Goal: Information Seeking & Learning: Learn about a topic

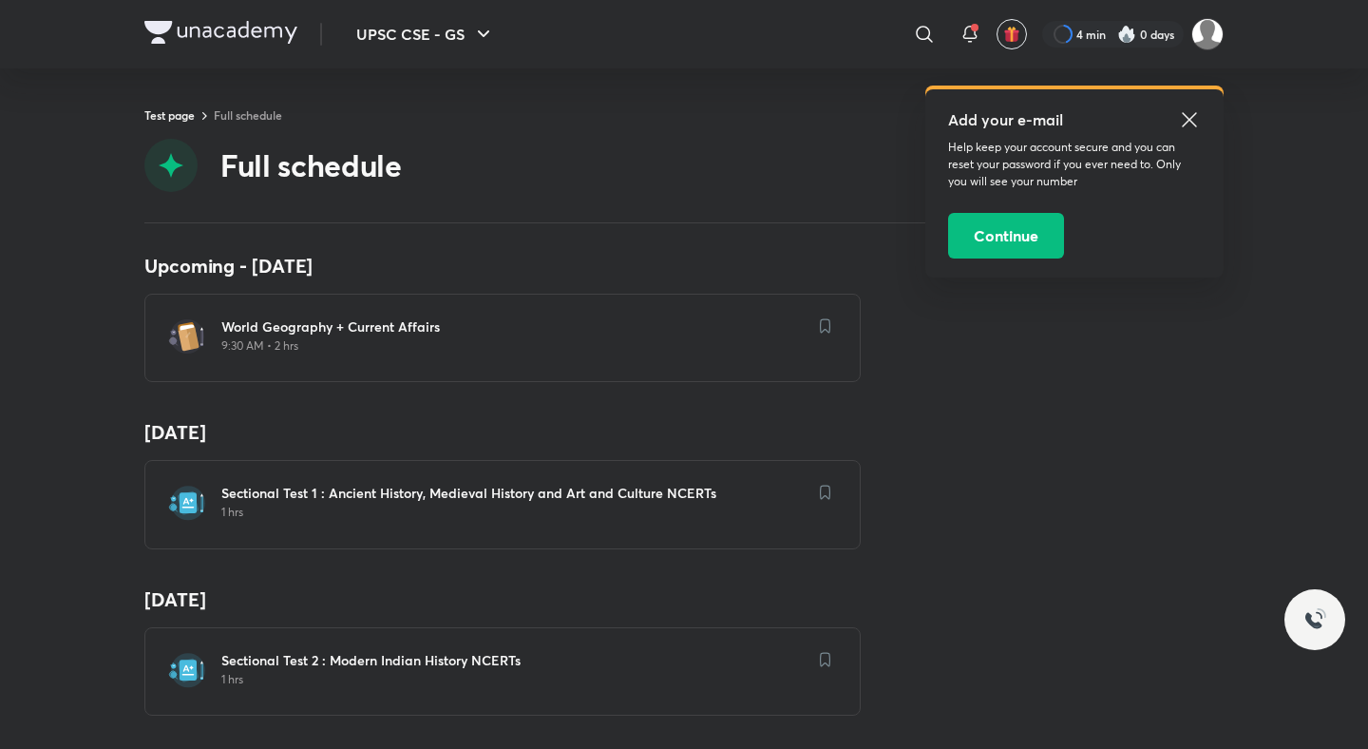
click at [599, 136] on div "Test page Full schedule Full schedule" at bounding box center [683, 164] width 1079 height 117
click at [505, 476] on div "Sectional Test 1 : Ancient History, Medieval History and Art and Culture NCERTs…" at bounding box center [502, 504] width 716 height 88
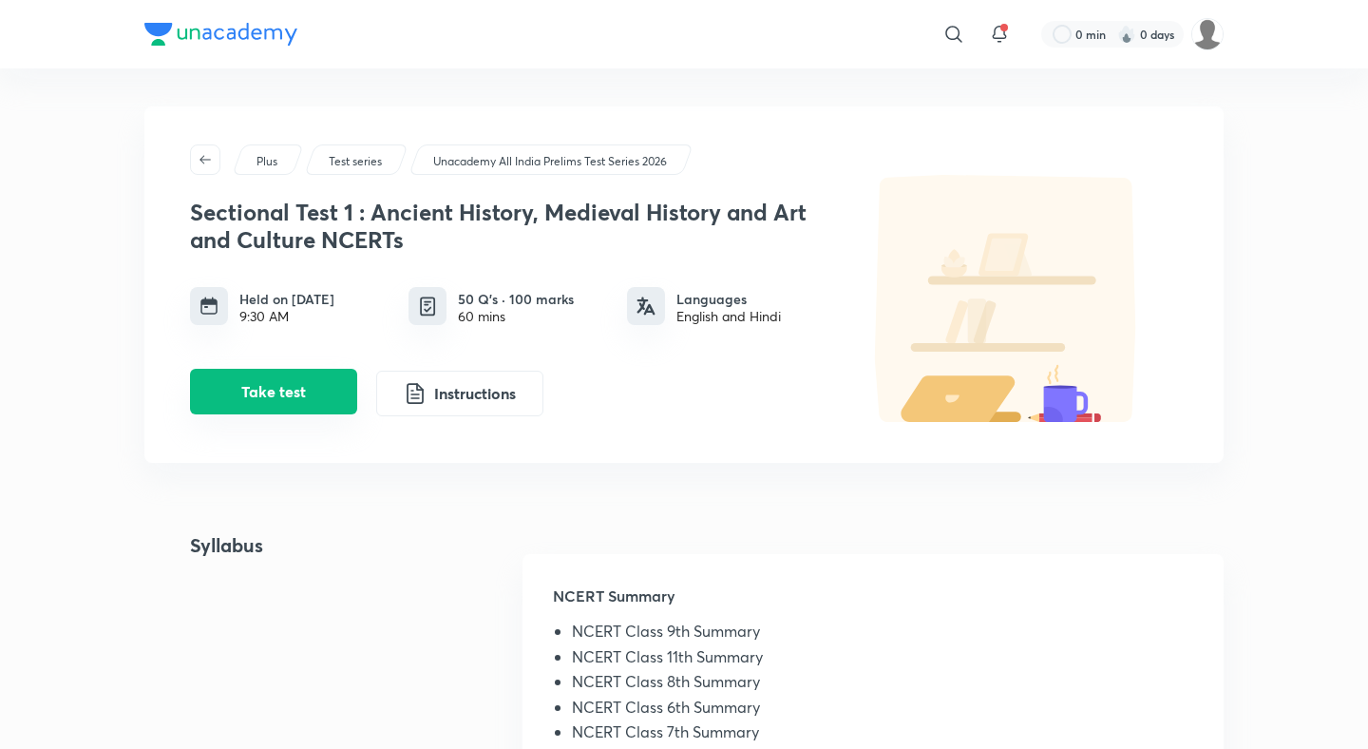
click at [341, 391] on button "Take test" at bounding box center [273, 392] width 167 height 46
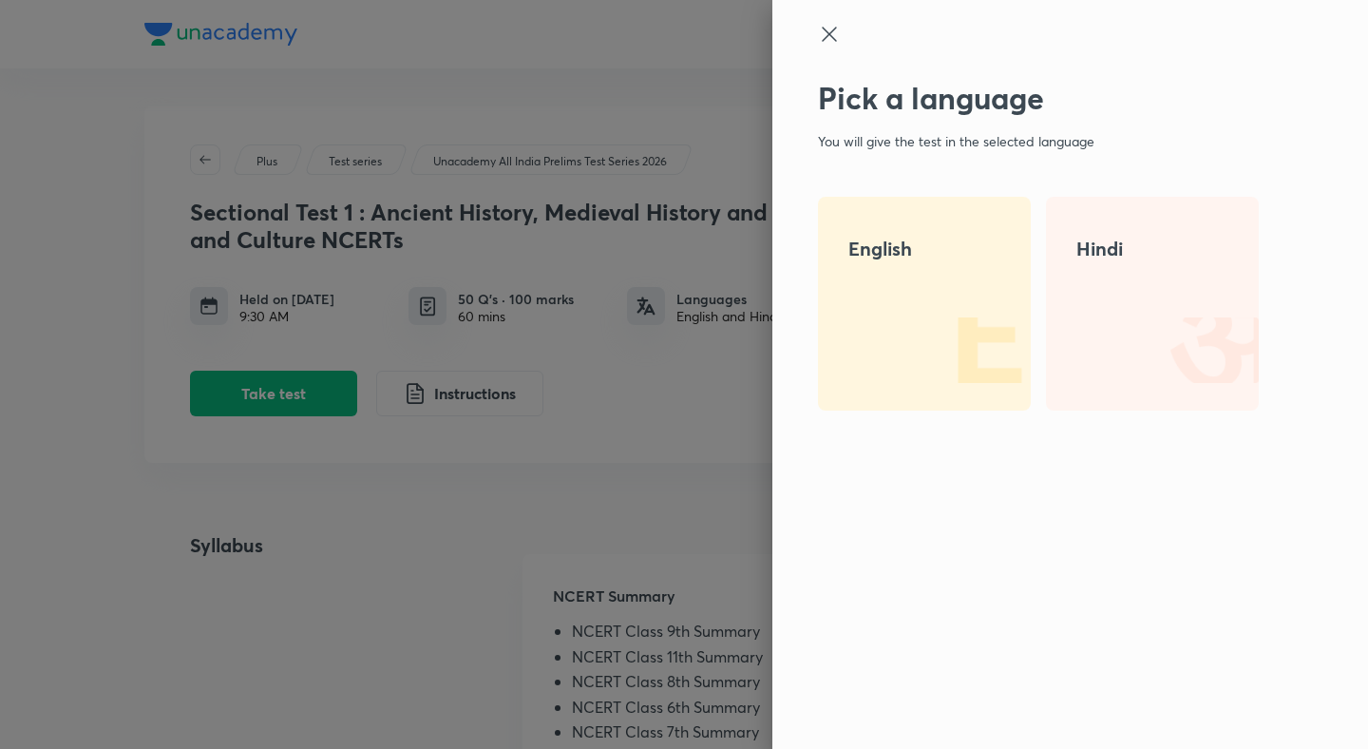
click at [839, 34] on icon at bounding box center [829, 34] width 23 height 23
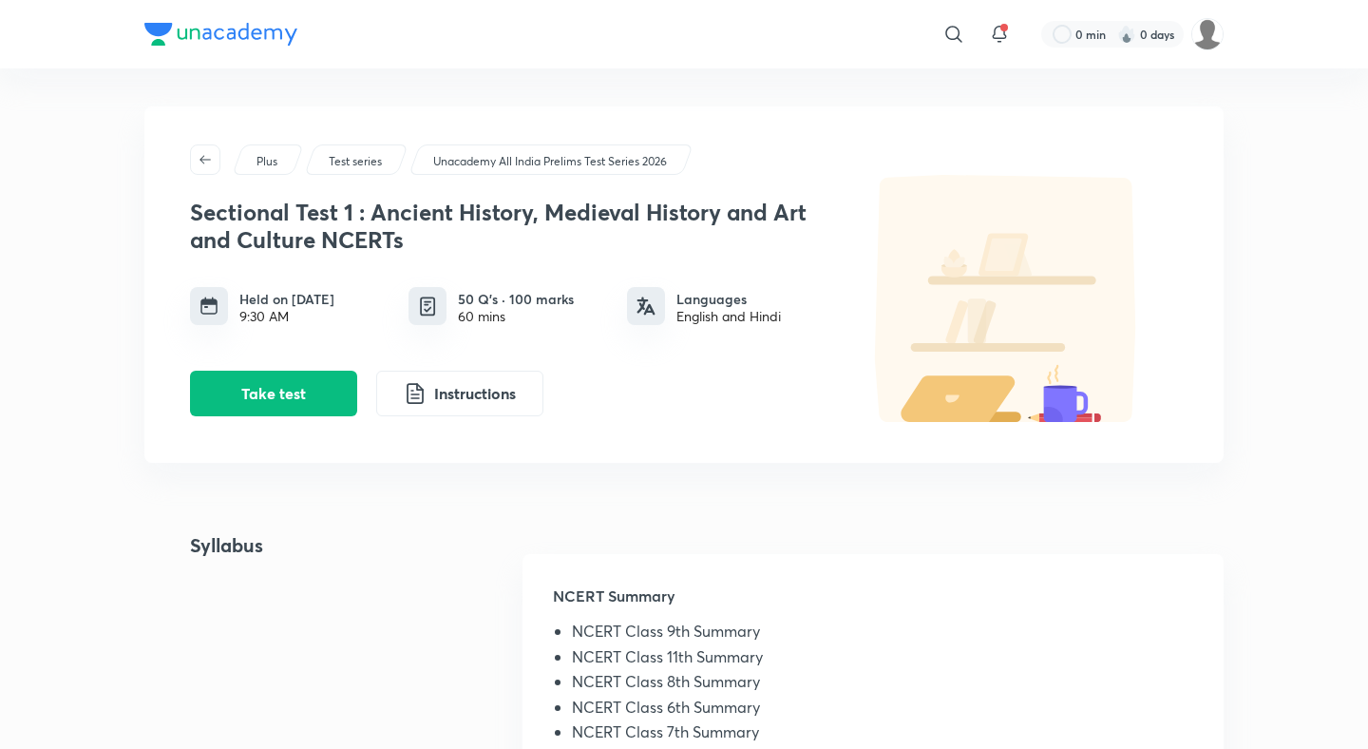
click at [462, 157] on p "Unacademy All India Prelims Test Series 2026" at bounding box center [550, 161] width 234 height 17
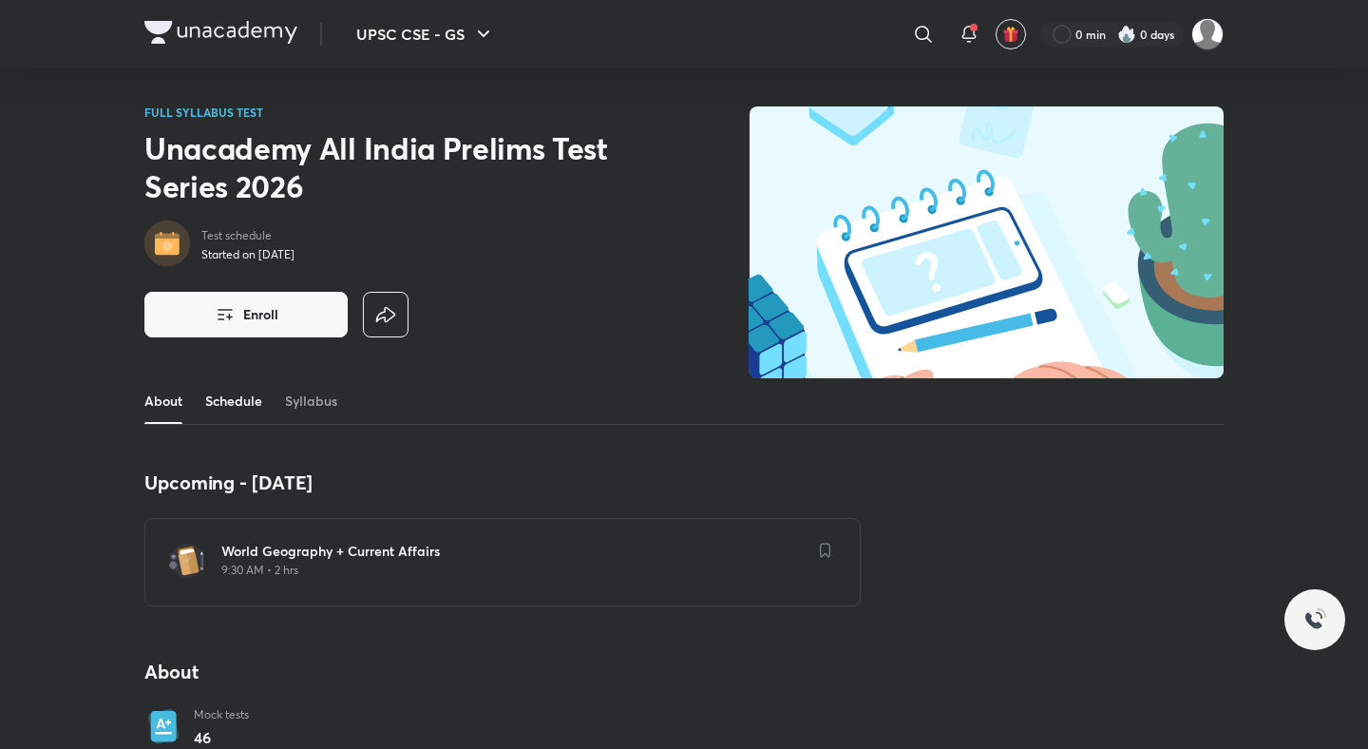
click at [237, 417] on link "Schedule" at bounding box center [233, 401] width 57 height 46
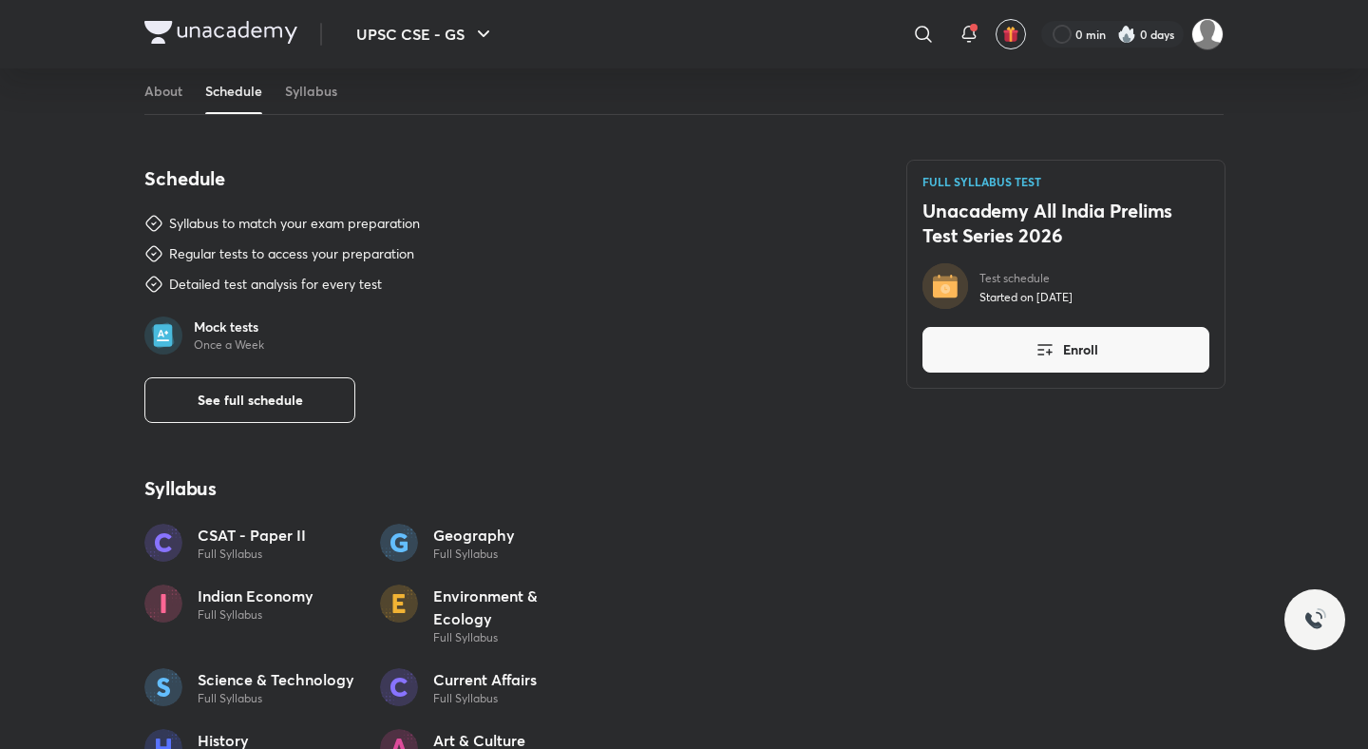
scroll to position [981, 0]
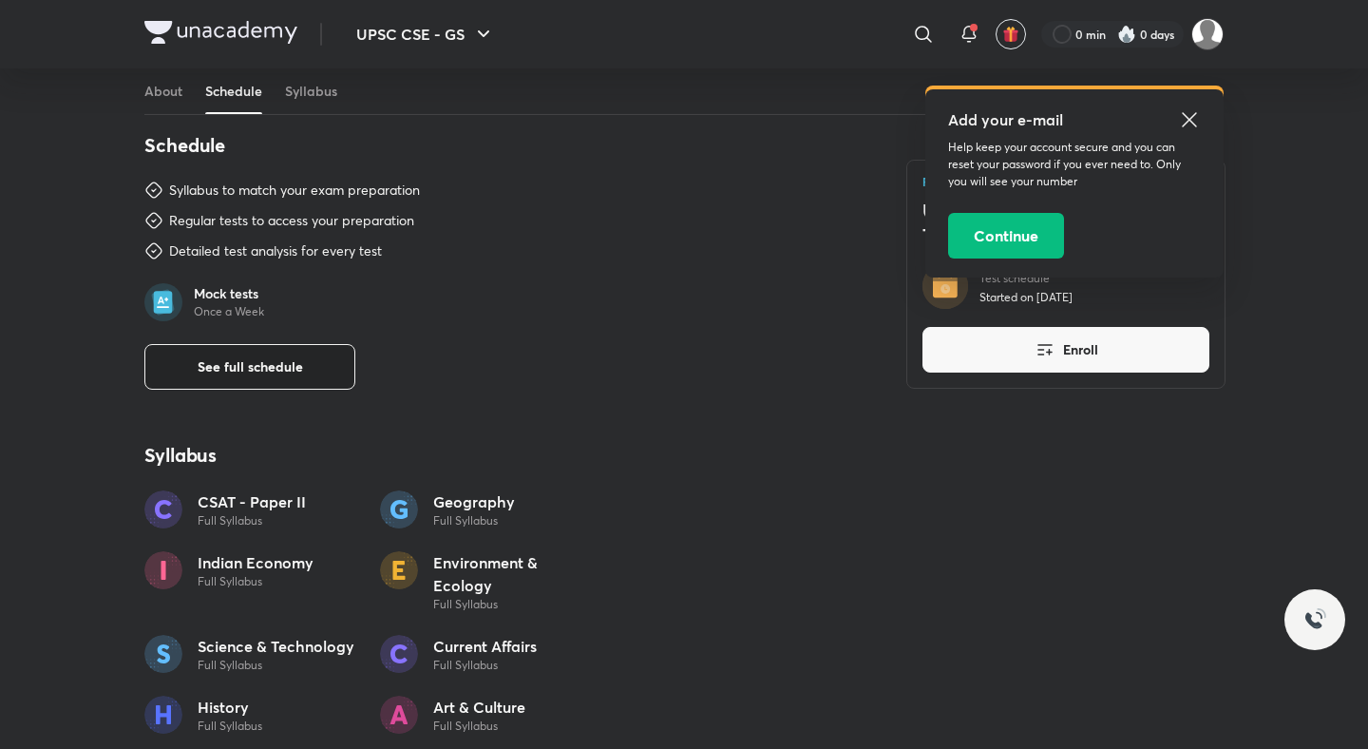
click at [263, 362] on span "See full schedule" at bounding box center [250, 366] width 105 height 19
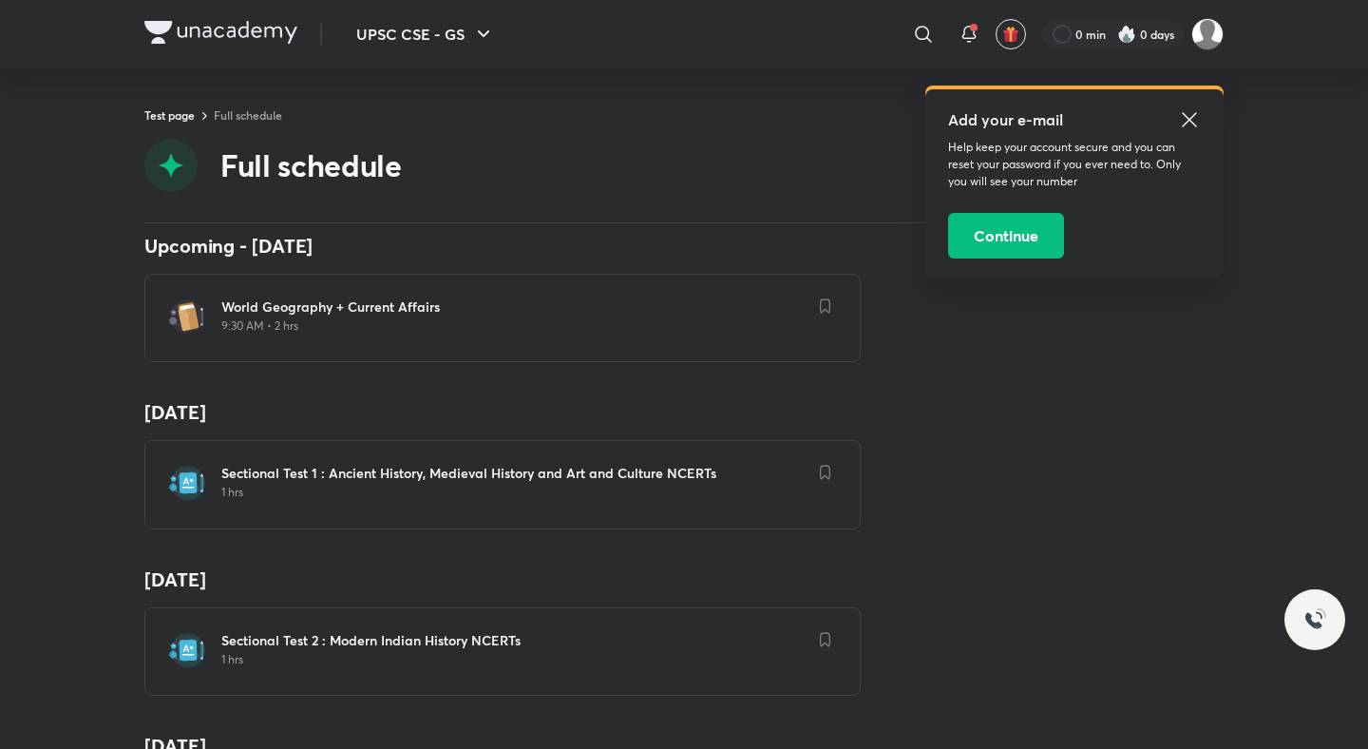
scroll to position [49, 0]
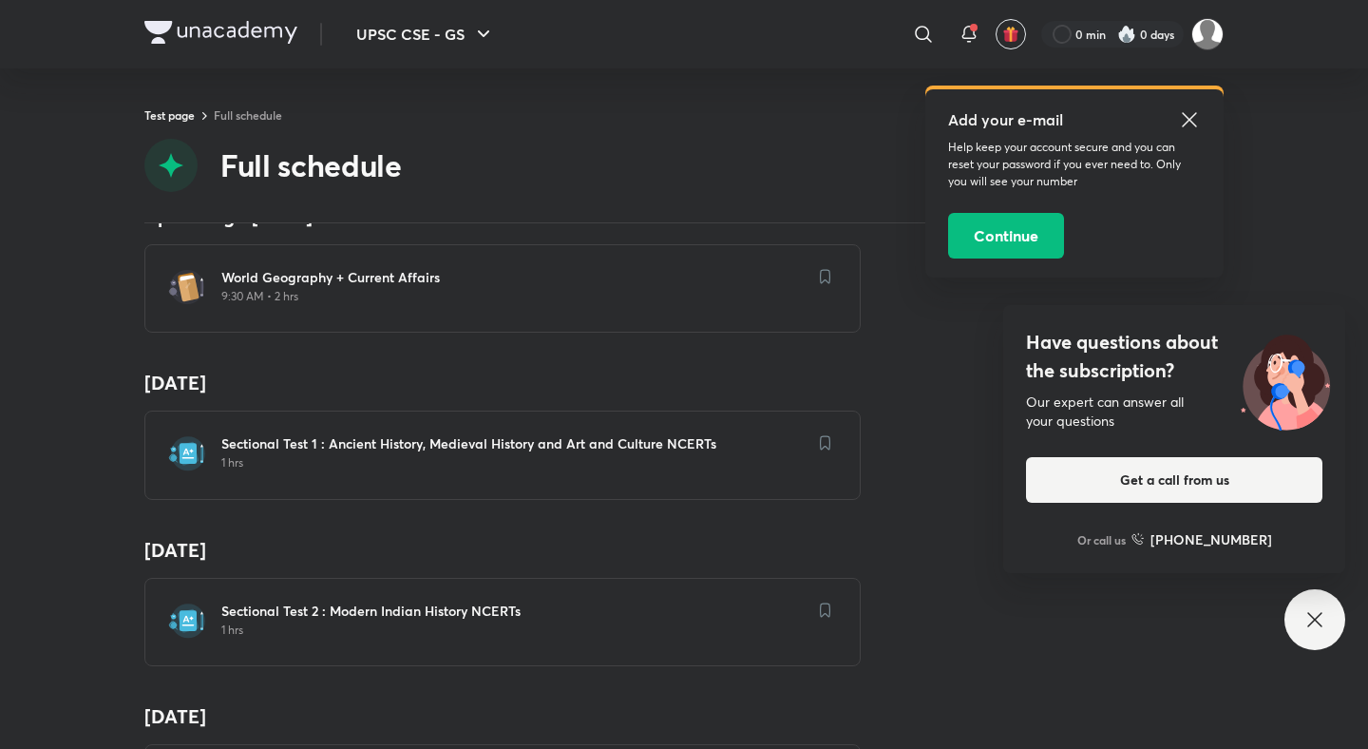
click at [372, 434] on h6 "Sectional Test 1 : Ancient History, Medieval History and Art and Culture NCERTs" at bounding box center [513, 443] width 585 height 19
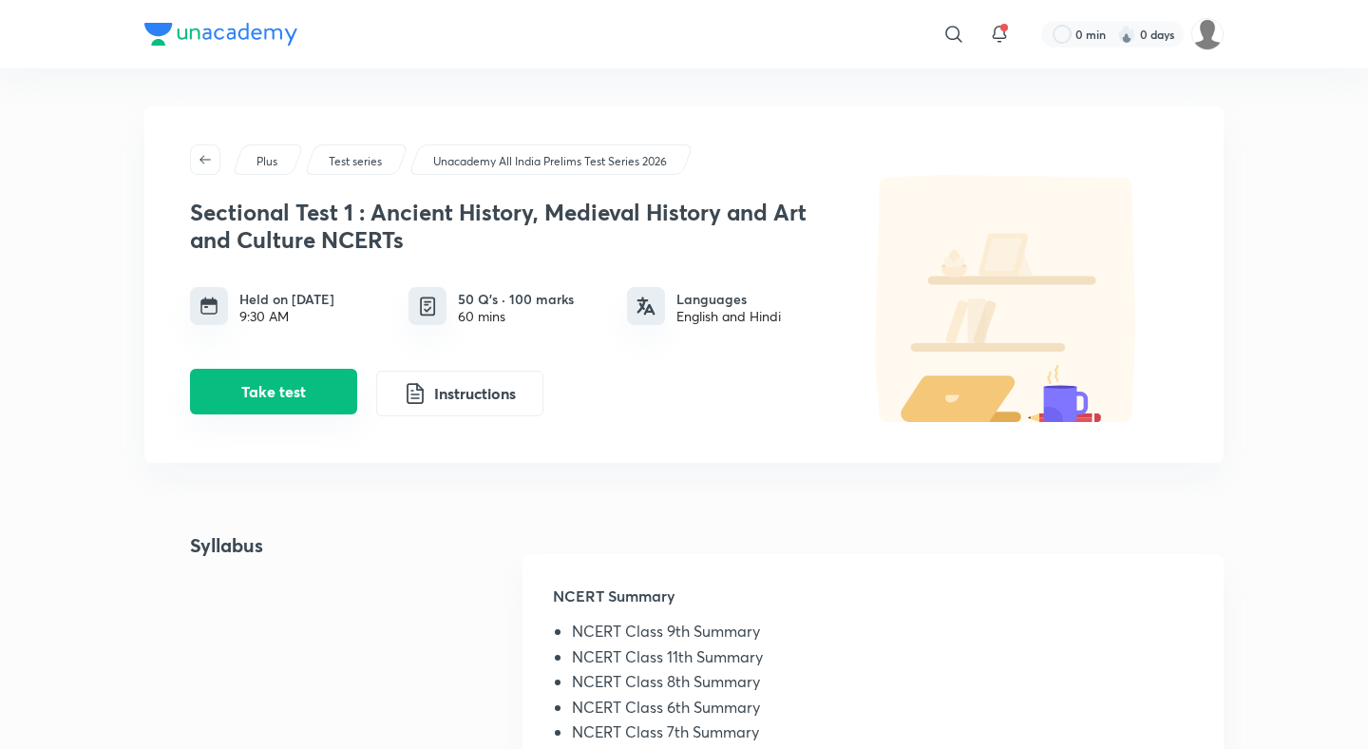
click at [324, 400] on button "Take test" at bounding box center [273, 392] width 167 height 46
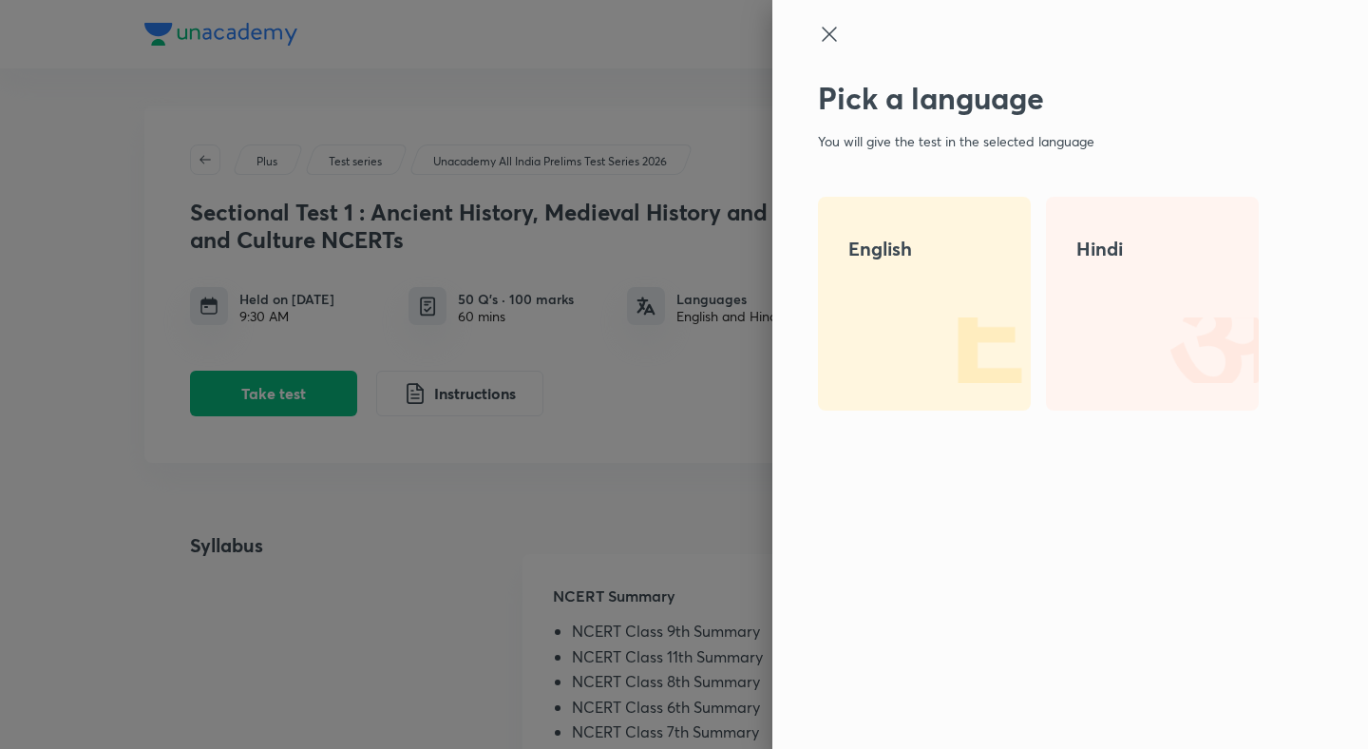
click at [828, 279] on div "English" at bounding box center [924, 304] width 213 height 214
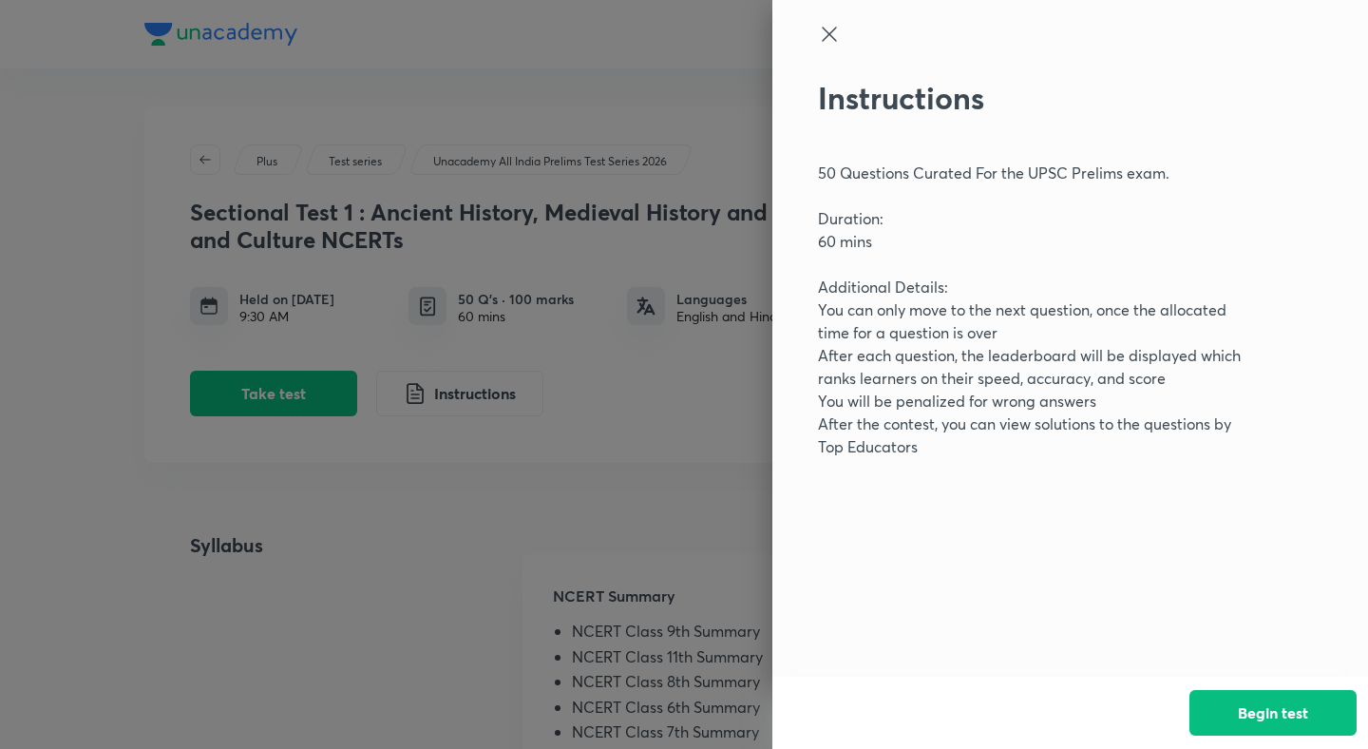
click at [1238, 678] on div "Begin test" at bounding box center [1070, 712] width 596 height 72
click at [1241, 692] on button "Begin test" at bounding box center [1272, 711] width 167 height 46
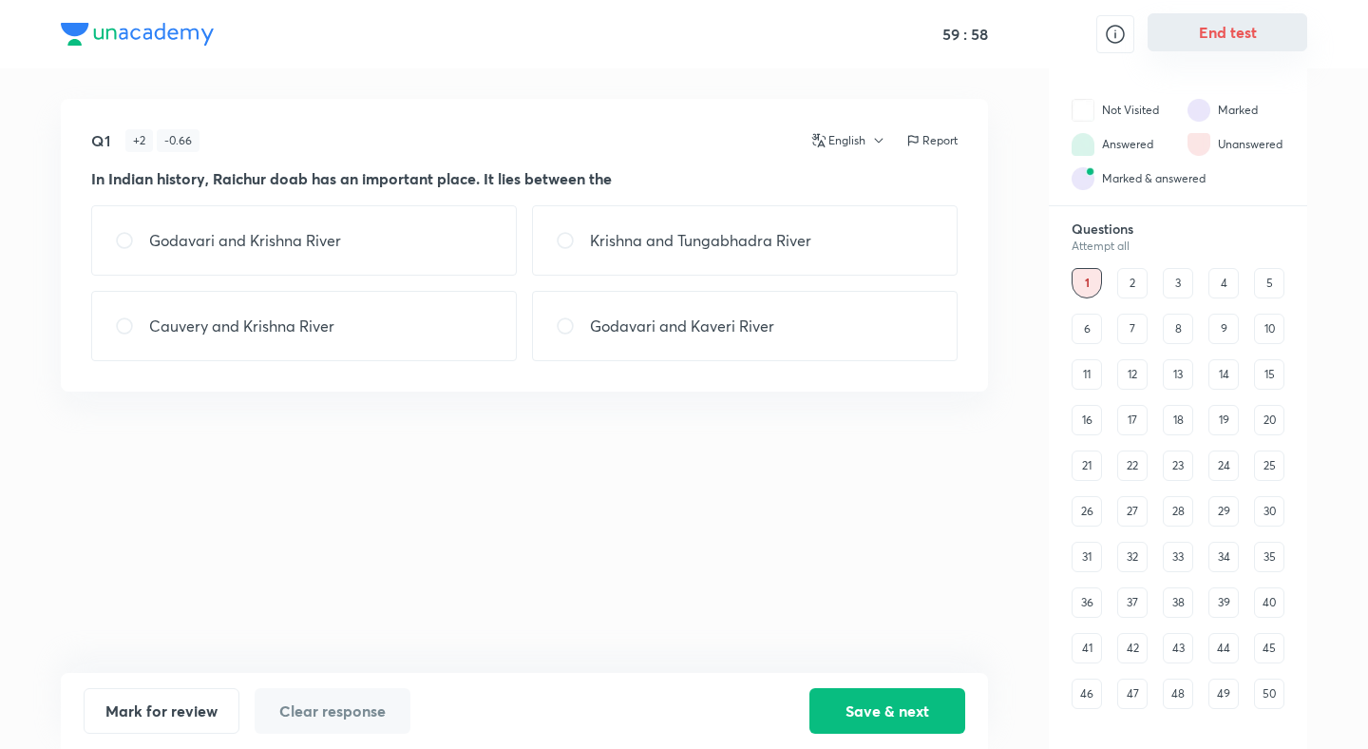
click at [1212, 25] on button "End test" at bounding box center [1228, 32] width 160 height 38
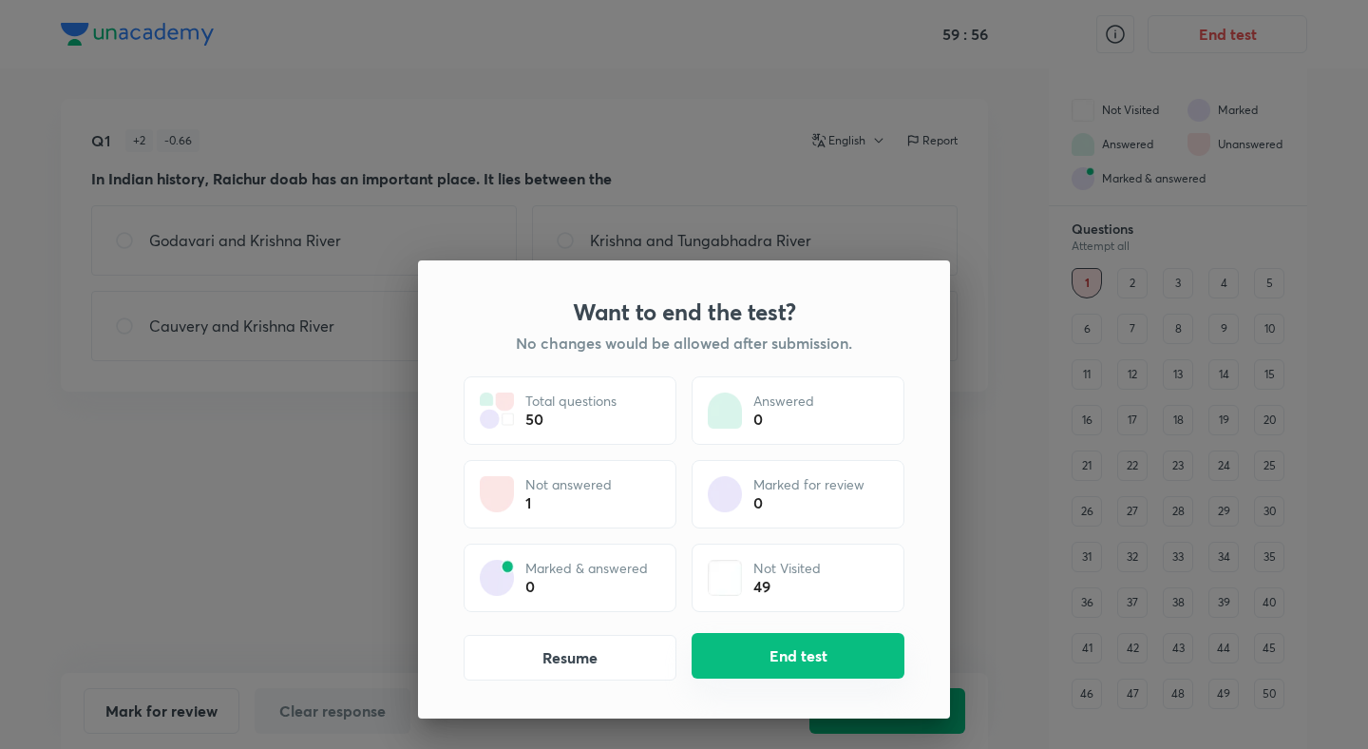
click at [821, 666] on button "End test" at bounding box center [798, 656] width 213 height 46
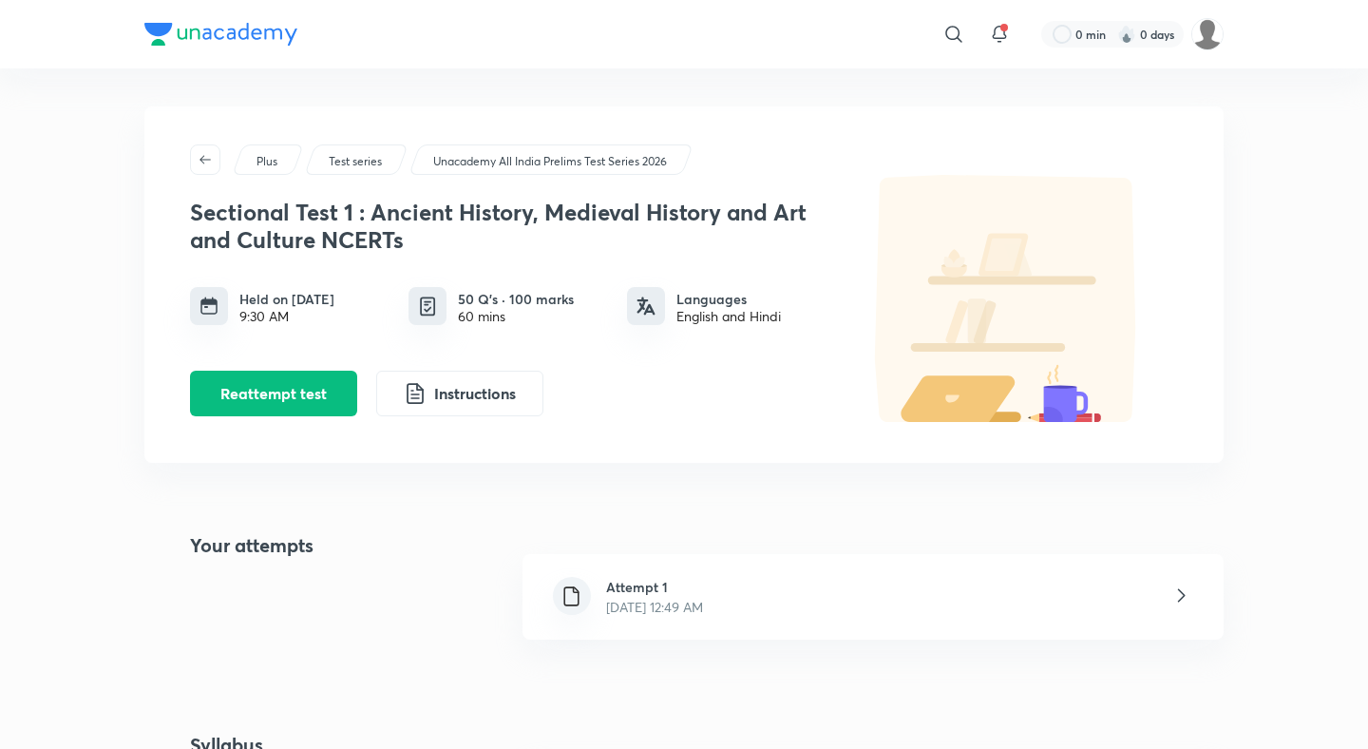
click at [667, 522] on div "Plus Test series Unacademy All India Prelims Test Series 2026 Sectional Test 1 …" at bounding box center [683, 574] width 1079 height 937
click at [663, 575] on div "Attempt 1 Oct 3, 2025, 12:49 AM" at bounding box center [872, 596] width 701 height 85
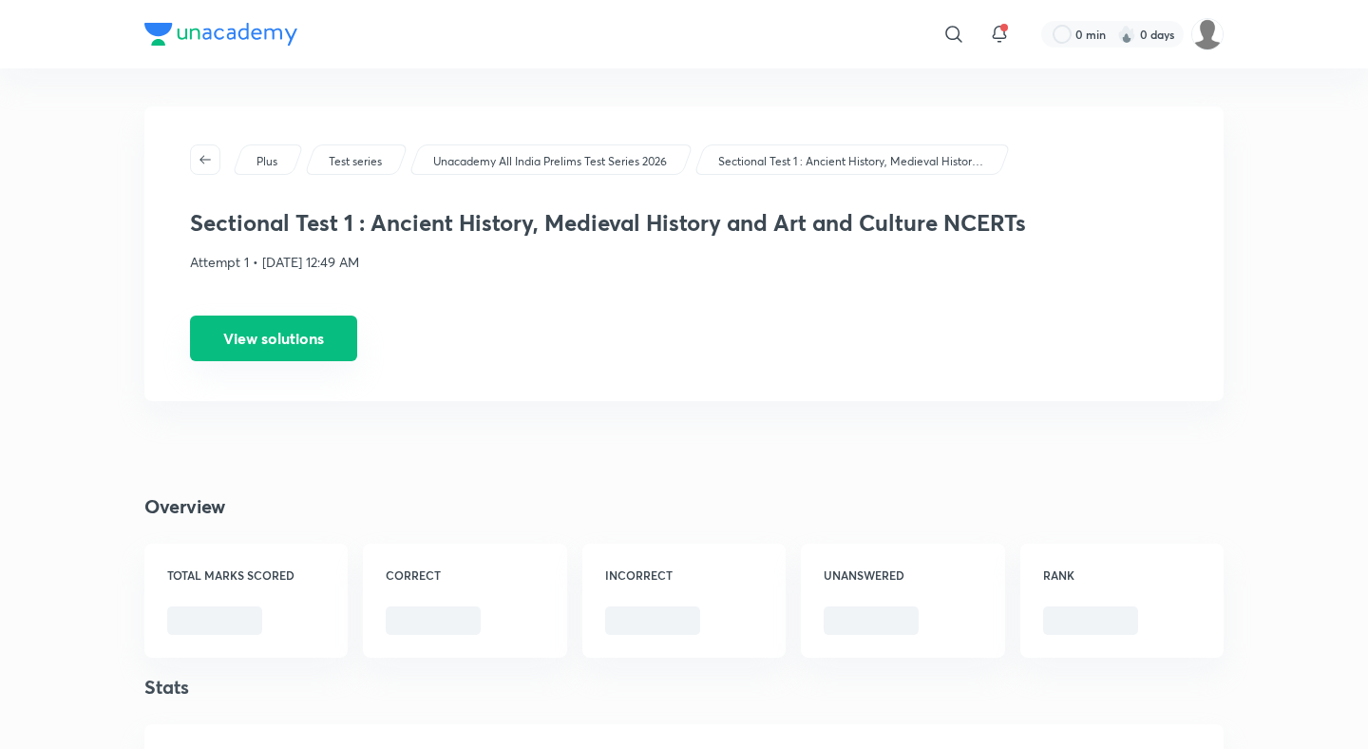
click at [285, 320] on button "View solutions" at bounding box center [273, 338] width 167 height 46
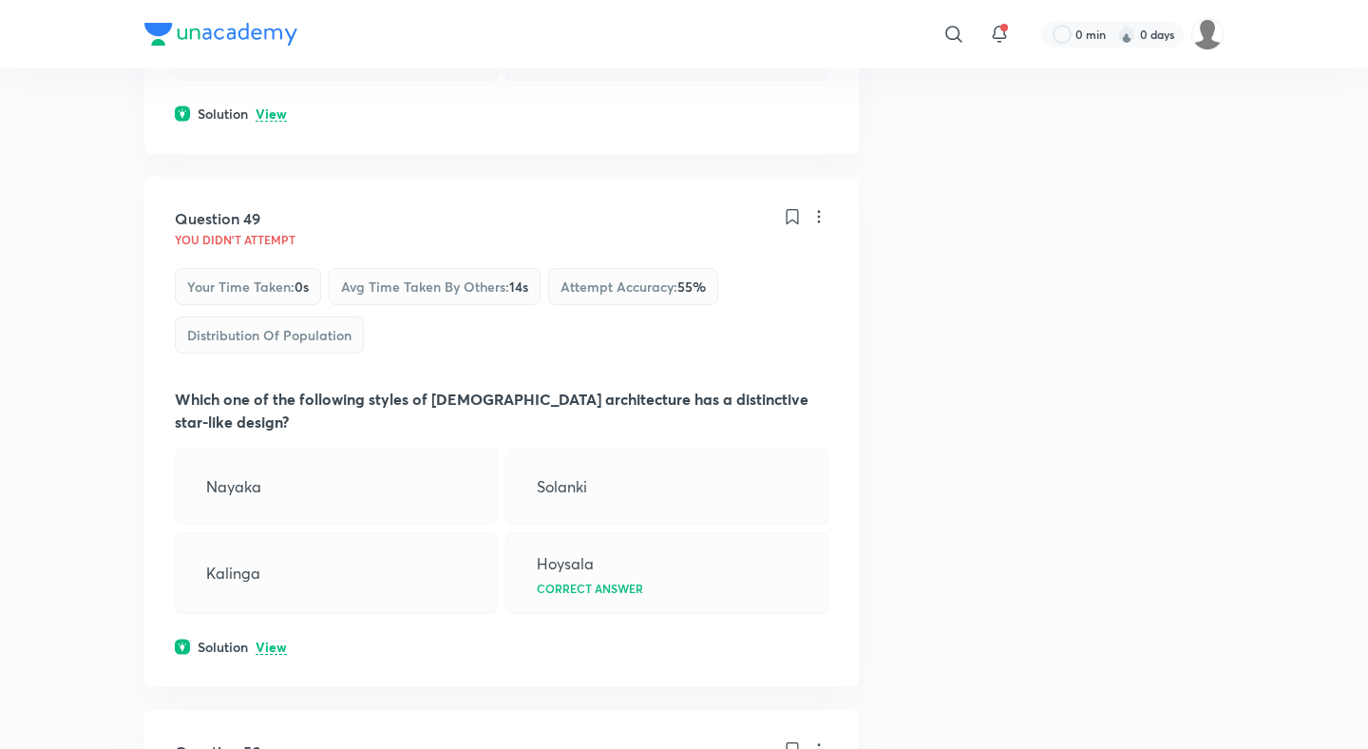
scroll to position [28760, 0]
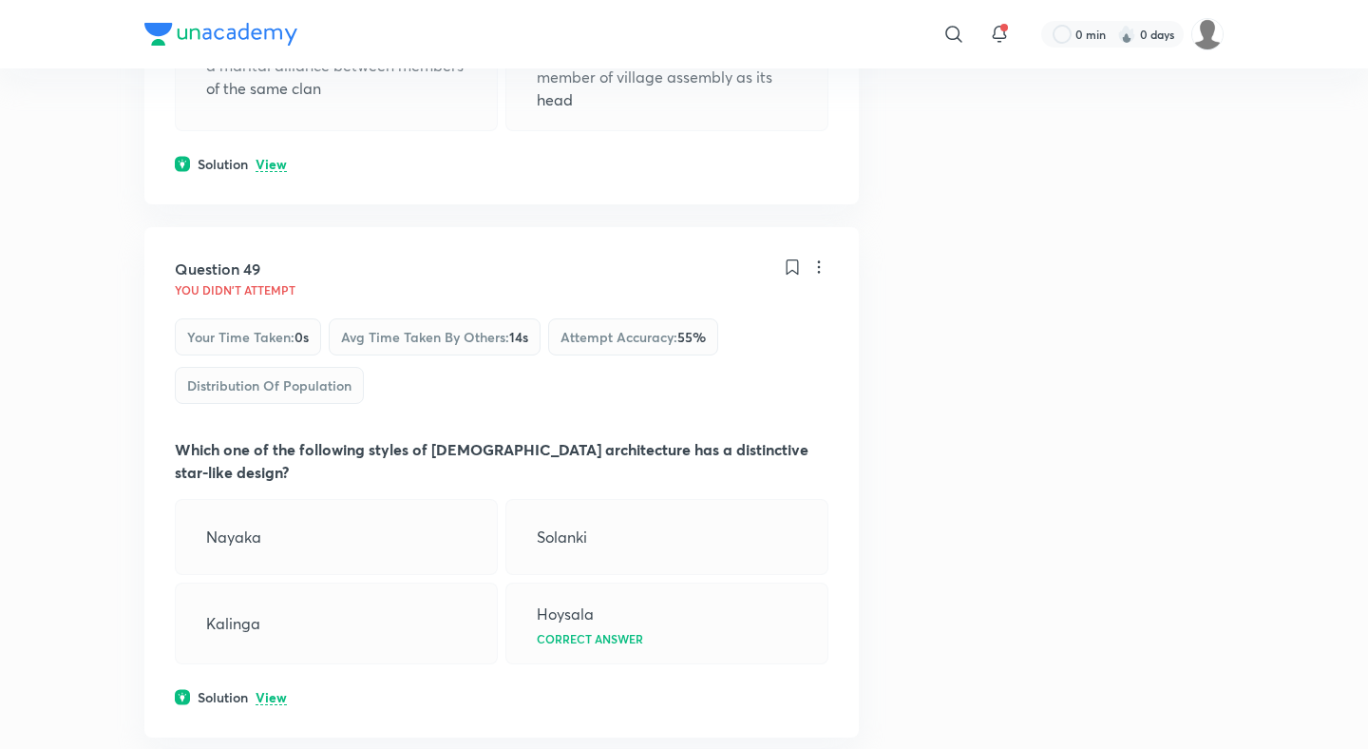
click at [275, 691] on p "View" at bounding box center [271, 698] width 31 height 14
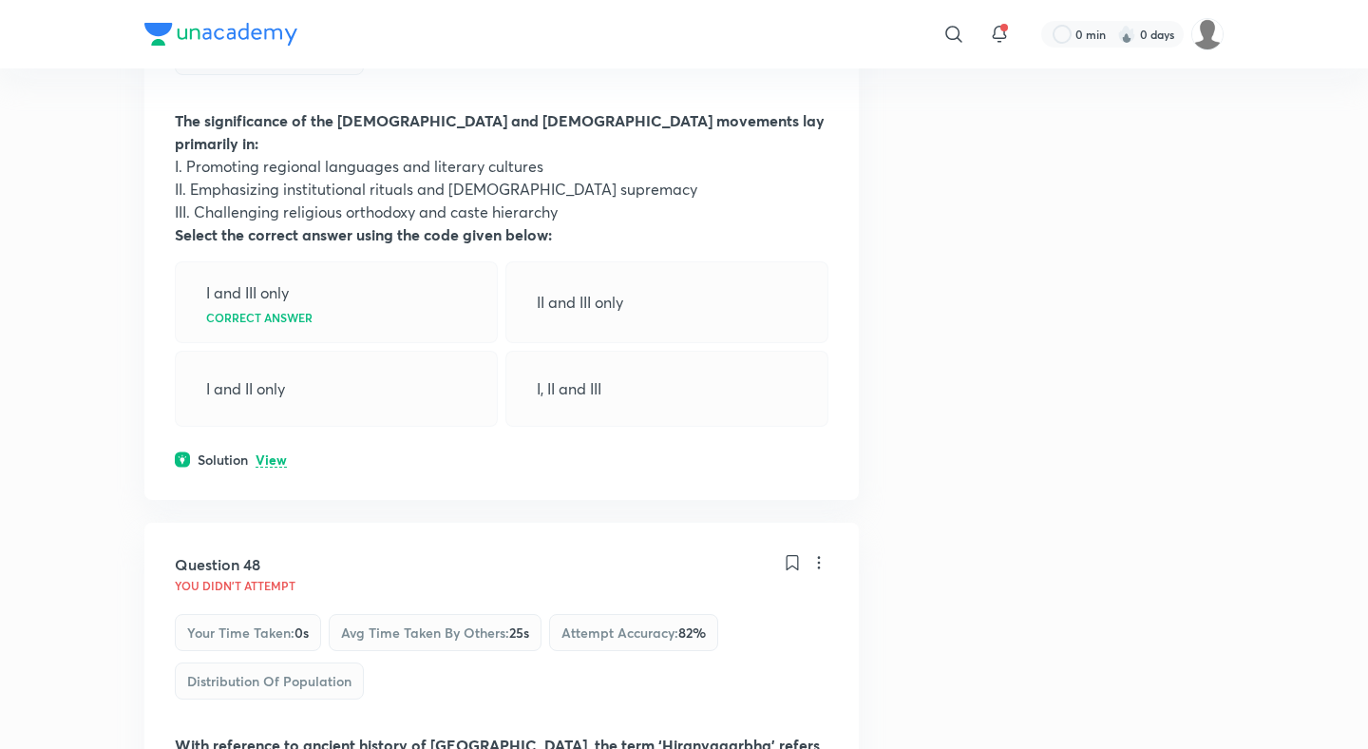
scroll to position [27682, 0]
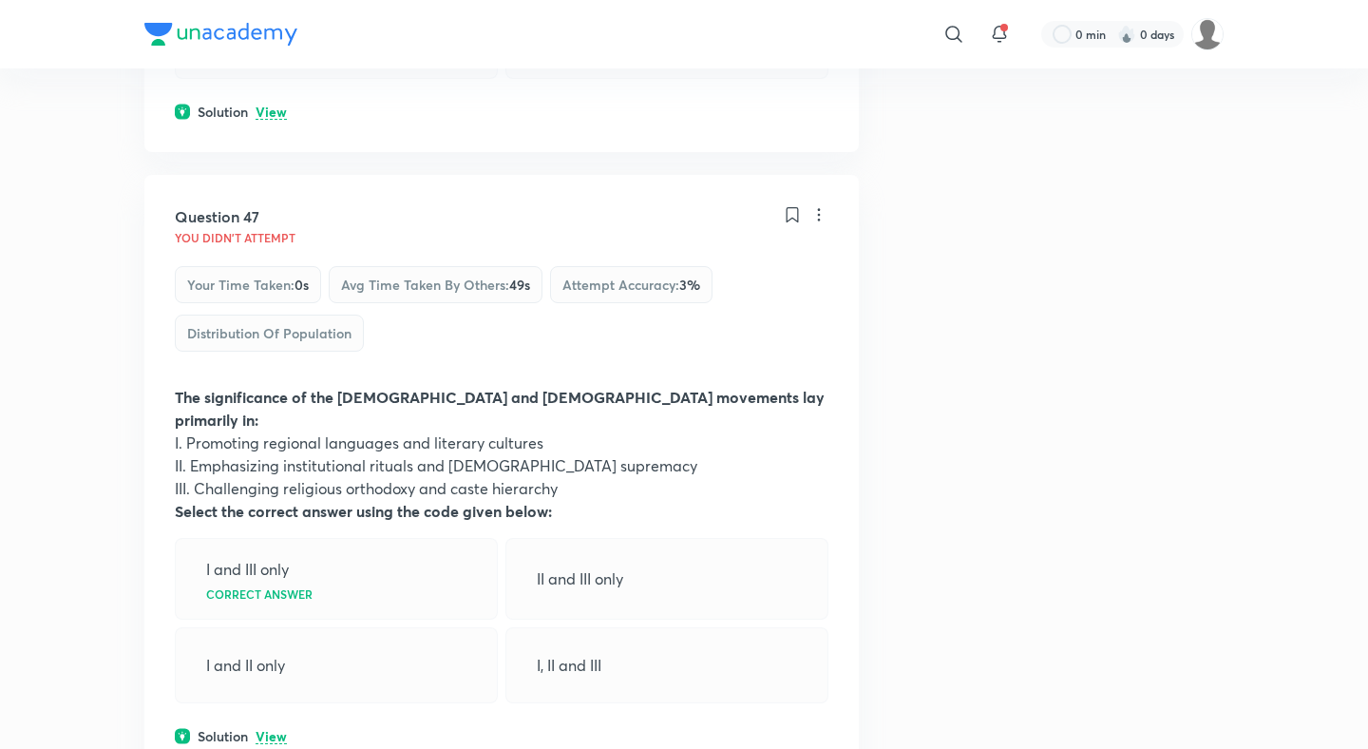
scroll to position [27270, 0]
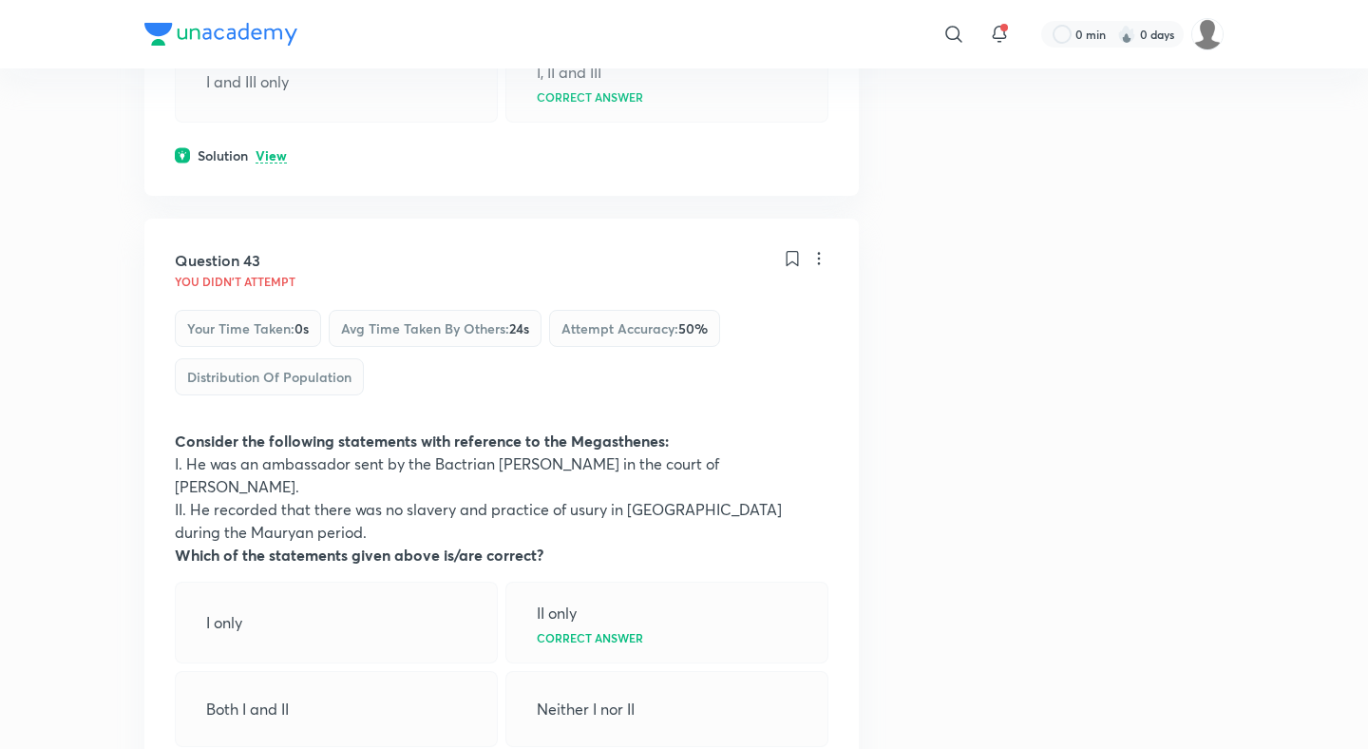
scroll to position [25035, 0]
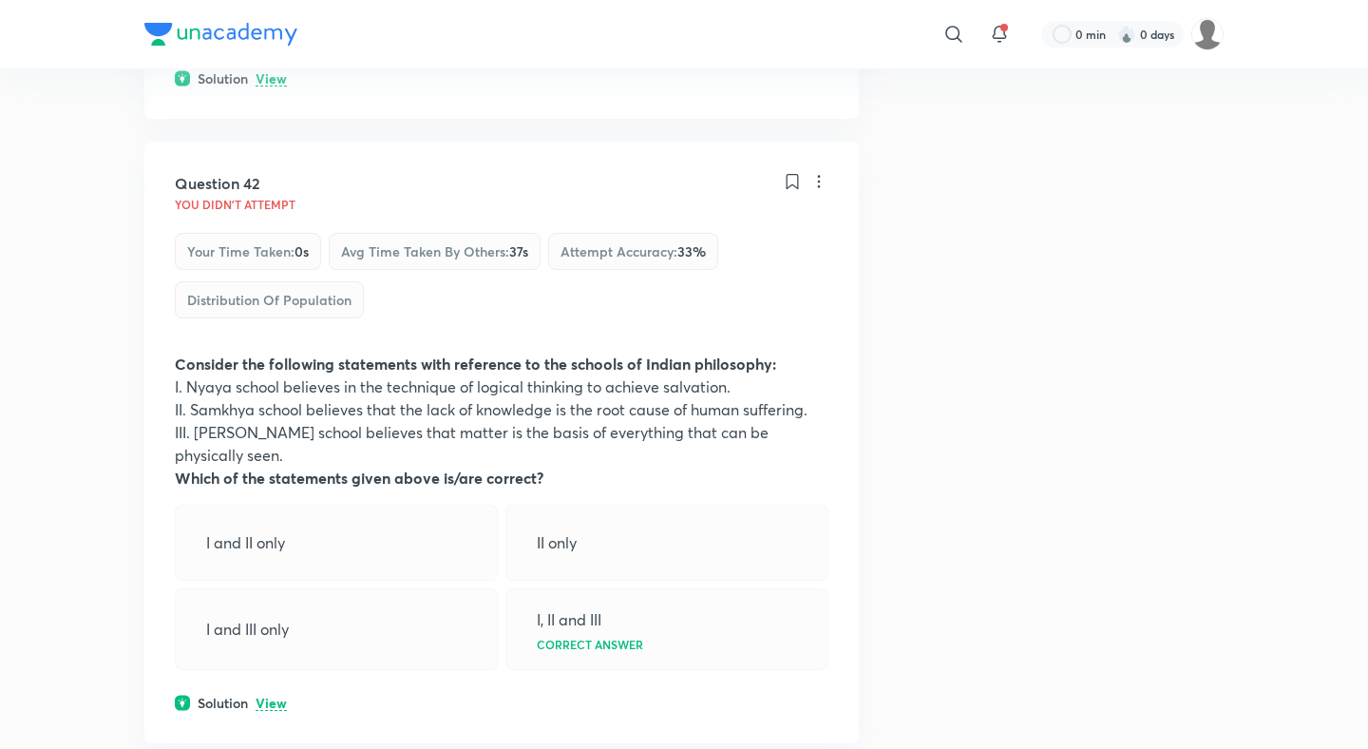
scroll to position [24496, 0]
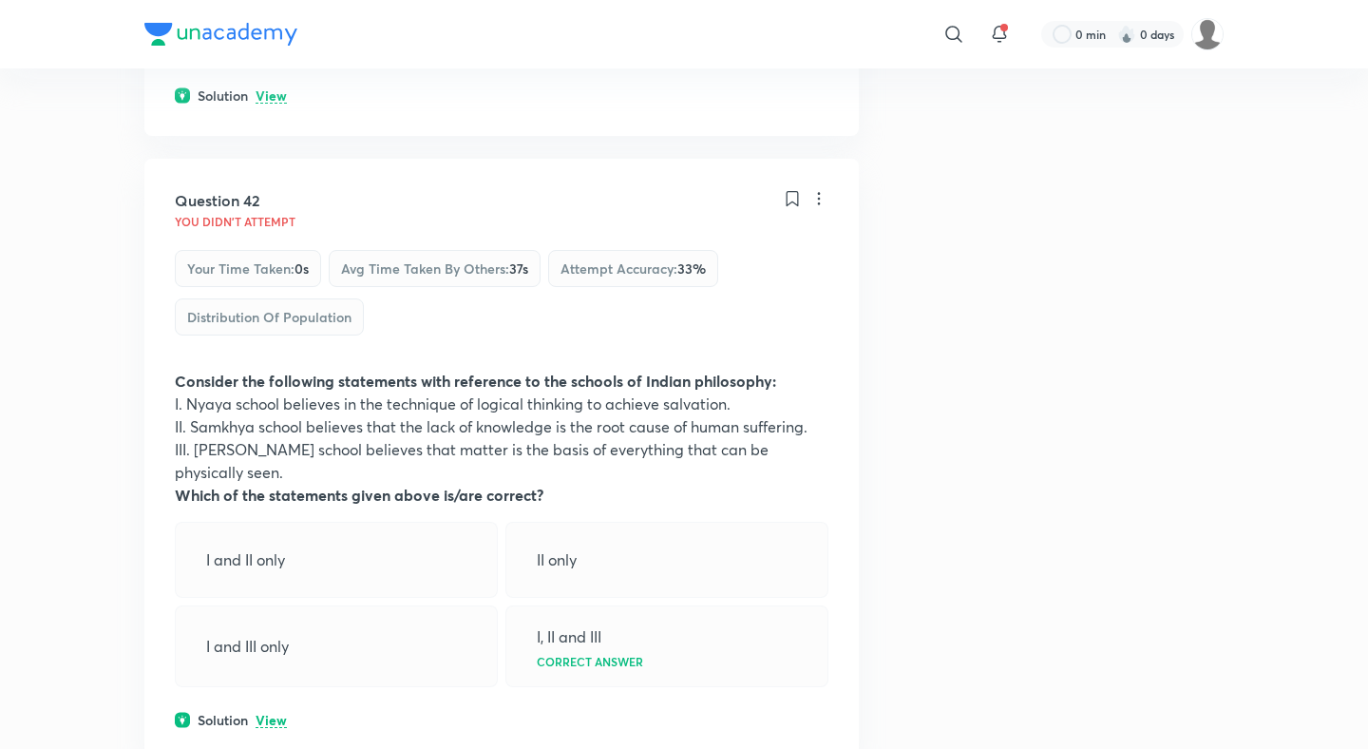
click at [274, 713] on p "View" at bounding box center [271, 720] width 31 height 14
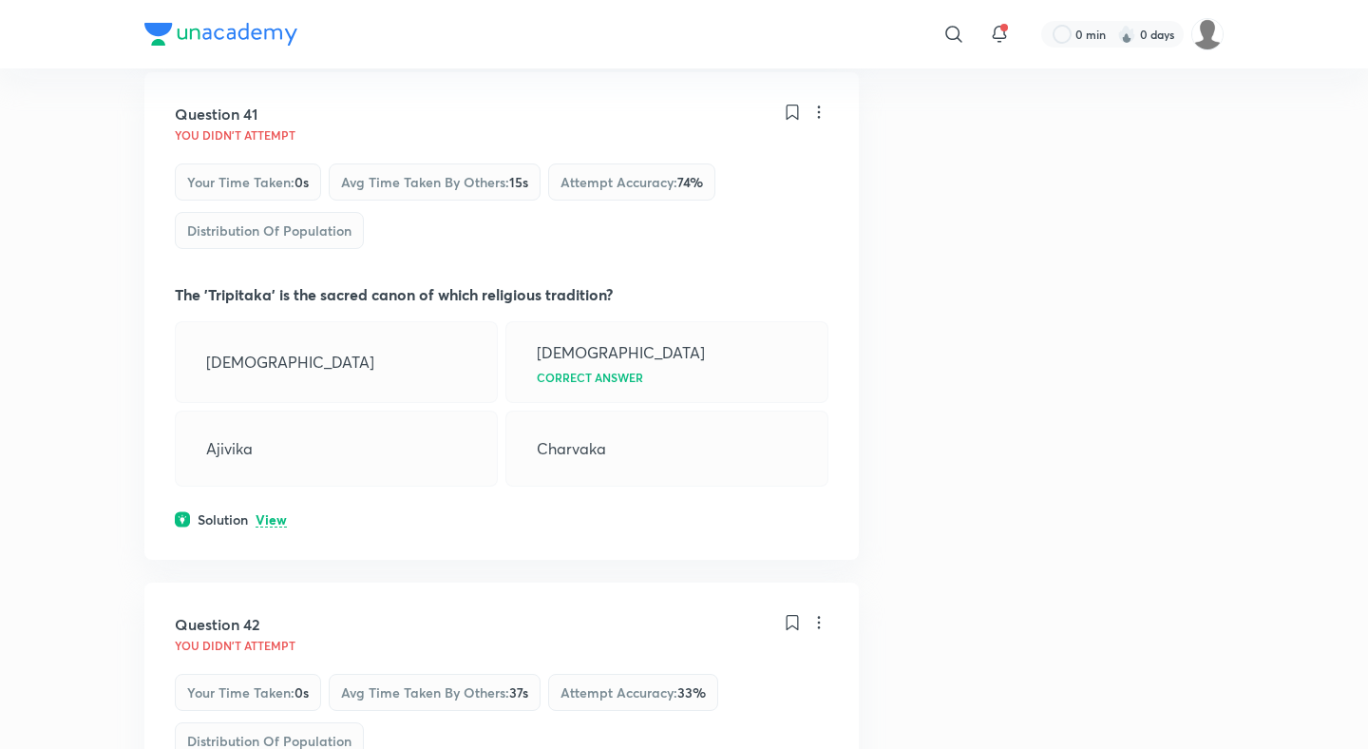
scroll to position [24044, 0]
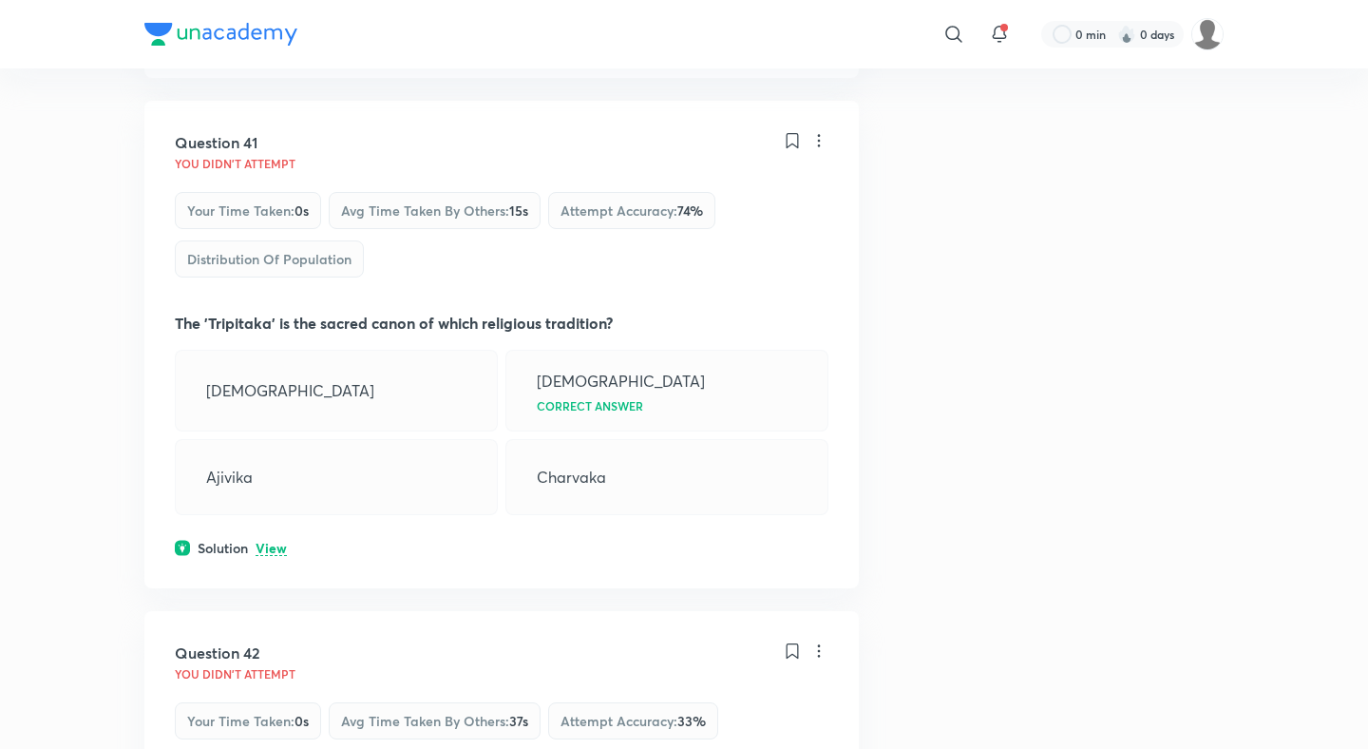
click at [269, 155] on div "Question 41 You didn't Attempt Your time taken : 0s Avg time taken by others : …" at bounding box center [501, 344] width 714 height 487
click at [269, 541] on p "View" at bounding box center [271, 548] width 31 height 14
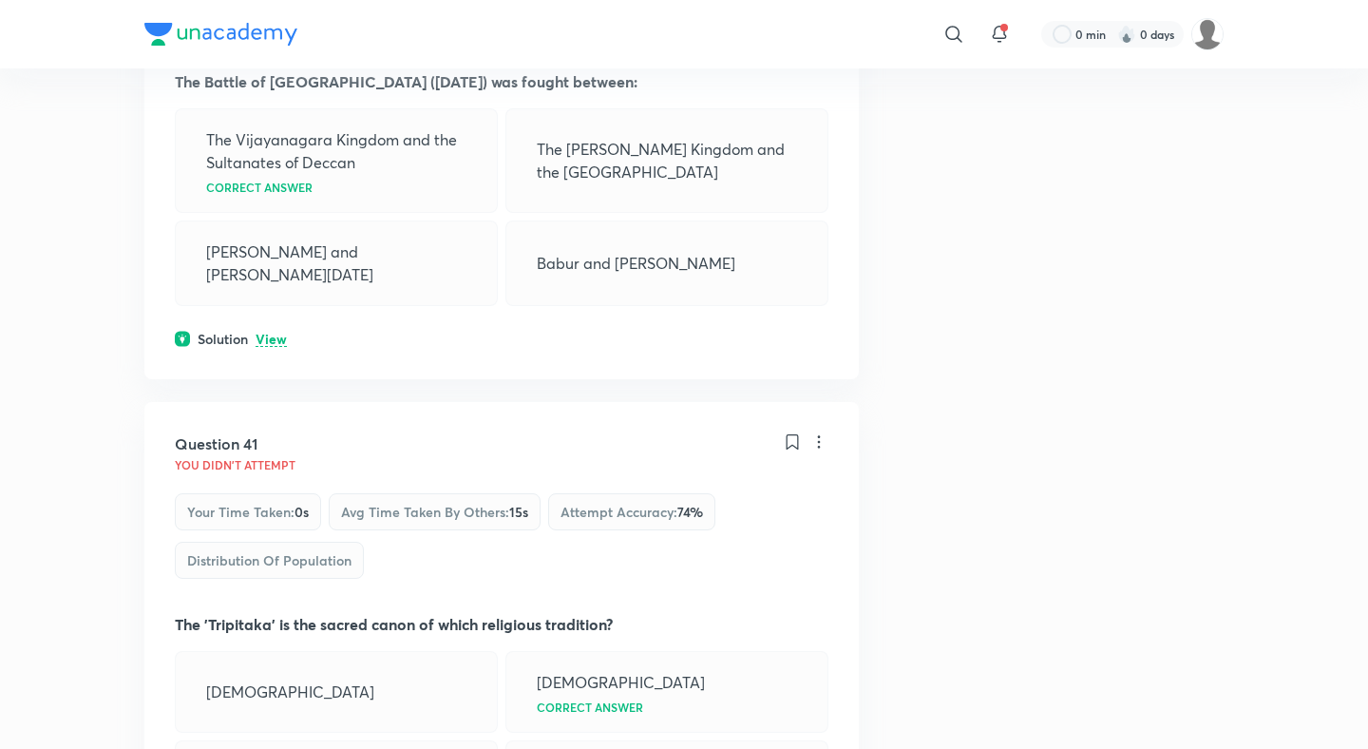
scroll to position [23422, 0]
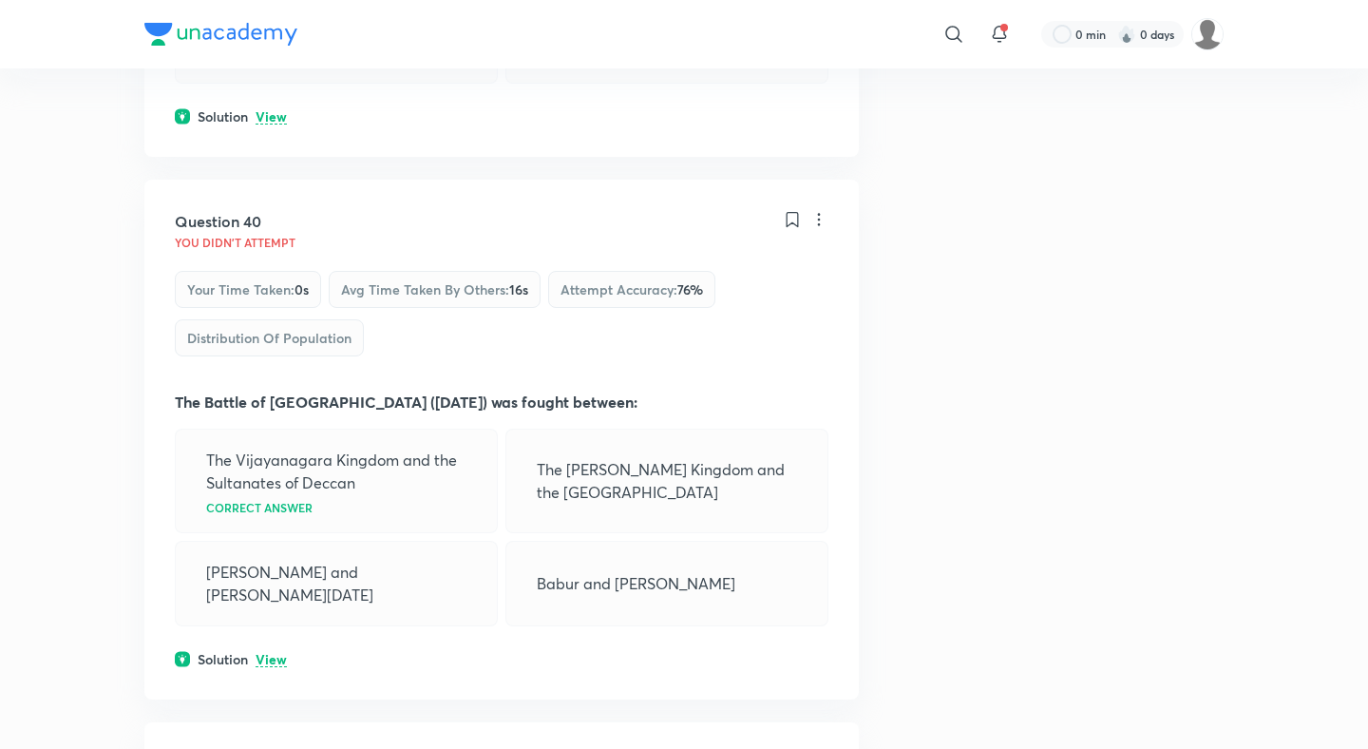
click at [271, 232] on div "Question 40 You didn't Attempt Your time taken : 0s Avg time taken by others : …" at bounding box center [501, 440] width 714 height 520
click at [270, 653] on p "View" at bounding box center [271, 660] width 31 height 14
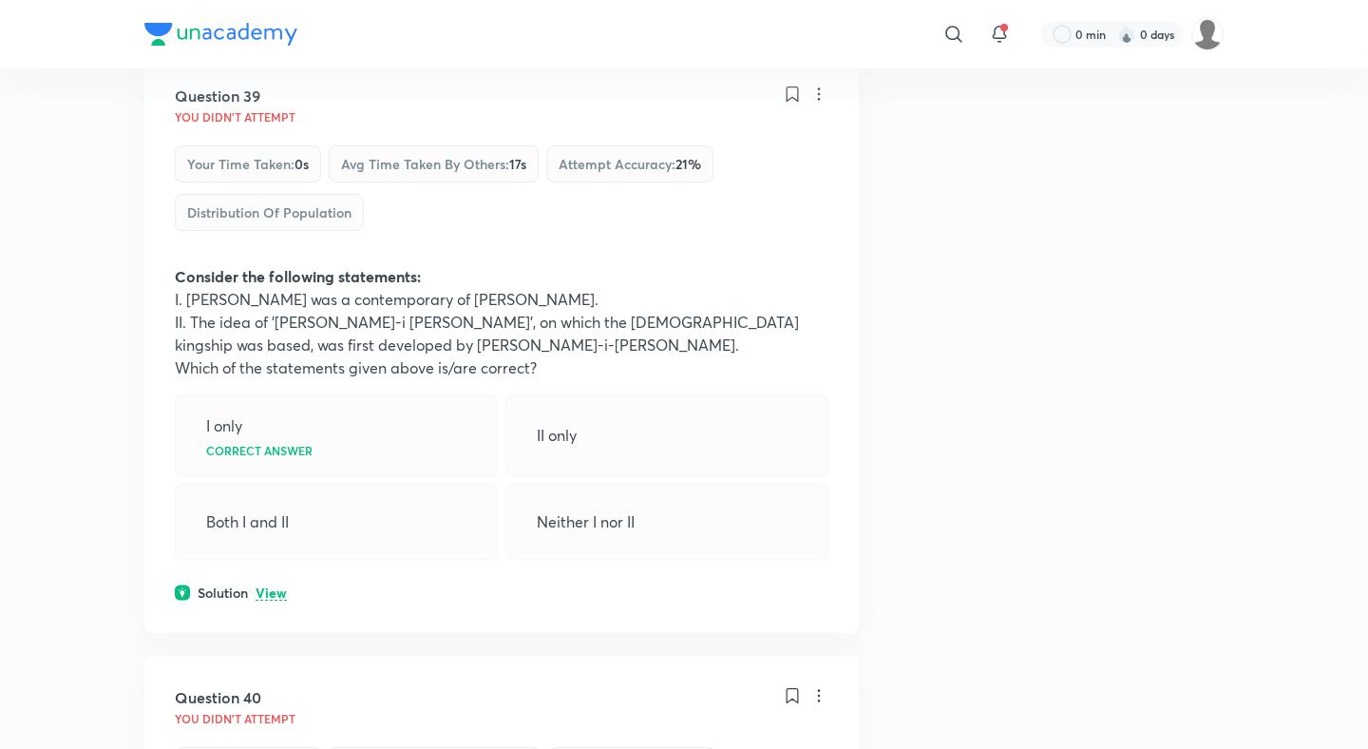
scroll to position [22884, 0]
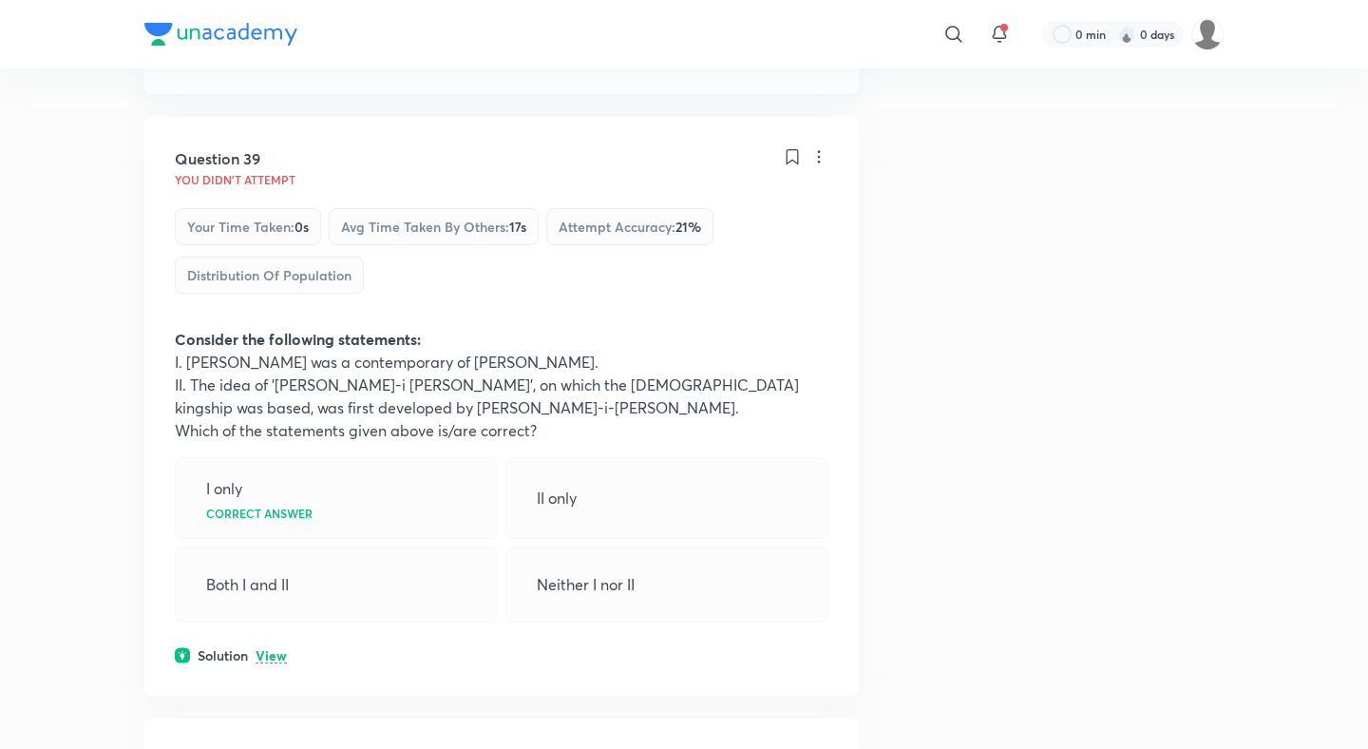
click at [270, 244] on div "Question 39 You didn't Attempt Your time taken : 0s Avg time taken by others : …" at bounding box center [501, 406] width 714 height 579
click at [270, 649] on p "View" at bounding box center [271, 656] width 31 height 14
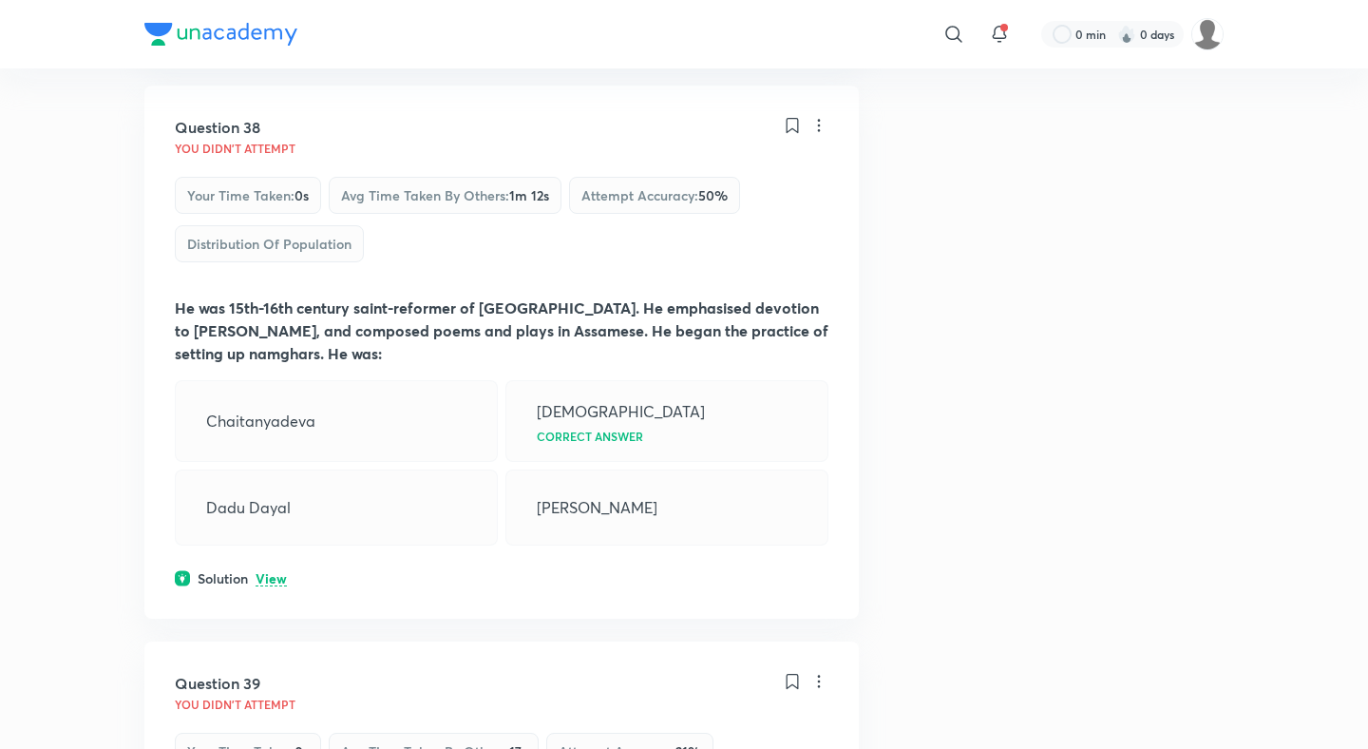
click at [271, 572] on p "View" at bounding box center [271, 579] width 31 height 14
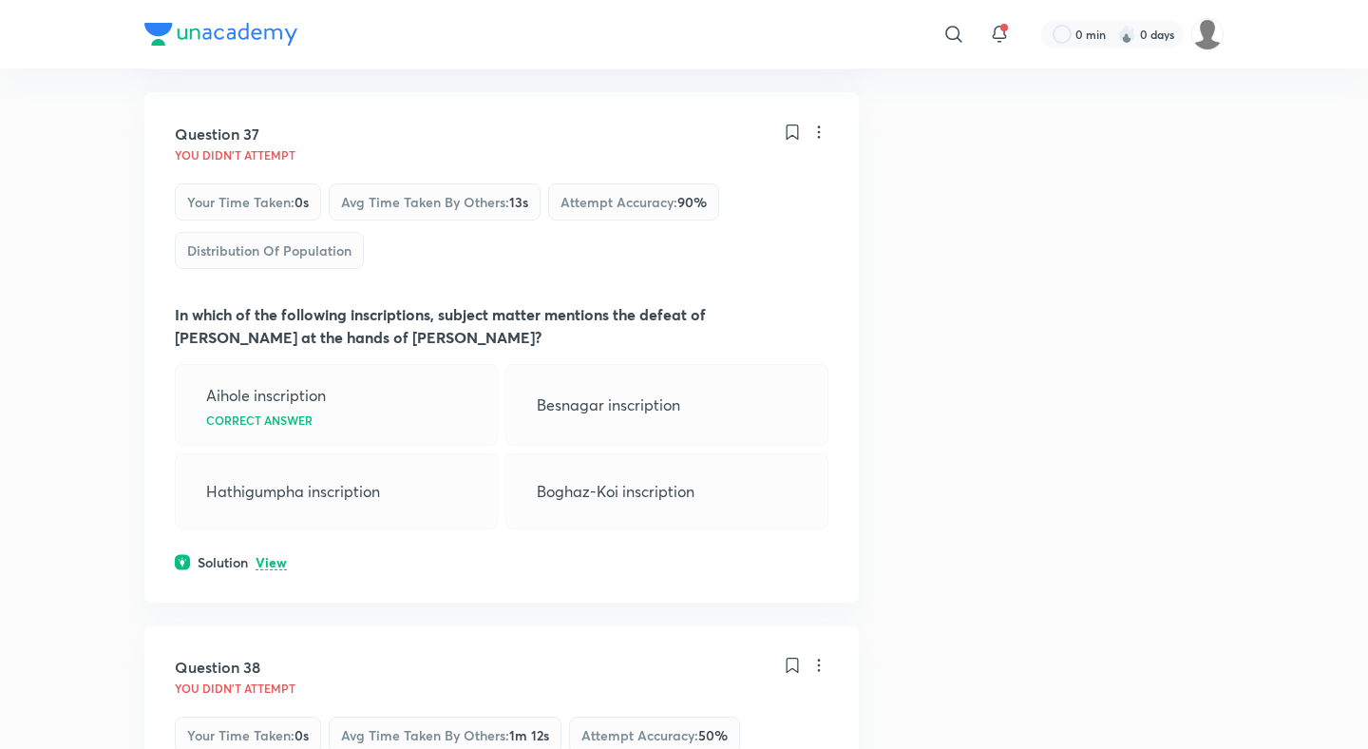
click at [270, 556] on p "View" at bounding box center [271, 563] width 31 height 14
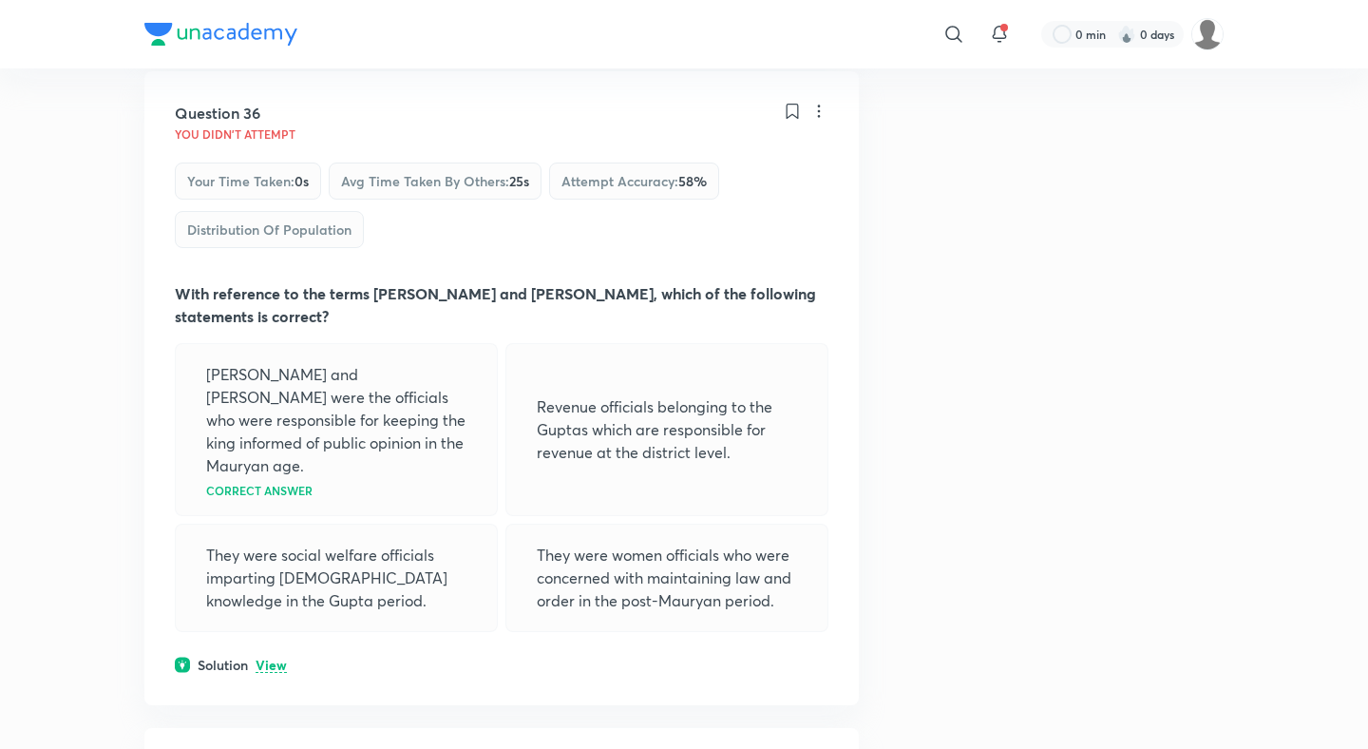
scroll to position [21171, 0]
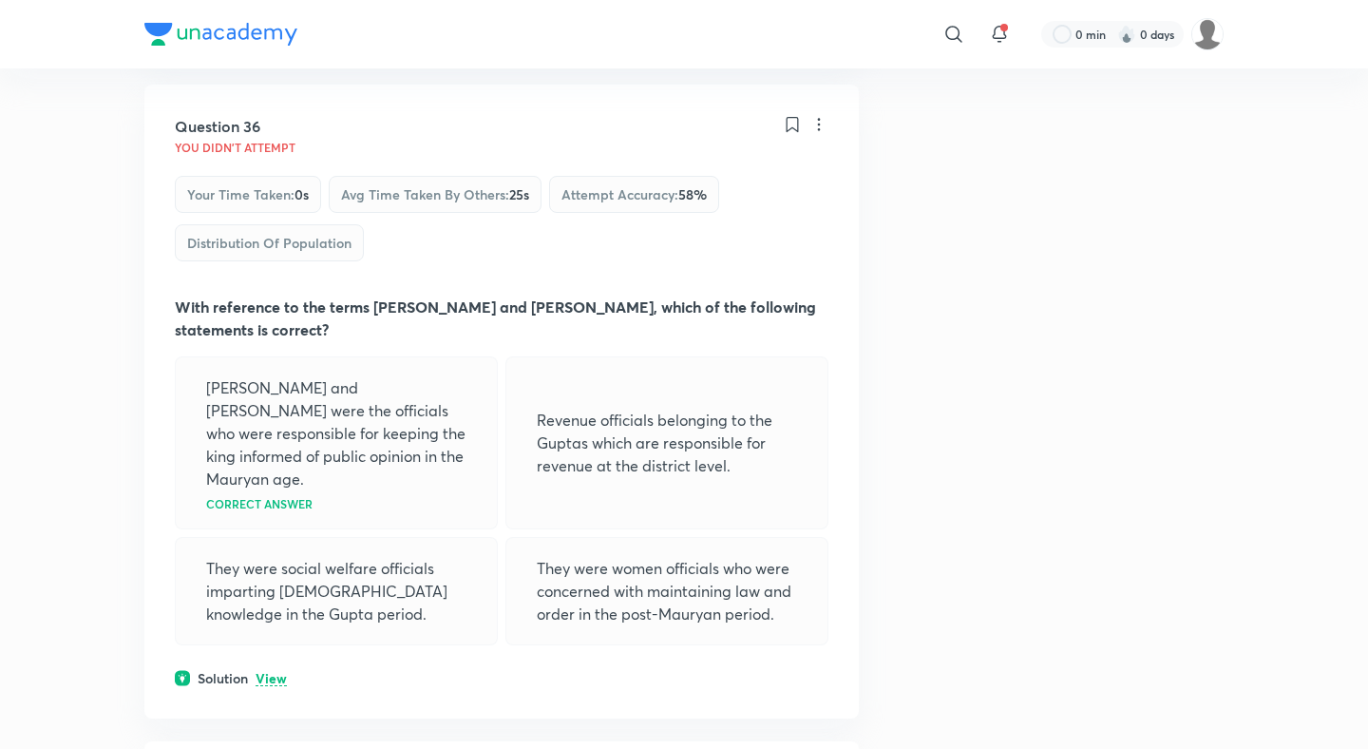
click at [271, 266] on div "Question 36 You didn't Attempt Your time taken : 0s Avg time taken by others : …" at bounding box center [501, 402] width 714 height 634
click at [271, 672] on p "View" at bounding box center [271, 679] width 31 height 14
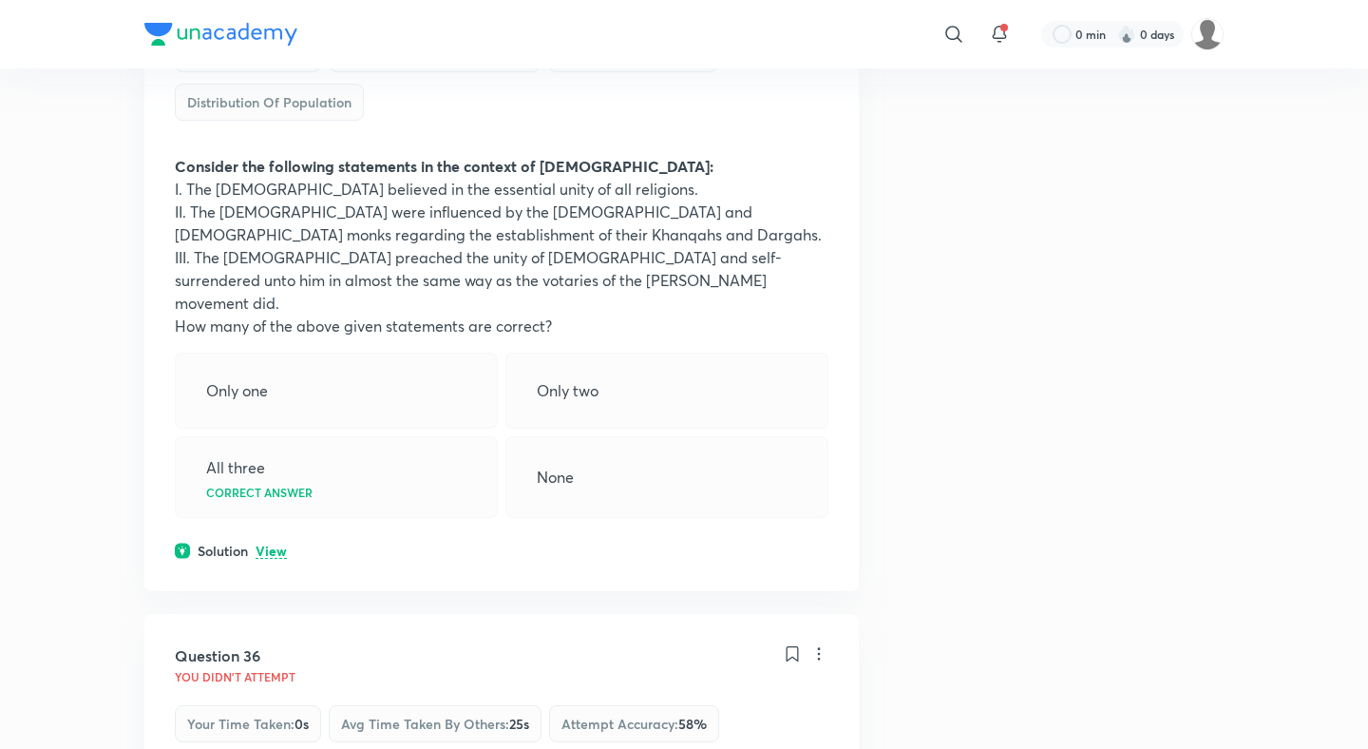
click at [271, 544] on p "View" at bounding box center [271, 551] width 31 height 14
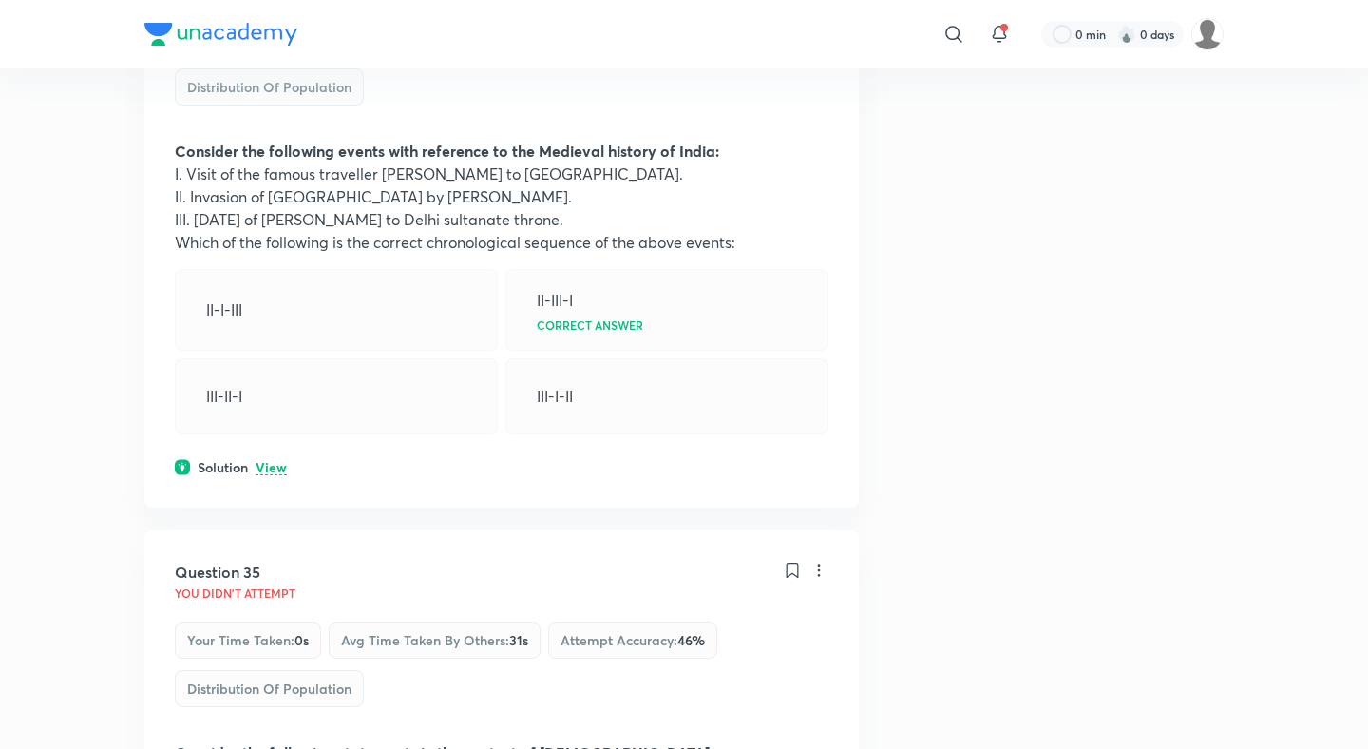
click at [269, 461] on p "View" at bounding box center [271, 468] width 31 height 14
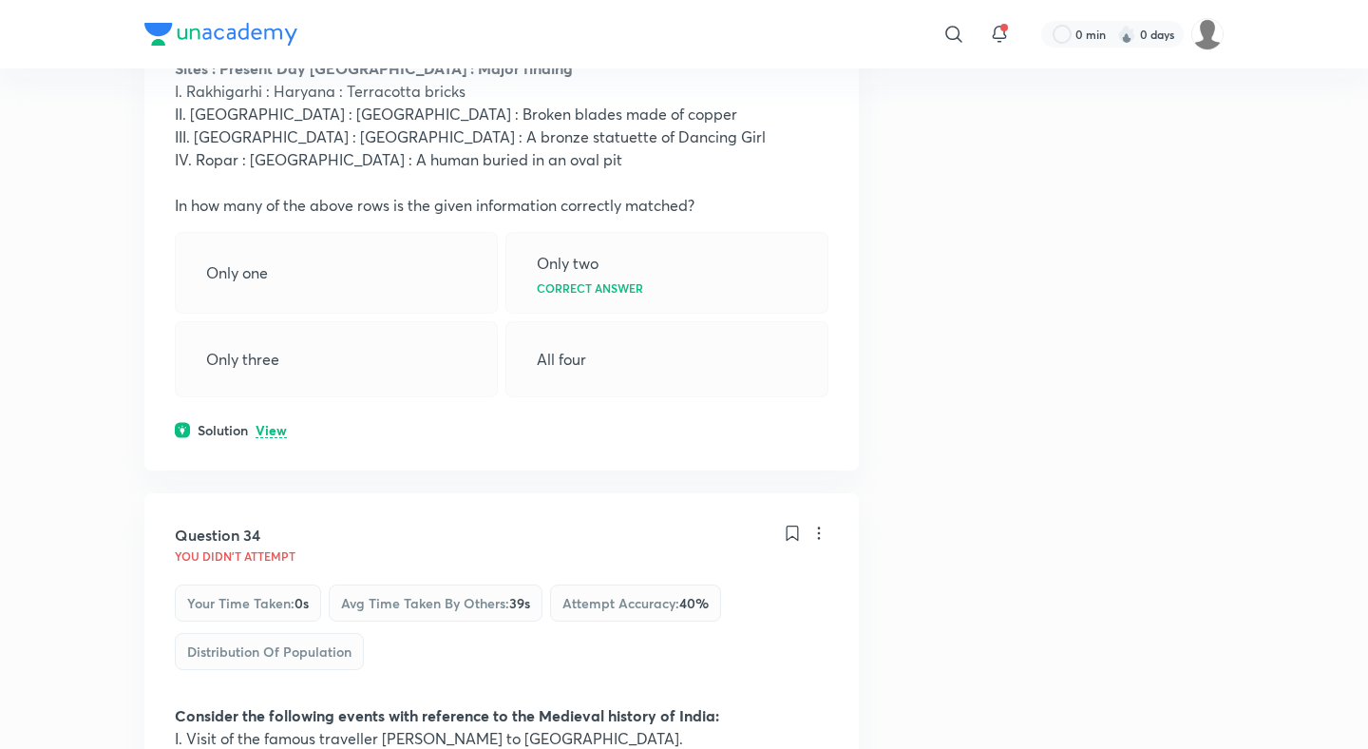
scroll to position [19319, 0]
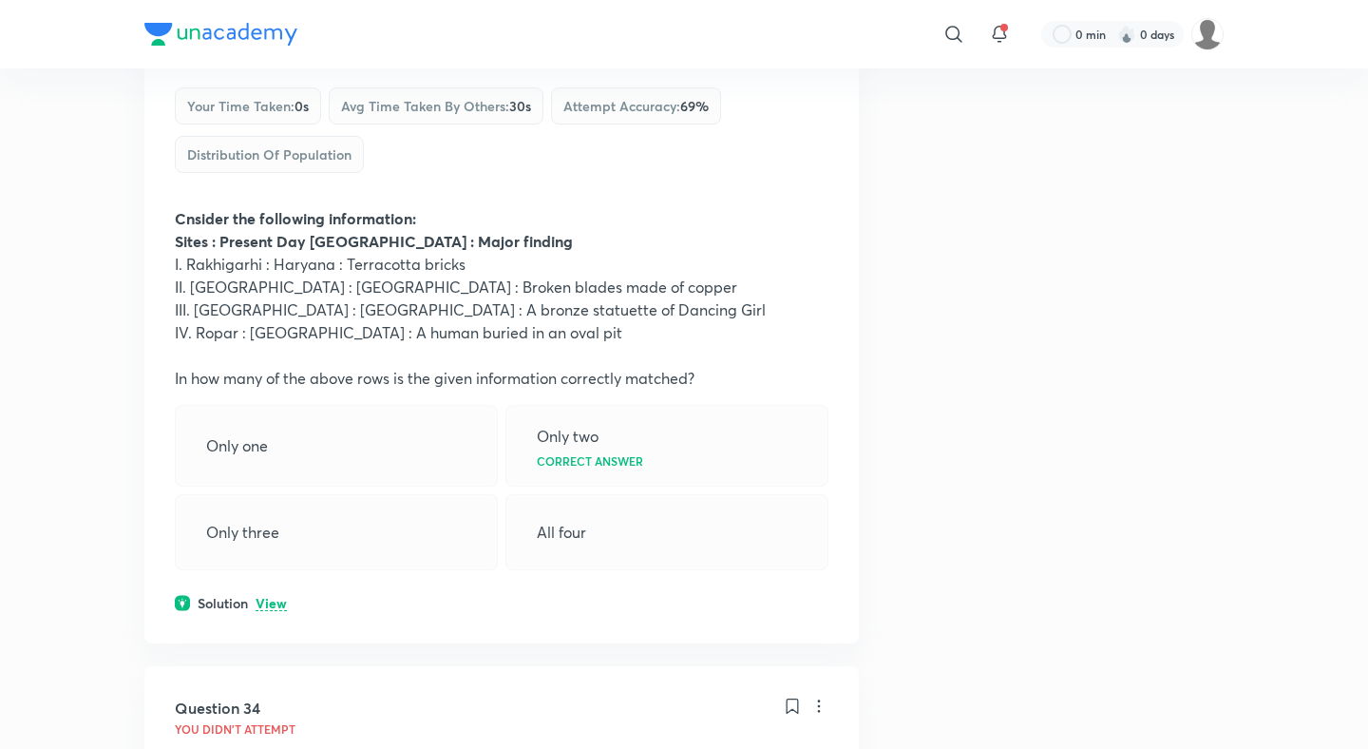
click at [263, 597] on p "View" at bounding box center [271, 604] width 31 height 14
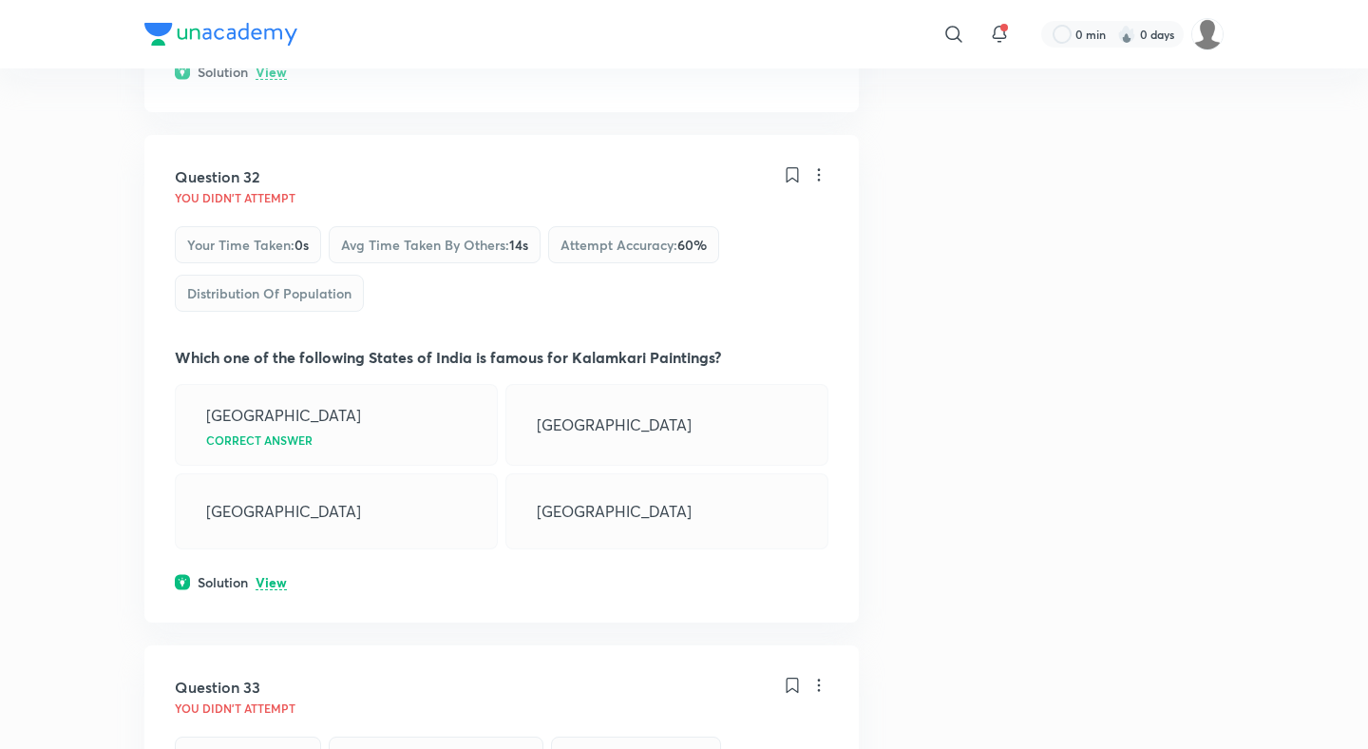
click at [269, 576] on p "View" at bounding box center [271, 583] width 31 height 14
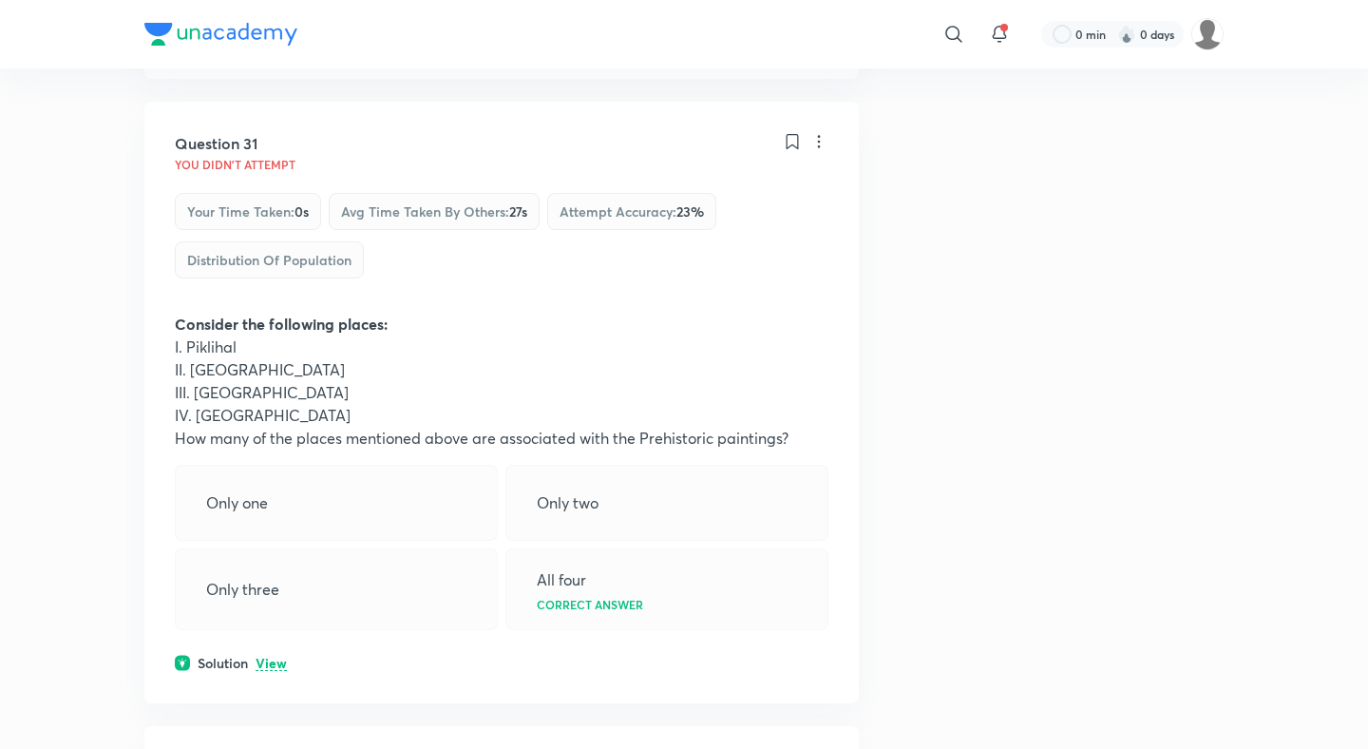
scroll to position [18065, 0]
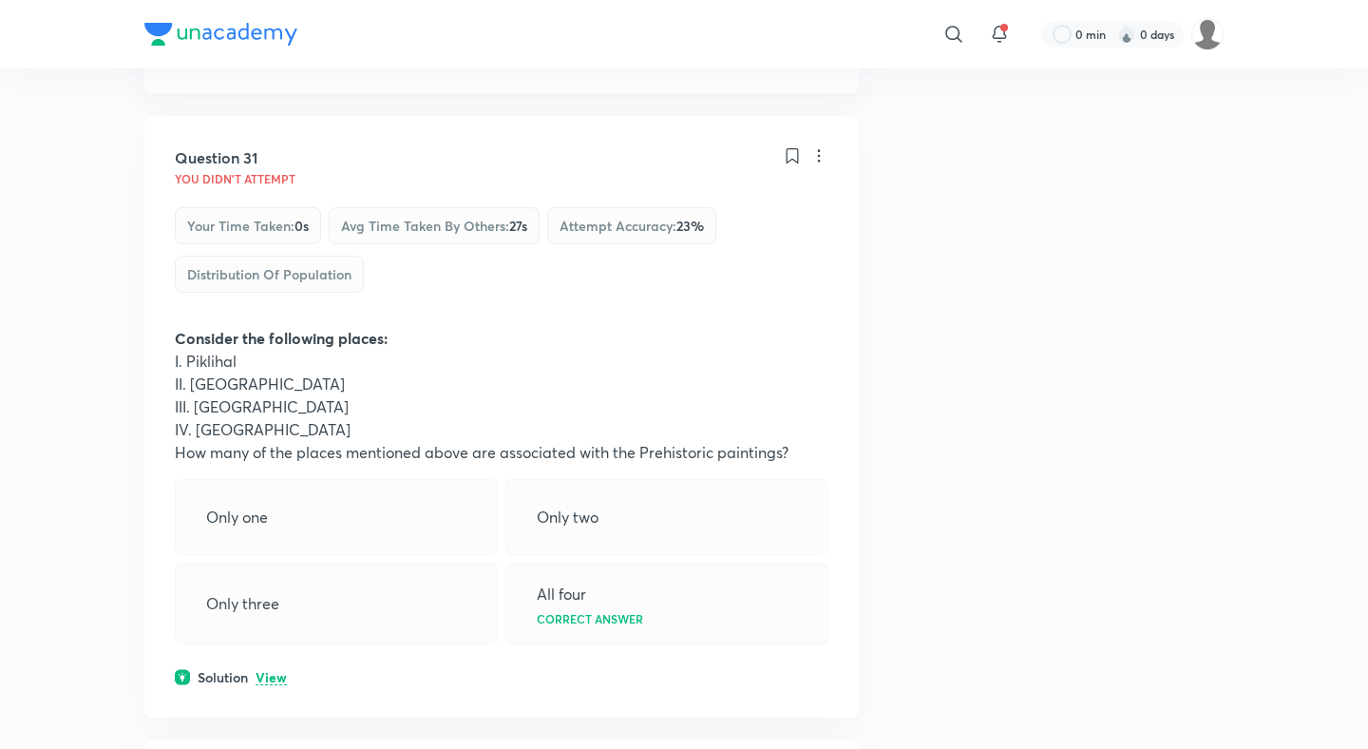
click at [269, 667] on div "Solution View" at bounding box center [502, 677] width 654 height 20
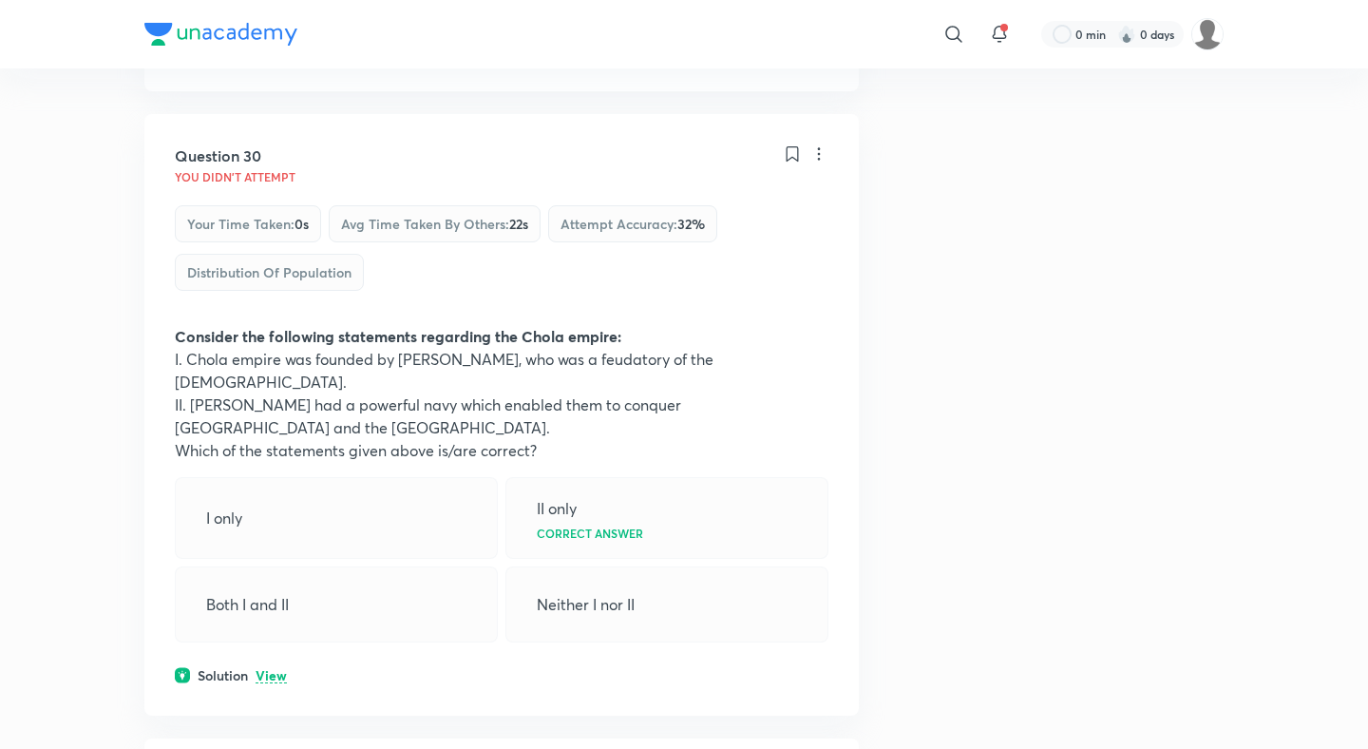
click at [275, 669] on p "View" at bounding box center [271, 676] width 31 height 14
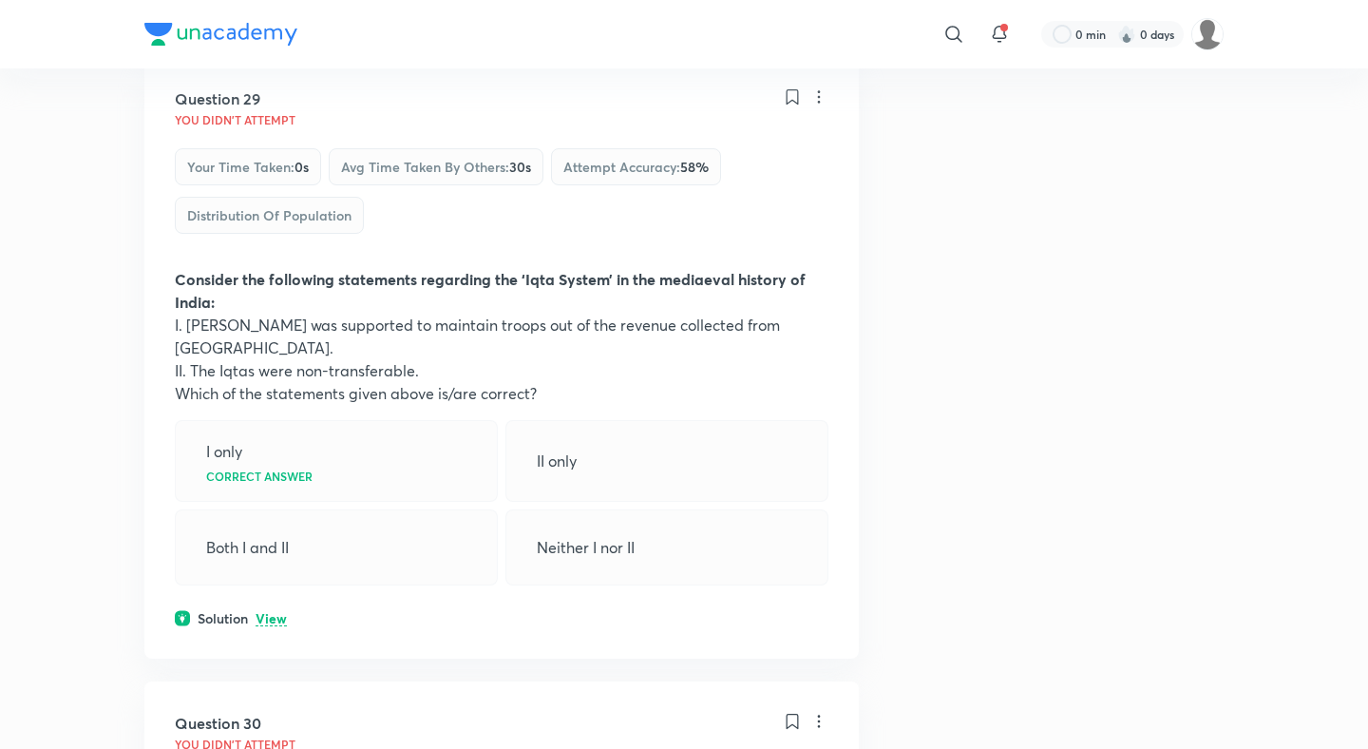
click at [275, 612] on p "View" at bounding box center [271, 619] width 31 height 14
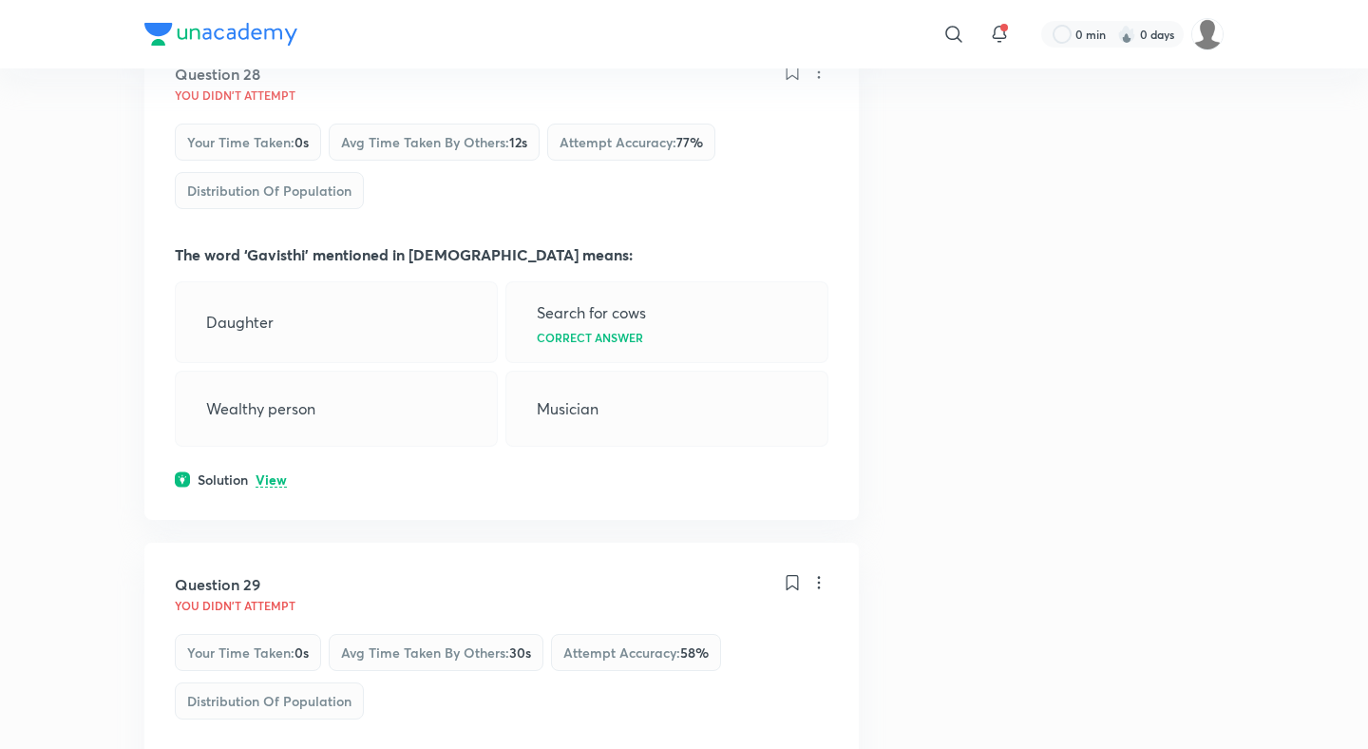
click at [268, 473] on p "View" at bounding box center [271, 480] width 31 height 14
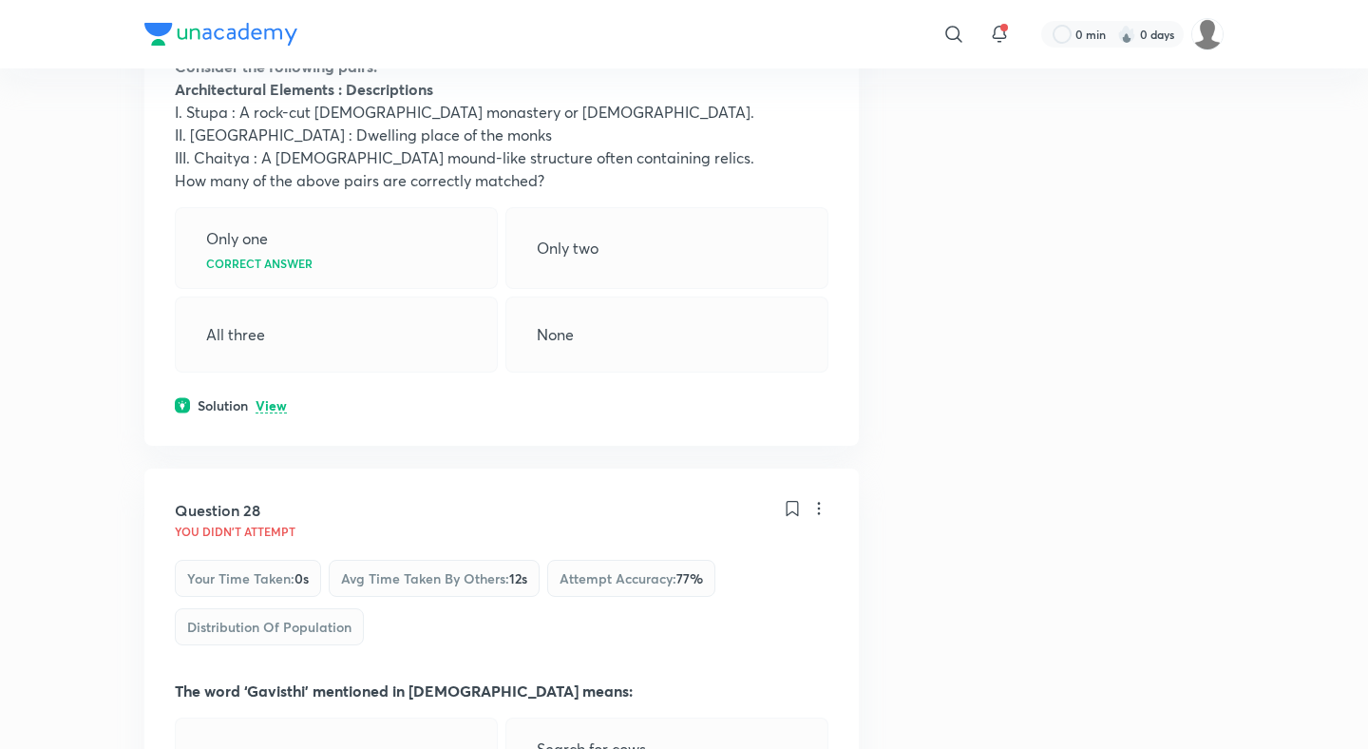
scroll to position [15818, 0]
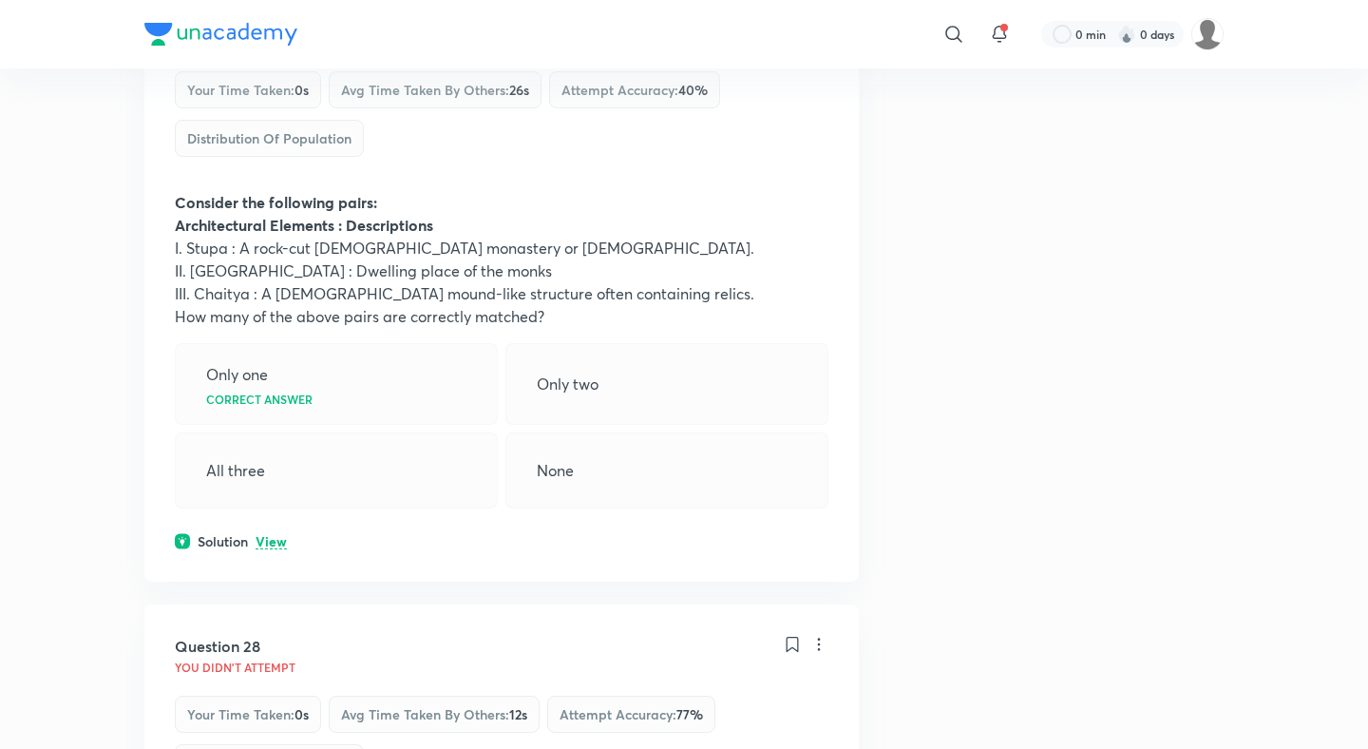
click at [271, 535] on p "View" at bounding box center [271, 542] width 31 height 14
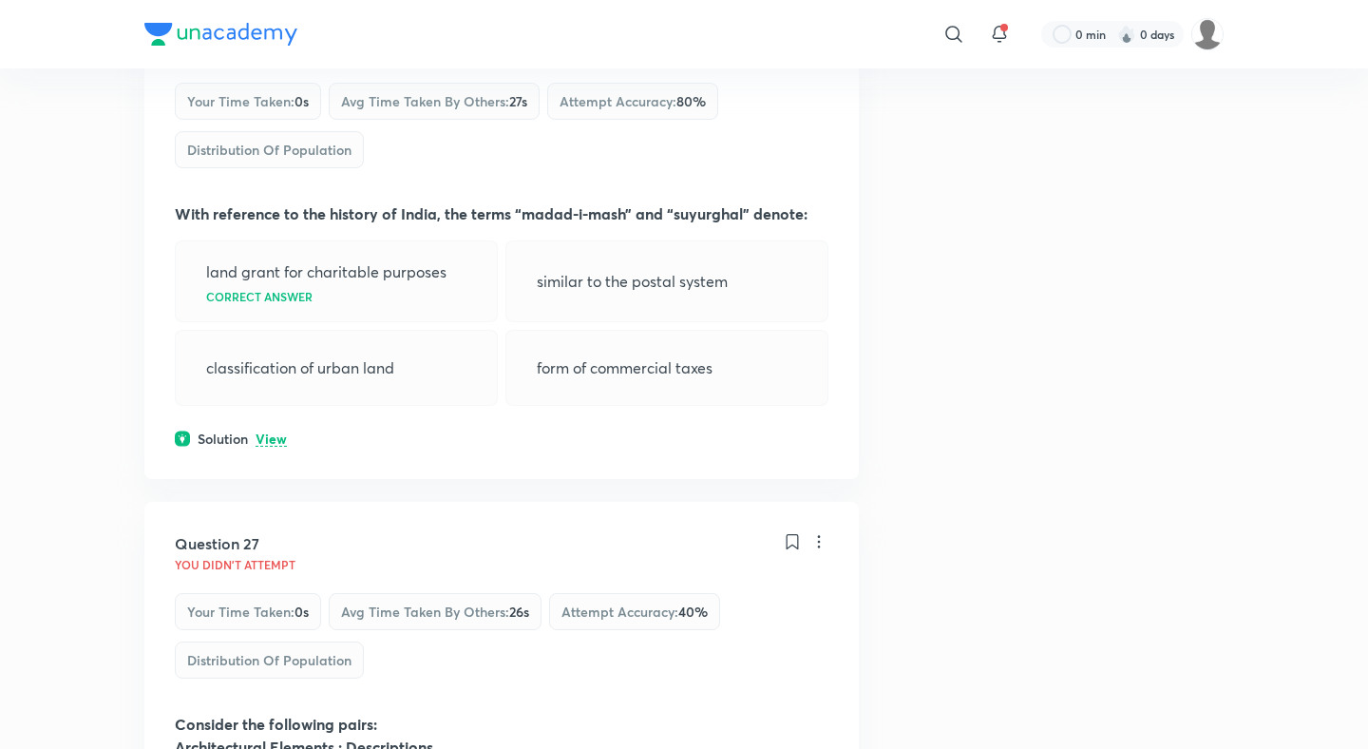
scroll to position [15279, 0]
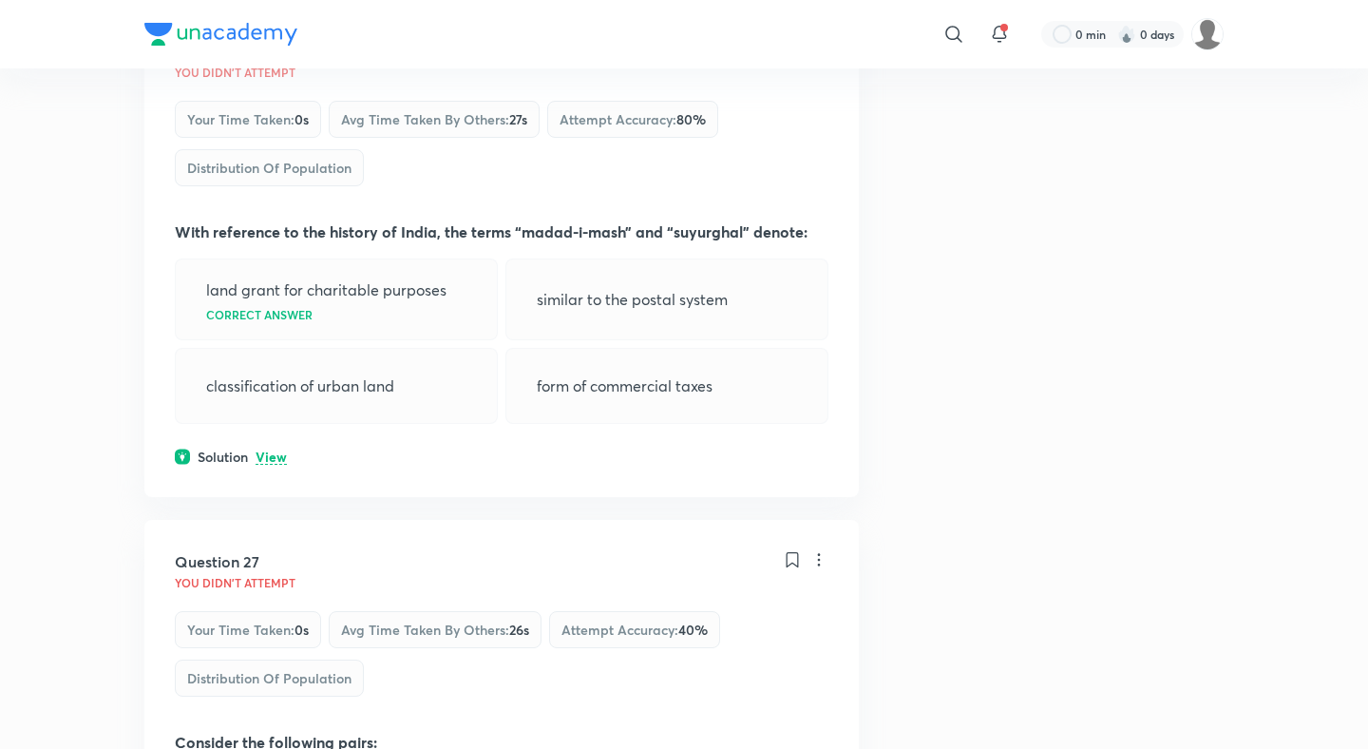
click at [261, 158] on div "Question 26 You didn't Attempt Your time taken : 0s Avg time taken by others : …" at bounding box center [501, 252] width 714 height 487
click at [266, 450] on p "View" at bounding box center [271, 457] width 31 height 14
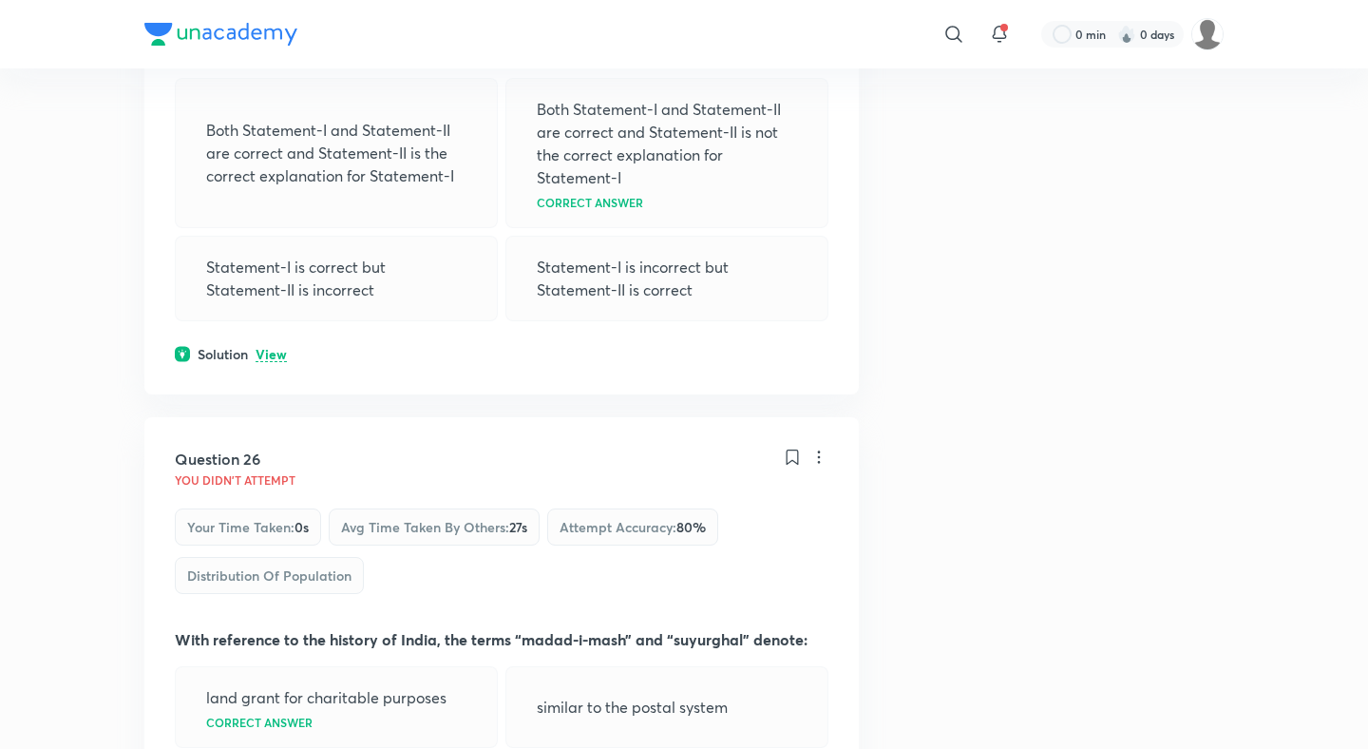
scroll to position [14709, 0]
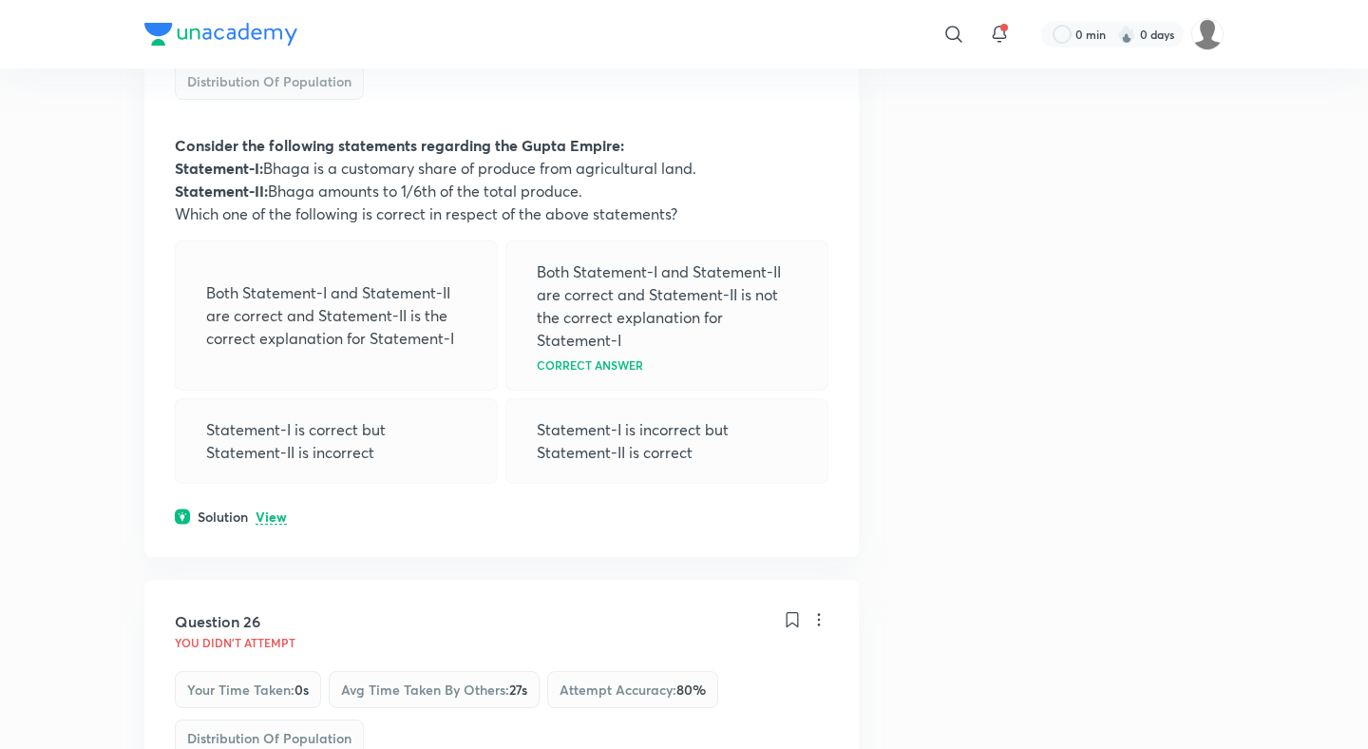
click at [270, 240] on div "Both Statement-I and Statement-II are correct and Statement-II is the correct e…" at bounding box center [502, 361] width 654 height 243
click at [259, 247] on div "Question 25 You didn't Attempt Your time taken : 0s Avg time taken by others : …" at bounding box center [501, 240] width 714 height 634
click at [265, 510] on p "View" at bounding box center [271, 517] width 31 height 14
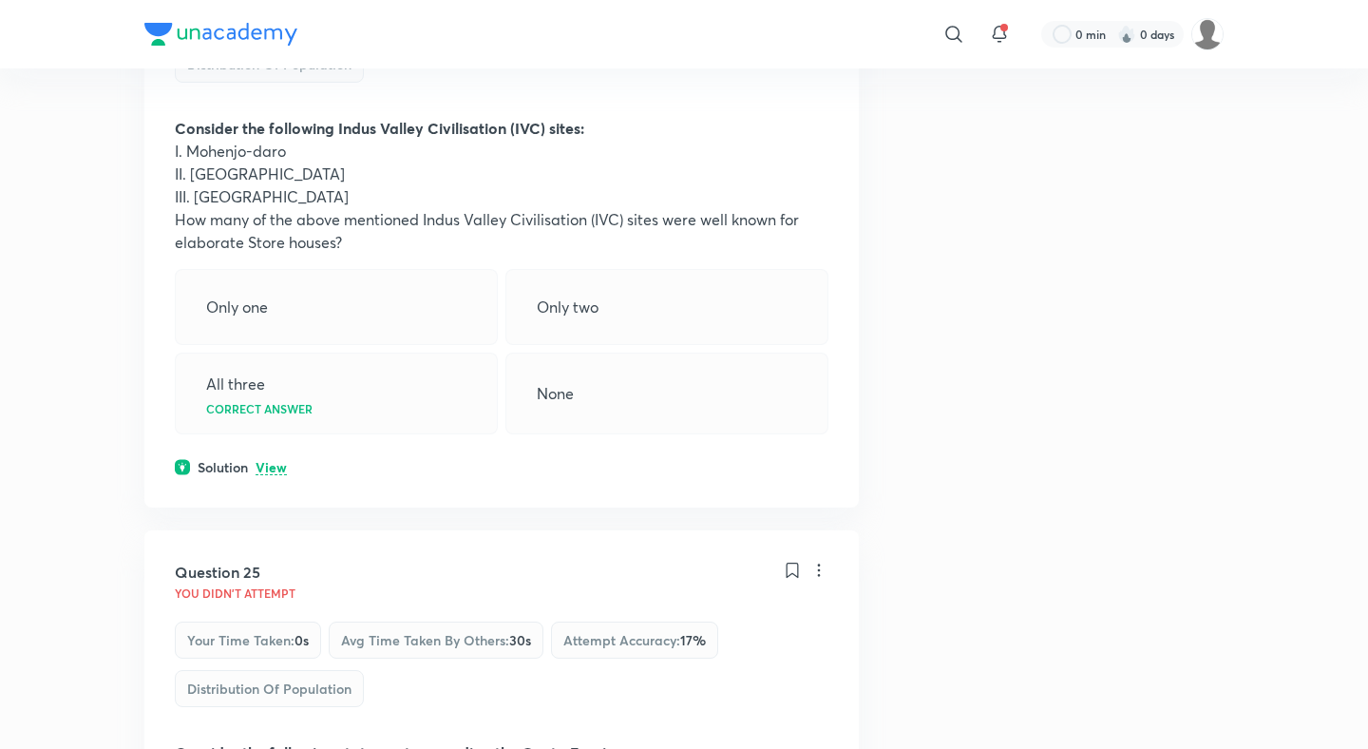
scroll to position [14094, 0]
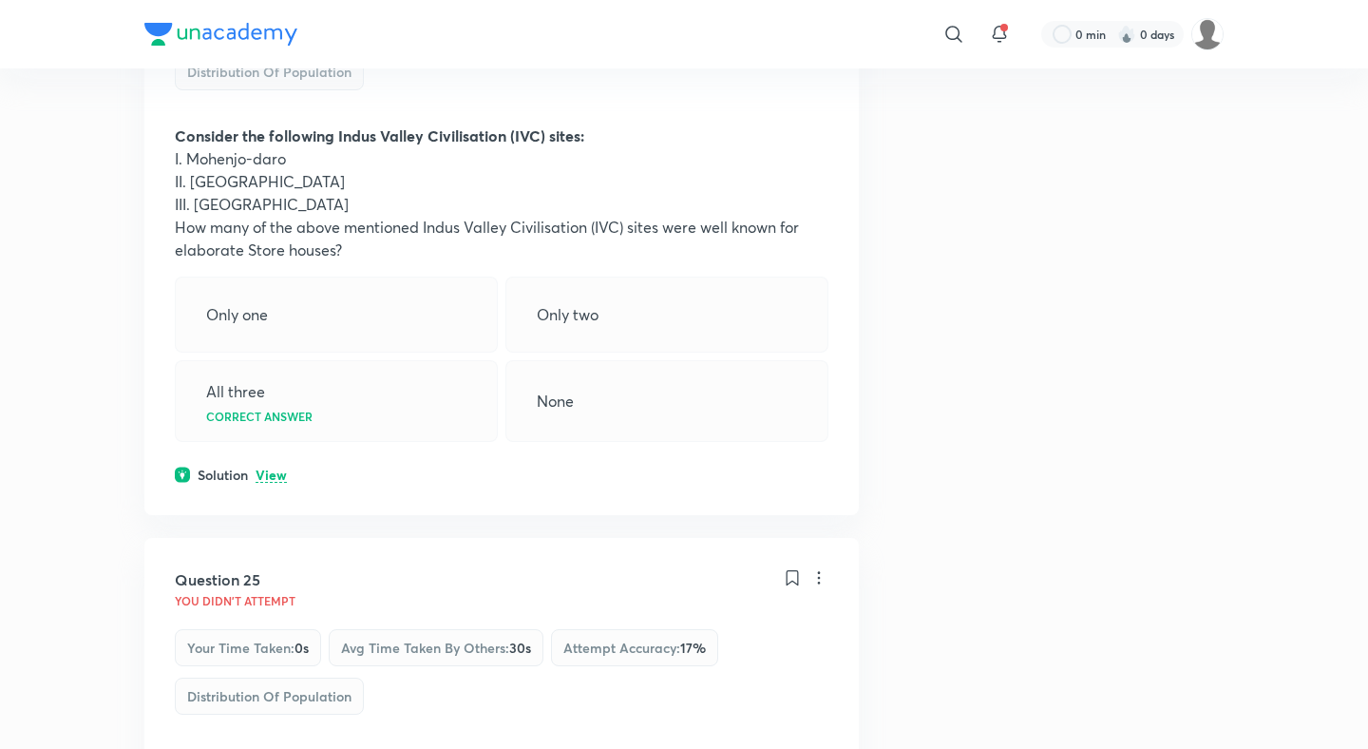
click at [265, 174] on div "Question 24 You didn't Attempt Your time taken : 0s Avg time taken by others : …" at bounding box center [501, 214] width 714 height 601
click at [267, 180] on div "Question 24 You didn't Attempt Your time taken : 0s Avg time taken by others : …" at bounding box center [501, 214] width 714 height 601
click at [268, 468] on p "View" at bounding box center [271, 475] width 31 height 14
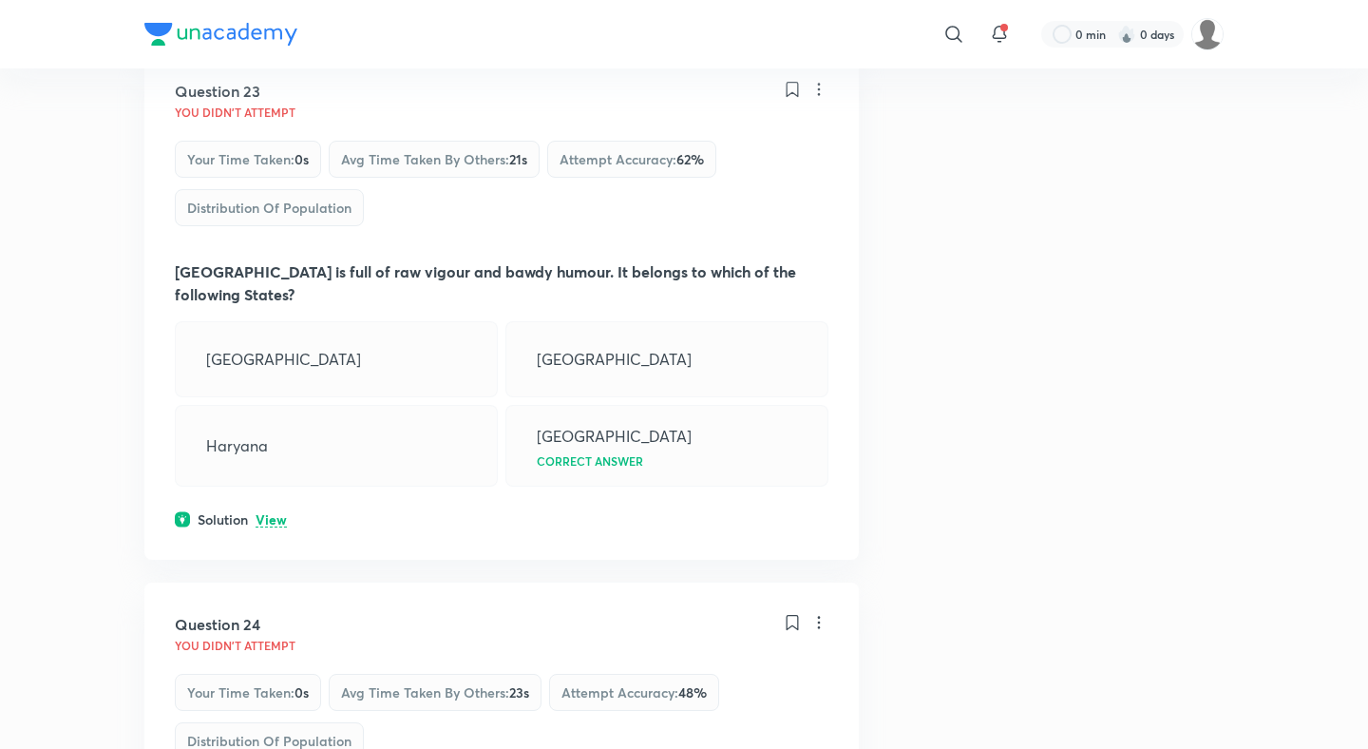
click at [271, 513] on p "View" at bounding box center [271, 520] width 31 height 14
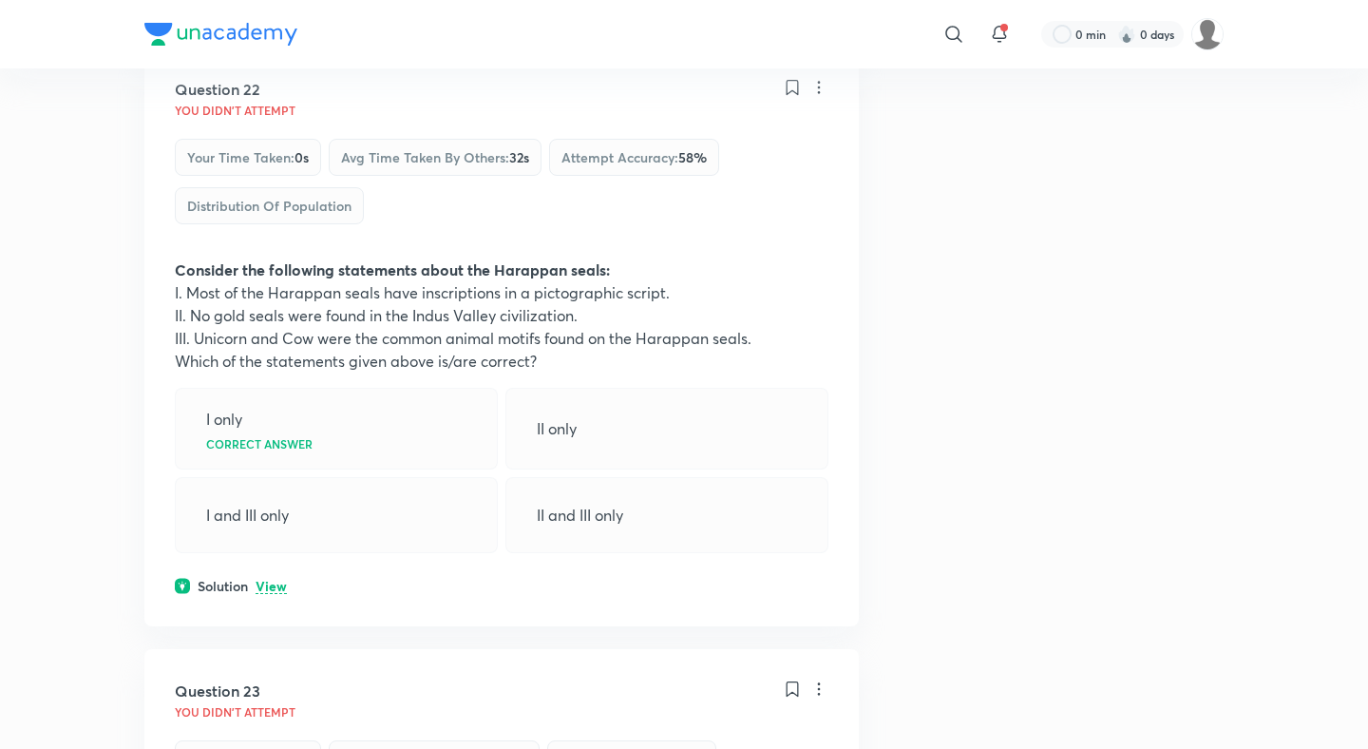
scroll to position [12800, 0]
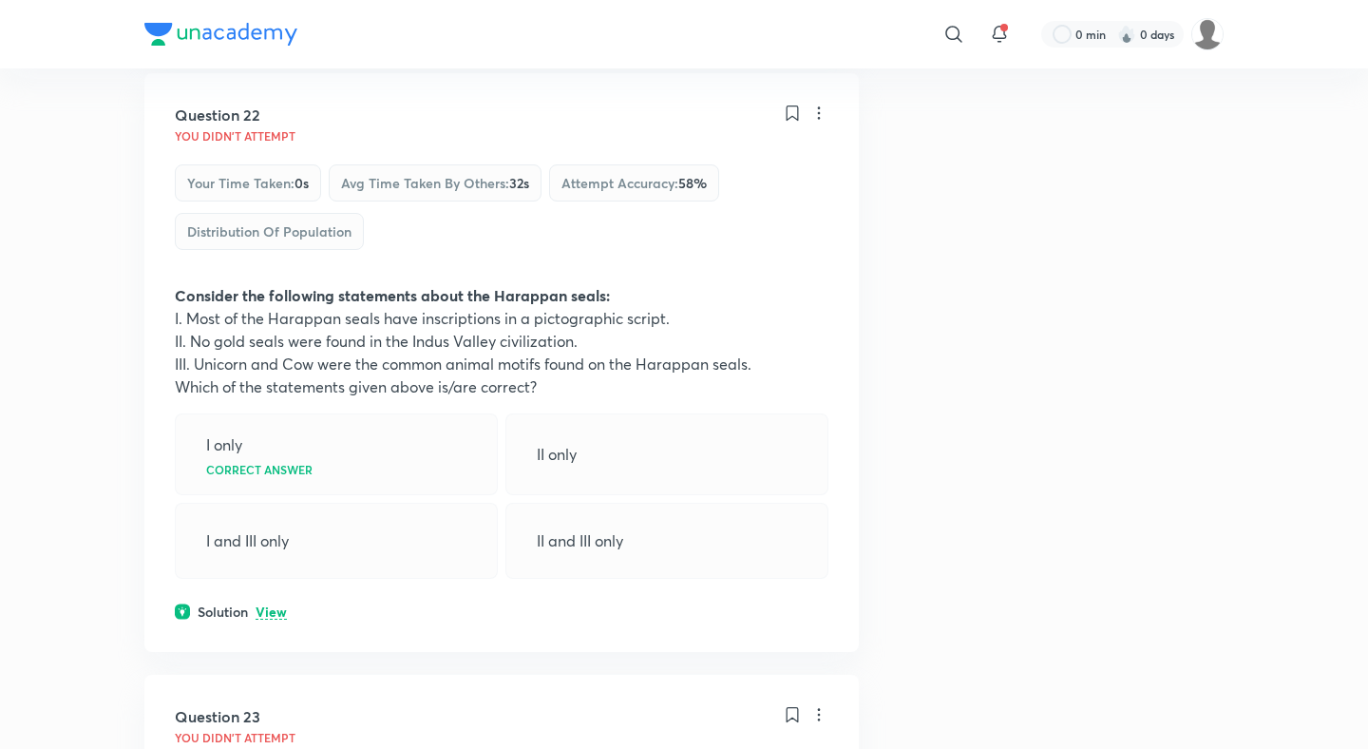
click at [268, 605] on p "View" at bounding box center [271, 612] width 31 height 14
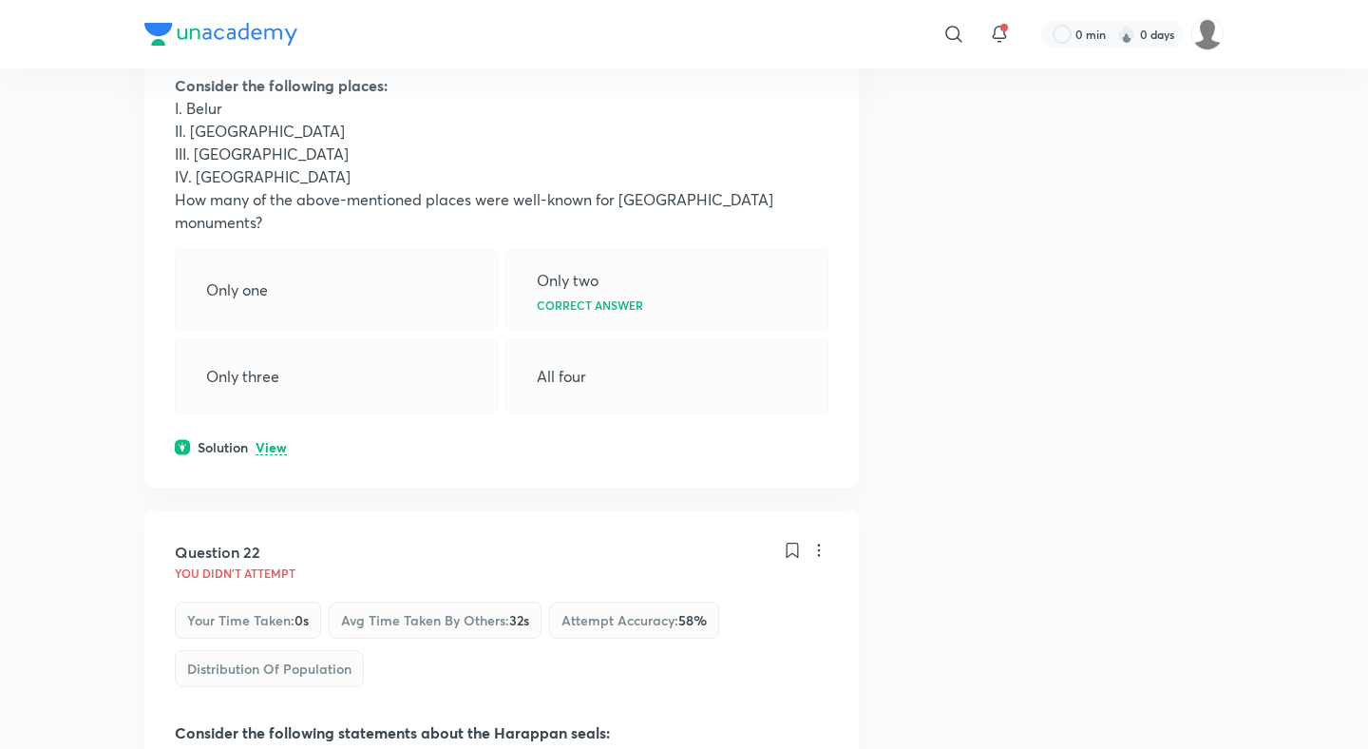
scroll to position [12315, 0]
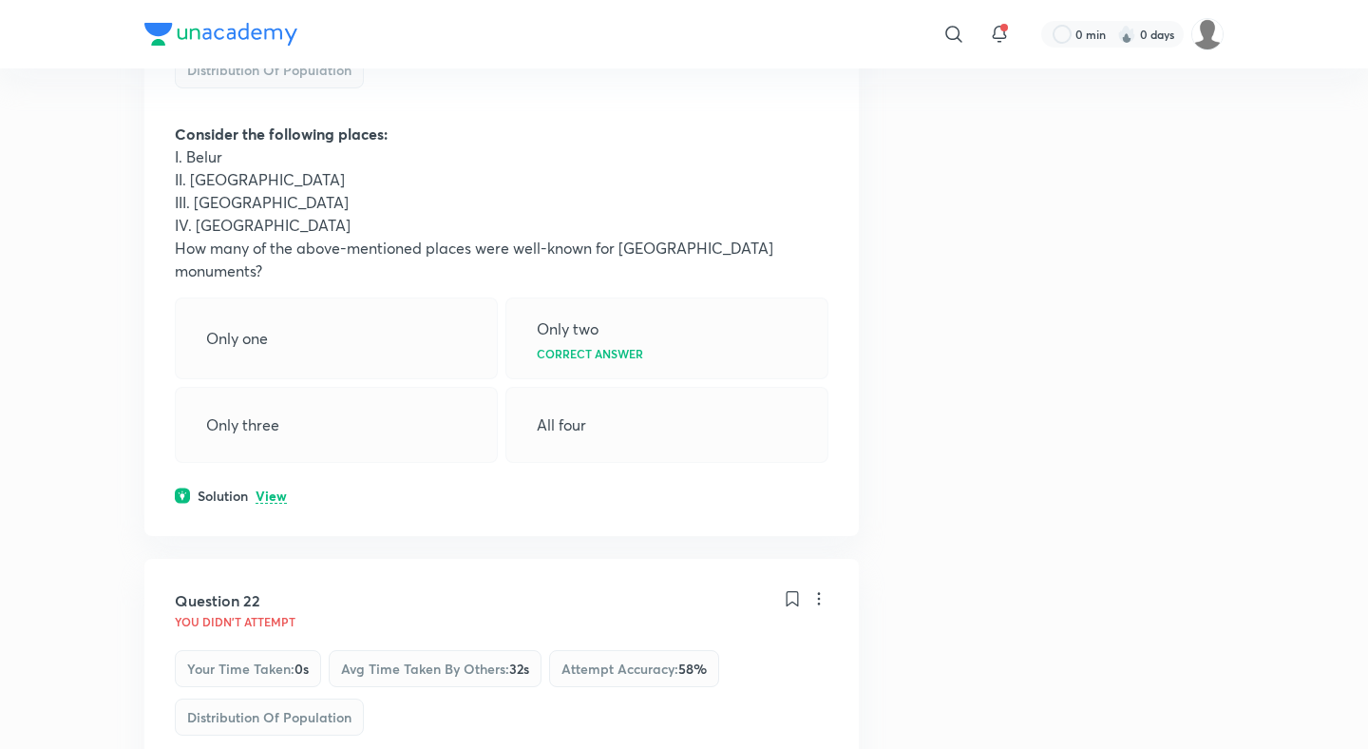
click at [278, 489] on p "View" at bounding box center [271, 496] width 31 height 14
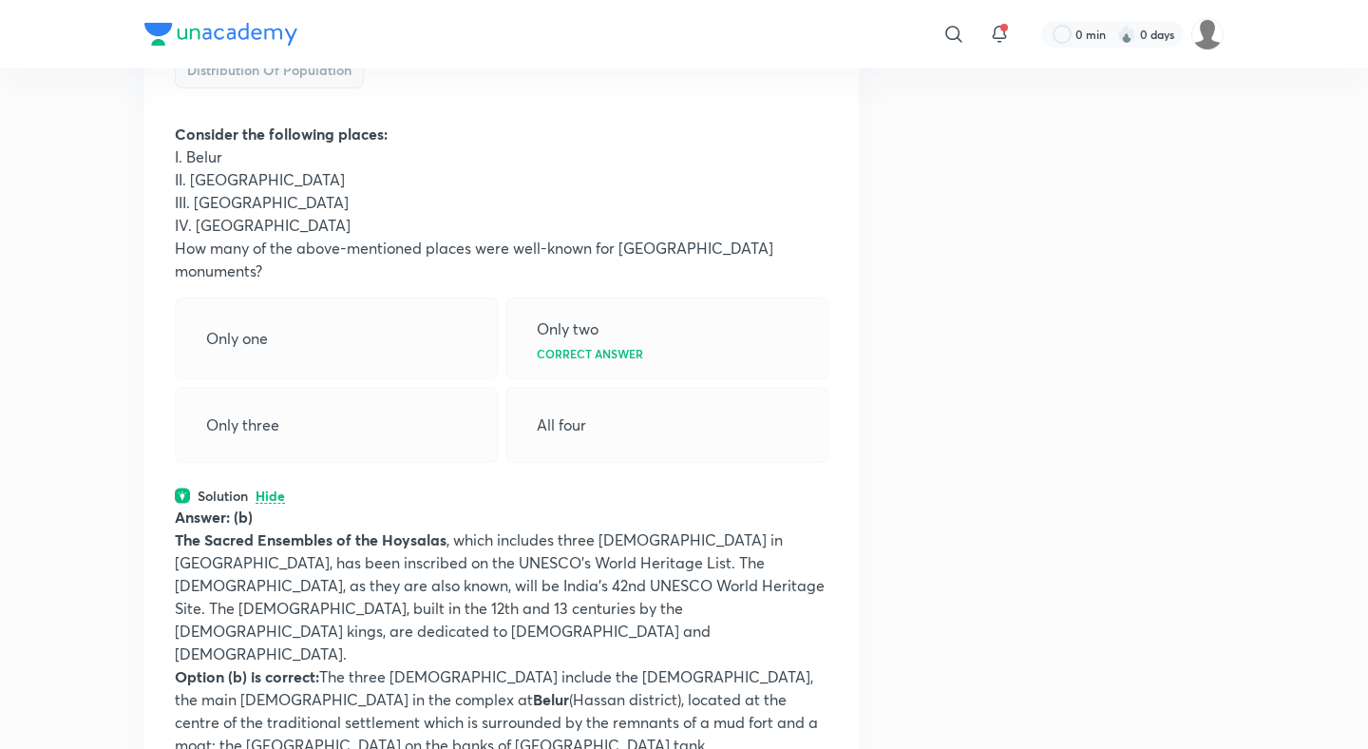
click at [278, 489] on p "Hide" at bounding box center [270, 496] width 29 height 14
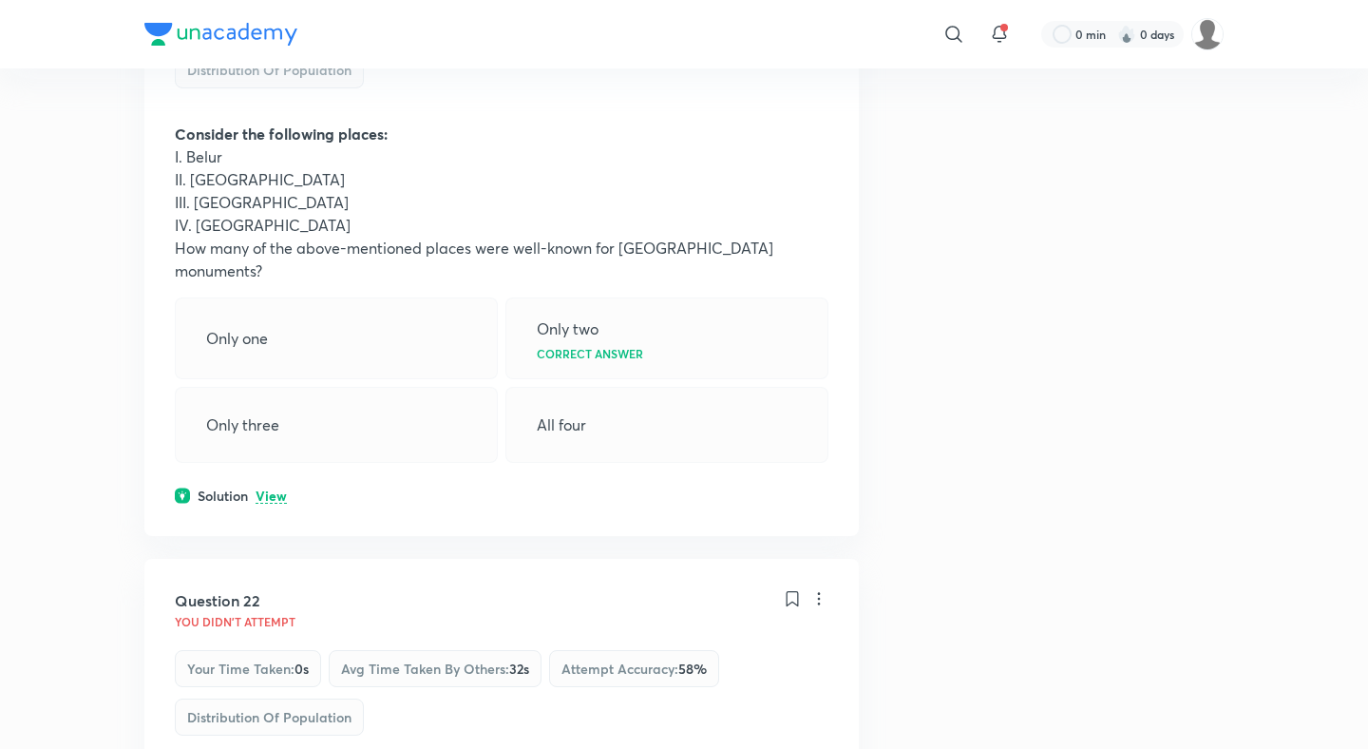
click at [278, 489] on p "View" at bounding box center [271, 496] width 31 height 14
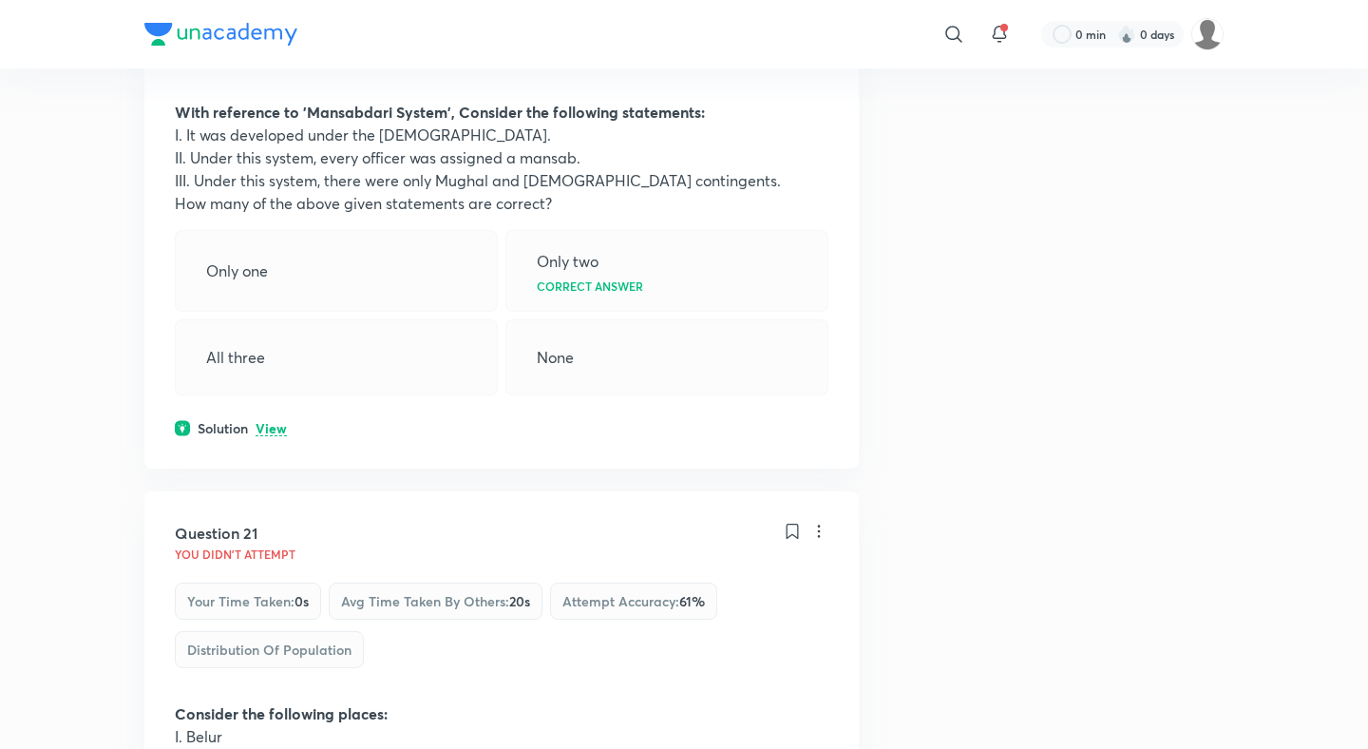
scroll to position [11717, 0]
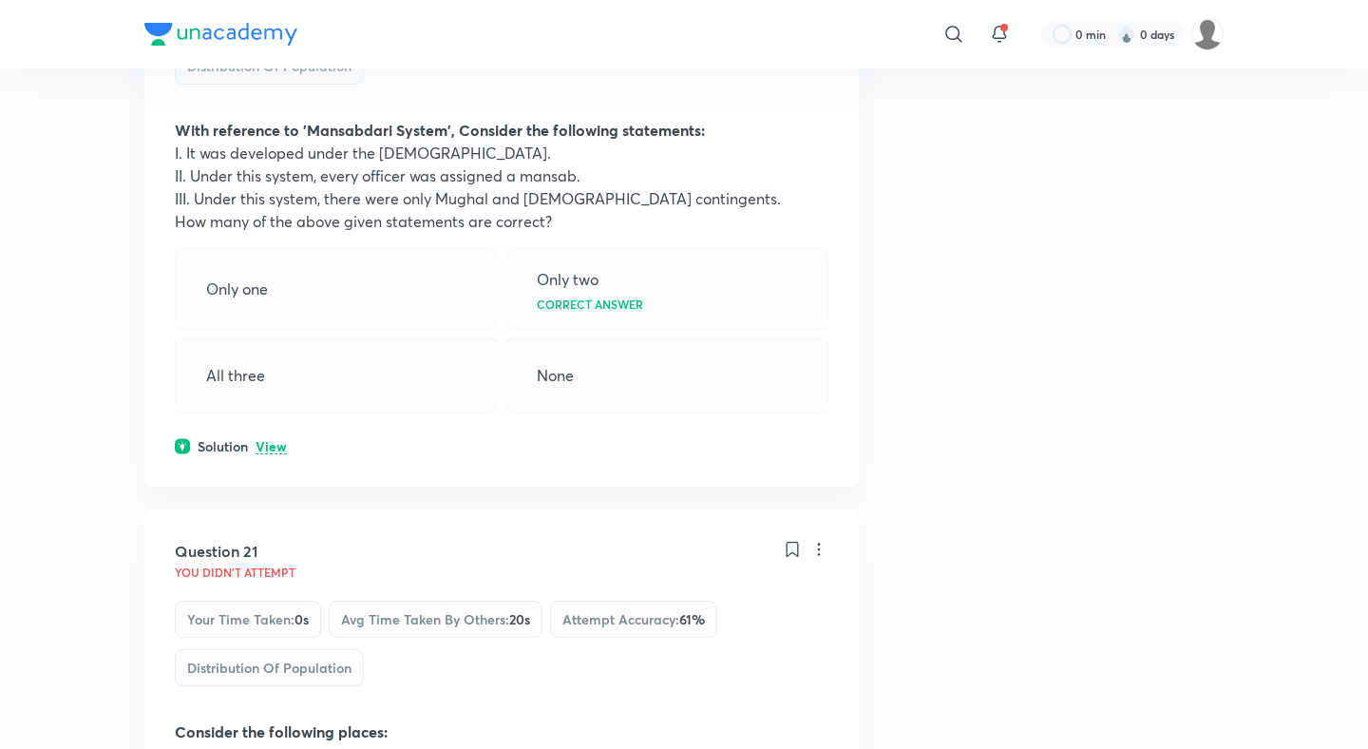
click at [277, 197] on div "Question 20 You didn't Attempt Your time taken : 0s Avg time taken by others : …" at bounding box center [501, 197] width 714 height 579
click at [276, 440] on p "View" at bounding box center [271, 447] width 31 height 14
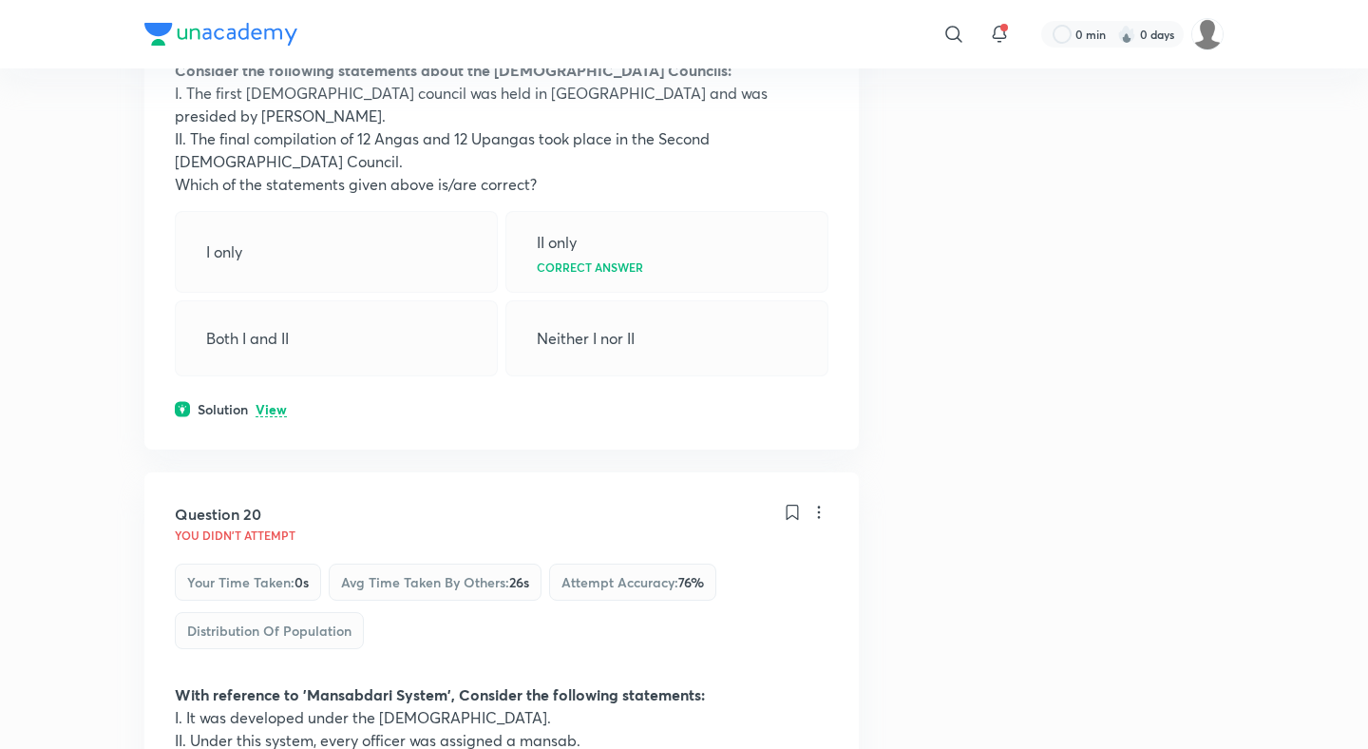
click at [275, 403] on p "View" at bounding box center [271, 410] width 31 height 14
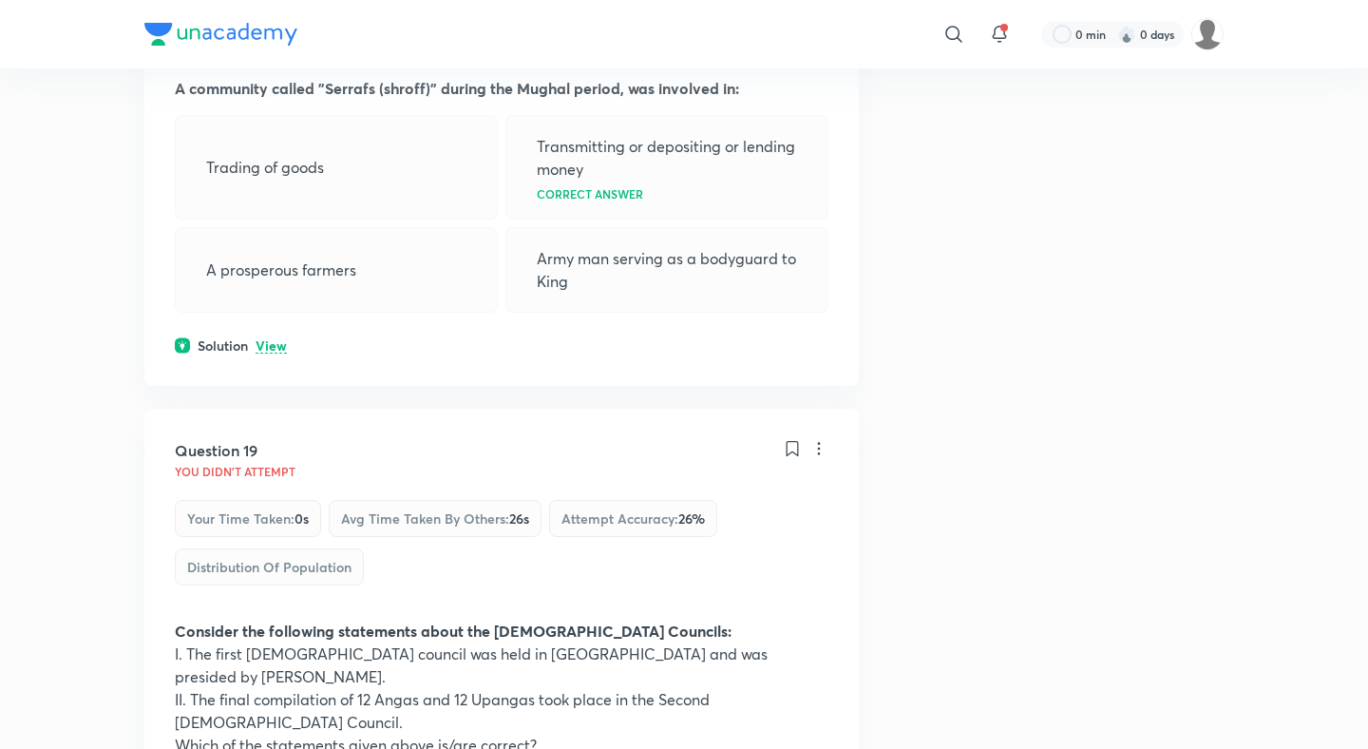
click at [270, 339] on p "View" at bounding box center [271, 346] width 31 height 14
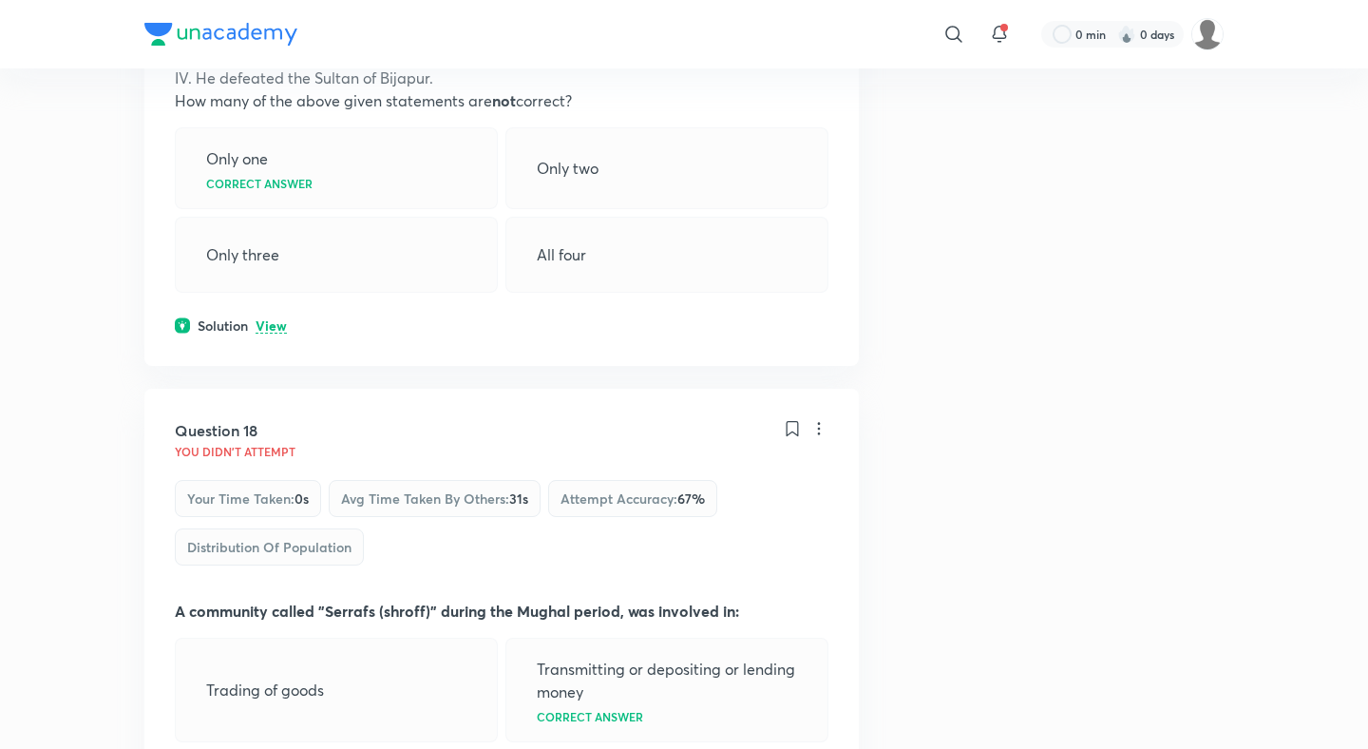
scroll to position [9934, 0]
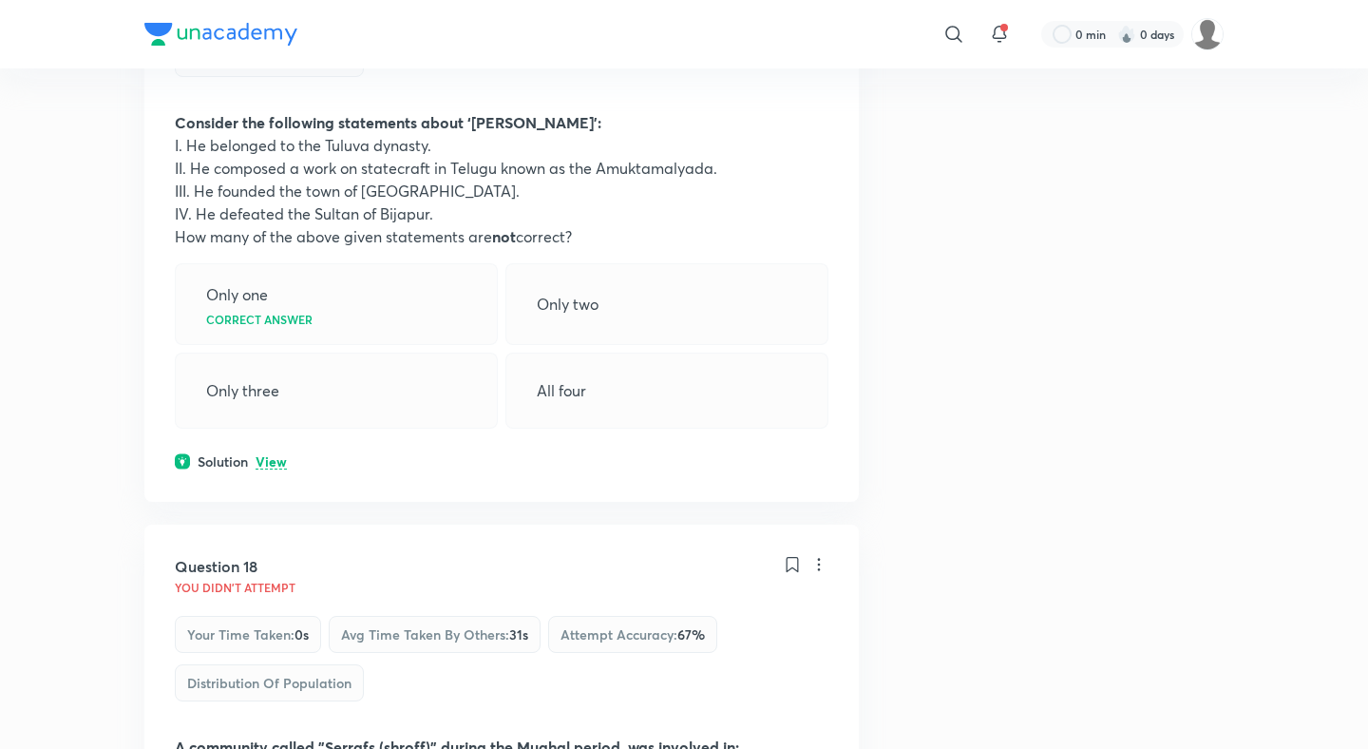
click at [267, 455] on p "View" at bounding box center [271, 462] width 31 height 14
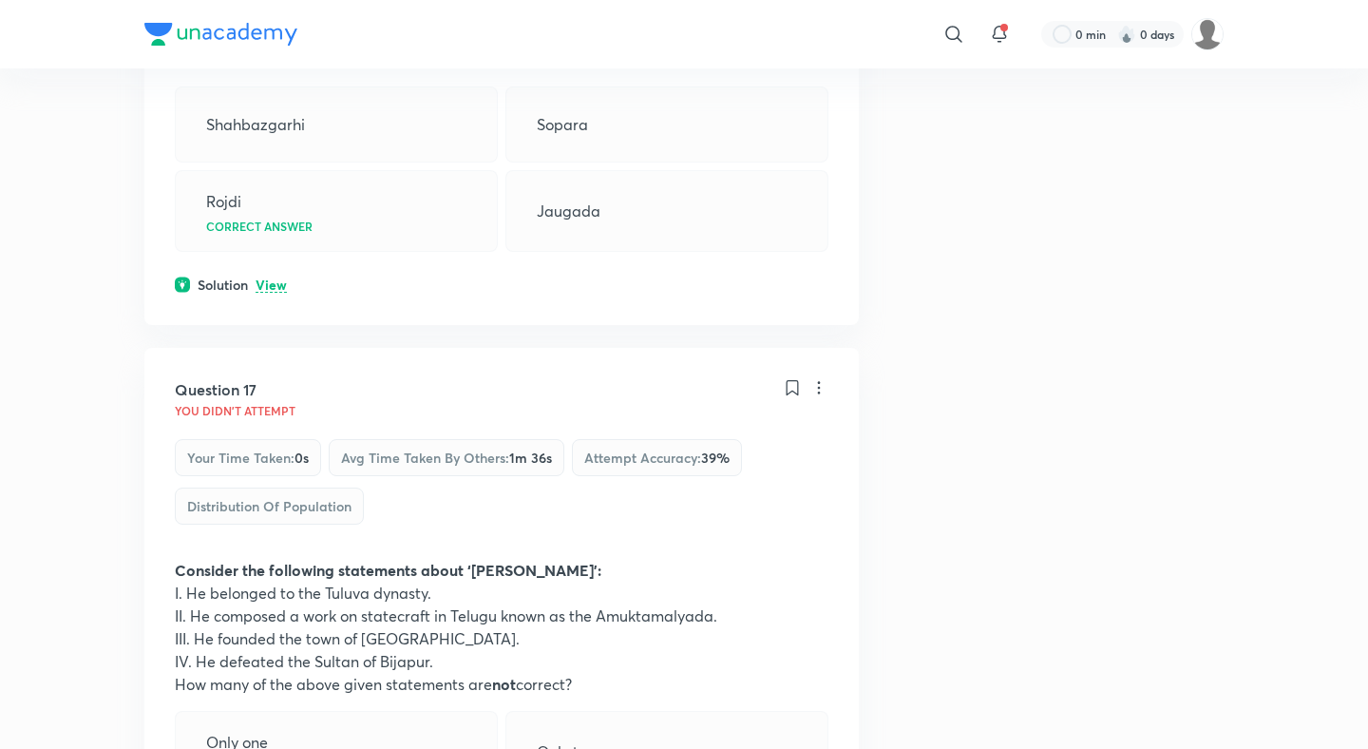
scroll to position [9411, 0]
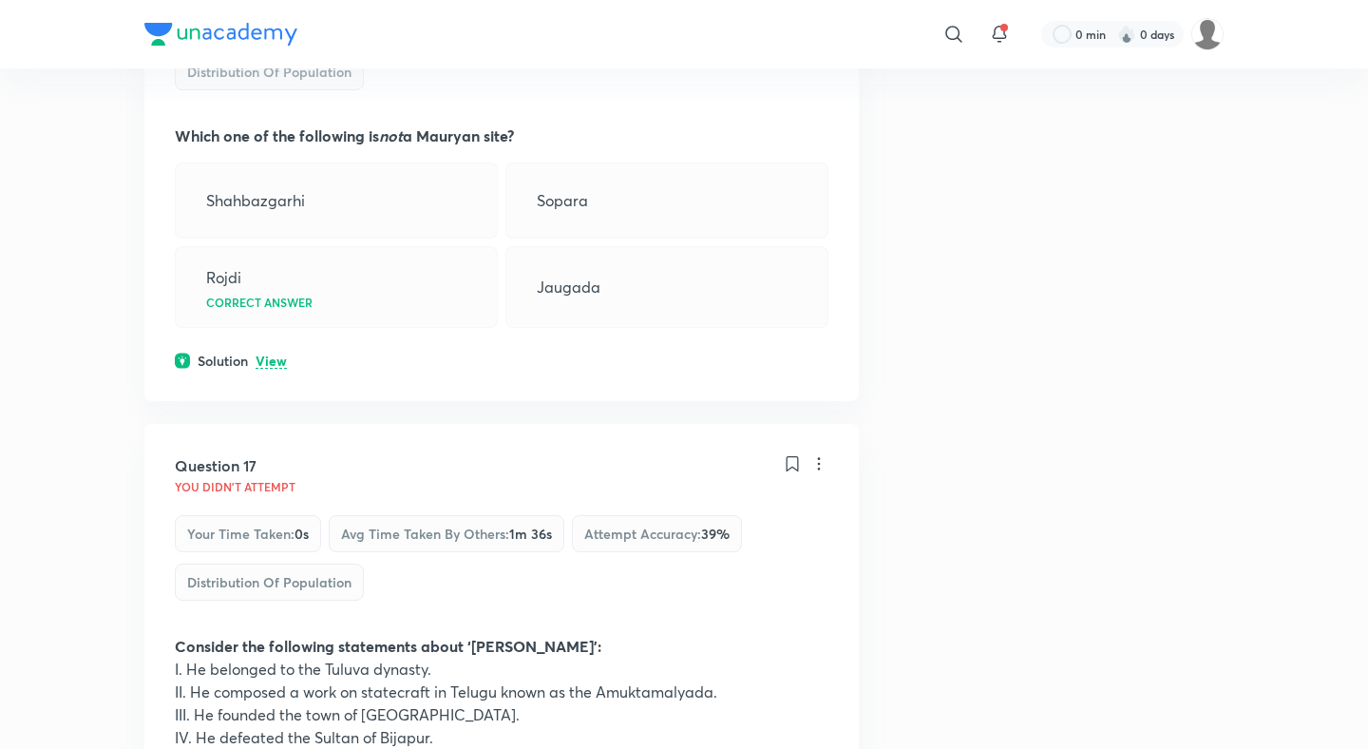
click at [277, 131] on div "Question 16 You didn't Attempt Your time taken : 0s Avg time taken by others : …" at bounding box center [501, 157] width 714 height 487
click at [277, 354] on p "View" at bounding box center [271, 361] width 31 height 14
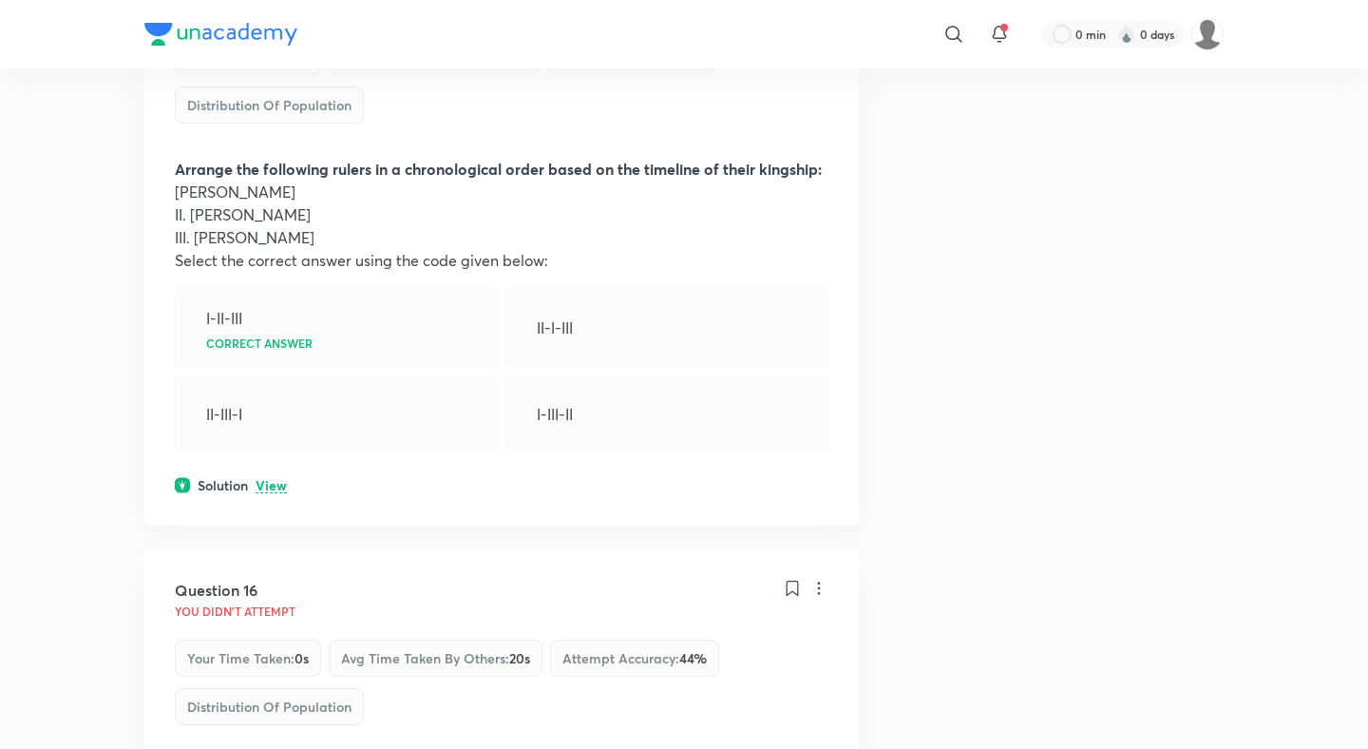
scroll to position [8673, 0]
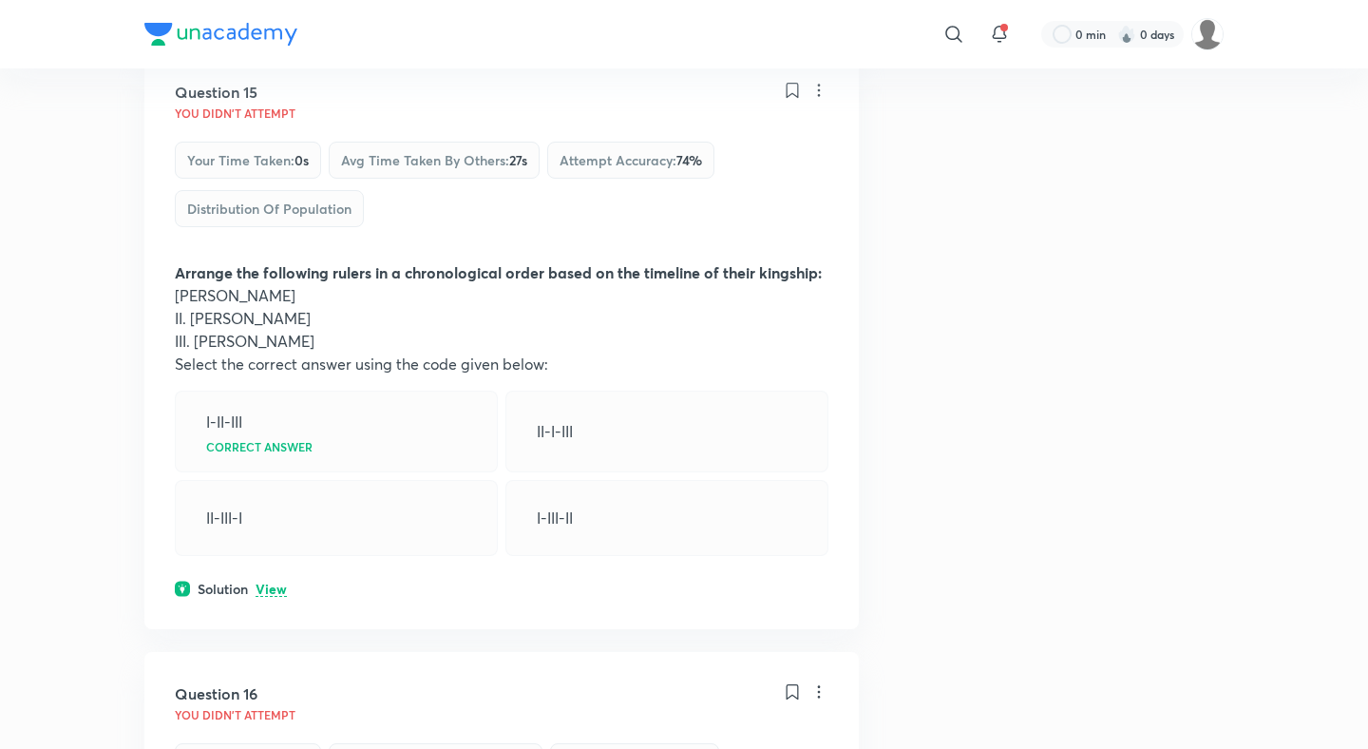
click at [275, 362] on div "Question 15 You didn't Attempt Your time taken : 0s Avg time taken by others : …" at bounding box center [501, 339] width 714 height 579
click at [275, 582] on p "View" at bounding box center [271, 589] width 31 height 14
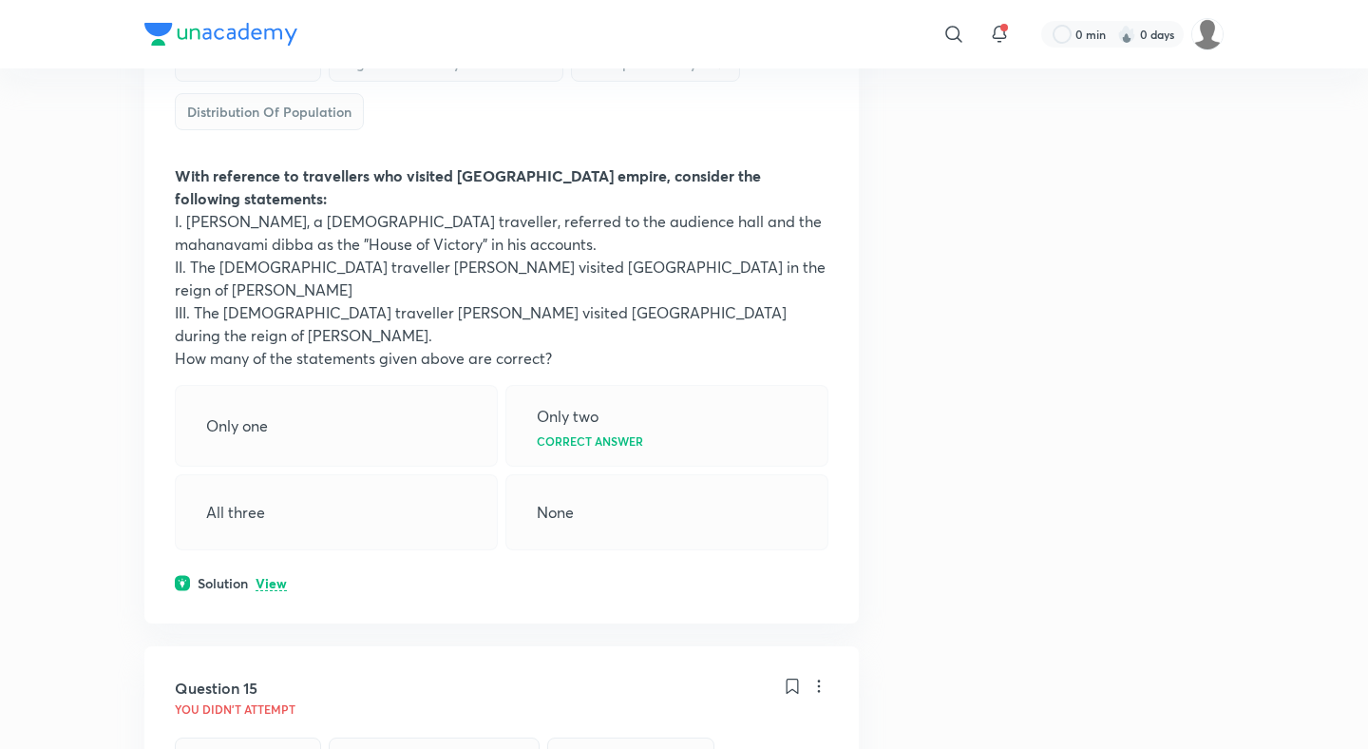
click at [275, 577] on p "View" at bounding box center [271, 584] width 31 height 14
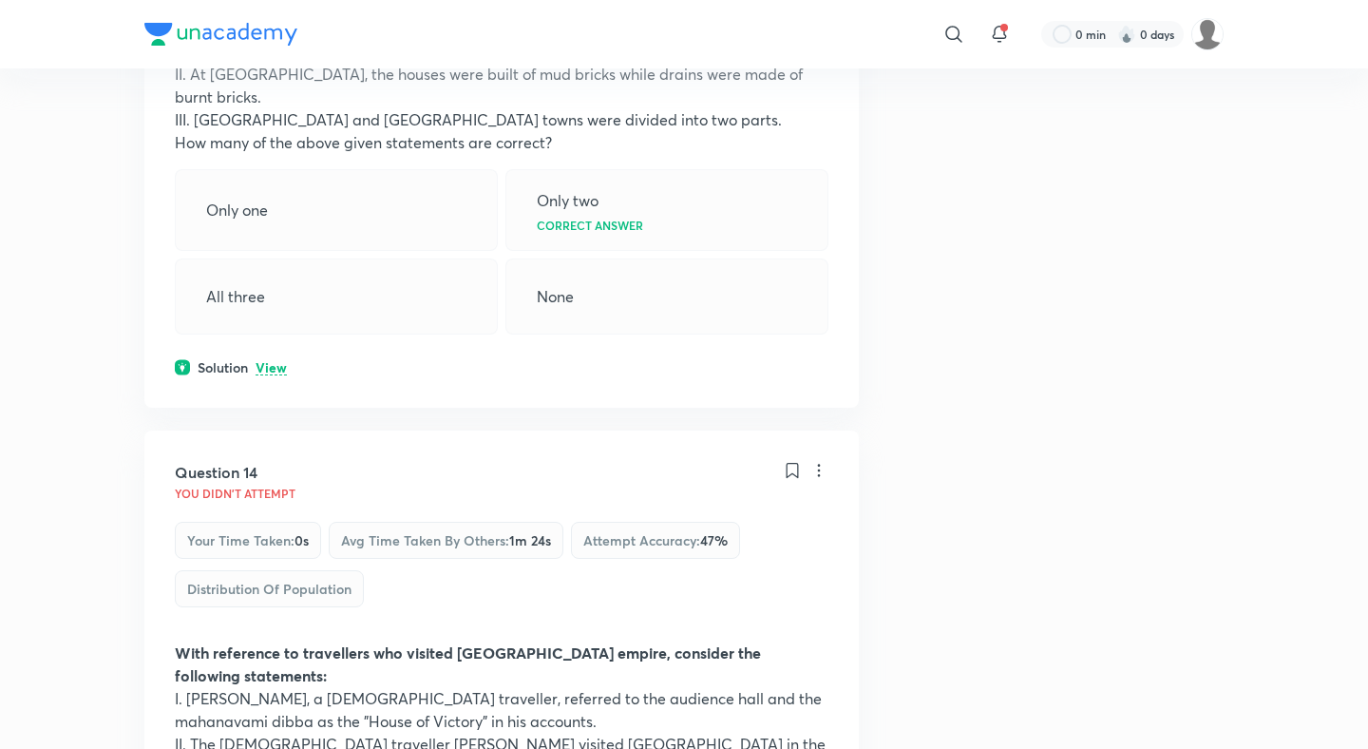
scroll to position [7522, 0]
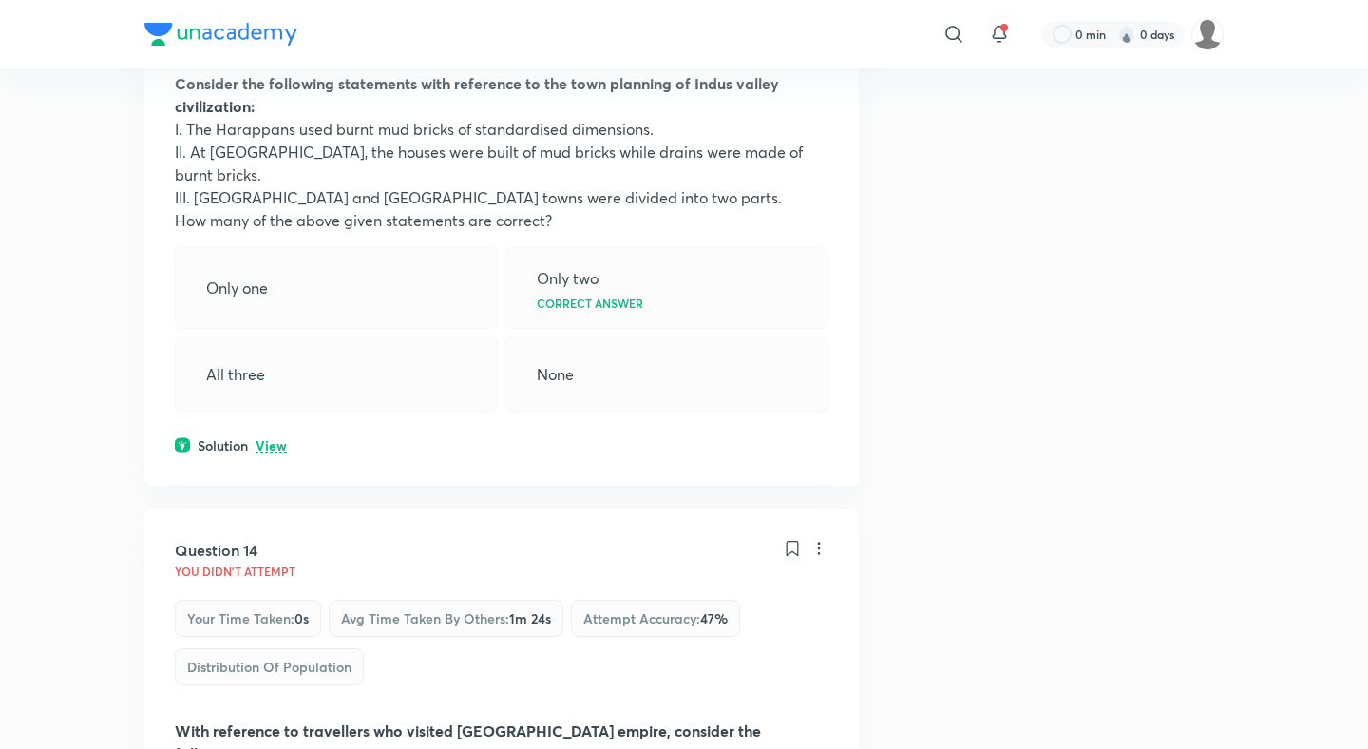
click at [274, 439] on p "View" at bounding box center [271, 446] width 31 height 14
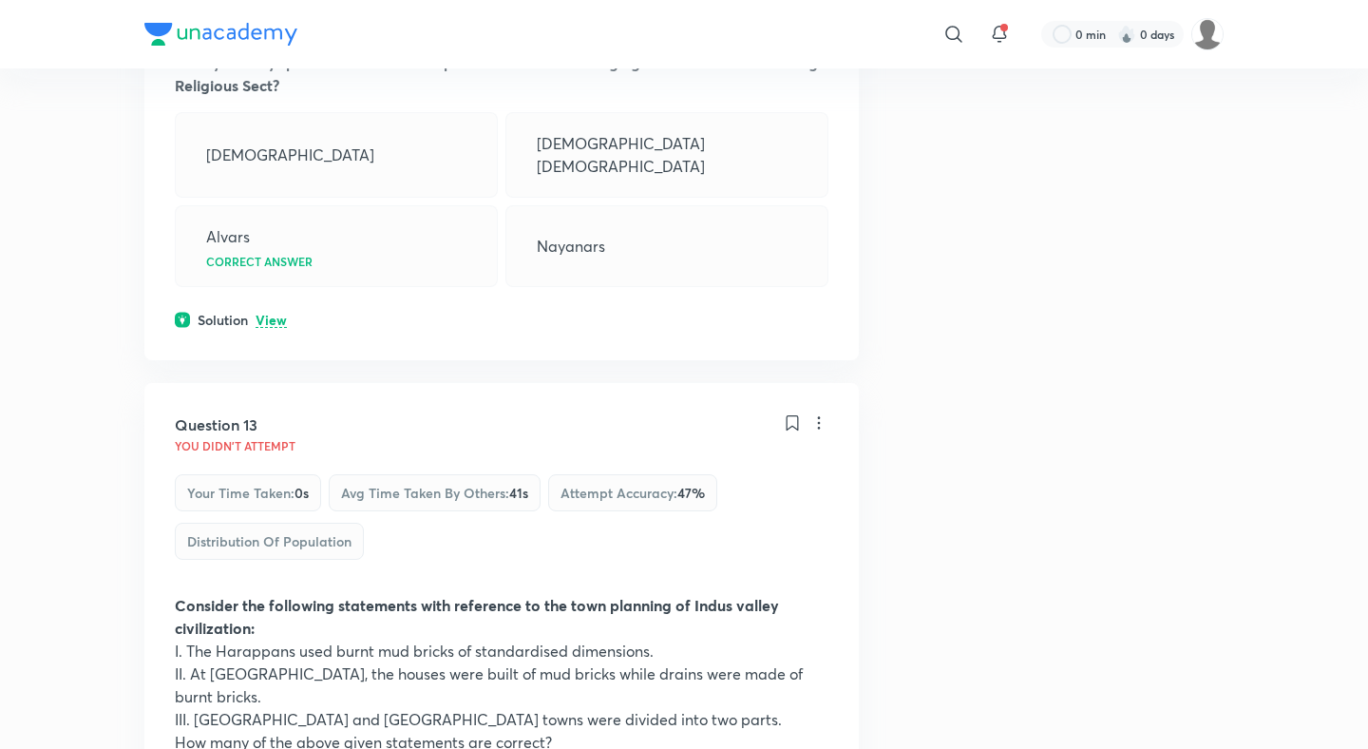
click at [260, 313] on p "View" at bounding box center [271, 320] width 31 height 14
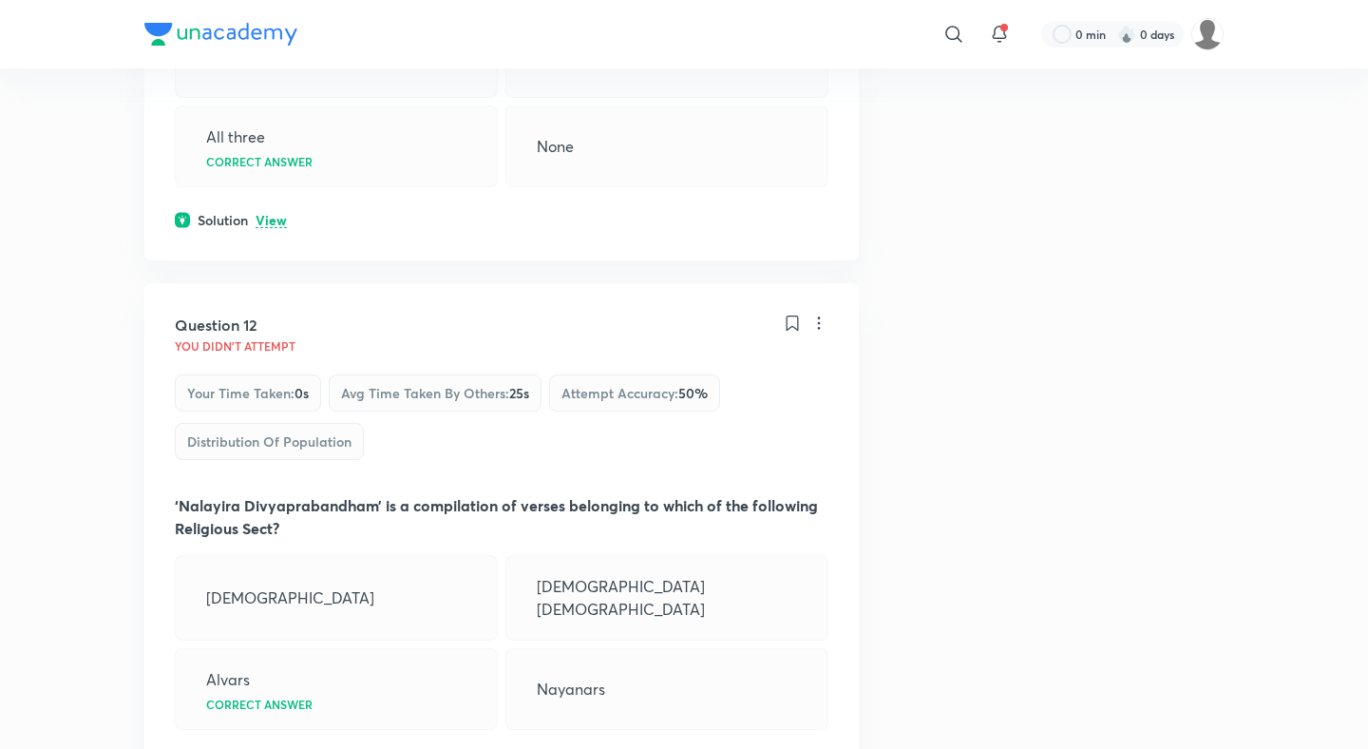
scroll to position [6168, 0]
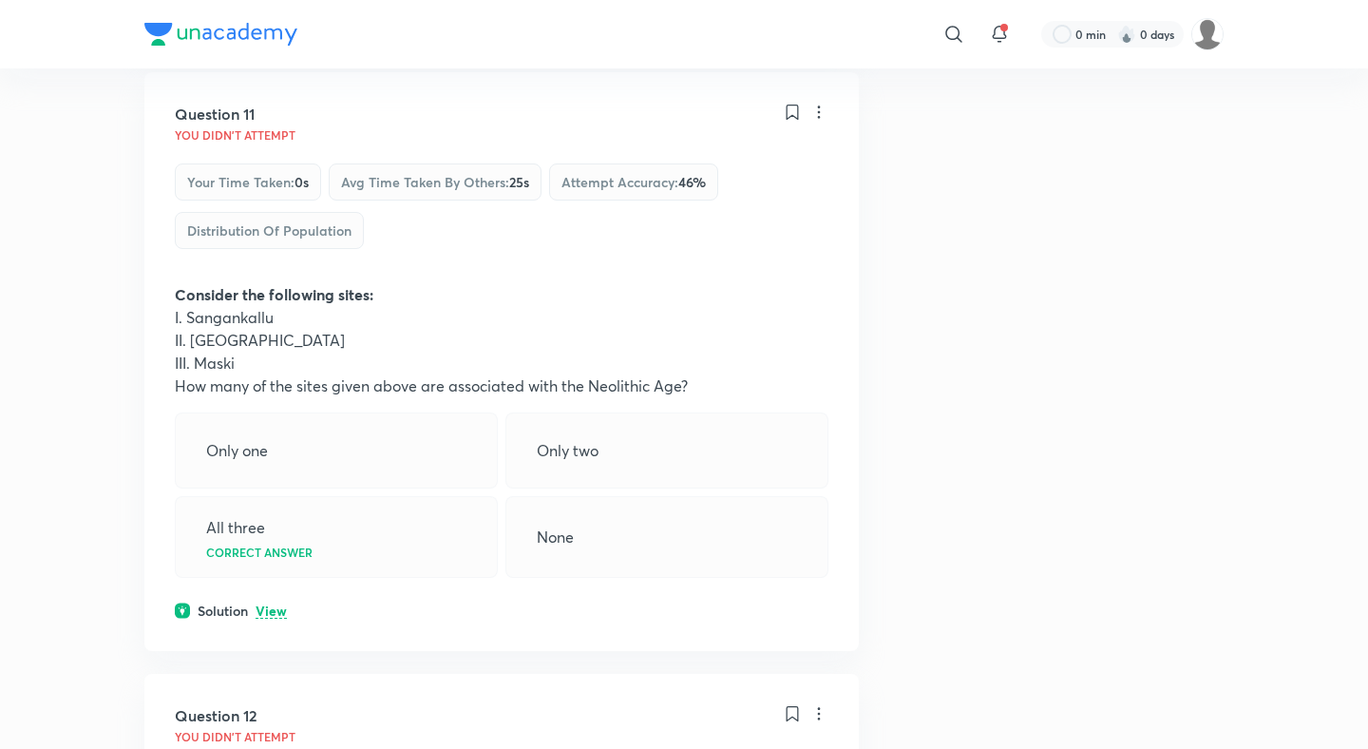
click at [272, 604] on p "View" at bounding box center [271, 611] width 31 height 14
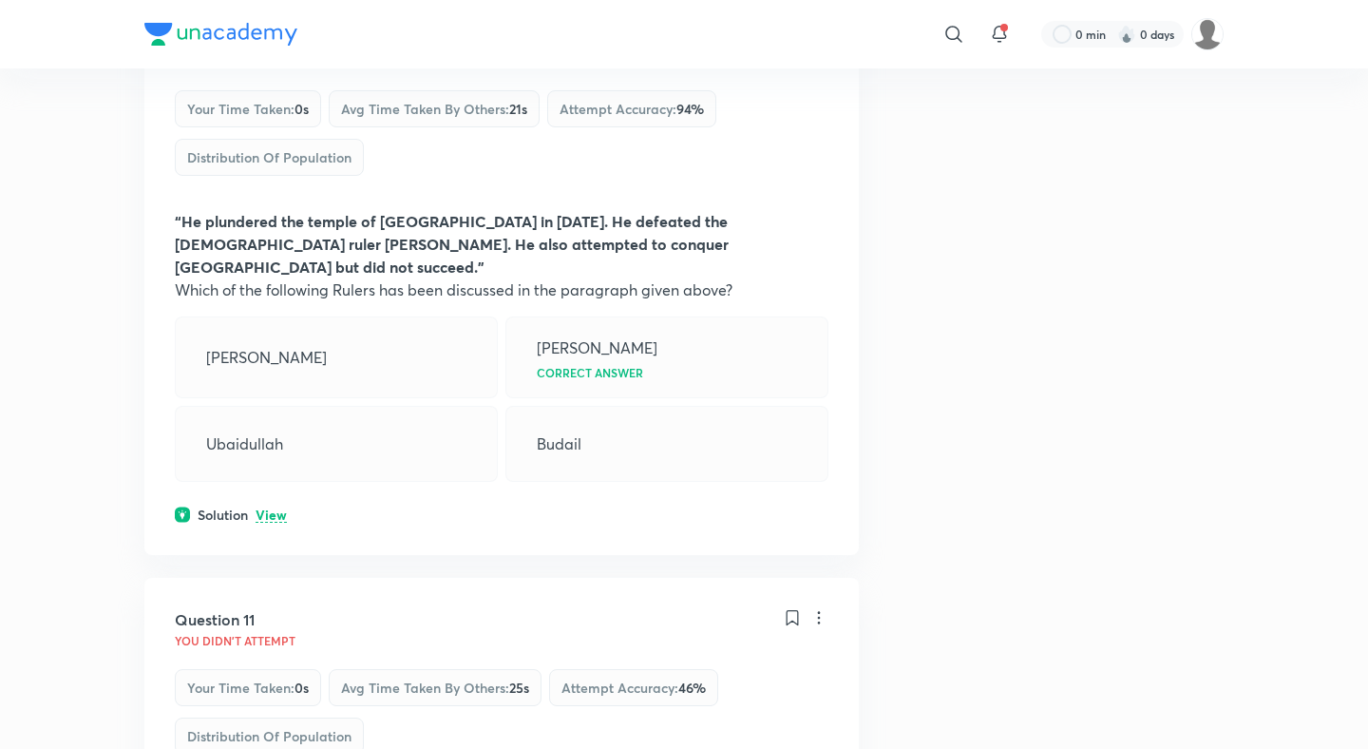
scroll to position [5686, 0]
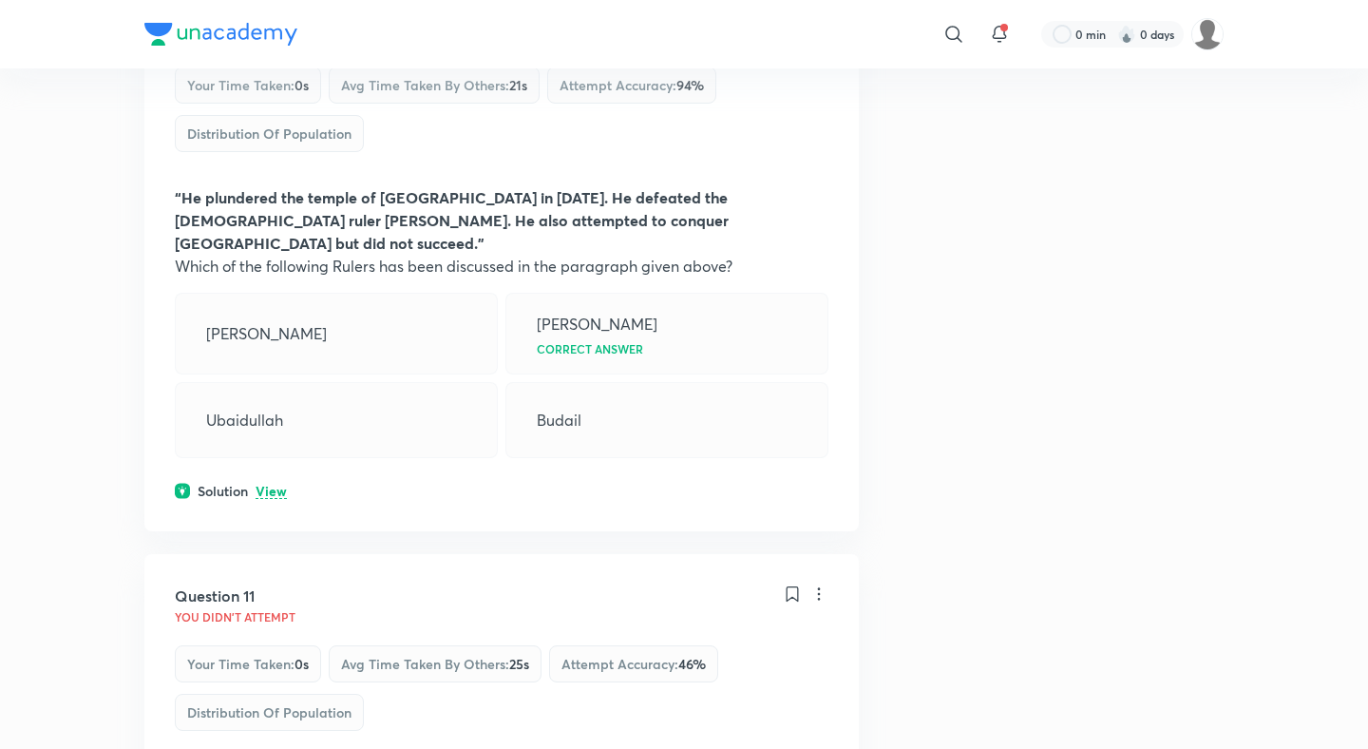
click at [264, 484] on p "View" at bounding box center [271, 491] width 31 height 14
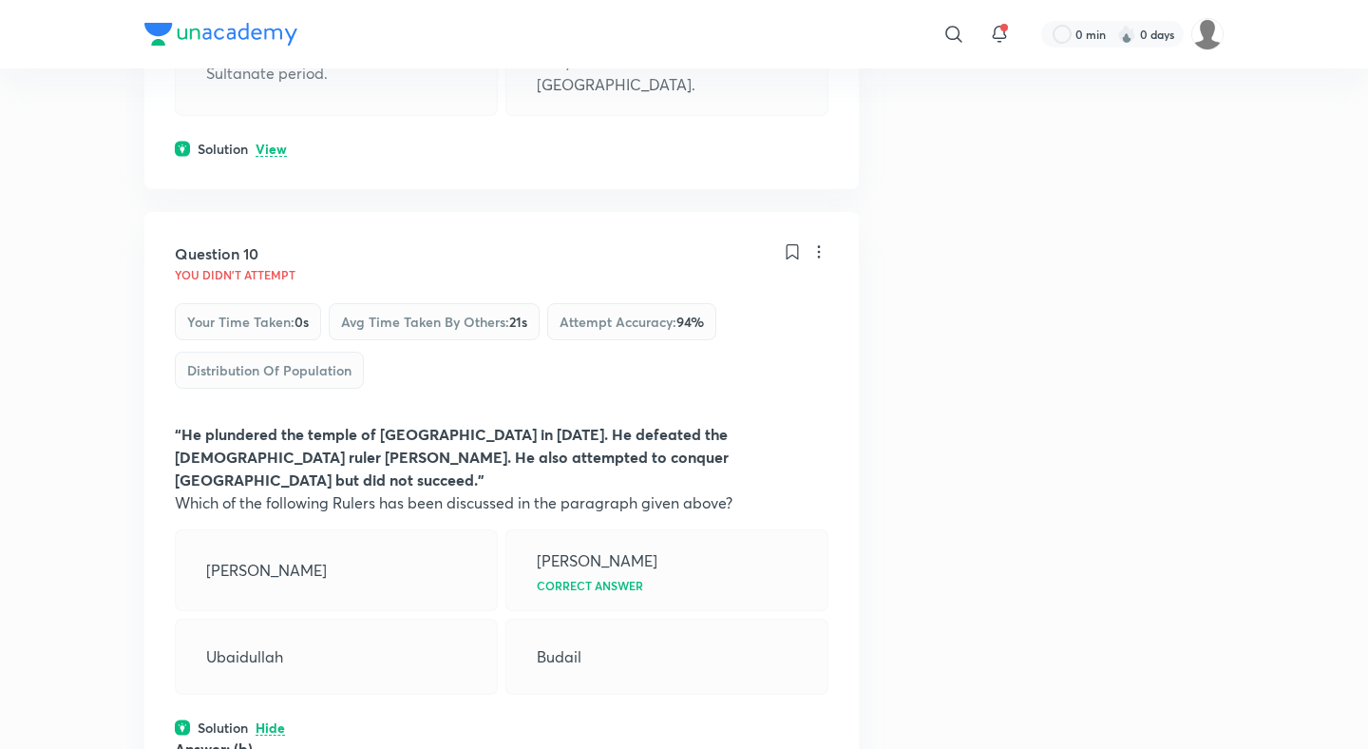
scroll to position [5215, 0]
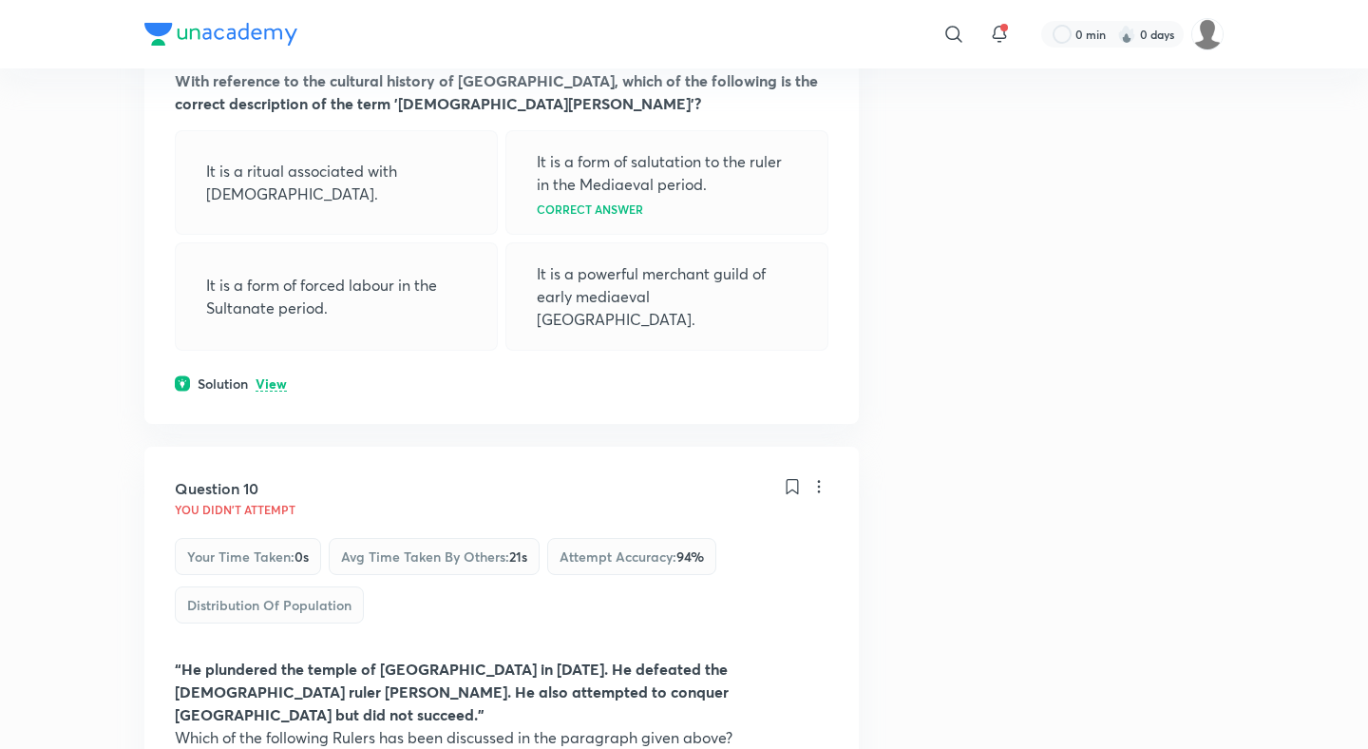
click at [271, 377] on p "View" at bounding box center [271, 384] width 31 height 14
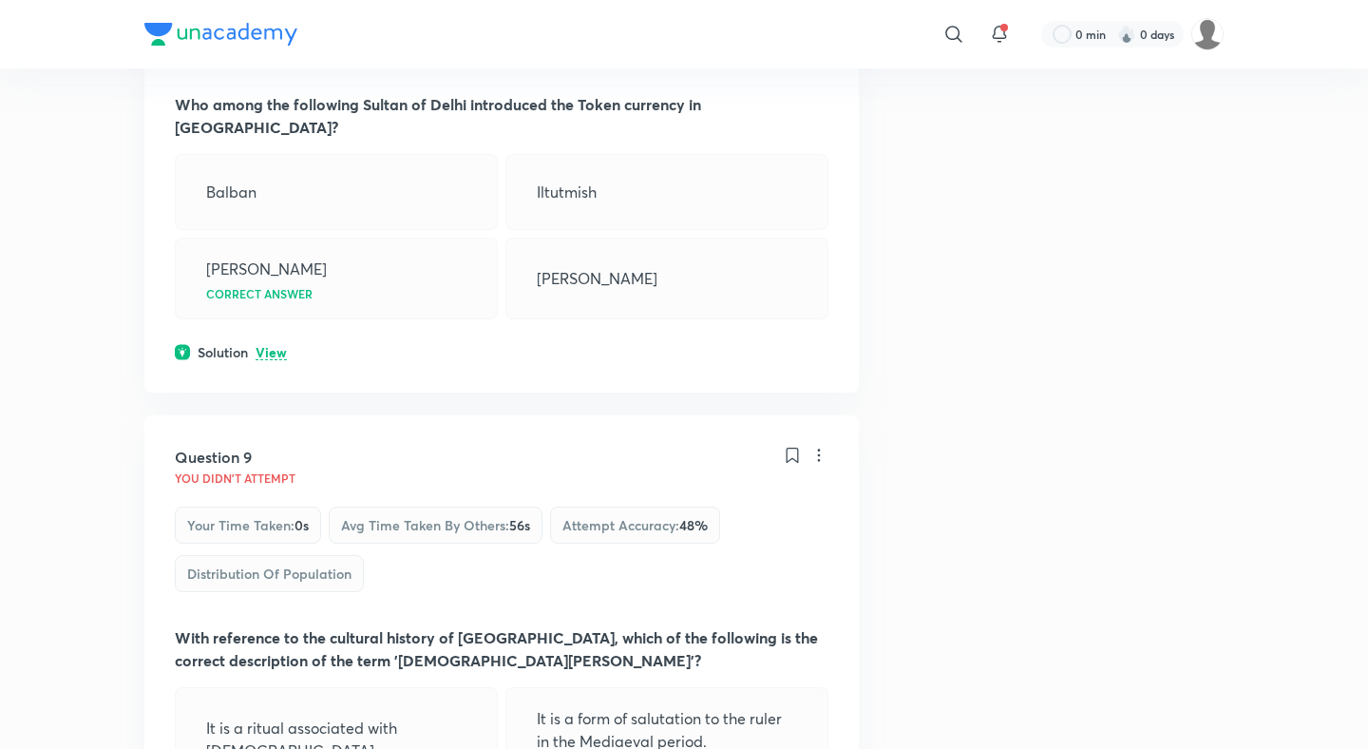
scroll to position [4624, 0]
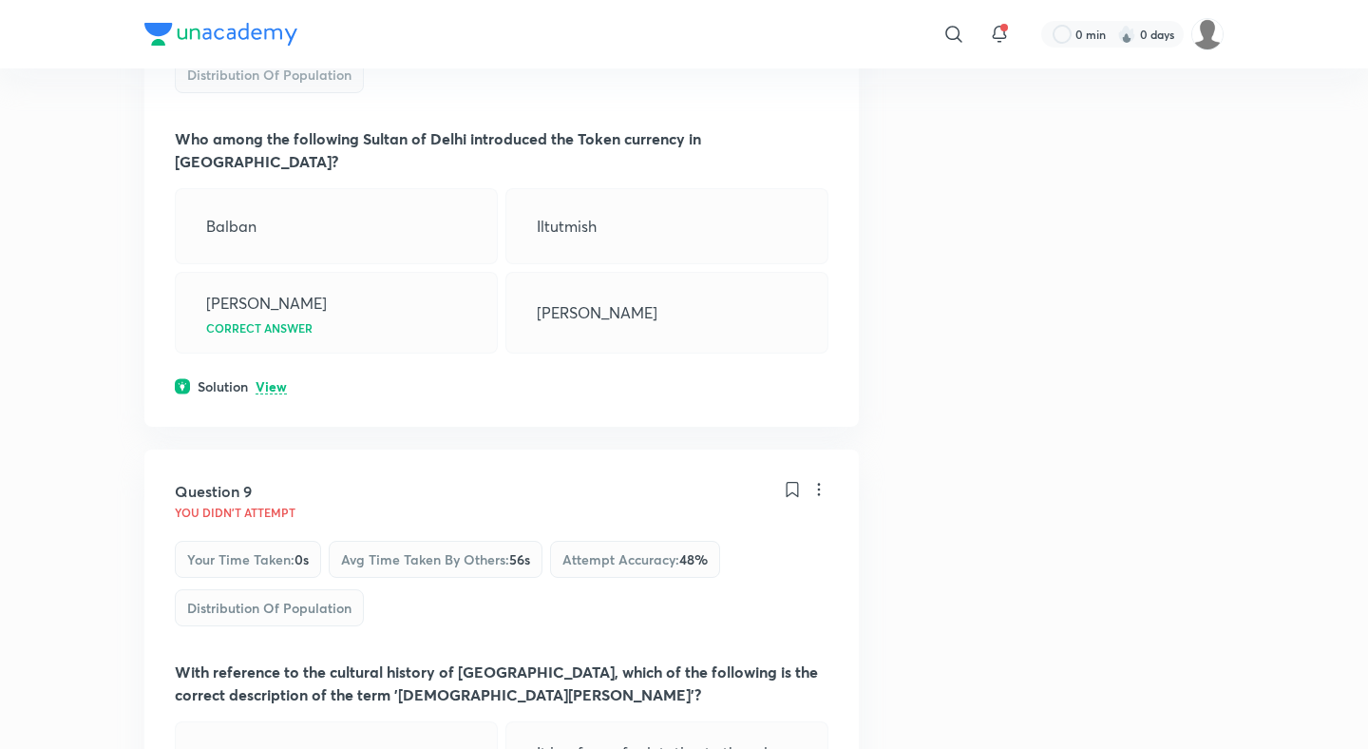
click at [271, 250] on div "Question 8 You didn't Attempt Your time taken : 0s Avg time taken by others : 1…" at bounding box center [501, 171] width 714 height 510
click at [271, 380] on p "View" at bounding box center [271, 387] width 31 height 14
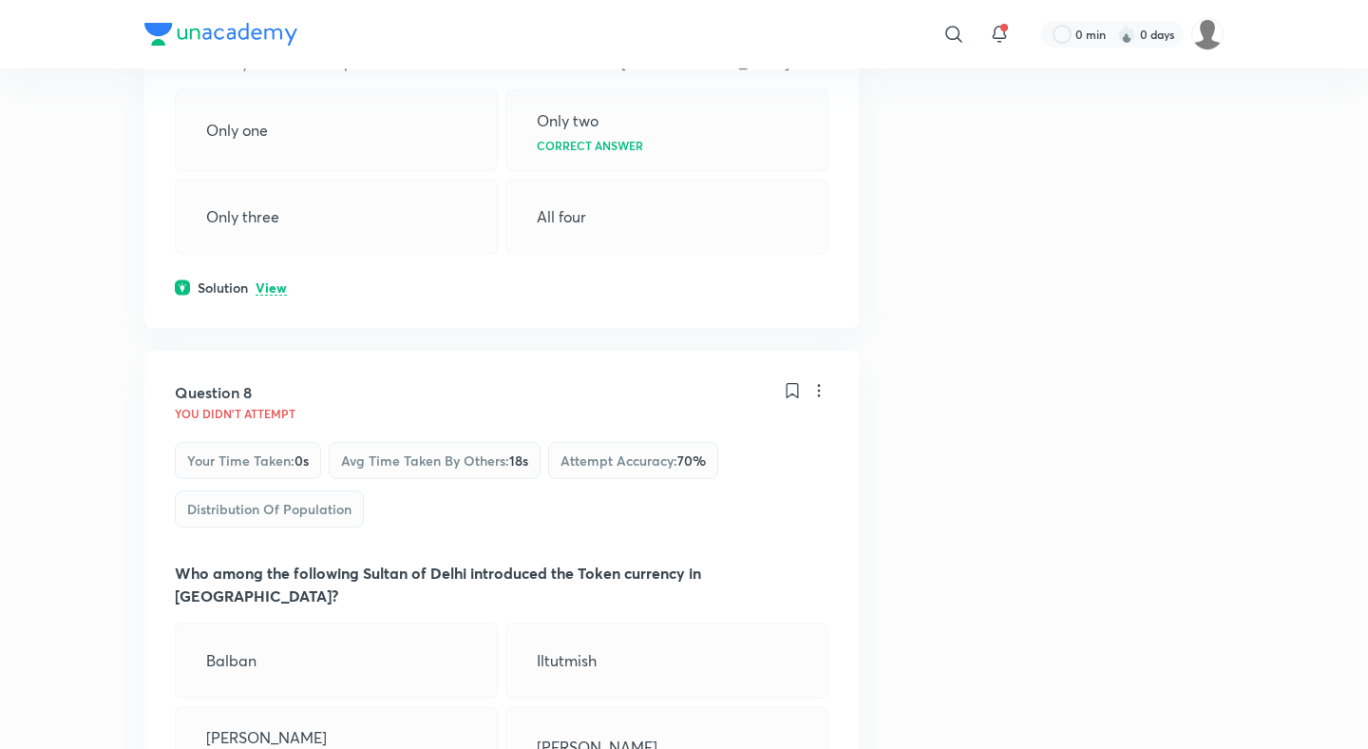
scroll to position [4122, 0]
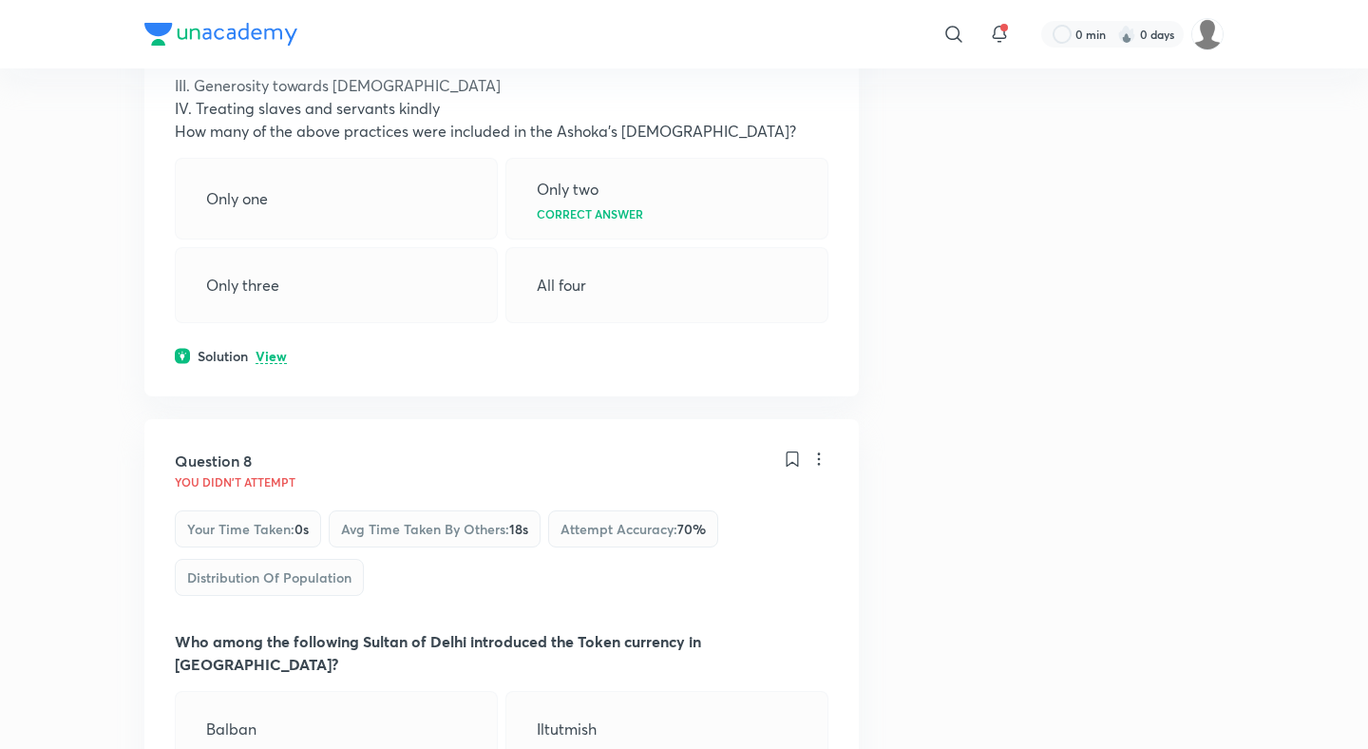
click at [271, 350] on p "View" at bounding box center [271, 357] width 31 height 14
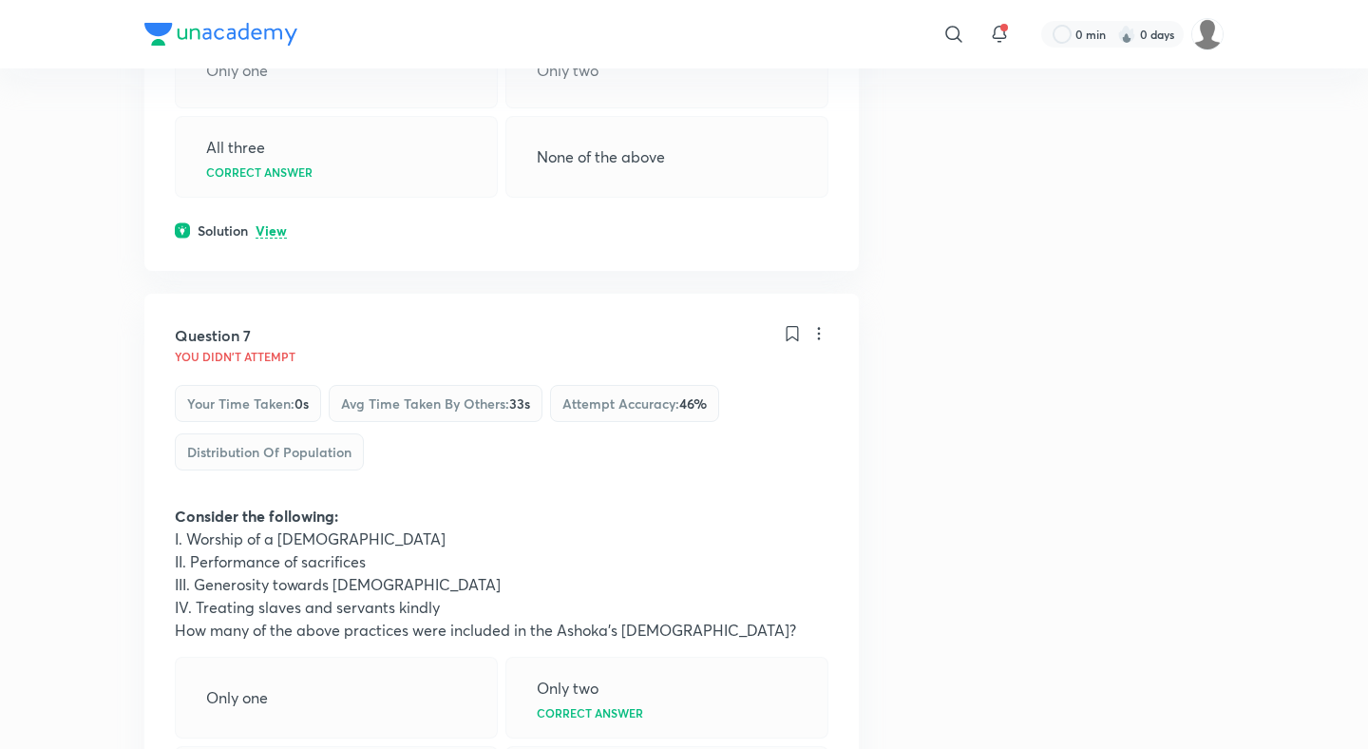
scroll to position [3560, 0]
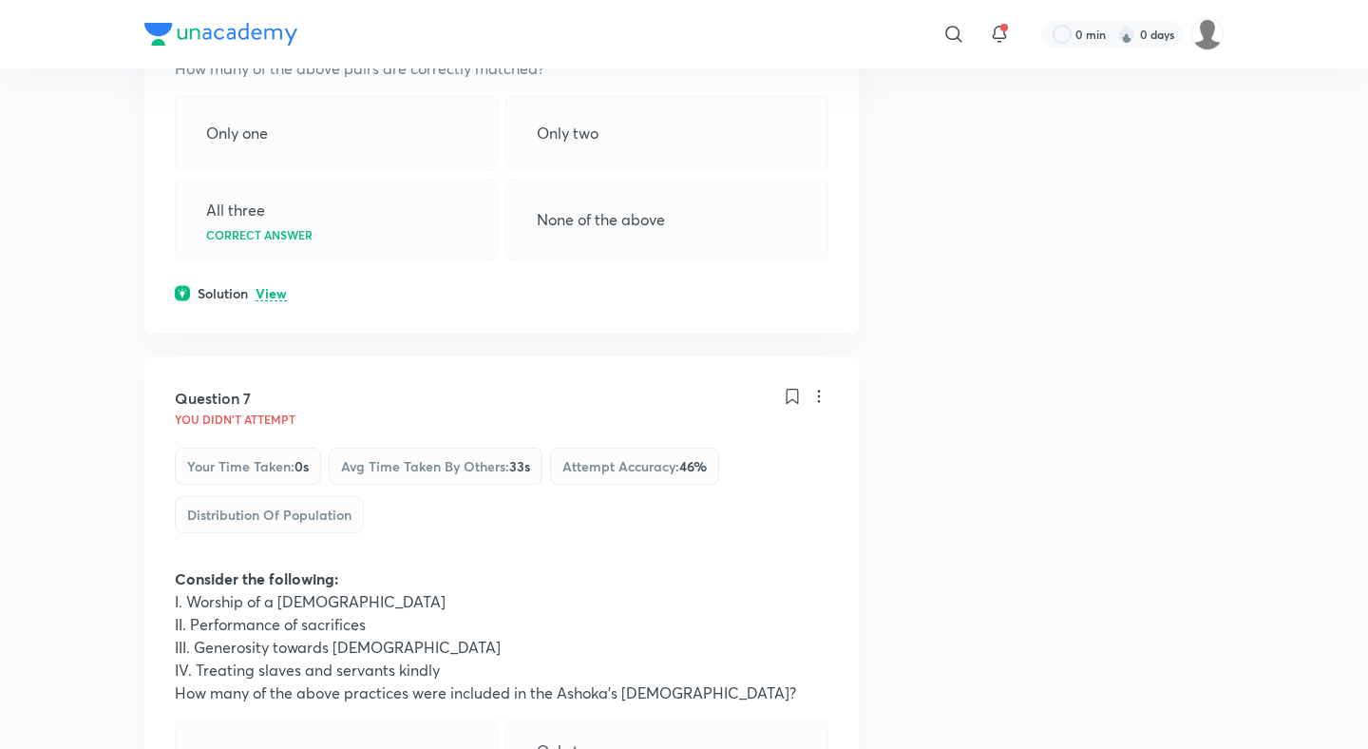
click at [264, 287] on p "View" at bounding box center [271, 294] width 31 height 14
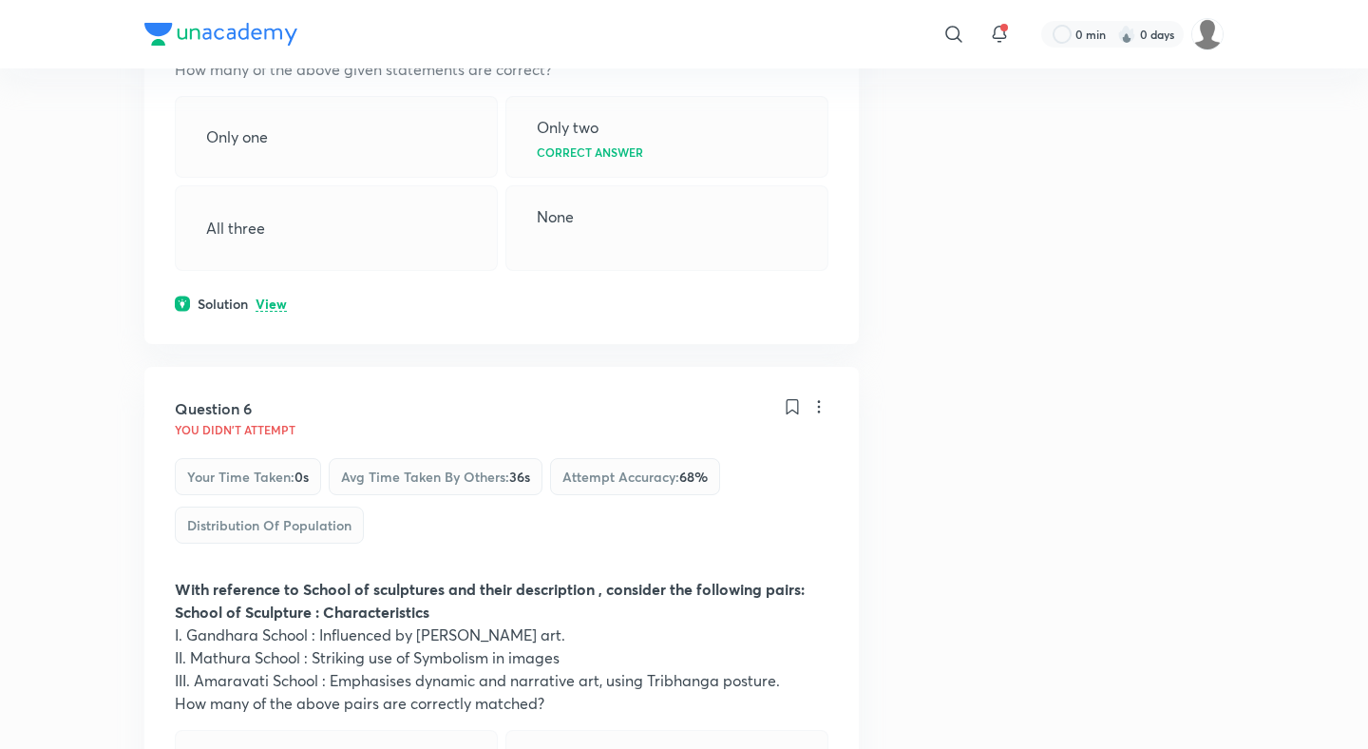
scroll to position [2879, 0]
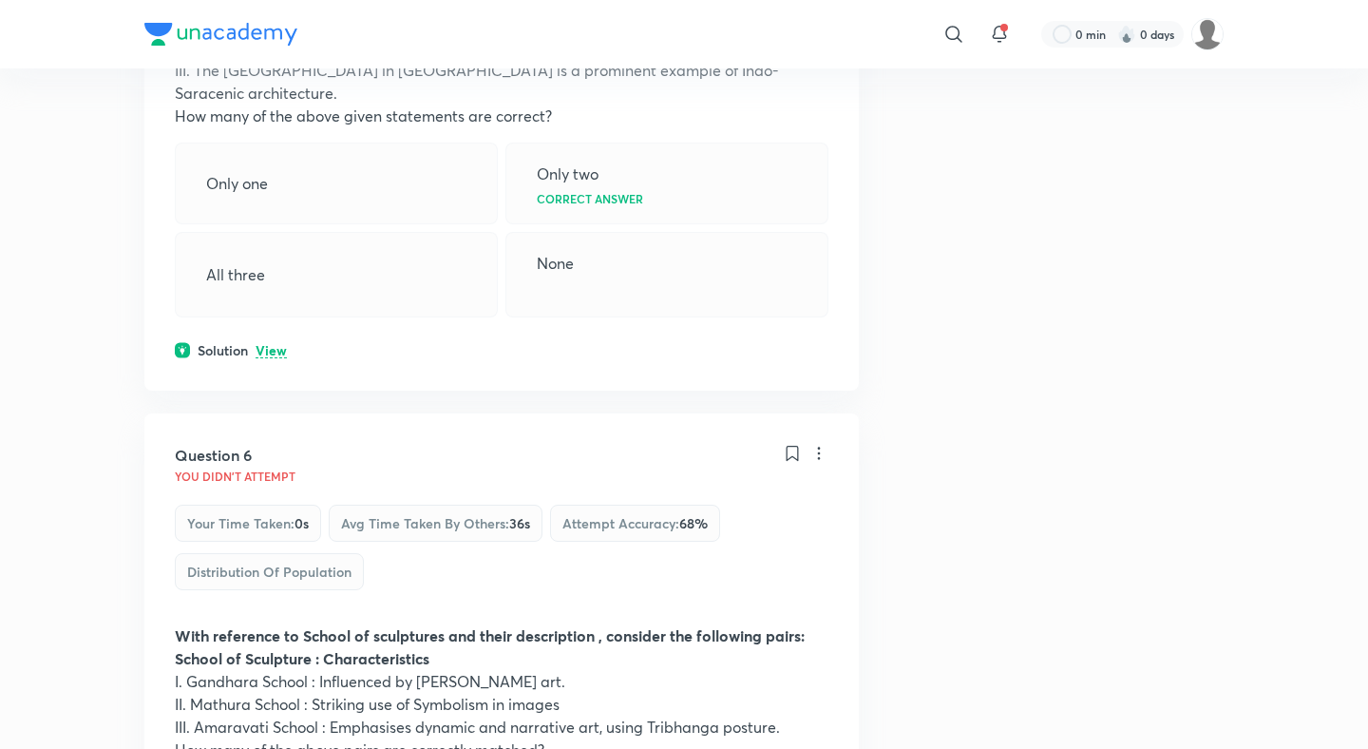
click at [266, 273] on div "Question 5 You didn't Attempt Your time taken : 0s Avg time taken by others : 4…" at bounding box center [501, 62] width 714 height 656
click at [268, 340] on div "Solution View" at bounding box center [502, 350] width 654 height 20
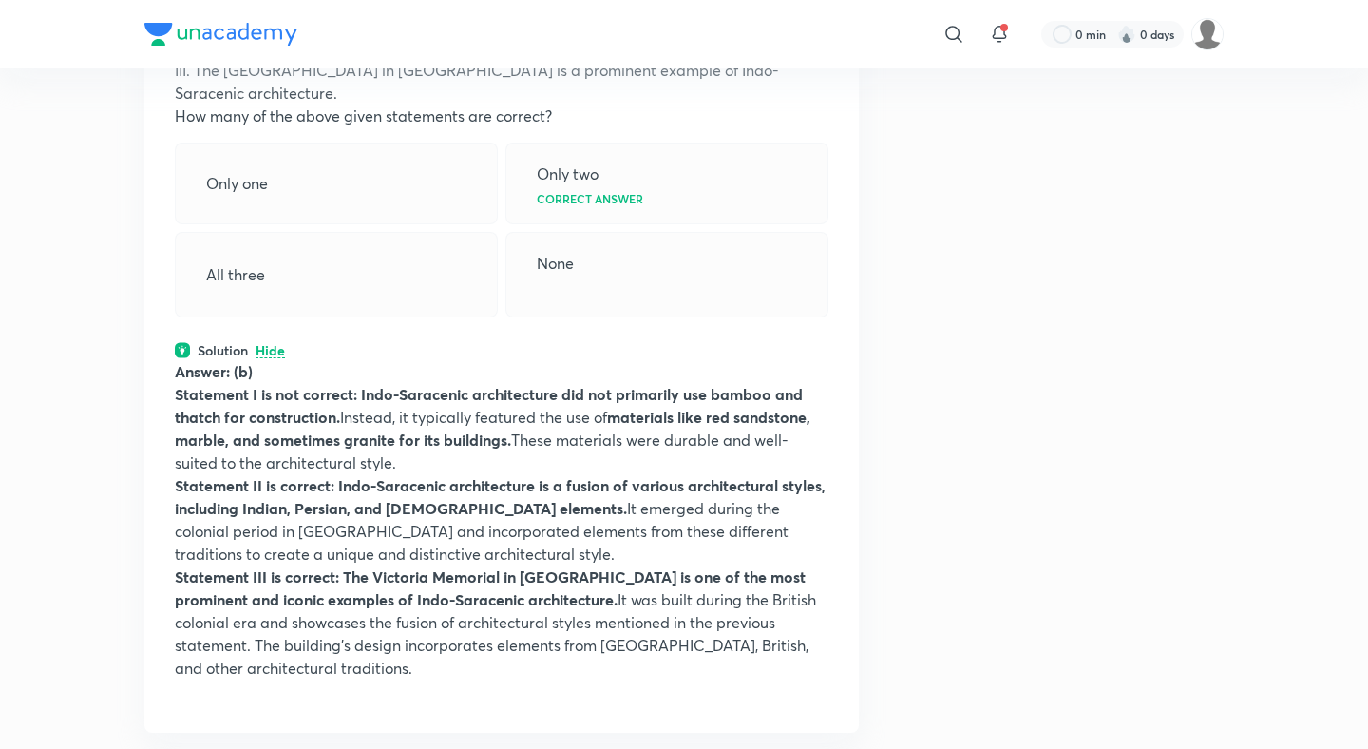
click at [268, 360] on p "Answer: (b)" at bounding box center [502, 371] width 654 height 23
click at [326, 360] on p "Answer: (b)" at bounding box center [502, 371] width 654 height 23
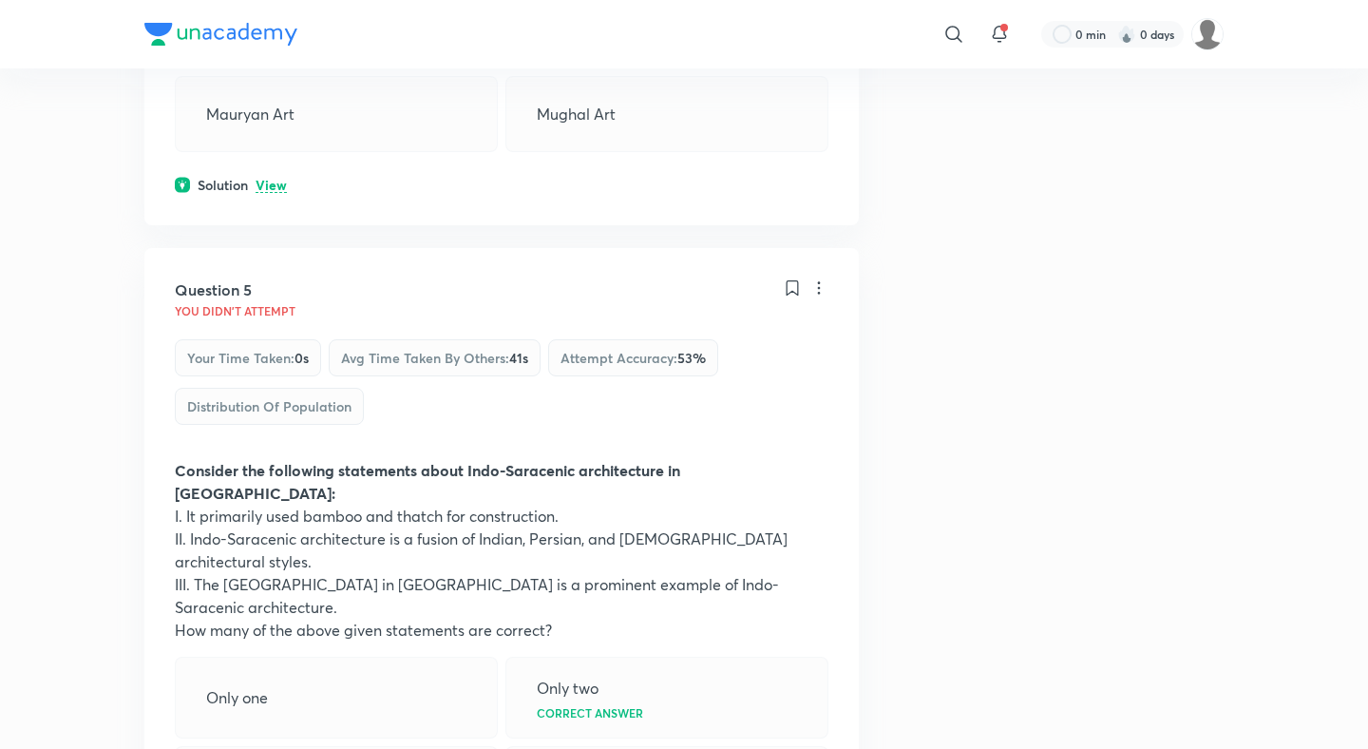
scroll to position [2289, 0]
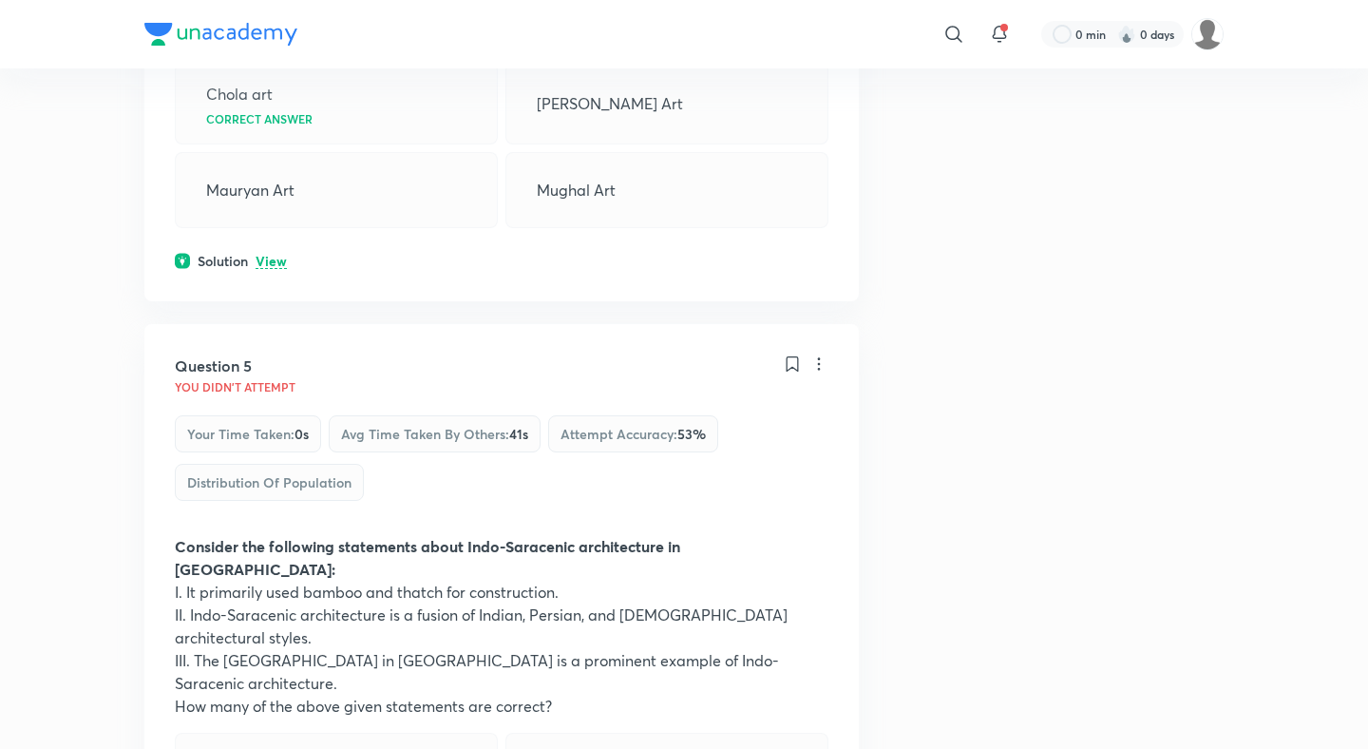
click at [263, 250] on div "Question 4 You didn't Attempt Your time taken : 0s Avg time taken by others : 1…" at bounding box center [501, 57] width 714 height 487
click at [263, 255] on p "View" at bounding box center [271, 262] width 31 height 14
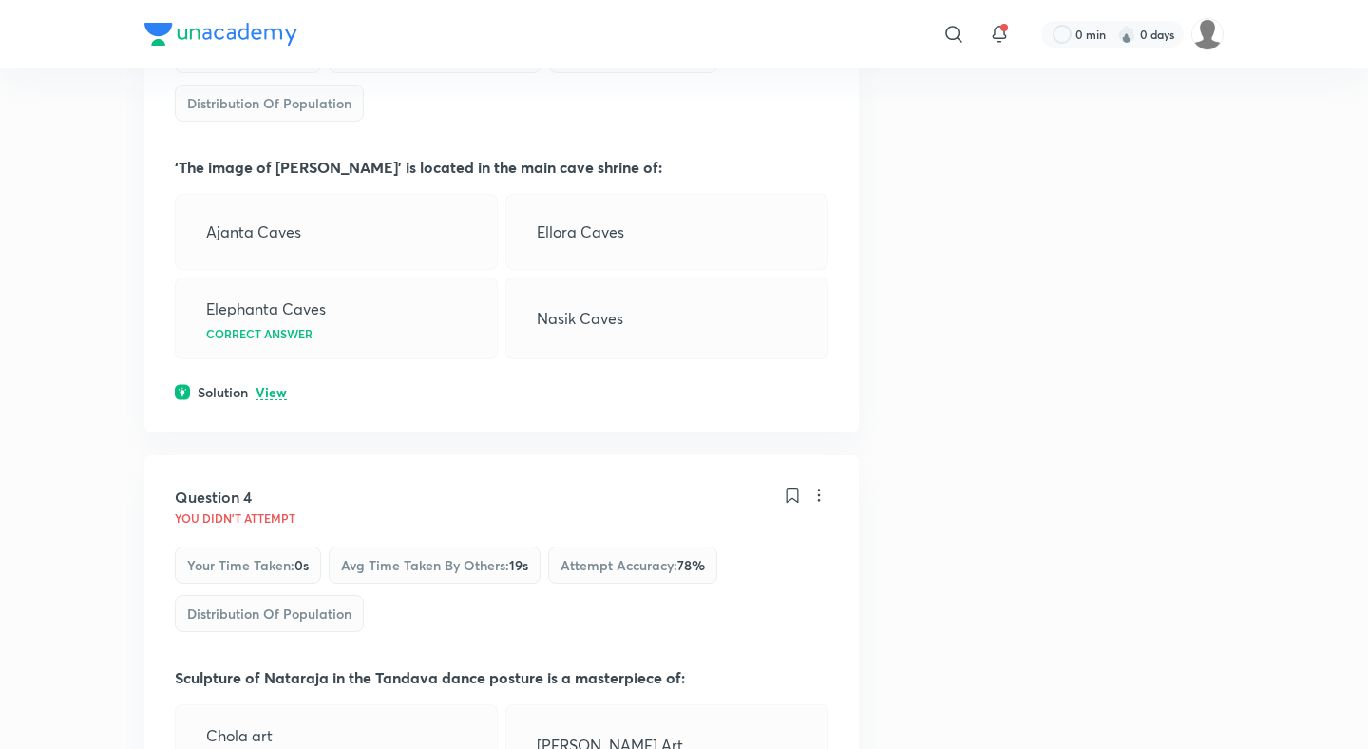
scroll to position [1622, 0]
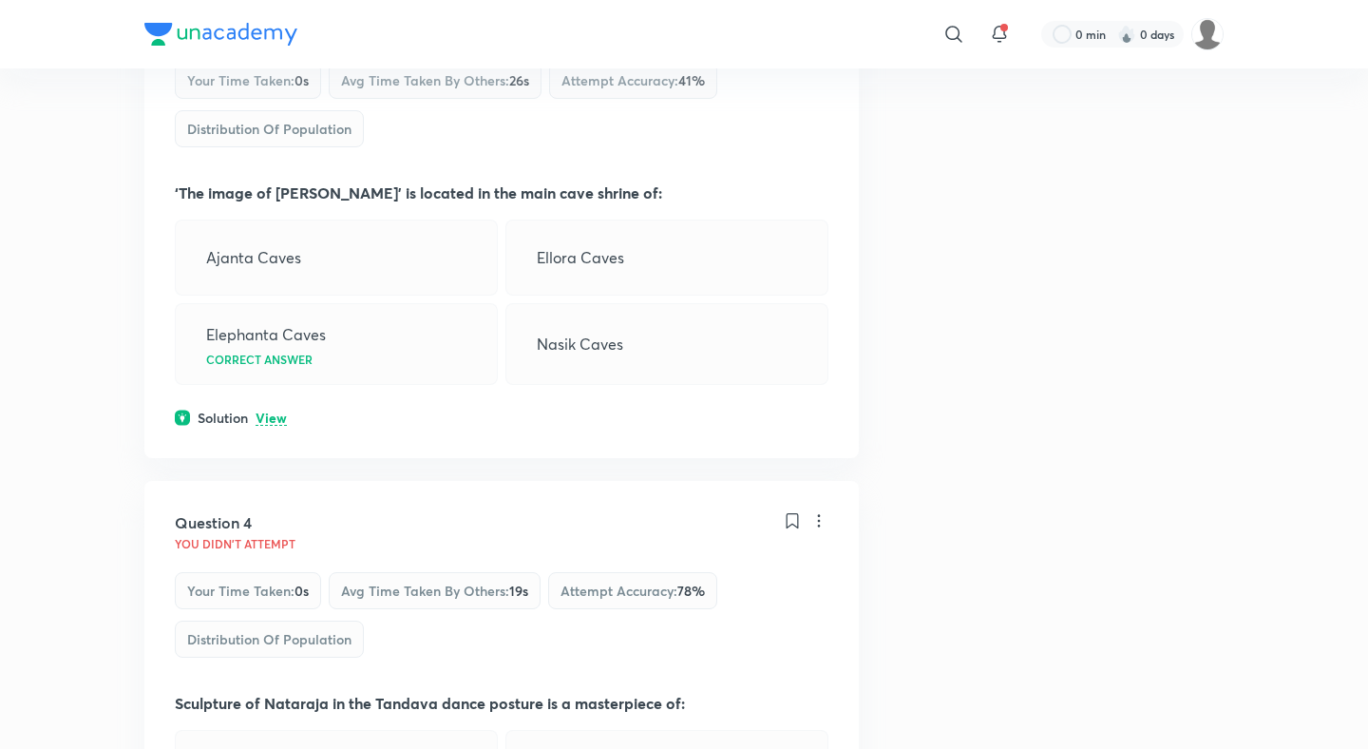
click at [275, 406] on div "Question 3 You didn't Attempt Your time taken : 0s Avg time taken by others : 2…" at bounding box center [501, 214] width 714 height 487
click at [274, 411] on p "View" at bounding box center [271, 418] width 31 height 14
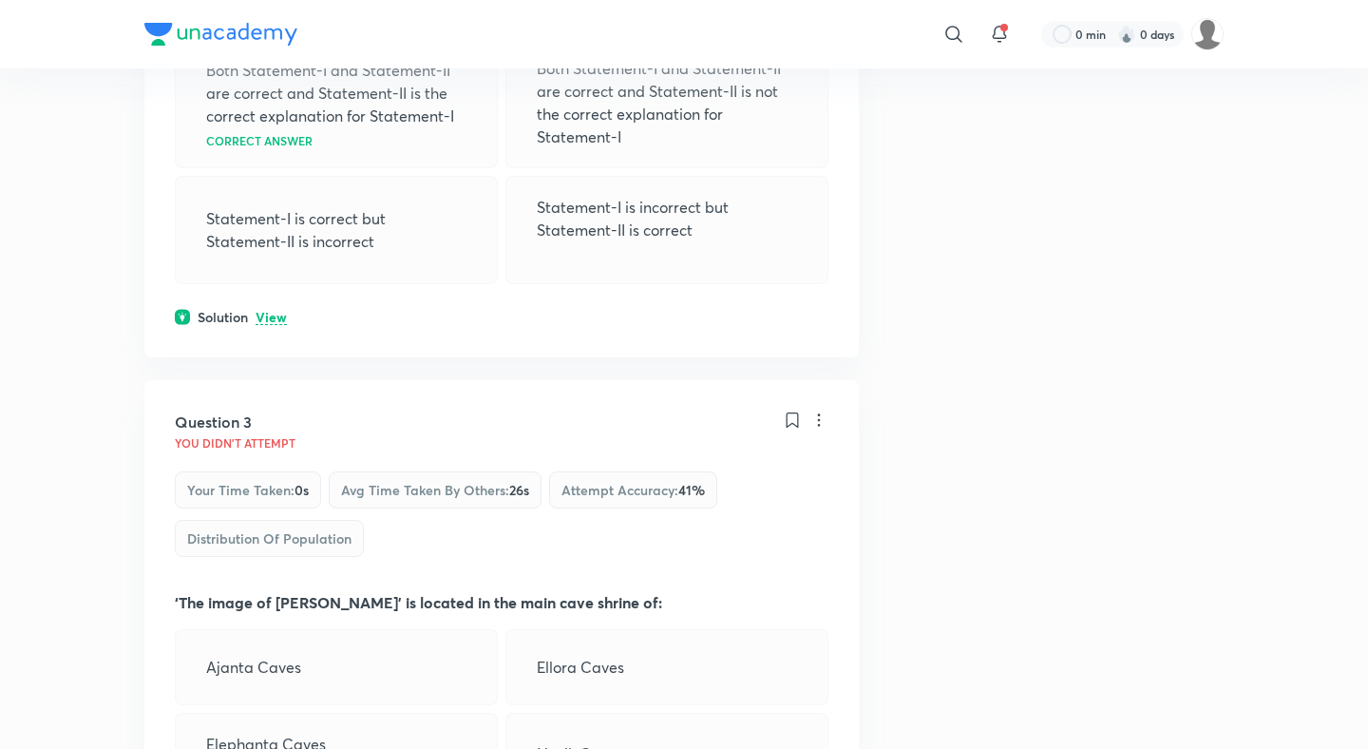
scroll to position [1115, 0]
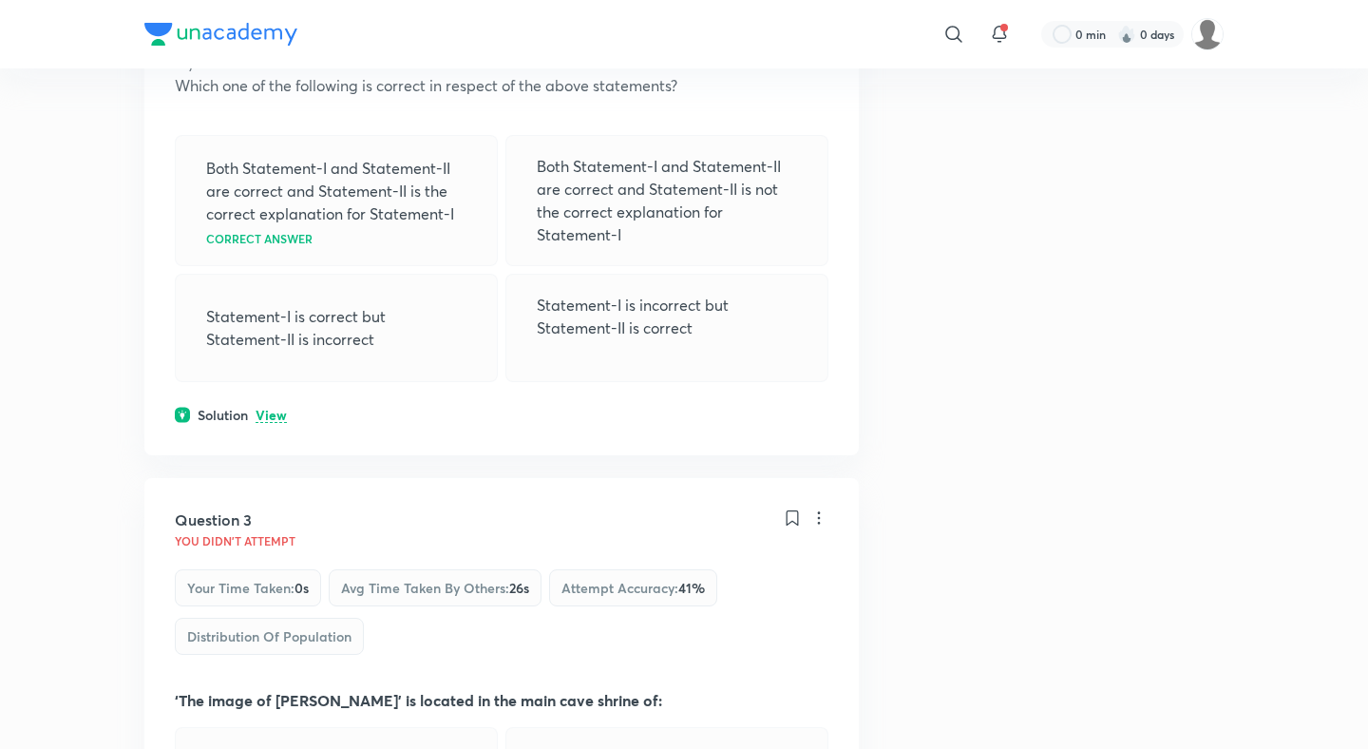
click at [276, 405] on div "Solution View" at bounding box center [502, 415] width 654 height 20
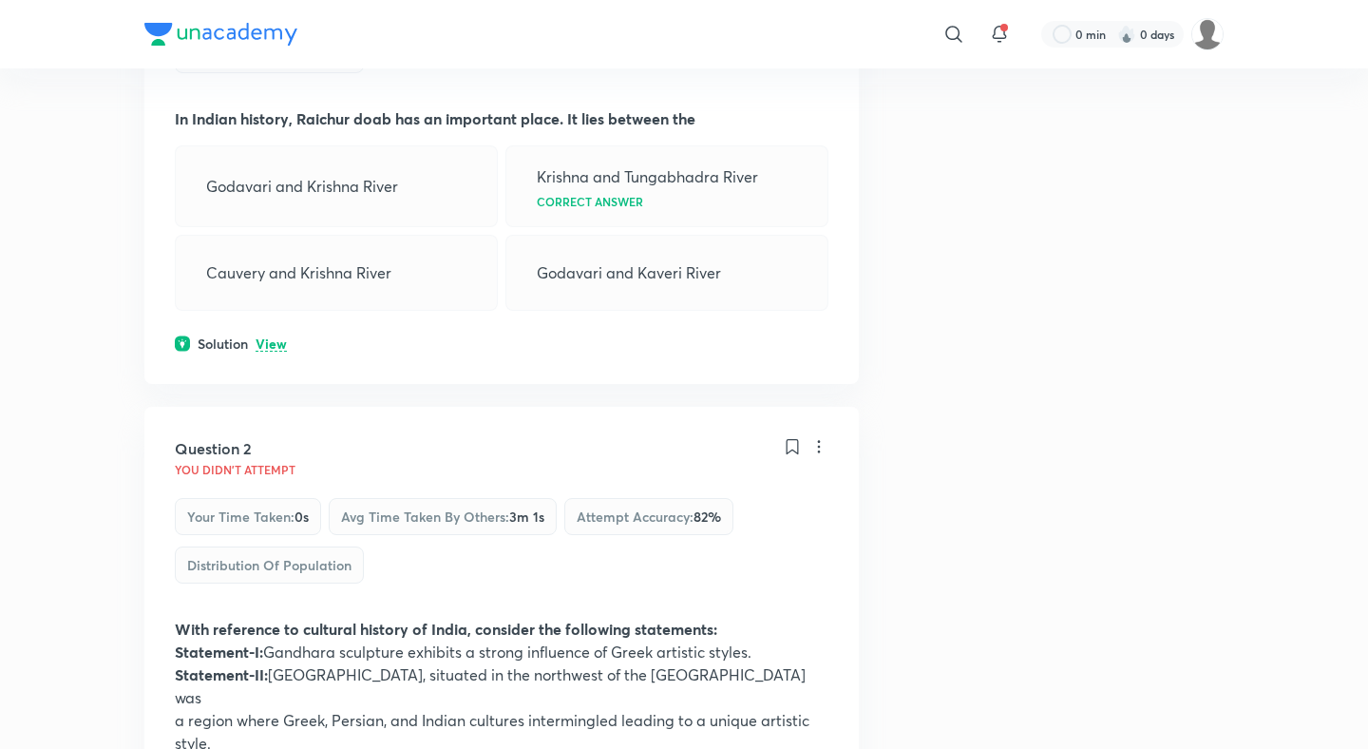
click at [273, 347] on p "View" at bounding box center [271, 344] width 31 height 14
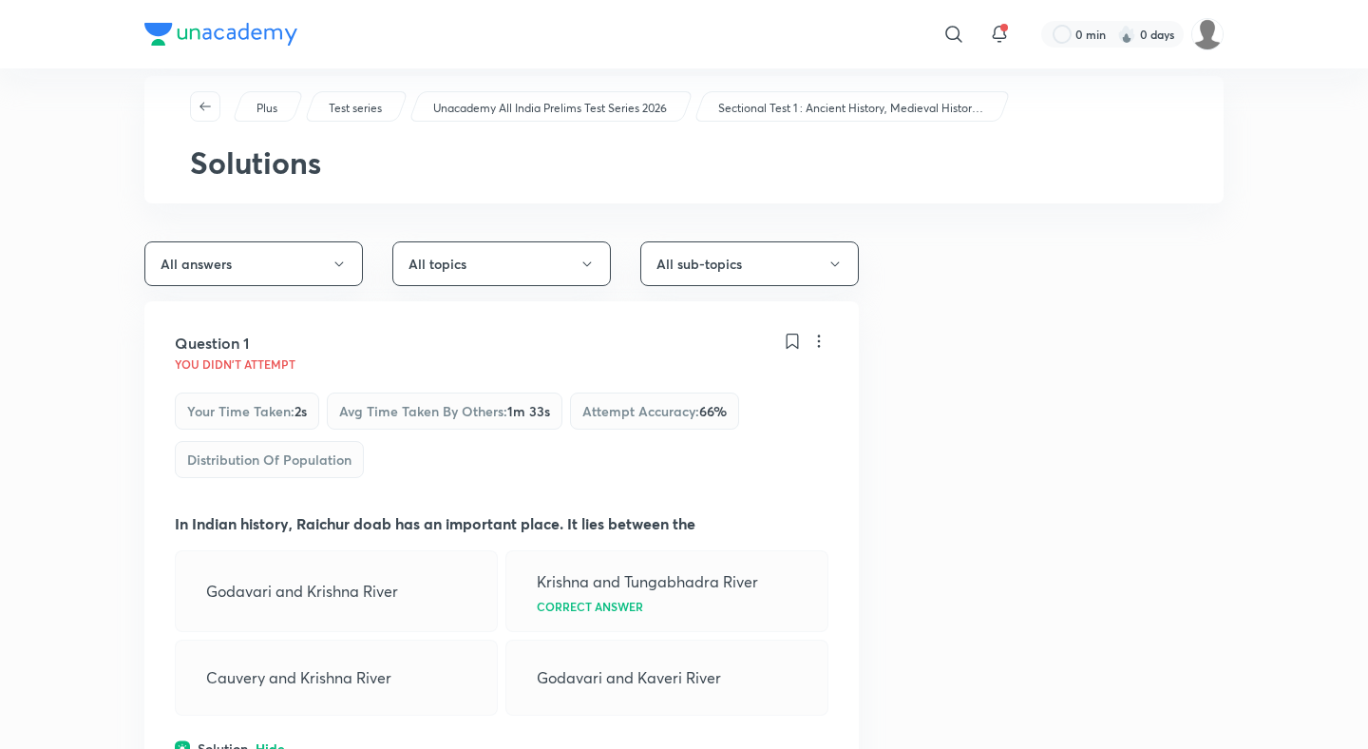
scroll to position [0, 0]
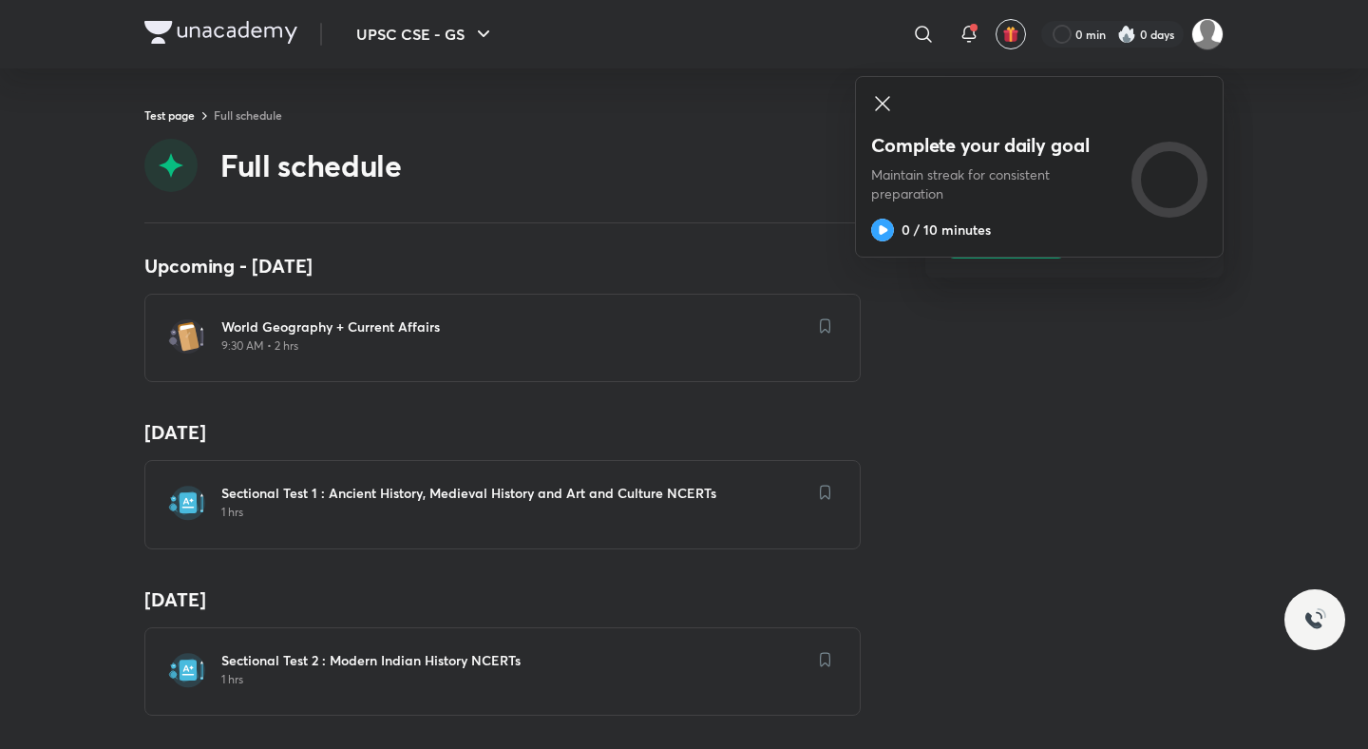
click at [384, 655] on h6 "Sectional Test 2 : Modern Indian History NCERTs" at bounding box center [513, 660] width 585 height 19
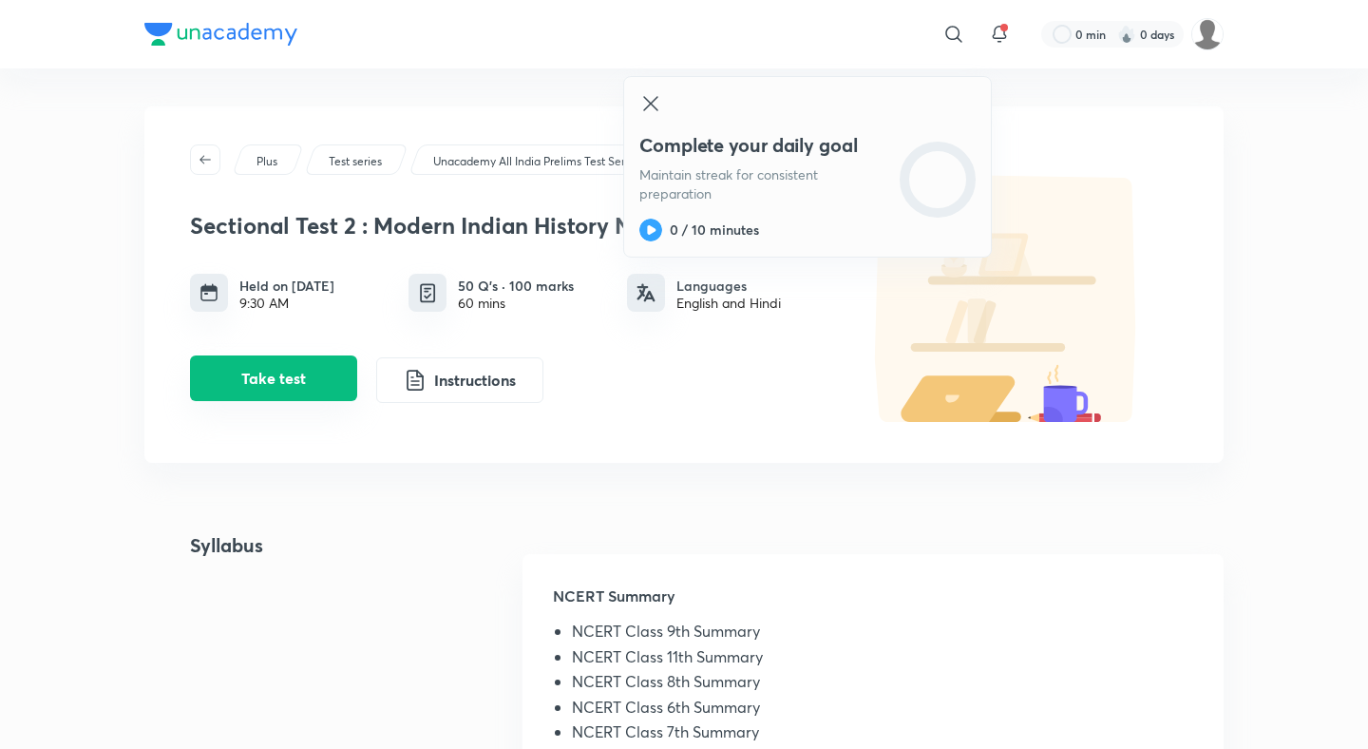
click at [304, 398] on button "Take test" at bounding box center [273, 378] width 167 height 46
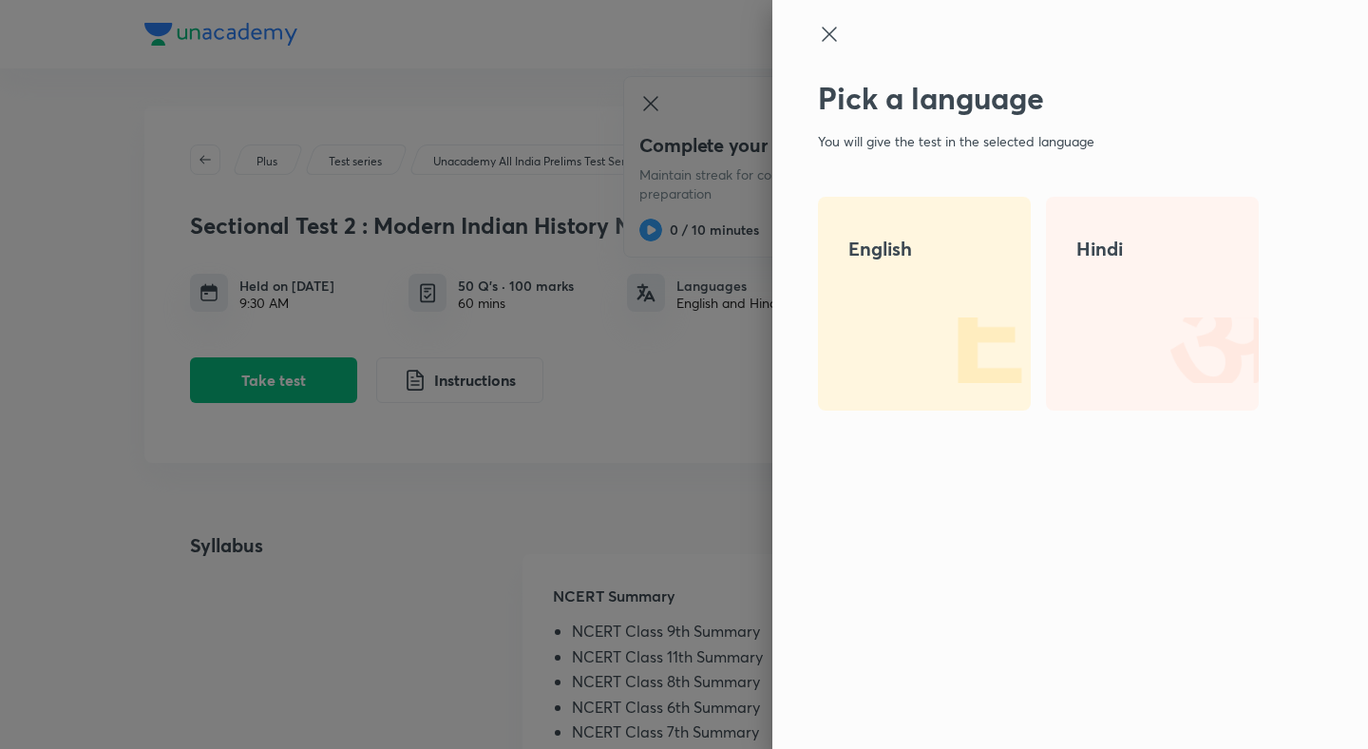
click at [854, 254] on h4 "English" at bounding box center [924, 249] width 152 height 28
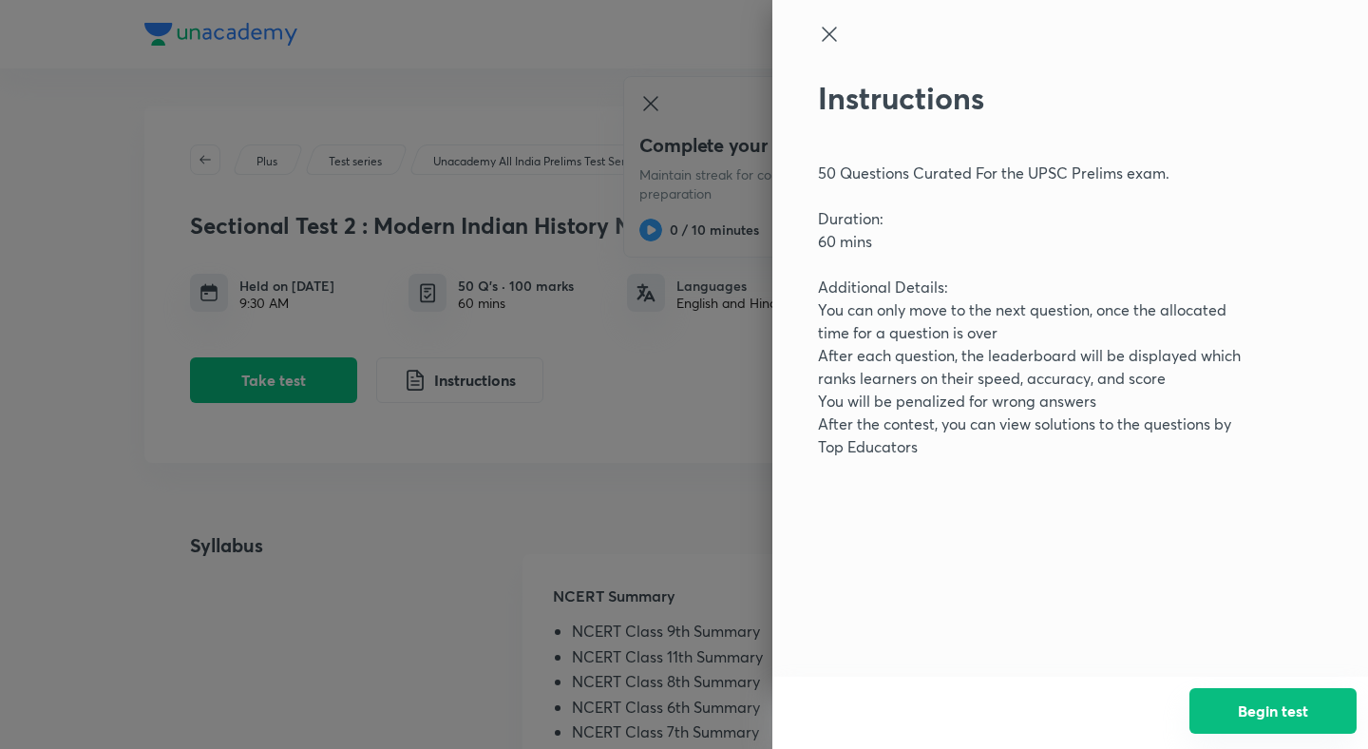
click at [1267, 692] on button "Begin test" at bounding box center [1272, 711] width 167 height 46
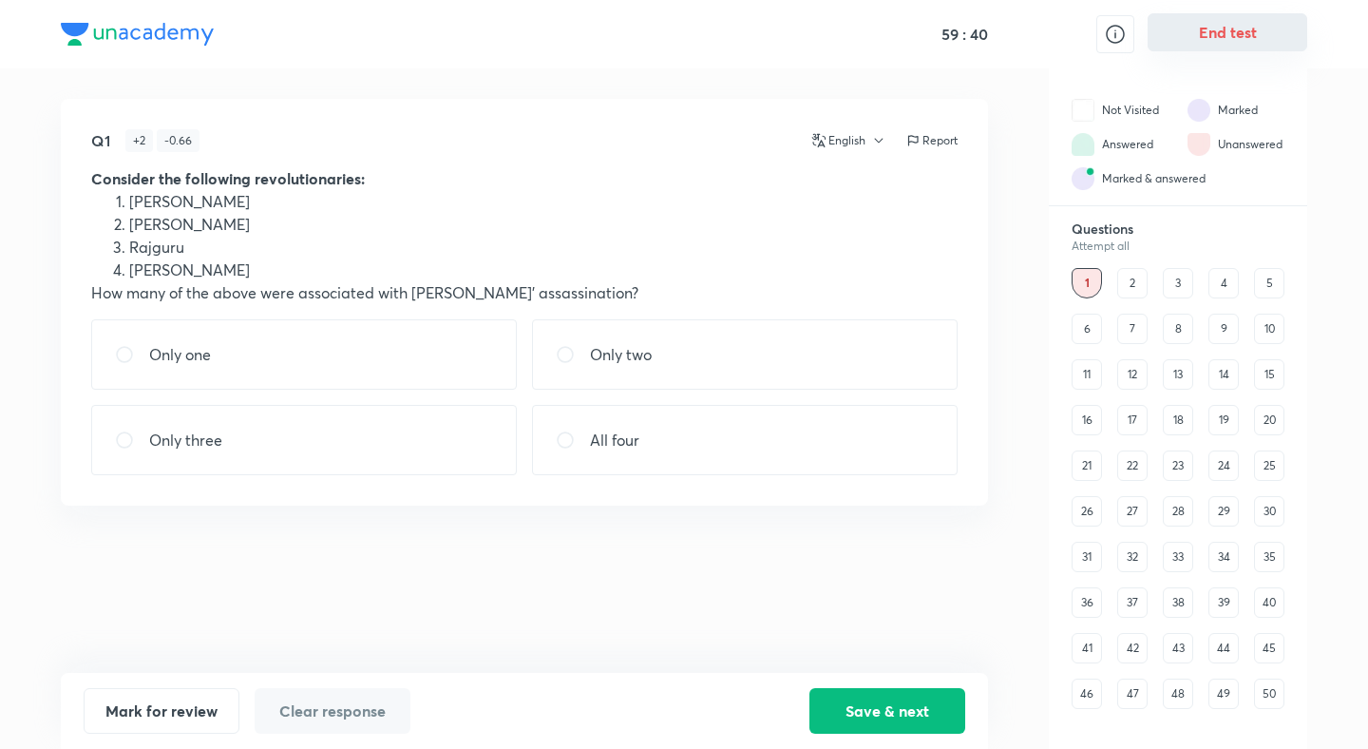
click at [1259, 43] on button "End test" at bounding box center [1228, 32] width 160 height 38
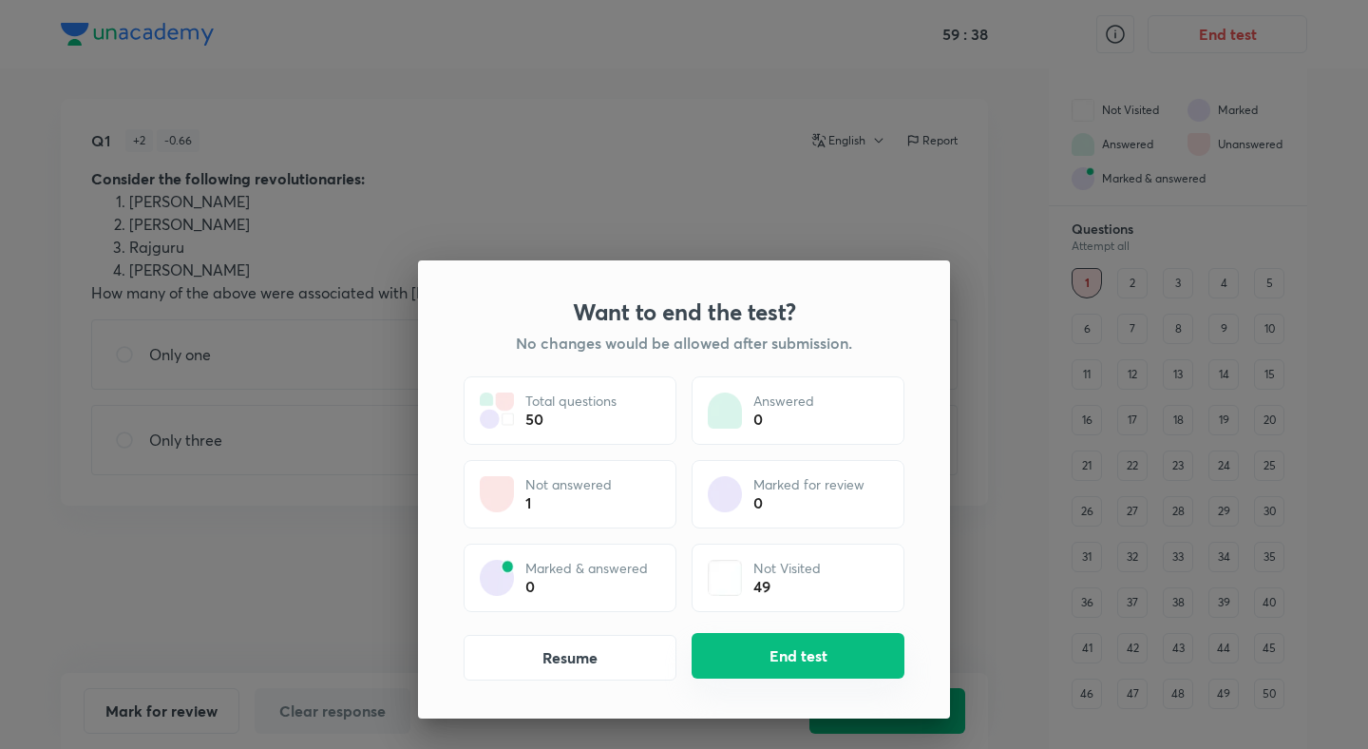
click at [842, 644] on button "End test" at bounding box center [798, 656] width 213 height 46
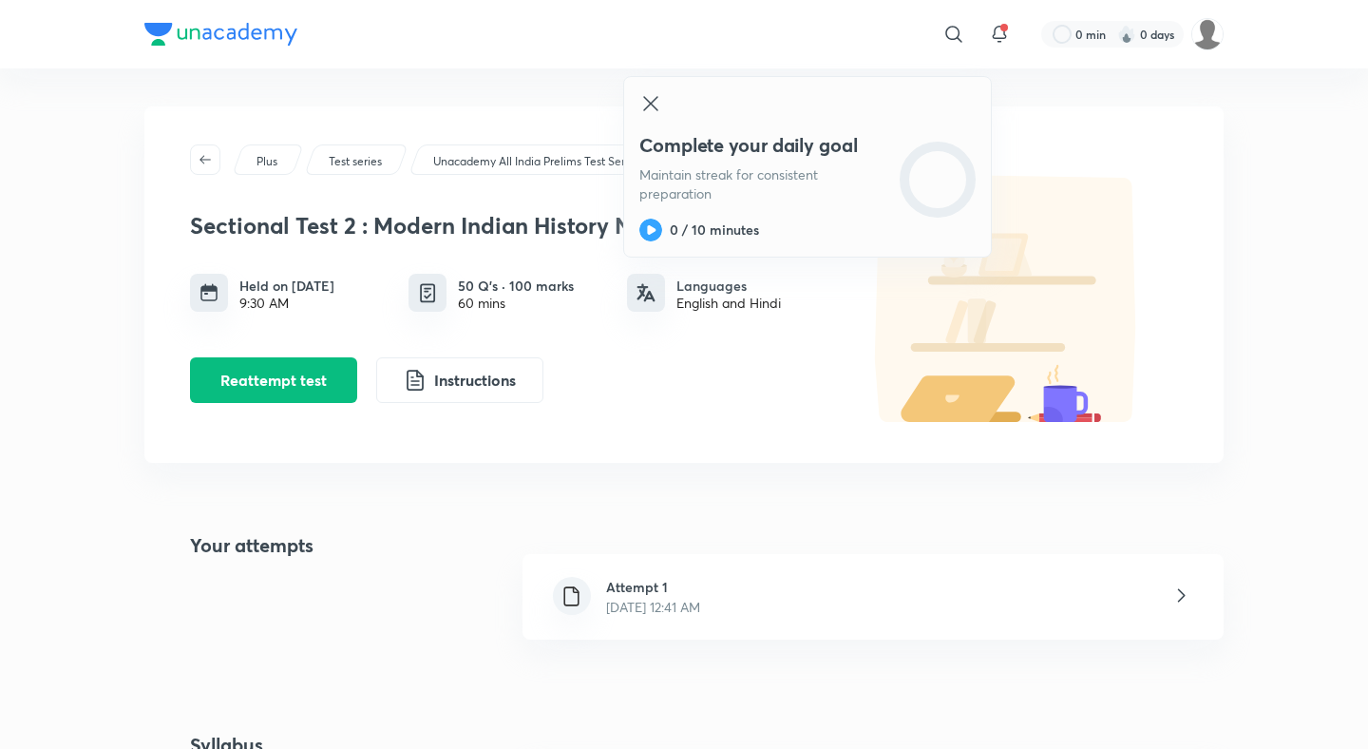
click at [698, 584] on h6 "Attempt 1" at bounding box center [653, 587] width 94 height 20
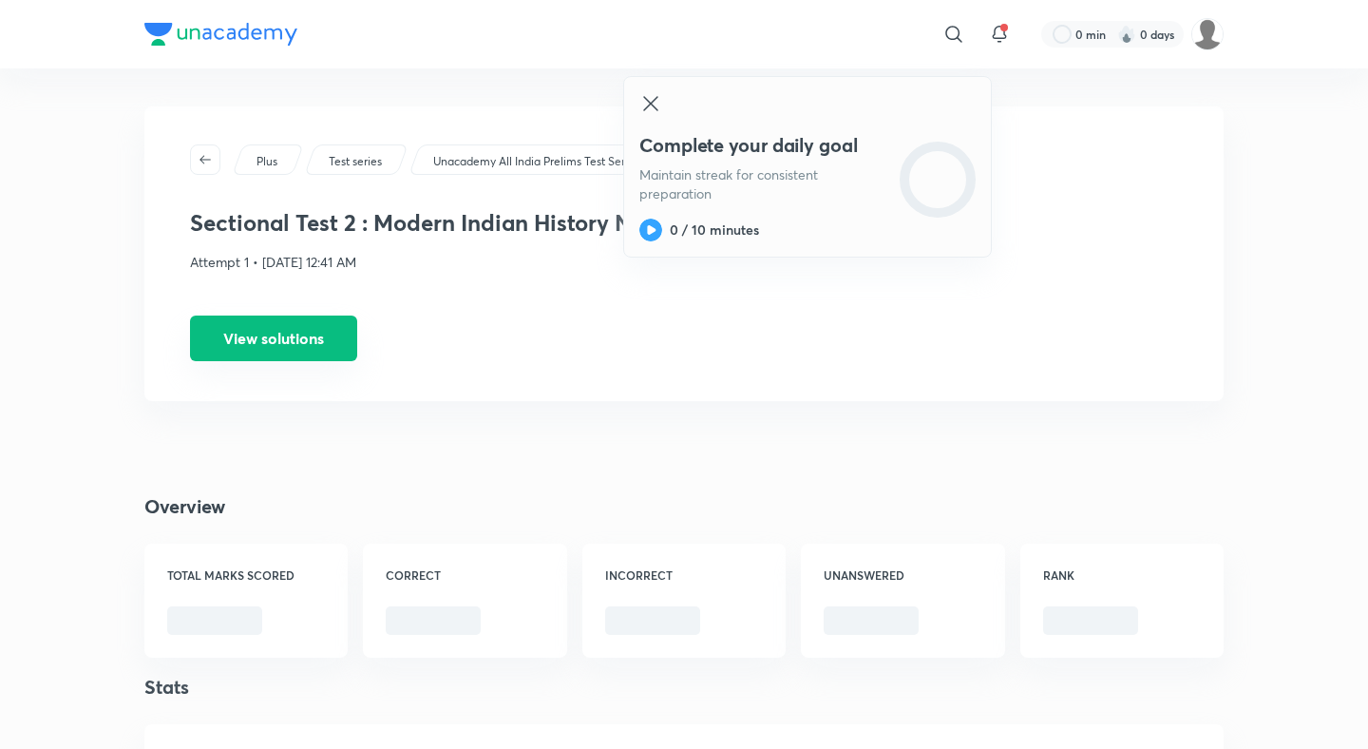
click at [322, 360] on button "View solutions" at bounding box center [273, 338] width 167 height 46
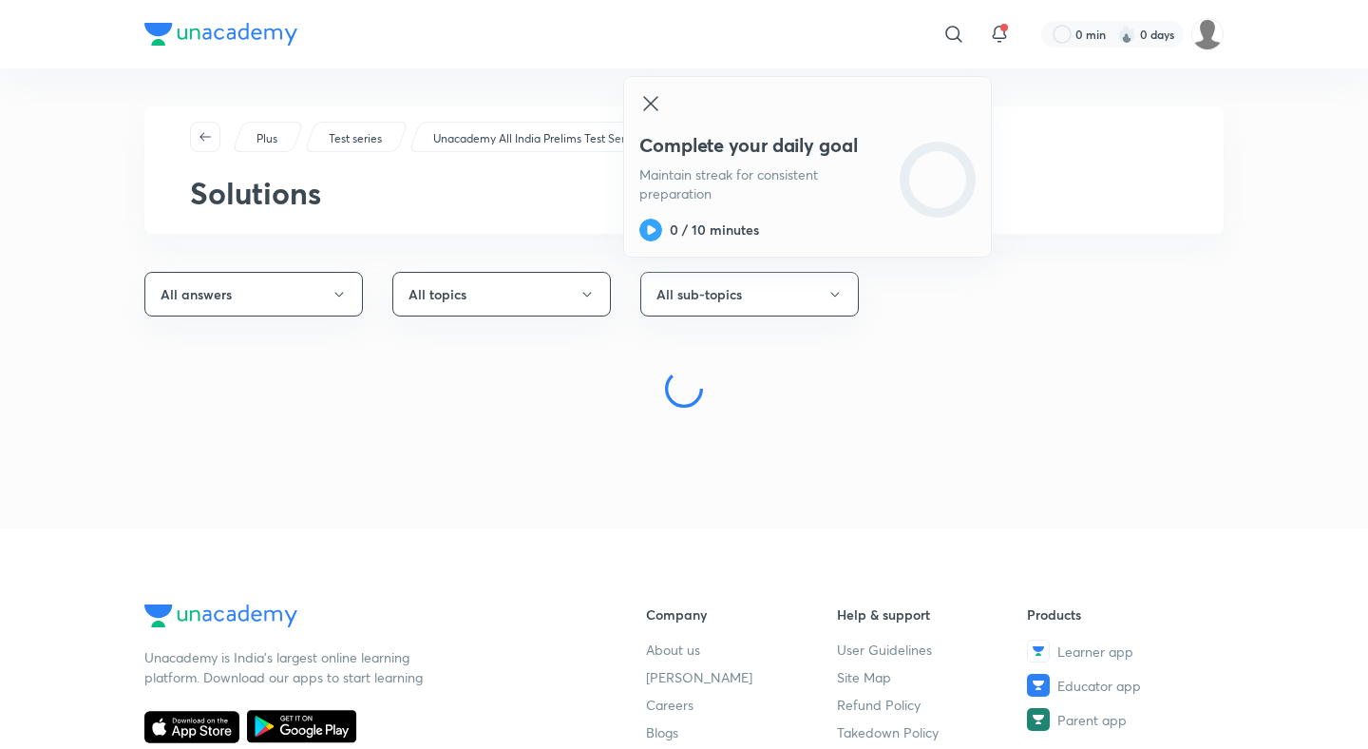
click at [658, 90] on div "Complete your daily goal Maintain streak for consistent preparation 0 / 10 minu…" at bounding box center [807, 166] width 369 height 181
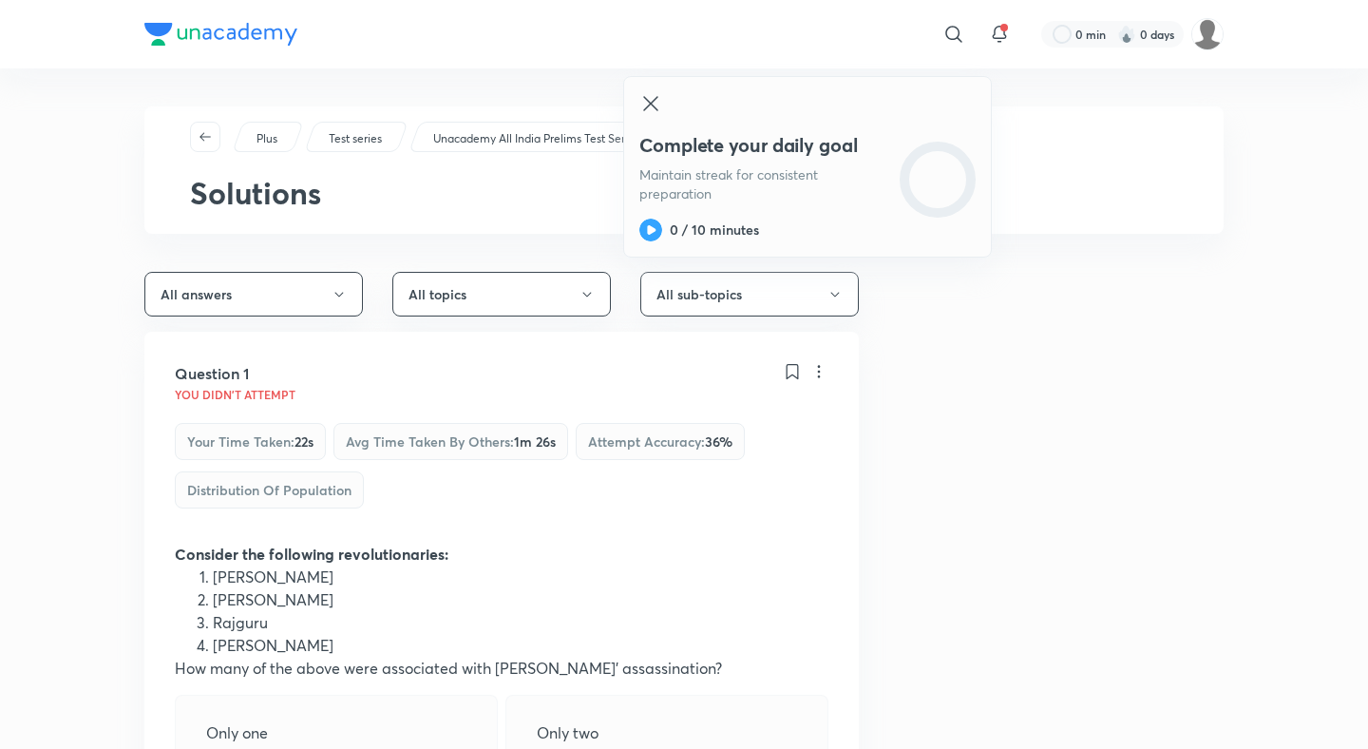
click at [656, 99] on icon at bounding box center [650, 103] width 23 height 23
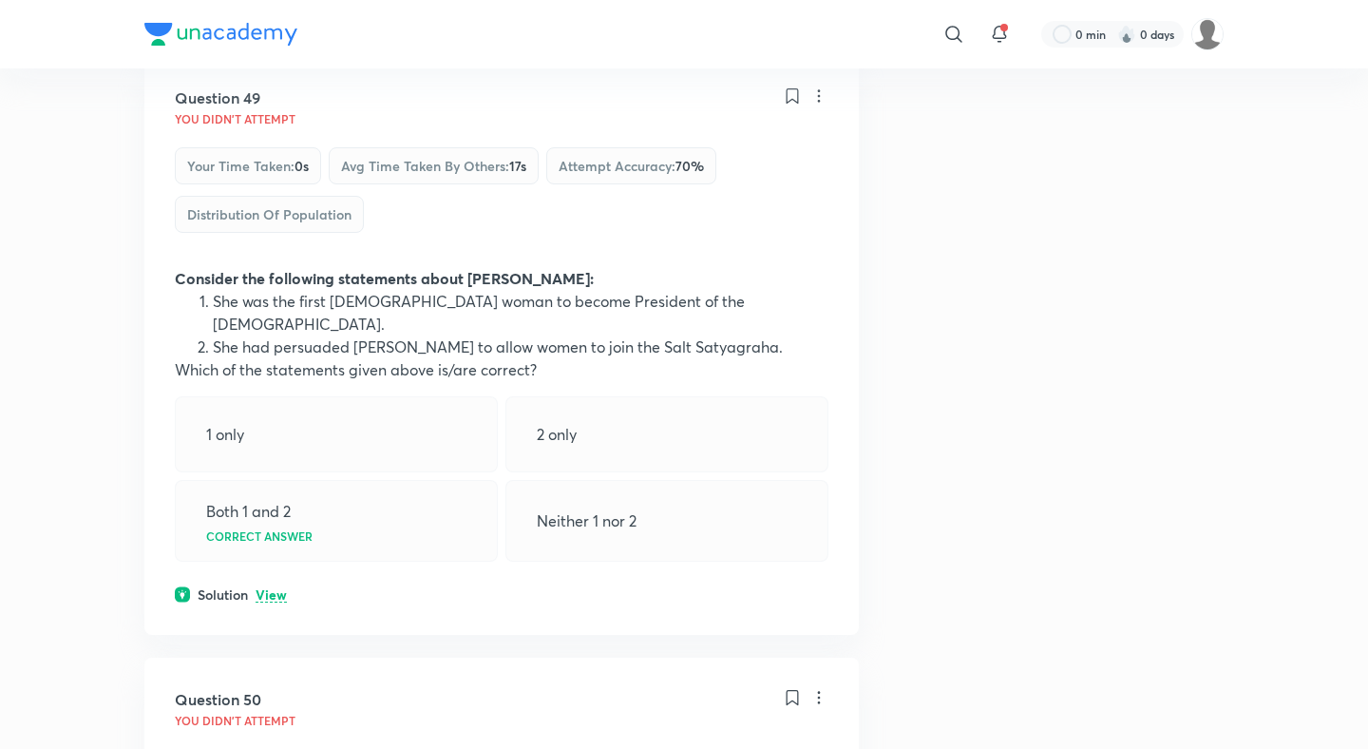
scroll to position [30487, 0]
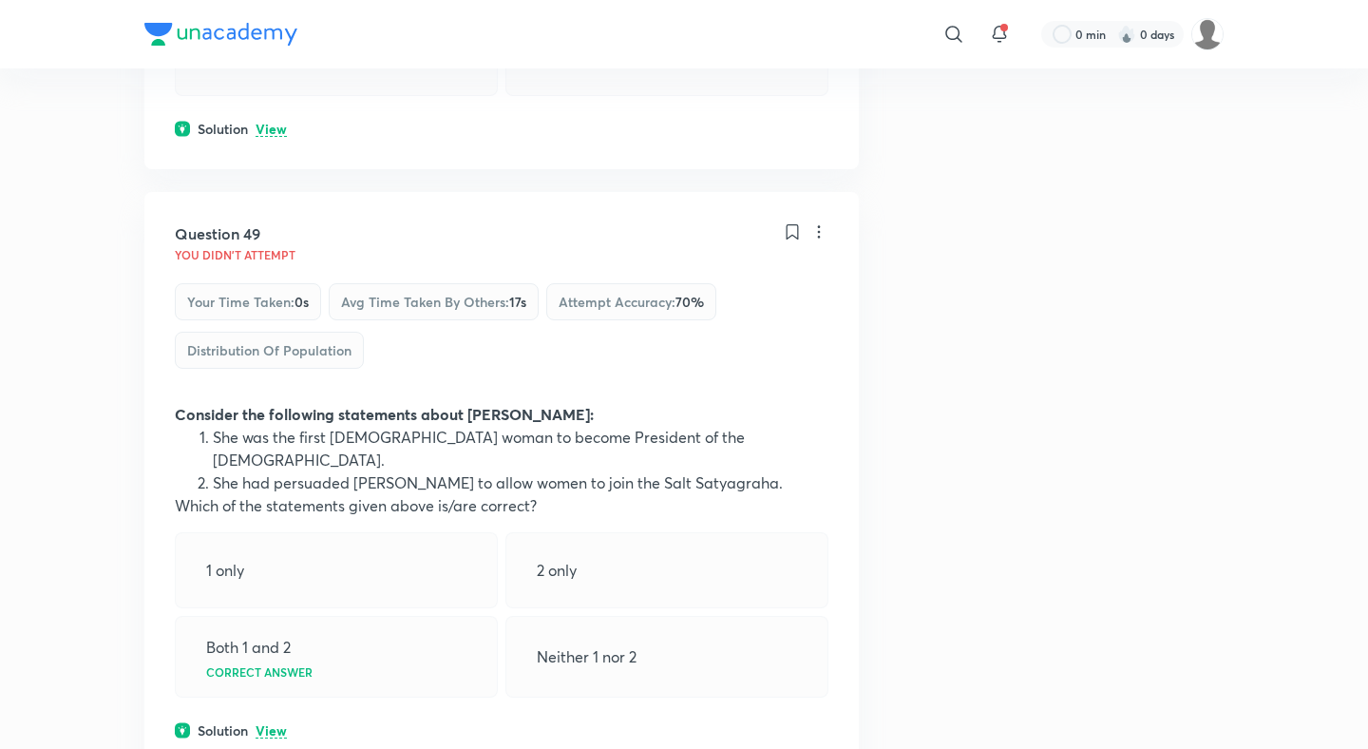
scroll to position [29860, 0]
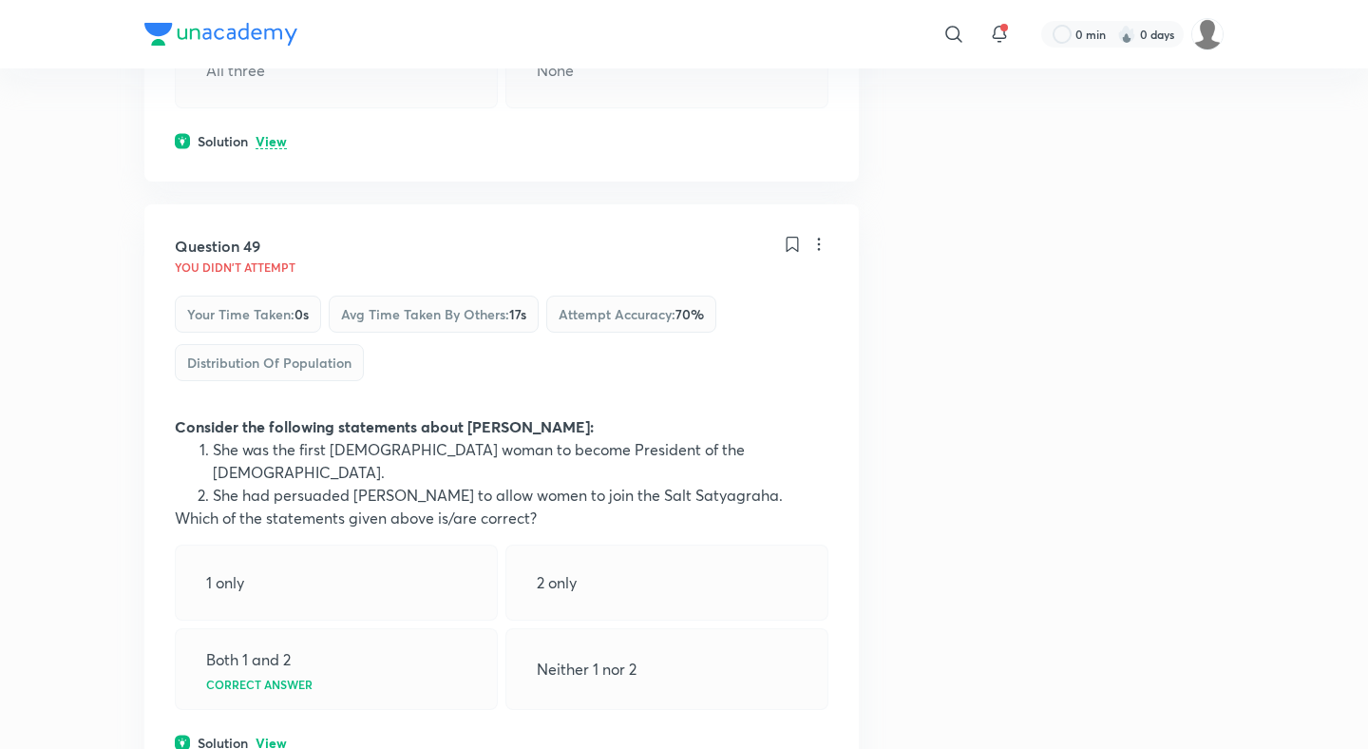
click at [265, 736] on p "View" at bounding box center [271, 743] width 31 height 14
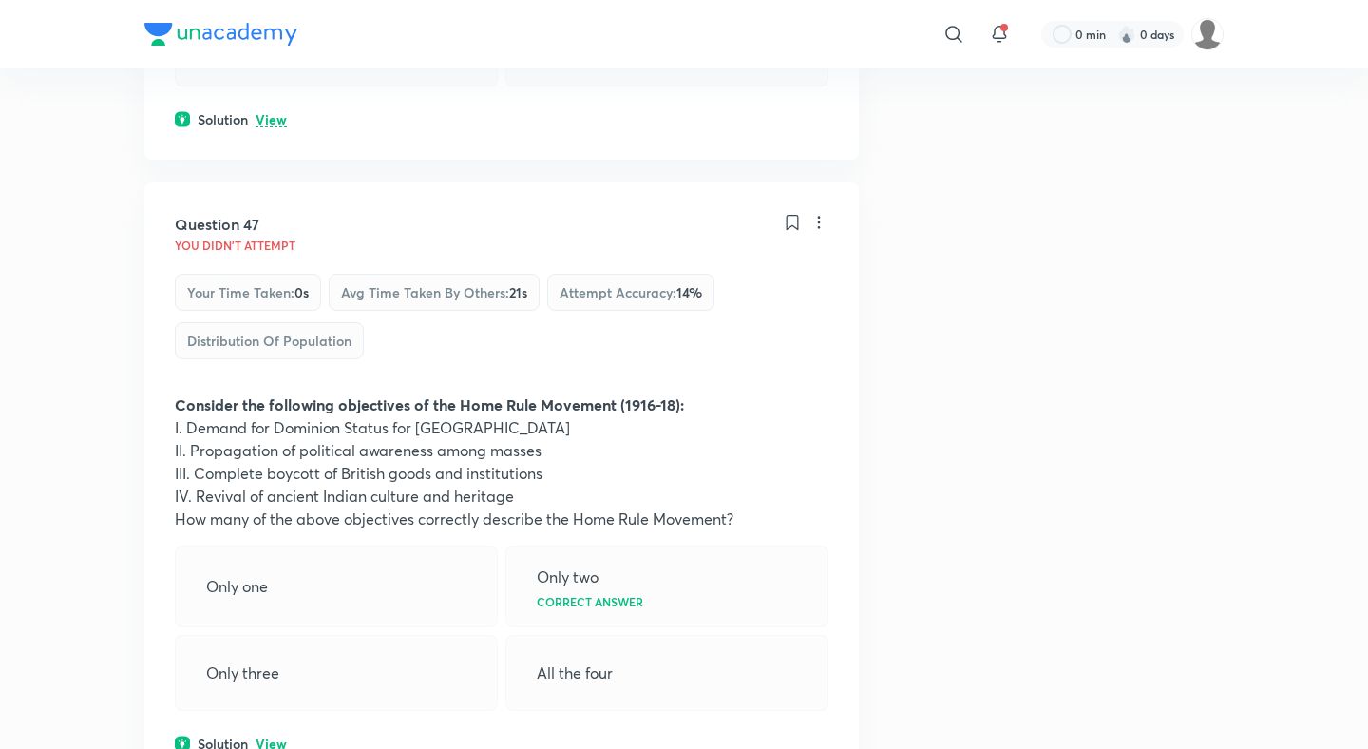
click at [277, 737] on p "View" at bounding box center [271, 744] width 31 height 14
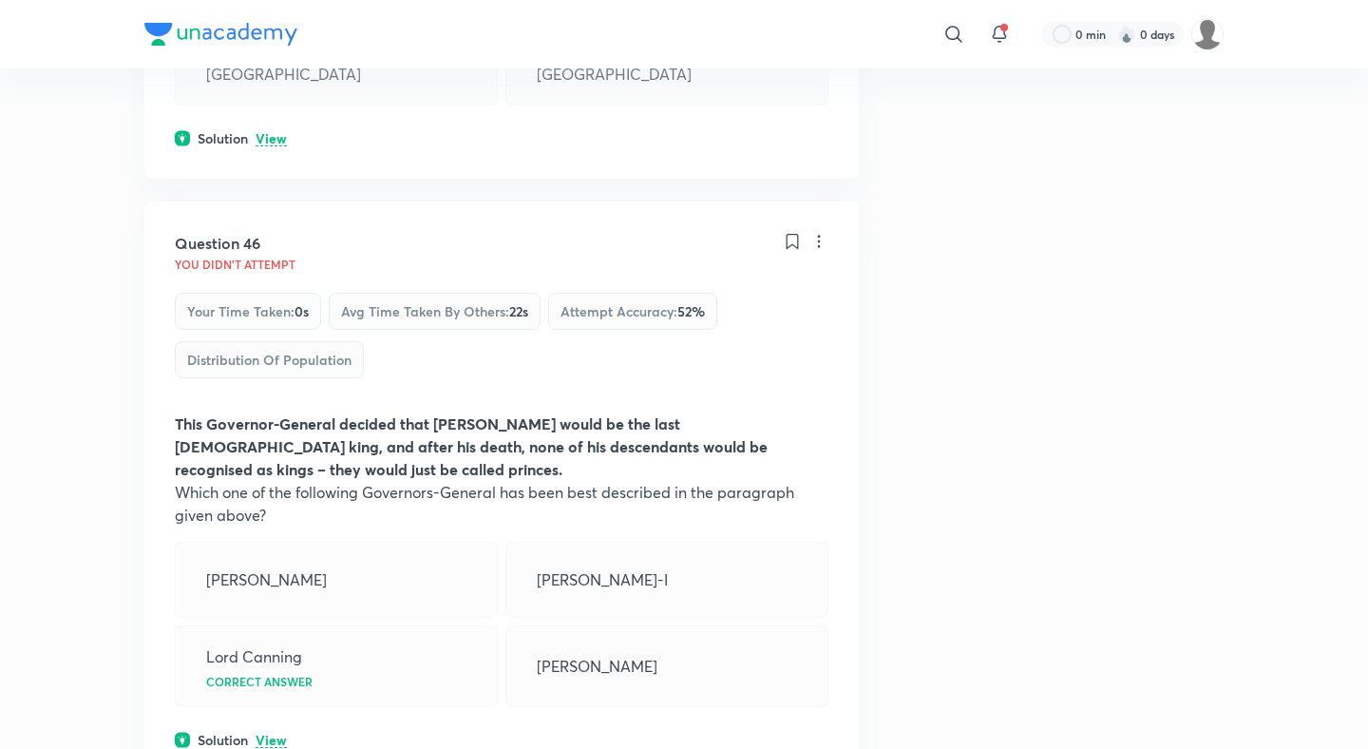
click at [277, 733] on p "View" at bounding box center [271, 740] width 31 height 14
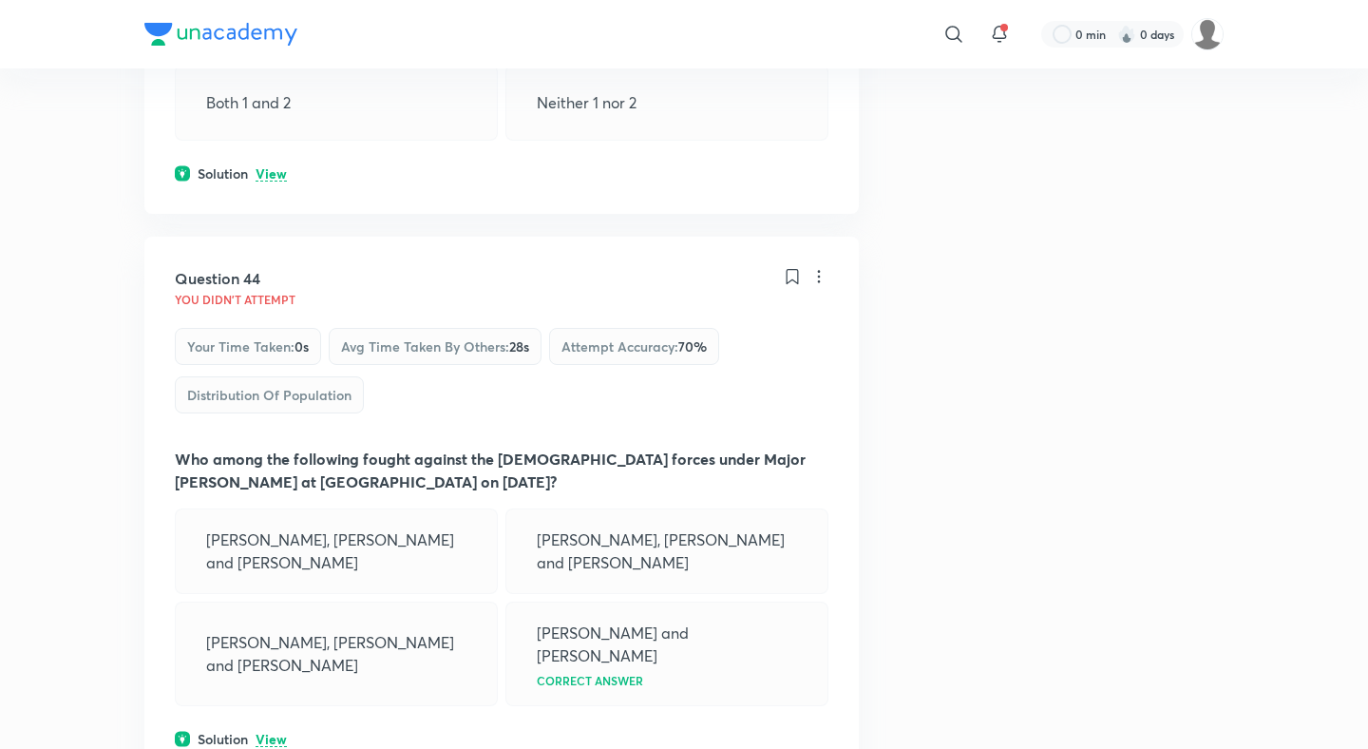
click at [269, 732] on p "View" at bounding box center [271, 739] width 31 height 14
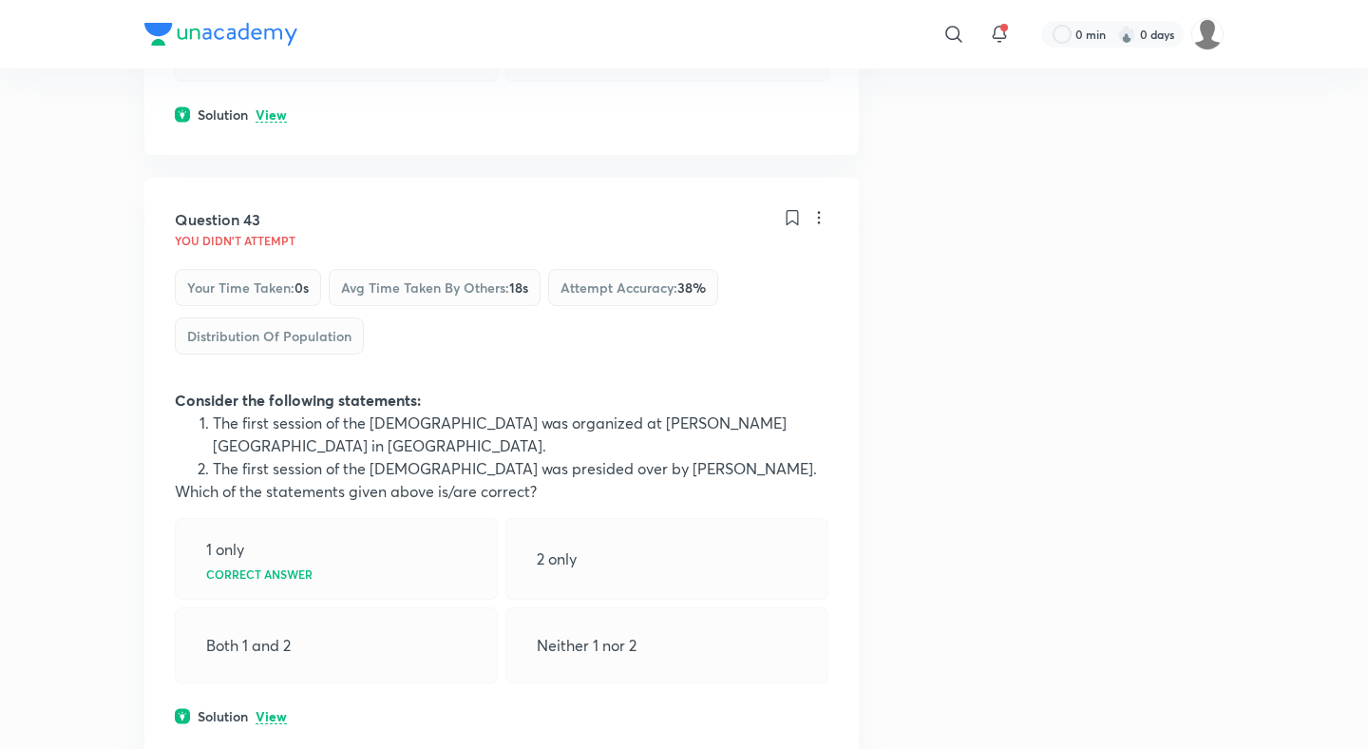
click at [271, 710] on p "View" at bounding box center [271, 717] width 31 height 14
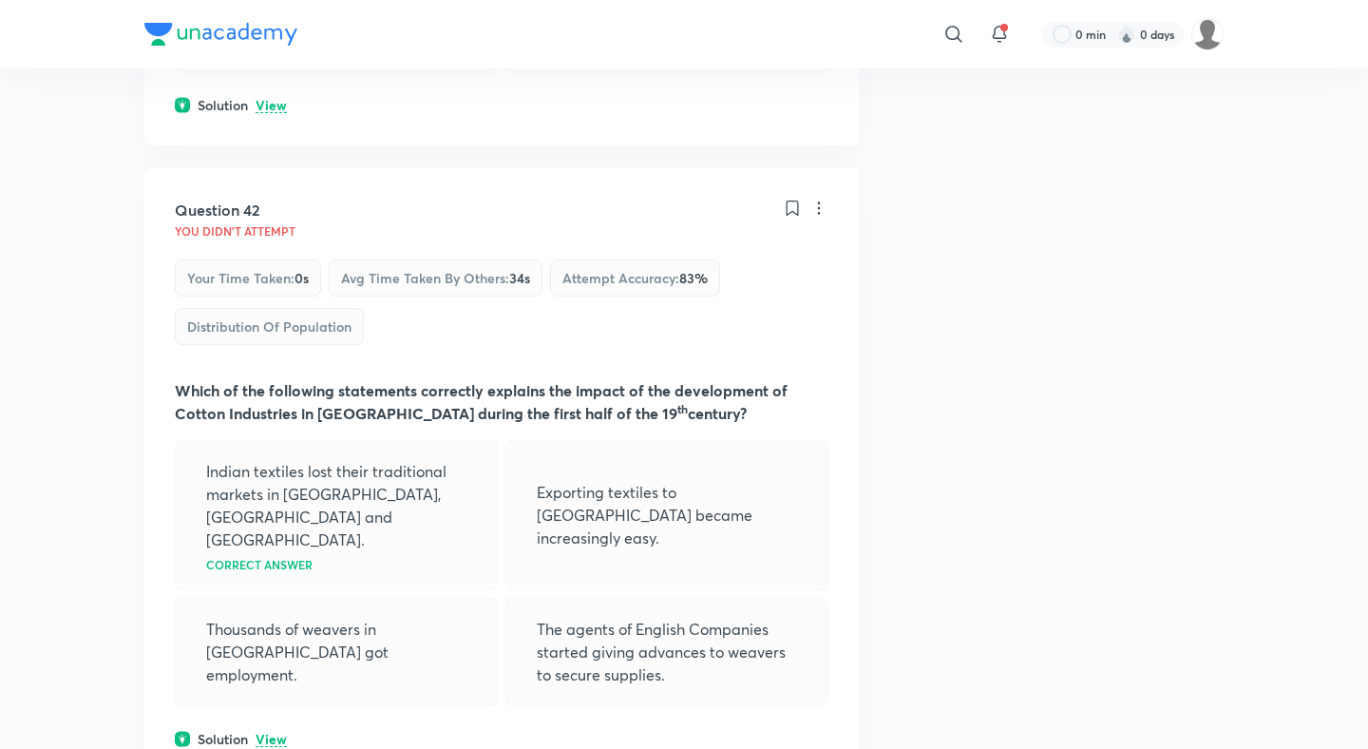
click at [271, 732] on p "View" at bounding box center [271, 739] width 31 height 14
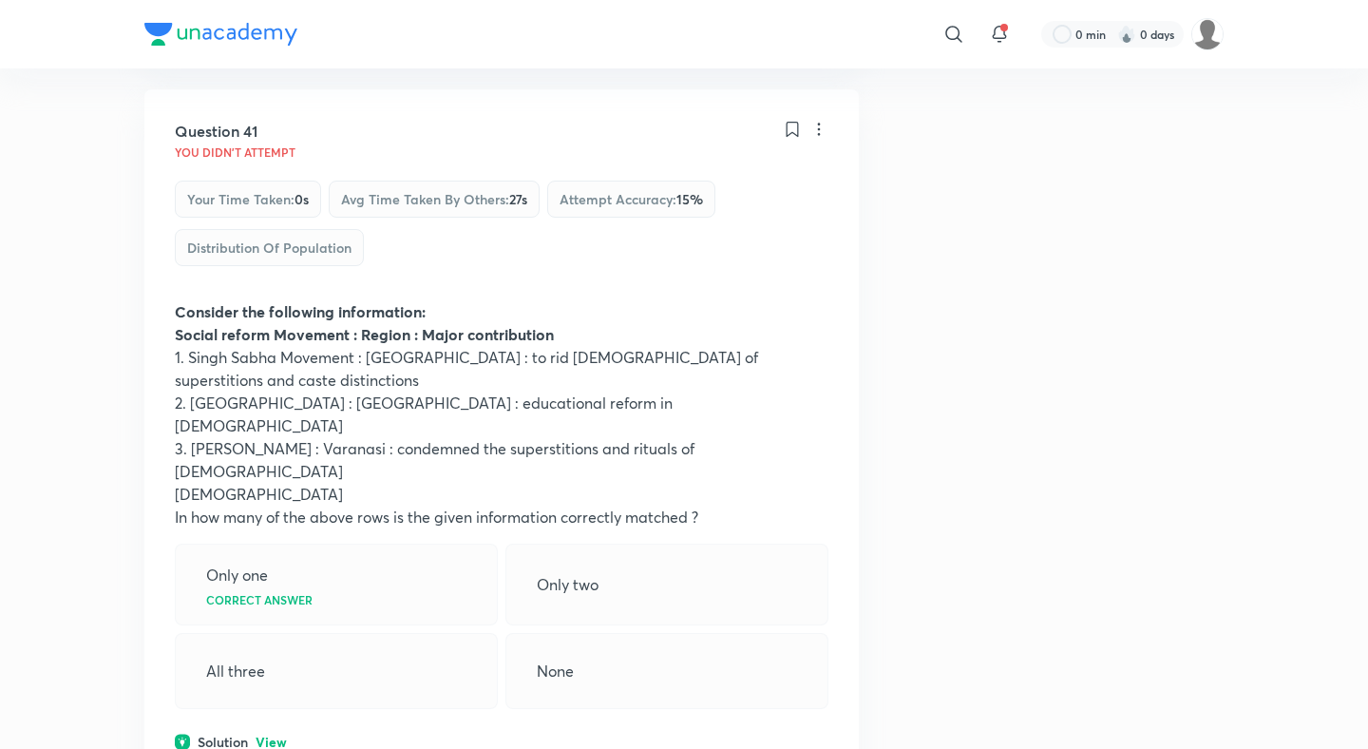
scroll to position [24850, 0]
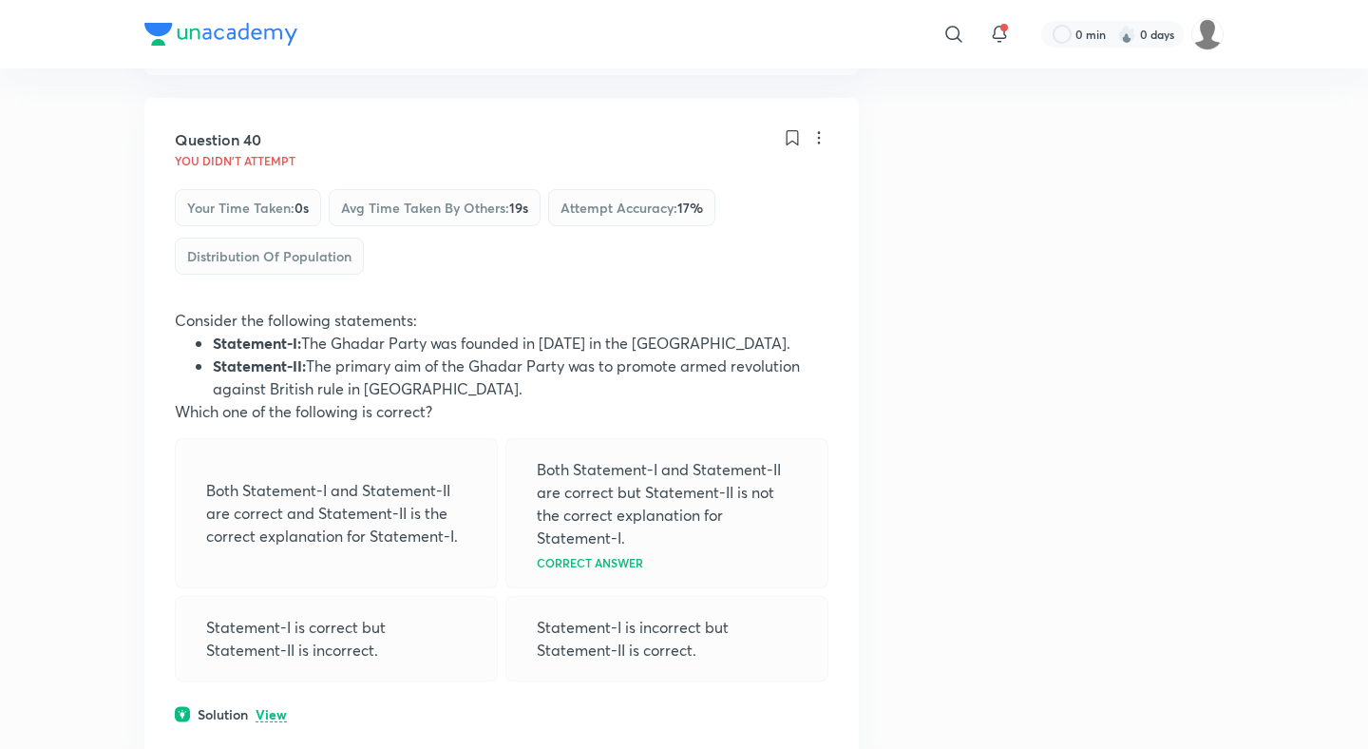
scroll to position [24203, 0]
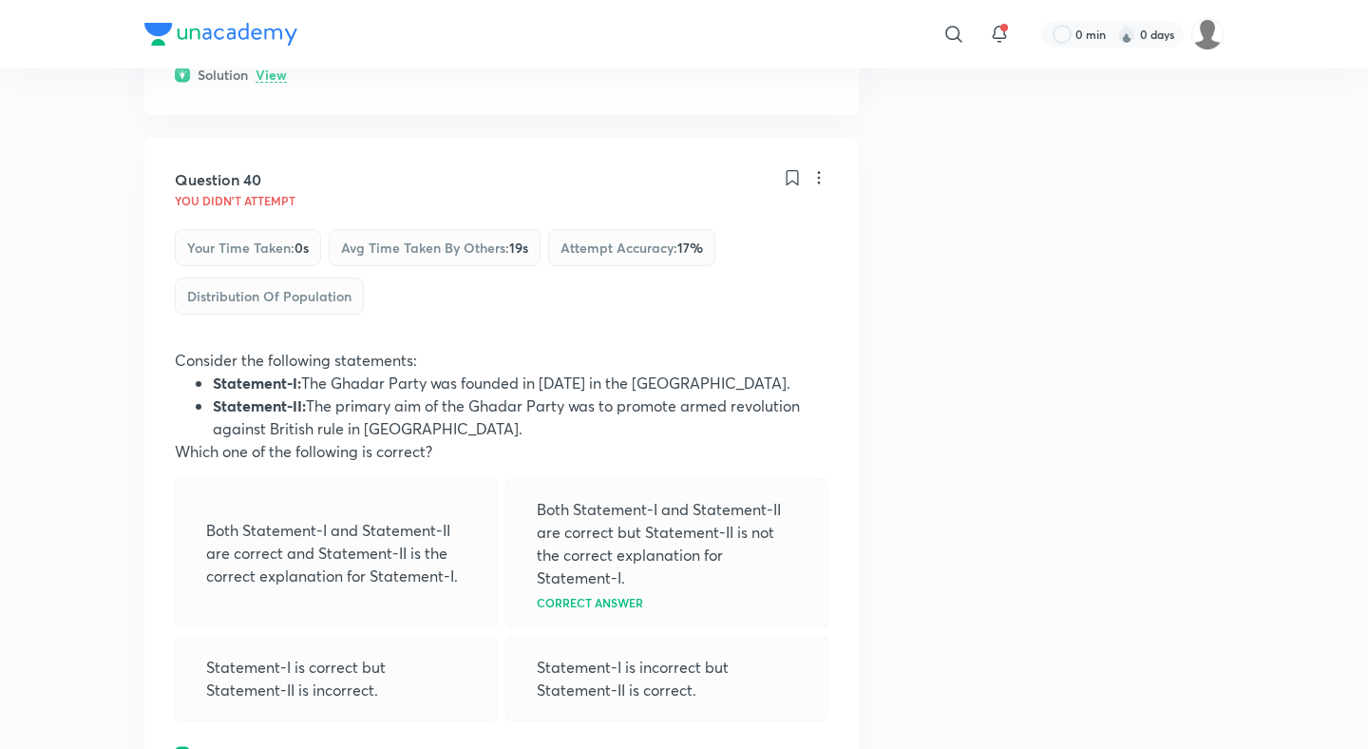
click at [270, 748] on p "View" at bounding box center [271, 755] width 31 height 14
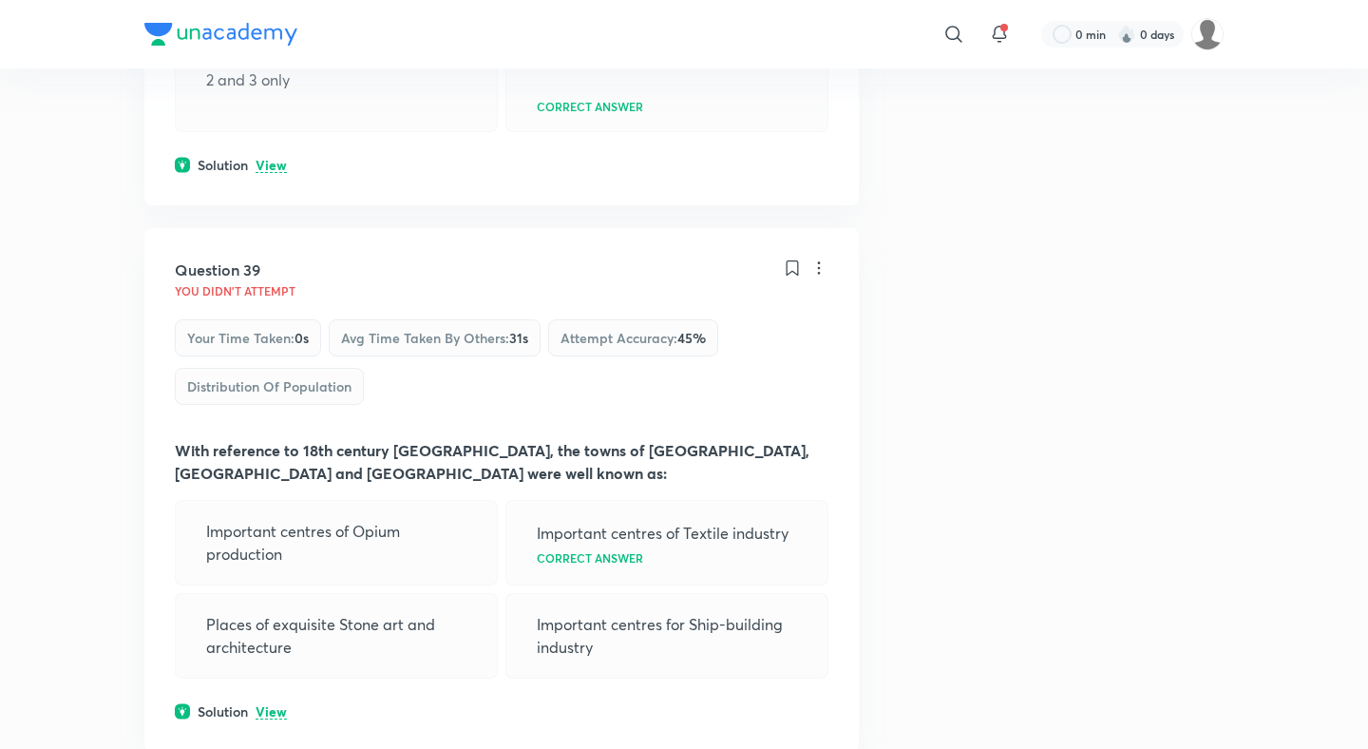
click at [280, 705] on p "View" at bounding box center [271, 712] width 31 height 14
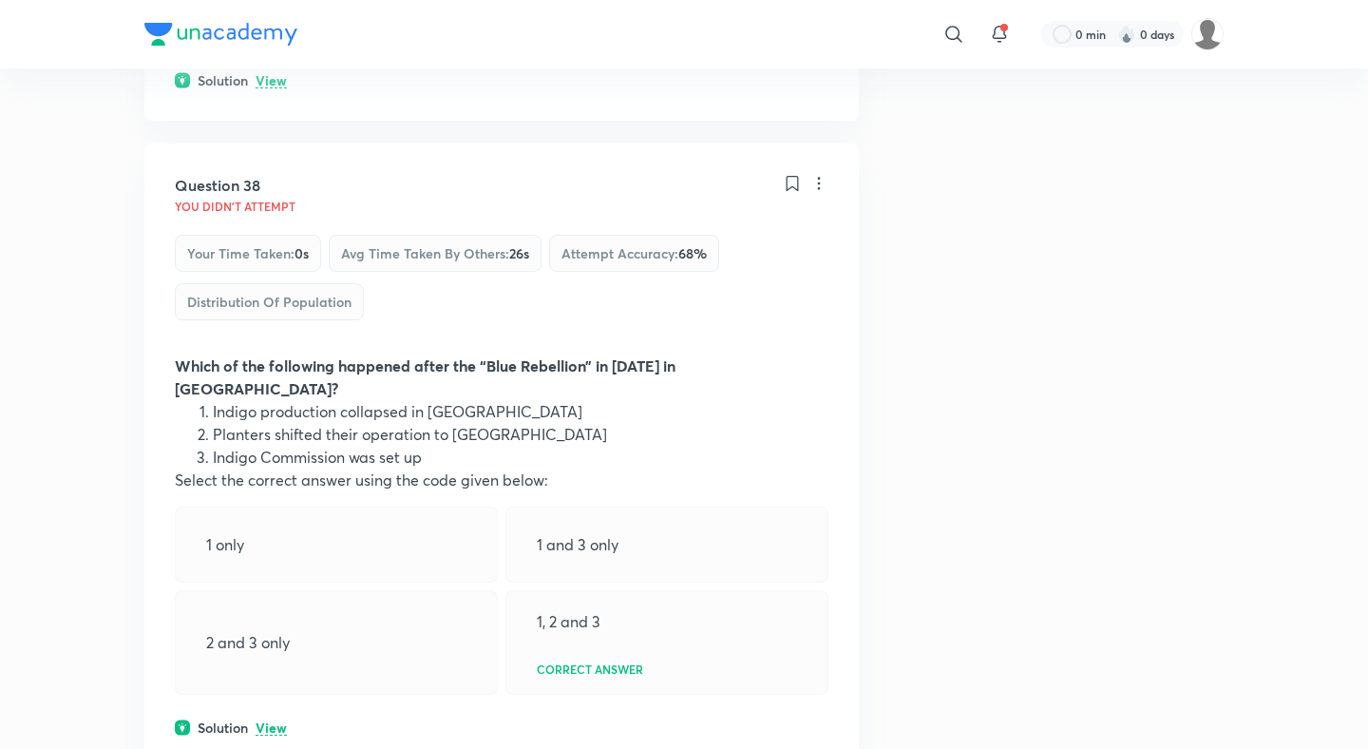
scroll to position [22914, 0]
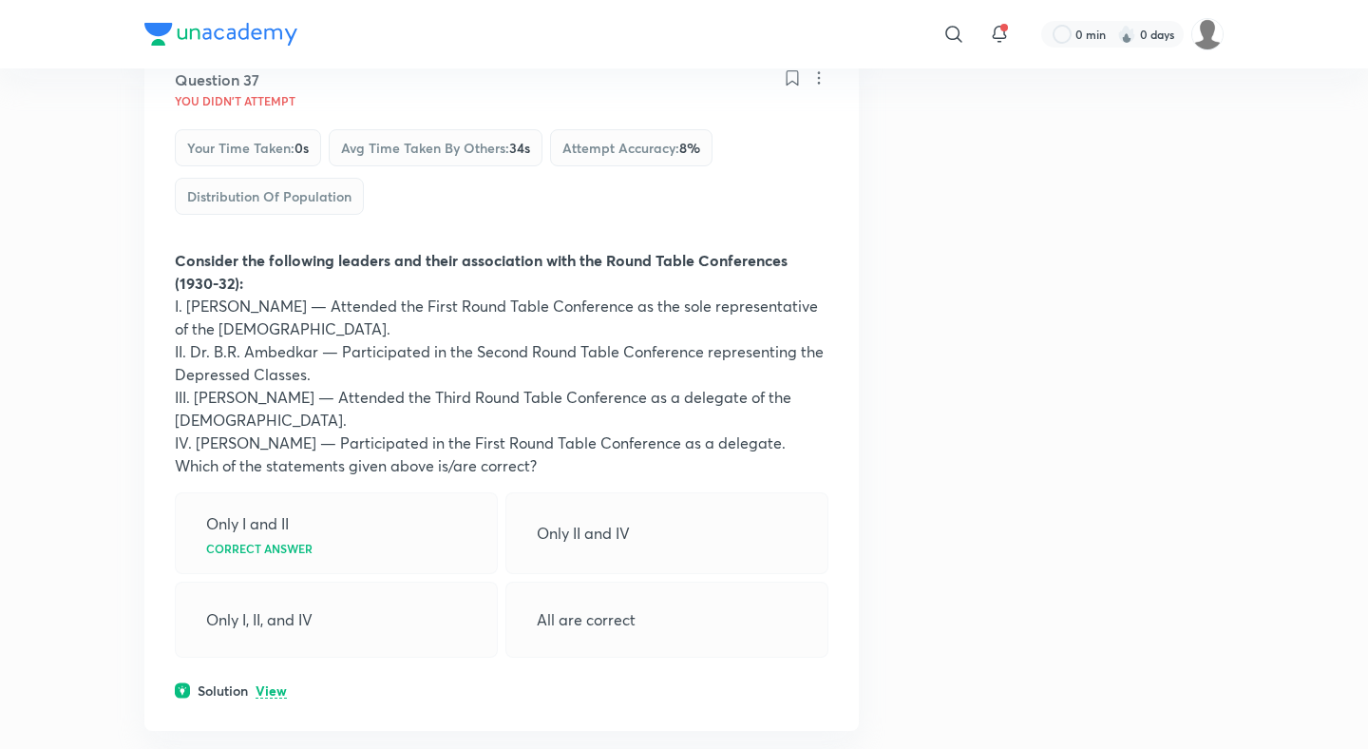
click at [268, 684] on p "View" at bounding box center [271, 691] width 31 height 14
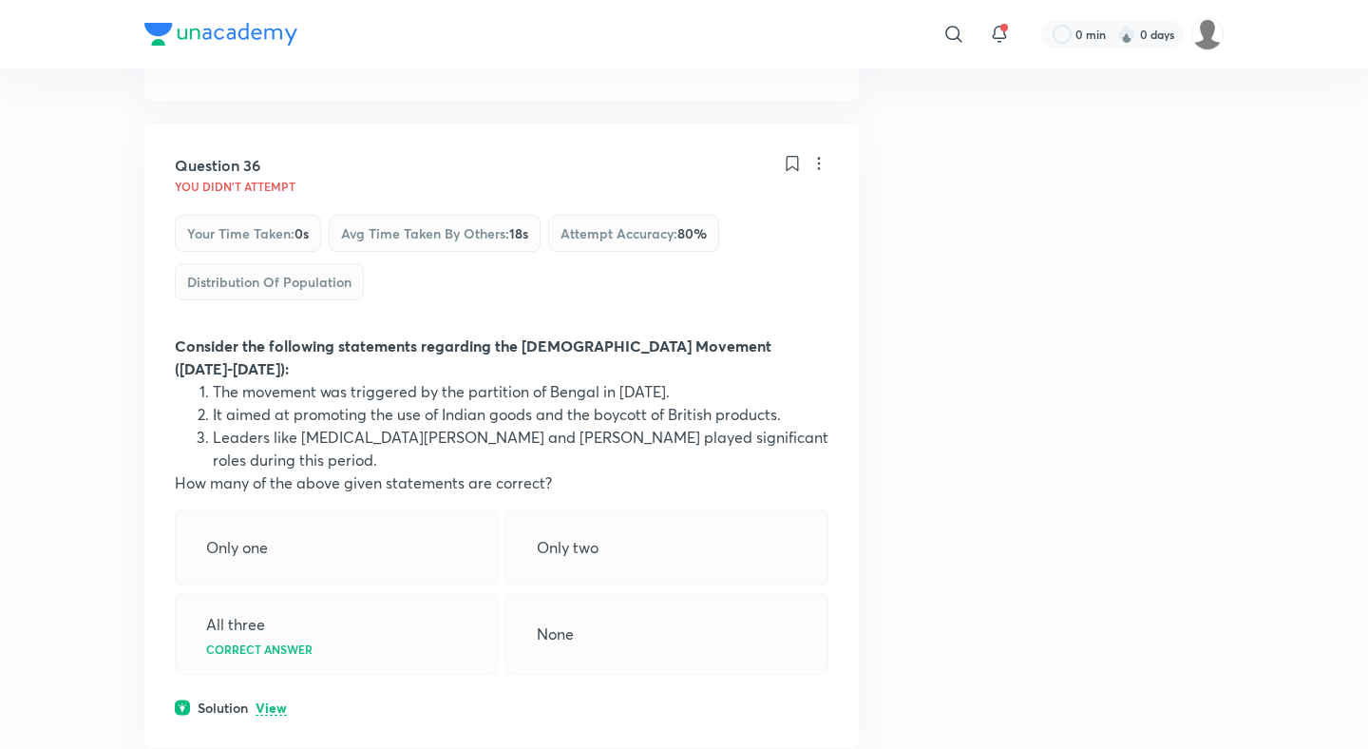
click at [267, 701] on p "View" at bounding box center [271, 708] width 31 height 14
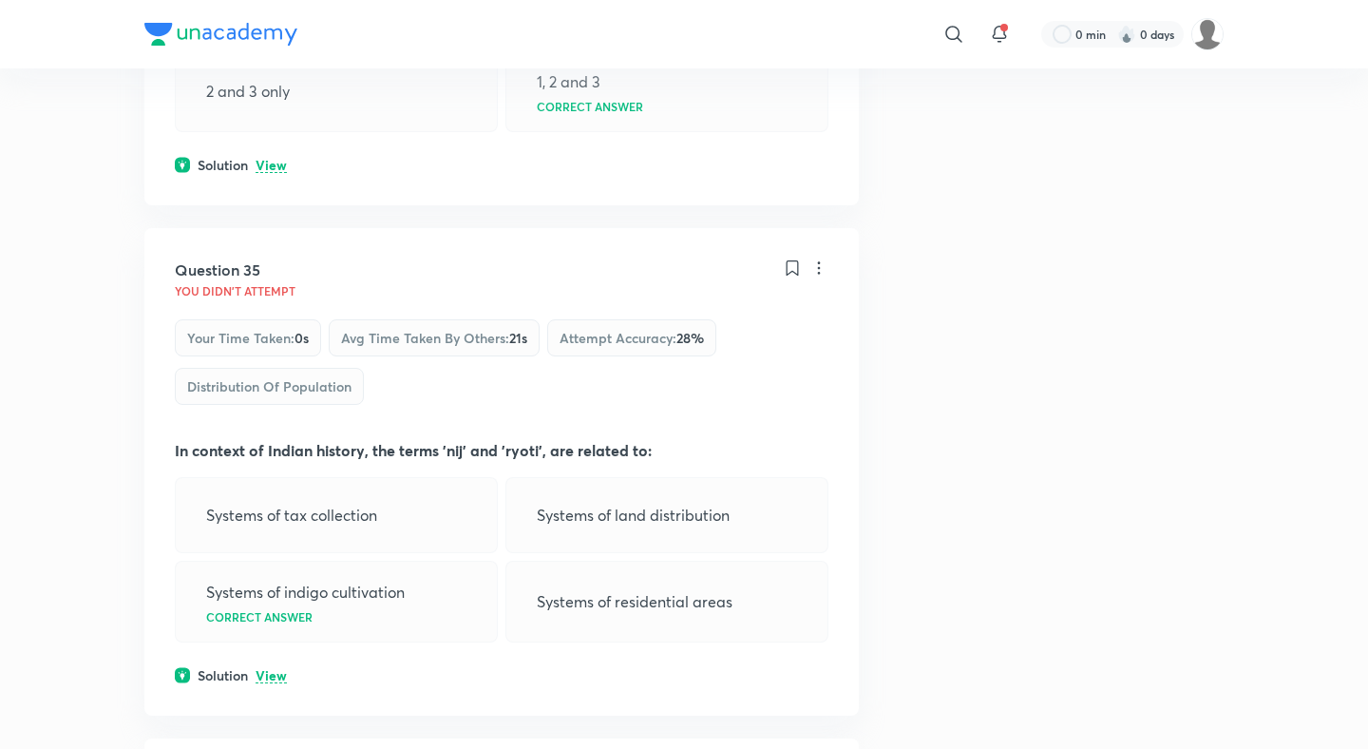
click at [267, 669] on p "View" at bounding box center [271, 676] width 31 height 14
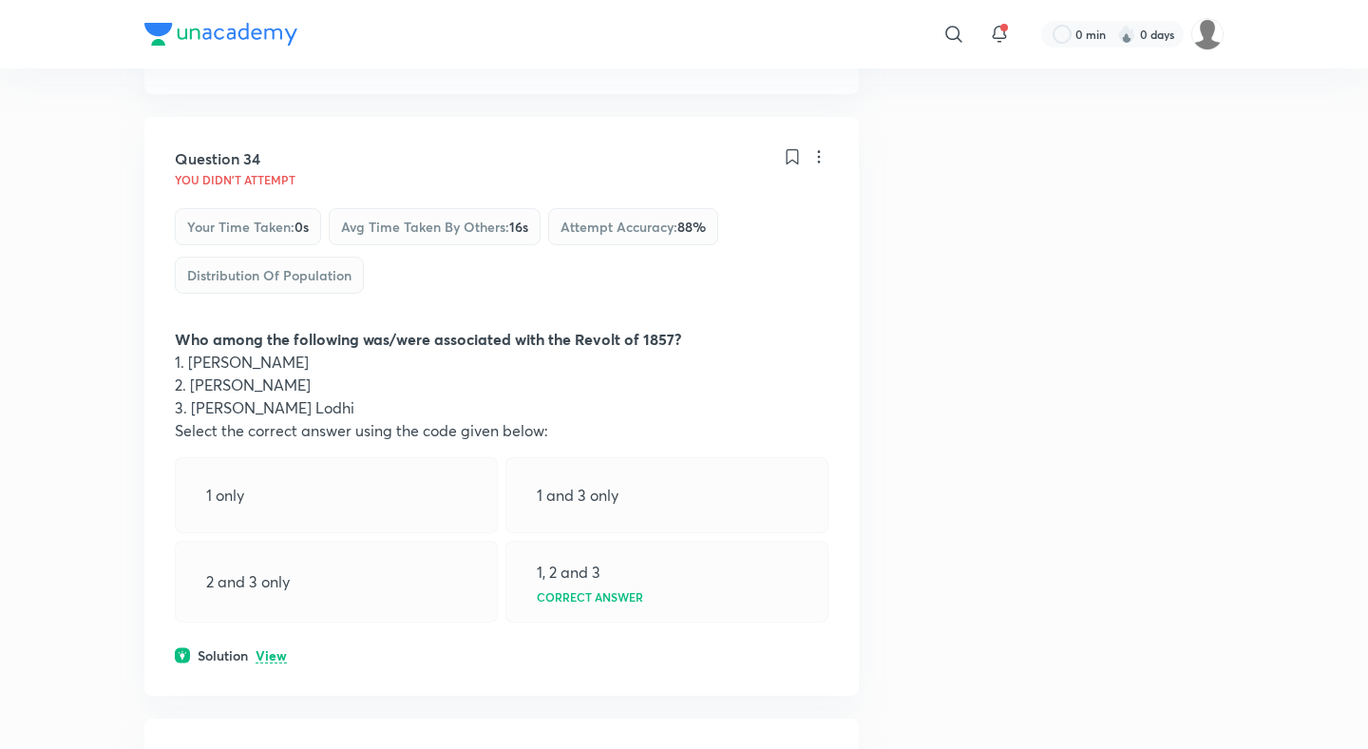
scroll to position [20502, 0]
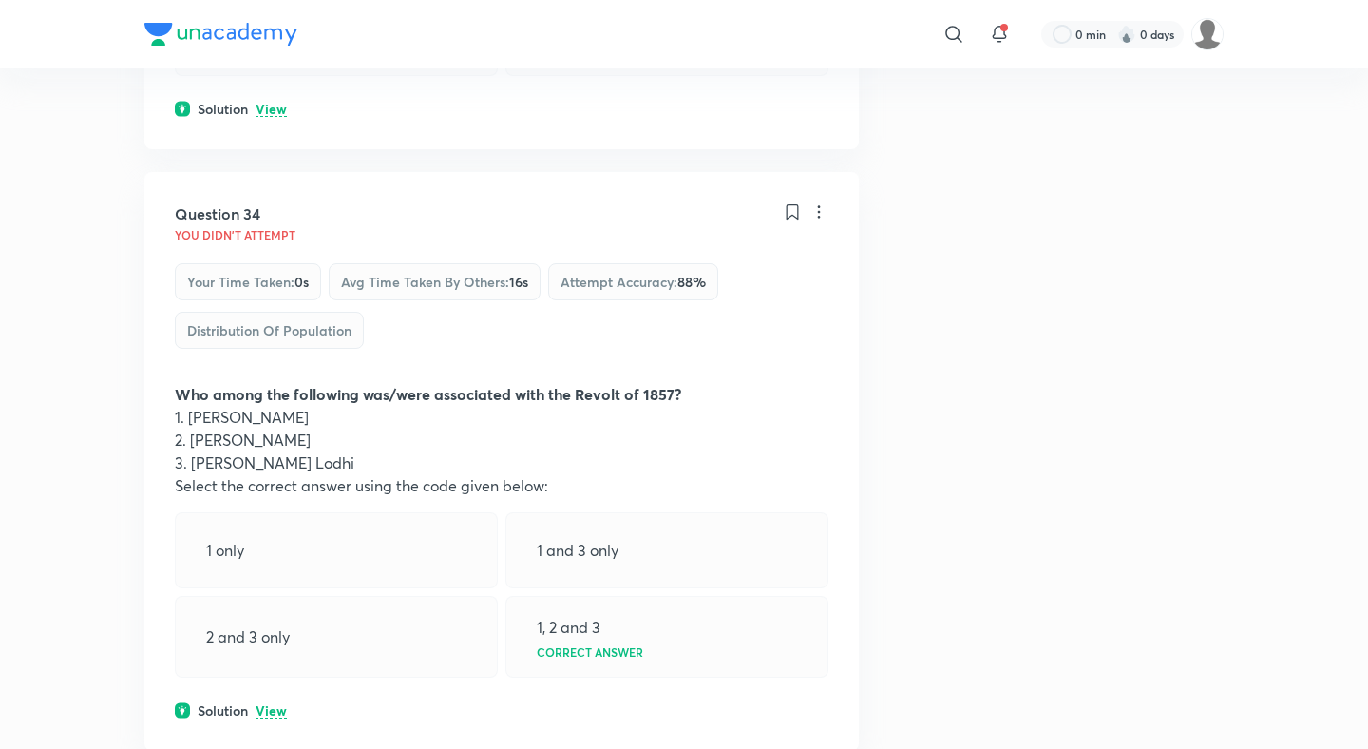
click at [270, 704] on p "View" at bounding box center [271, 711] width 31 height 14
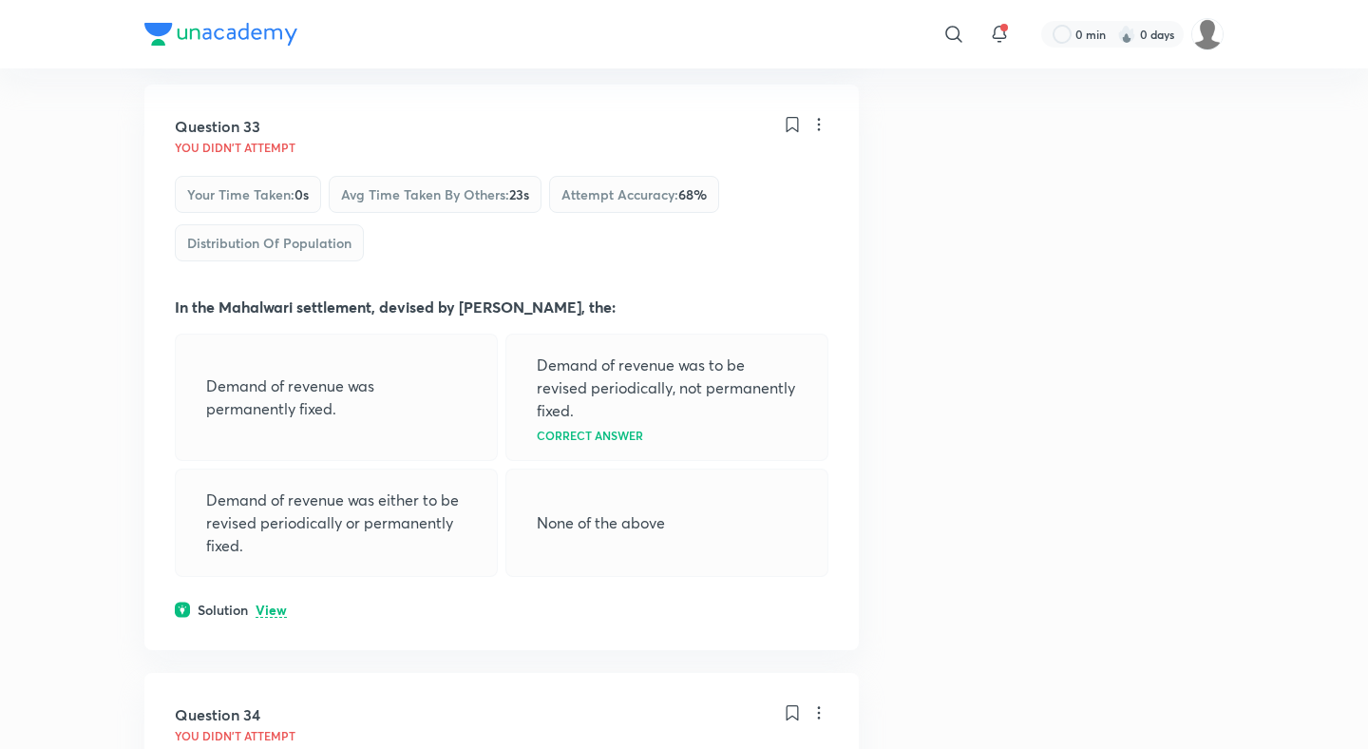
scroll to position [19936, 0]
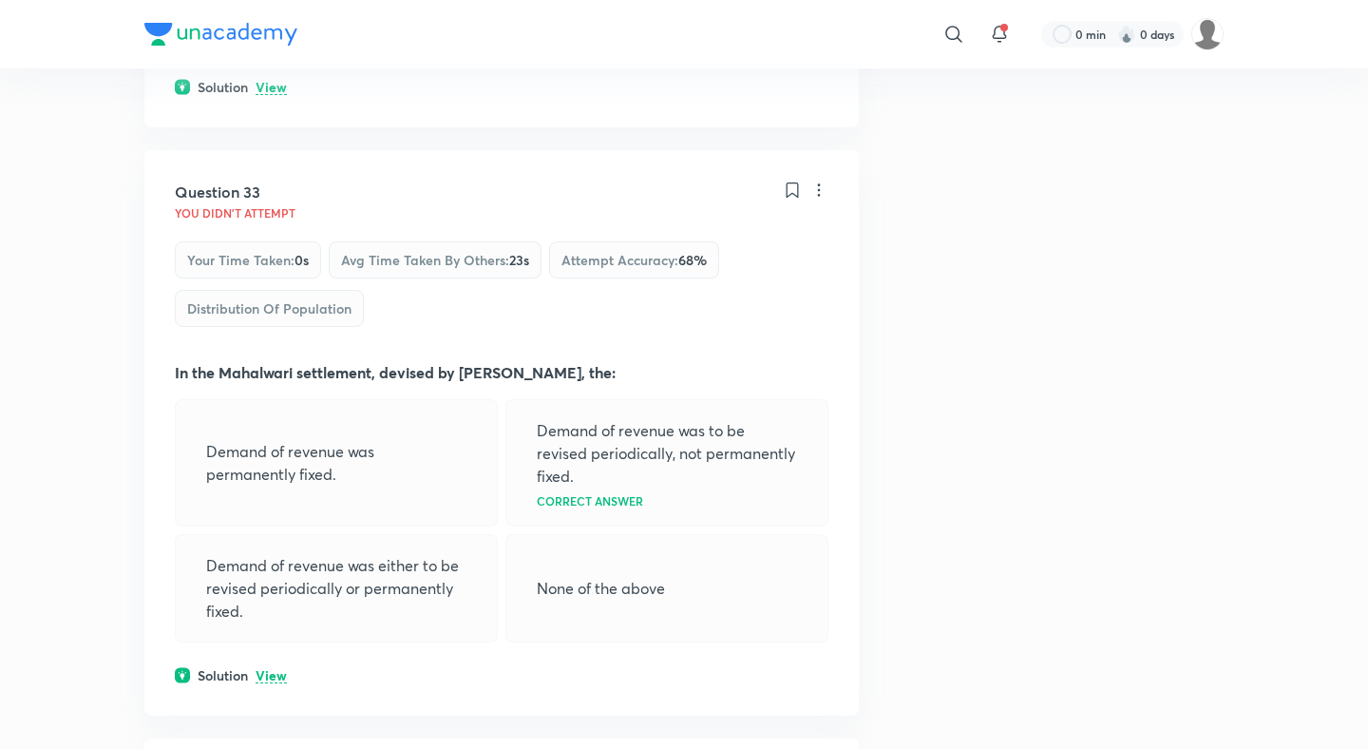
click at [275, 669] on p "View" at bounding box center [271, 676] width 31 height 14
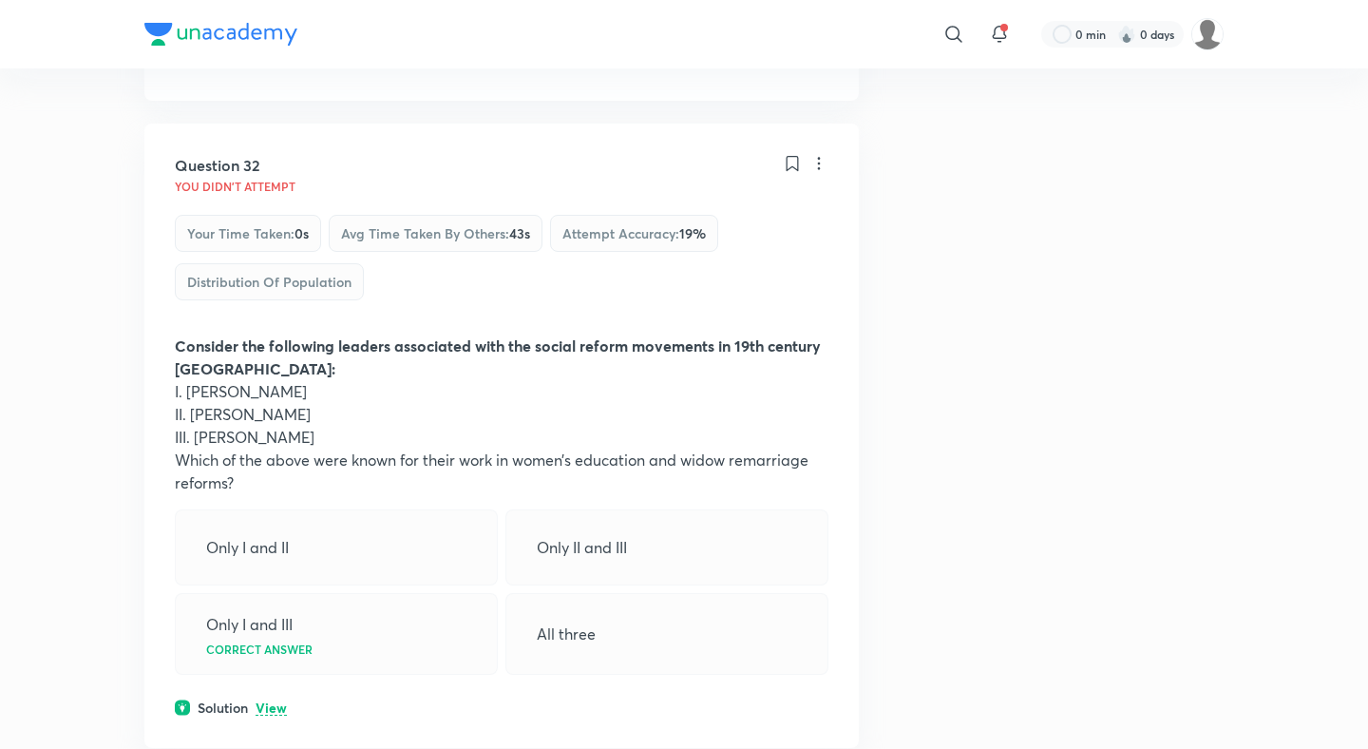
scroll to position [19310, 0]
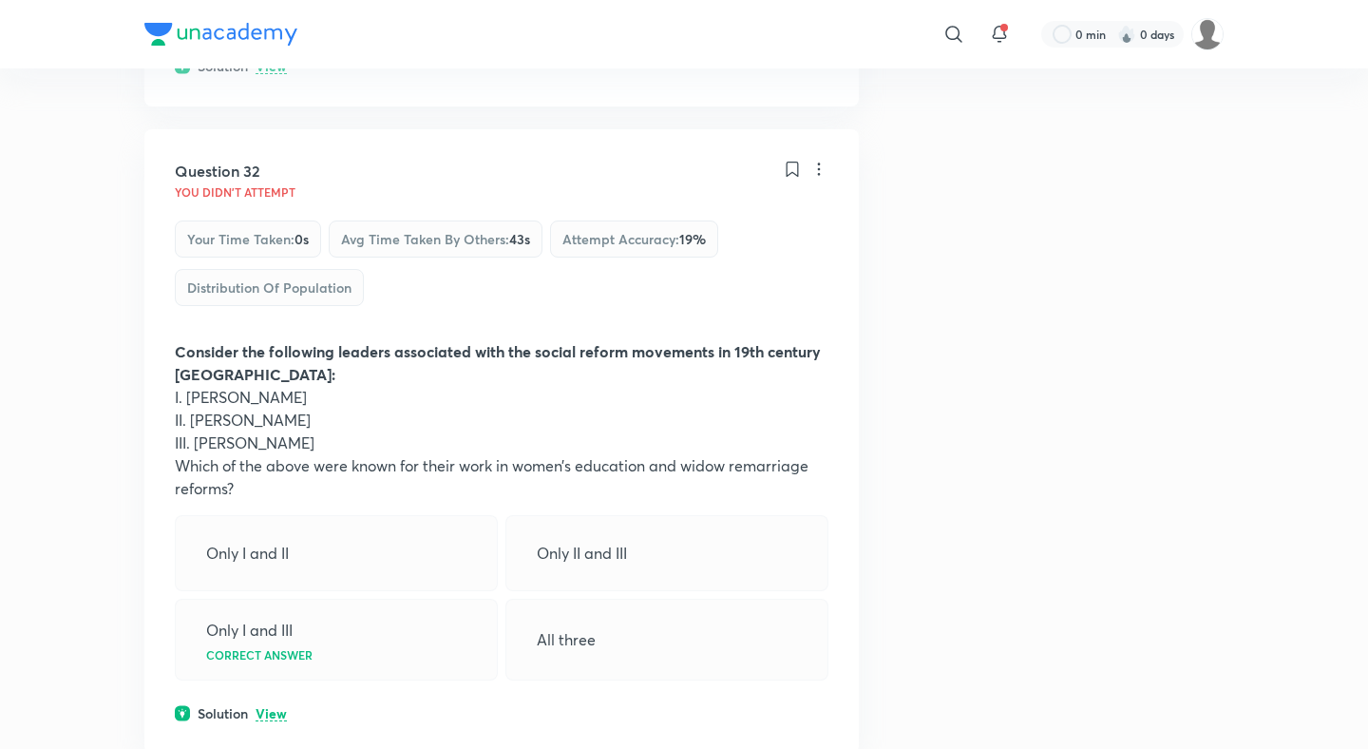
click at [266, 275] on div "Question 32 You didn't Attempt Your time taken : 0s Avg time taken by others : …" at bounding box center [501, 441] width 714 height 624
click at [269, 707] on p "View" at bounding box center [271, 714] width 31 height 14
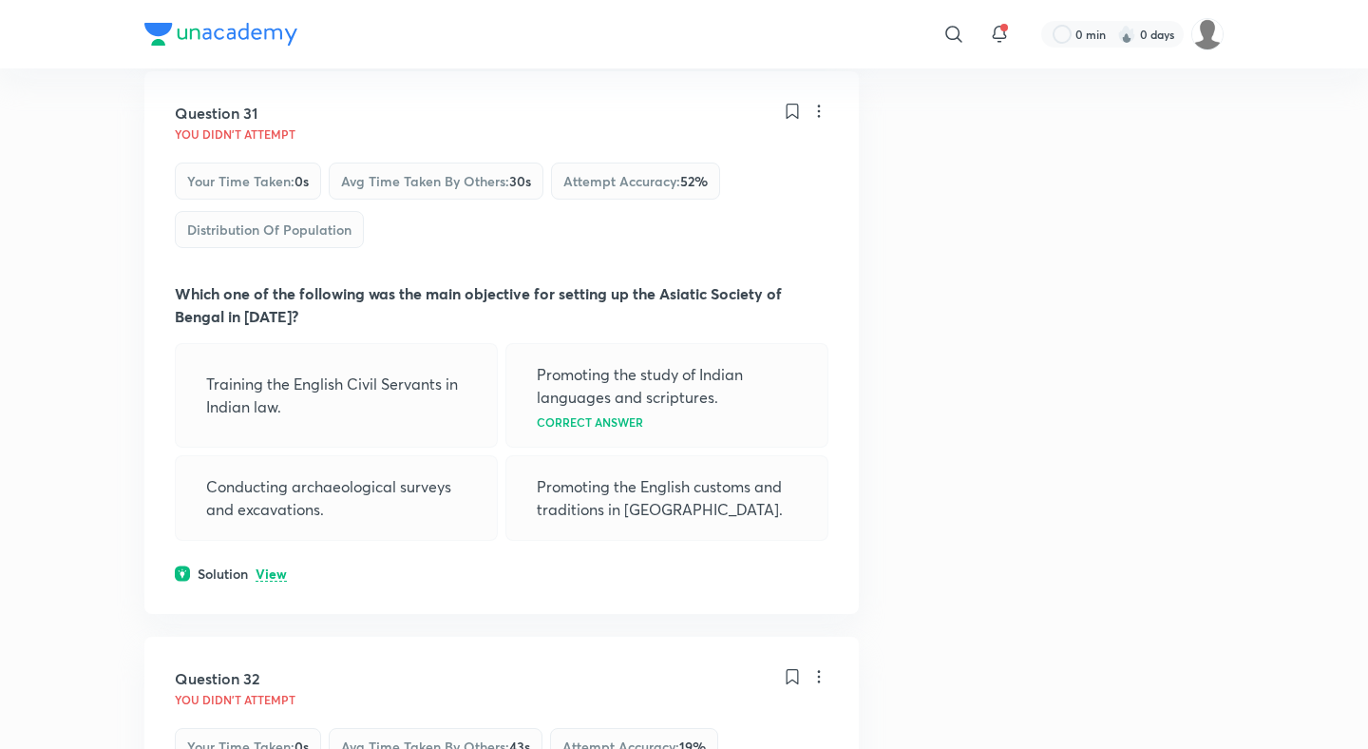
scroll to position [18610, 0]
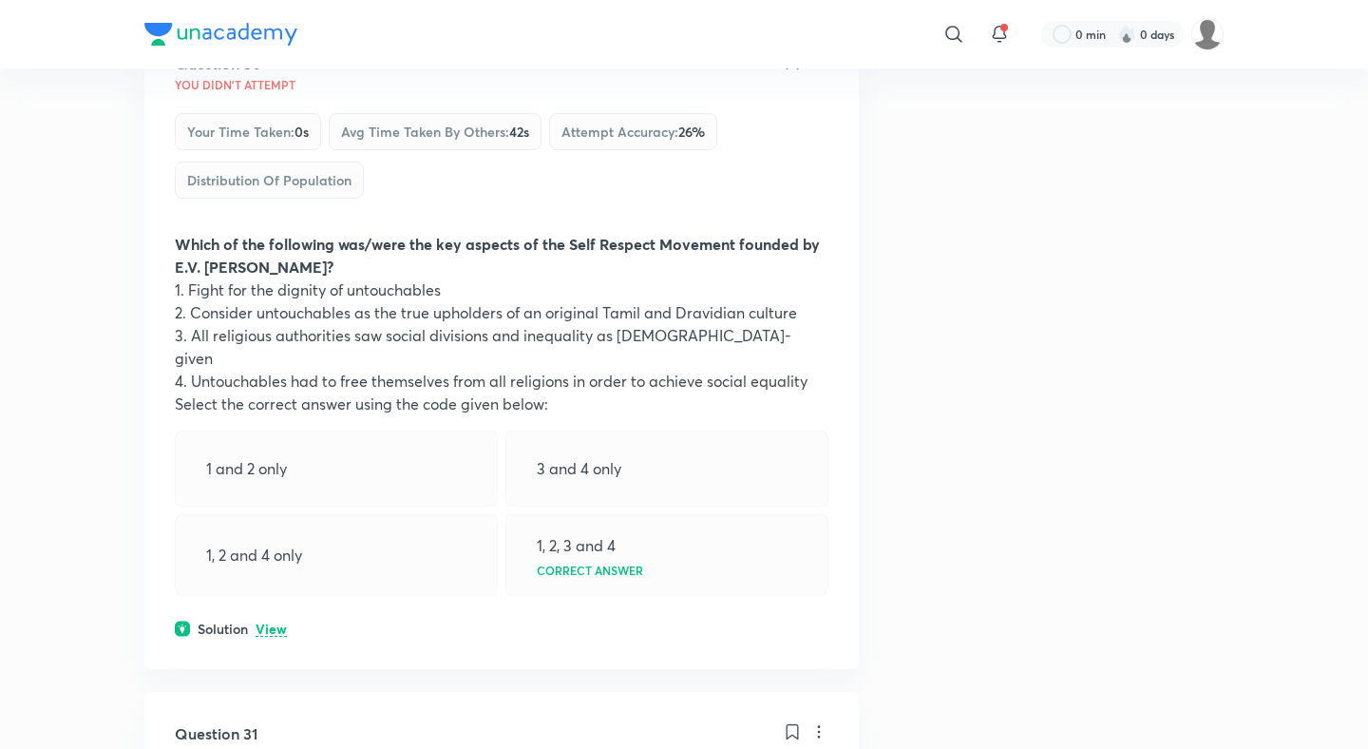
scroll to position [18133, 0]
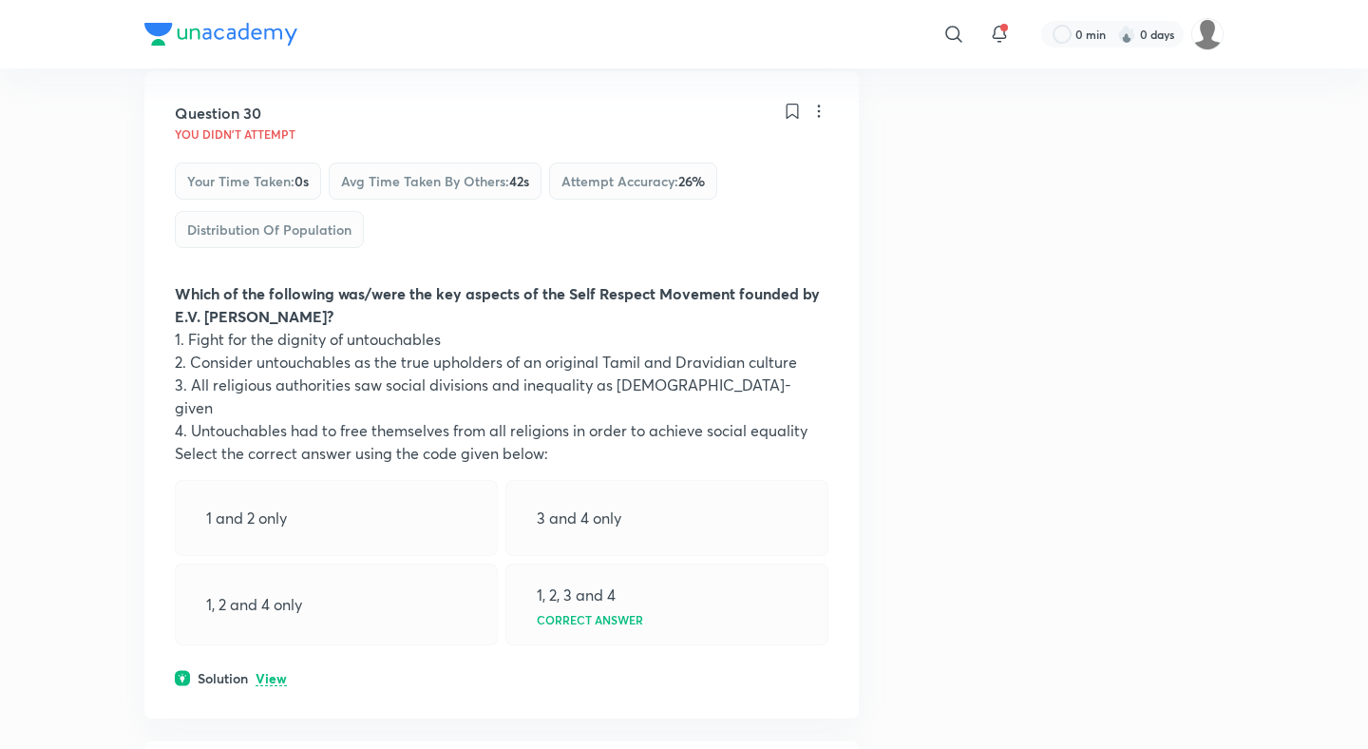
click at [270, 672] on p "View" at bounding box center [271, 679] width 31 height 14
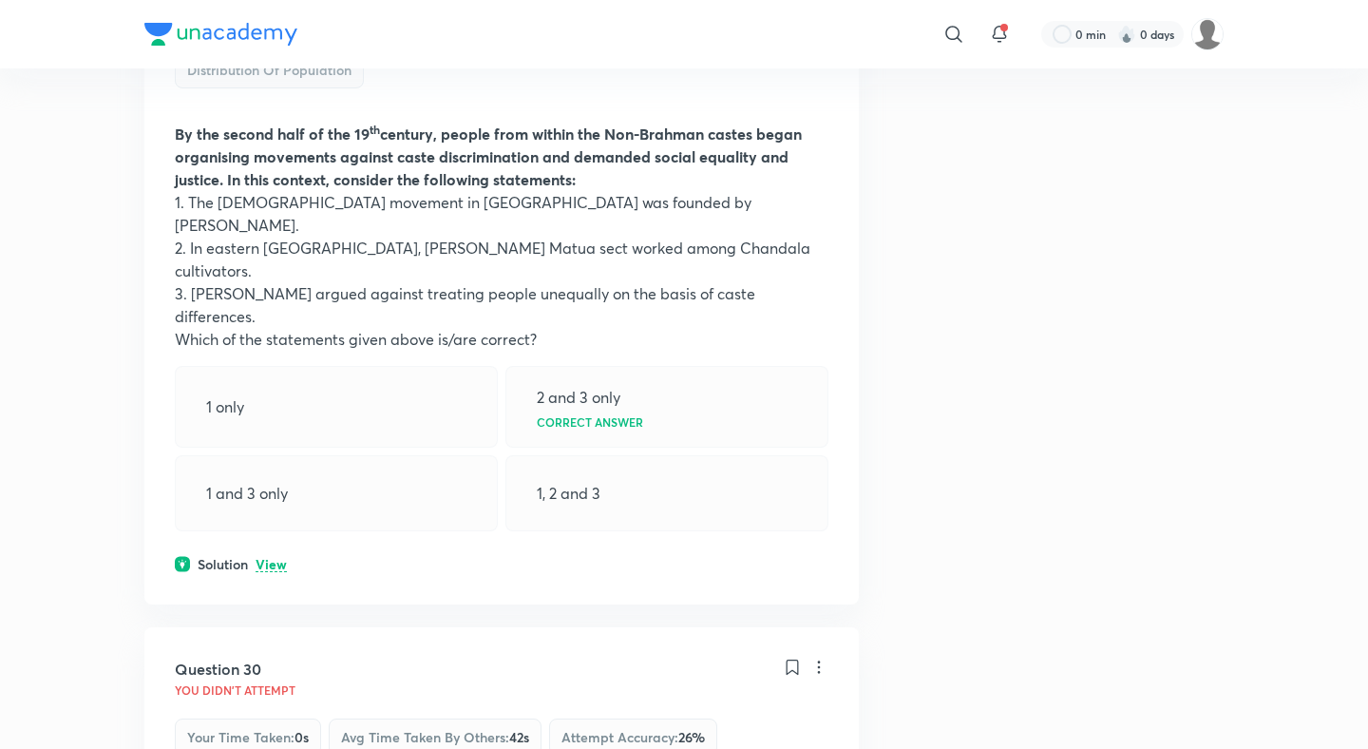
click at [269, 558] on p "View" at bounding box center [271, 565] width 31 height 14
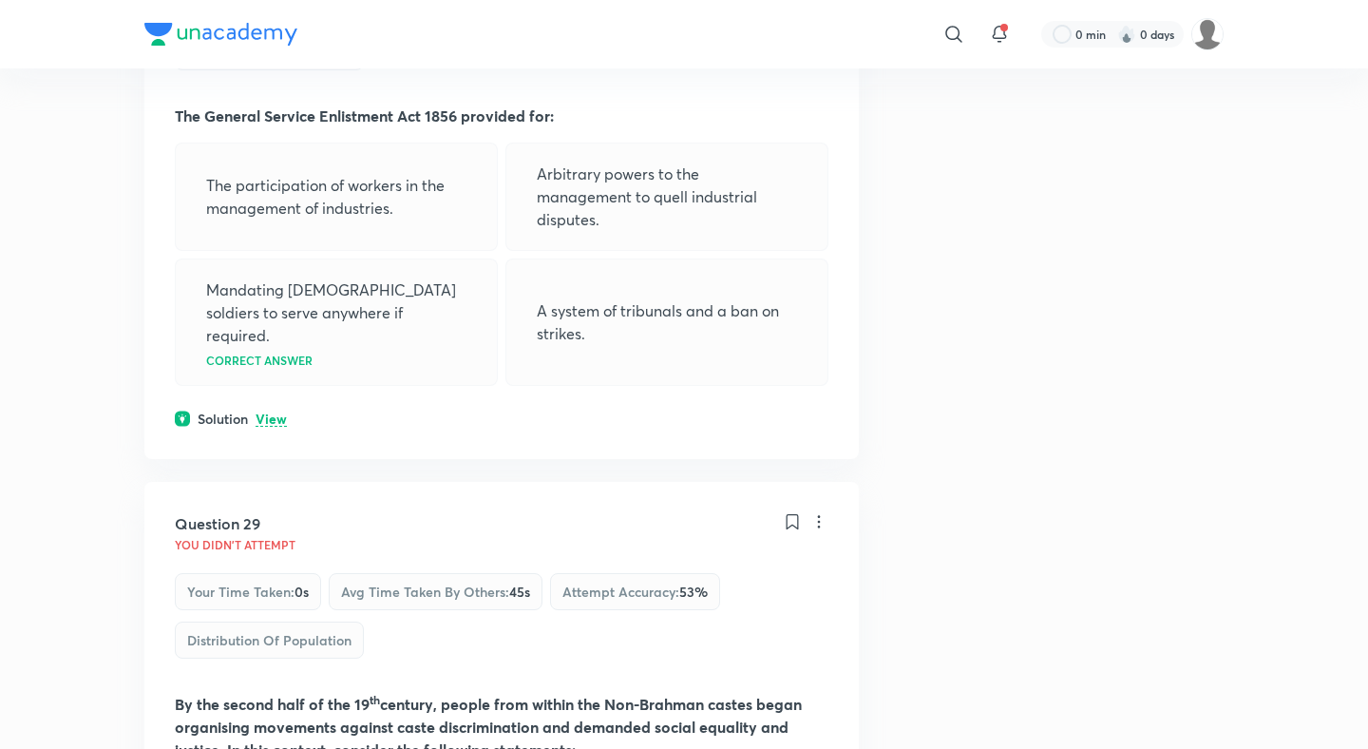
scroll to position [16921, 0]
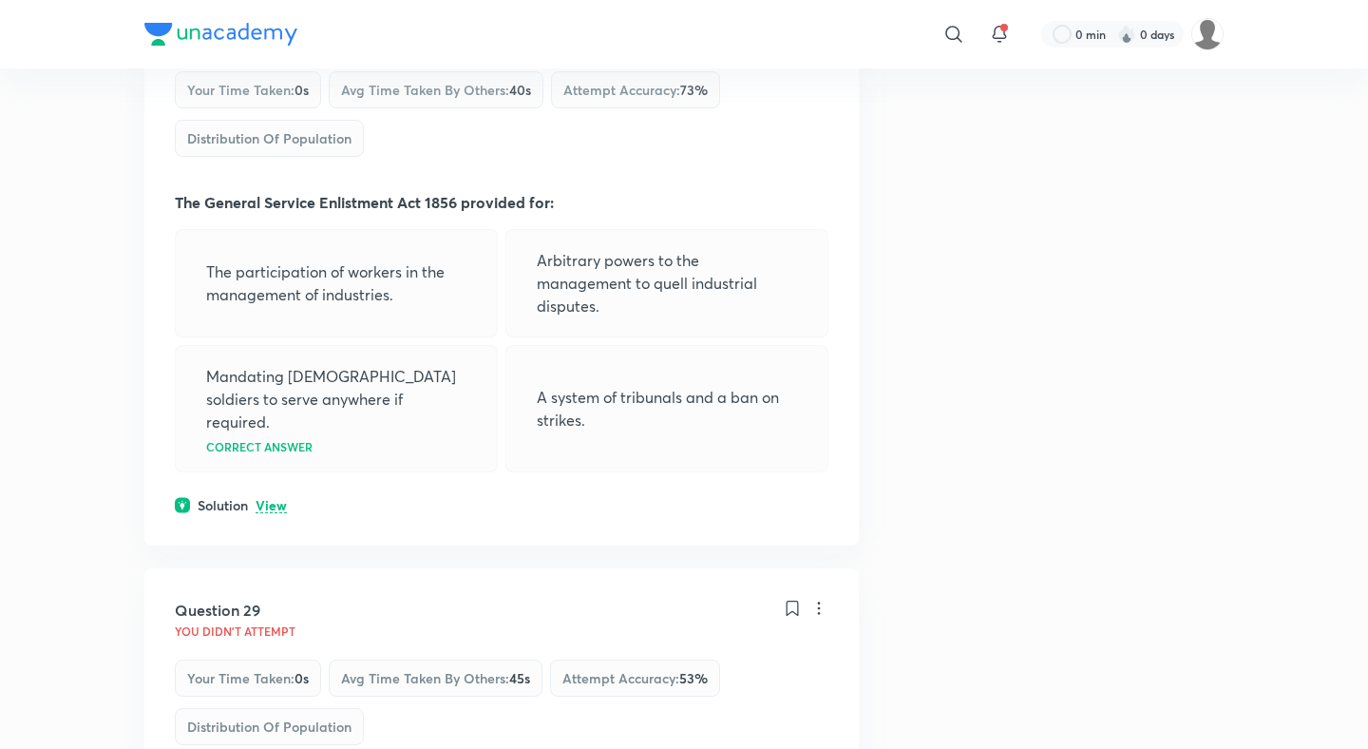
click at [271, 499] on p "View" at bounding box center [271, 506] width 31 height 14
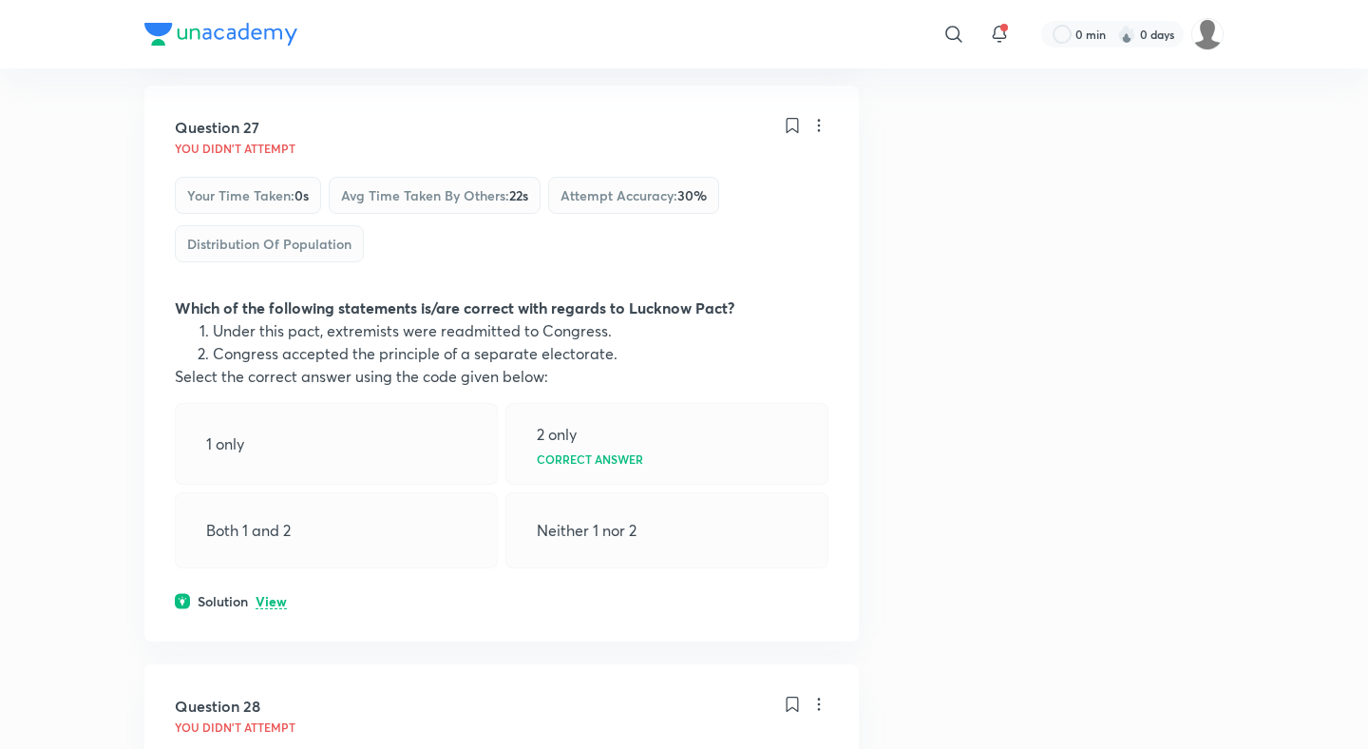
scroll to position [16192, 0]
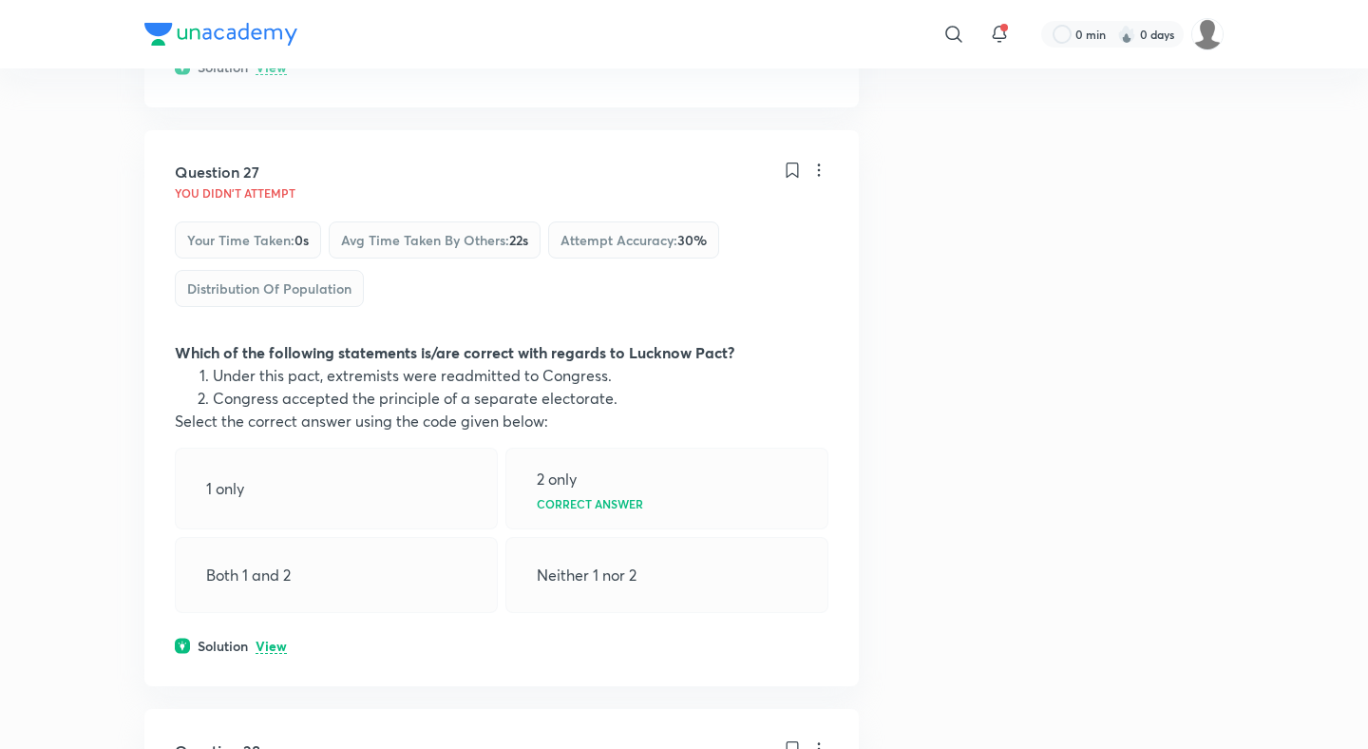
click at [269, 639] on p "View" at bounding box center [271, 646] width 31 height 14
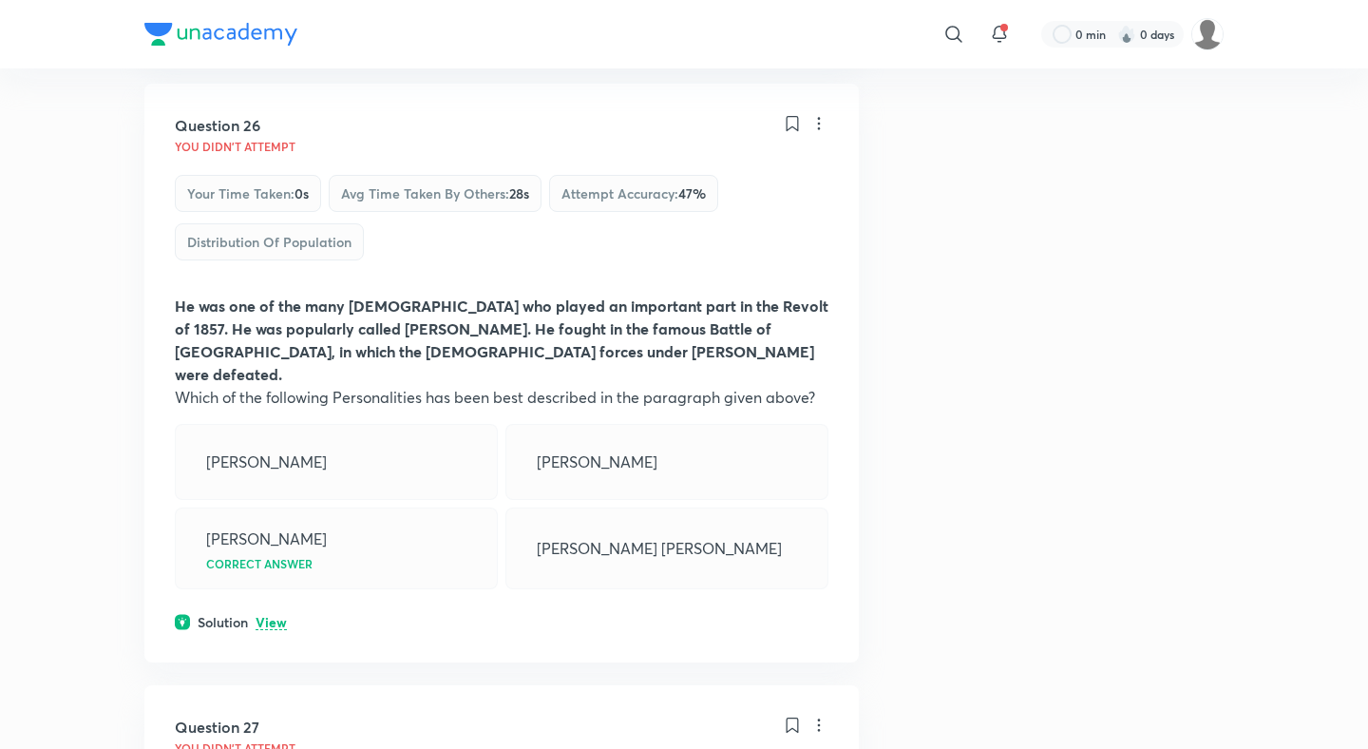
click at [281, 616] on p "View" at bounding box center [271, 623] width 31 height 14
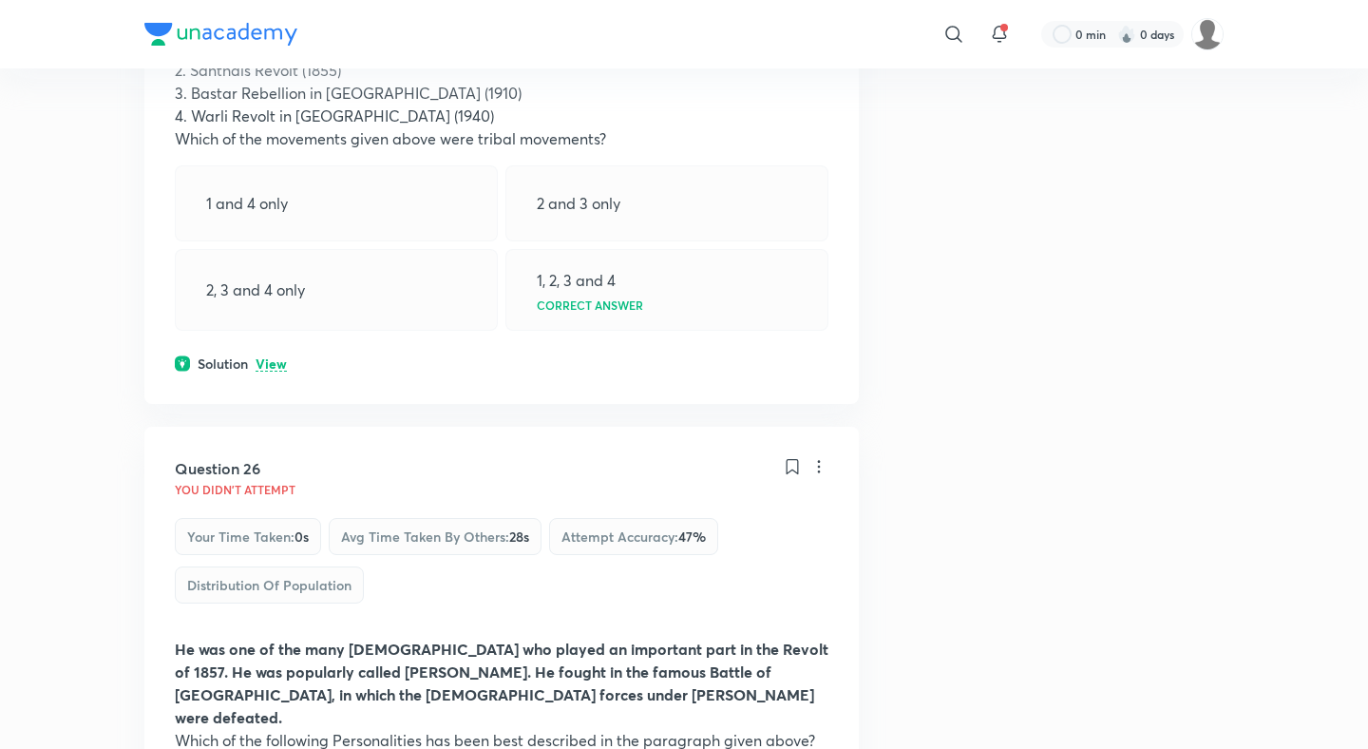
scroll to position [15034, 0]
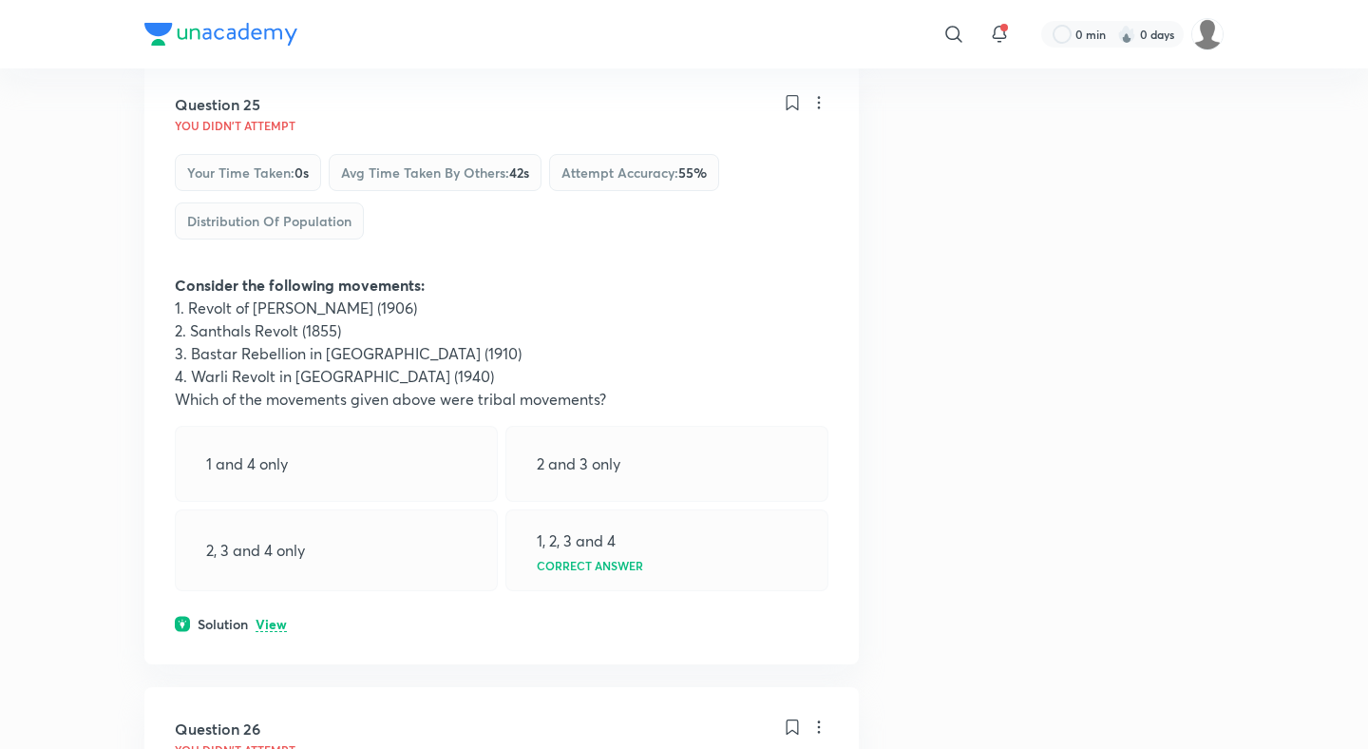
click at [276, 287] on div "Question 25 You didn't Attempt Your time taken : 0s Avg time taken by others : …" at bounding box center [501, 363] width 714 height 601
click at [272, 617] on p "View" at bounding box center [271, 624] width 31 height 14
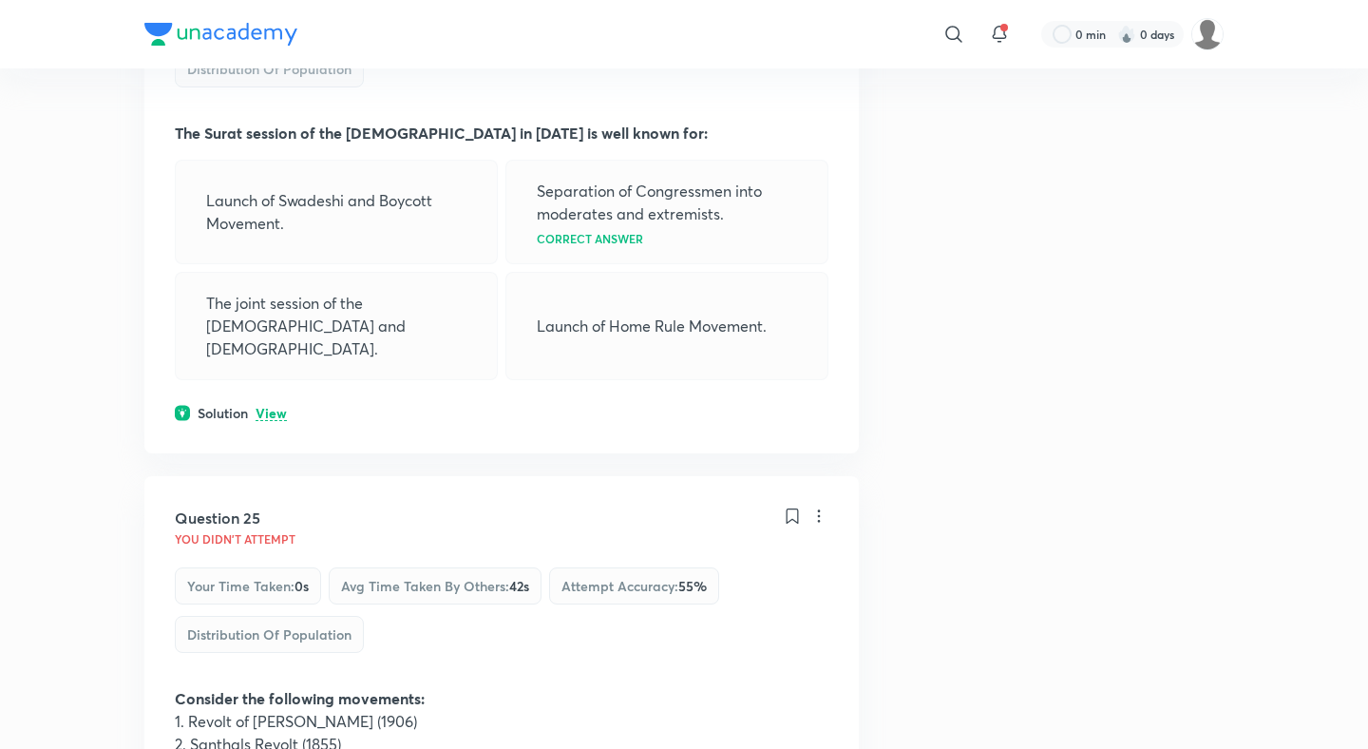
scroll to position [14495, 0]
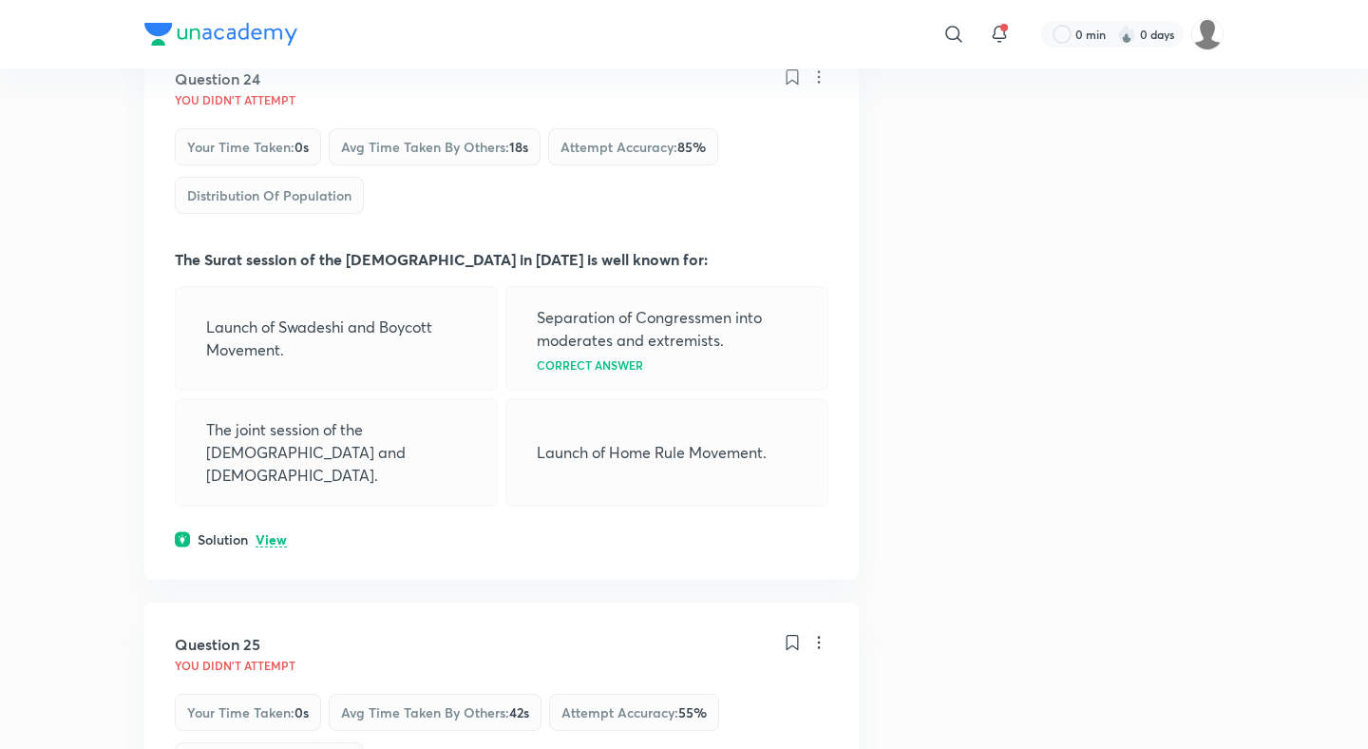
click at [267, 533] on p "View" at bounding box center [271, 540] width 31 height 14
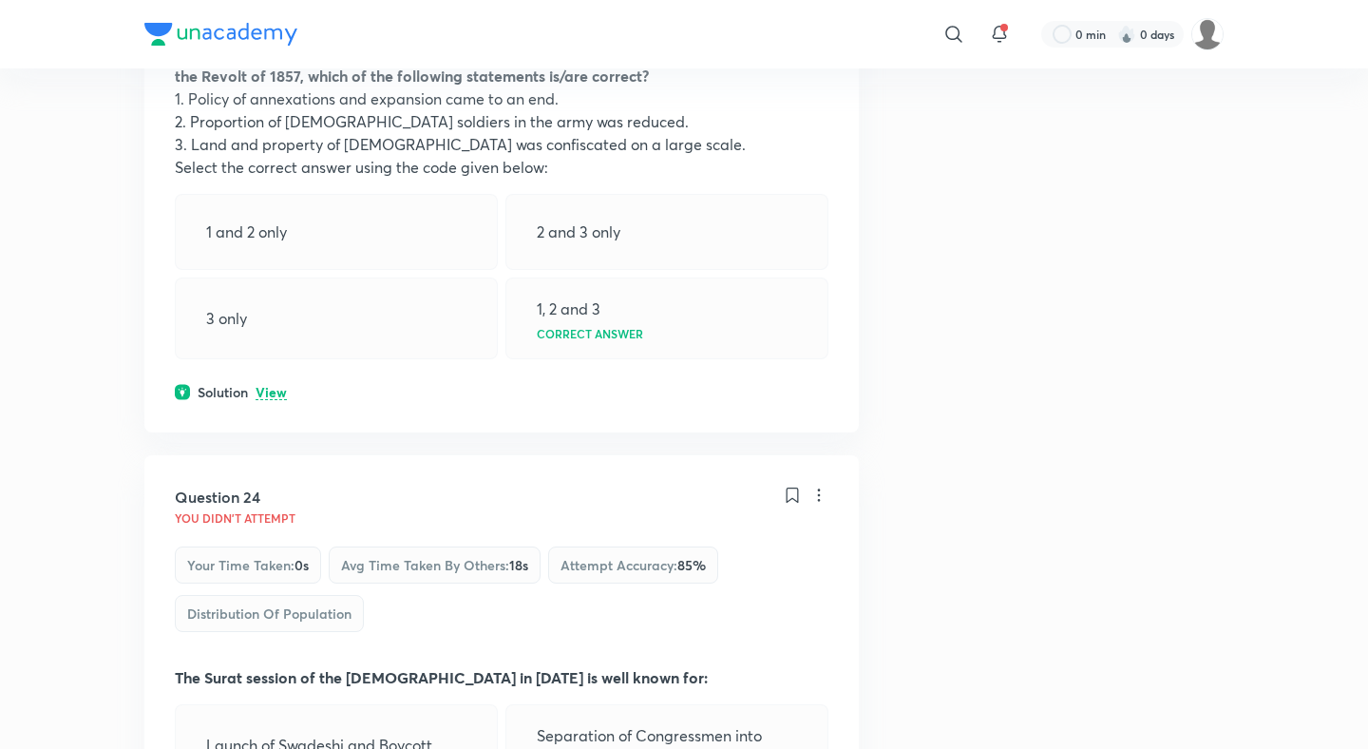
scroll to position [13940, 0]
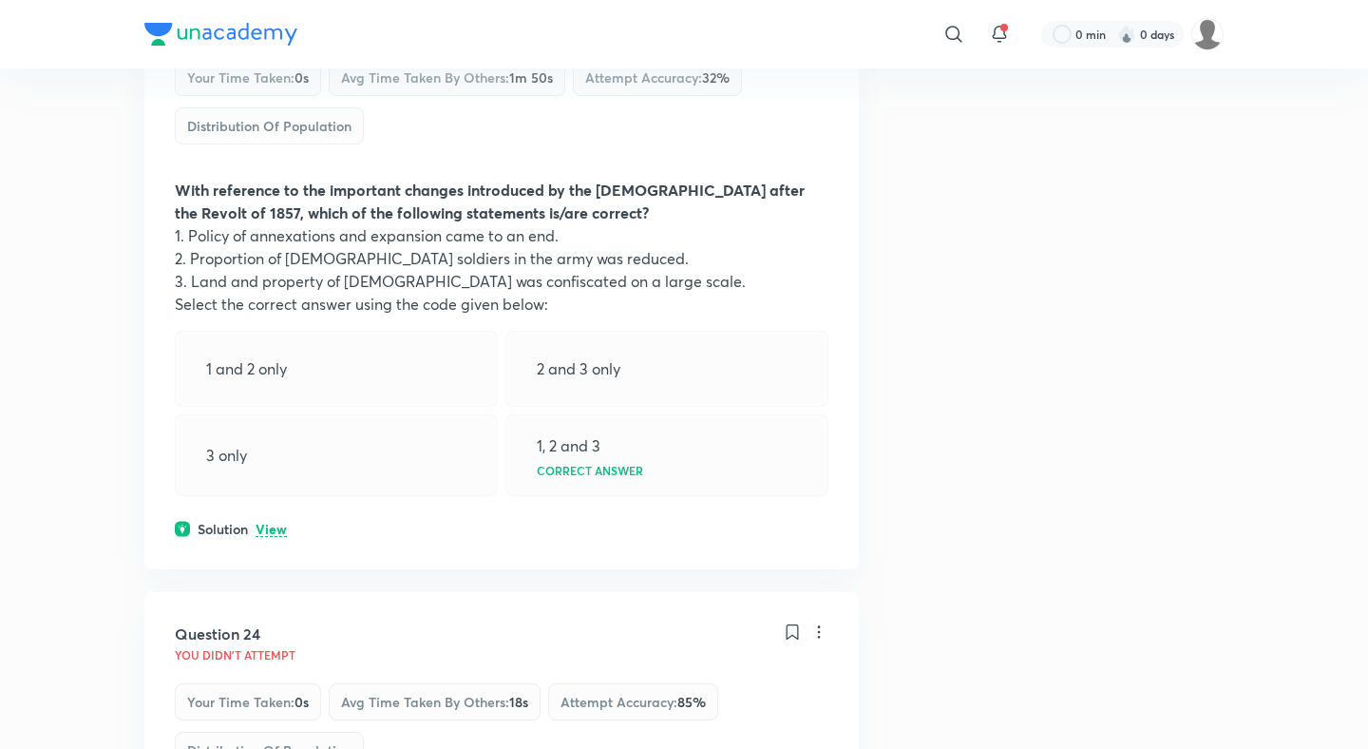
click at [268, 522] on p "View" at bounding box center [271, 529] width 31 height 14
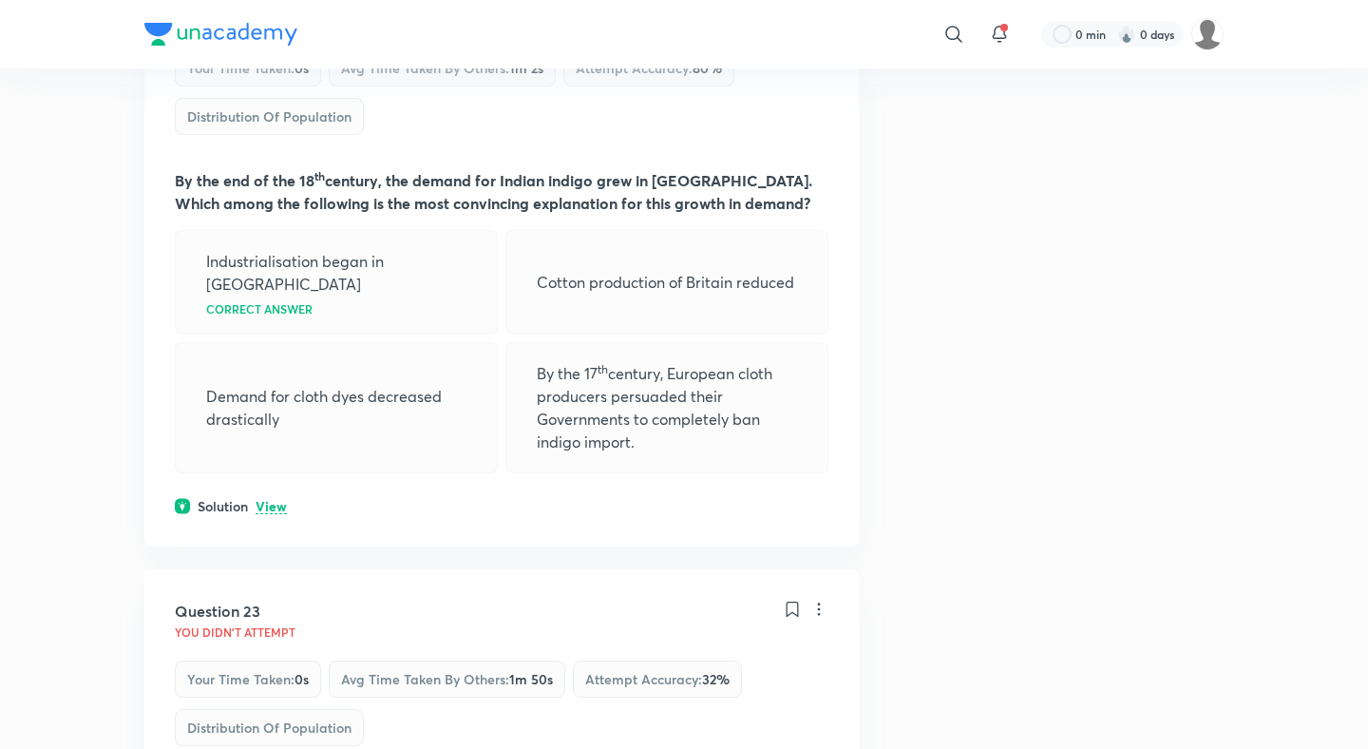
scroll to position [13167, 0]
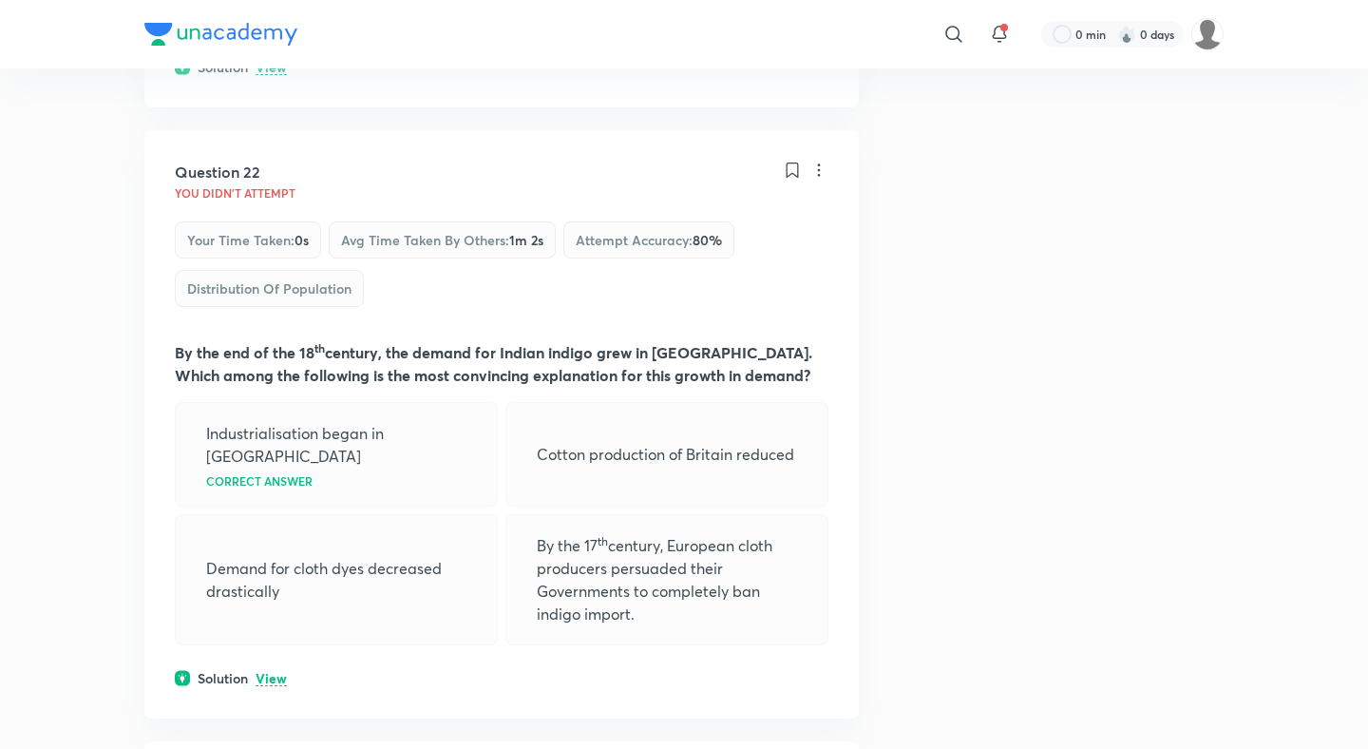
click at [264, 343] on div "Question 22 You didn't Attempt Your time taken : 0s Avg time taken by others : …" at bounding box center [501, 424] width 714 height 588
click at [264, 668] on div "Solution View" at bounding box center [502, 678] width 654 height 20
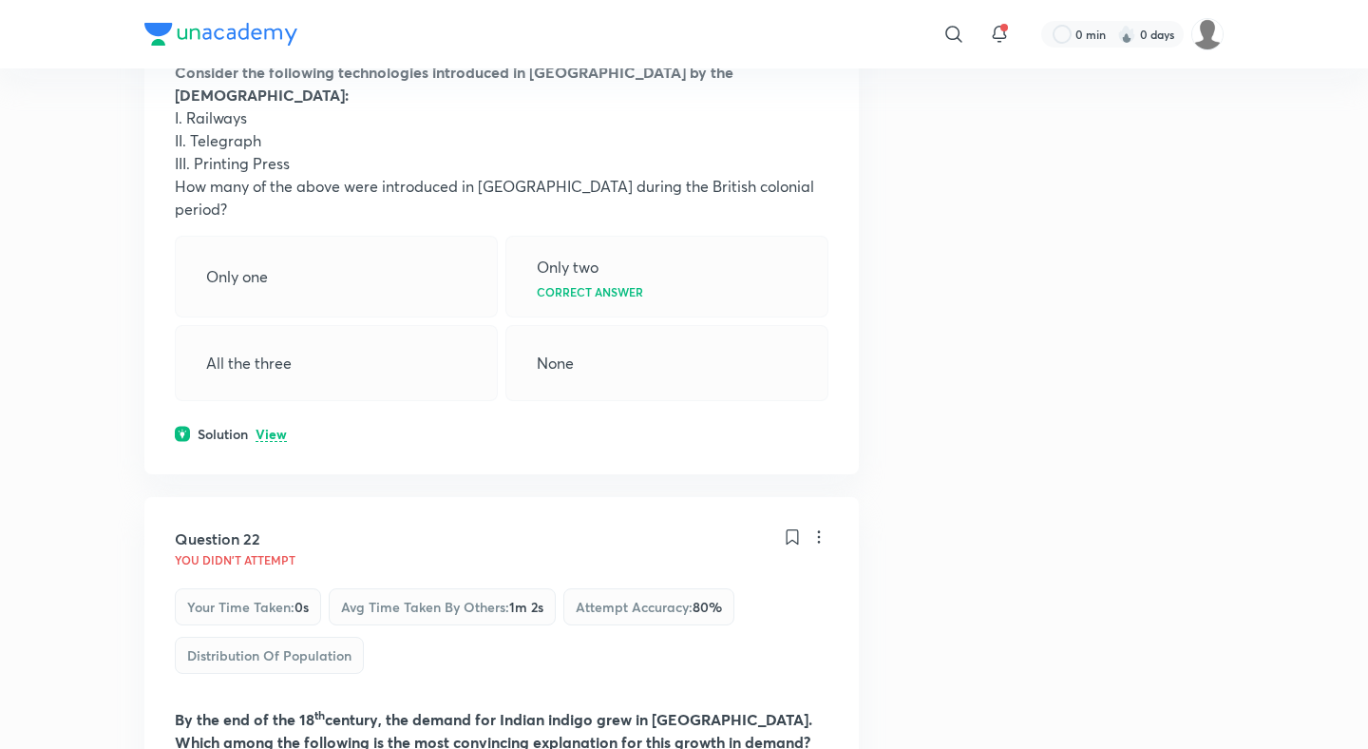
scroll to position [12552, 0]
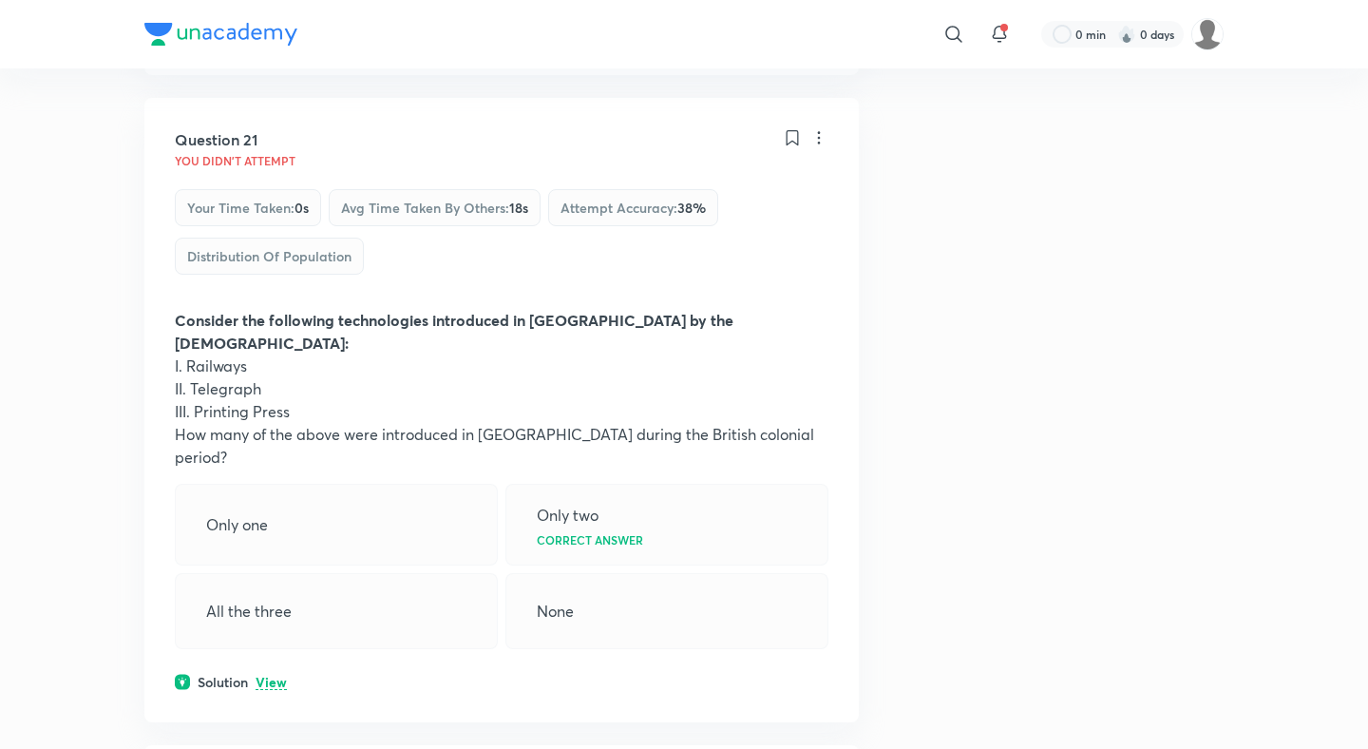
click at [271, 675] on p "View" at bounding box center [271, 682] width 31 height 14
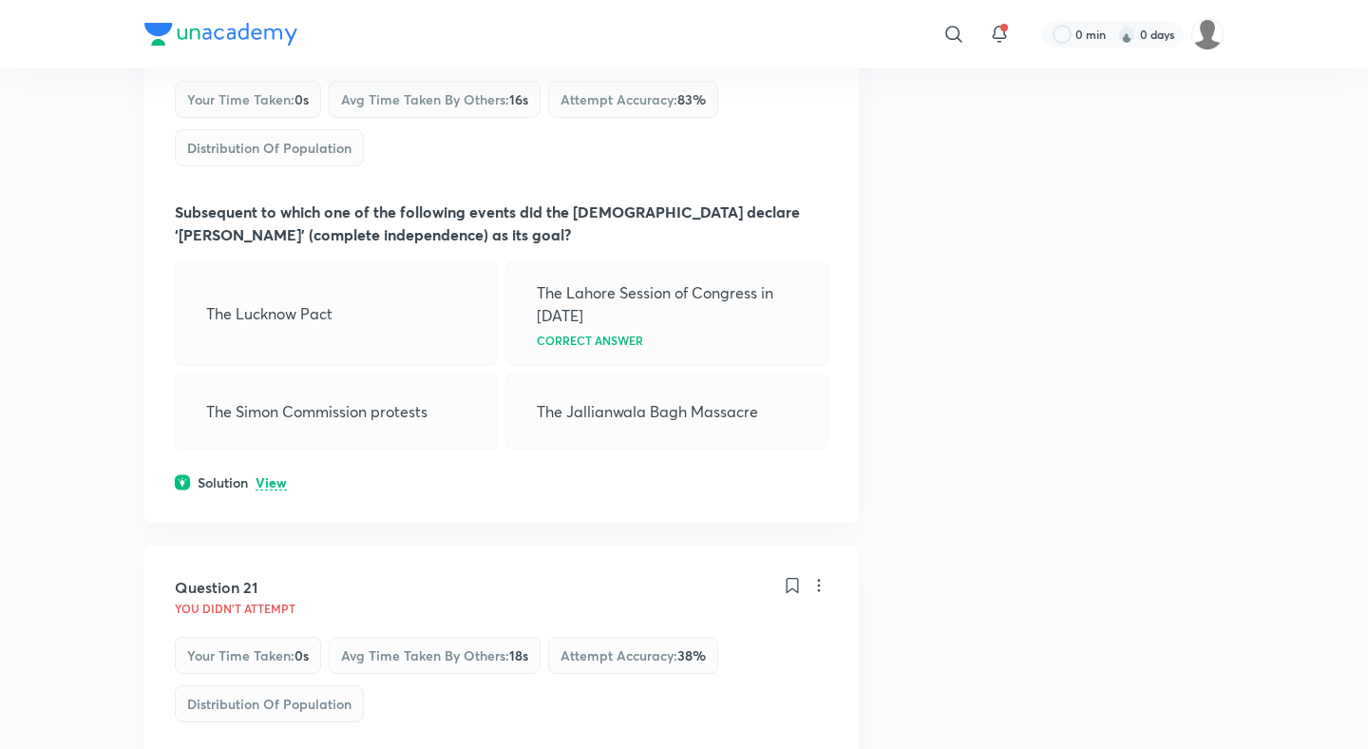
scroll to position [12081, 0]
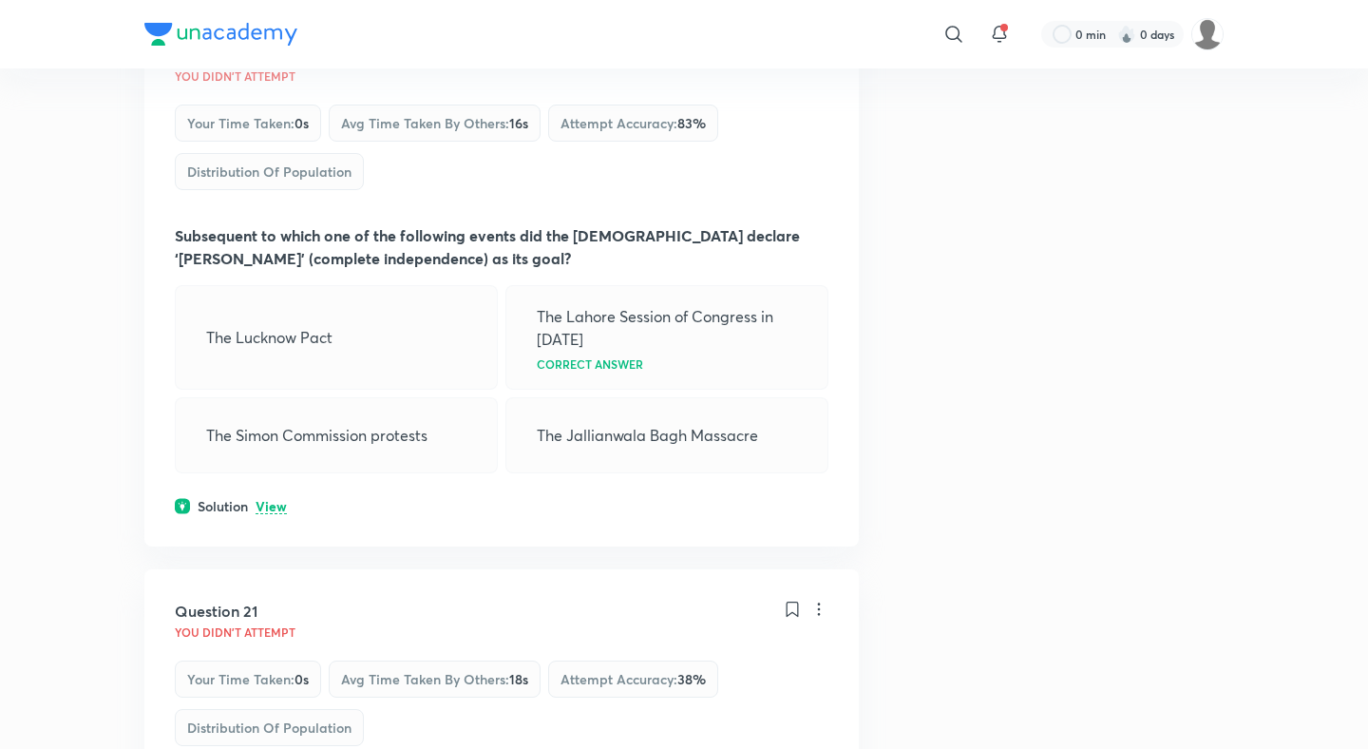
click at [275, 500] on p "View" at bounding box center [271, 507] width 31 height 14
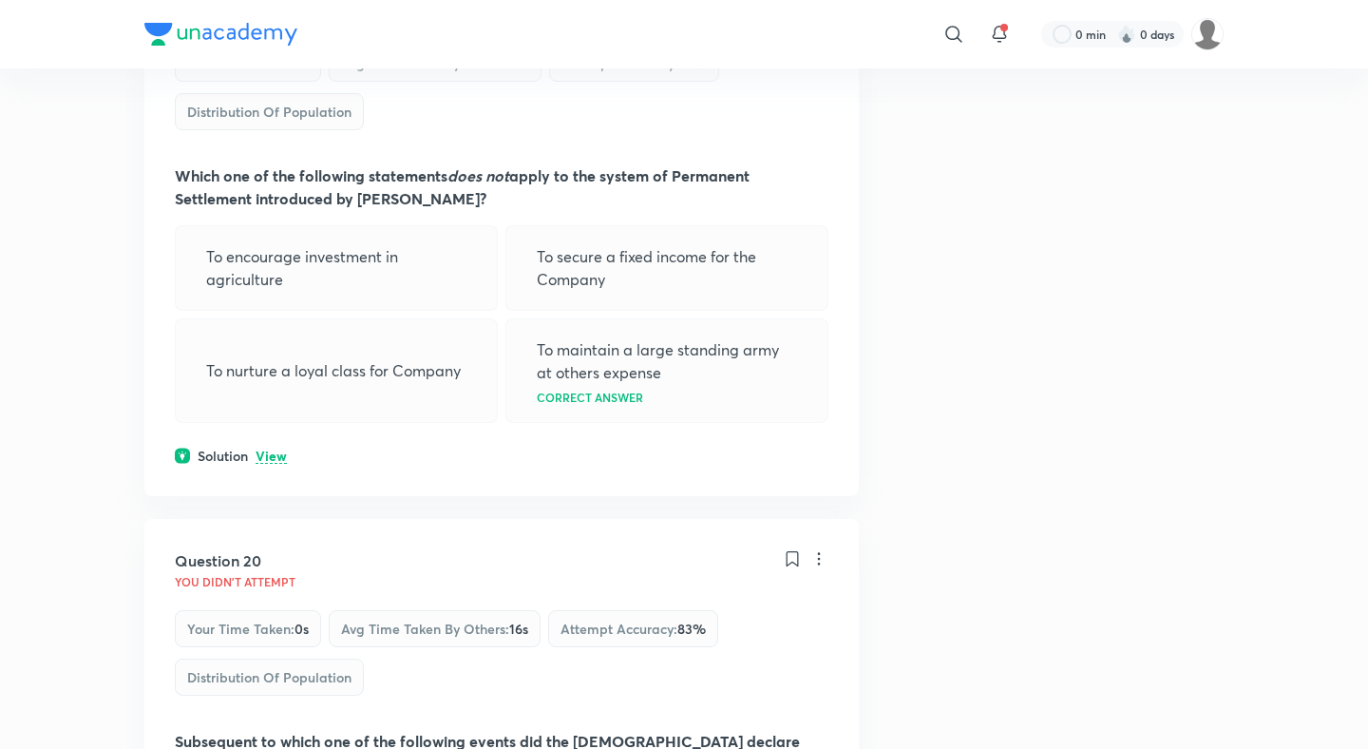
click at [271, 449] on p "View" at bounding box center [271, 456] width 31 height 14
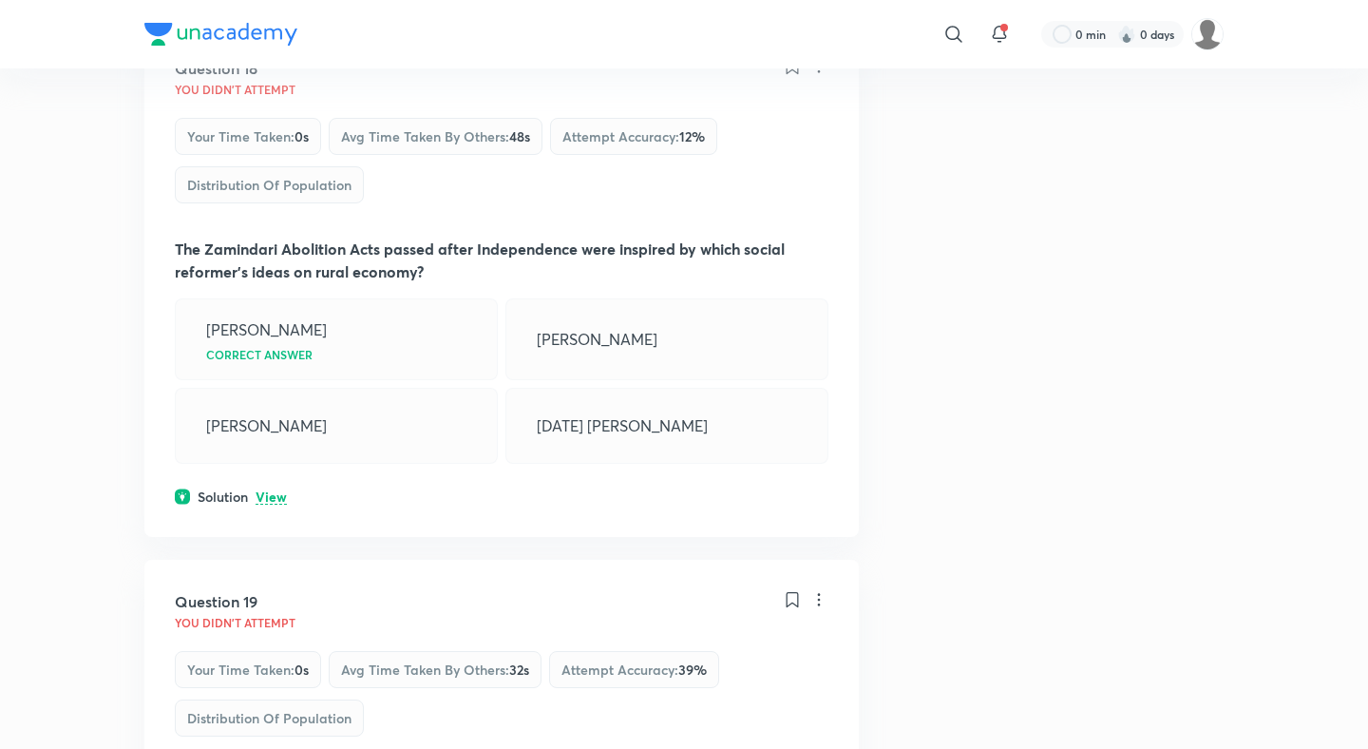
click at [275, 490] on p "View" at bounding box center [271, 497] width 31 height 14
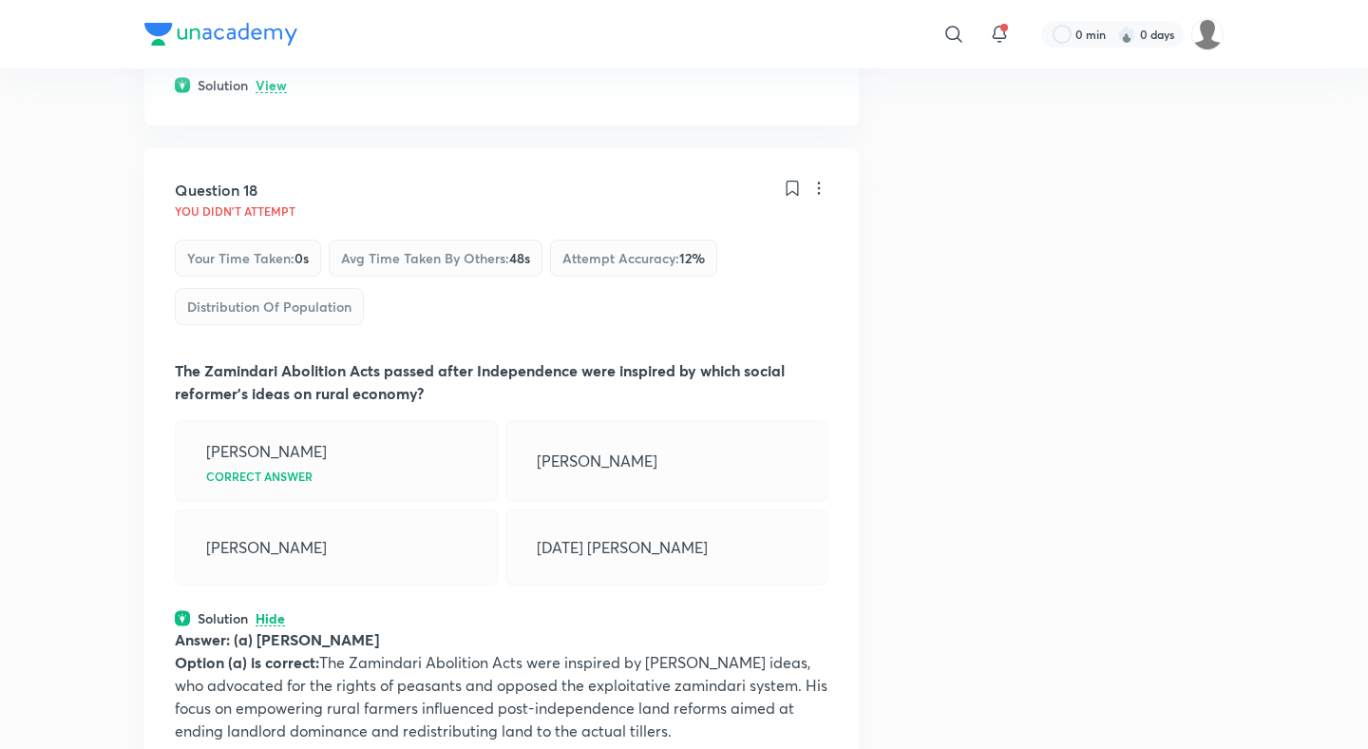
scroll to position [10489, 0]
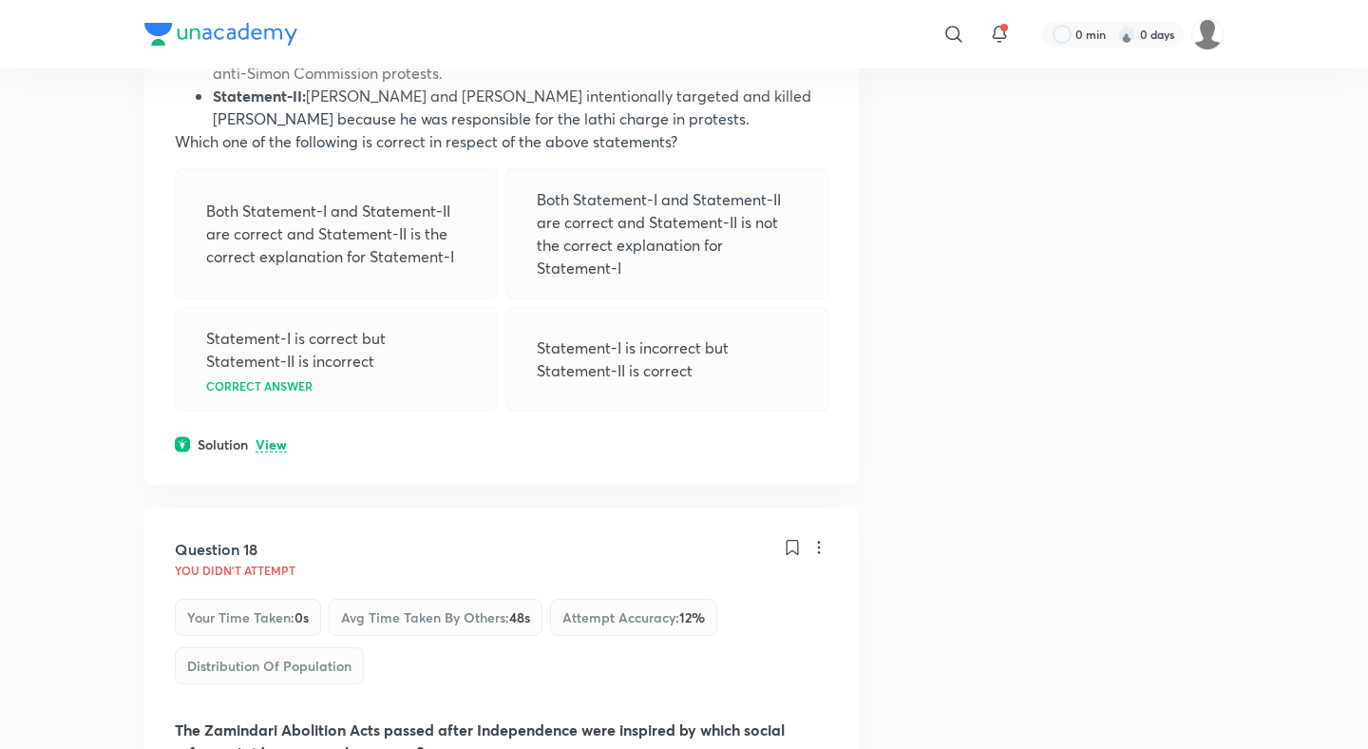
click at [274, 203] on div "Question 17 You didn't Attempt Your time taken : 0s Avg time taken by others : …" at bounding box center [501, 133] width 714 height 702
click at [270, 438] on p "View" at bounding box center [271, 445] width 31 height 14
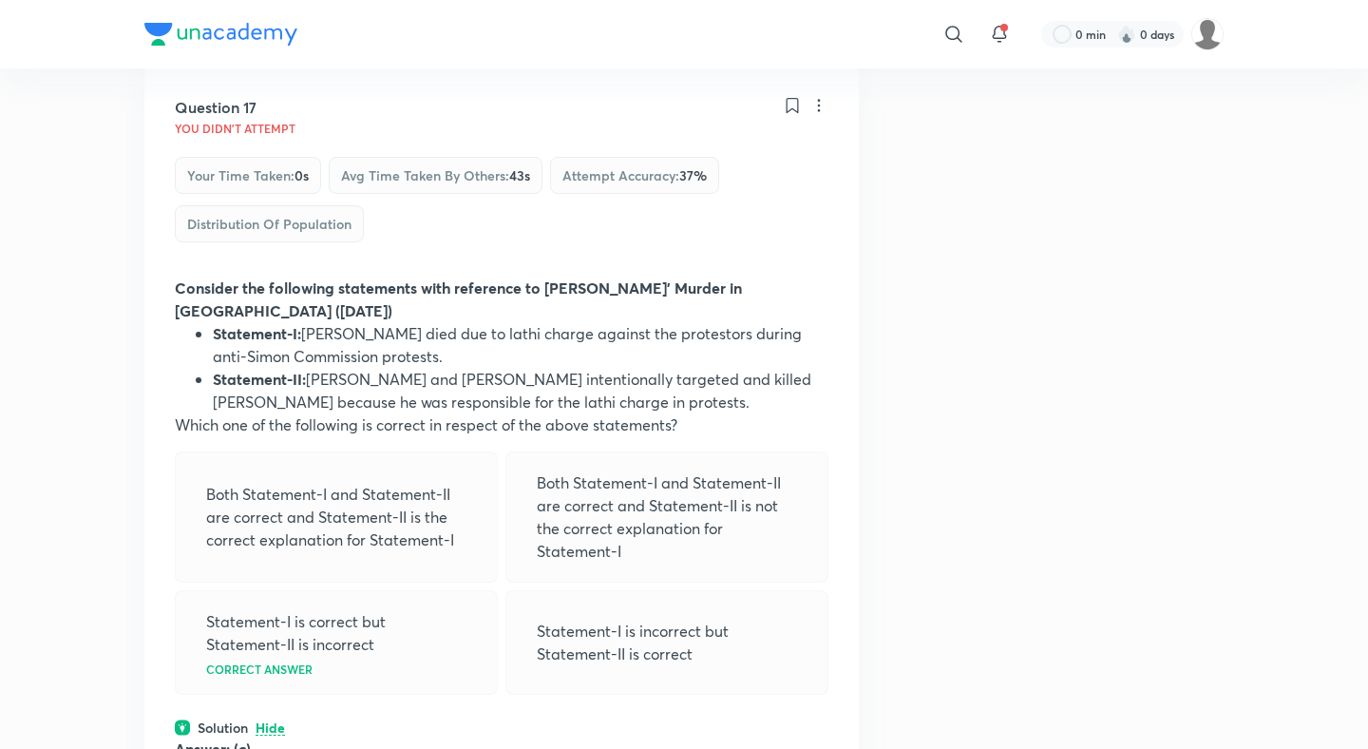
scroll to position [9977, 0]
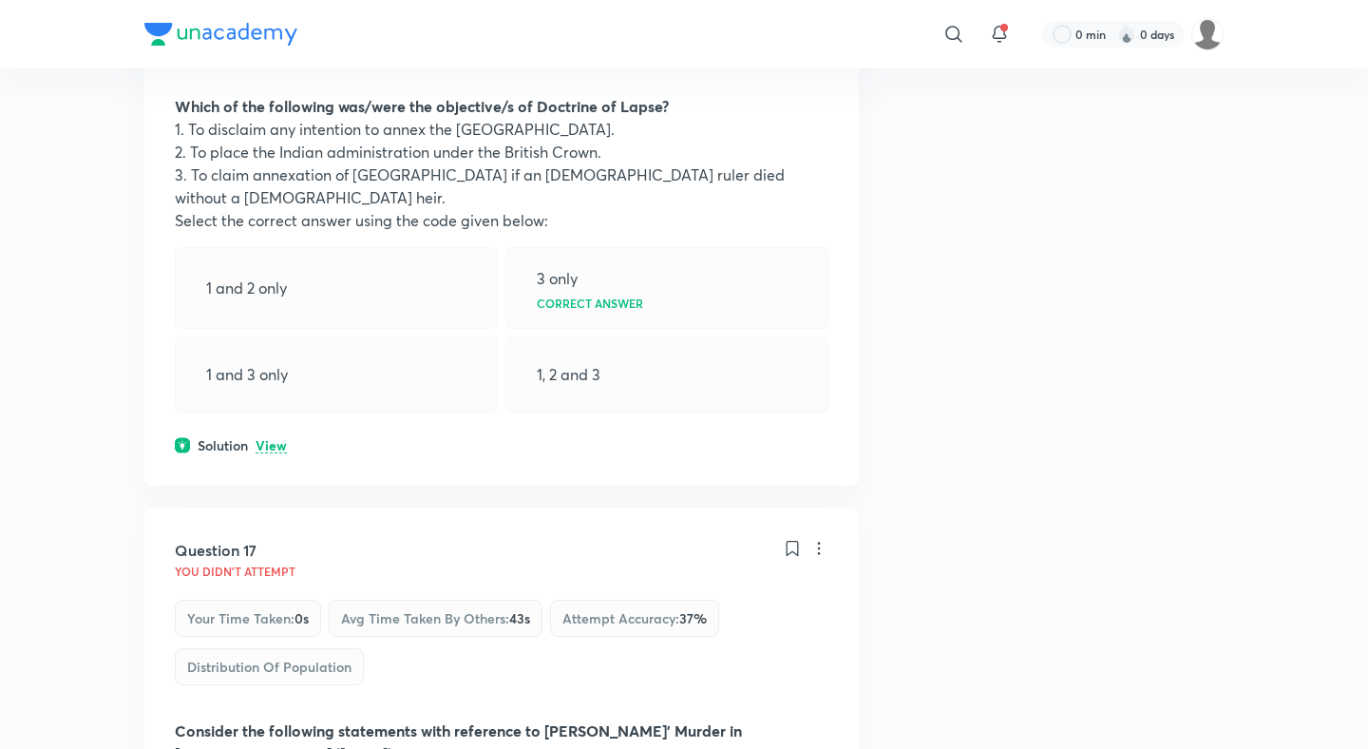
click at [271, 439] on p "View" at bounding box center [271, 446] width 31 height 14
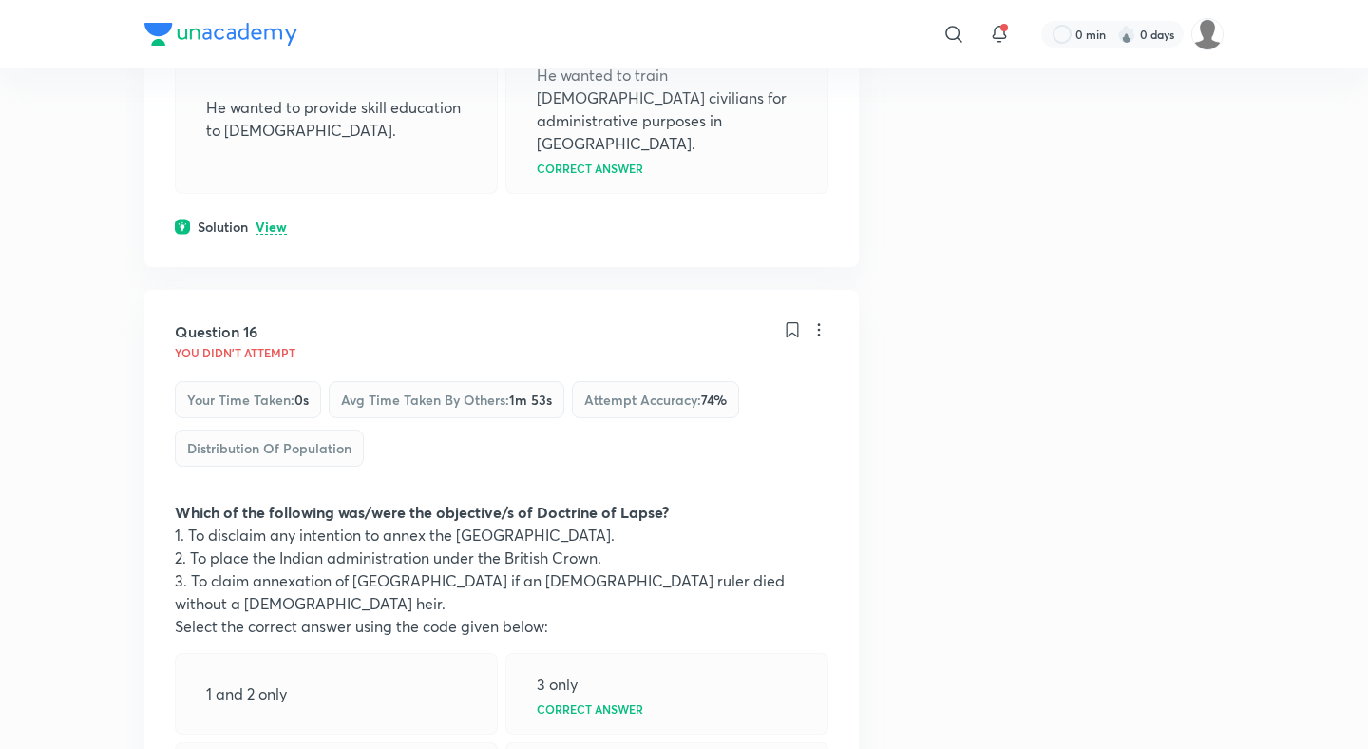
scroll to position [9234, 0]
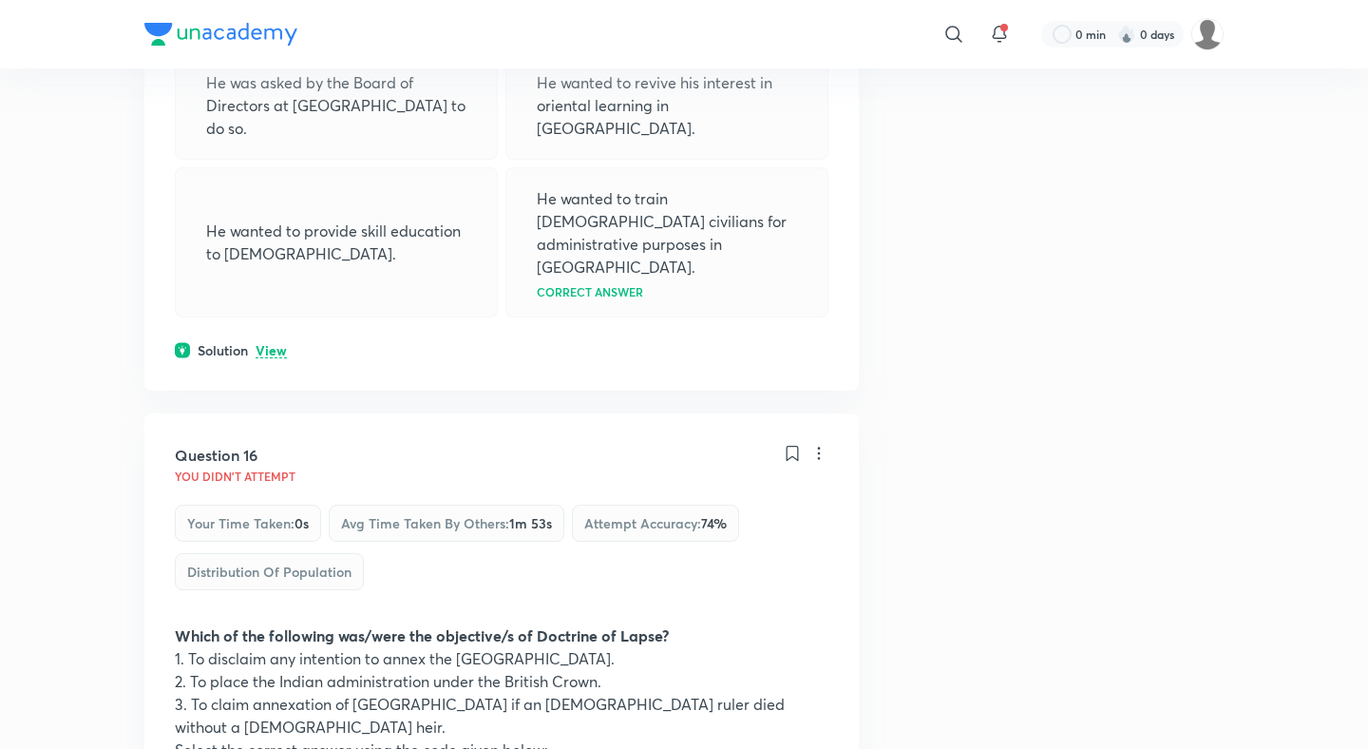
click at [273, 130] on div "Question 15 You didn't Attempt Your time taken : 0s Avg time taken by others : …" at bounding box center [501, 85] width 714 height 611
click at [275, 344] on p "View" at bounding box center [271, 351] width 31 height 14
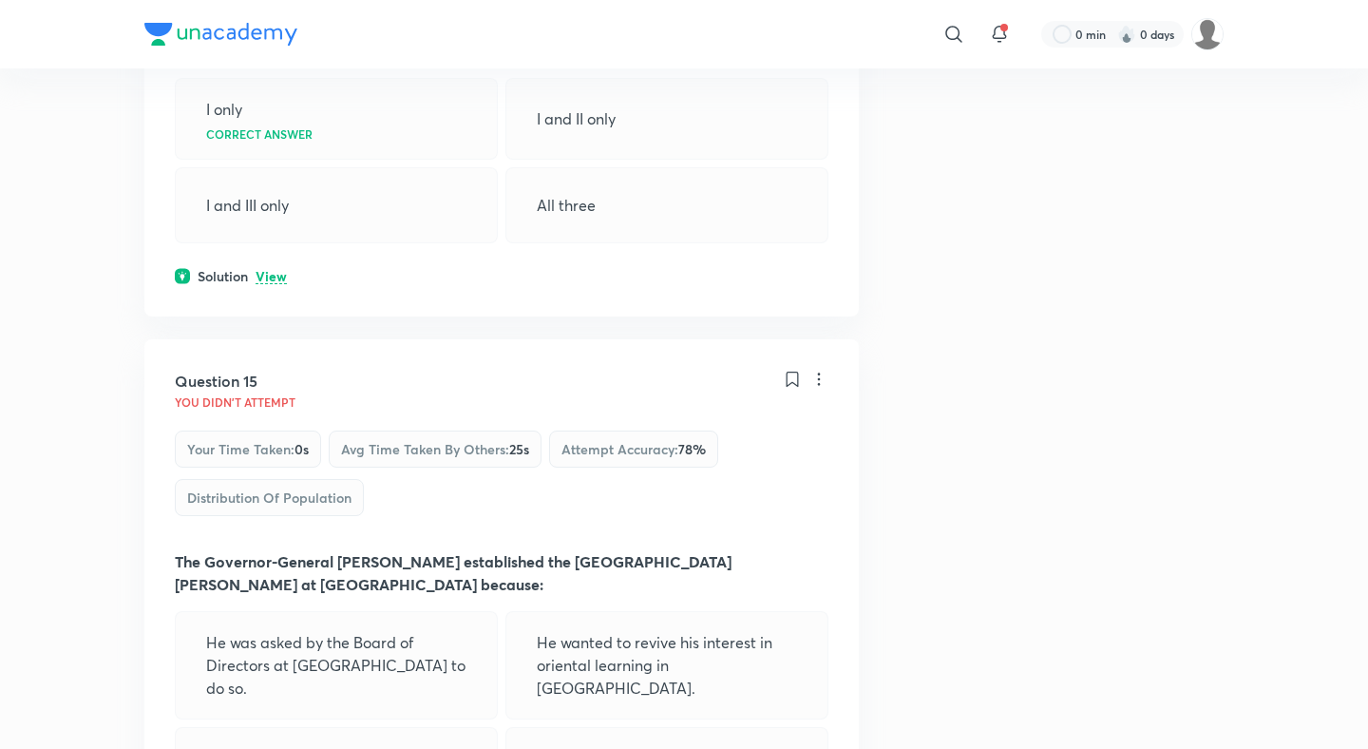
scroll to position [8664, 0]
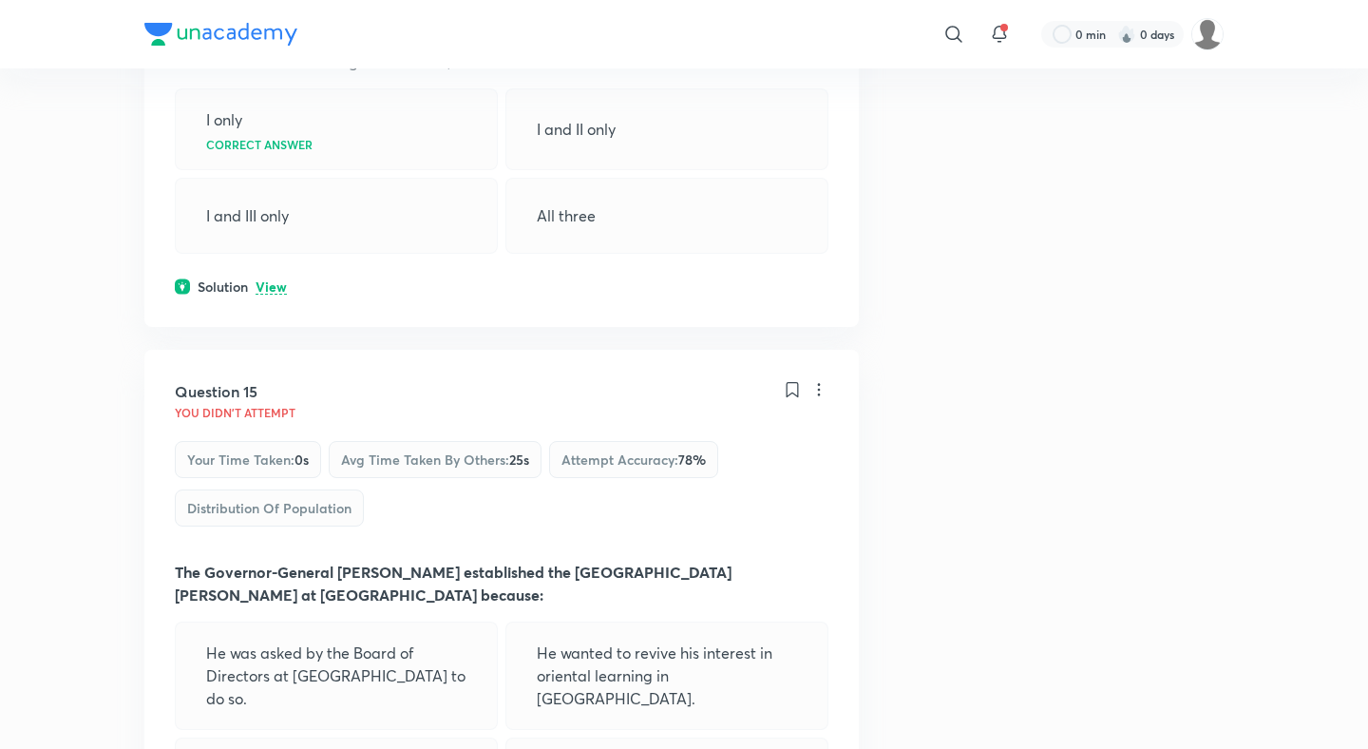
click at [275, 280] on p "View" at bounding box center [271, 287] width 31 height 14
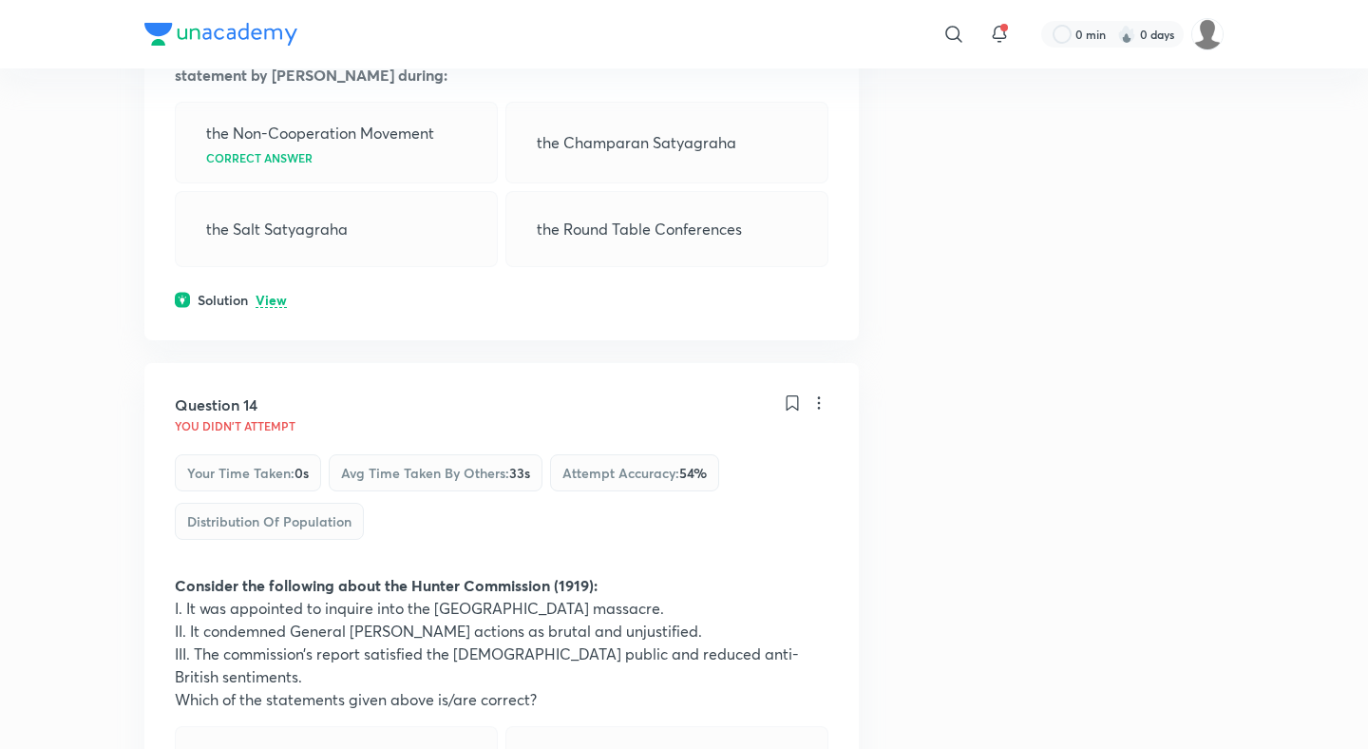
click at [275, 294] on p "View" at bounding box center [271, 301] width 31 height 14
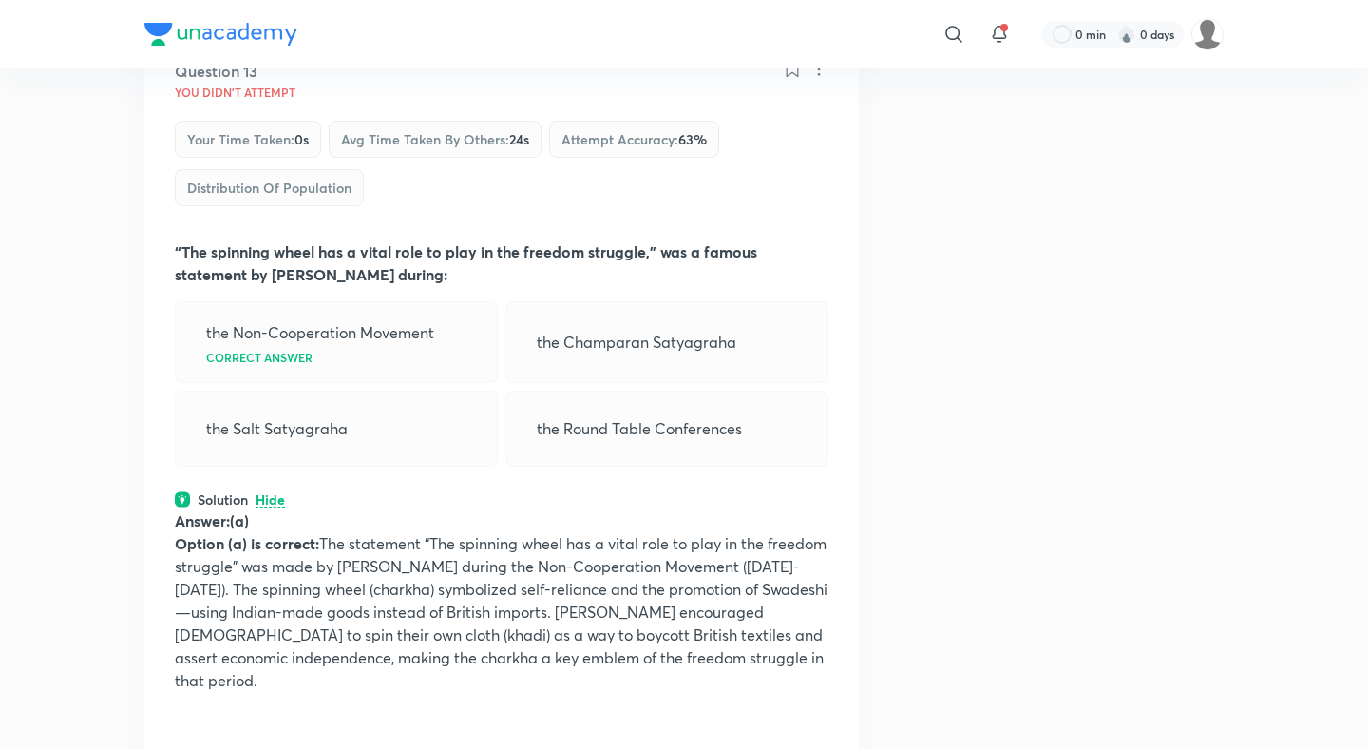
scroll to position [7369, 0]
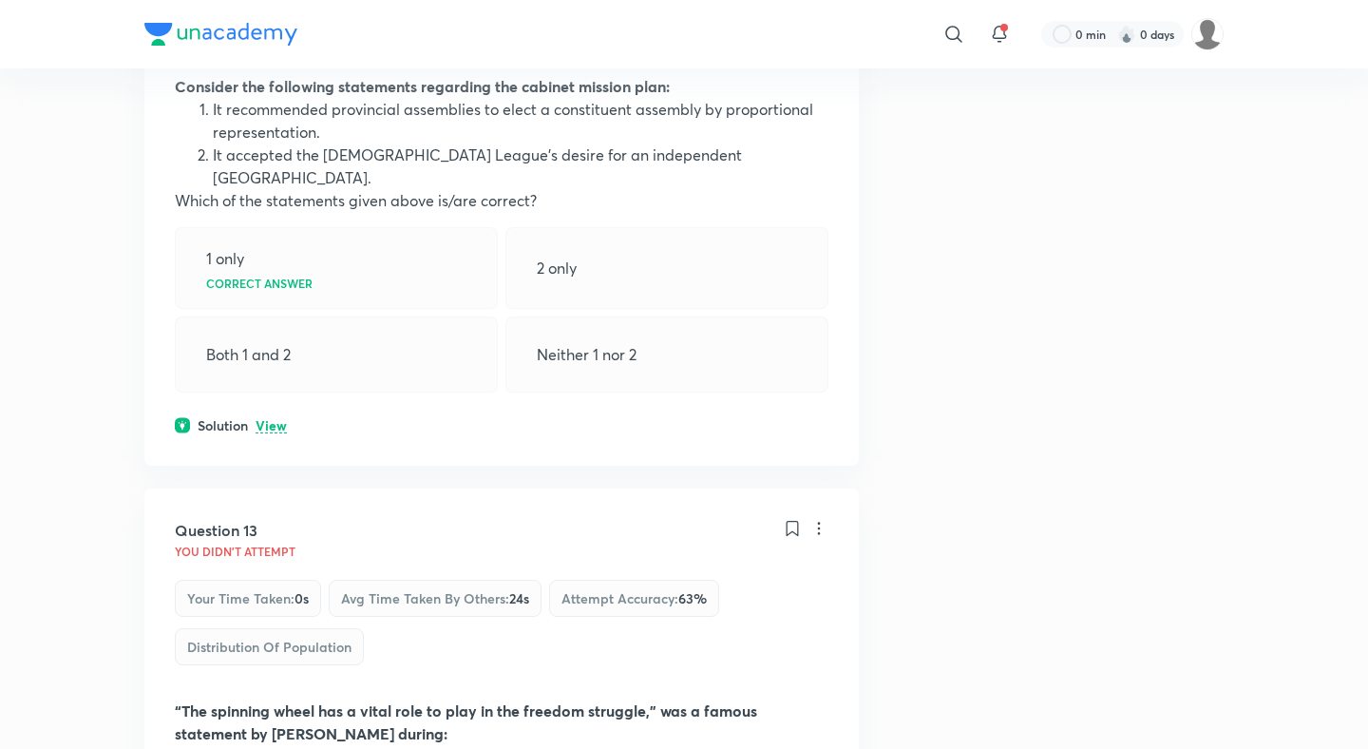
click at [274, 323] on div "Question 12 You didn't Attempt Your time taken : 0s Avg time taken by others : …" at bounding box center [501, 164] width 714 height 601
click at [274, 419] on p "View" at bounding box center [271, 426] width 31 height 14
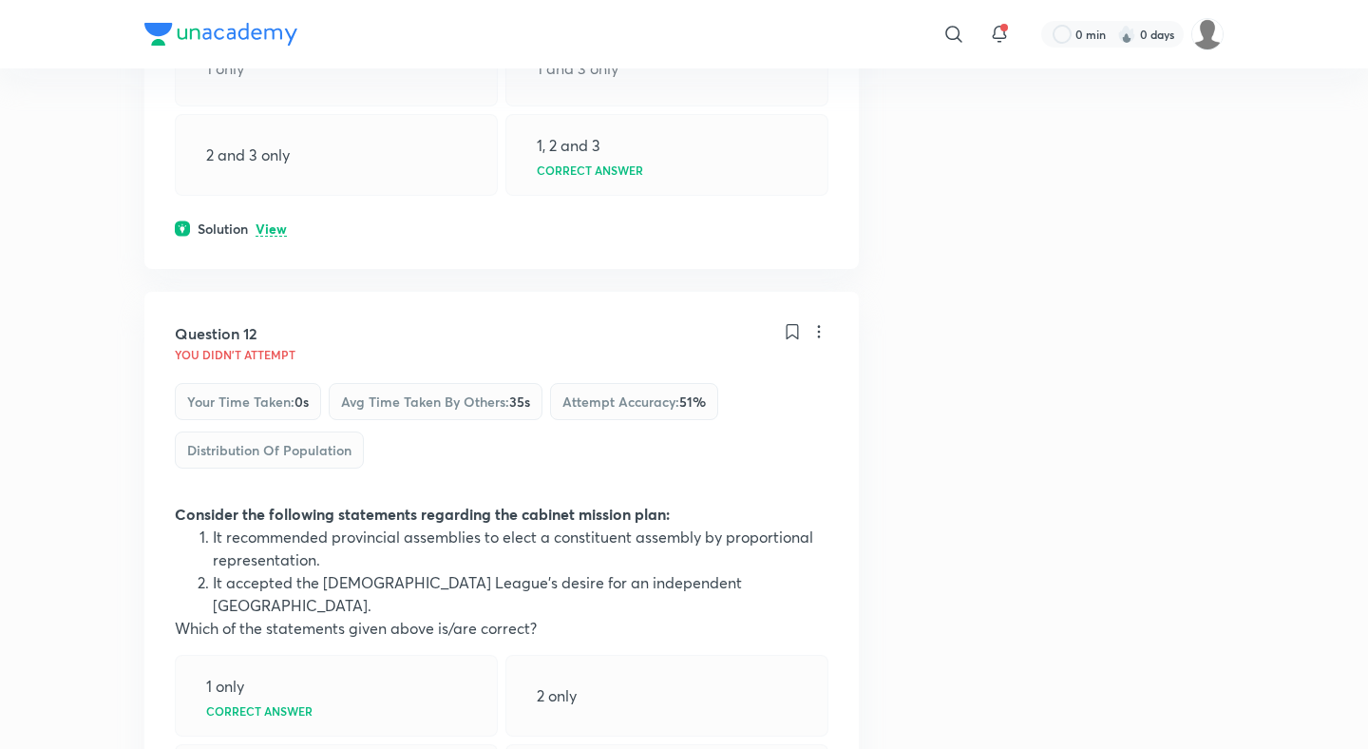
scroll to position [6919, 0]
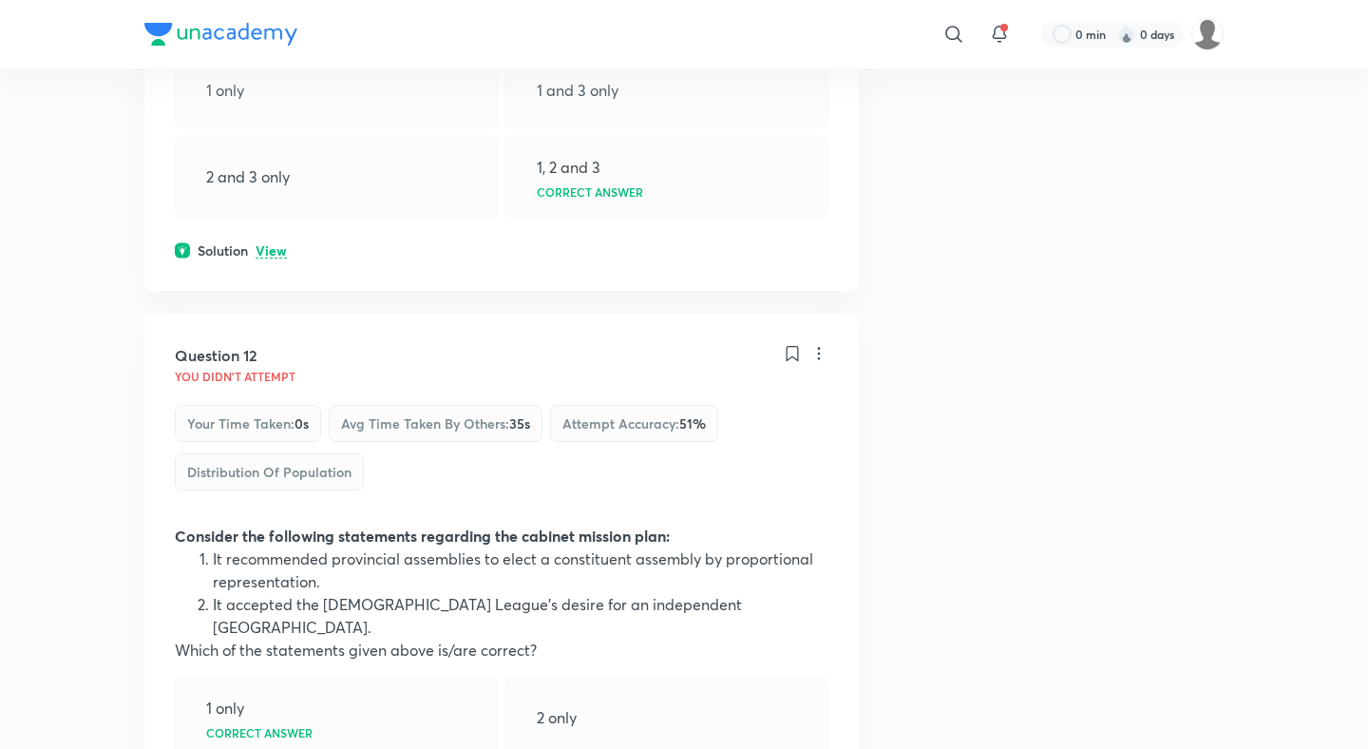
click at [276, 244] on p "View" at bounding box center [271, 251] width 31 height 14
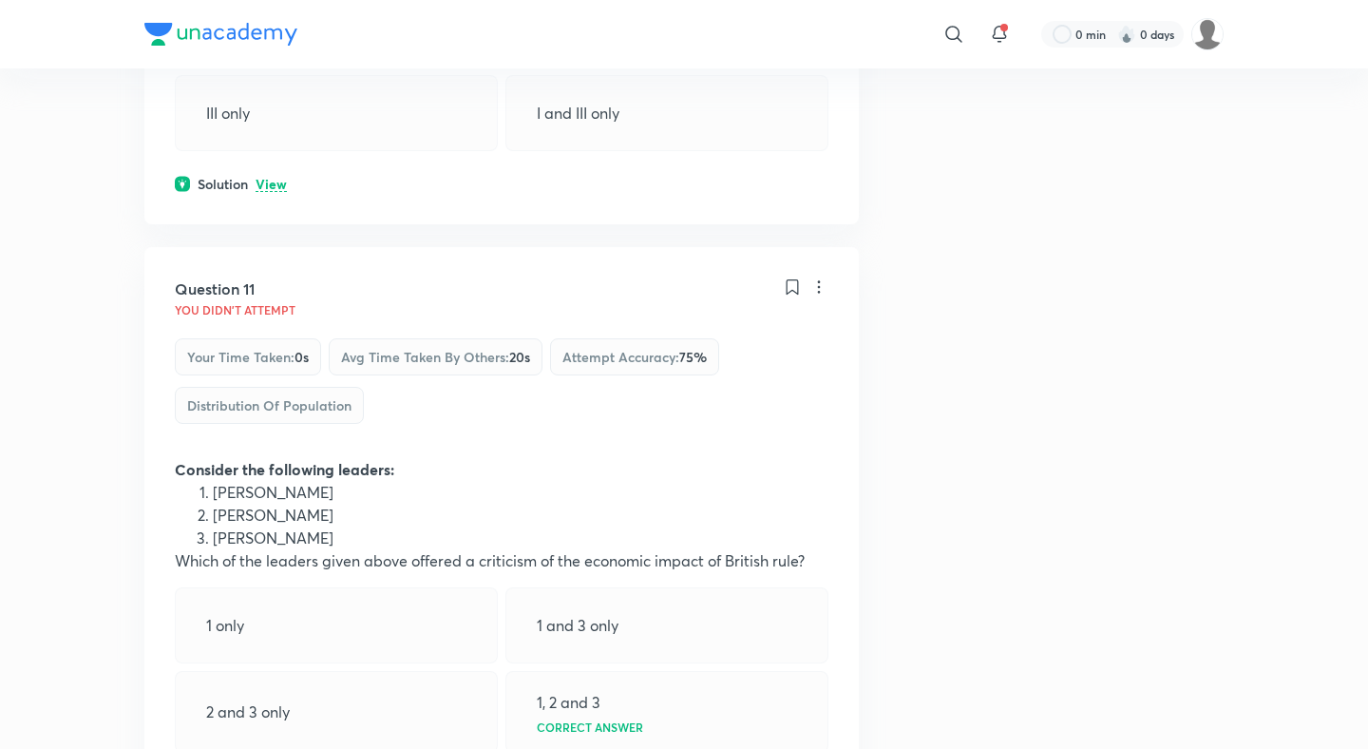
scroll to position [6345, 0]
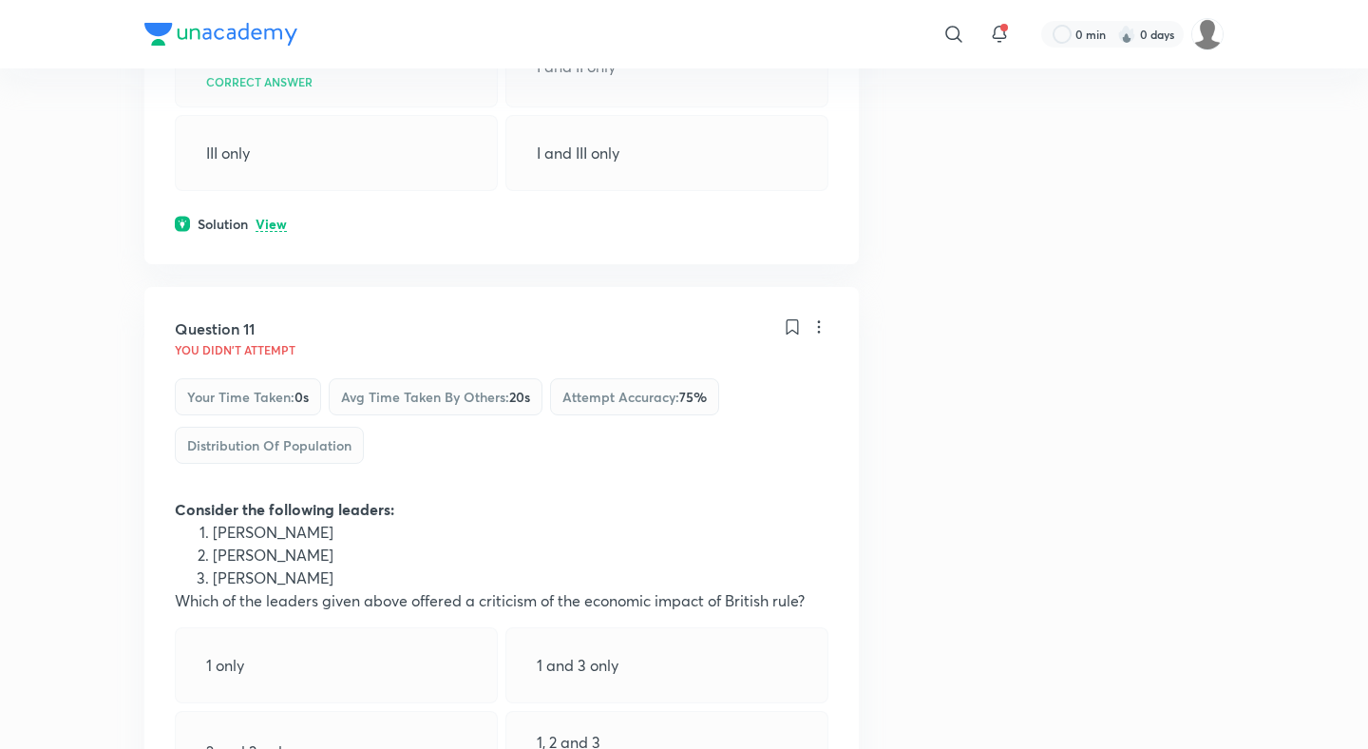
click at [275, 218] on p "View" at bounding box center [271, 225] width 31 height 14
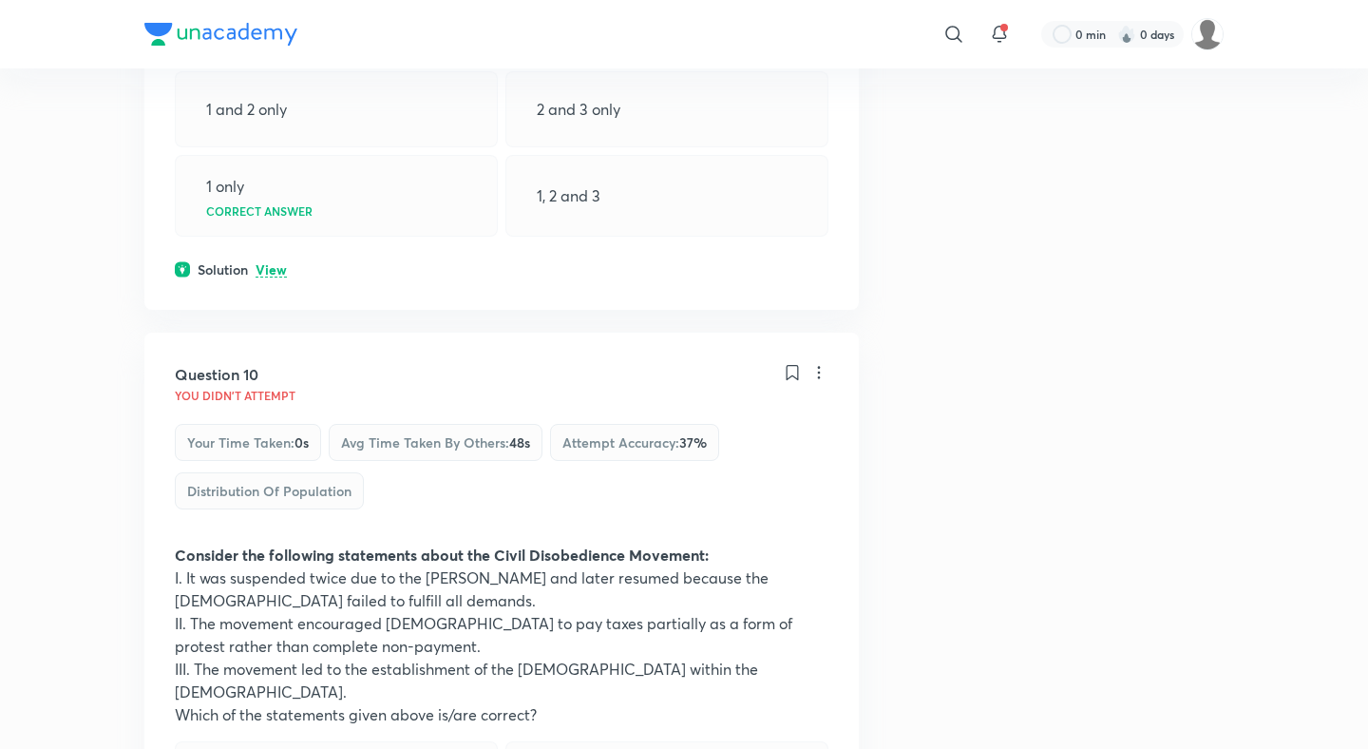
scroll to position [5499, 0]
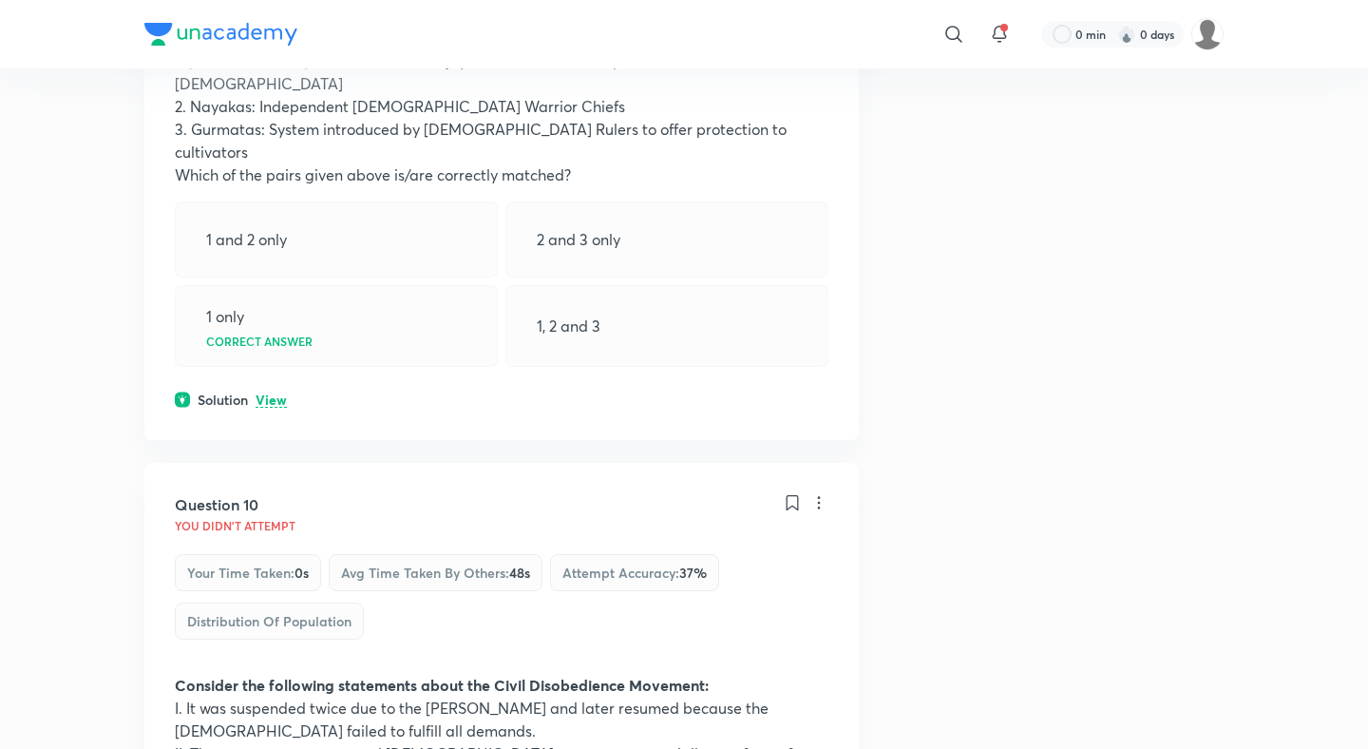
click at [269, 393] on p "View" at bounding box center [271, 400] width 31 height 14
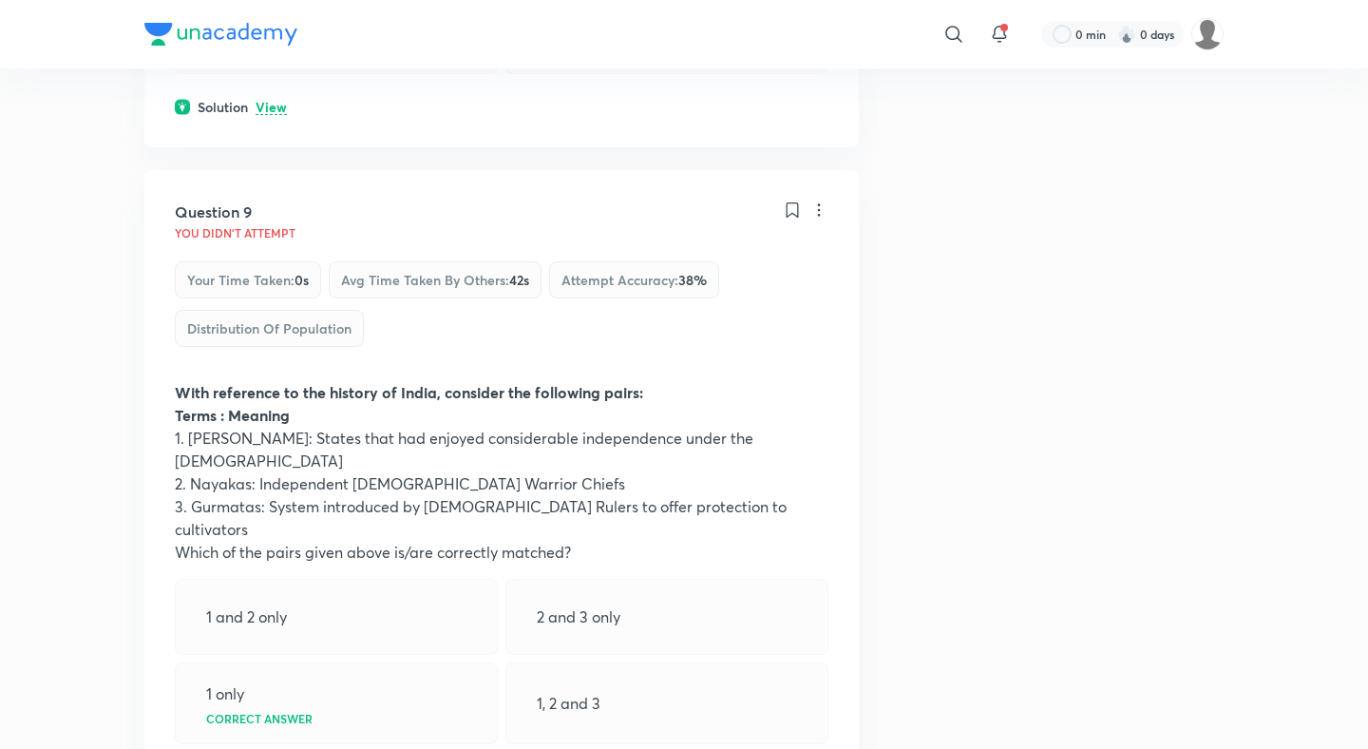
scroll to position [5077, 0]
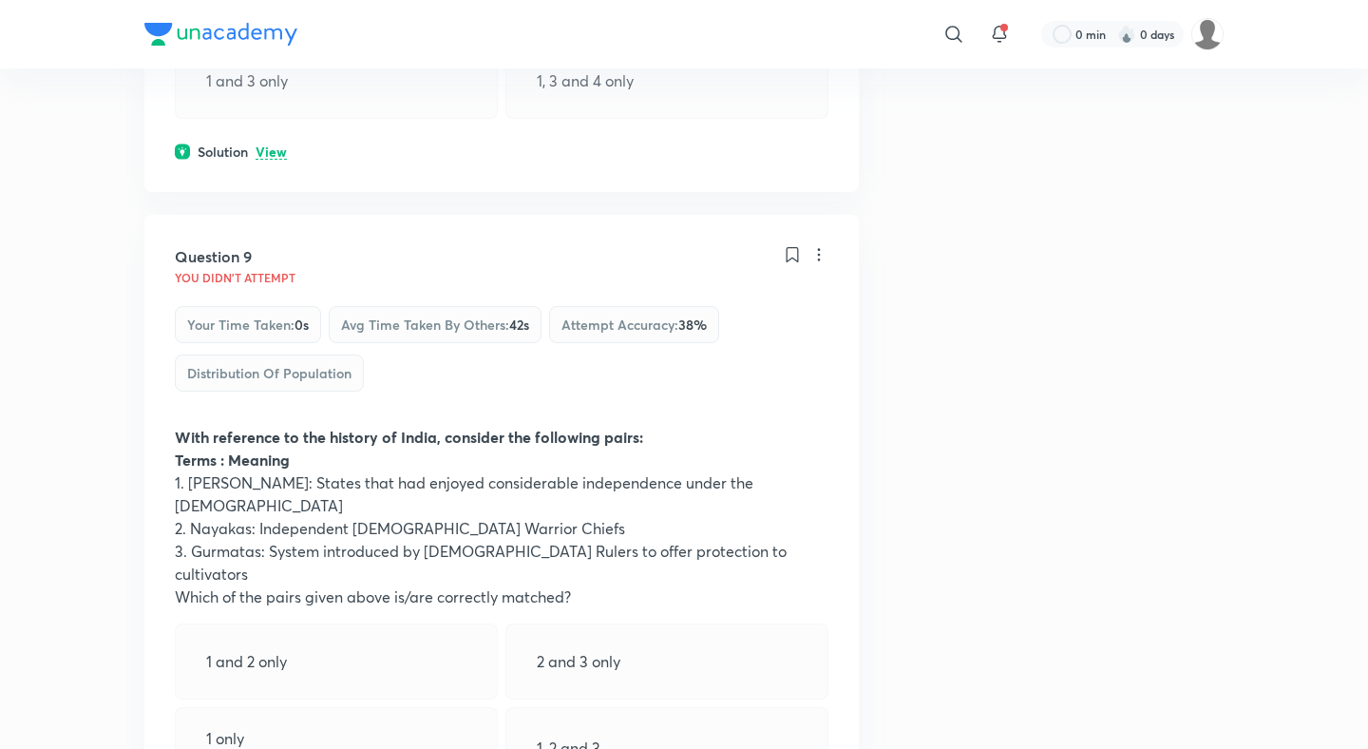
click at [277, 145] on p "View" at bounding box center [271, 152] width 31 height 14
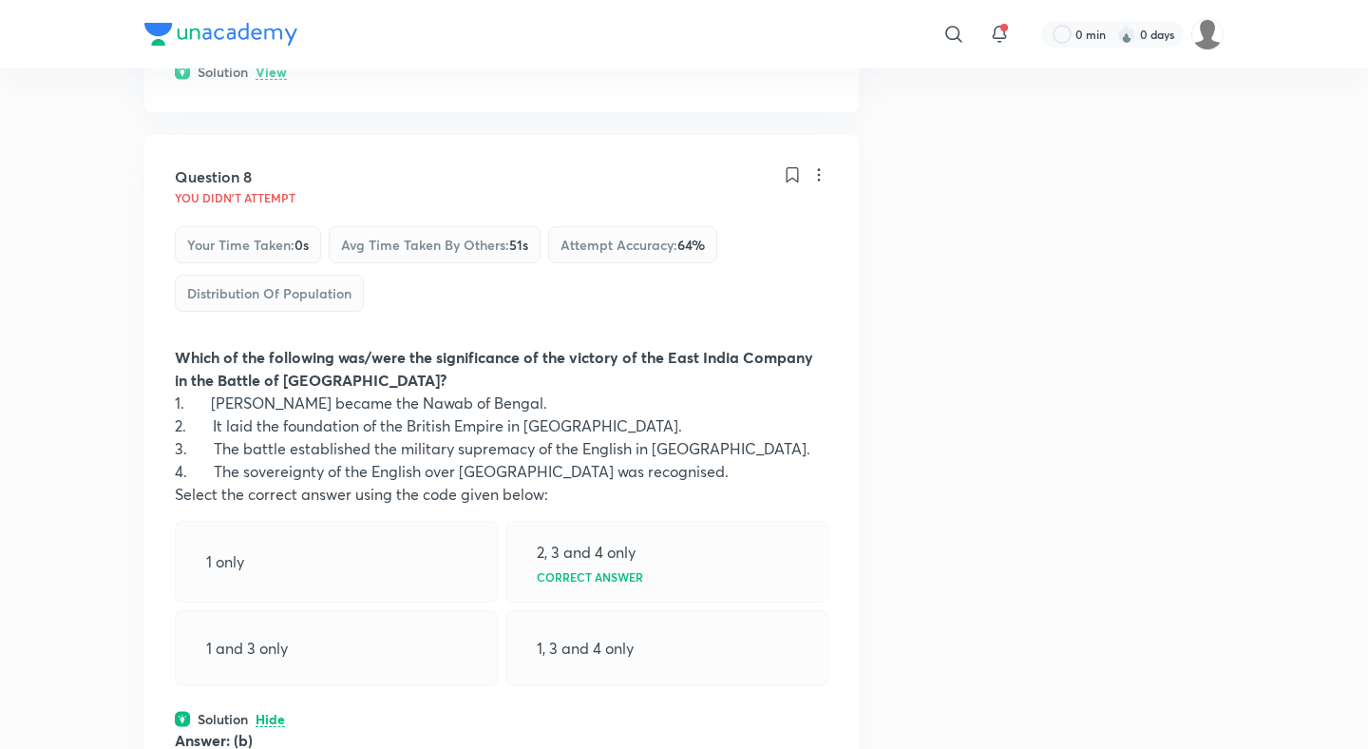
scroll to position [4423, 0]
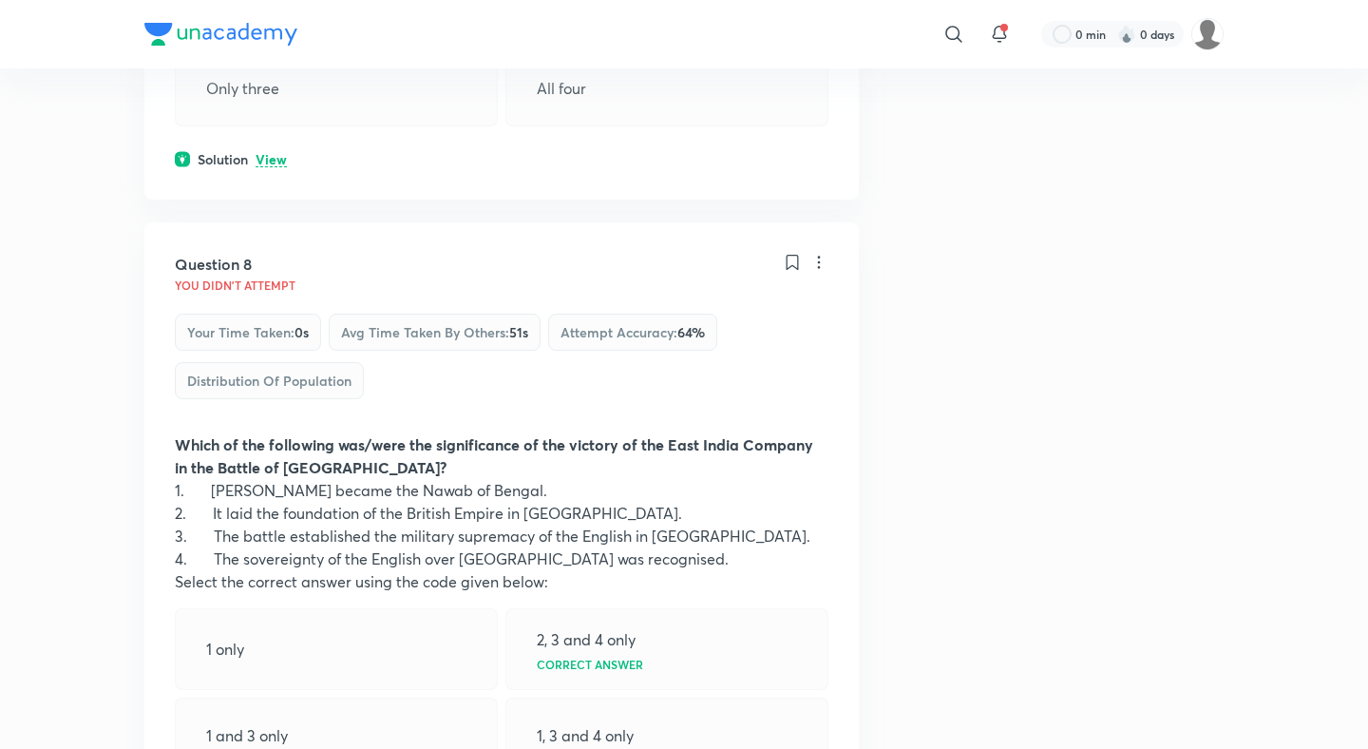
click at [275, 149] on div "Solution View" at bounding box center [502, 159] width 654 height 20
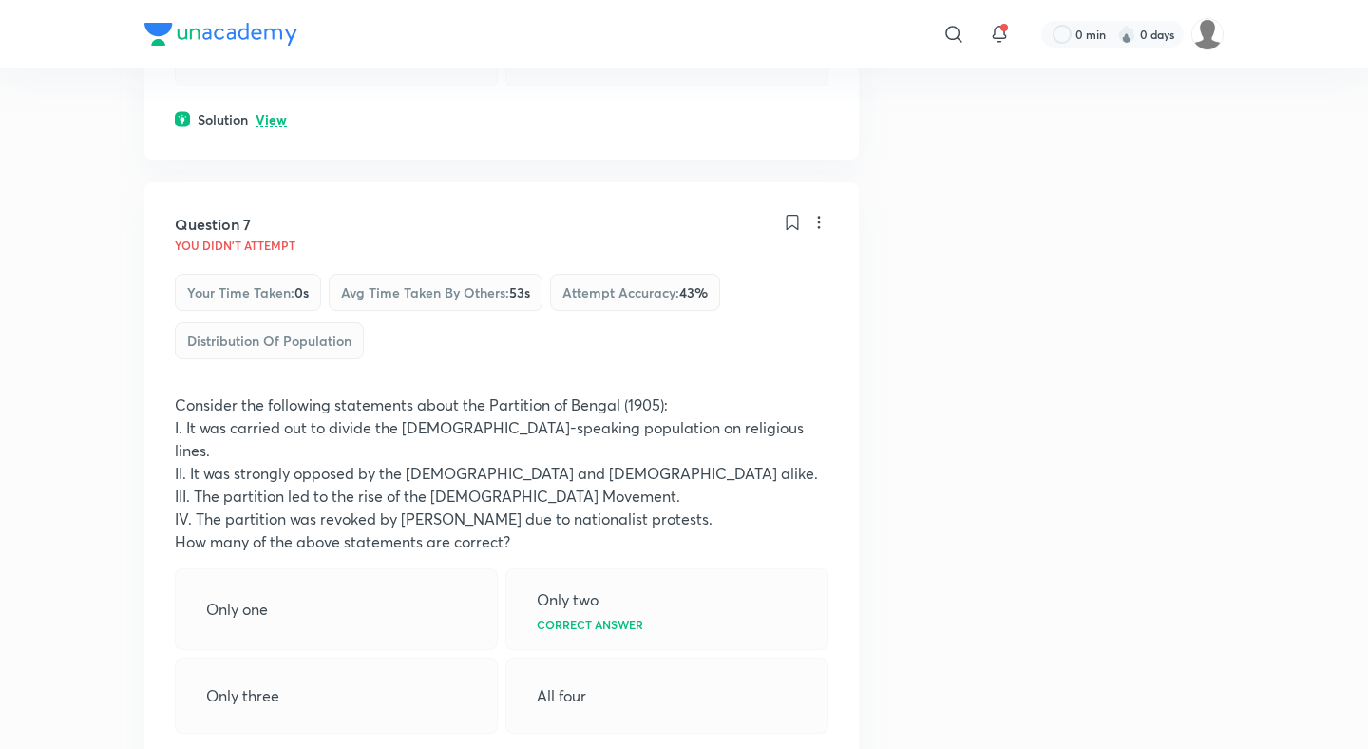
scroll to position [3754, 0]
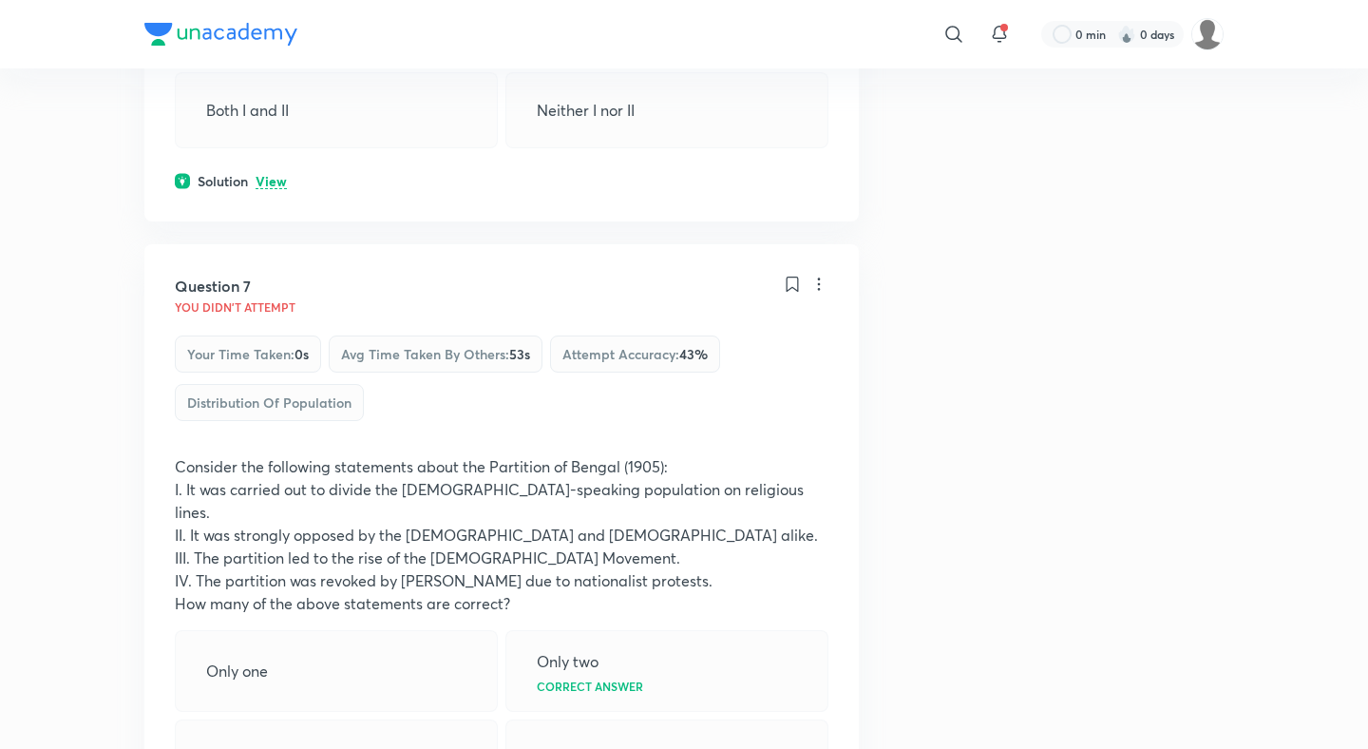
click at [274, 175] on p "View" at bounding box center [271, 182] width 31 height 14
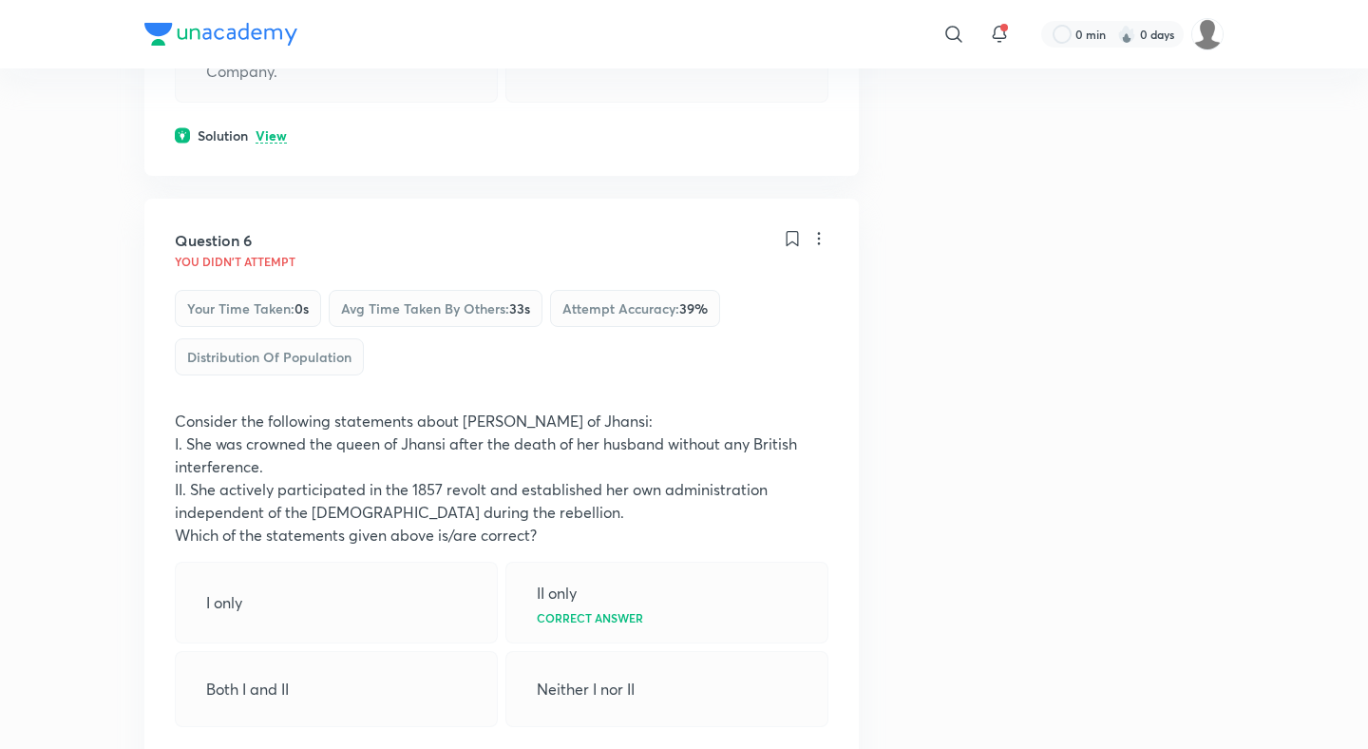
scroll to position [3147, 0]
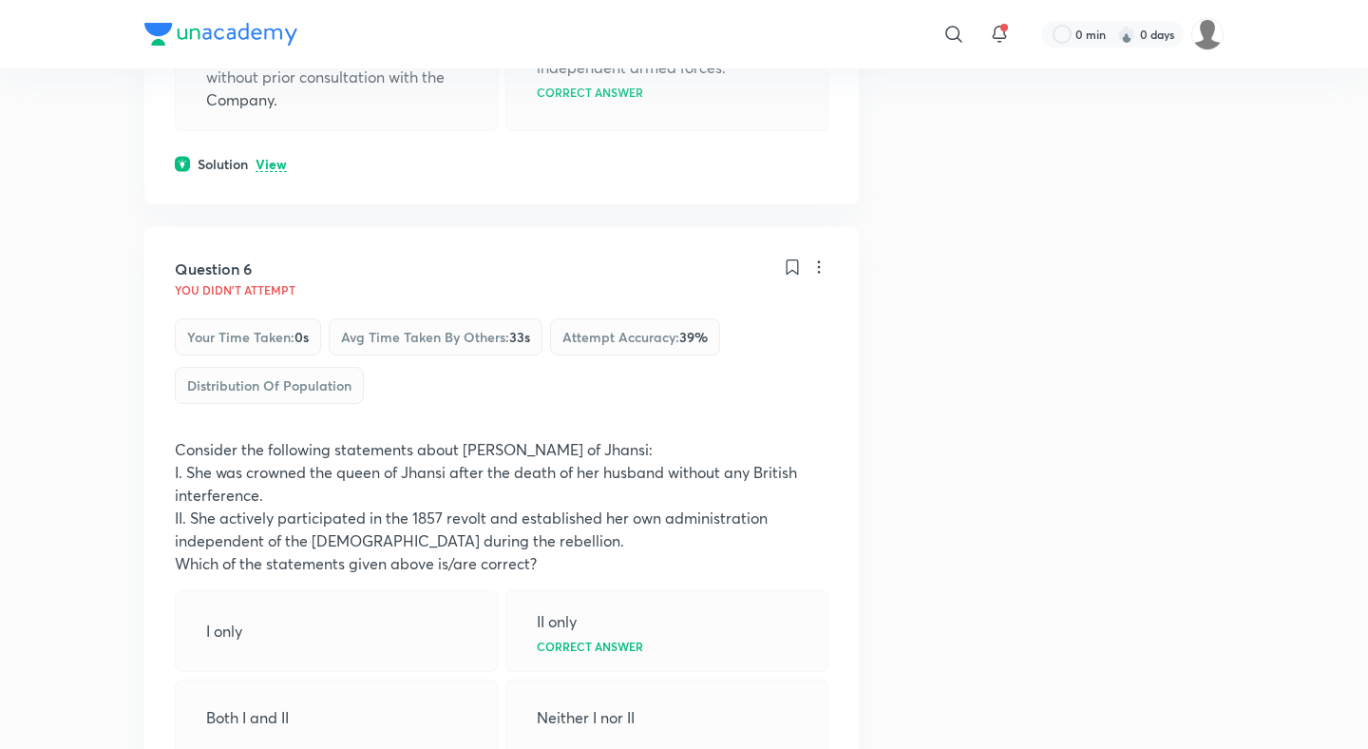
click at [274, 158] on p "View" at bounding box center [271, 165] width 31 height 14
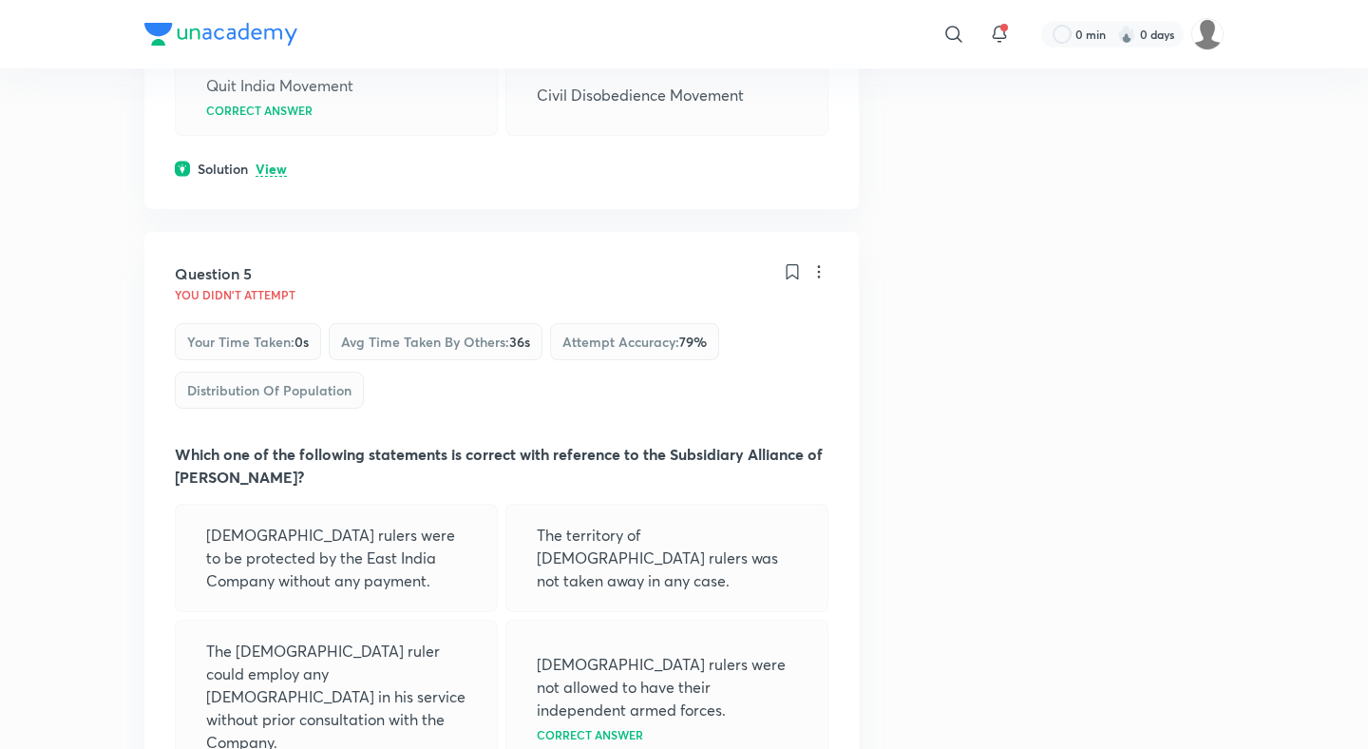
scroll to position [2473, 0]
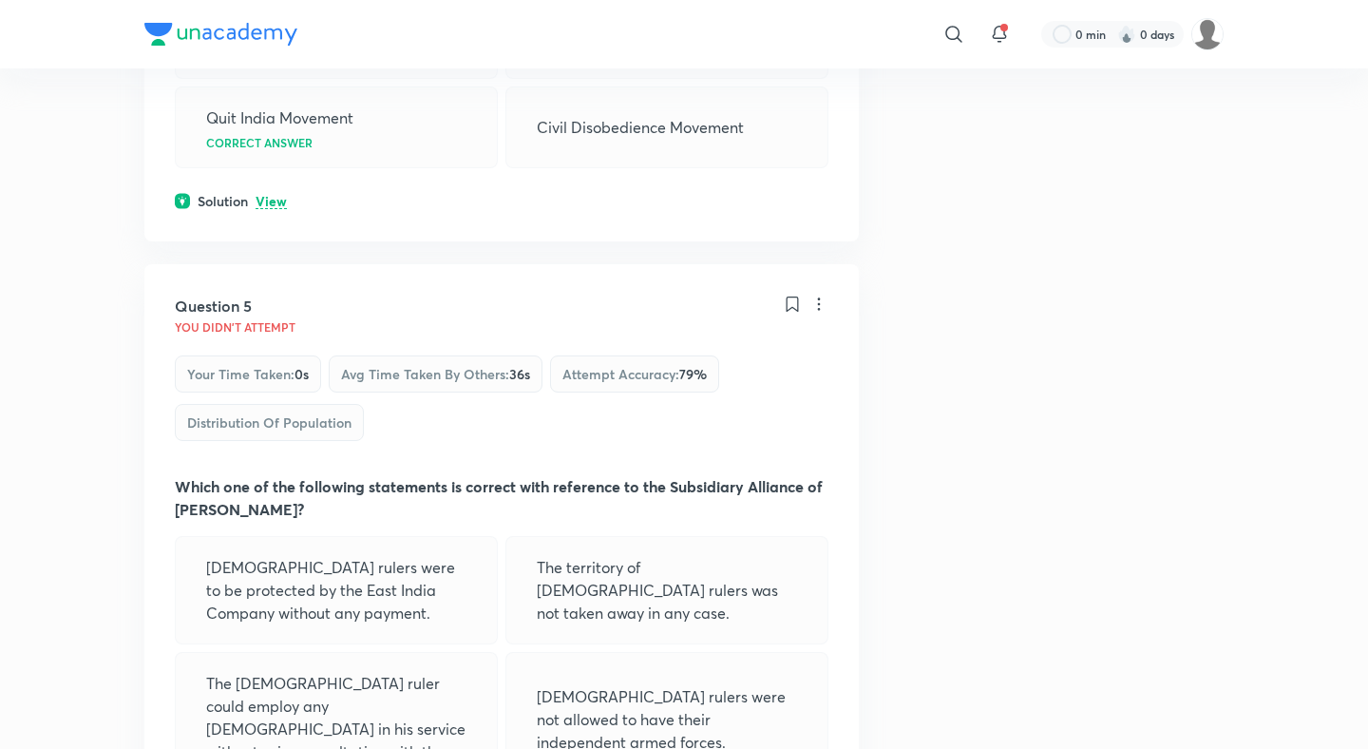
click at [271, 207] on p "View" at bounding box center [271, 202] width 31 height 14
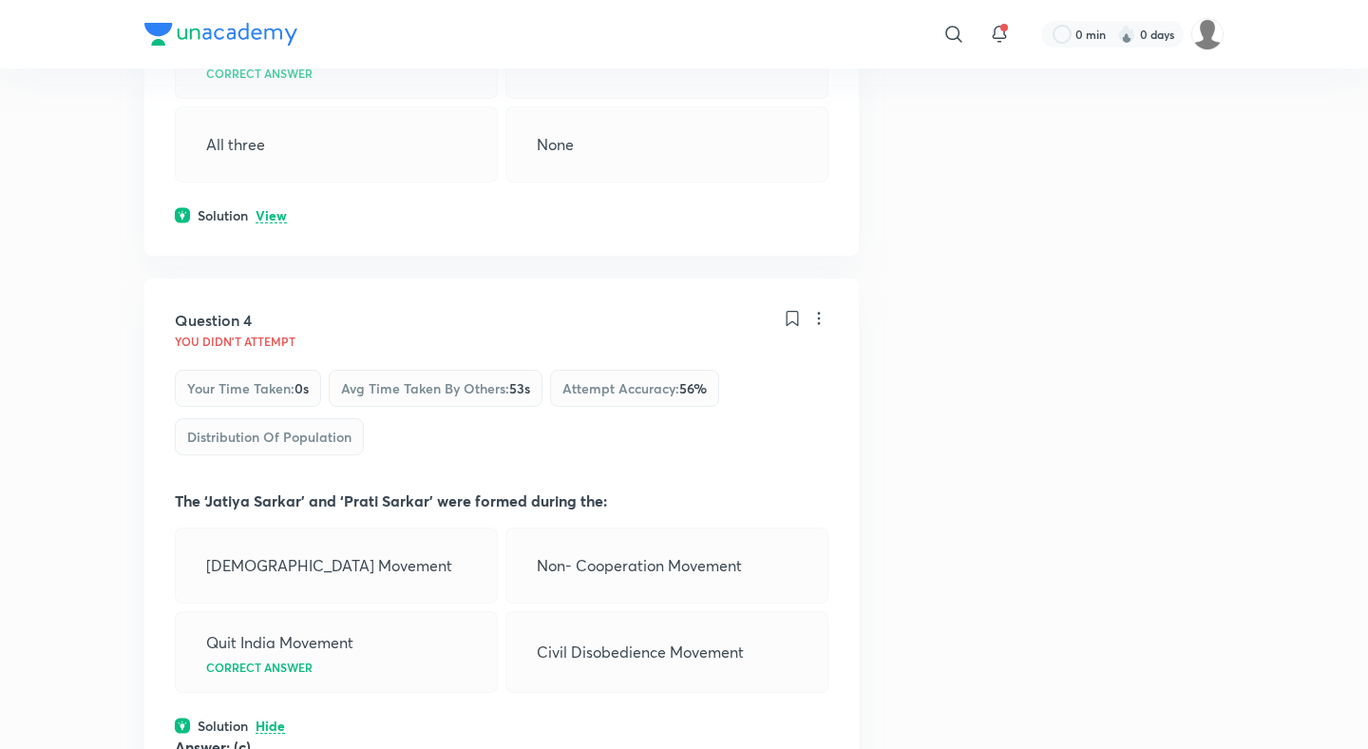
scroll to position [1937, 0]
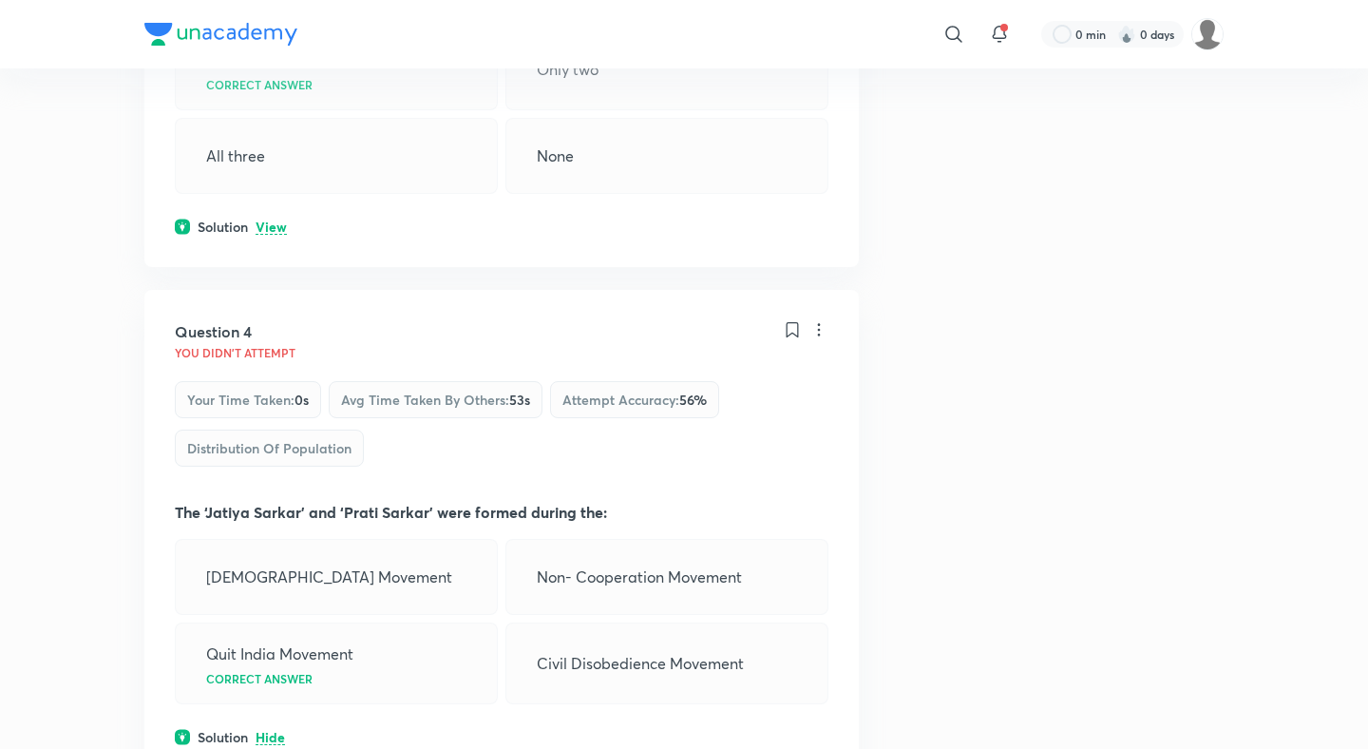
click at [267, 236] on div "Solution View" at bounding box center [502, 227] width 654 height 20
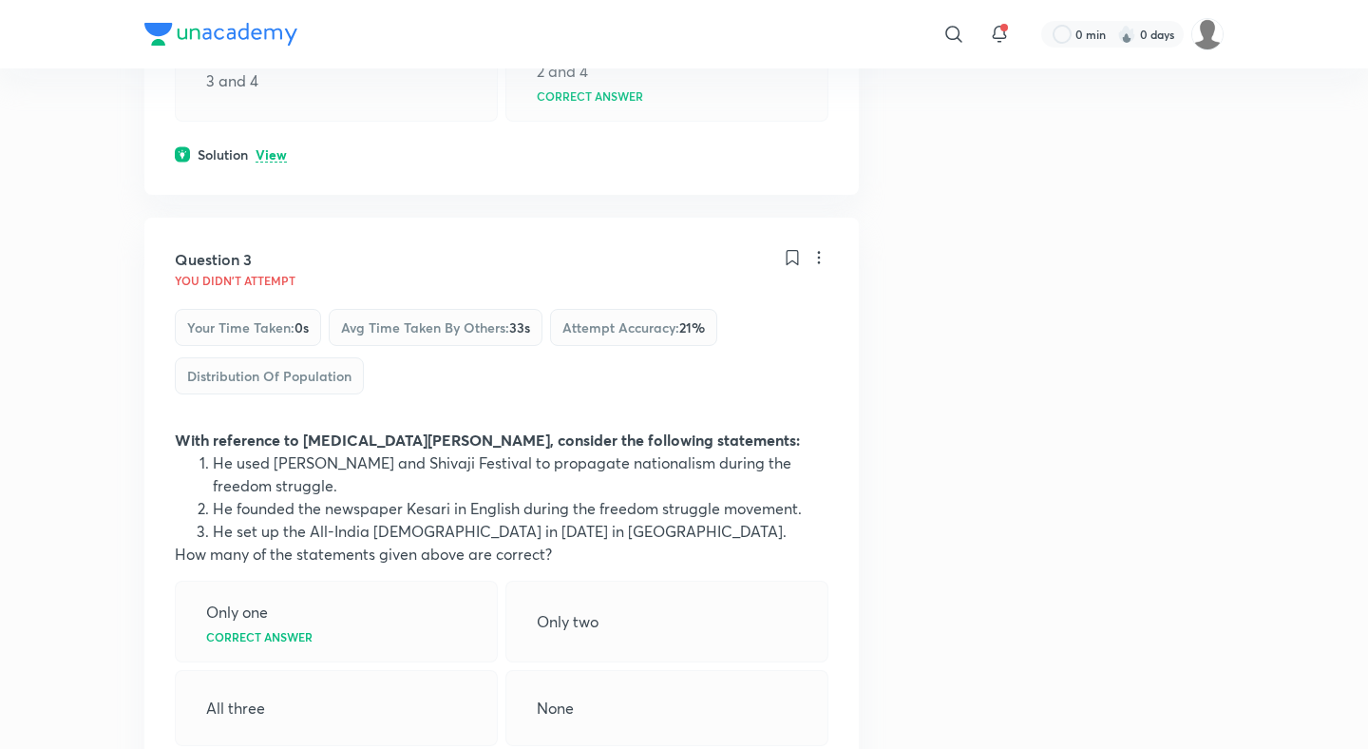
click at [273, 148] on p "View" at bounding box center [271, 155] width 31 height 14
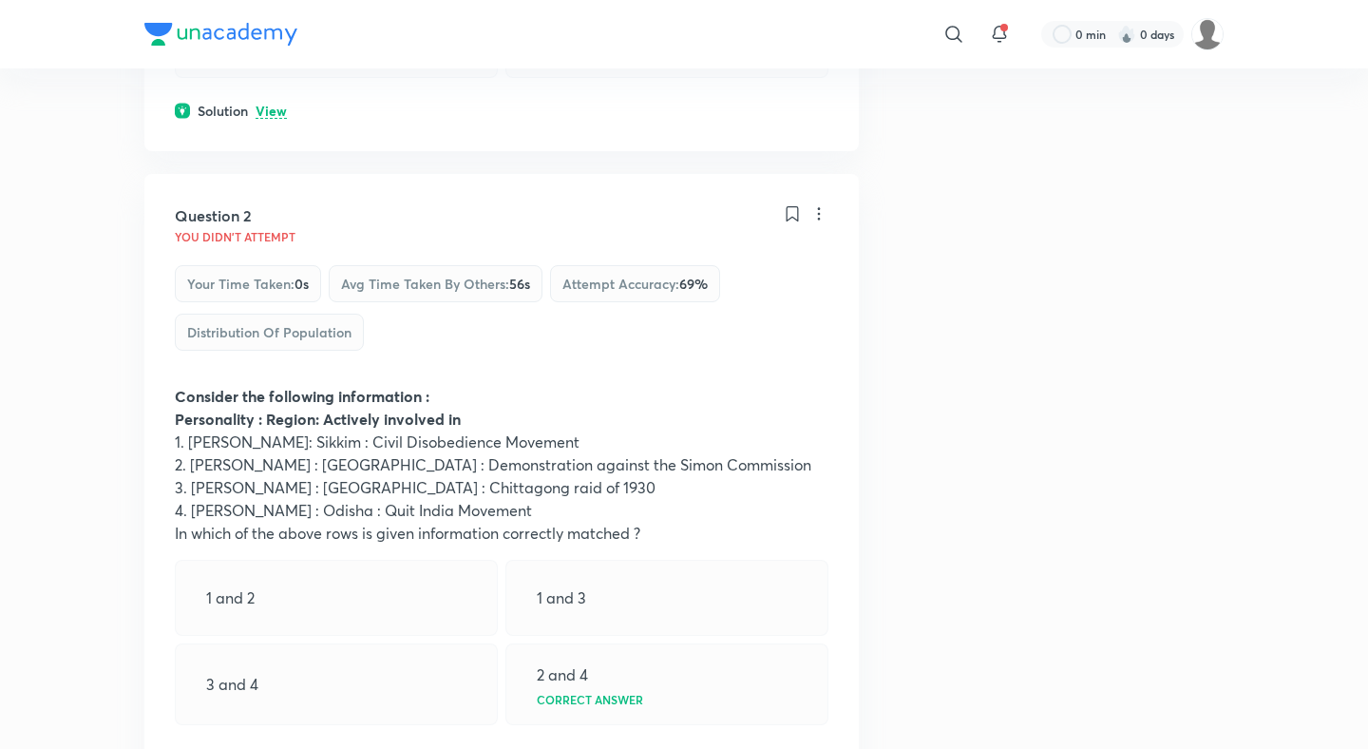
scroll to position [780, 0]
click at [272, 120] on p "View" at bounding box center [271, 113] width 31 height 14
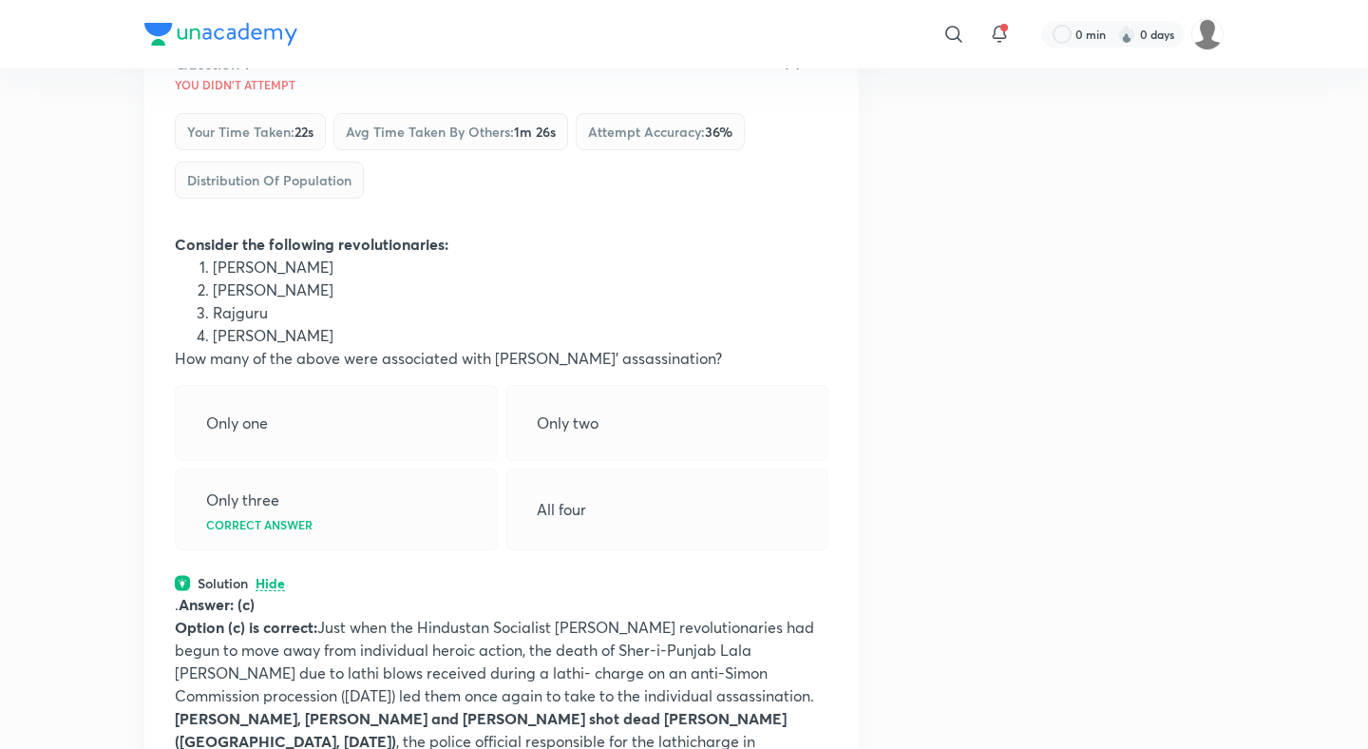
scroll to position [0, 0]
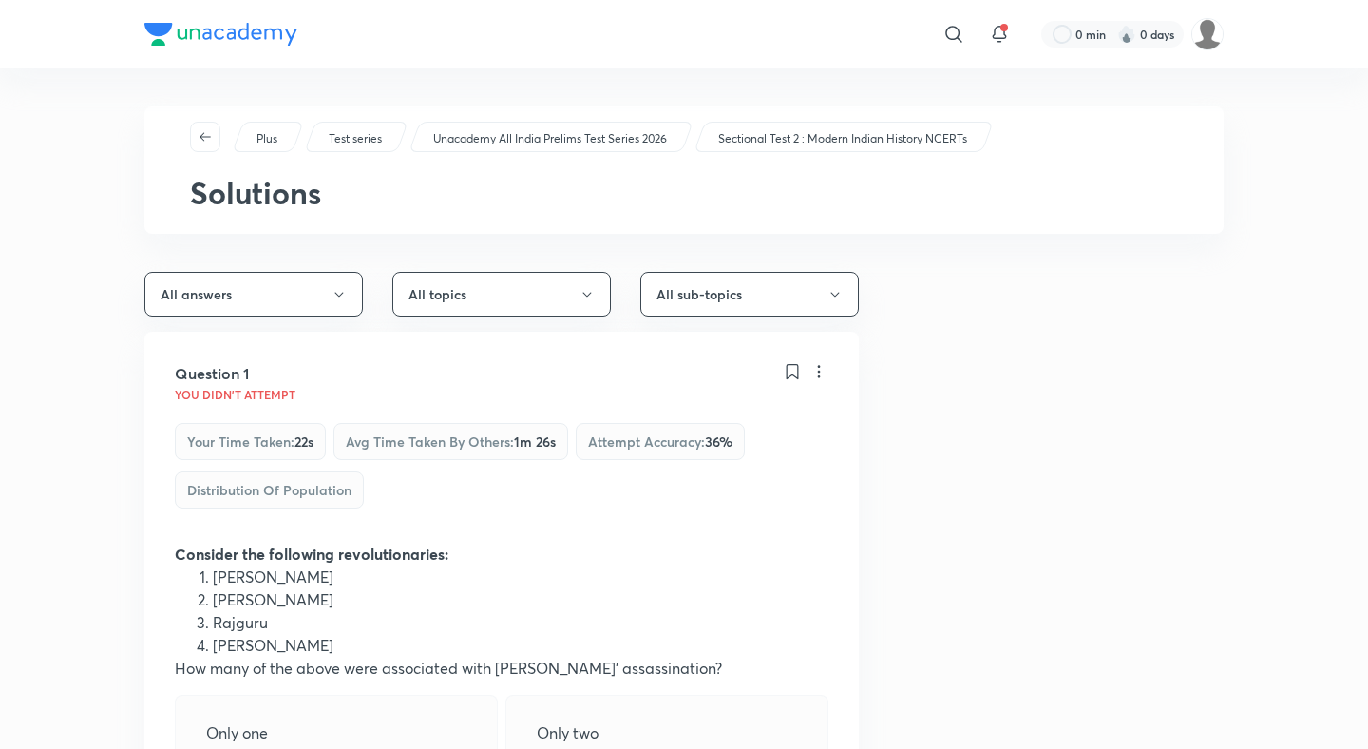
click at [486, 128] on div "Unacademy All India Prelims Test Series 2026" at bounding box center [550, 137] width 285 height 30
click at [440, 122] on div "Unacademy All India Prelims Test Series 2026" at bounding box center [550, 137] width 285 height 30
click at [525, 136] on p "Unacademy All India Prelims Test Series 2026" at bounding box center [550, 138] width 234 height 17
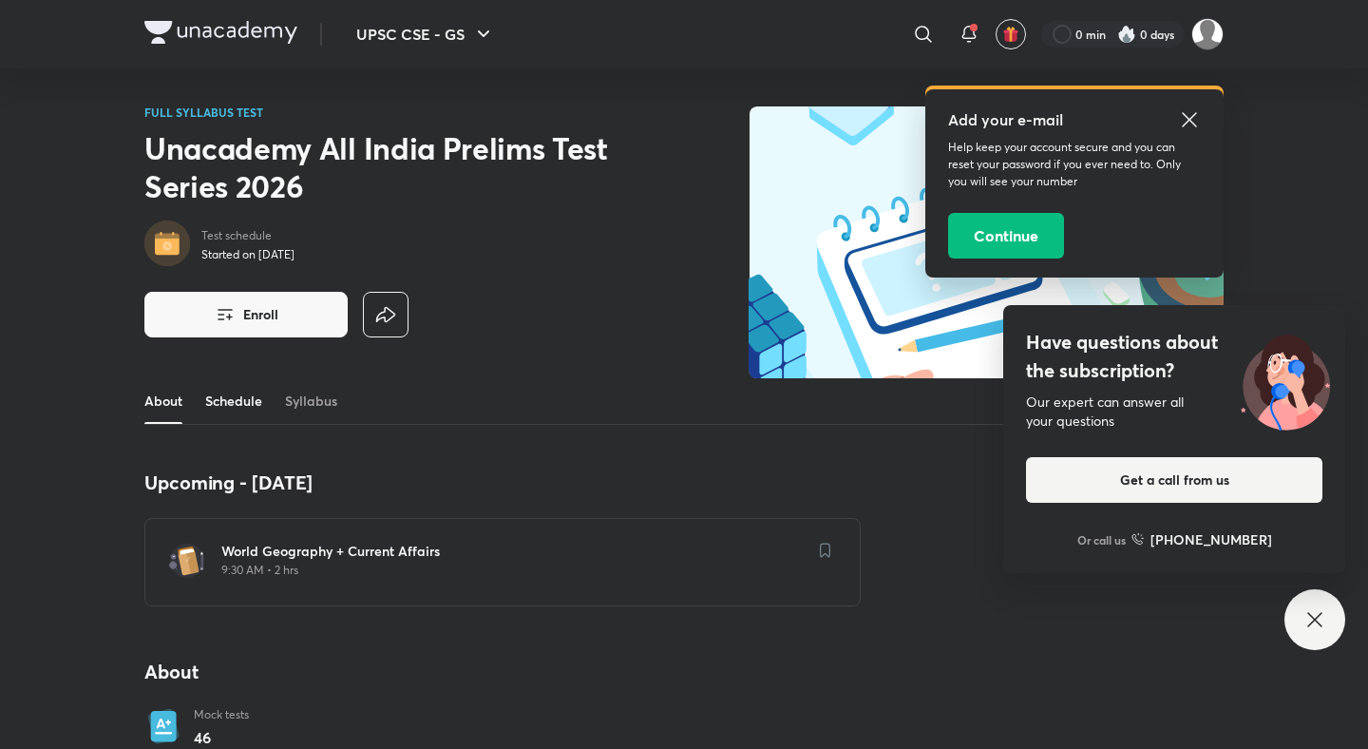
click at [225, 398] on link "Schedule" at bounding box center [233, 401] width 57 height 46
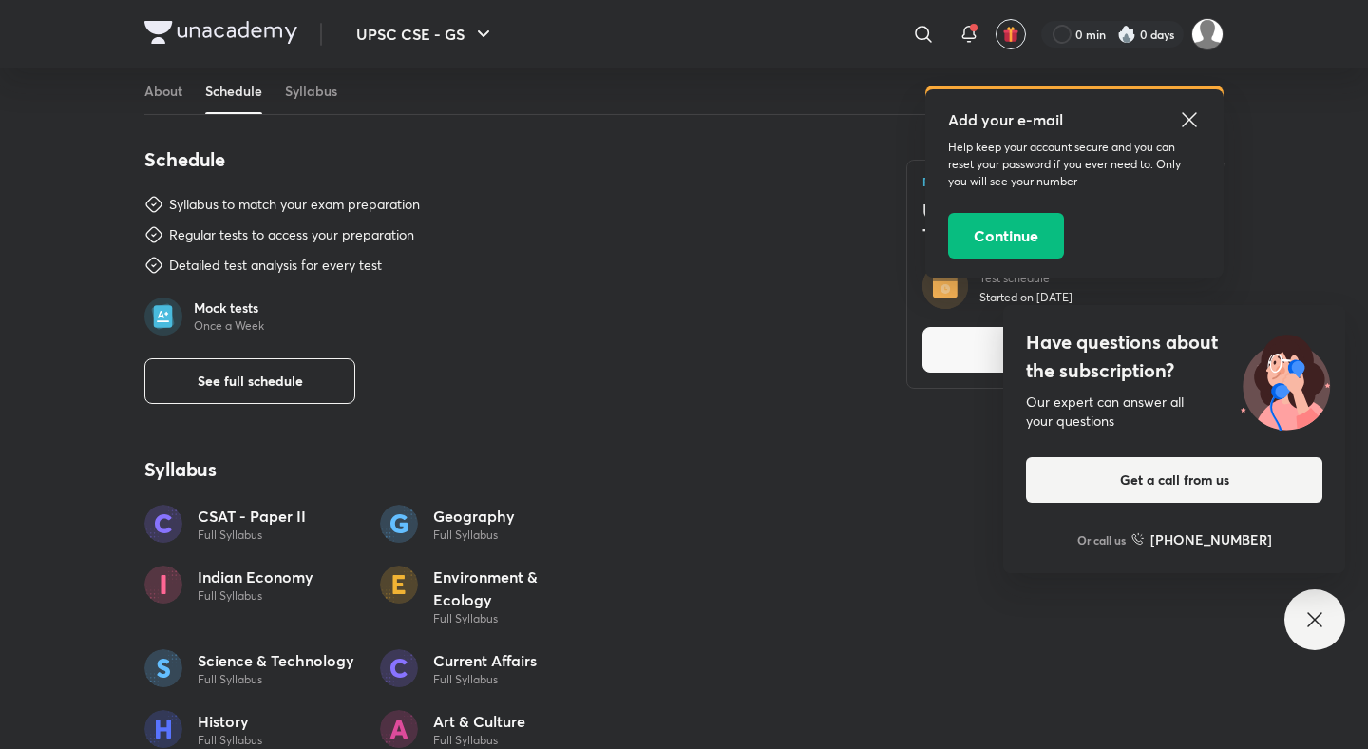
scroll to position [981, 0]
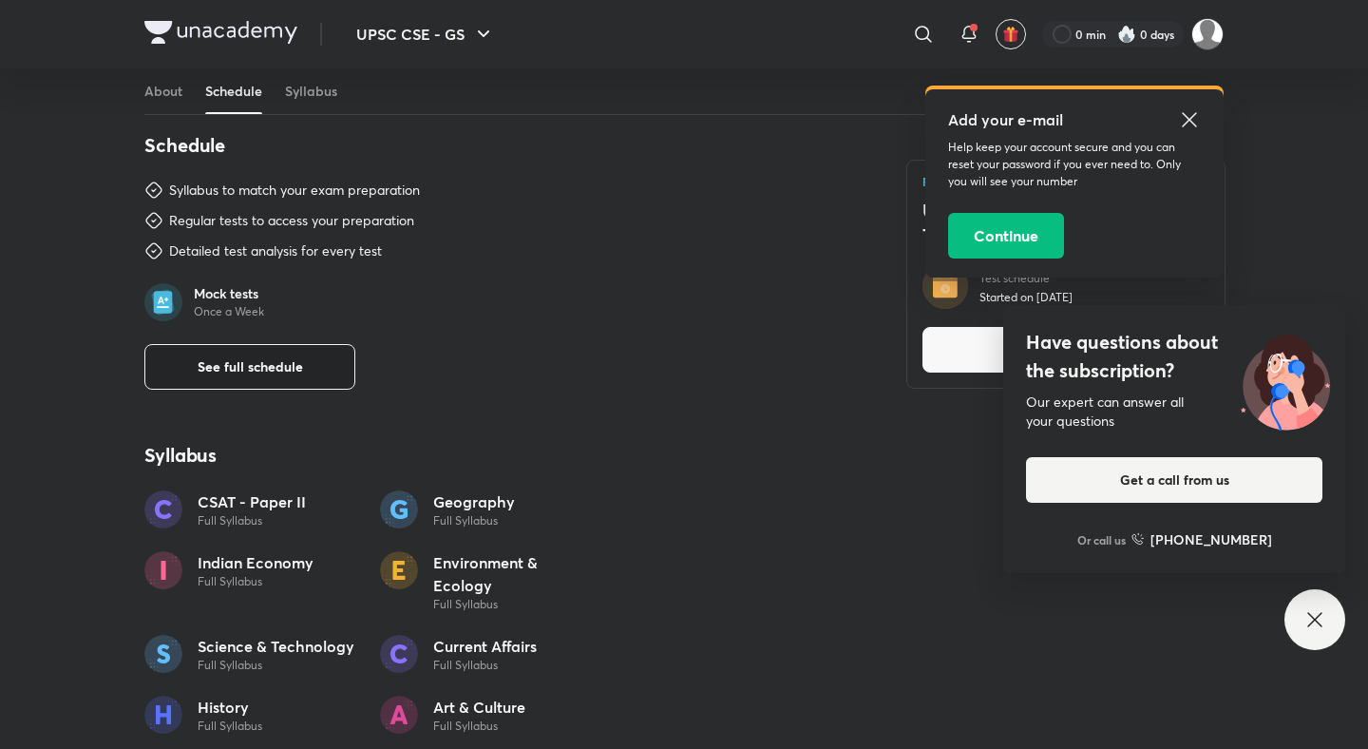
click at [239, 381] on button "See full schedule" at bounding box center [249, 367] width 211 height 46
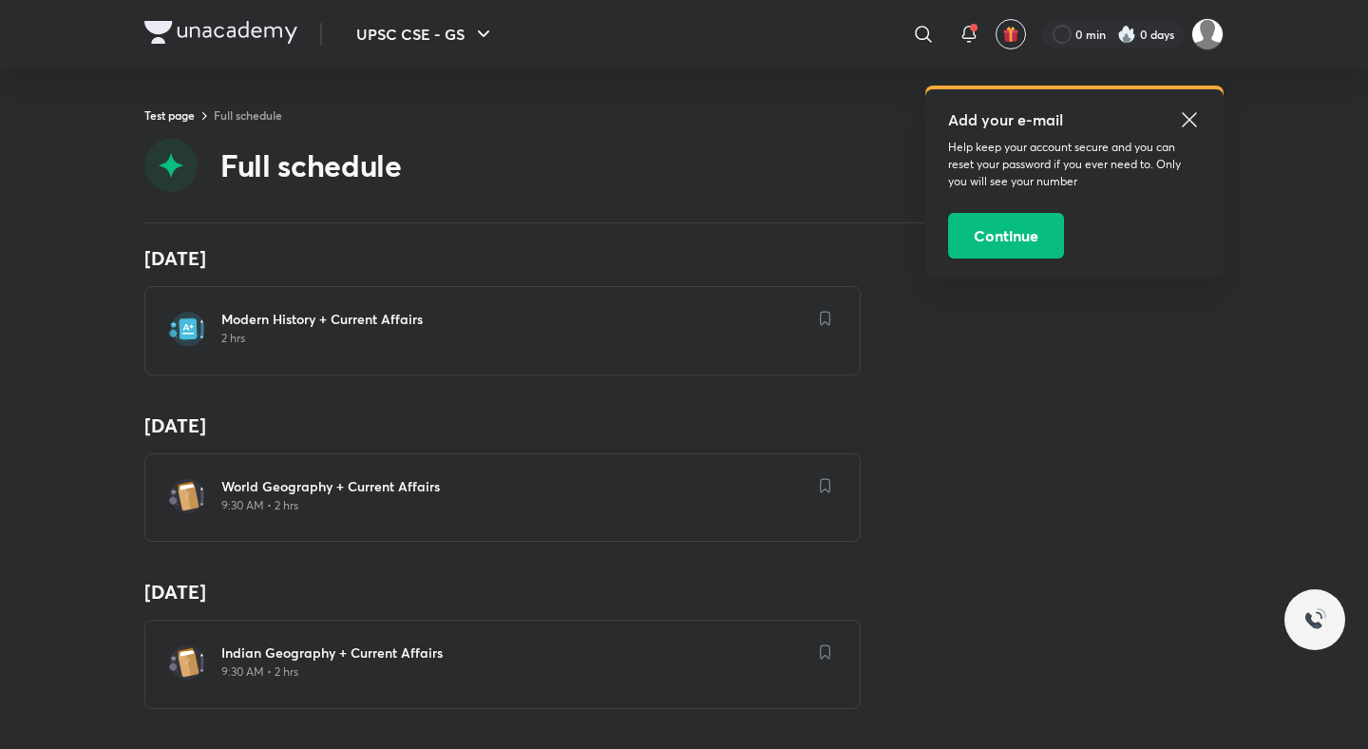
scroll to position [2312, 0]
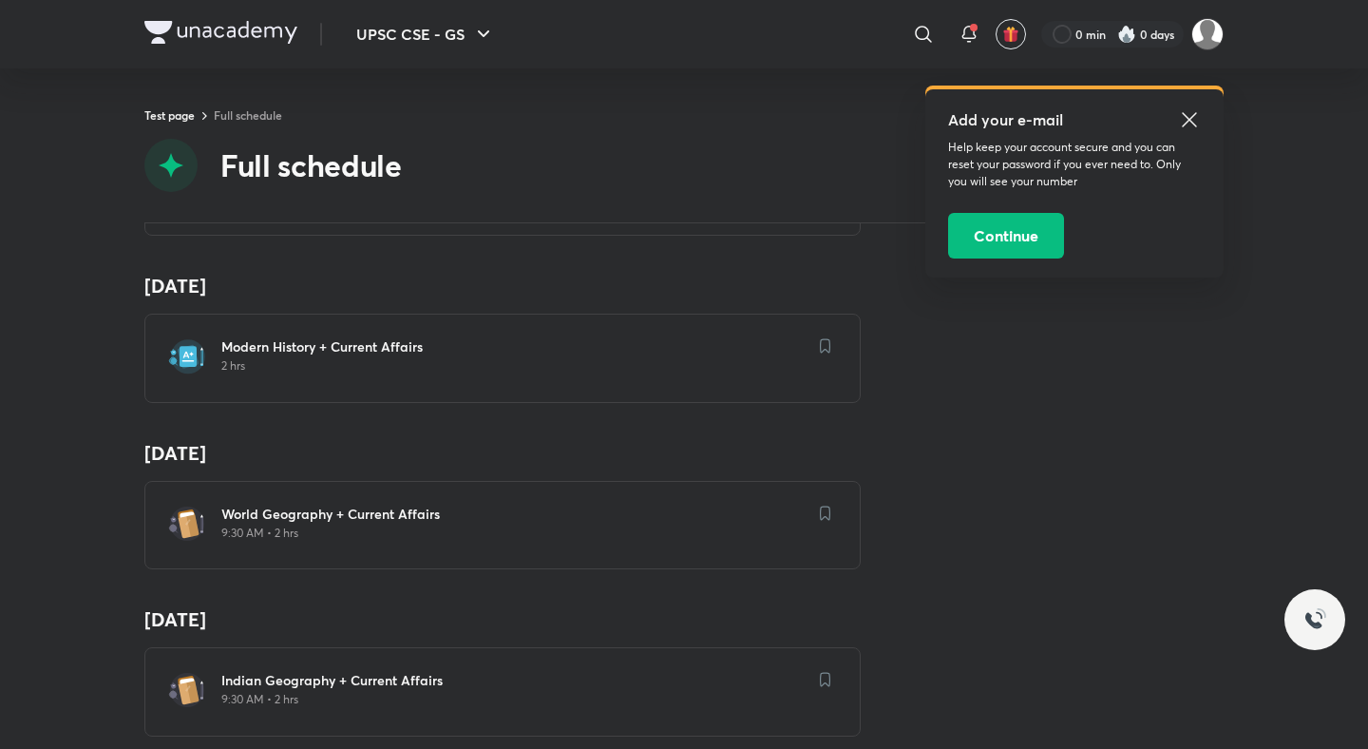
click at [382, 348] on h6 "Modern History + Current Affairs" at bounding box center [513, 346] width 585 height 19
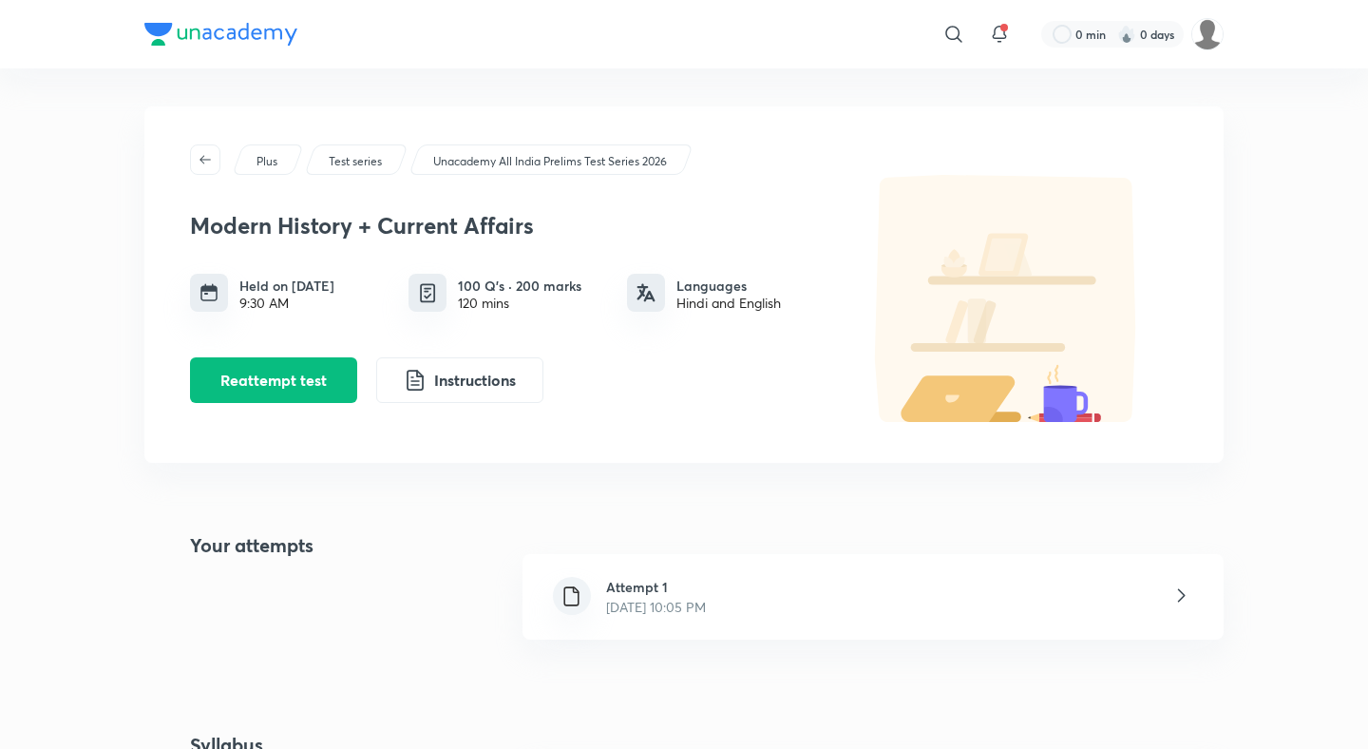
click at [635, 601] on p "Oct 2, 2025, 10:05 PM" at bounding box center [656, 607] width 100 height 20
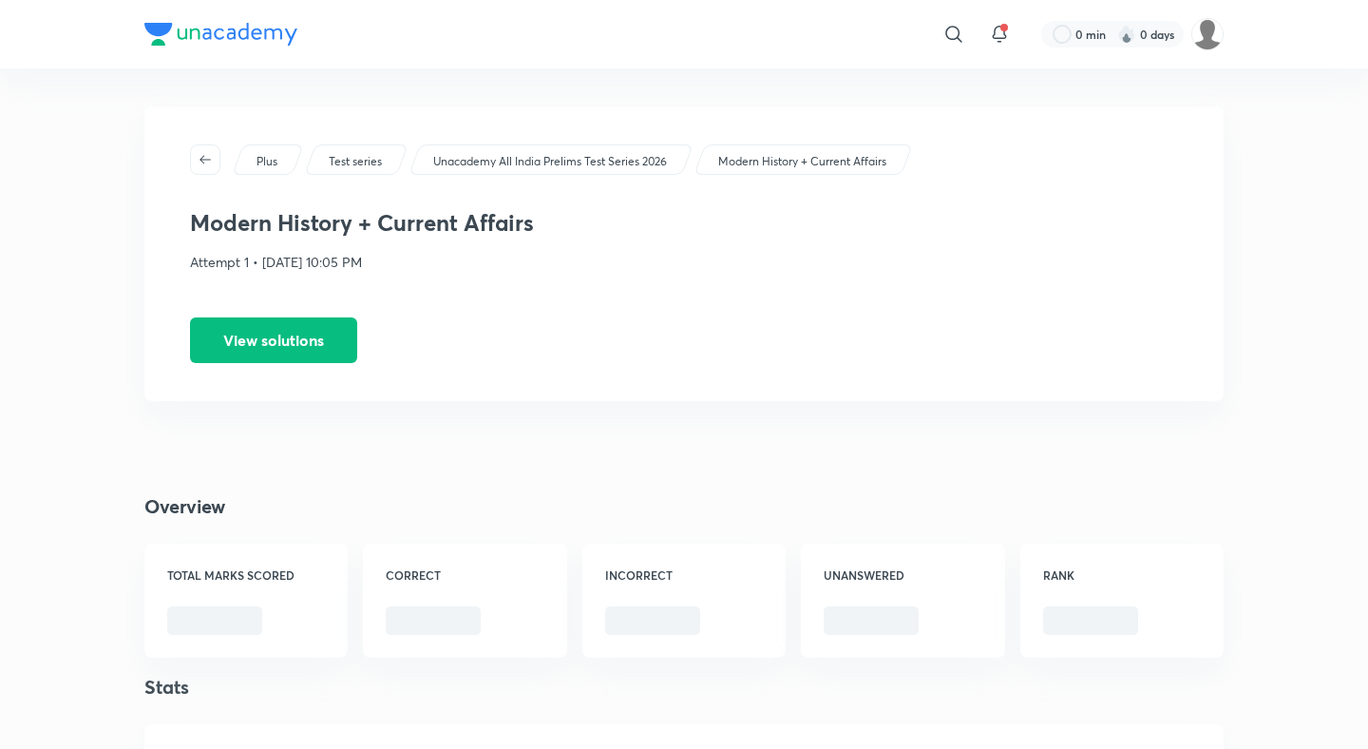
click at [294, 364] on div "Plus Test series Unacademy All India Prelims Test Series 2026 Modern History + …" at bounding box center [683, 253] width 1079 height 294
click at [288, 353] on button "View solutions" at bounding box center [273, 338] width 167 height 46
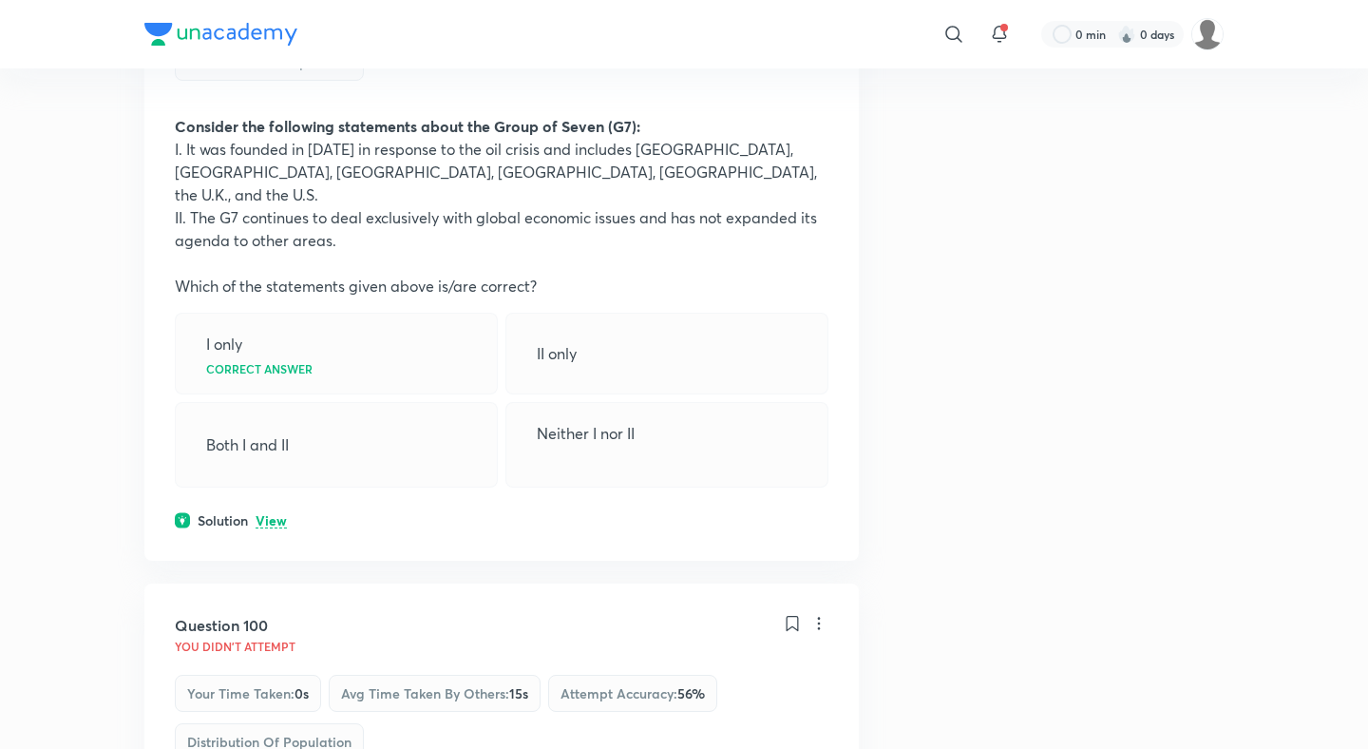
scroll to position [62200, 0]
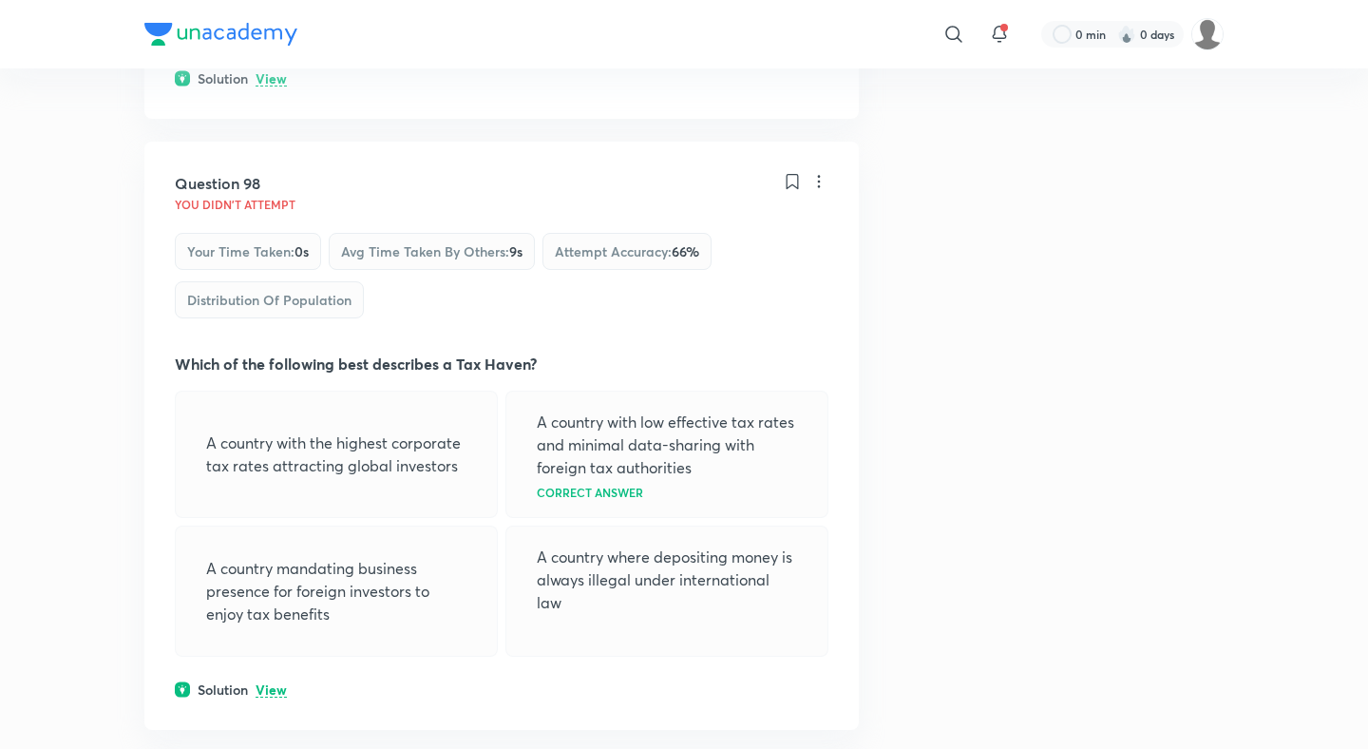
scroll to position [61429, 0]
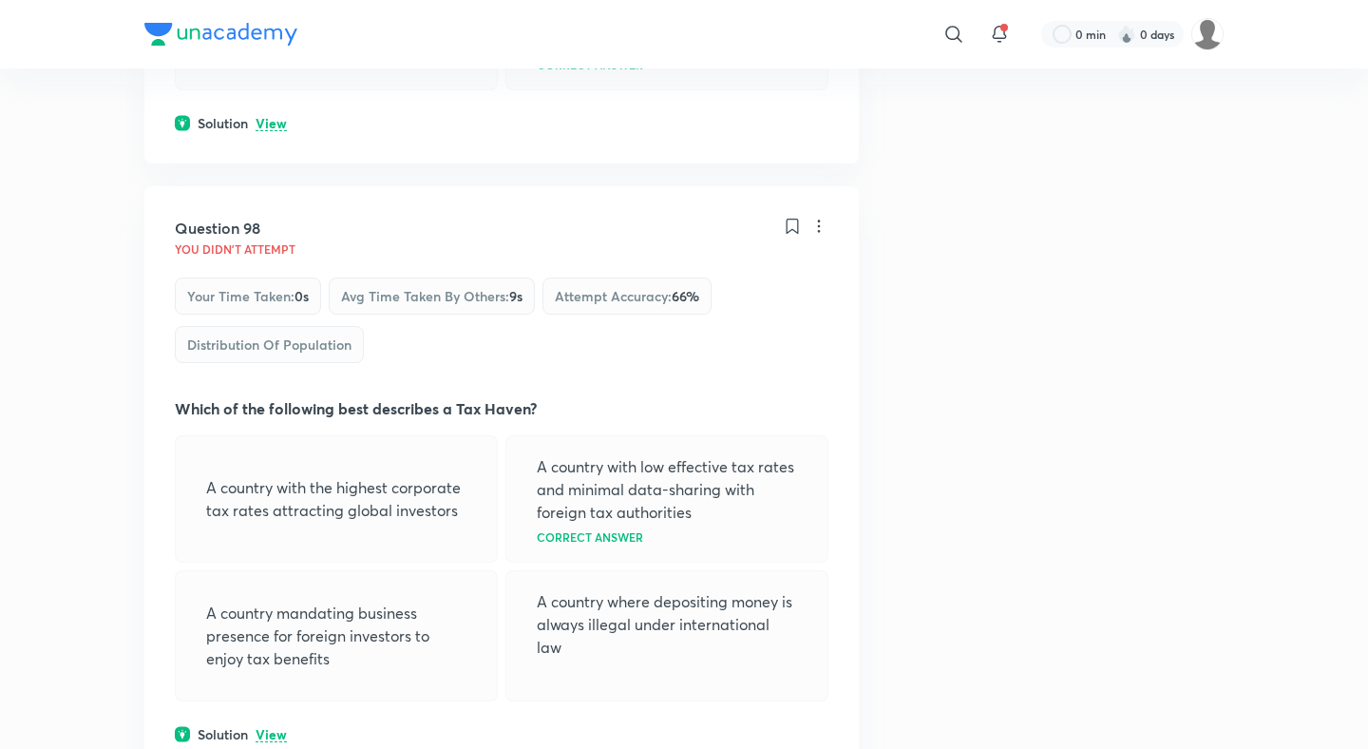
click at [267, 186] on div "Question 98 You didn't Attempt Your time taken : 0s Avg time taken by others : …" at bounding box center [501, 480] width 714 height 588
click at [268, 728] on p "View" at bounding box center [271, 735] width 31 height 14
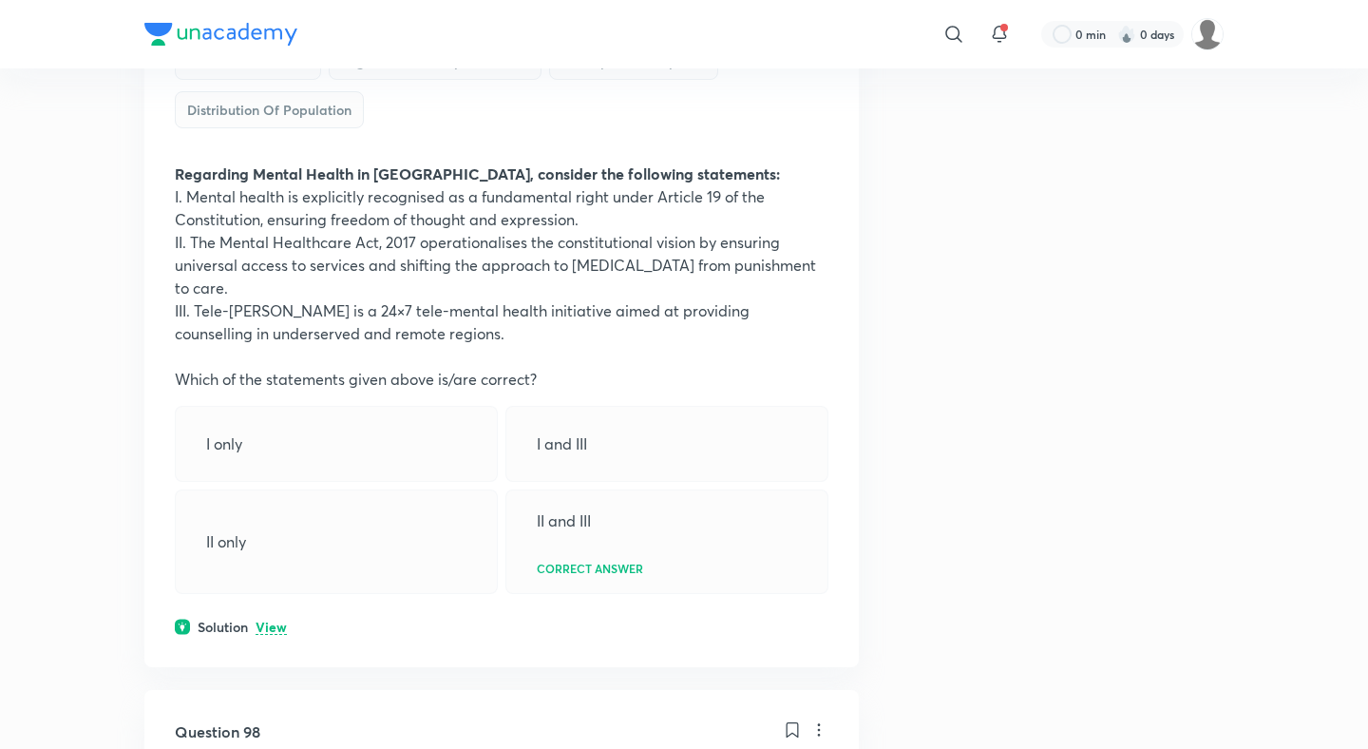
scroll to position [60873, 0]
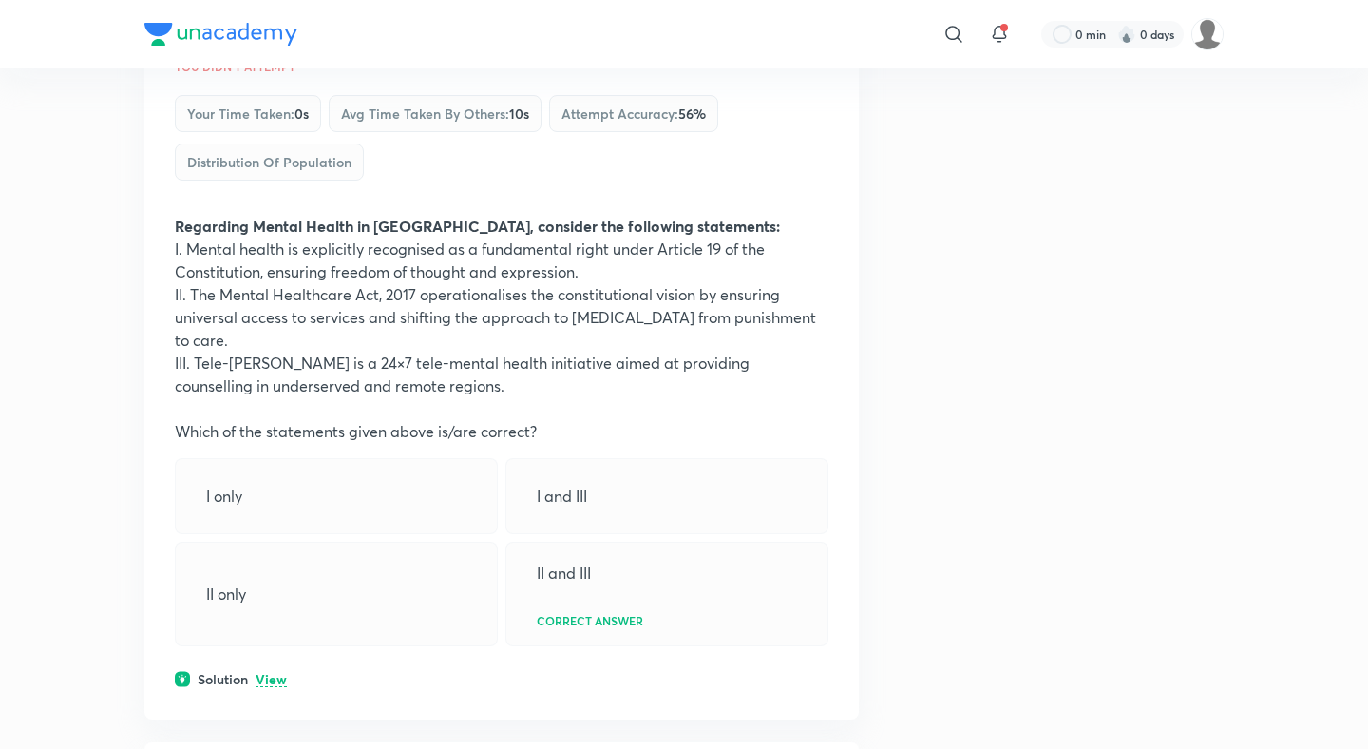
click at [275, 673] on p "View" at bounding box center [271, 680] width 31 height 14
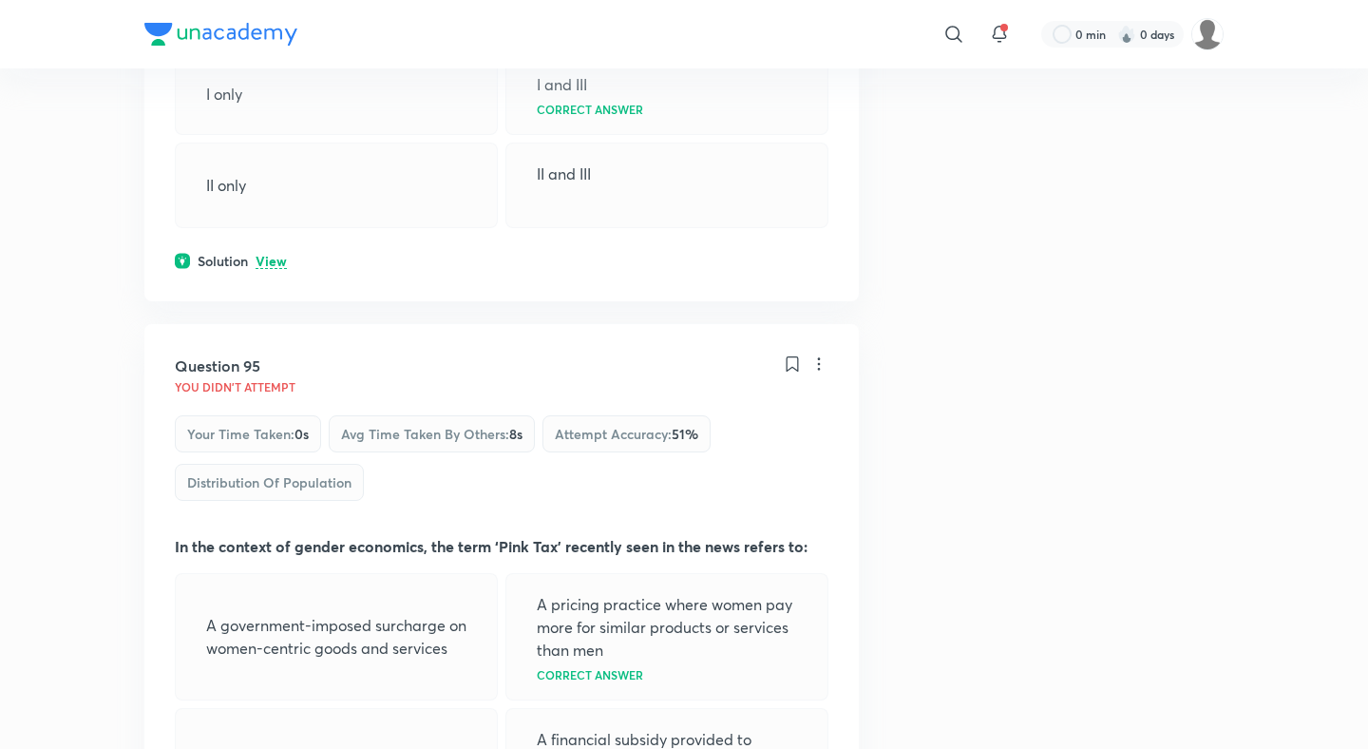
scroll to position [59278, 0]
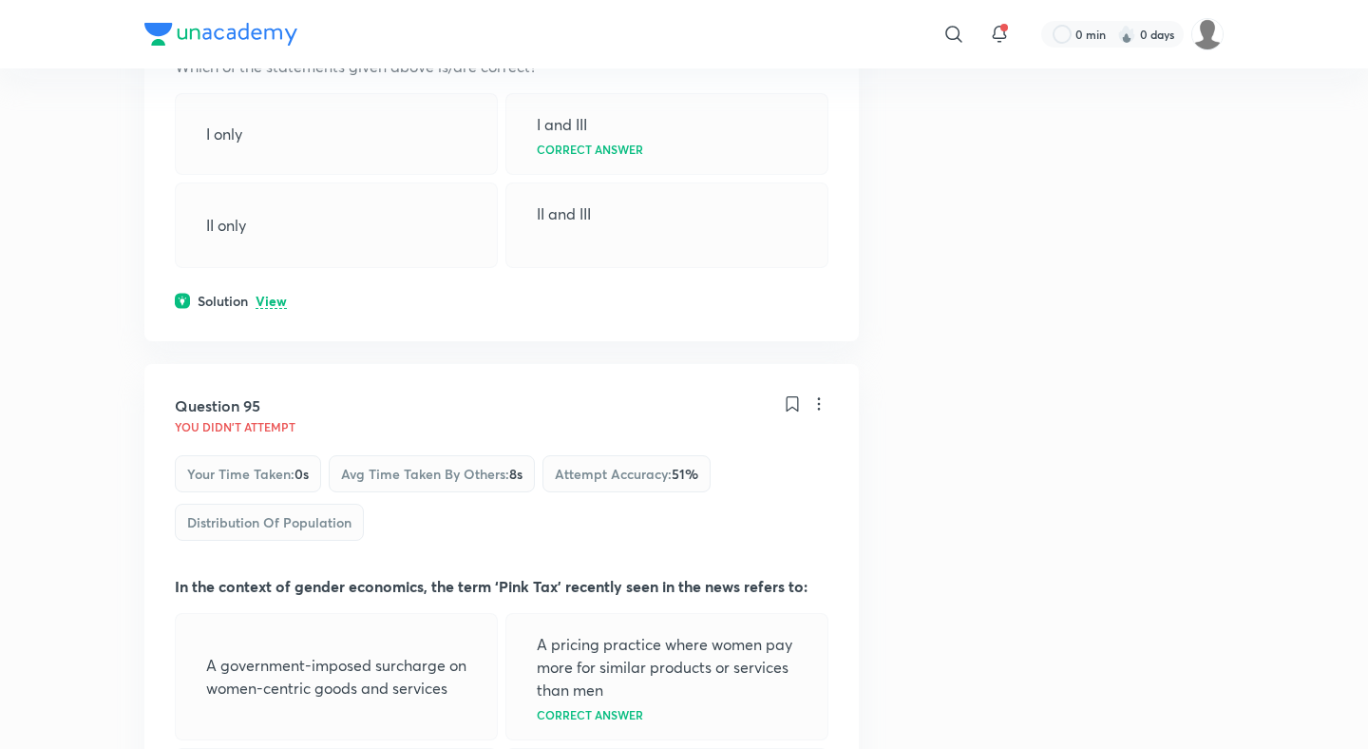
click at [262, 364] on div "Question 95 You didn't Attempt Your time taken : 0s Avg time taken by others : …" at bounding box center [501, 658] width 714 height 588
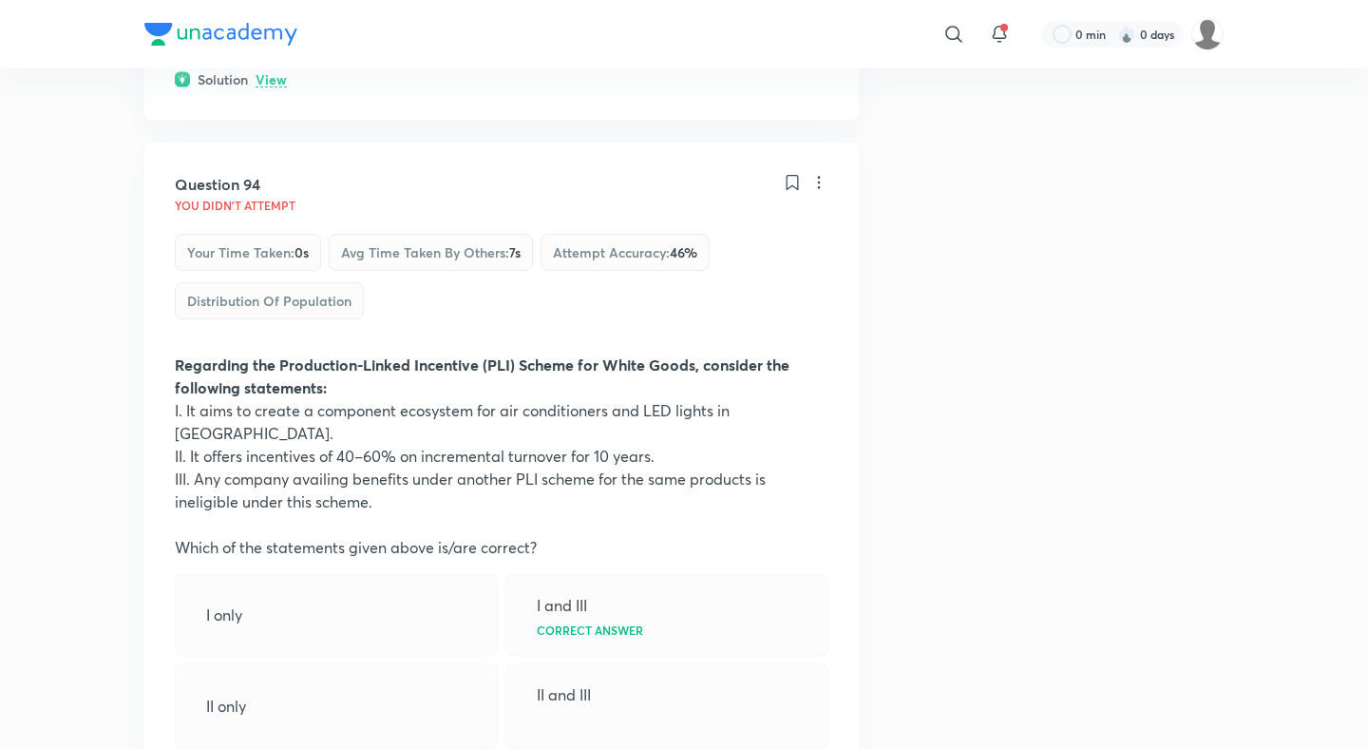
scroll to position [58562, 0]
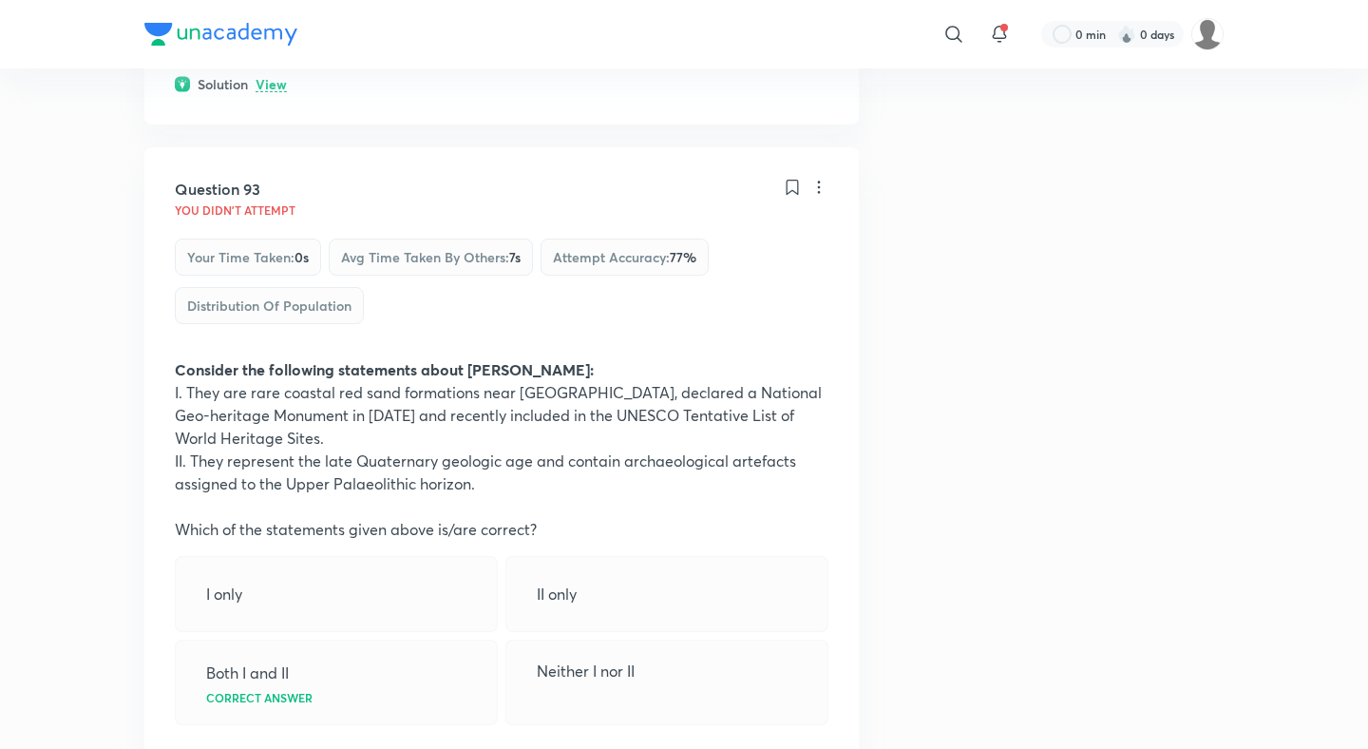
scroll to position [58096, 0]
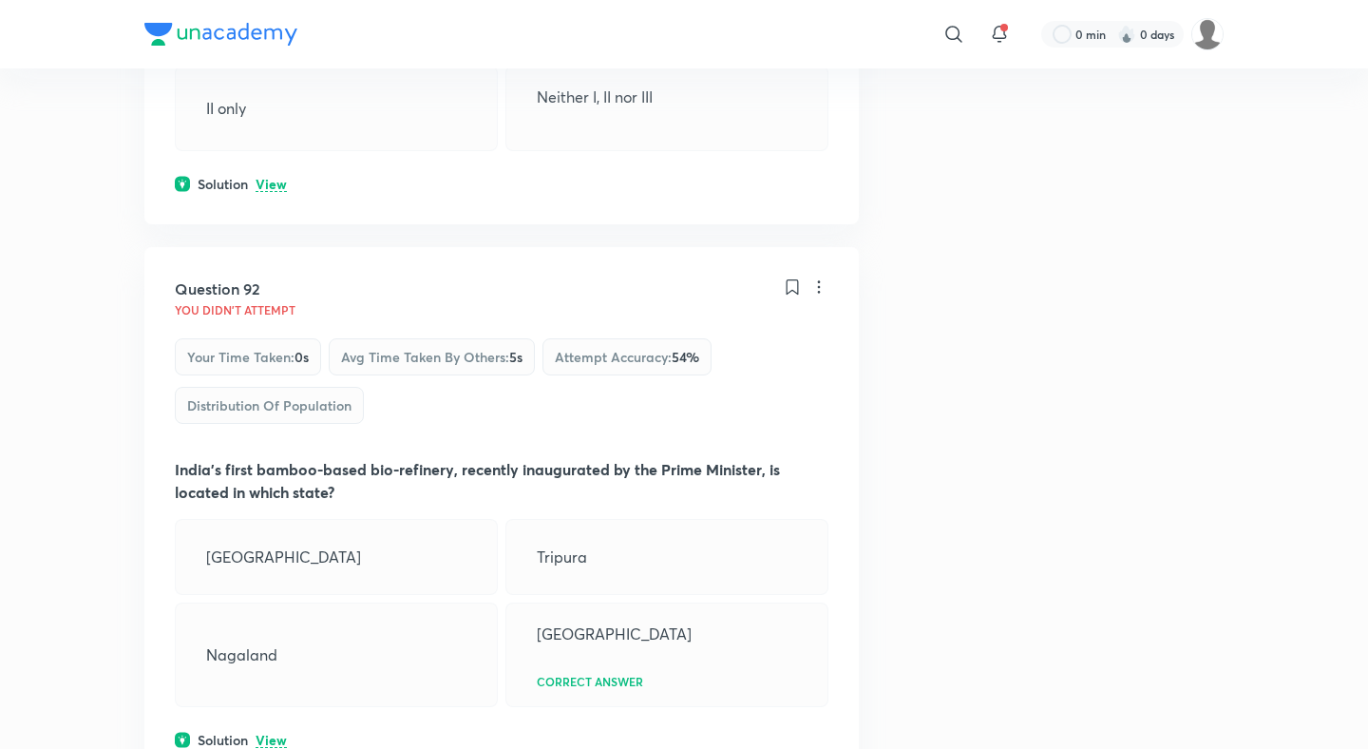
scroll to position [57431, 0]
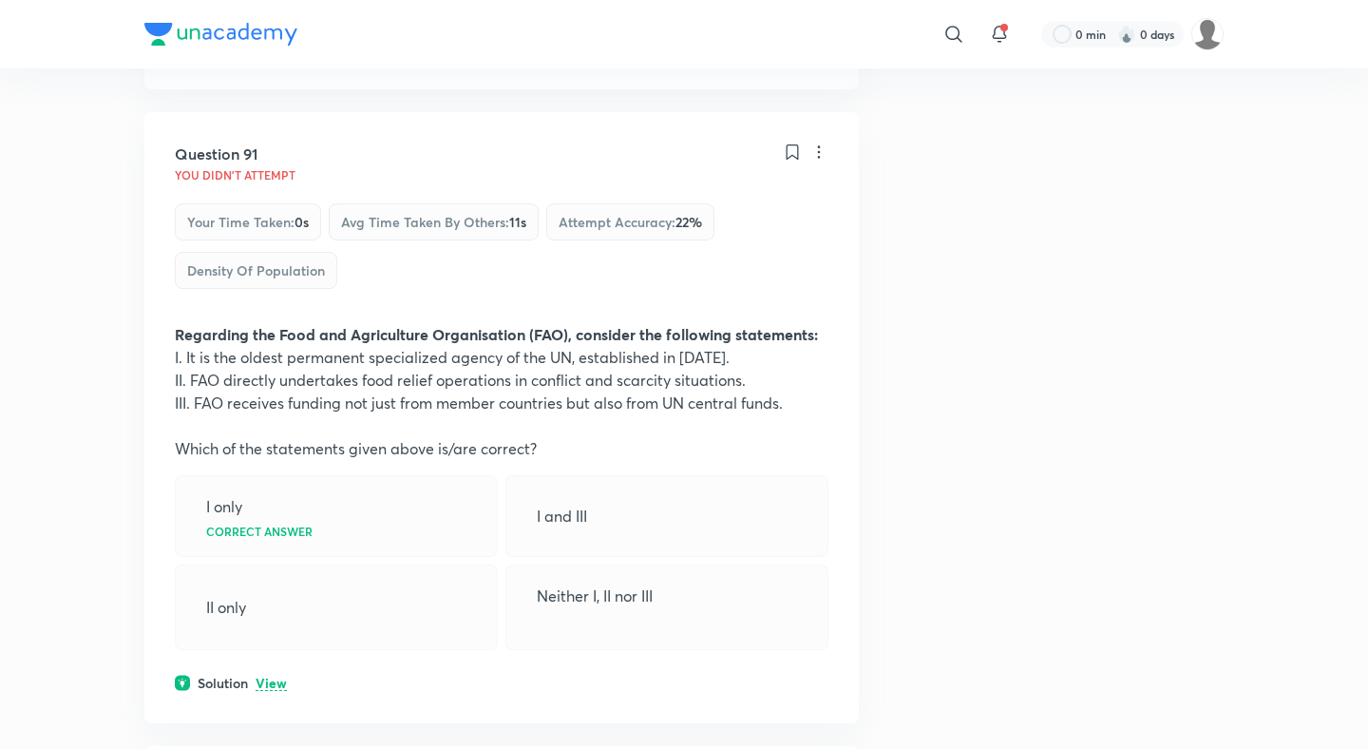
scroll to position [56857, 0]
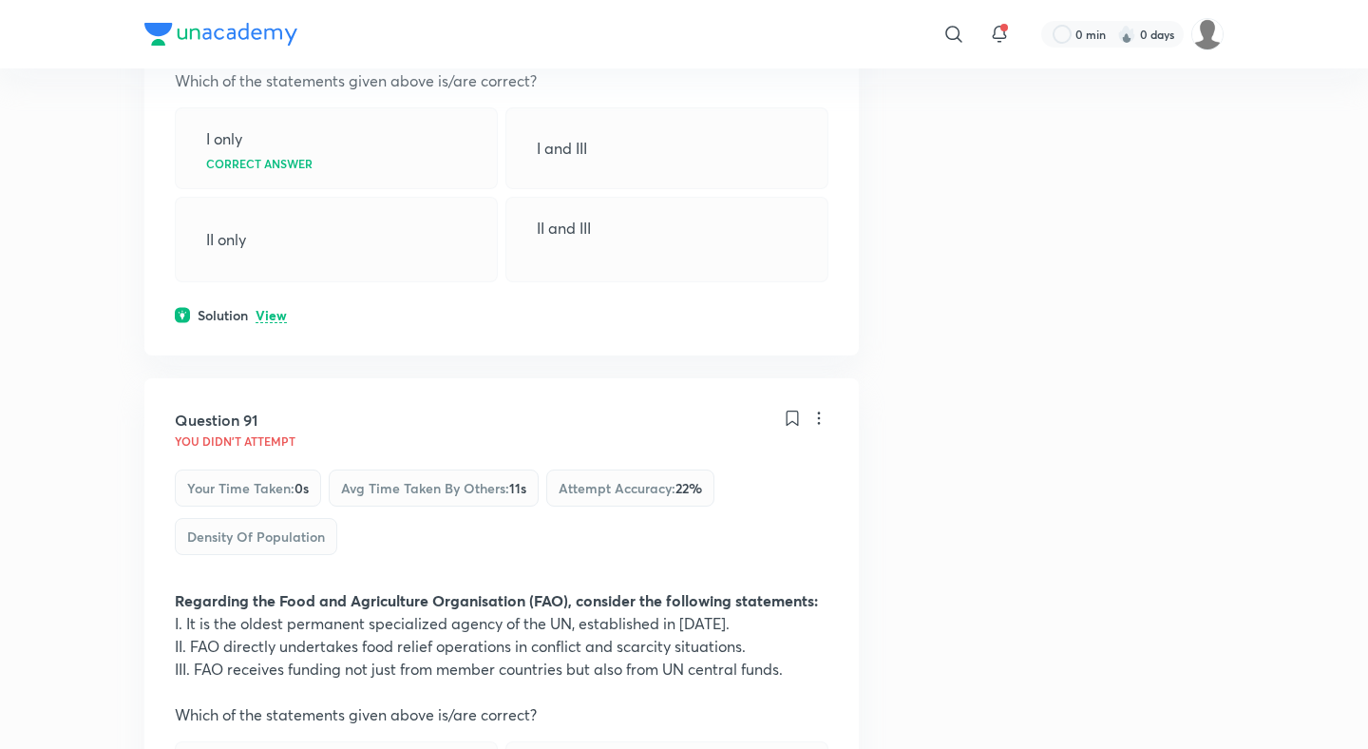
scroll to position [56731, 0]
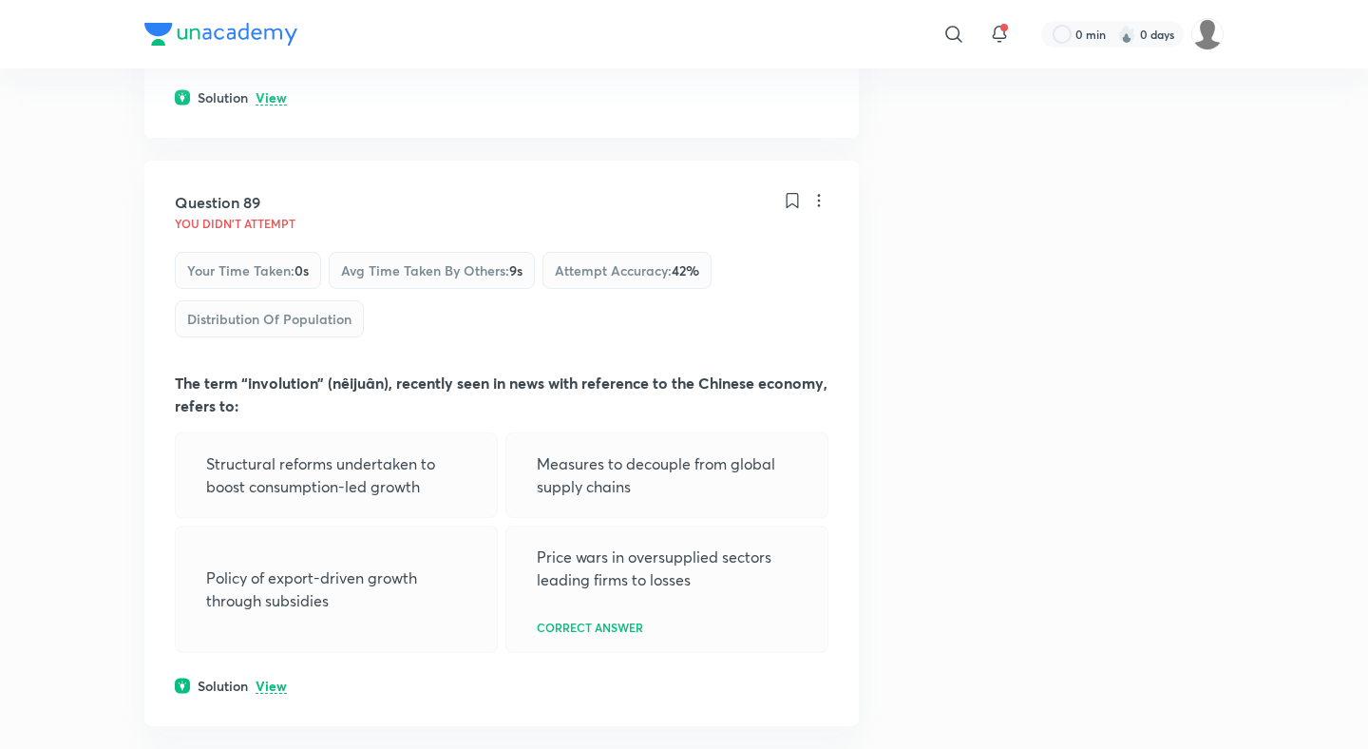
click at [276, 679] on p "View" at bounding box center [271, 686] width 31 height 14
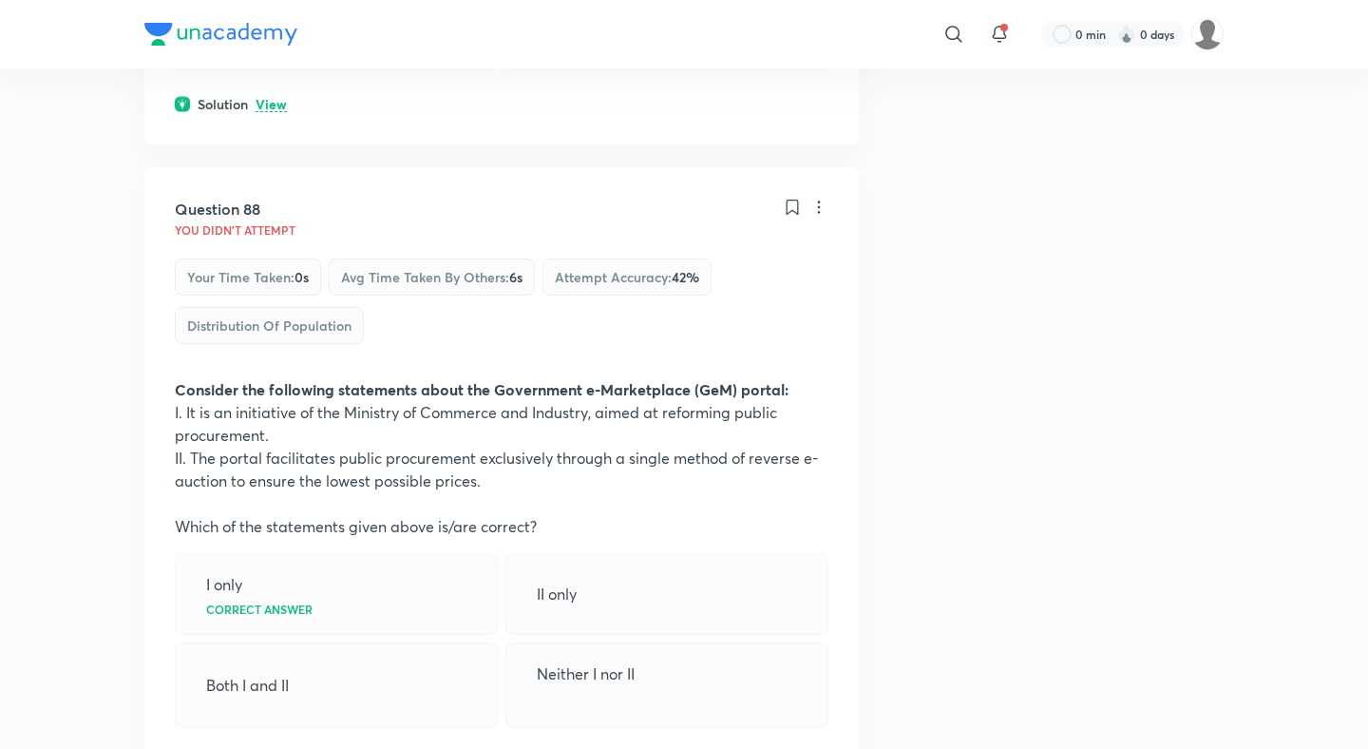
scroll to position [54928, 0]
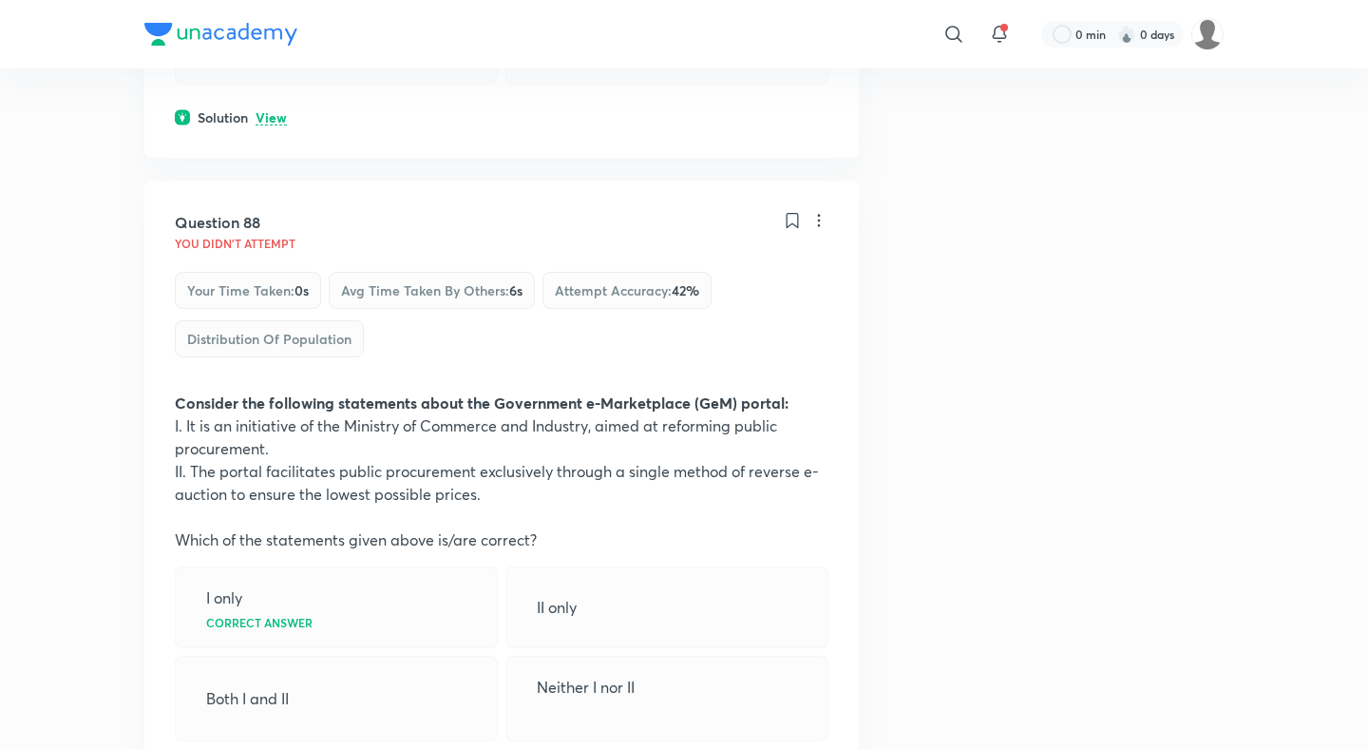
click at [273, 187] on div "Question 88 You didn't Attempt Your time taken : 0s Avg time taken by others : …" at bounding box center [501, 497] width 714 height 634
click at [258, 227] on div "Question 88 You didn't Attempt Your time taken : 0s Avg time taken by others : …" at bounding box center [501, 497] width 714 height 634
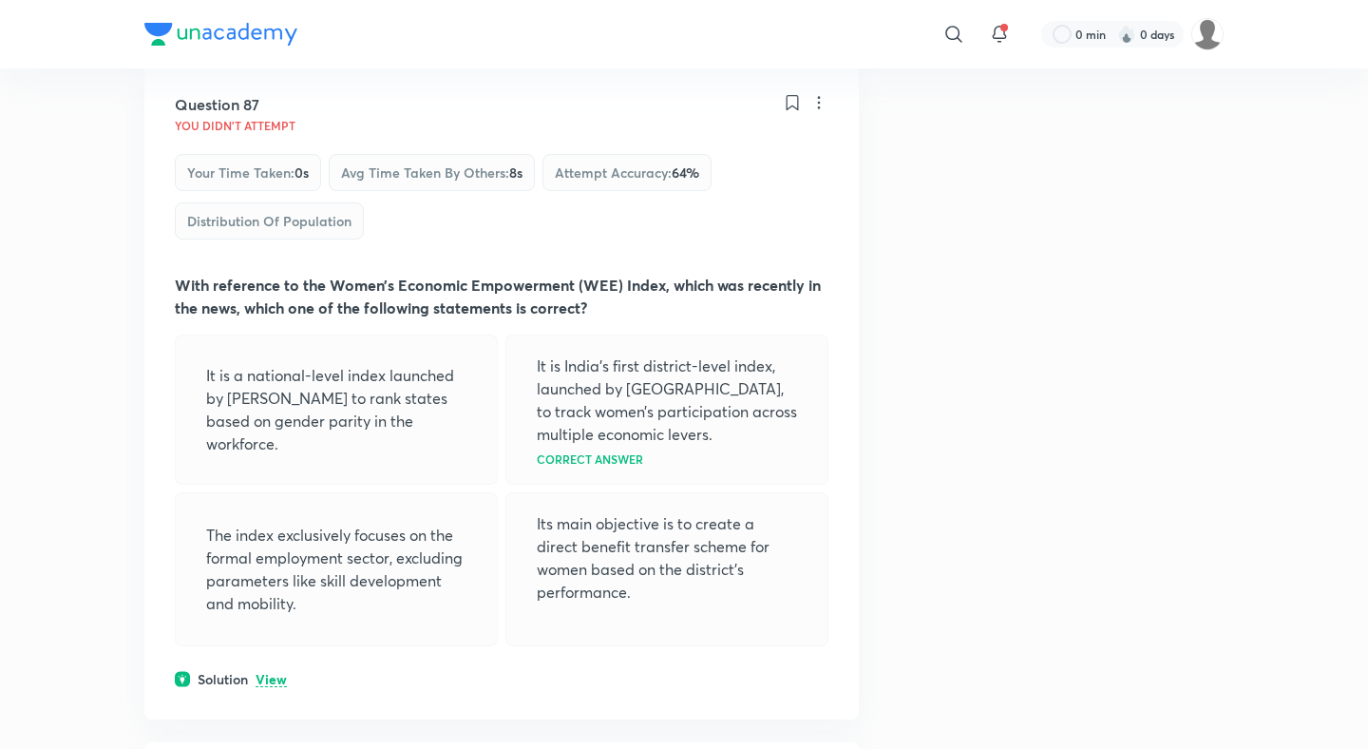
scroll to position [54288, 0]
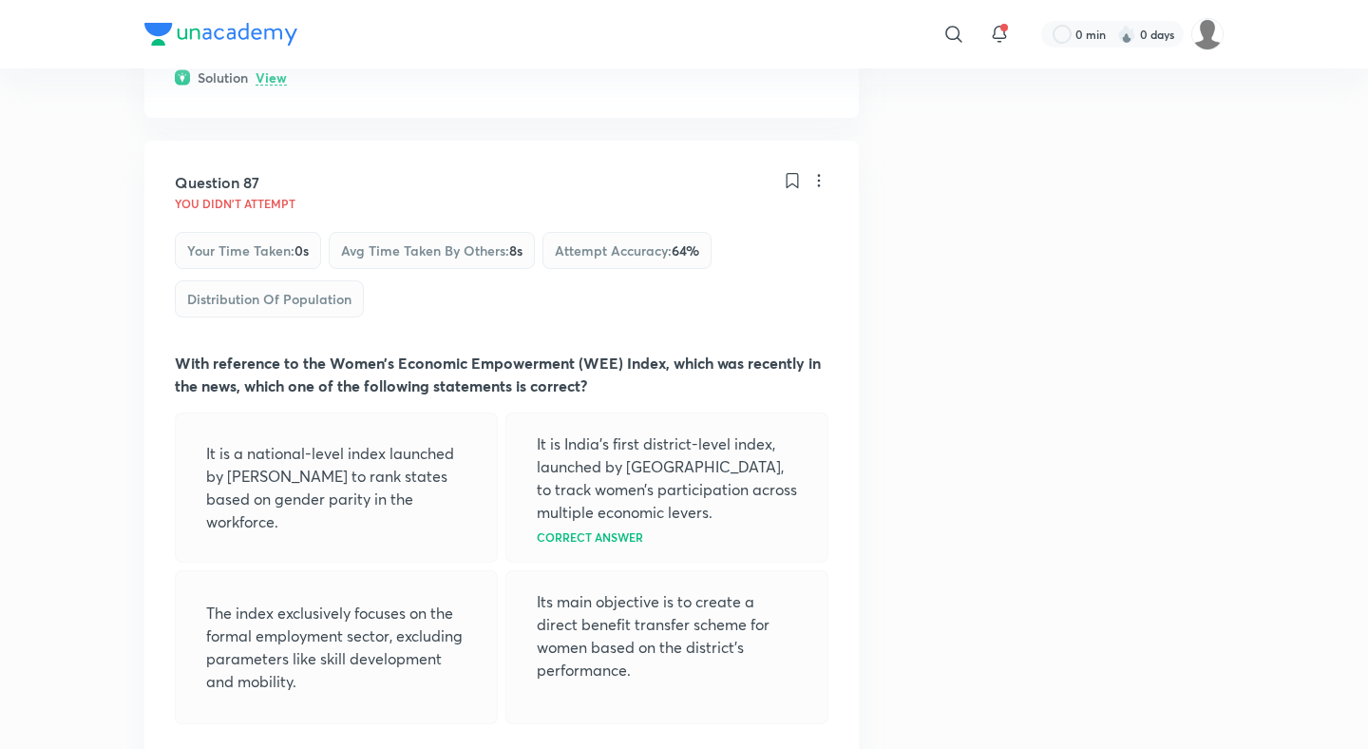
click at [266, 748] on p "View" at bounding box center [271, 757] width 31 height 14
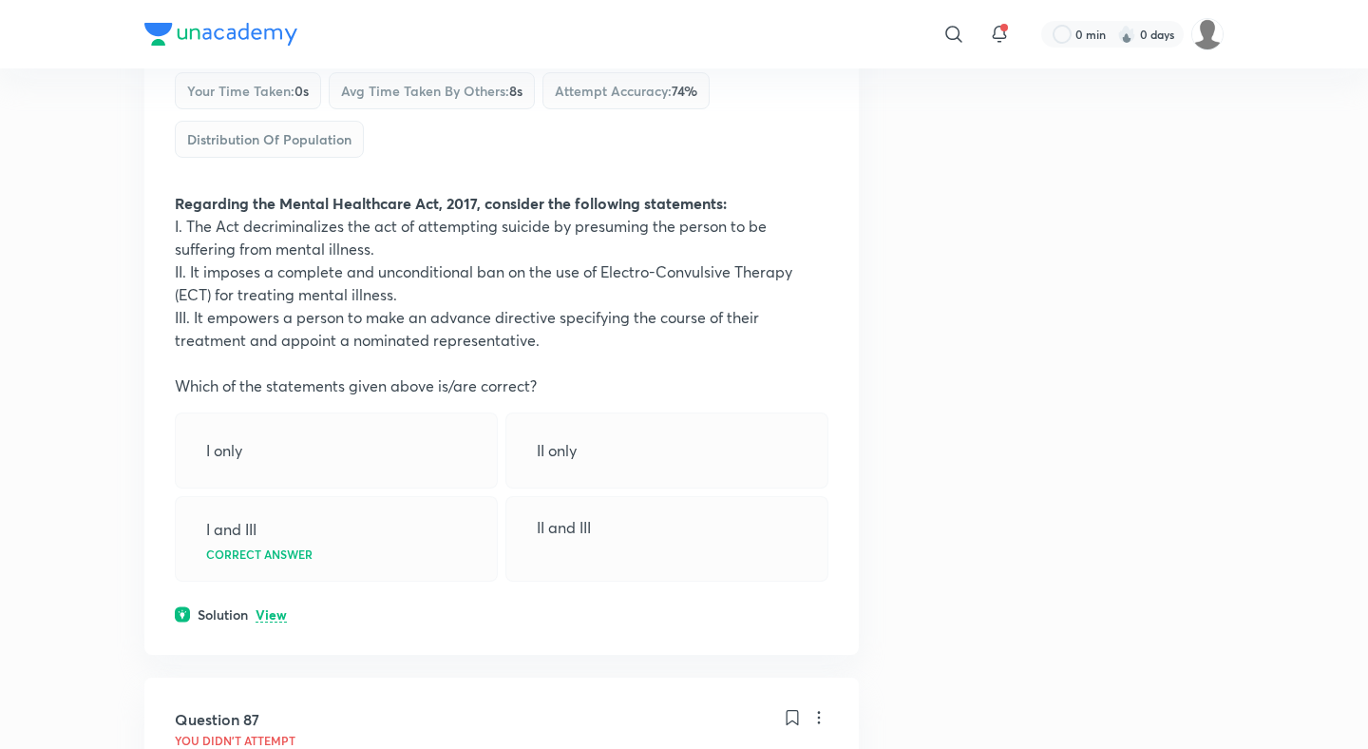
scroll to position [53632, 0]
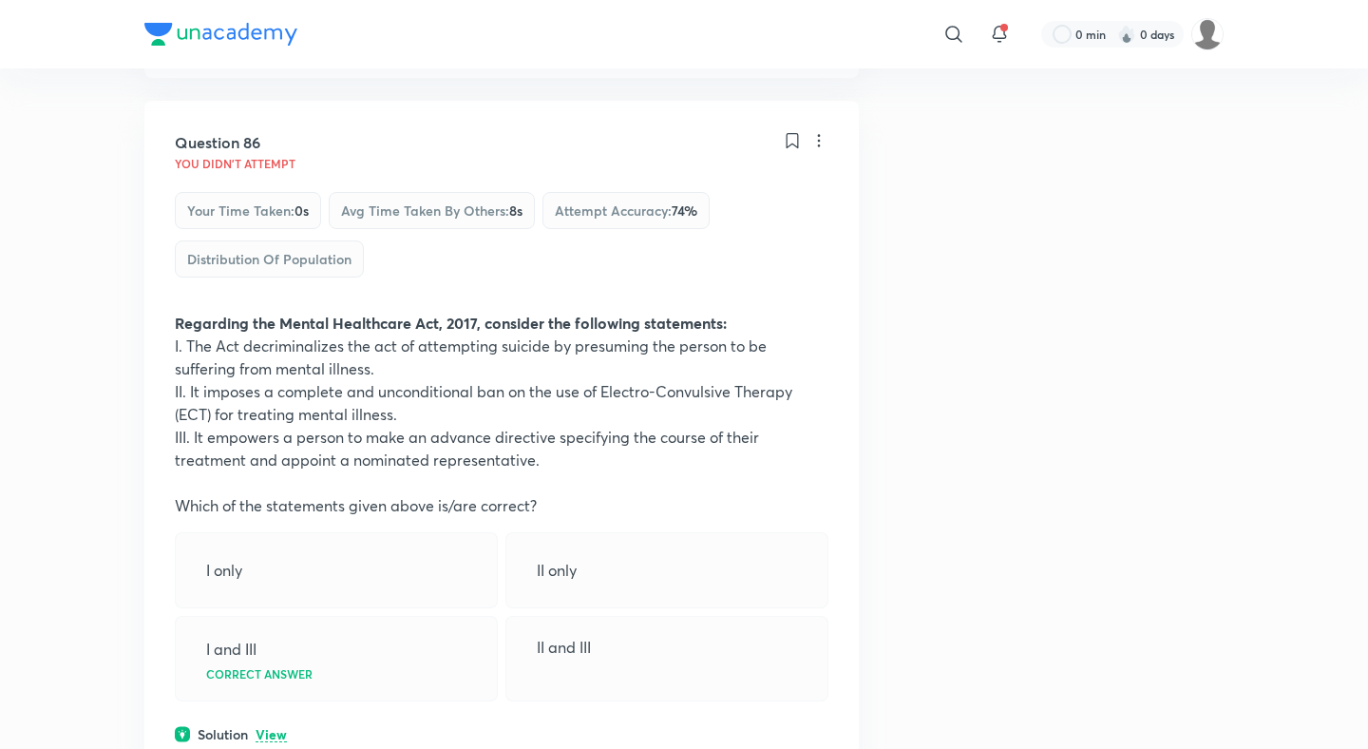
click at [266, 728] on p "View" at bounding box center [271, 735] width 31 height 14
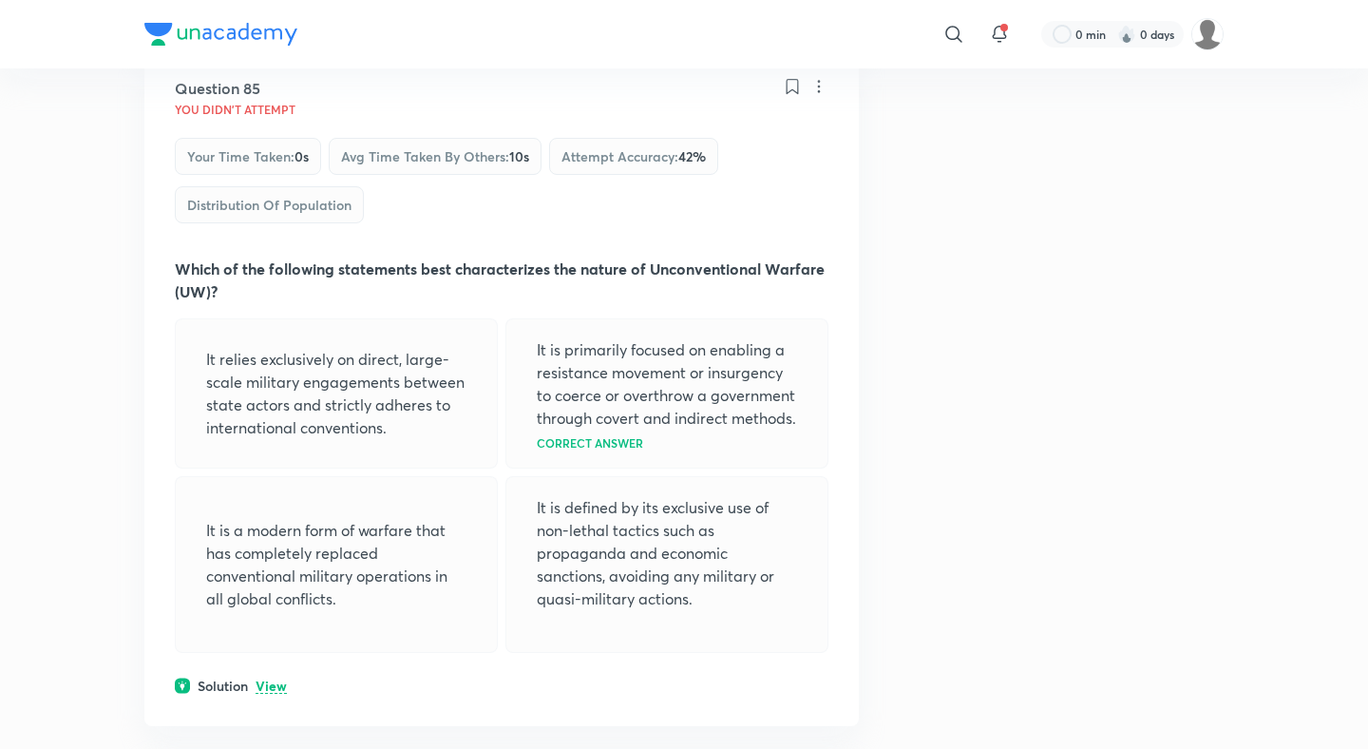
scroll to position [52971, 0]
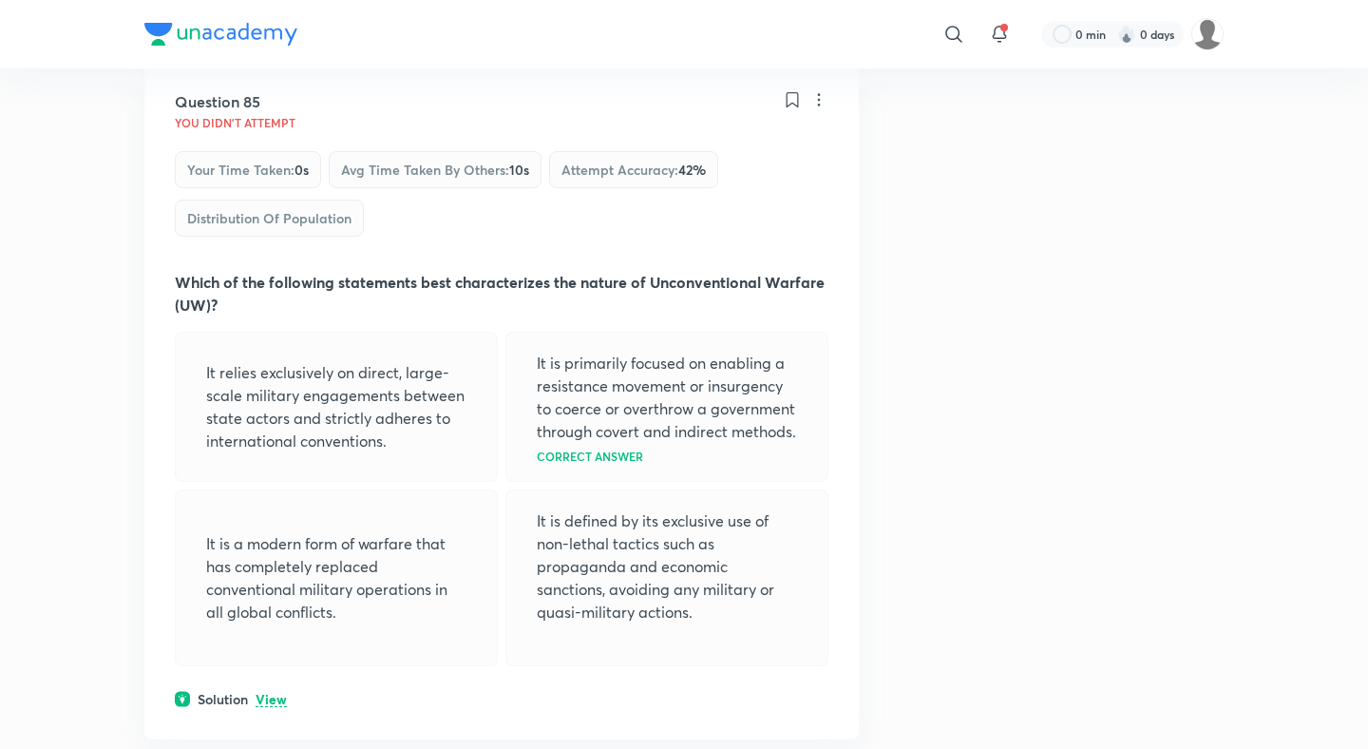
click at [276, 104] on div "Question 85 You didn't Attempt Your time taken : 0s Avg time taken by others : …" at bounding box center [501, 399] width 714 height 679
click at [271, 692] on p "View" at bounding box center [271, 699] width 31 height 14
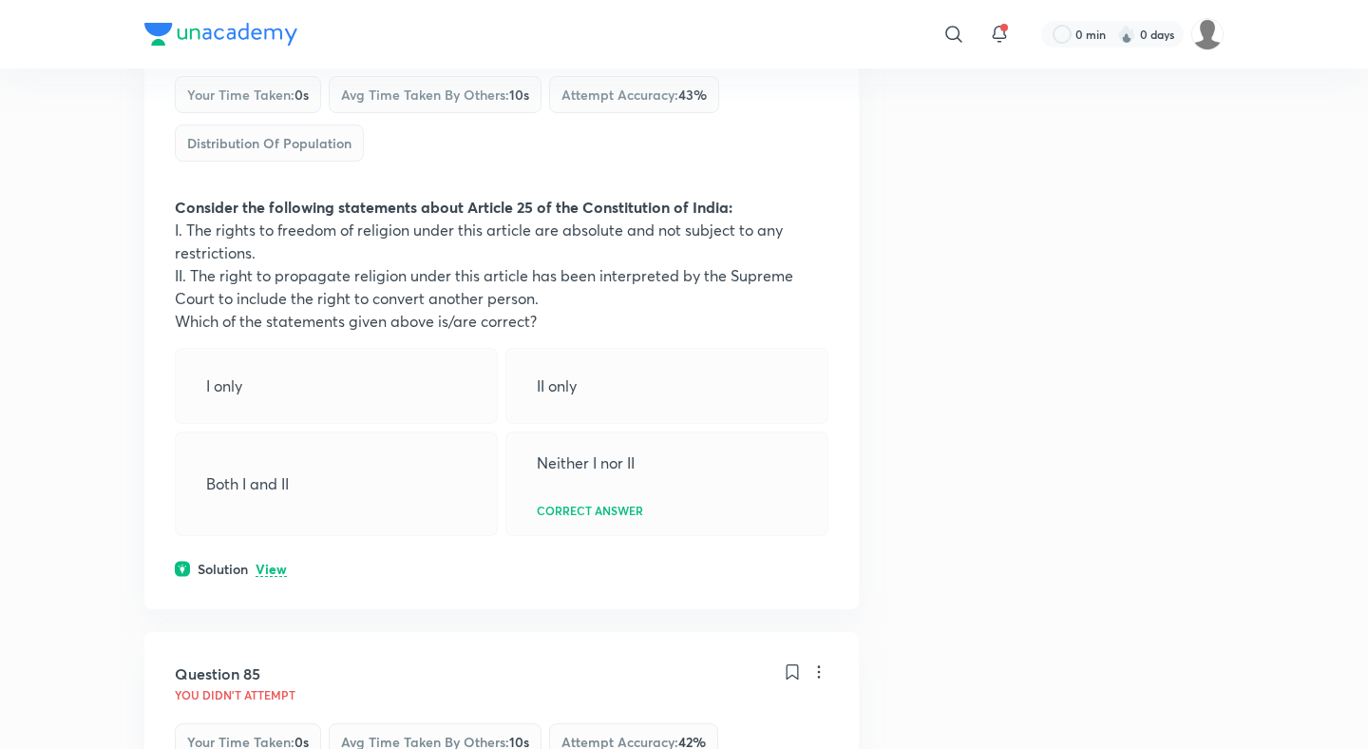
scroll to position [52328, 0]
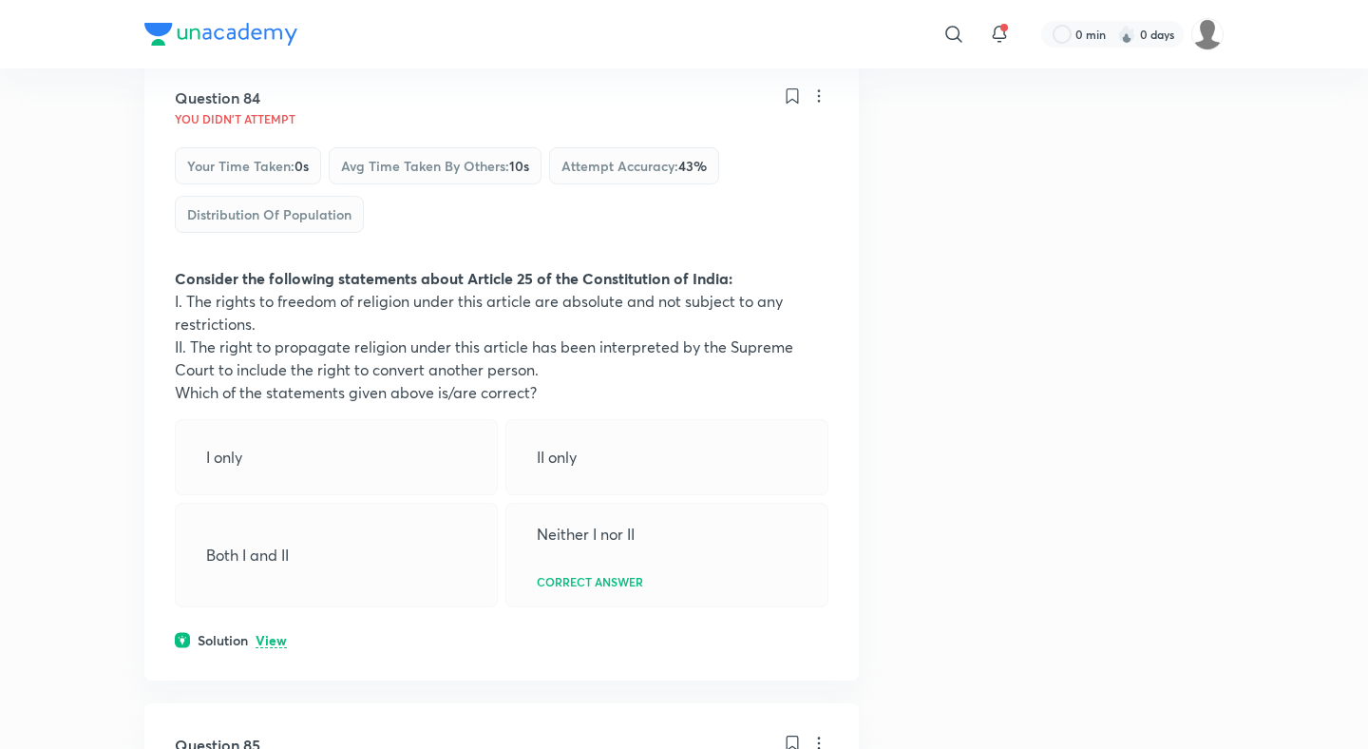
click at [268, 634] on p "View" at bounding box center [271, 641] width 31 height 14
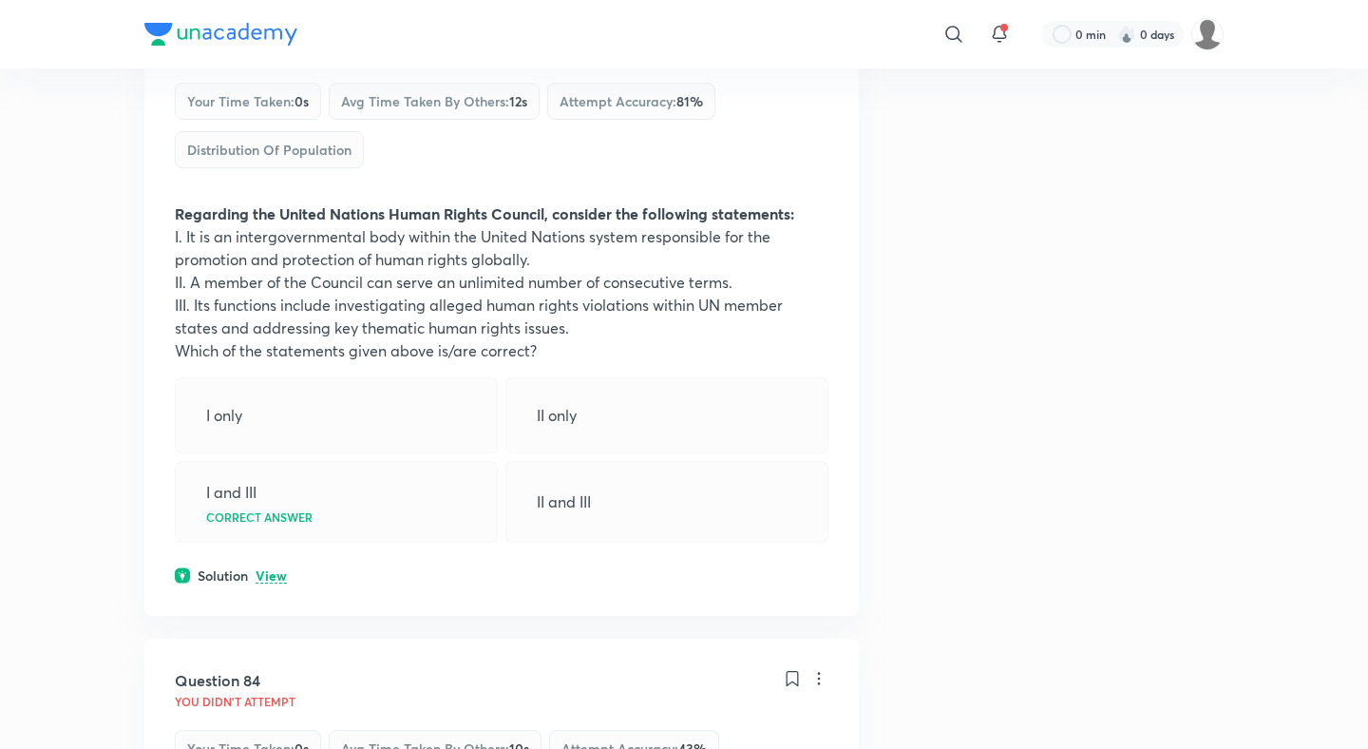
scroll to position [51568, 0]
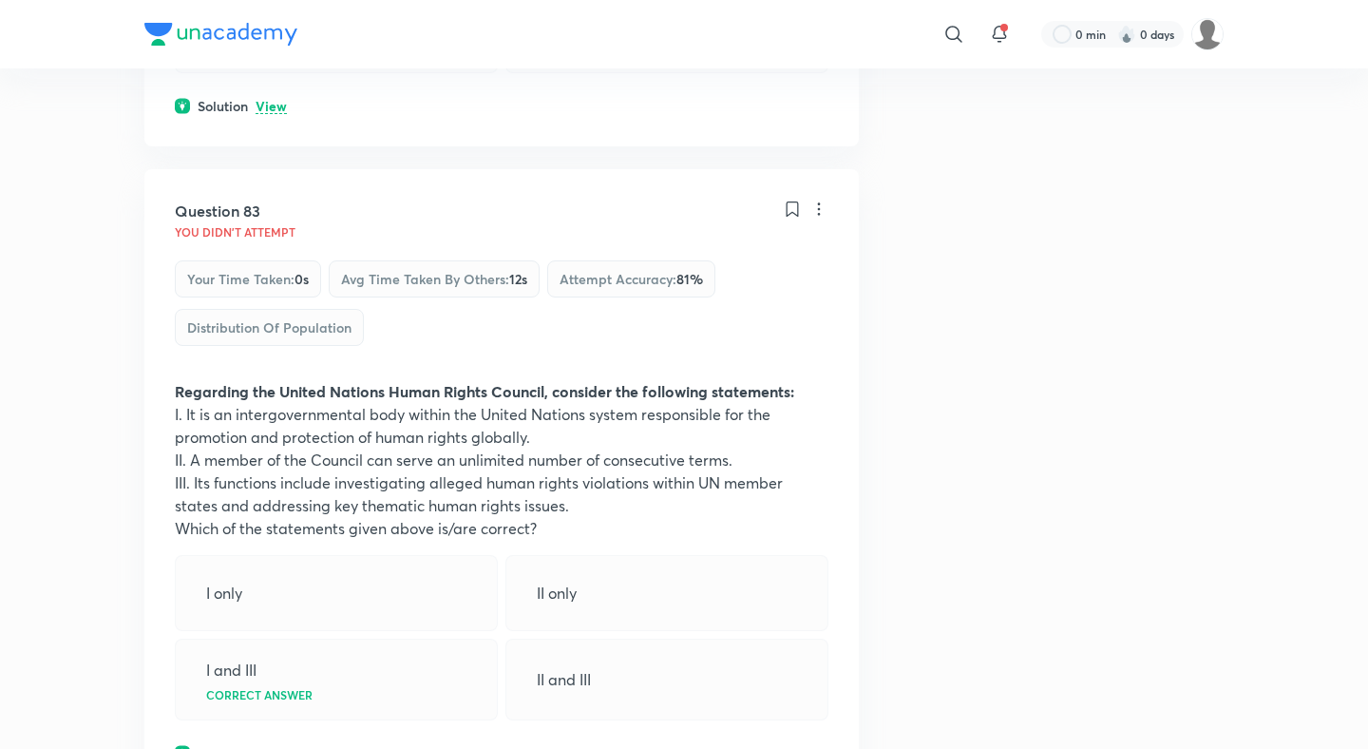
click at [271, 747] on p "View" at bounding box center [271, 754] width 31 height 14
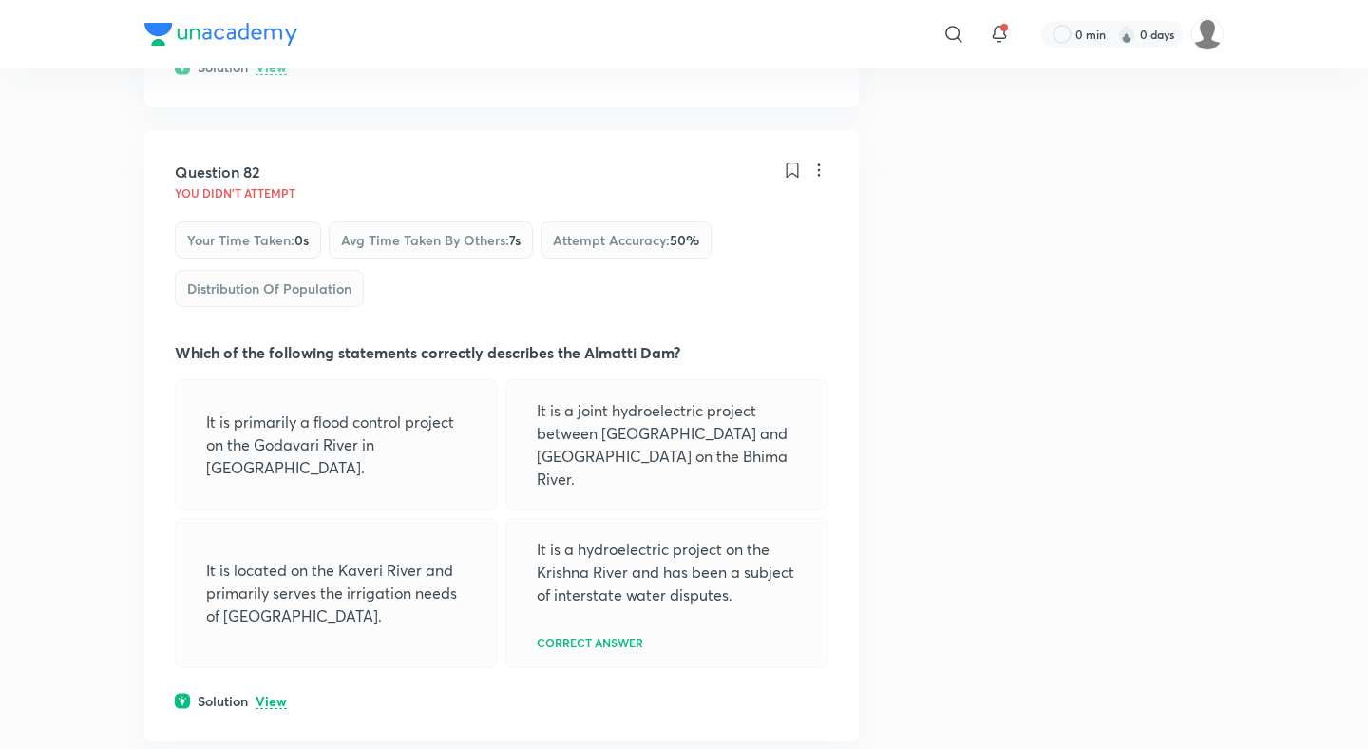
click at [269, 694] on p "View" at bounding box center [271, 701] width 31 height 14
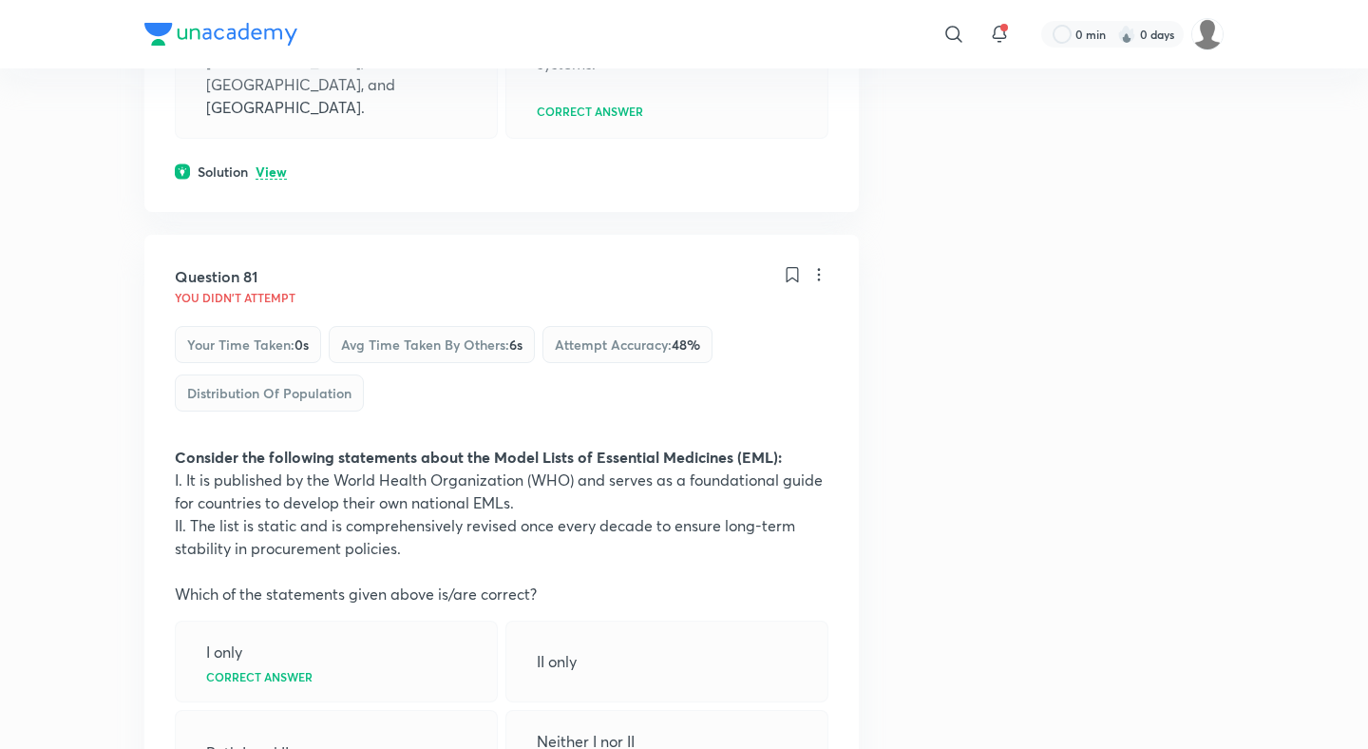
scroll to position [50189, 0]
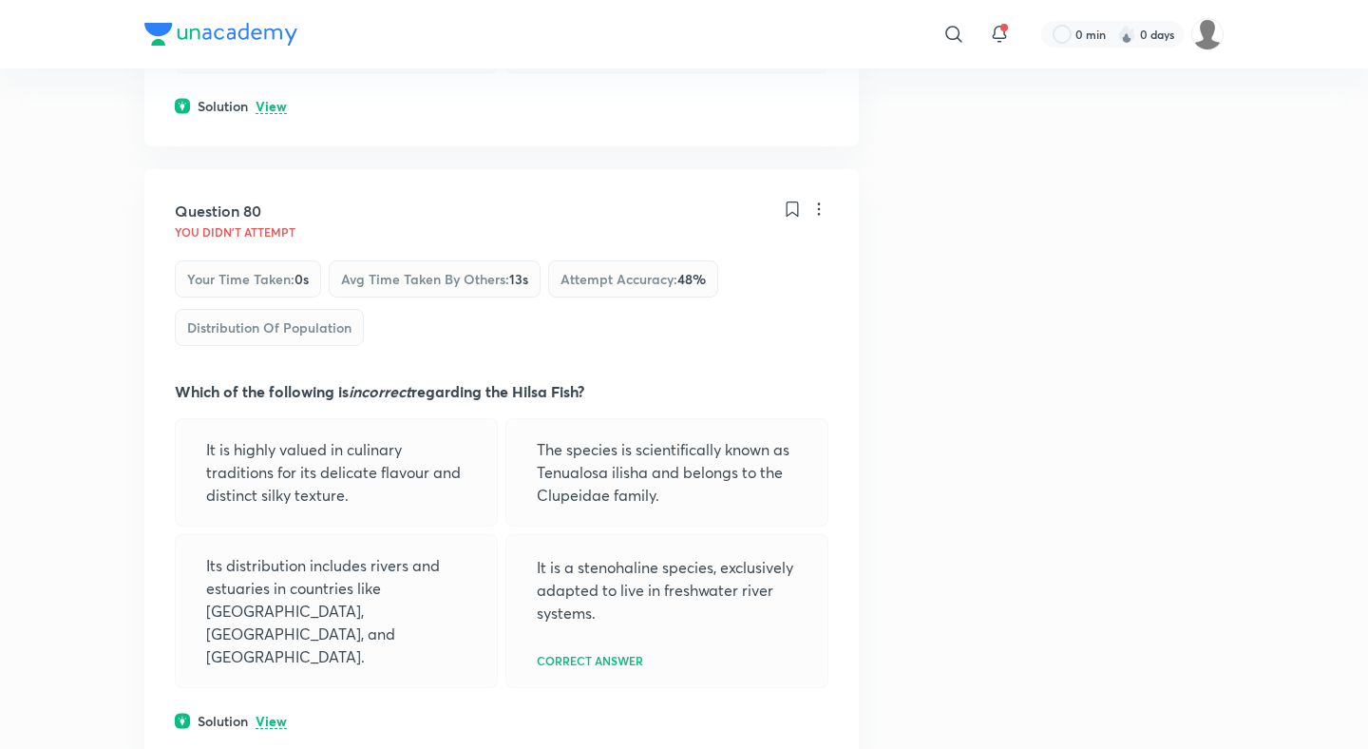
scroll to position [49657, 0]
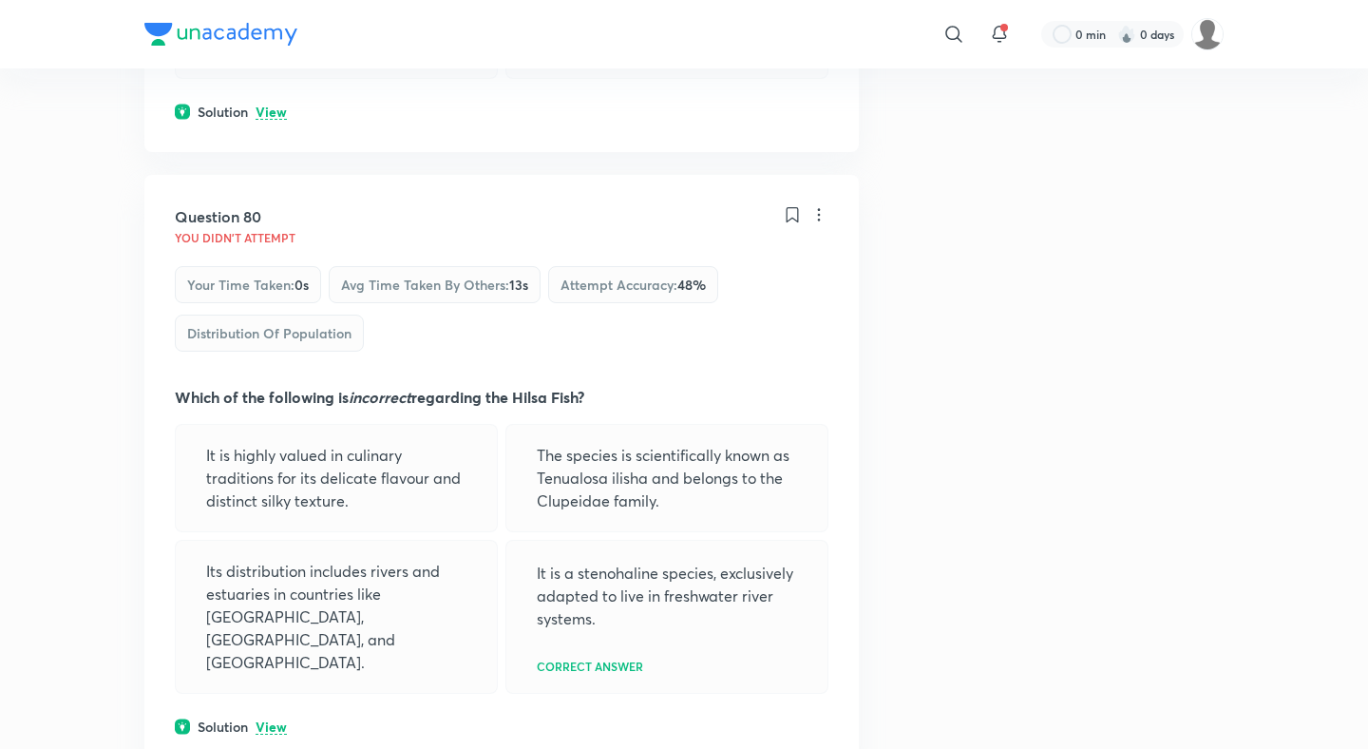
click at [275, 720] on p "View" at bounding box center [271, 727] width 31 height 14
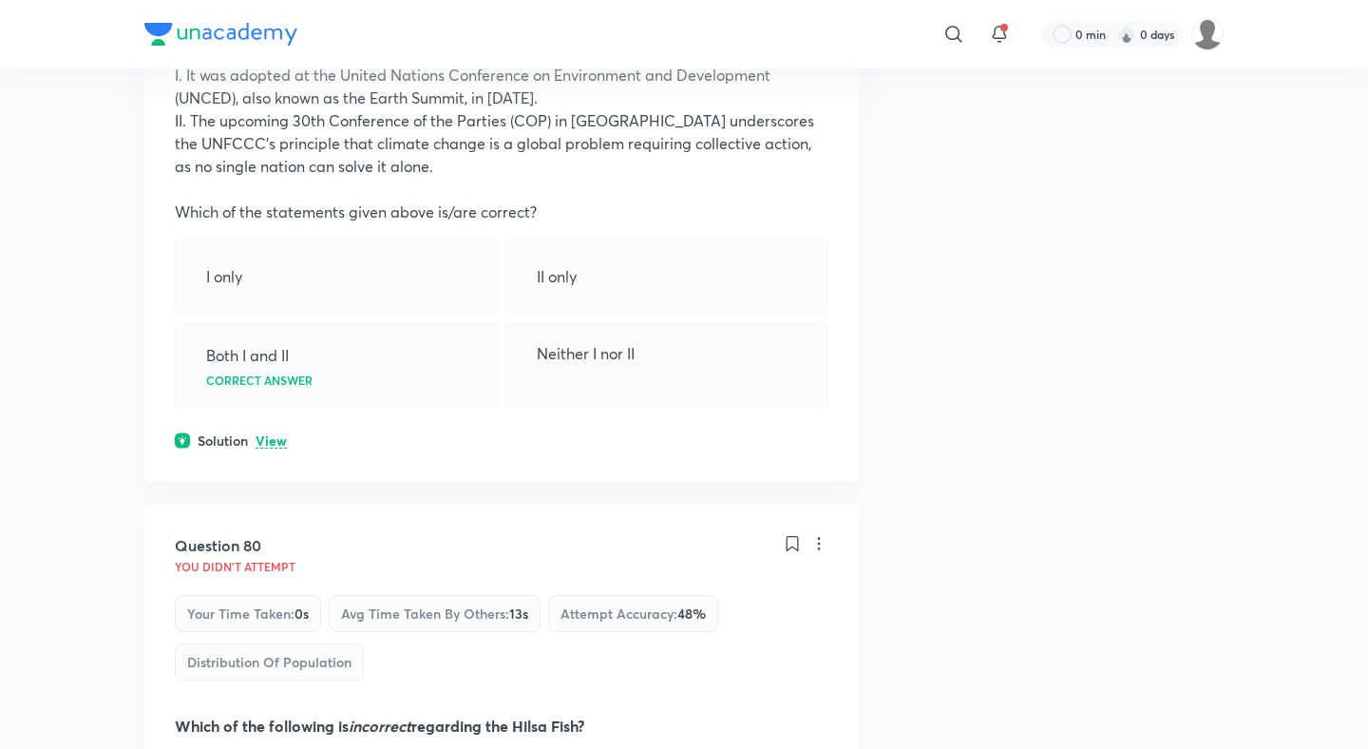
scroll to position [49091, 0]
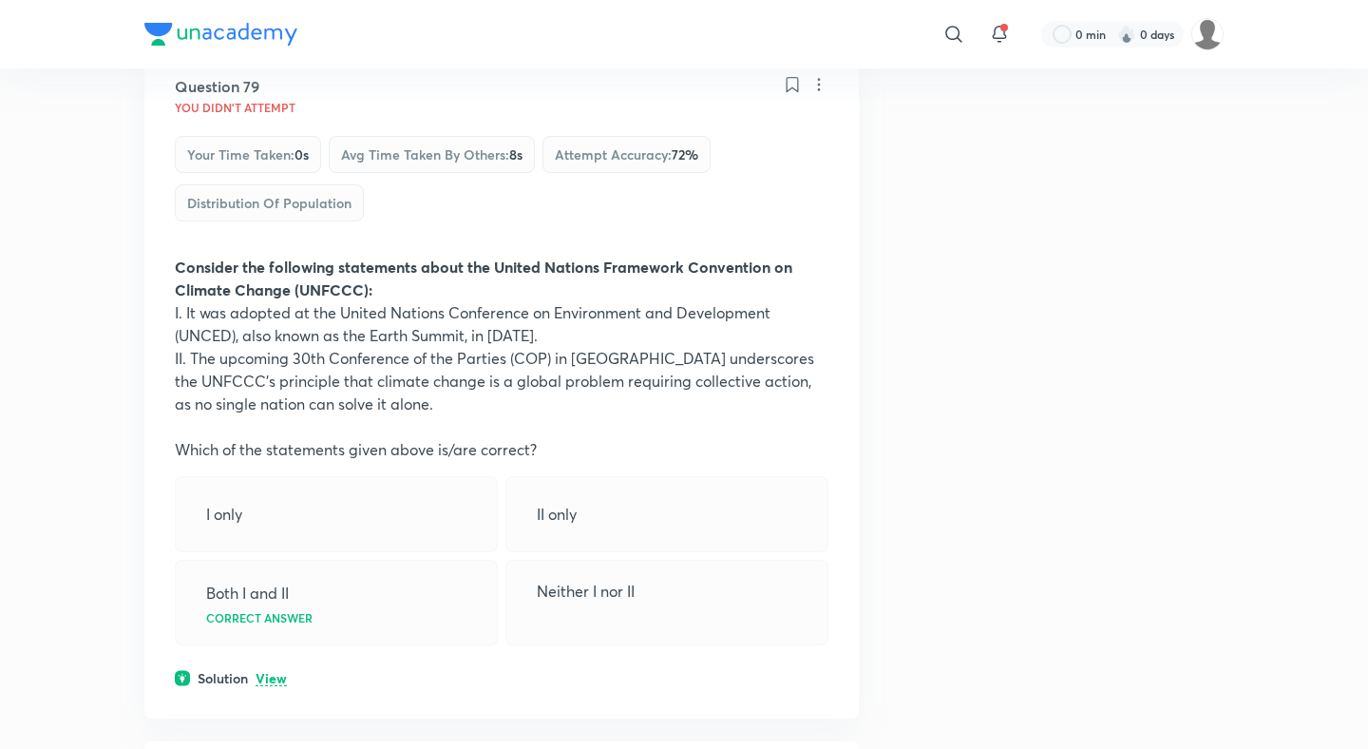
click at [273, 157] on div "Question 79 You didn't Attempt Your time taken : 0s Avg time taken by others : …" at bounding box center [501, 381] width 714 height 673
click at [273, 672] on p "View" at bounding box center [271, 679] width 31 height 14
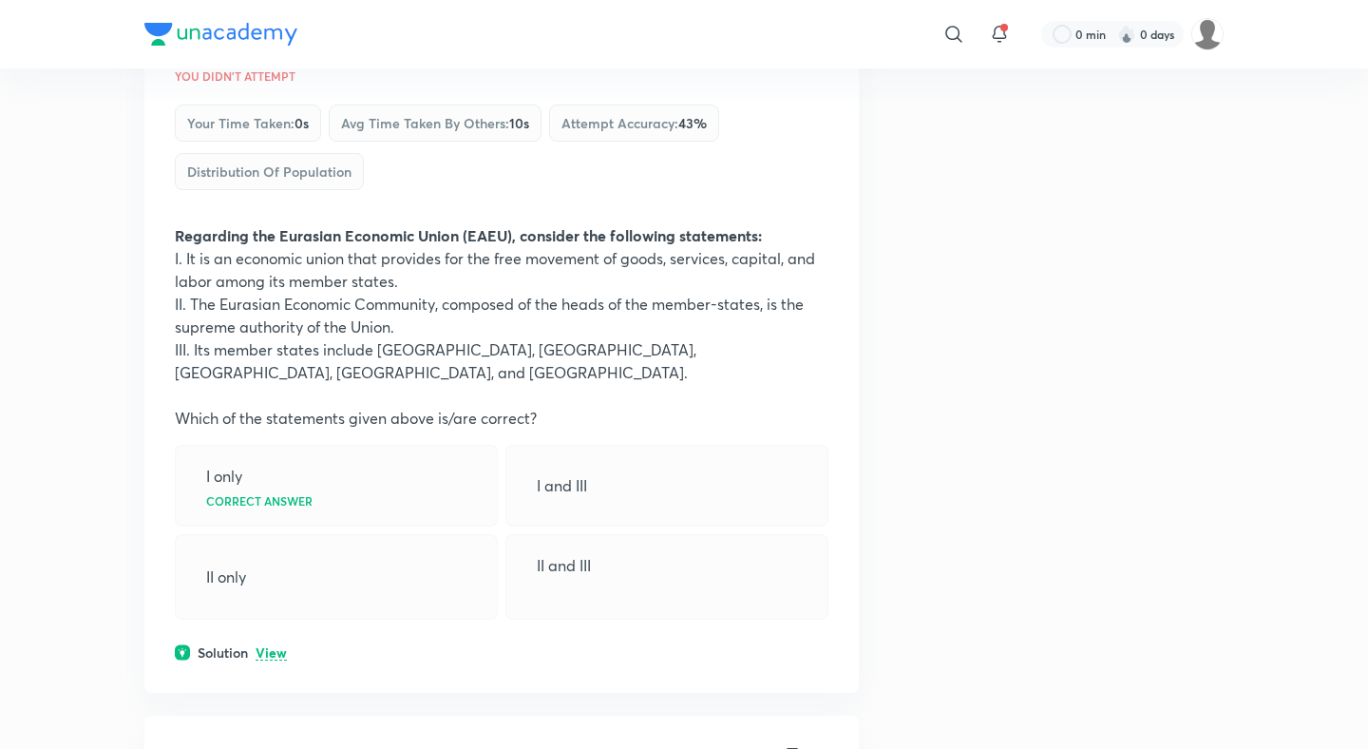
scroll to position [48398, 0]
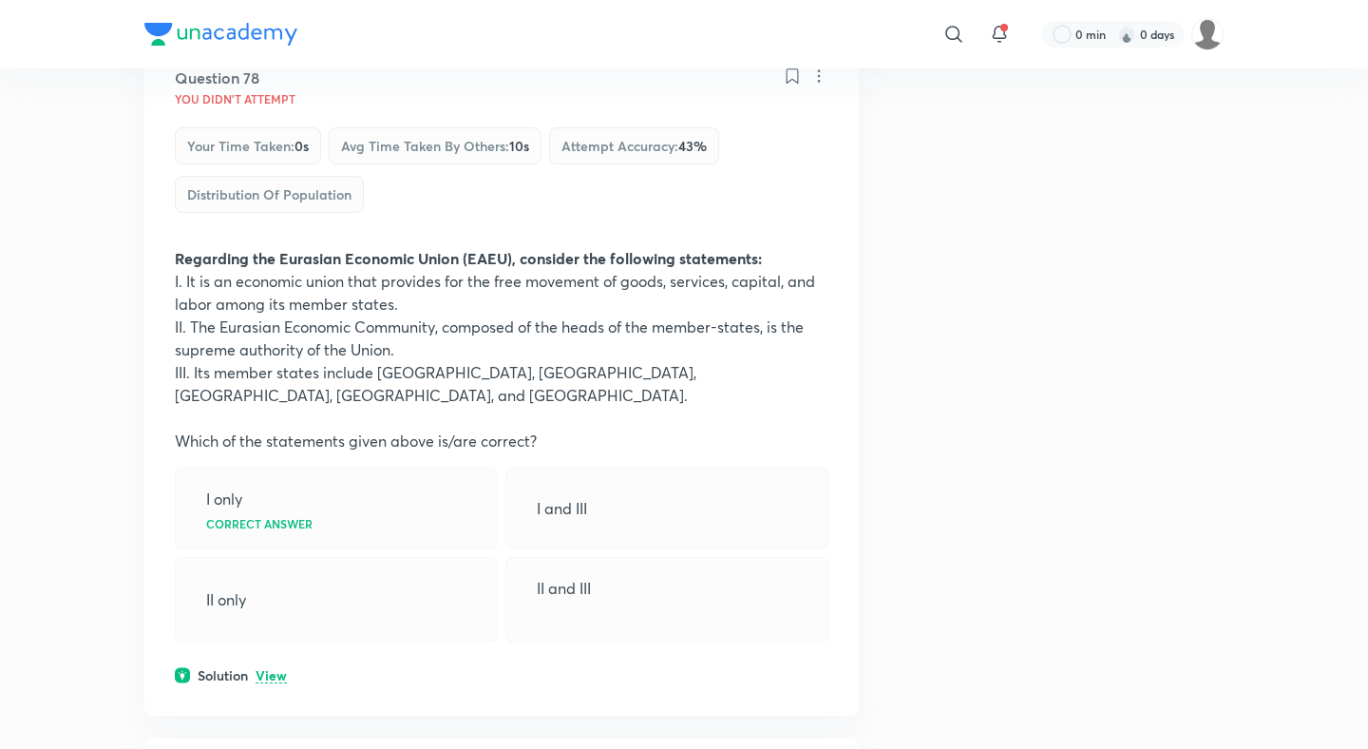
click at [265, 669] on p "View" at bounding box center [271, 676] width 31 height 14
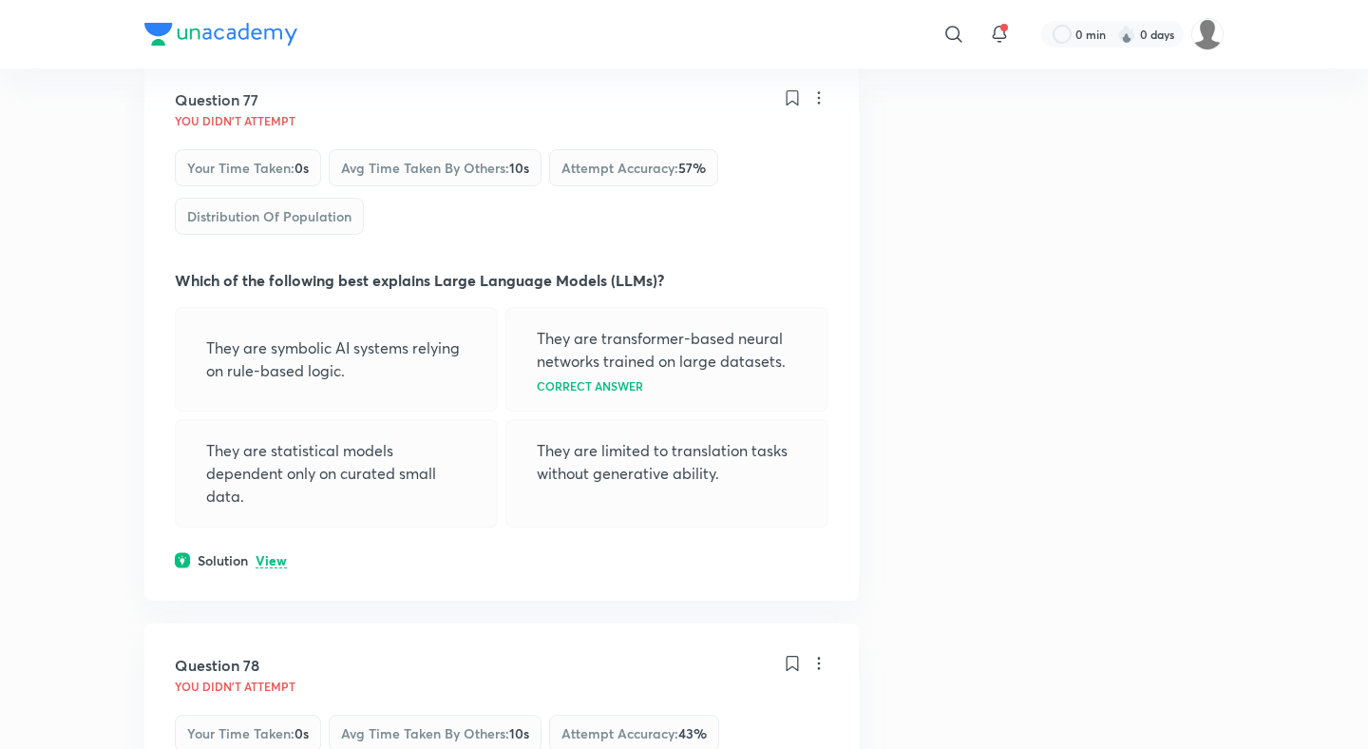
scroll to position [47720, 0]
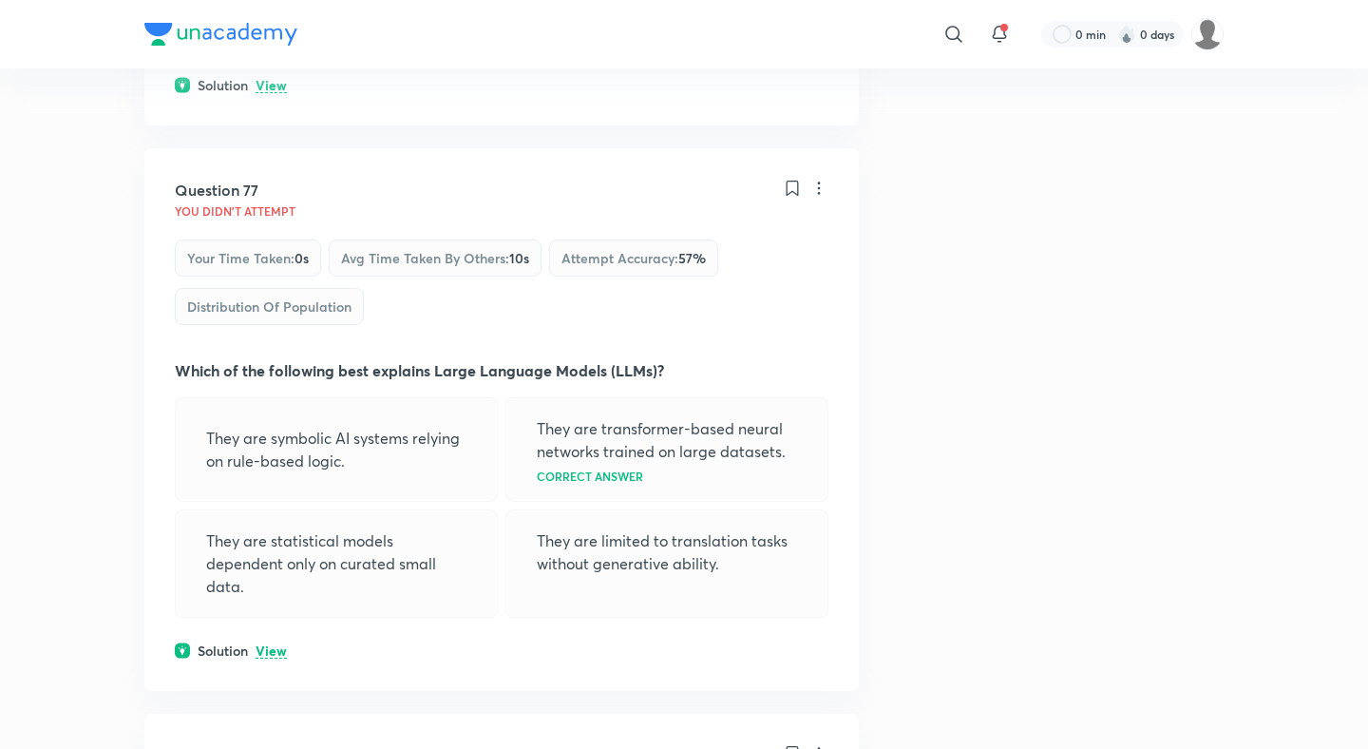
click at [273, 644] on p "View" at bounding box center [271, 651] width 31 height 14
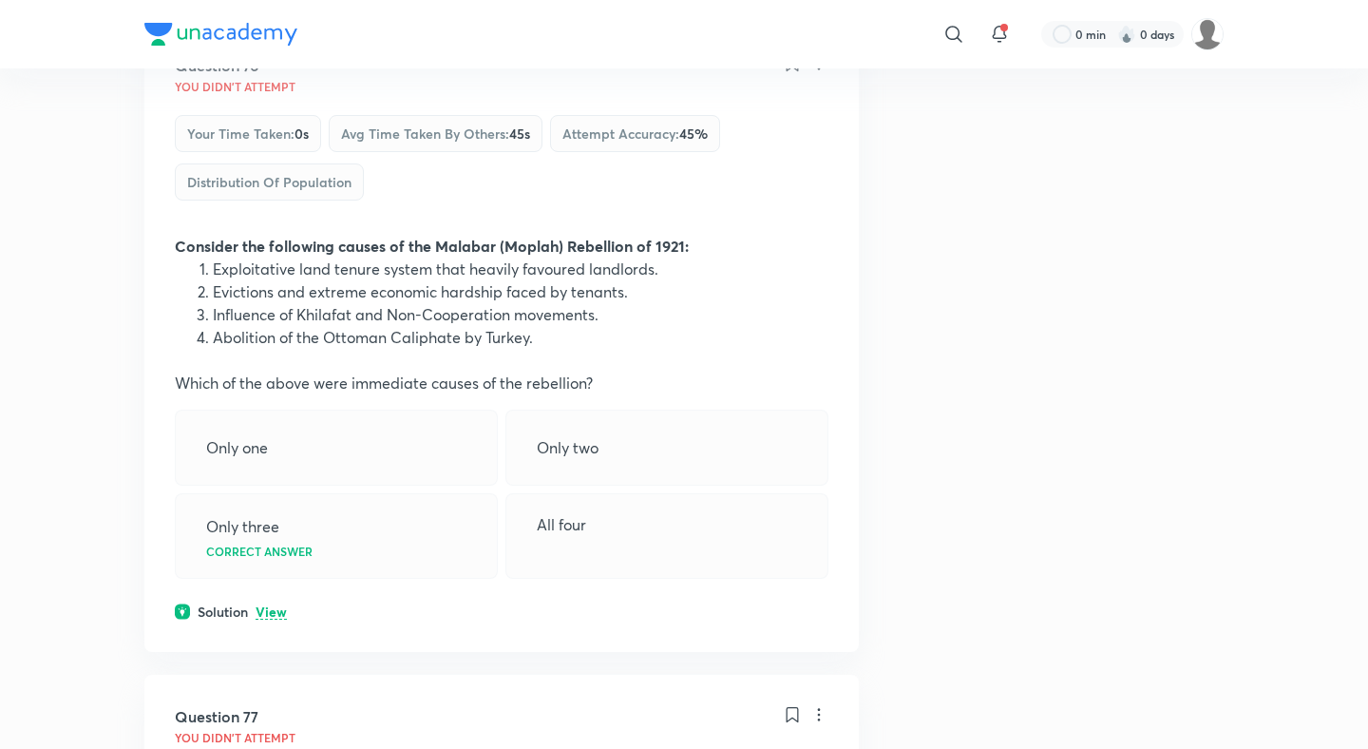
scroll to position [47055, 0]
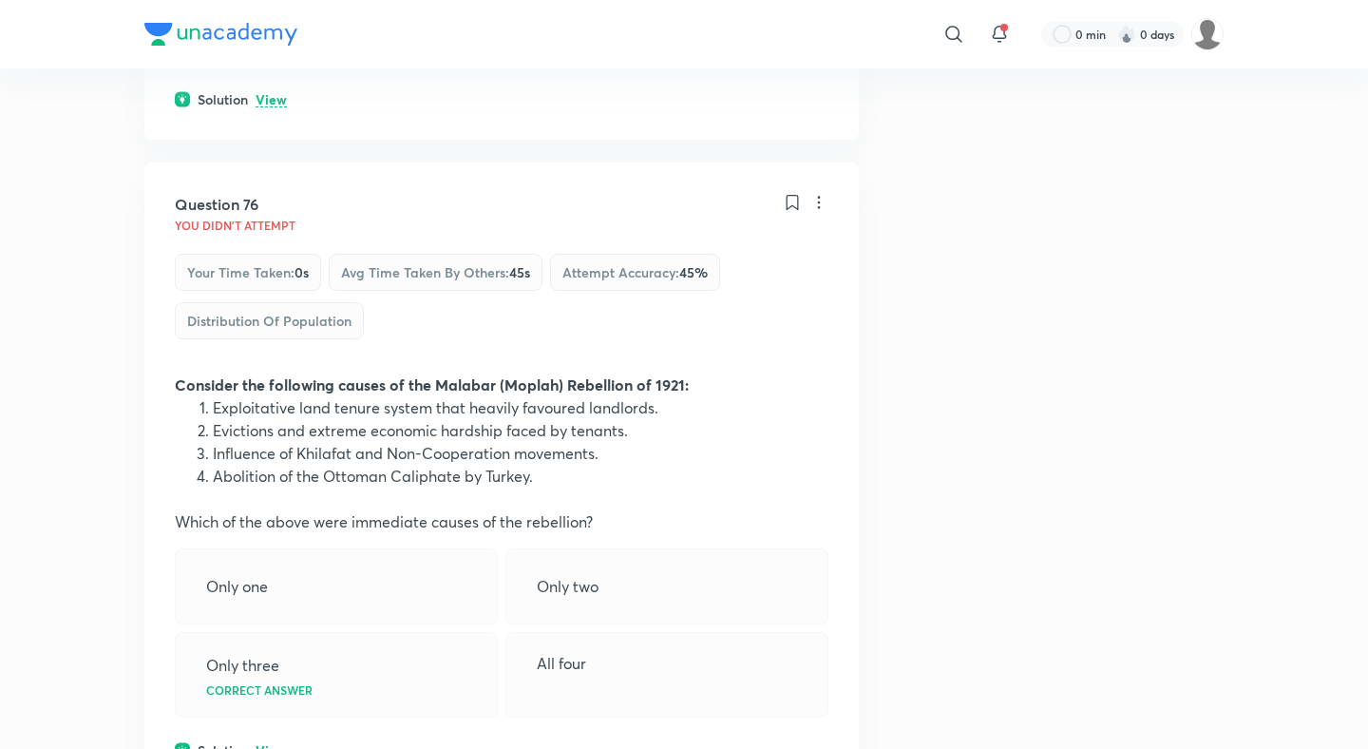
click at [265, 744] on p "View" at bounding box center [271, 751] width 31 height 14
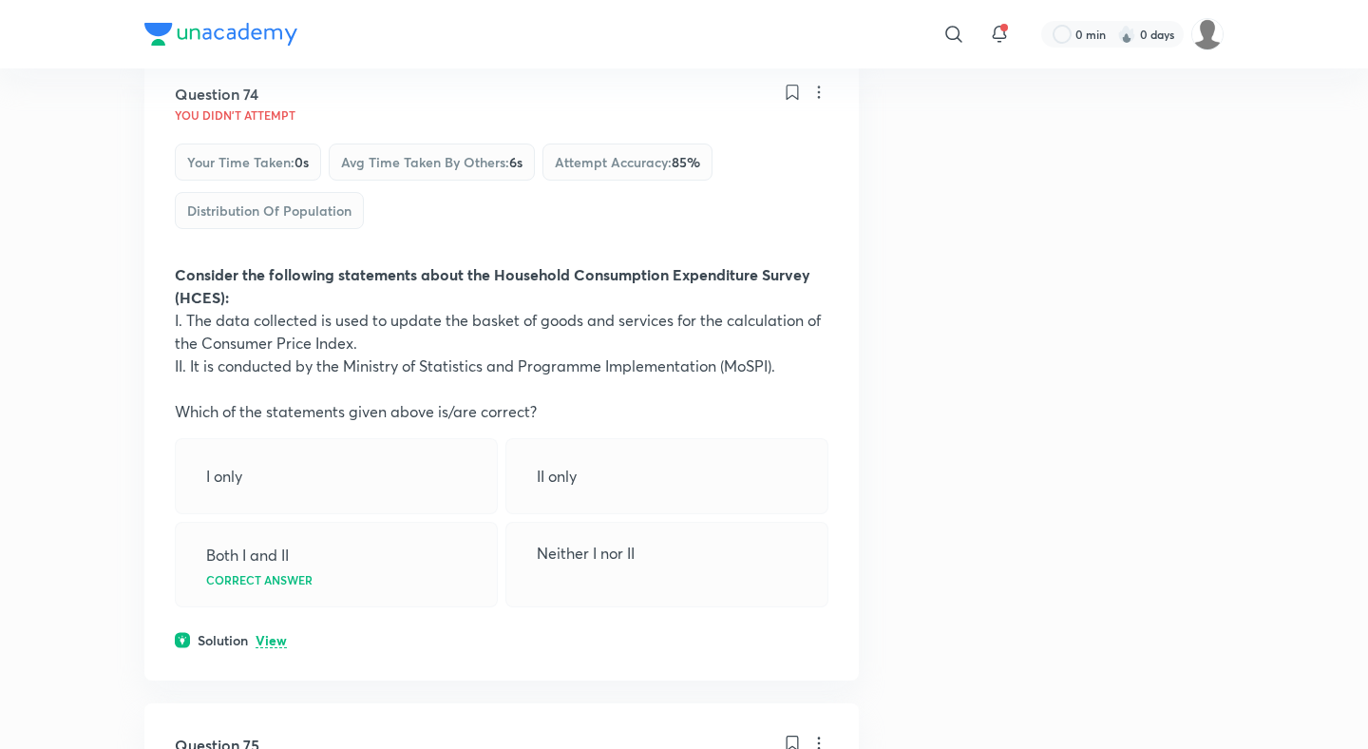
scroll to position [45886, 0]
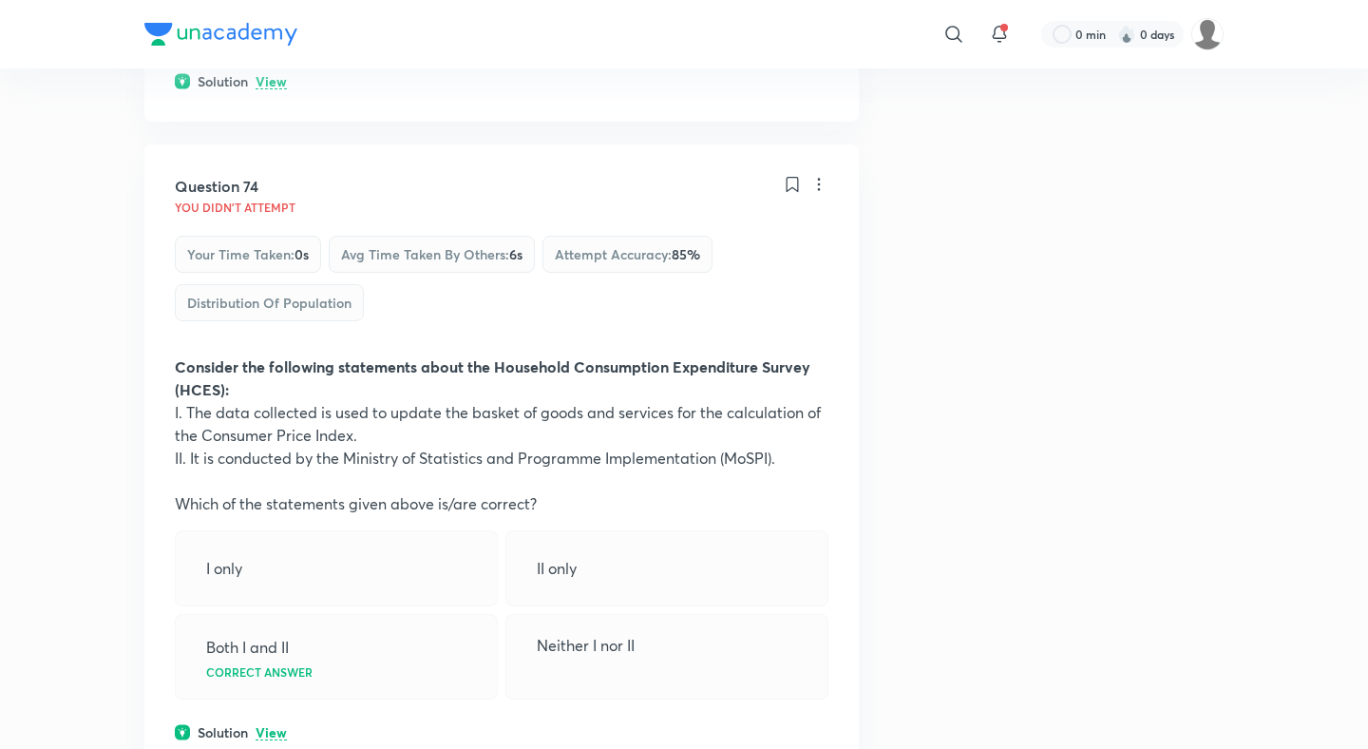
click at [270, 722] on div "Solution View" at bounding box center [502, 732] width 654 height 20
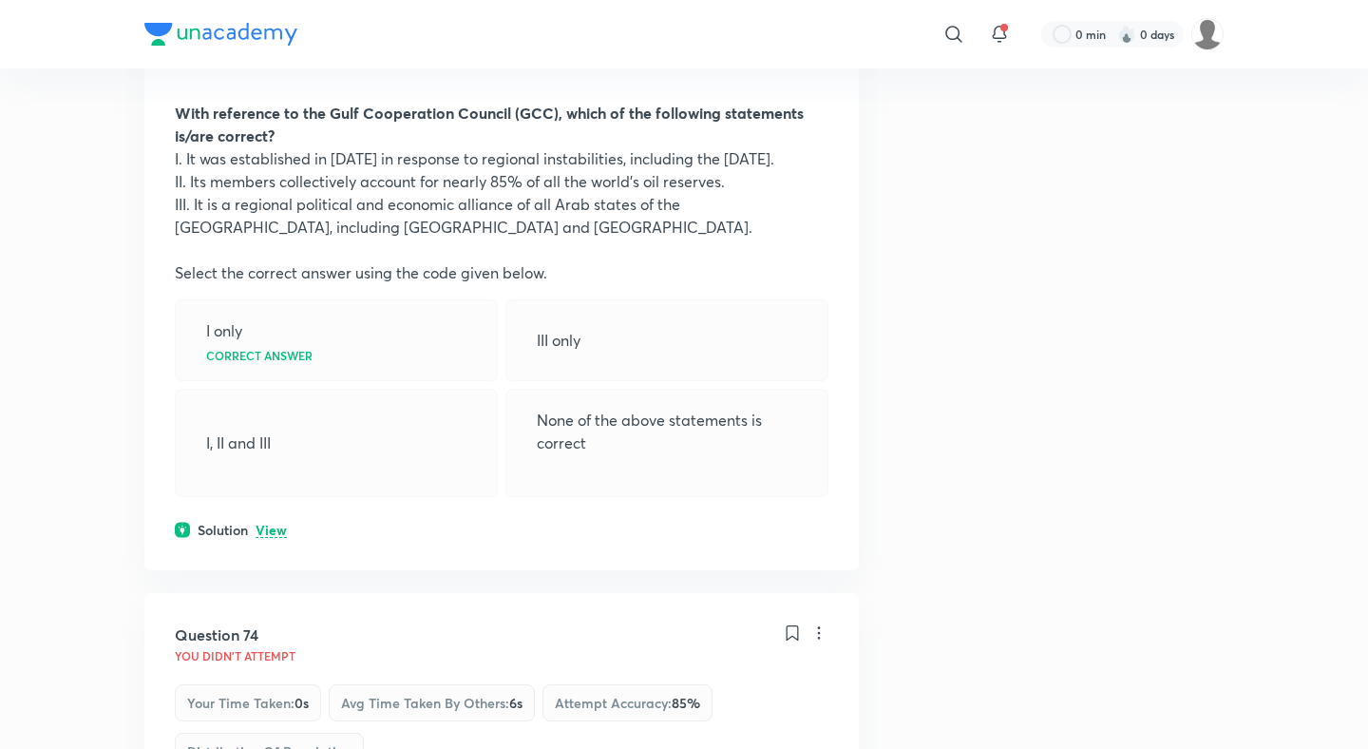
scroll to position [45216, 0]
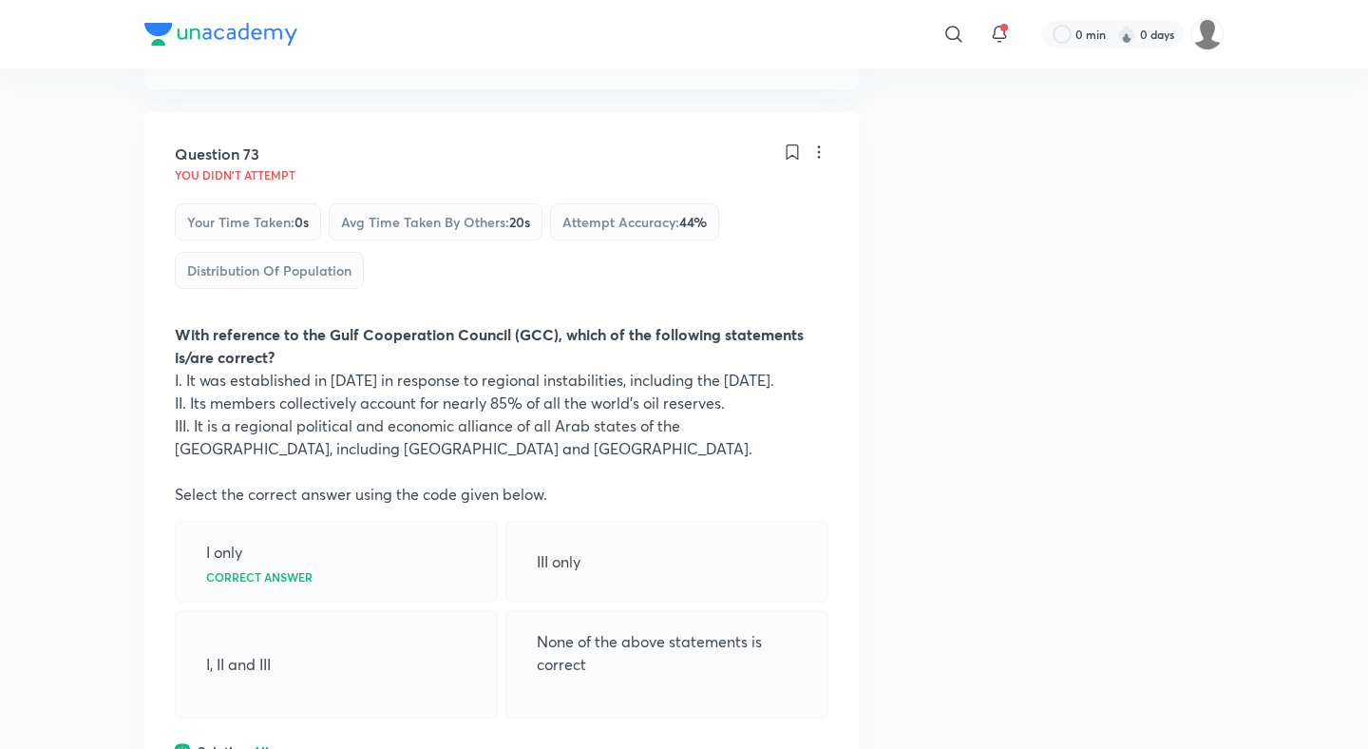
click at [270, 745] on p "View" at bounding box center [271, 752] width 31 height 14
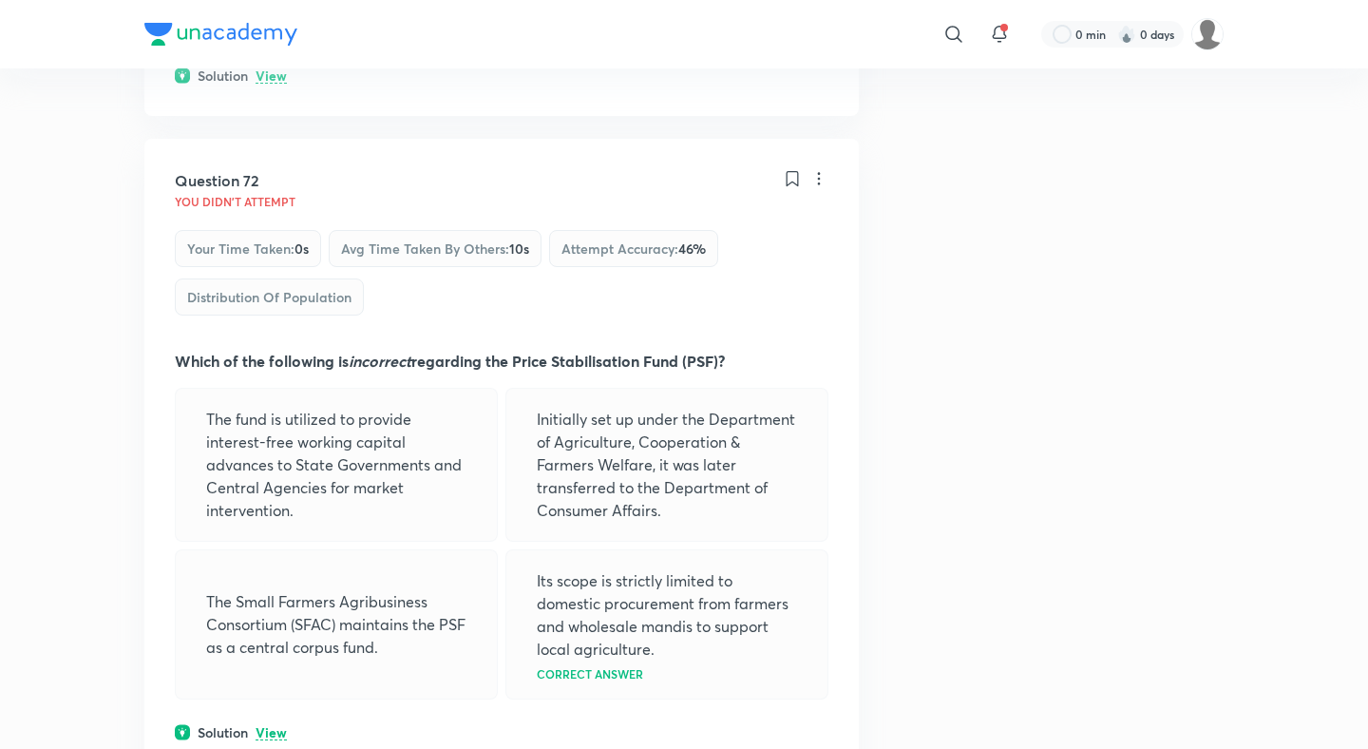
scroll to position [44455, 0]
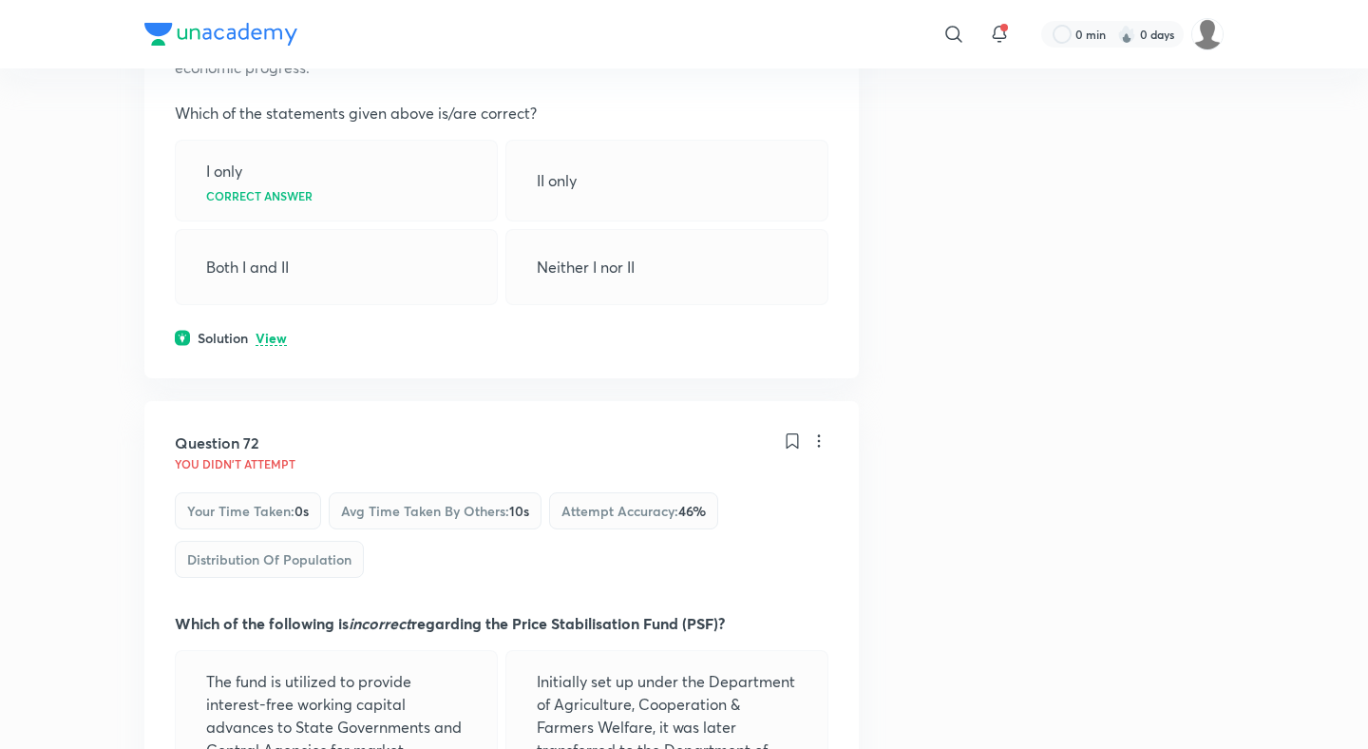
scroll to position [43706, 0]
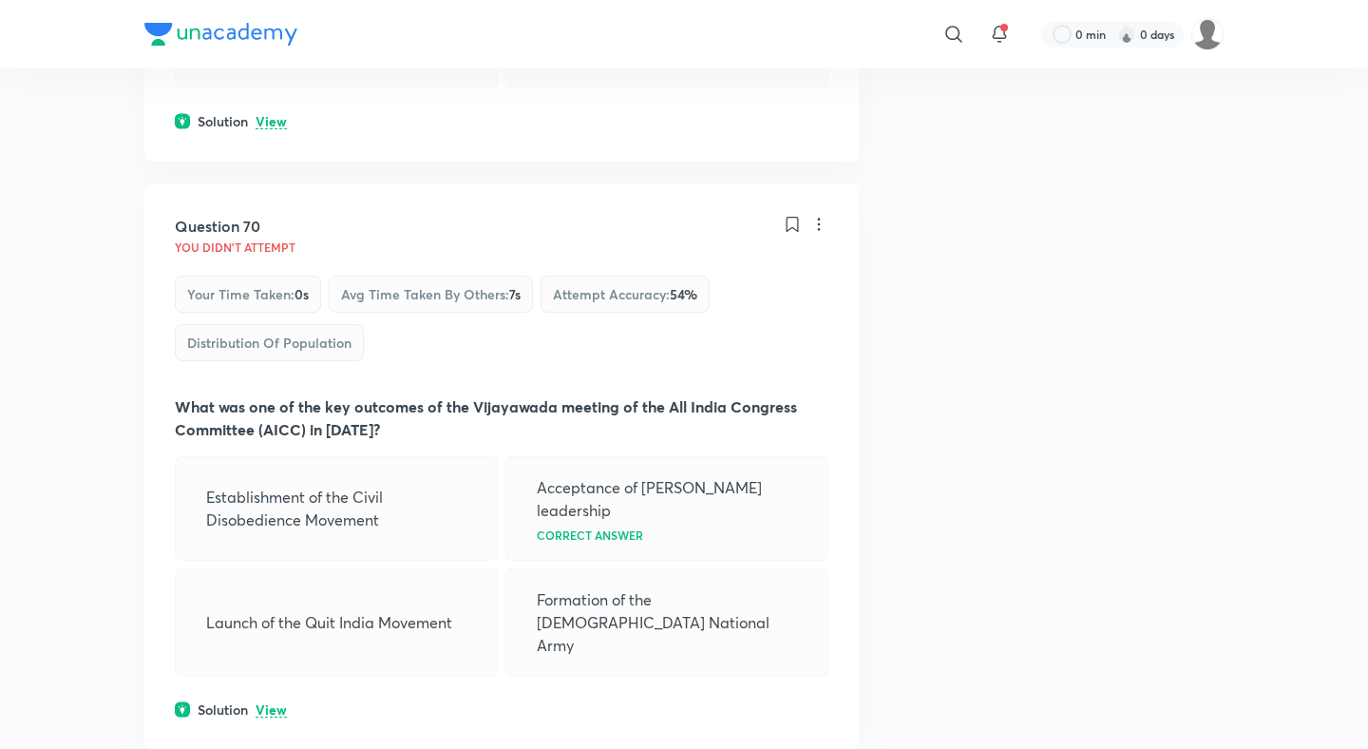
scroll to position [43140, 0]
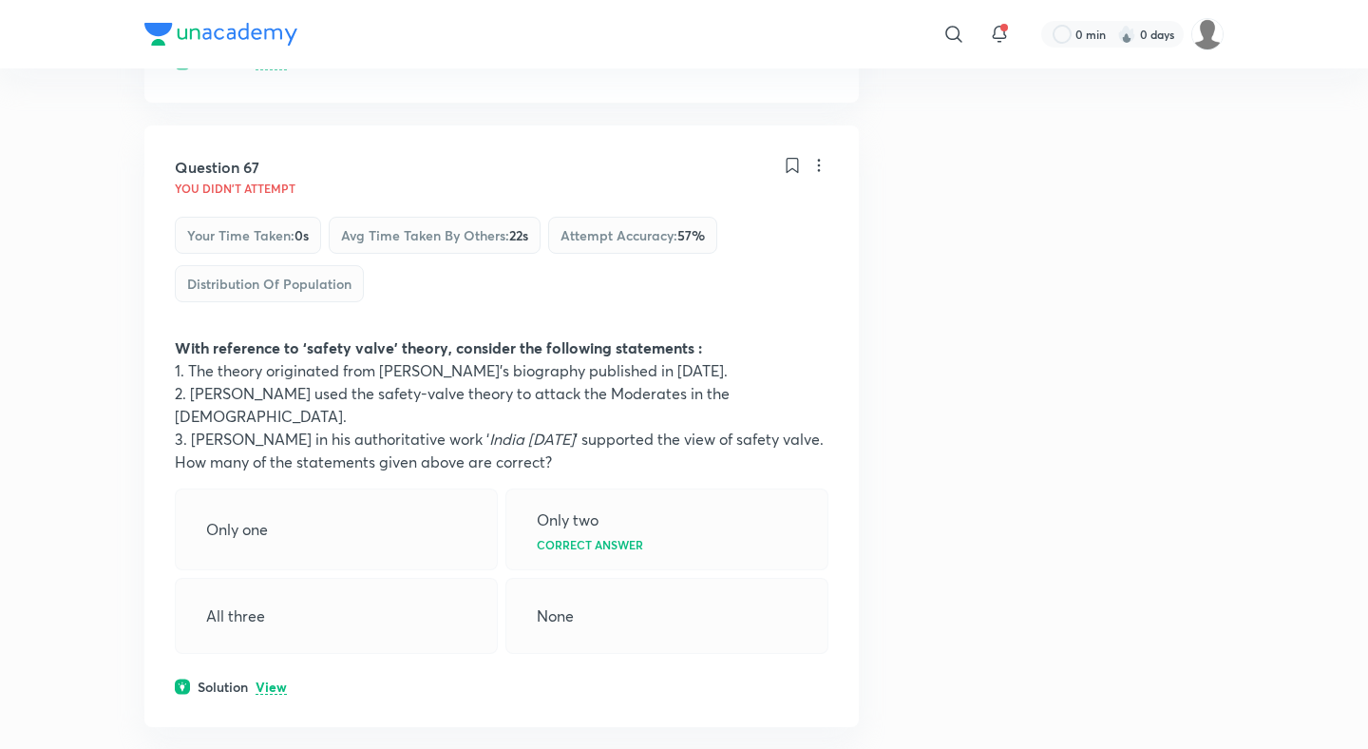
scroll to position [41401, 0]
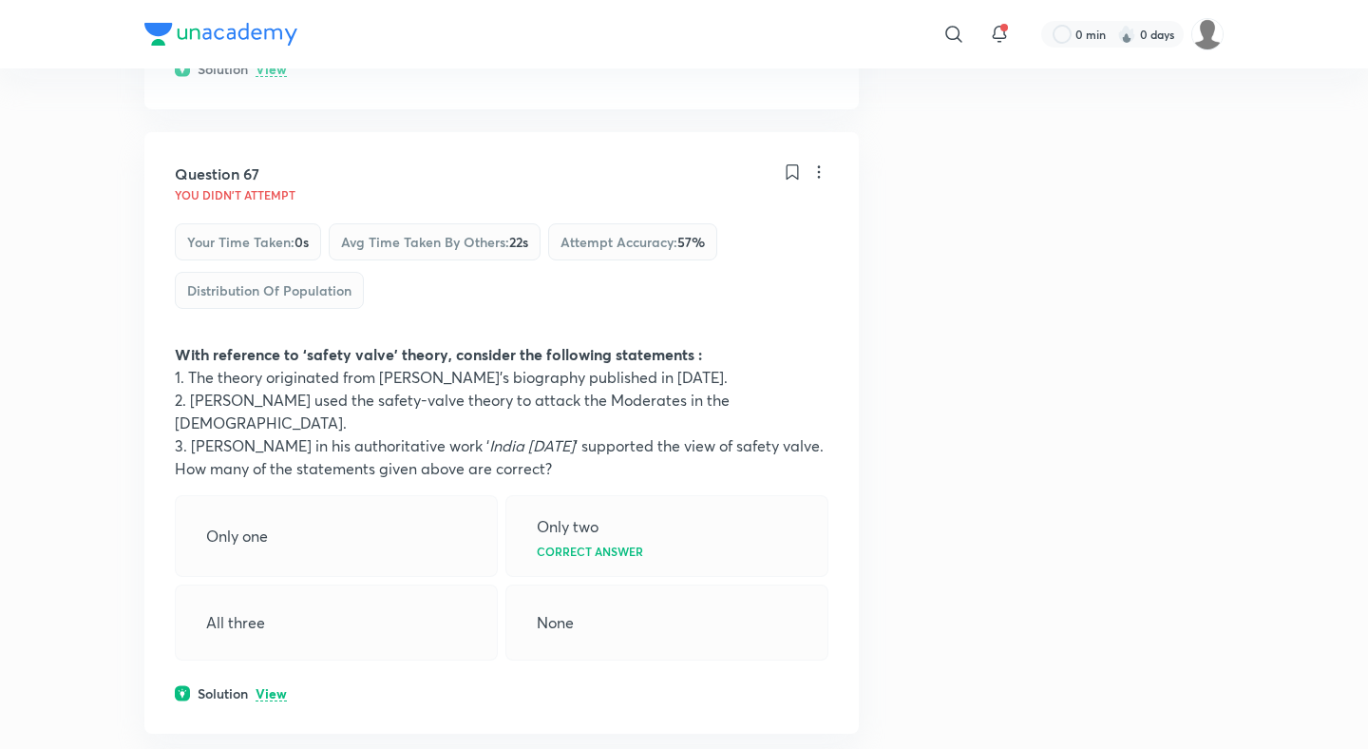
click at [267, 206] on div "Question 67 You didn't Attempt Your time taken : 0s Avg time taken by others : …" at bounding box center [501, 432] width 714 height 601
click at [259, 687] on p "View" at bounding box center [271, 694] width 31 height 14
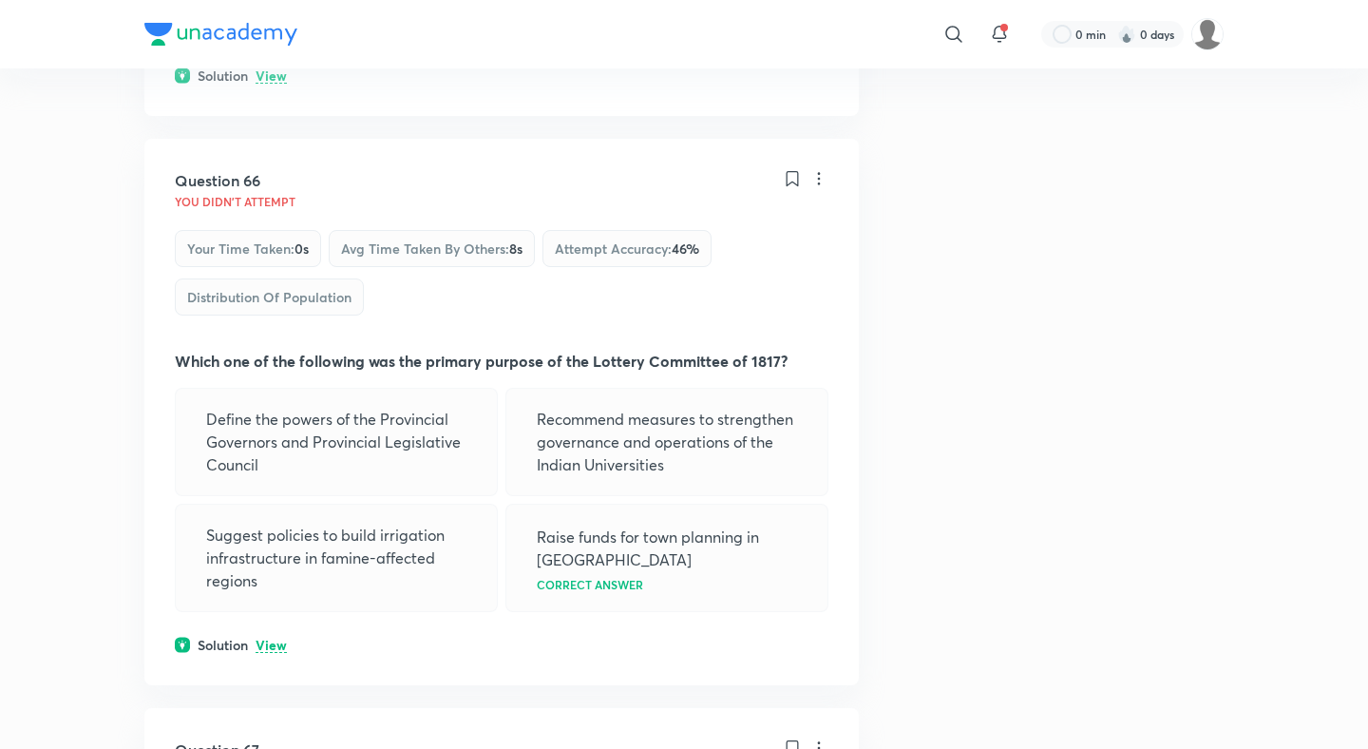
scroll to position [40796, 0]
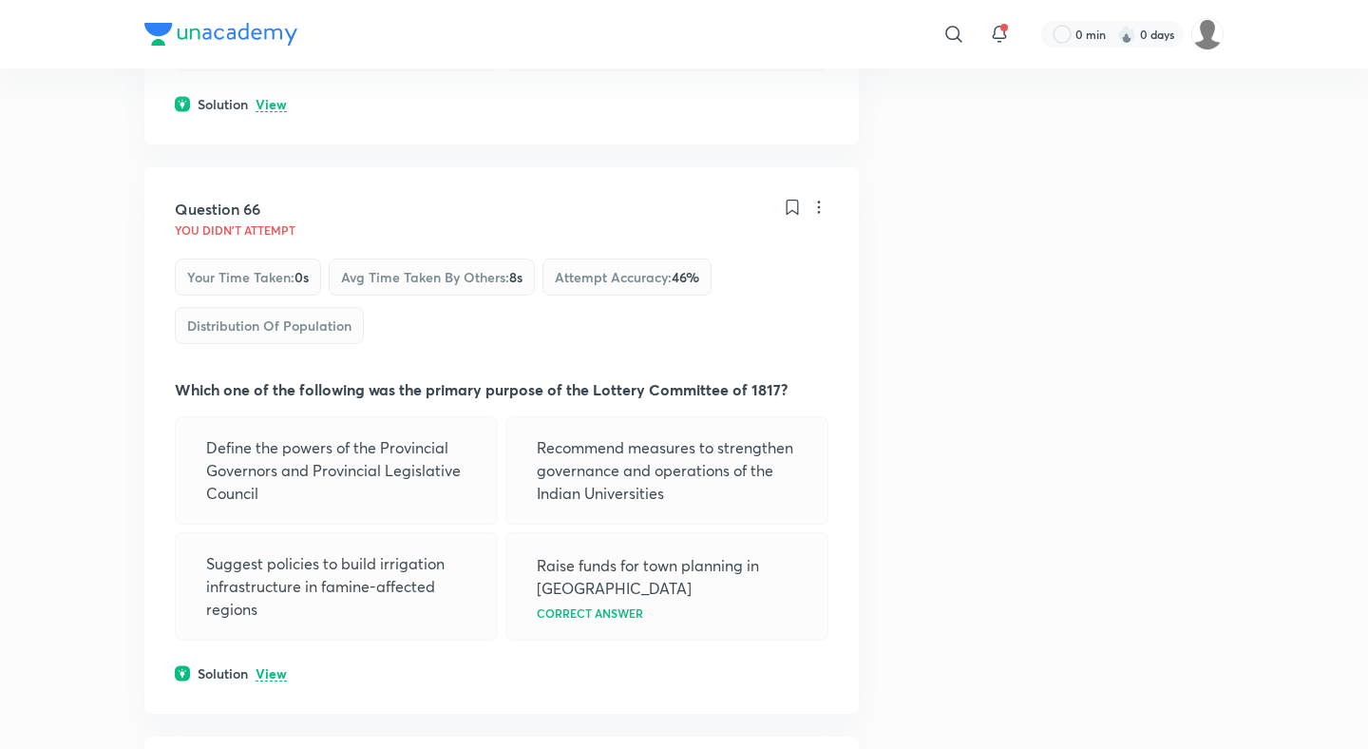
click at [268, 180] on div "Question 66 You didn't Attempt Your time taken : 0s Avg time taken by others : …" at bounding box center [501, 440] width 714 height 546
click at [268, 667] on p "View" at bounding box center [271, 674] width 31 height 14
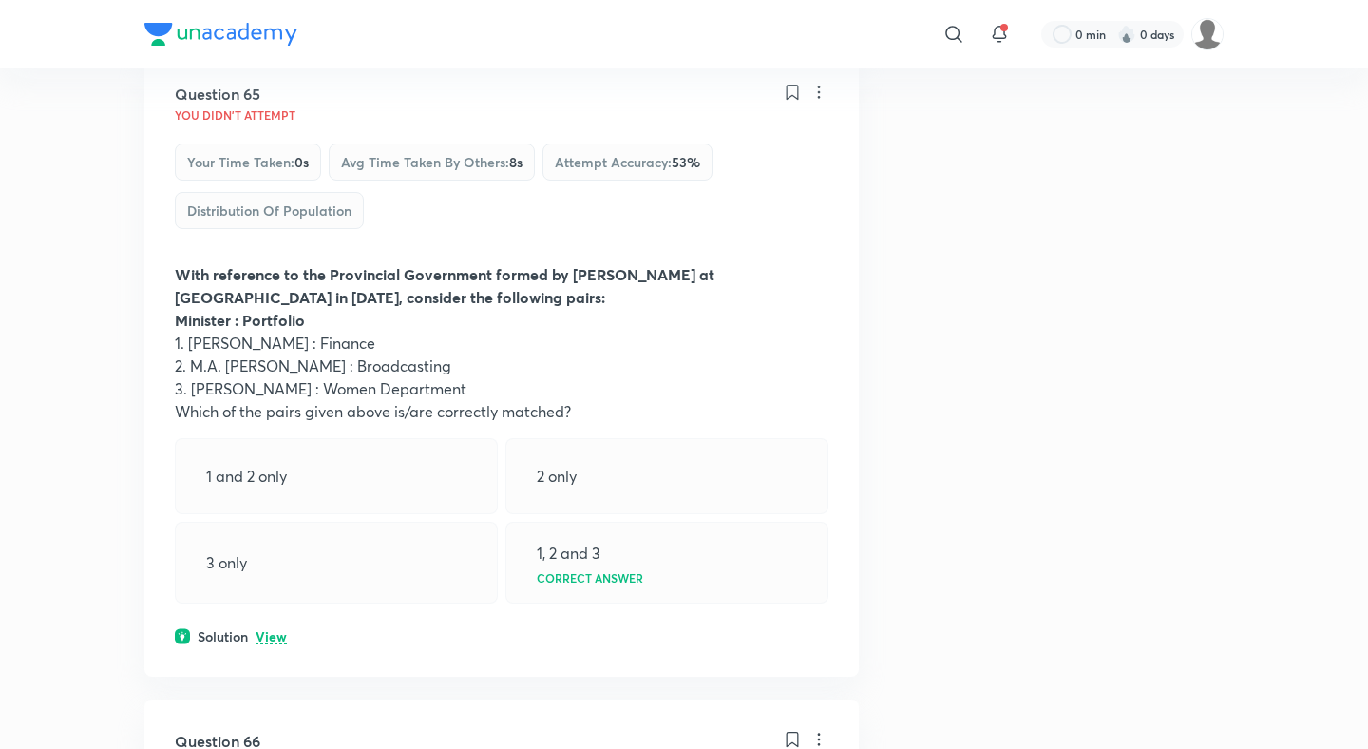
click at [266, 630] on p "View" at bounding box center [271, 637] width 31 height 14
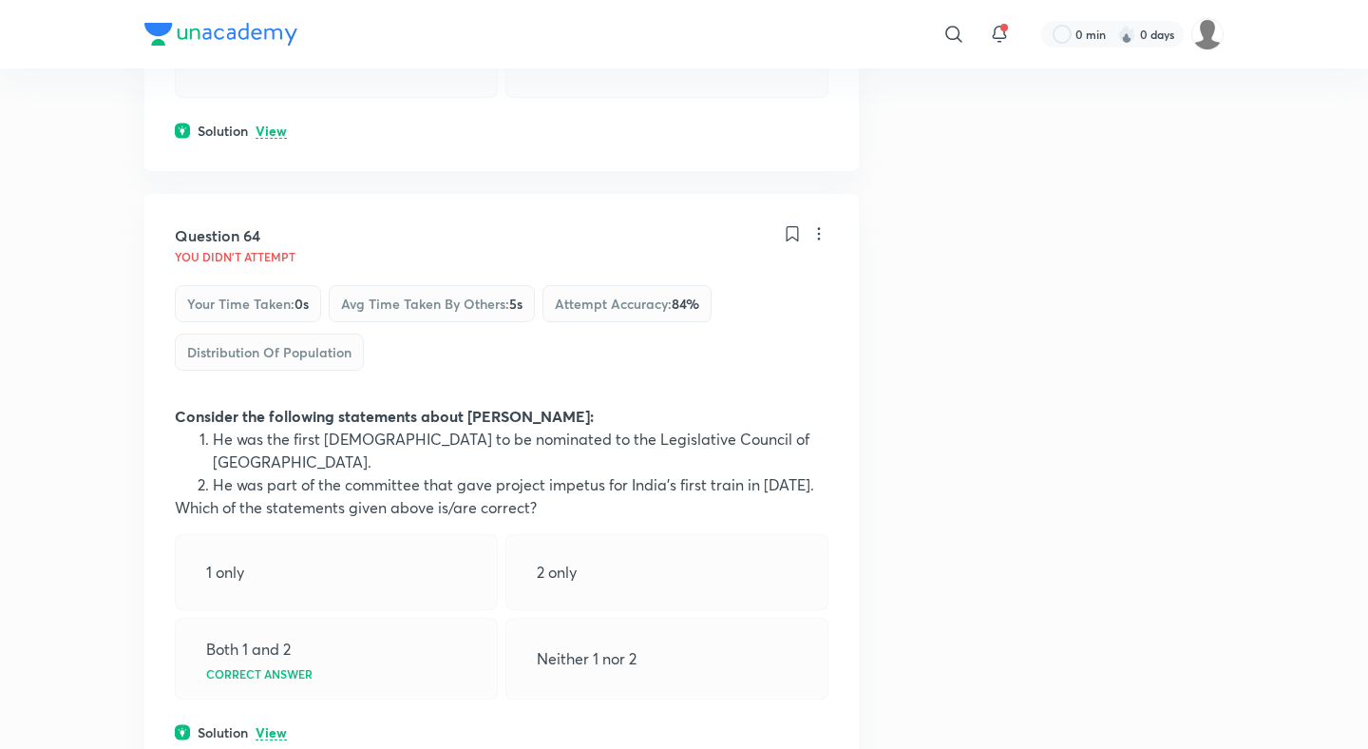
scroll to position [39496, 0]
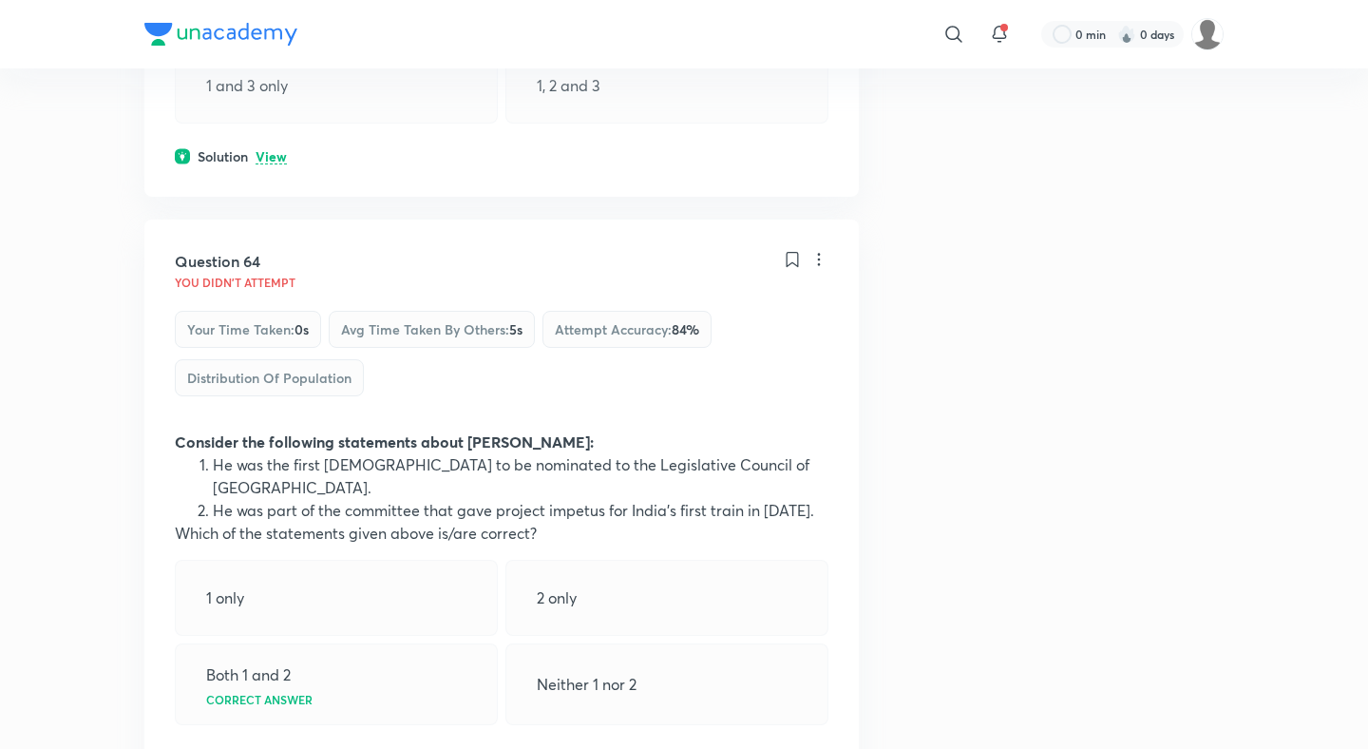
click at [271, 748] on p "View" at bounding box center [271, 758] width 31 height 14
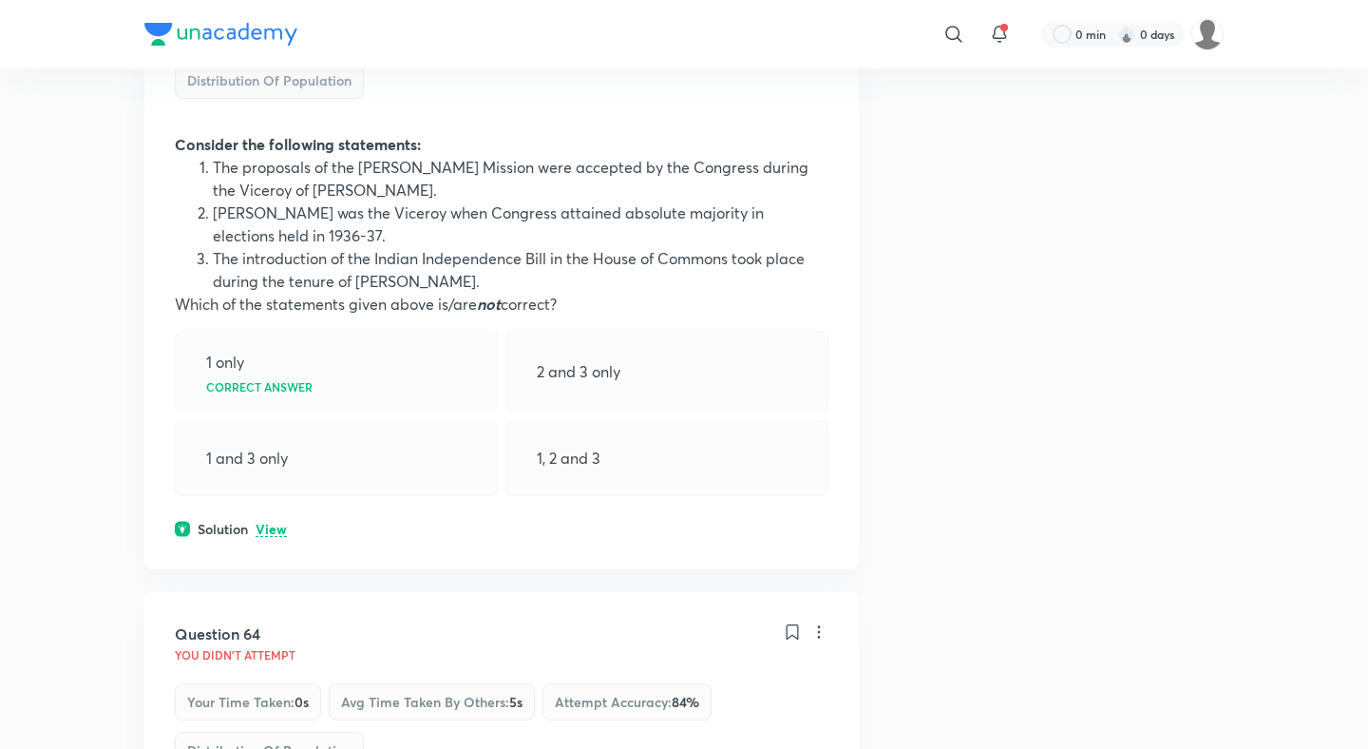
scroll to position [39062, 0]
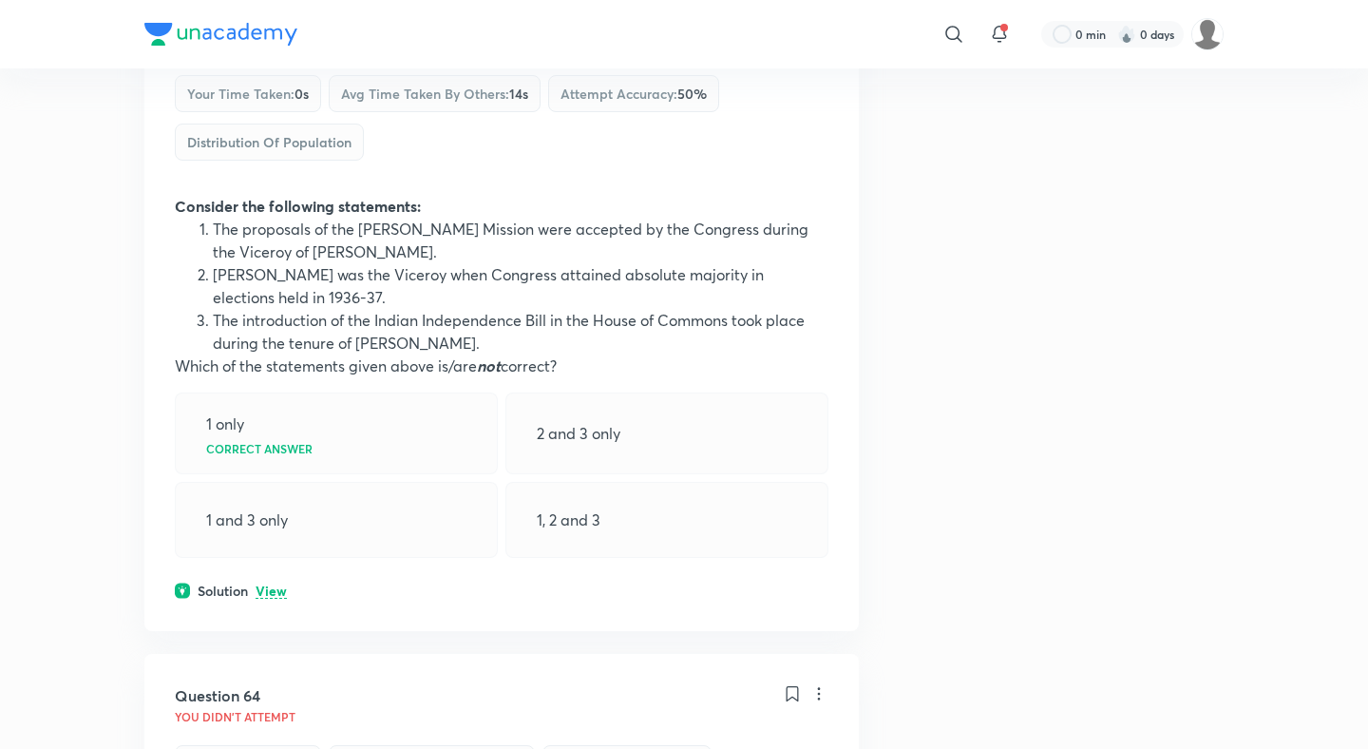
click at [272, 584] on p "View" at bounding box center [271, 591] width 31 height 14
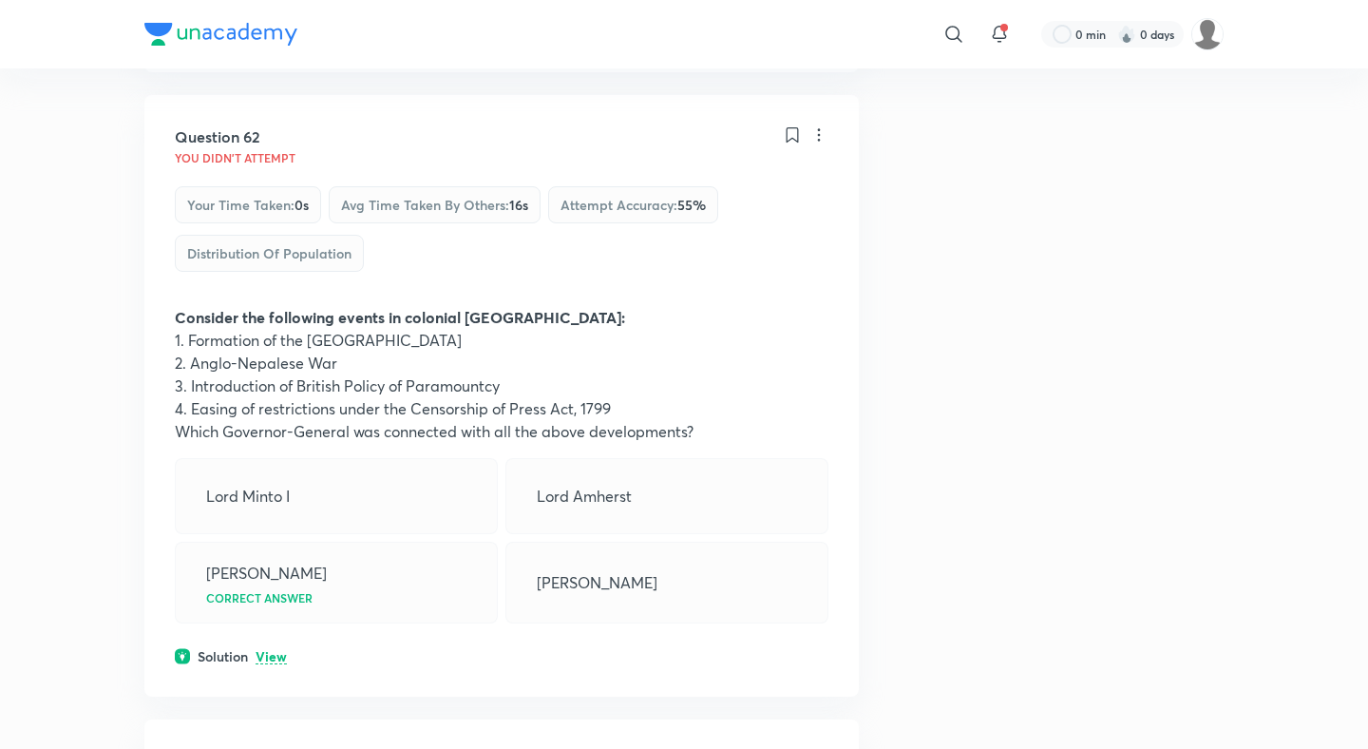
scroll to position [38296, 0]
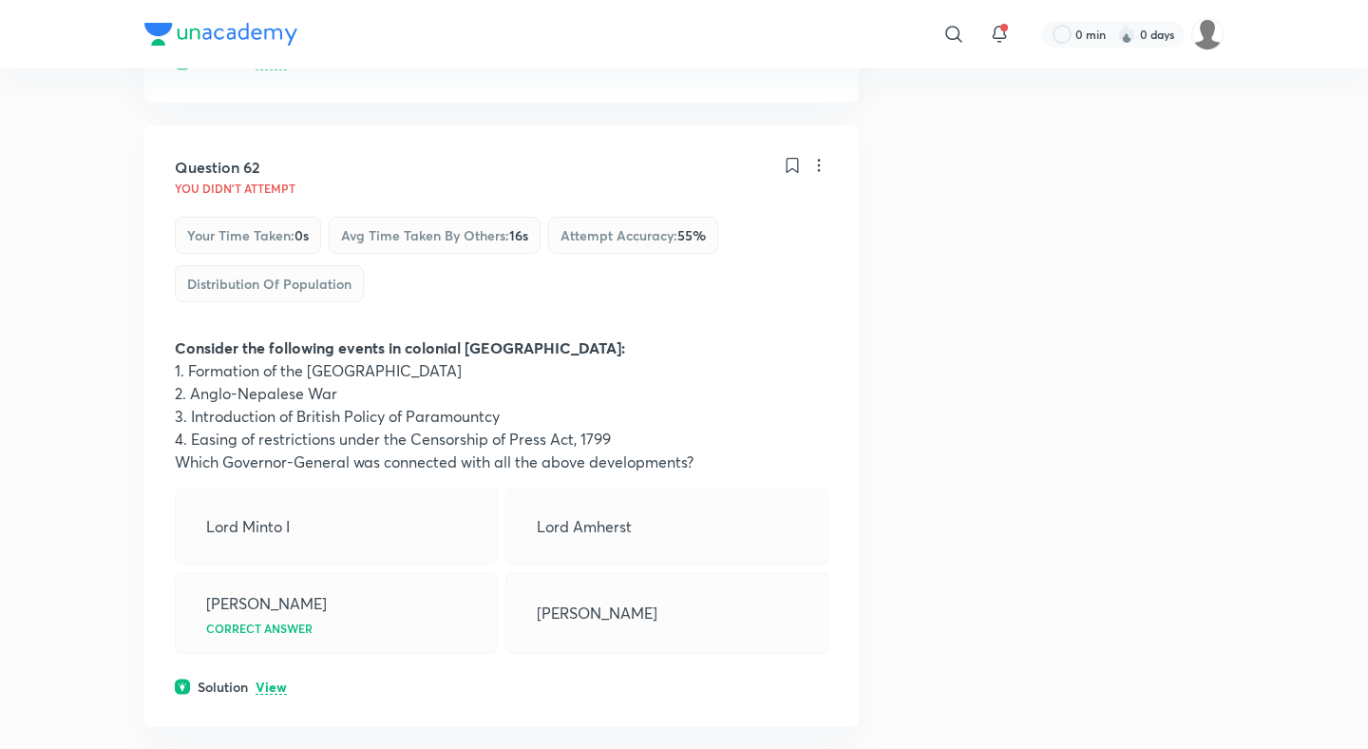
click at [255, 248] on div "Question 62 You didn't Attempt Your time taken : 0s Avg time taken by others : …" at bounding box center [501, 425] width 714 height 601
click at [279, 218] on div "Question 62 You didn't Attempt Your time taken : 0s Avg time taken by others : …" at bounding box center [501, 425] width 714 height 601
click at [275, 680] on p "View" at bounding box center [271, 687] width 31 height 14
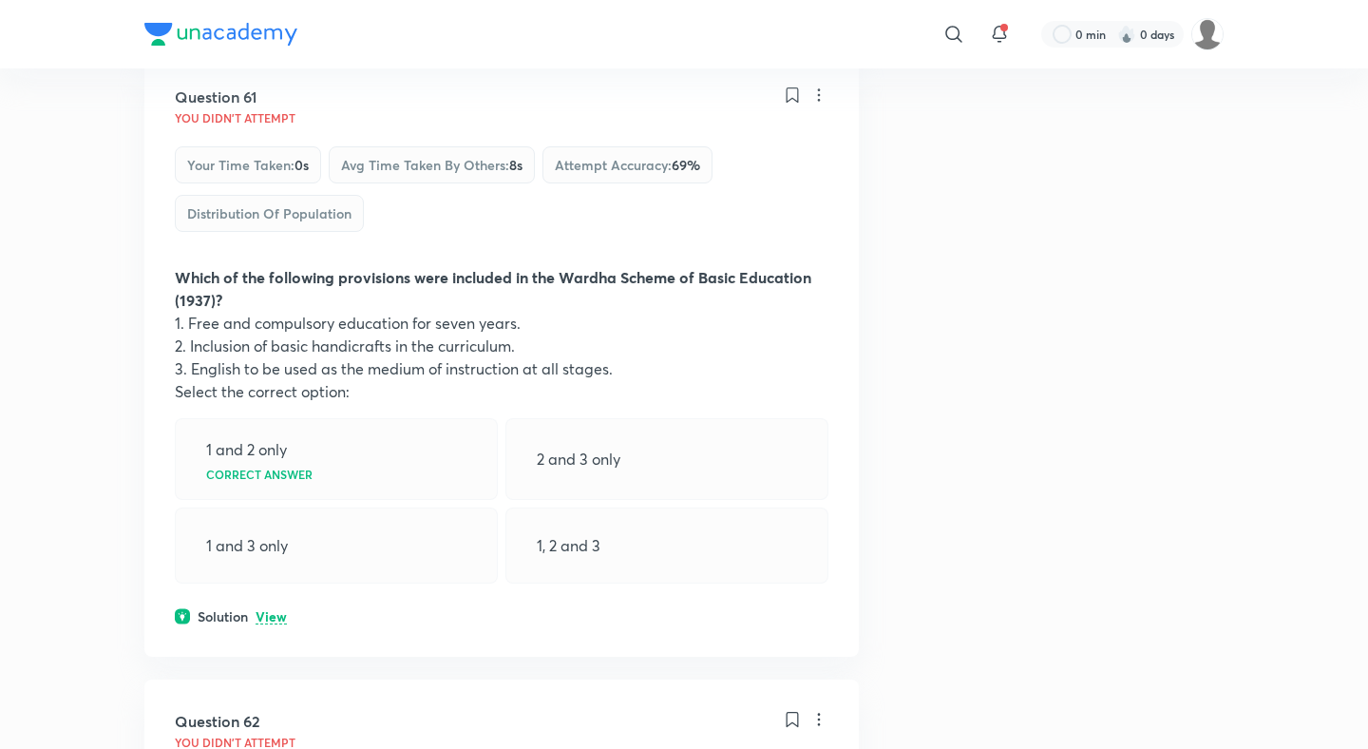
scroll to position [37629, 0]
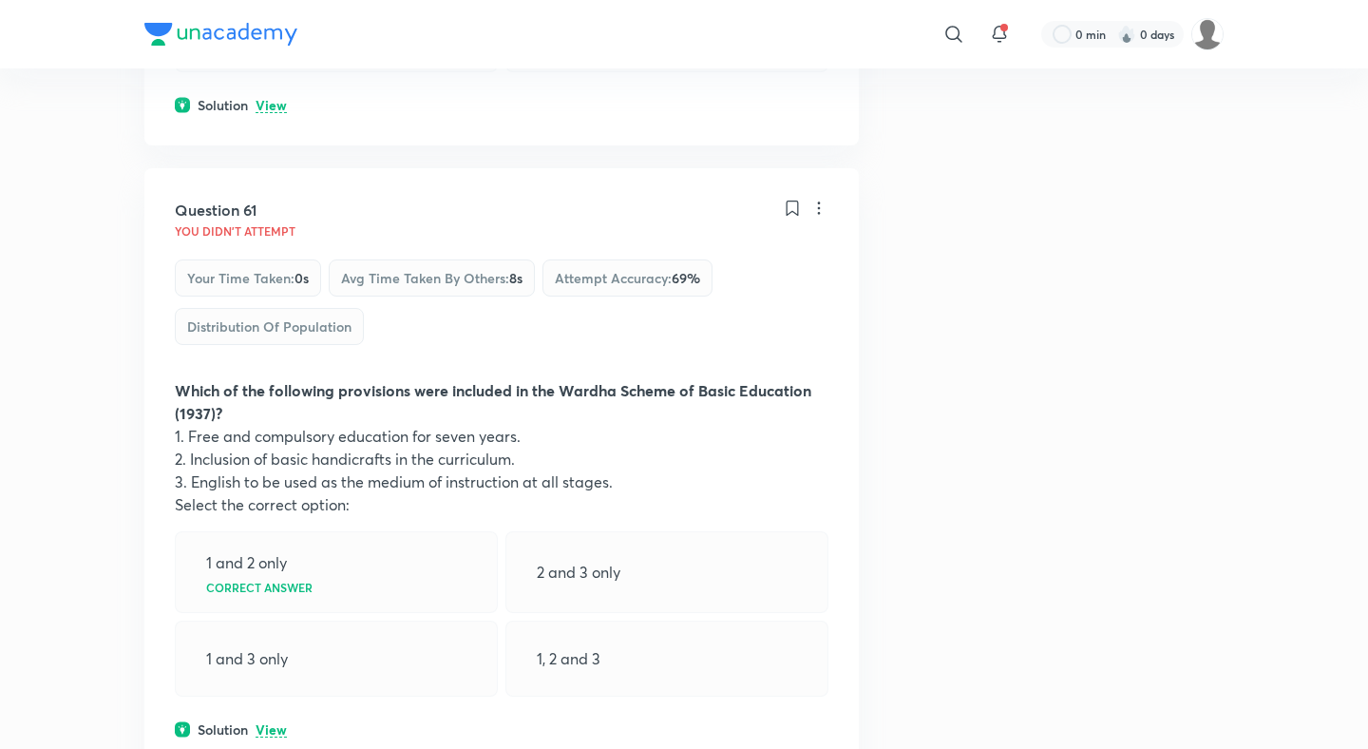
click at [275, 723] on p "View" at bounding box center [271, 730] width 31 height 14
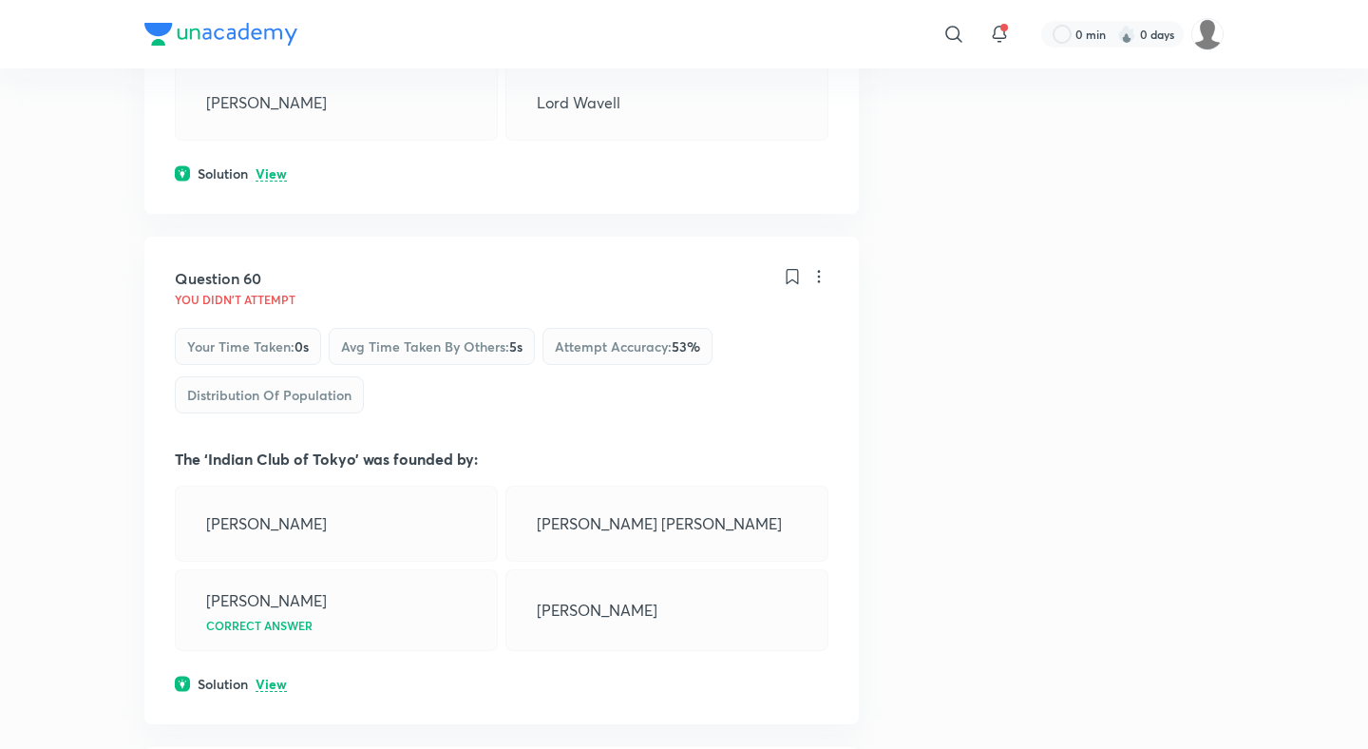
click at [275, 677] on p "View" at bounding box center [271, 684] width 31 height 14
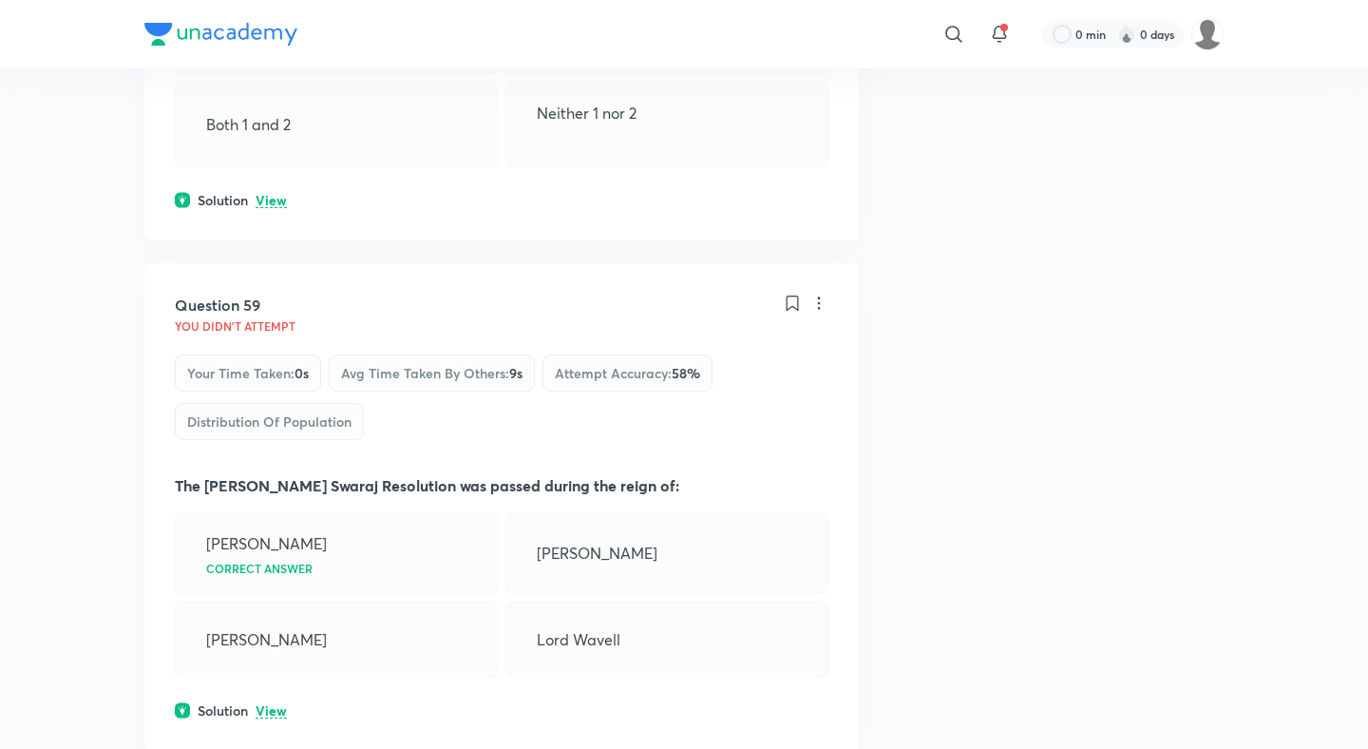
click at [275, 263] on div "Question 59 You didn't Attempt Your time taken : 0s Avg time taken by others : …" at bounding box center [501, 506] width 714 height 487
click at [275, 704] on p "View" at bounding box center [271, 711] width 31 height 14
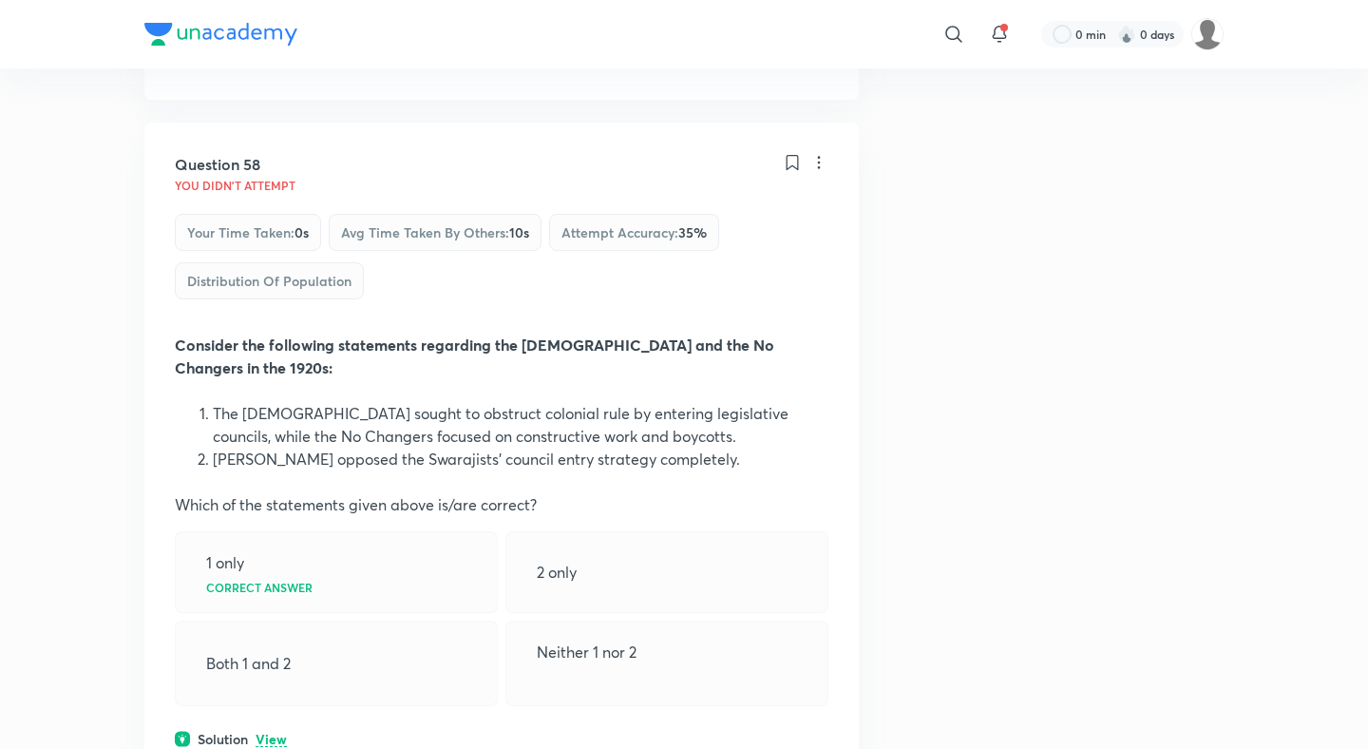
click at [273, 732] on p "View" at bounding box center [271, 739] width 31 height 14
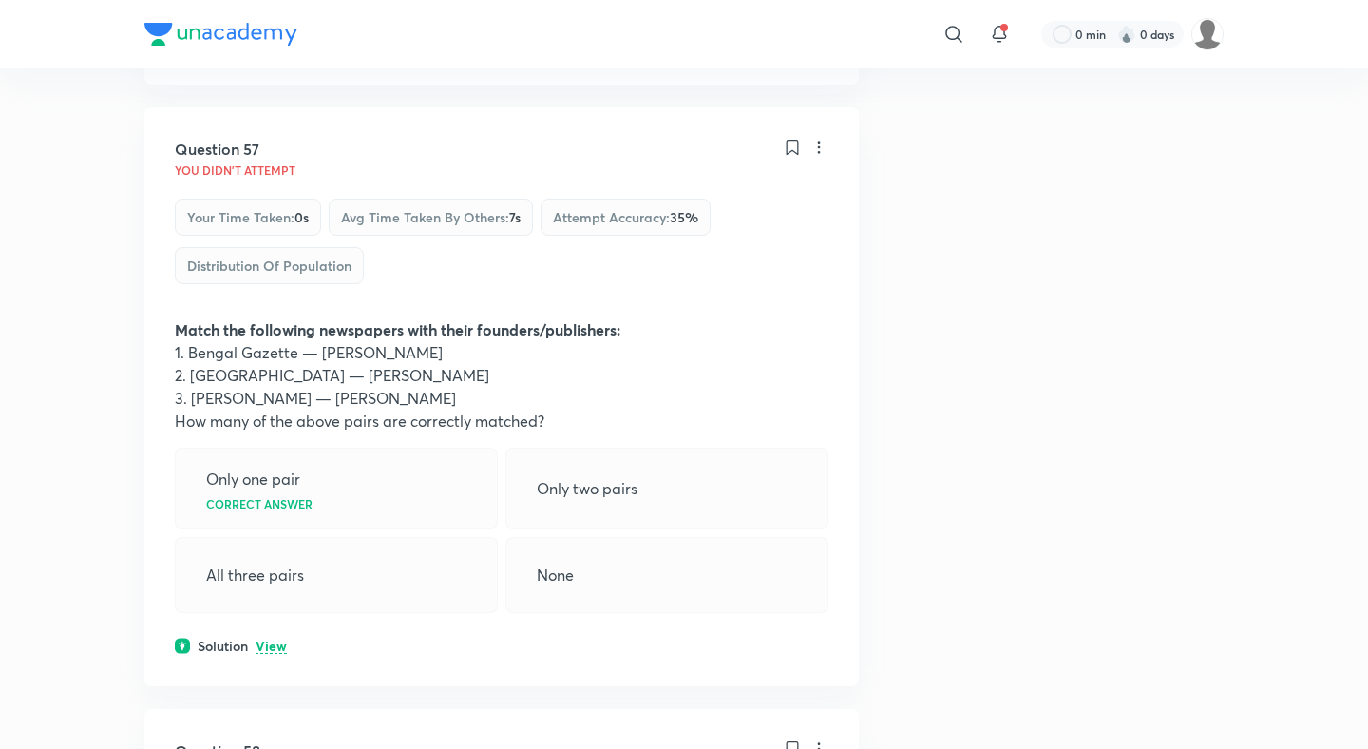
click at [279, 635] on div "Solution View" at bounding box center [502, 645] width 654 height 20
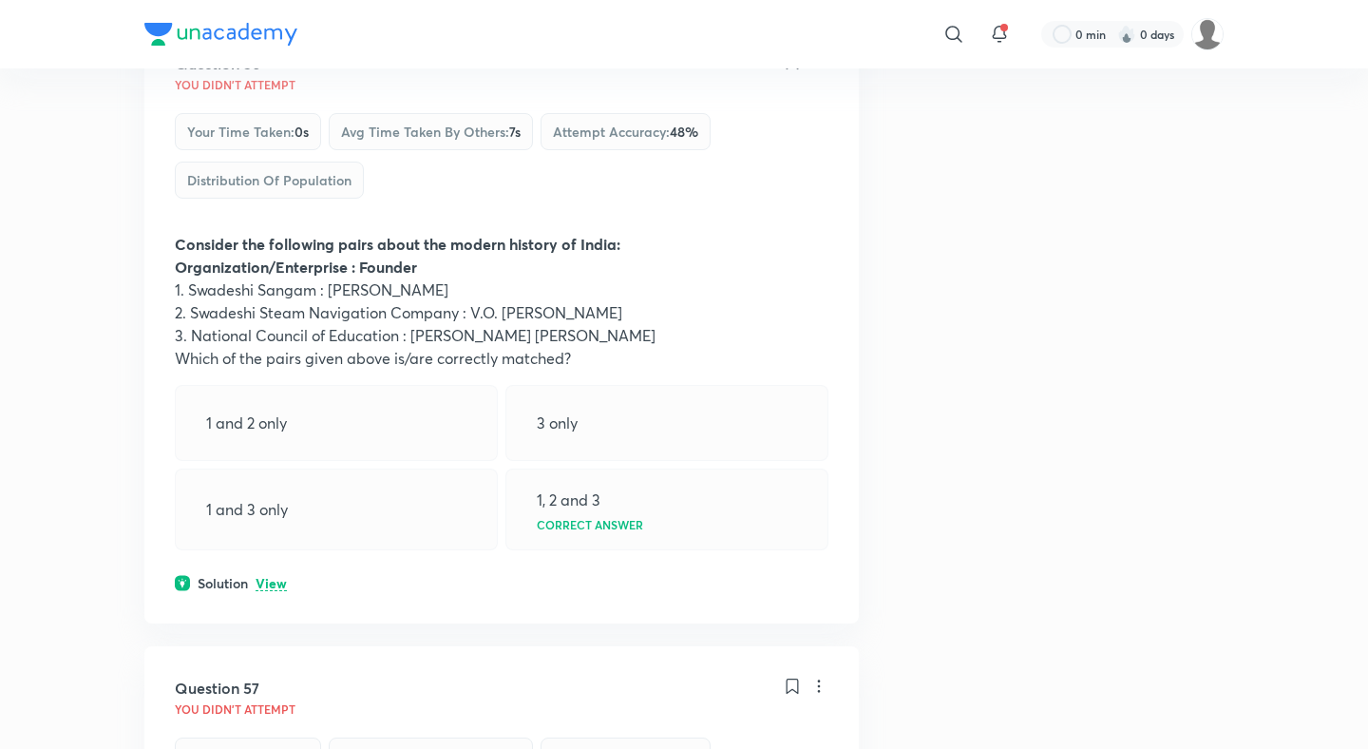
scroll to position [34811, 0]
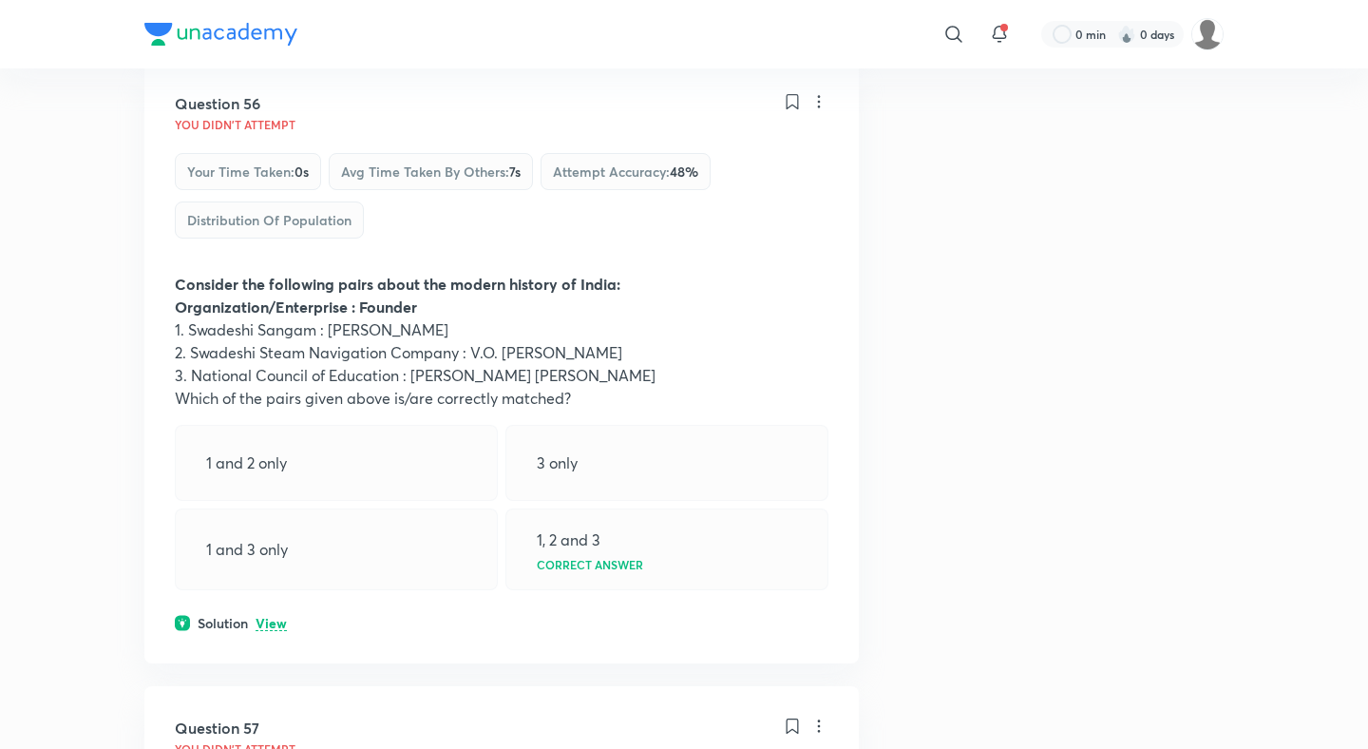
click at [277, 150] on div "Question 56 You didn't Attempt Your time taken : 0s Avg time taken by others : …" at bounding box center [501, 362] width 714 height 601
click at [267, 181] on div "Question 56 You didn't Attempt Your time taken : 0s Avg time taken by others : …" at bounding box center [501, 362] width 714 height 601
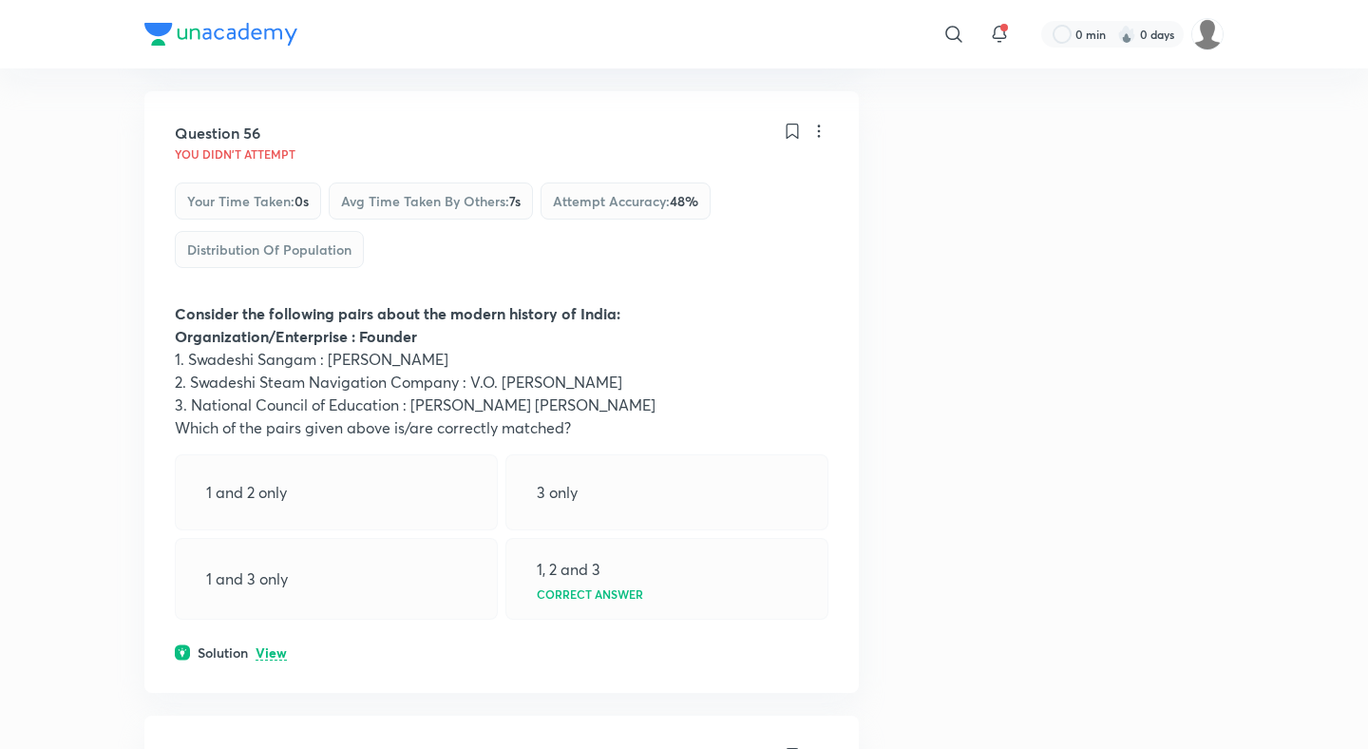
scroll to position [34779, 0]
click at [268, 649] on p "View" at bounding box center [271, 656] width 31 height 14
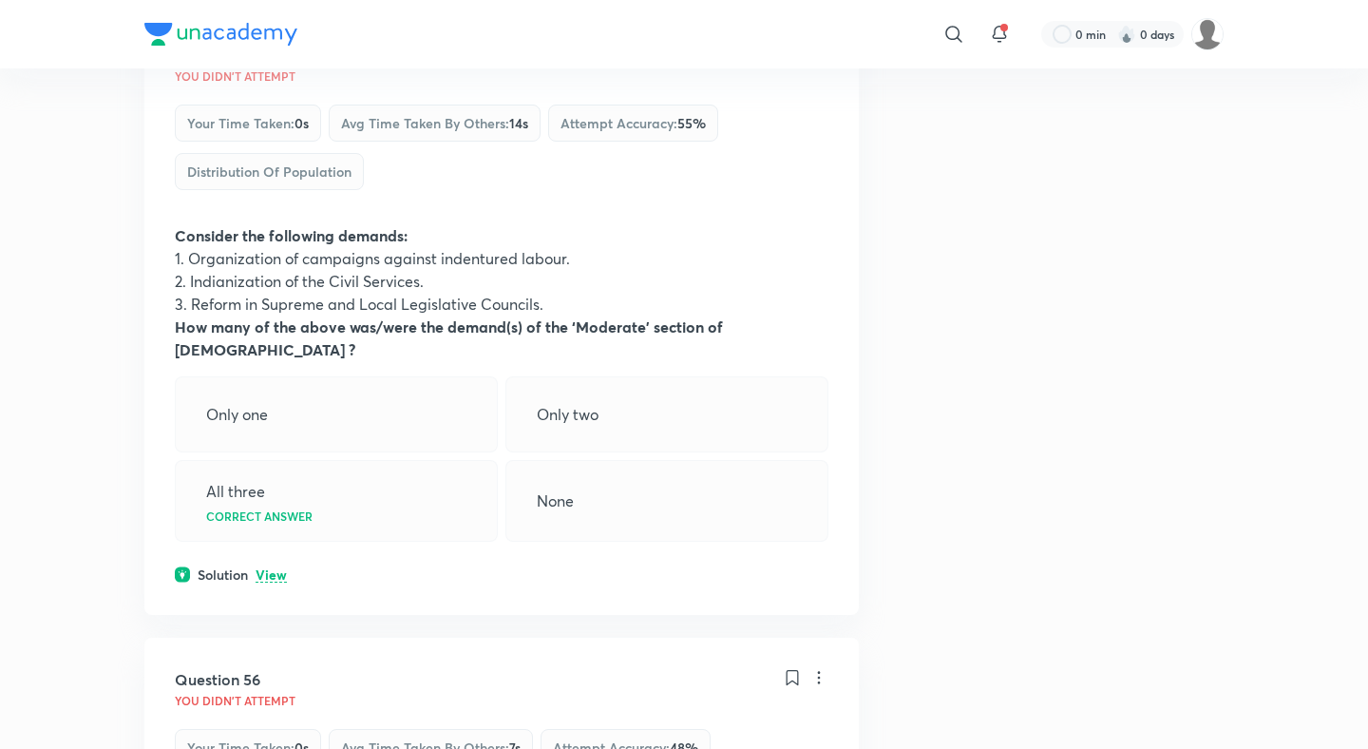
scroll to position [34178, 0]
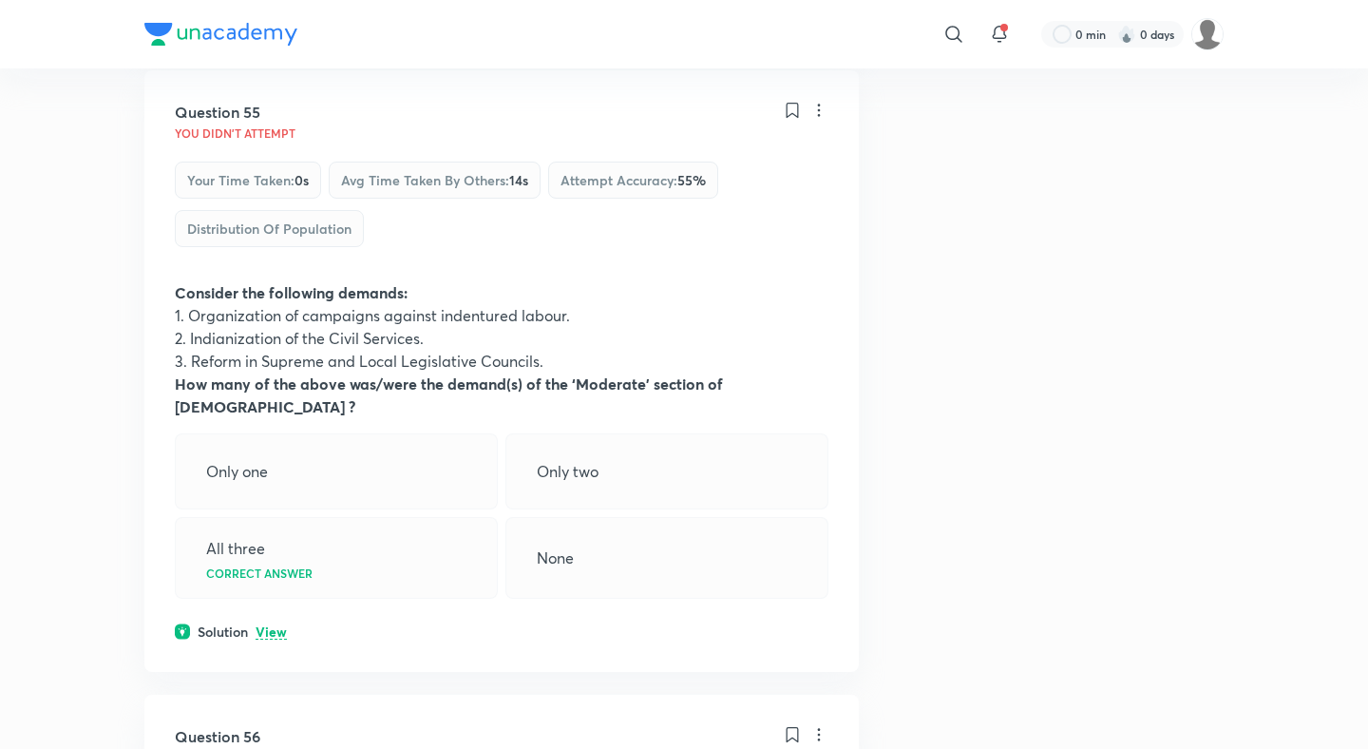
click at [265, 190] on div "Question 55 You didn't Attempt Your time taken : 0s Avg time taken by others : …" at bounding box center [501, 370] width 714 height 601
click at [272, 625] on p "View" at bounding box center [271, 632] width 31 height 14
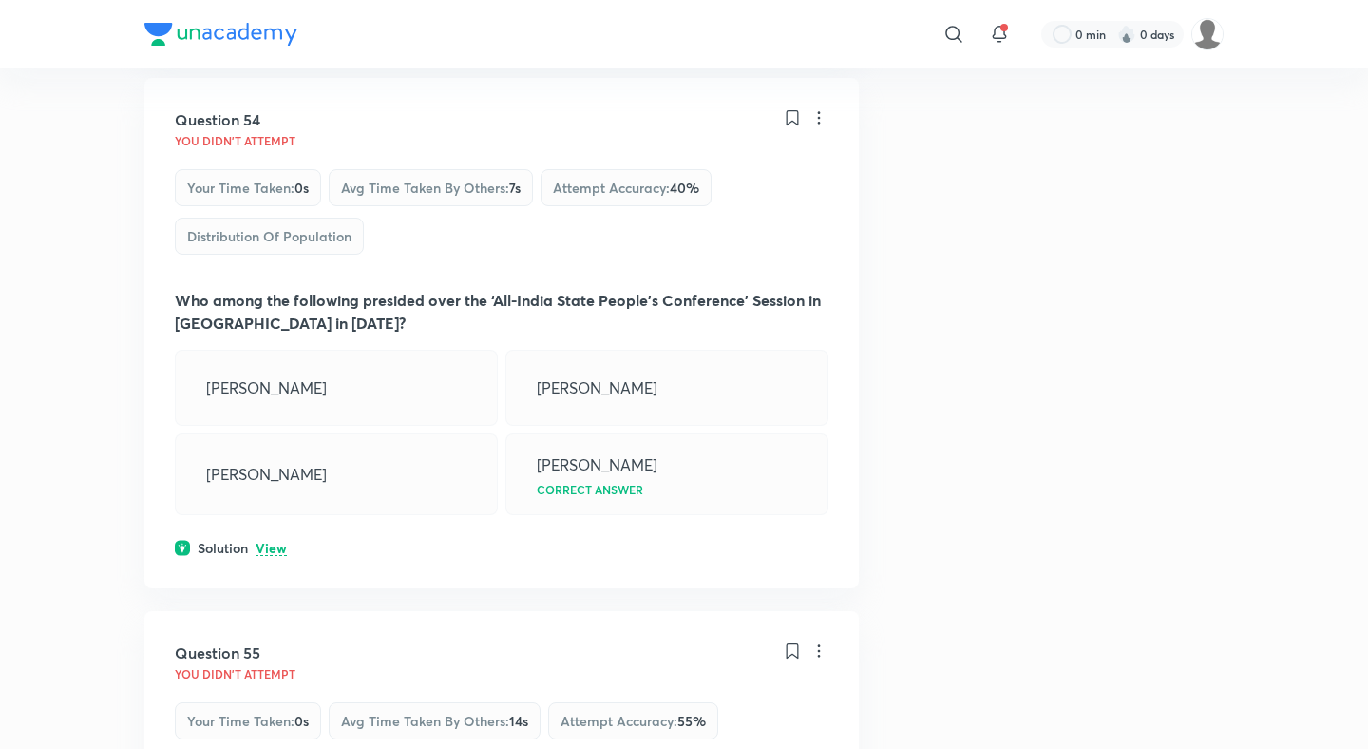
scroll to position [33606, 0]
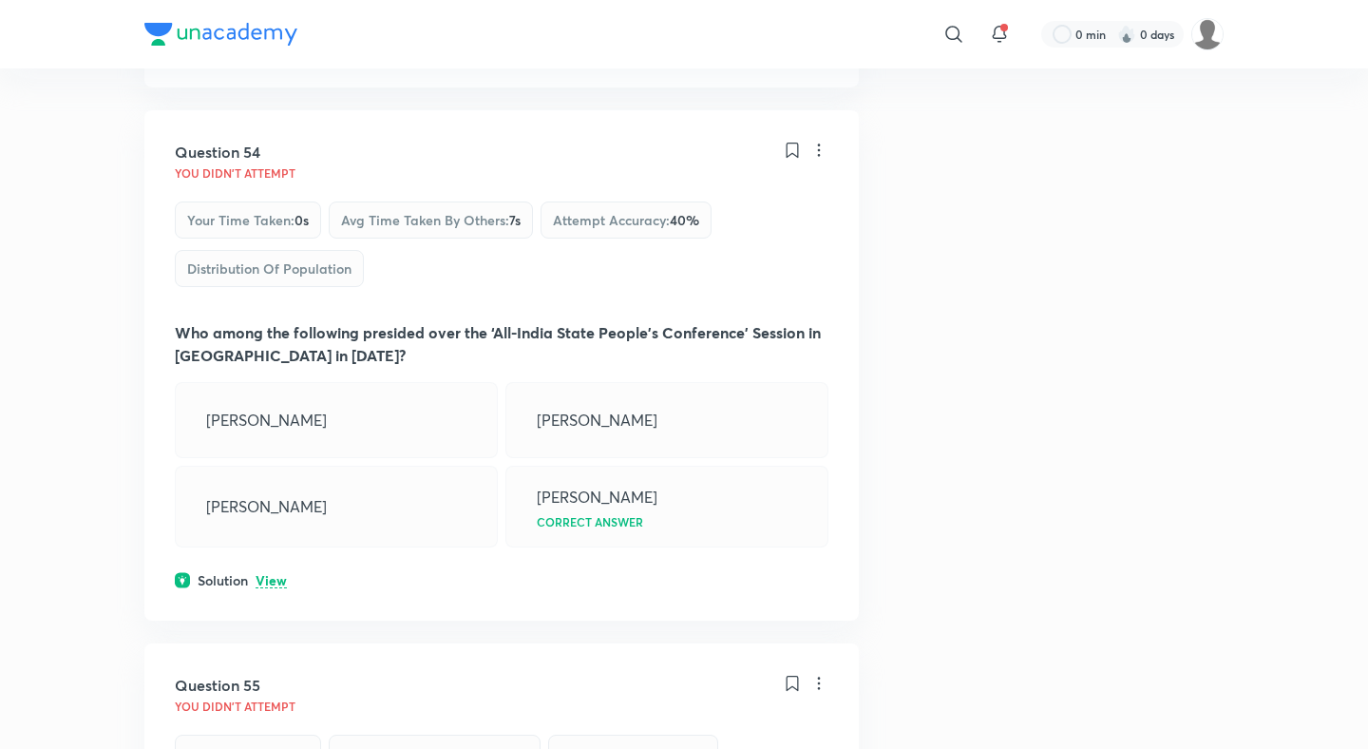
click at [277, 574] on p "View" at bounding box center [271, 581] width 31 height 14
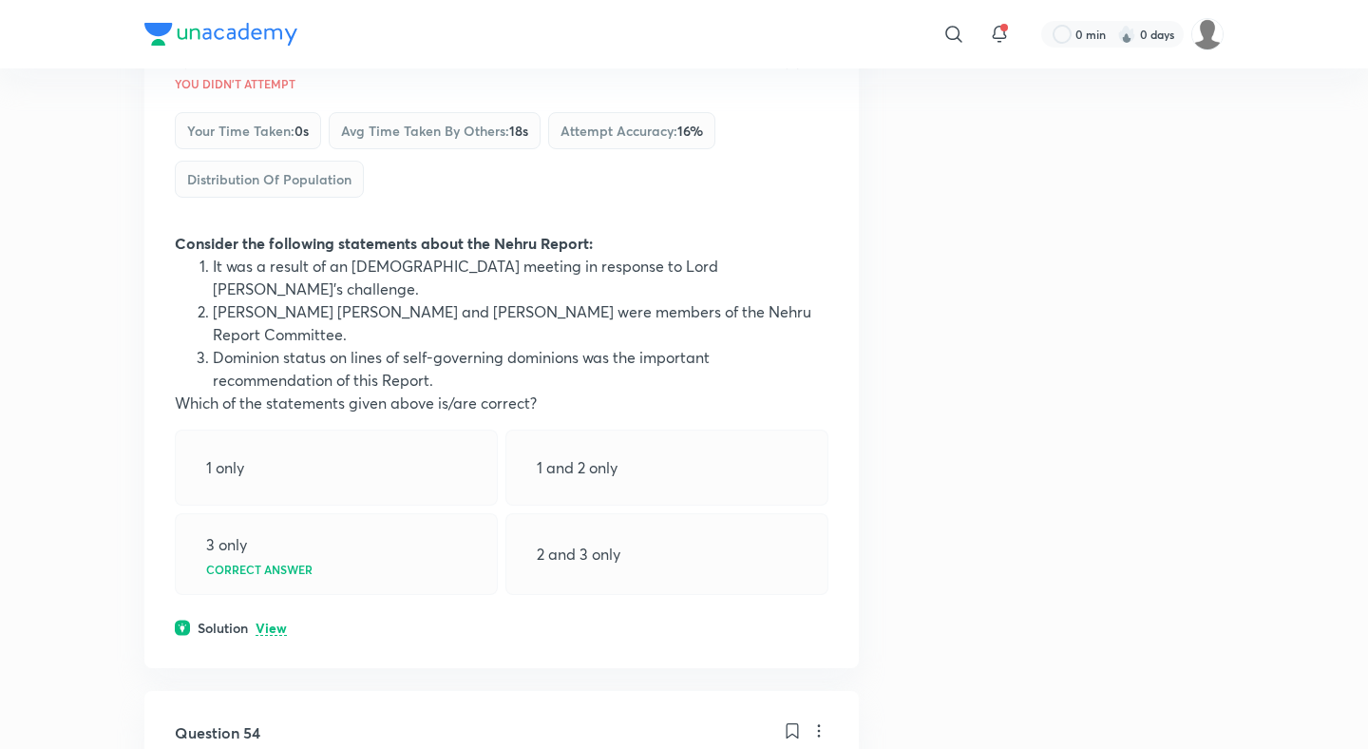
scroll to position [32993, 0]
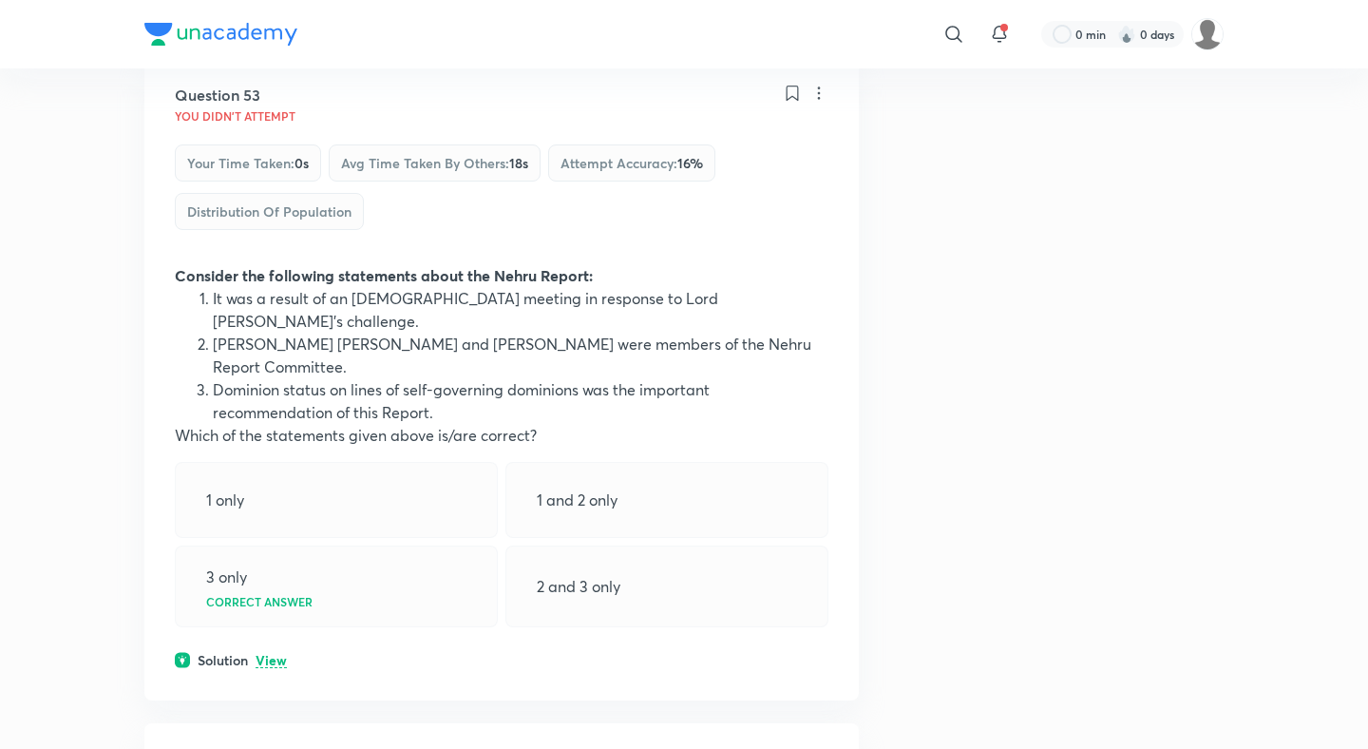
click at [268, 654] on p "View" at bounding box center [271, 661] width 31 height 14
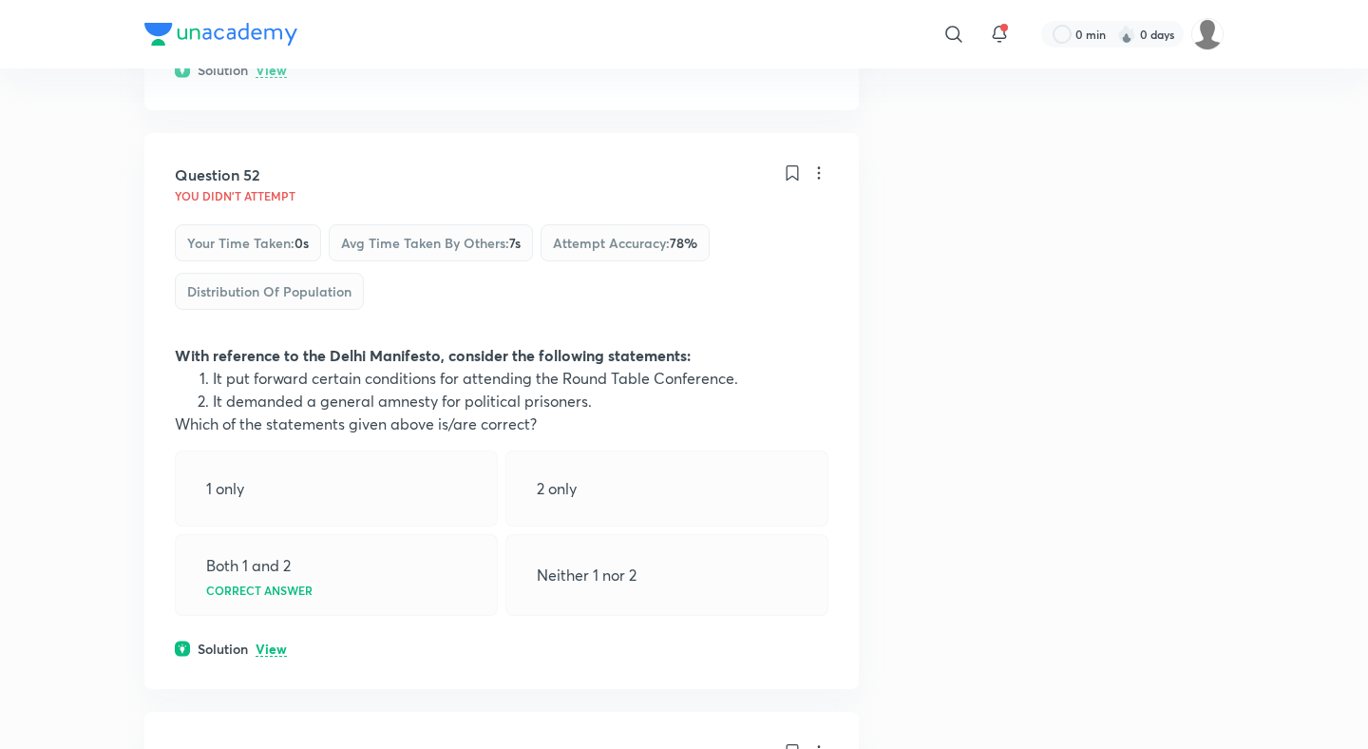
scroll to position [32314, 0]
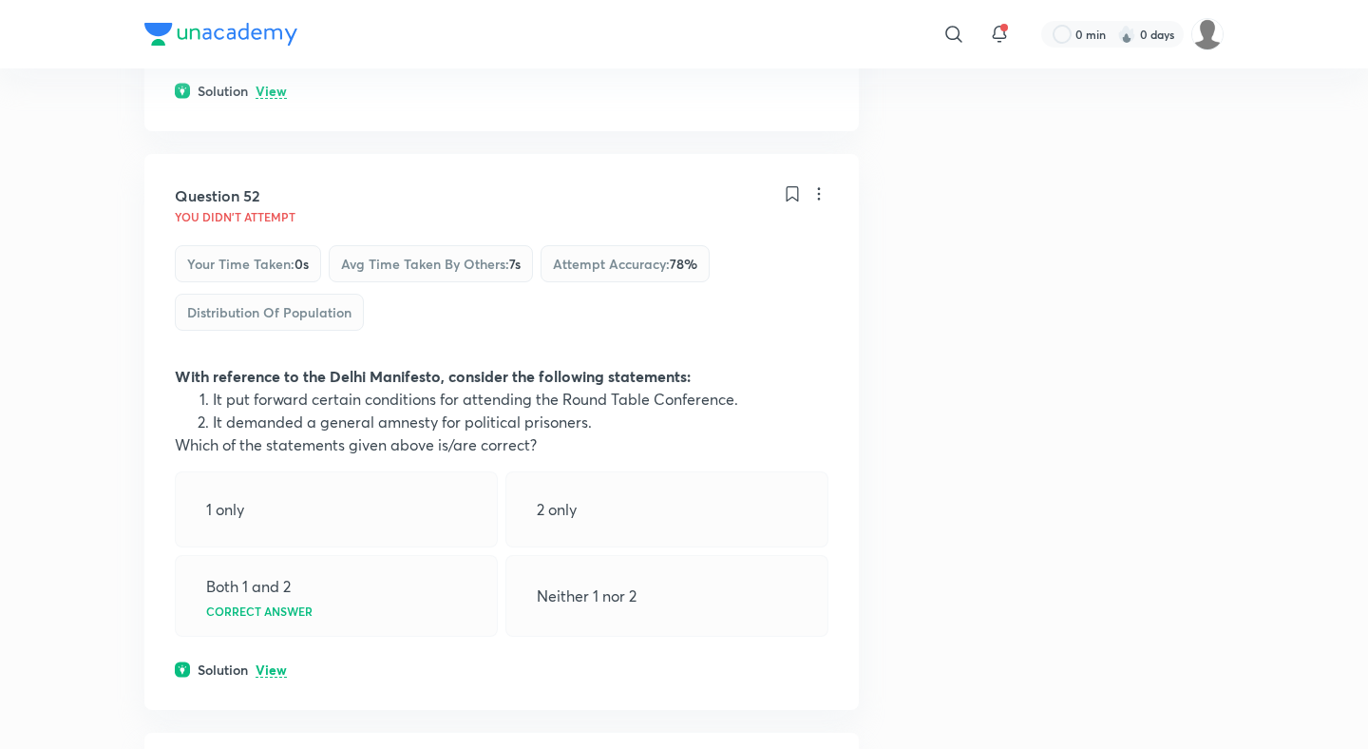
click at [273, 204] on div "Question 52 You didn't Attempt Your time taken : 0s Avg time taken by others : …" at bounding box center [501, 432] width 714 height 556
click at [273, 663] on p "View" at bounding box center [271, 670] width 31 height 14
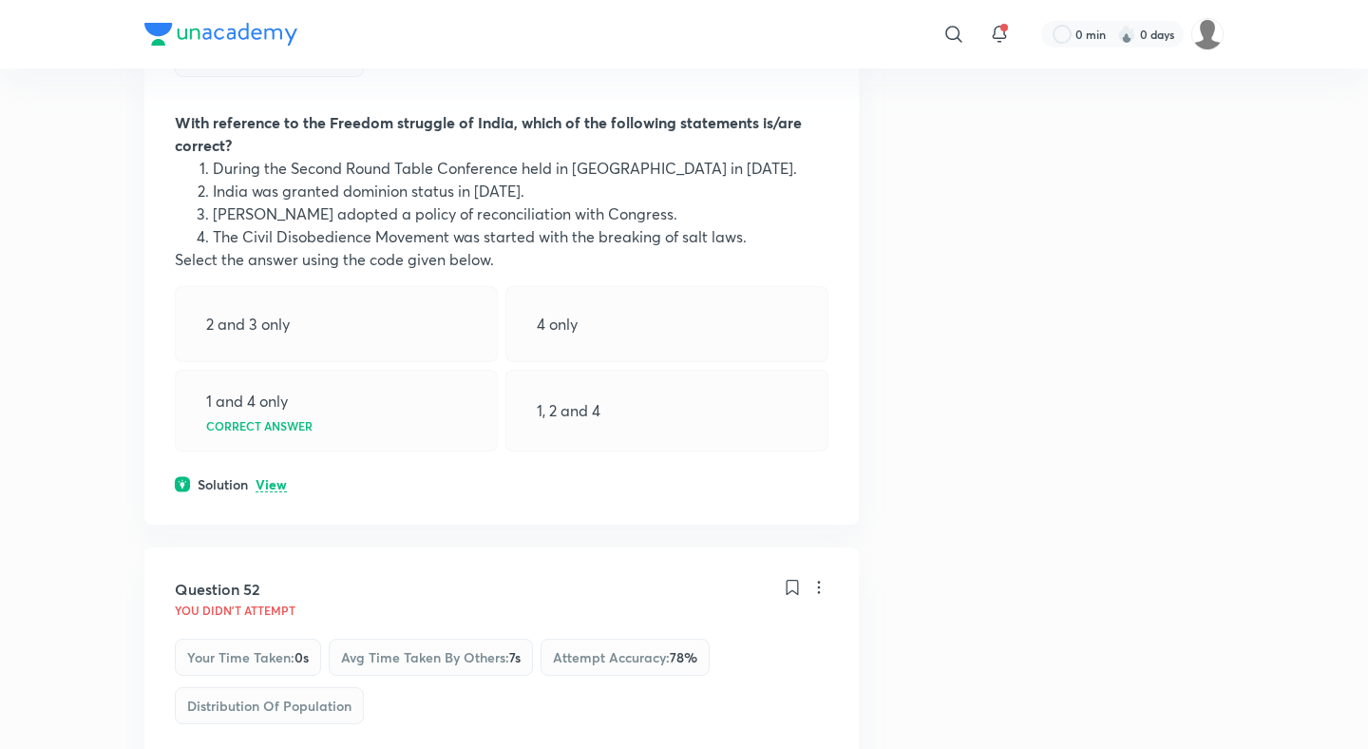
scroll to position [31762, 0]
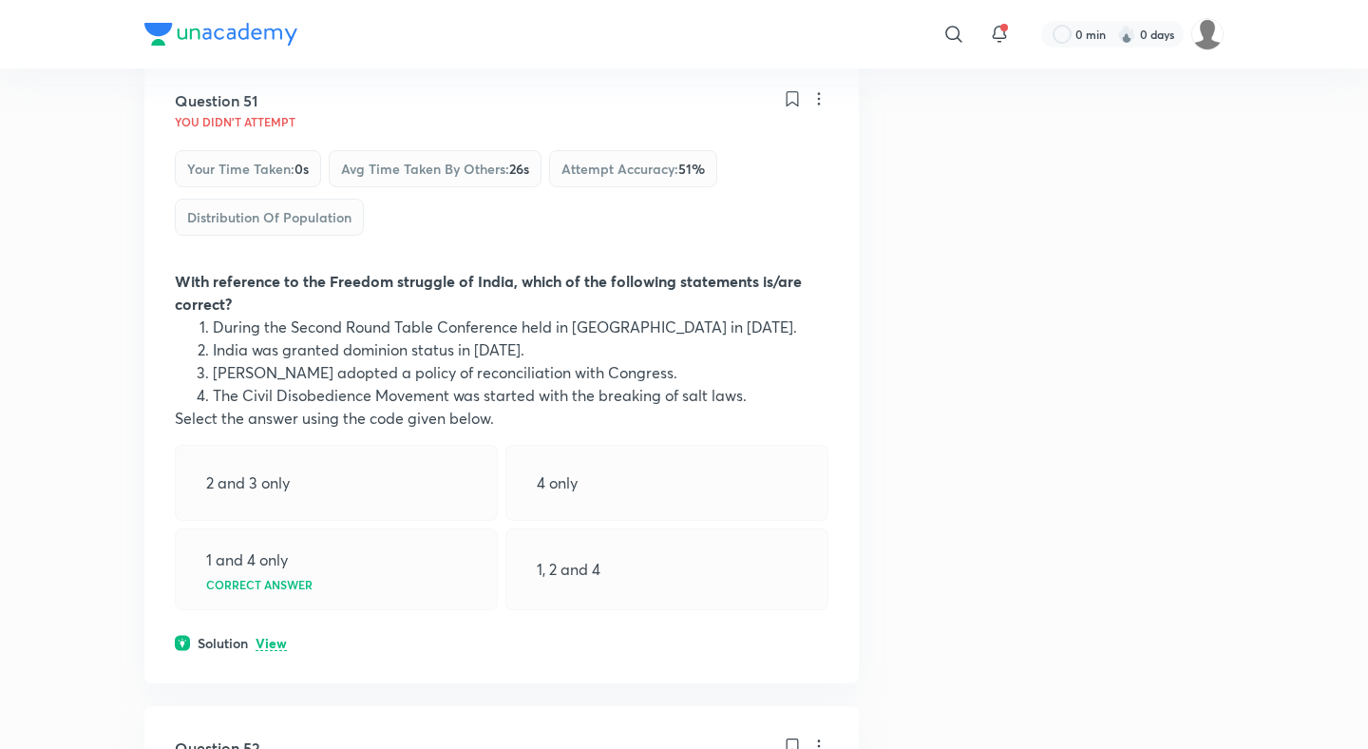
click at [285, 178] on div "Question 51 You didn't Attempt Your time taken : 0s Avg time taken by others : …" at bounding box center [501, 371] width 714 height 624
click at [269, 636] on p "View" at bounding box center [271, 643] width 31 height 14
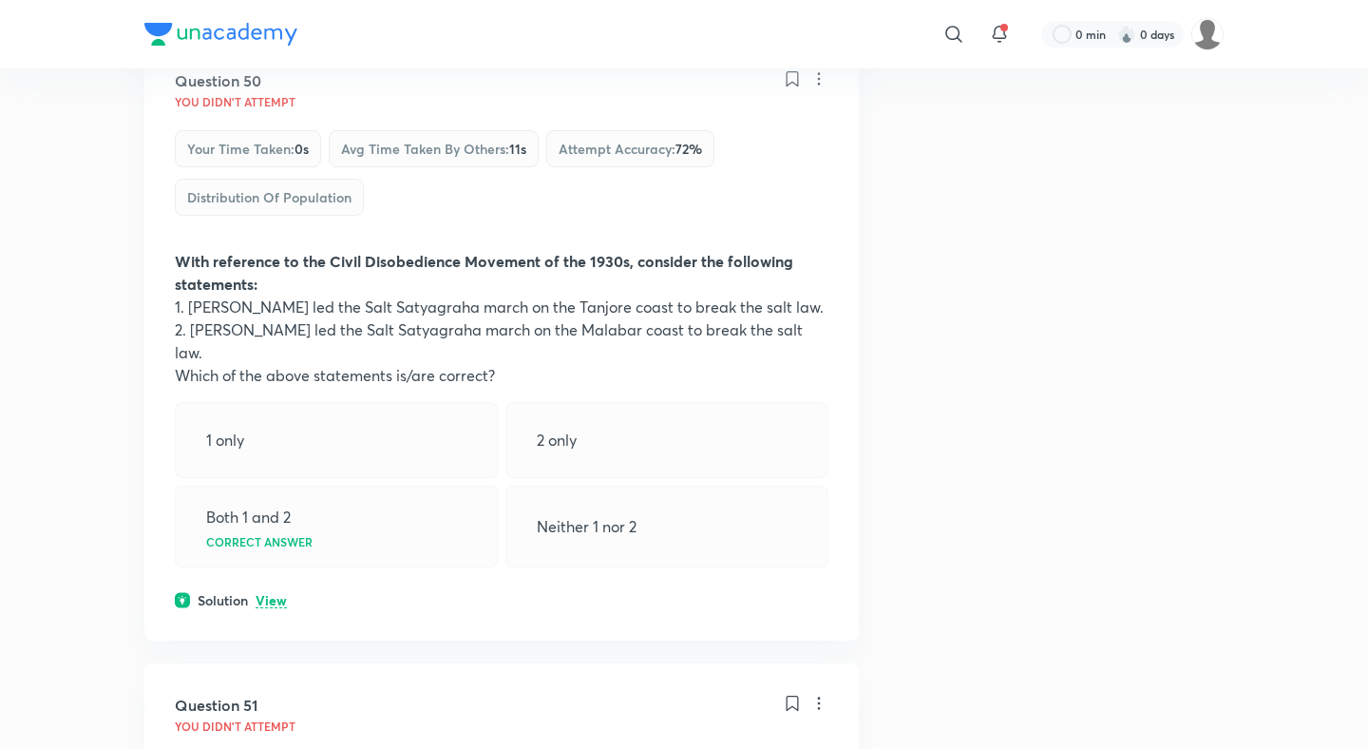
scroll to position [31011, 0]
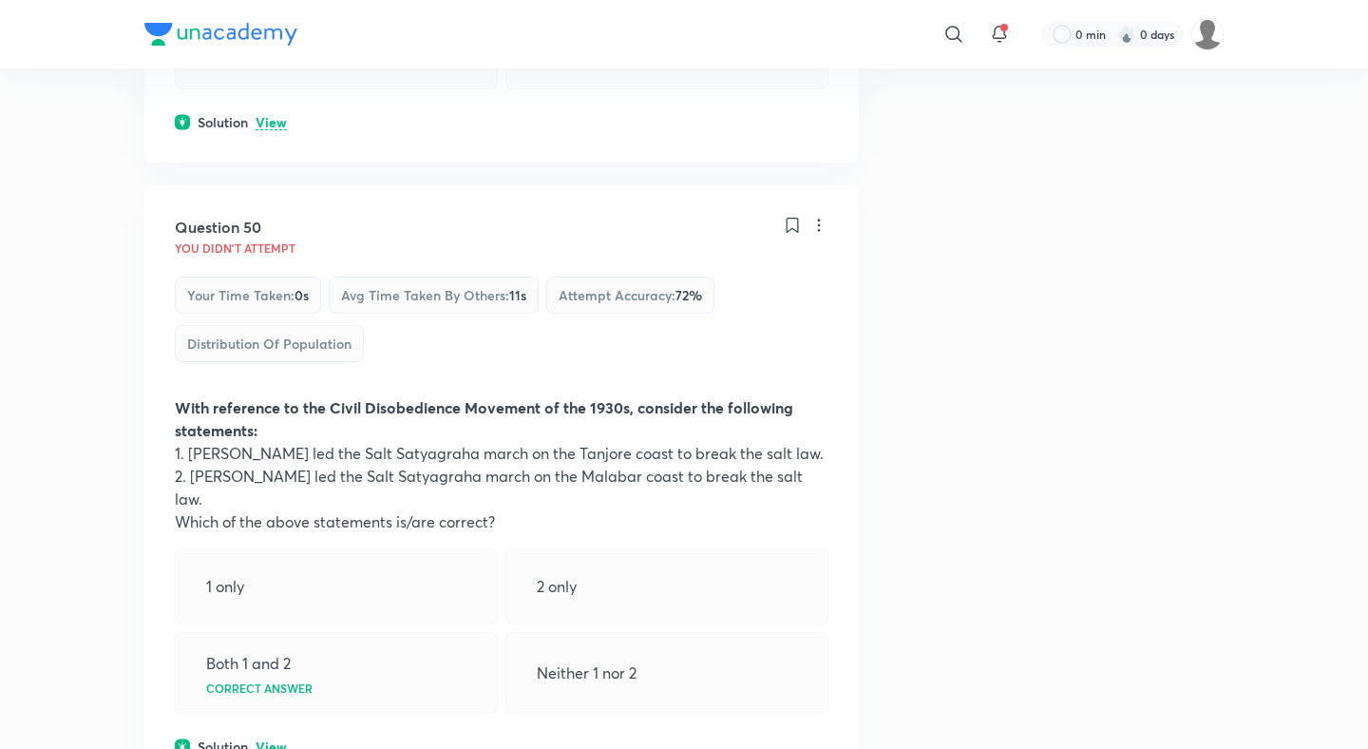
click at [271, 740] on p "View" at bounding box center [271, 747] width 31 height 14
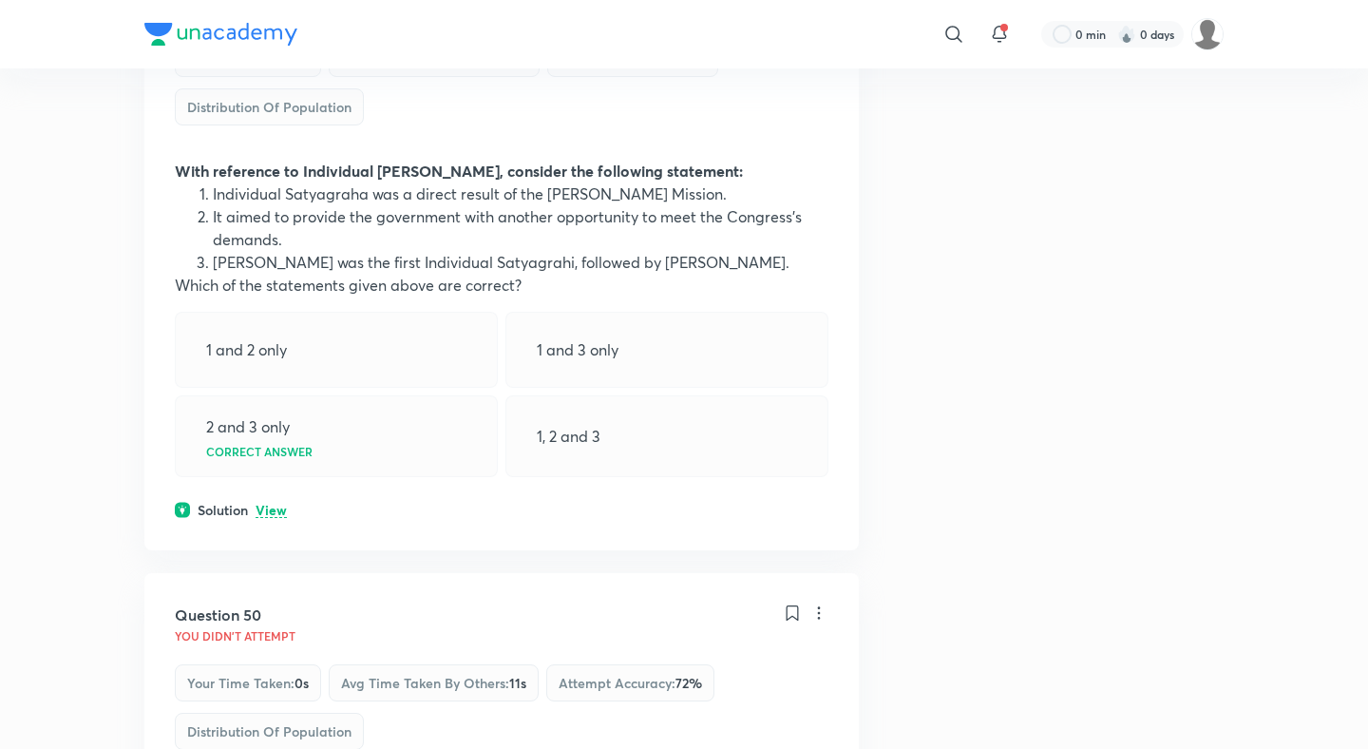
scroll to position [30539, 0]
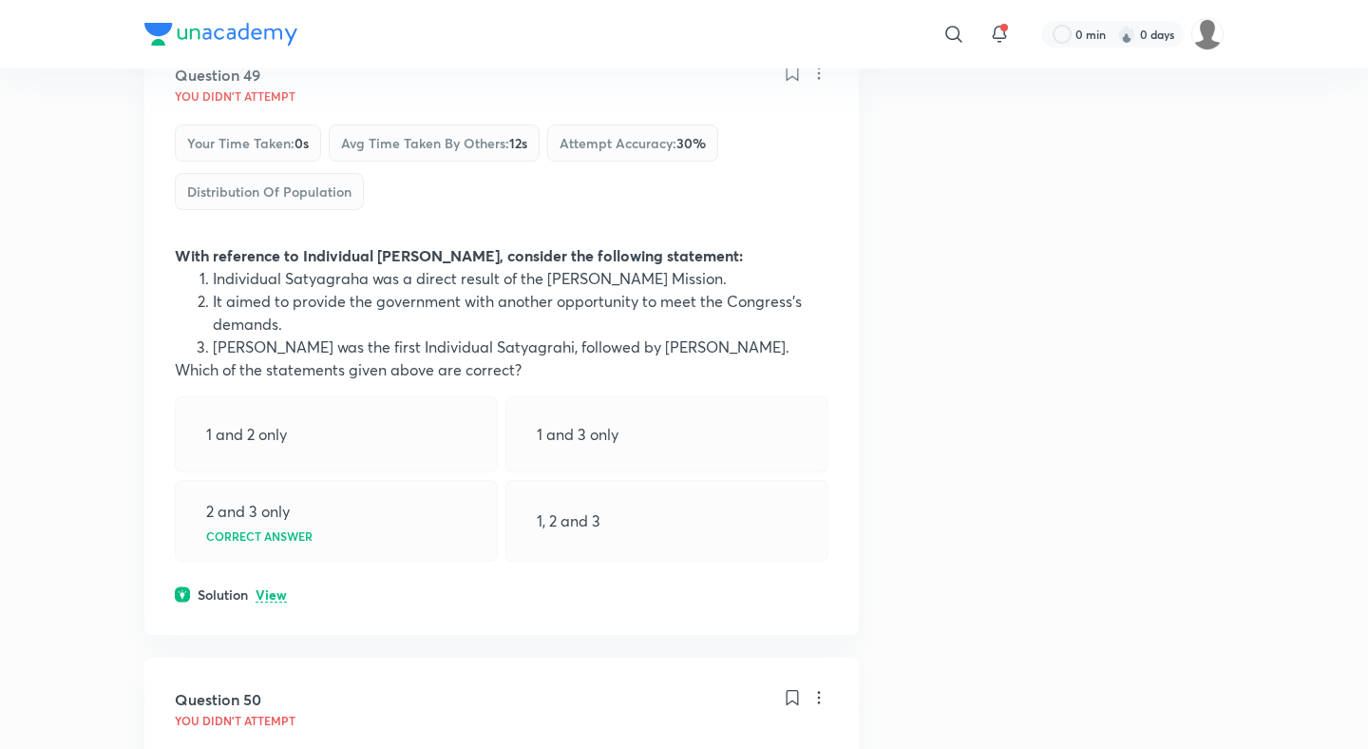
click at [275, 588] on p "View" at bounding box center [271, 595] width 31 height 14
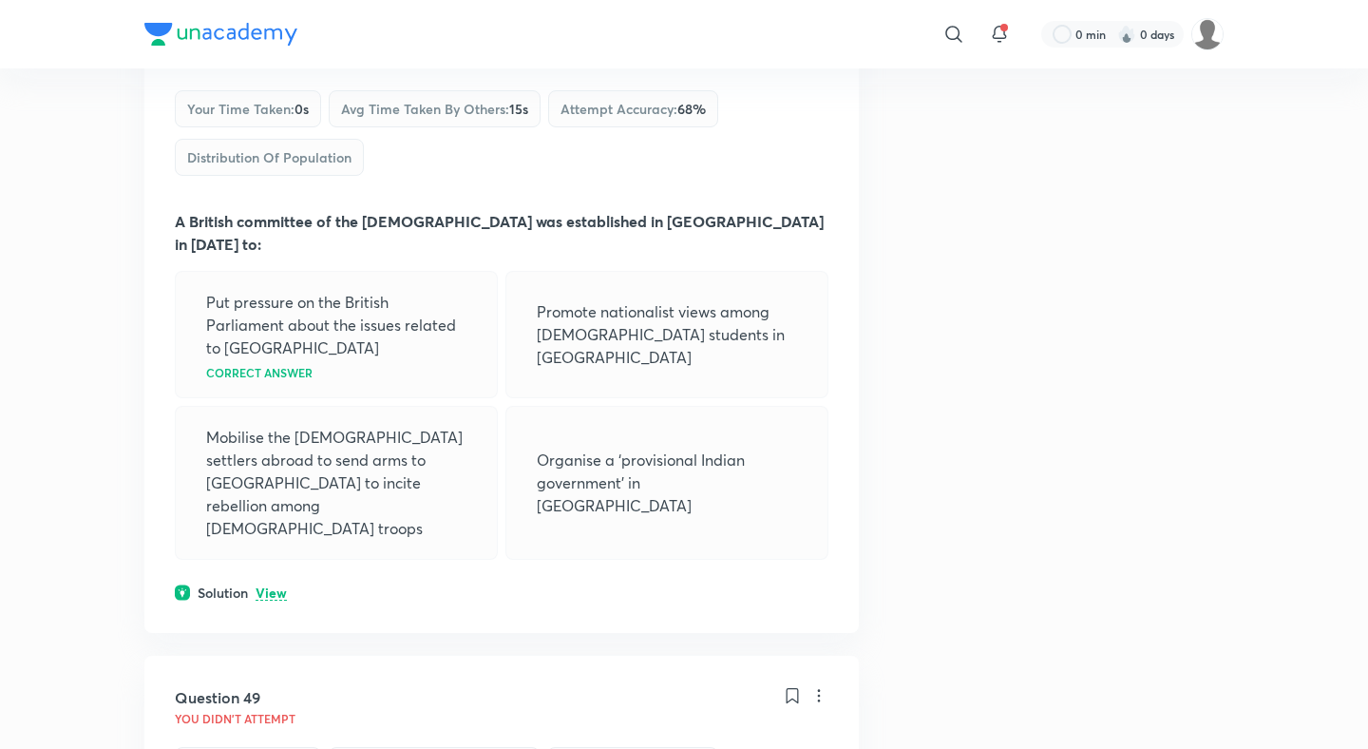
scroll to position [29880, 0]
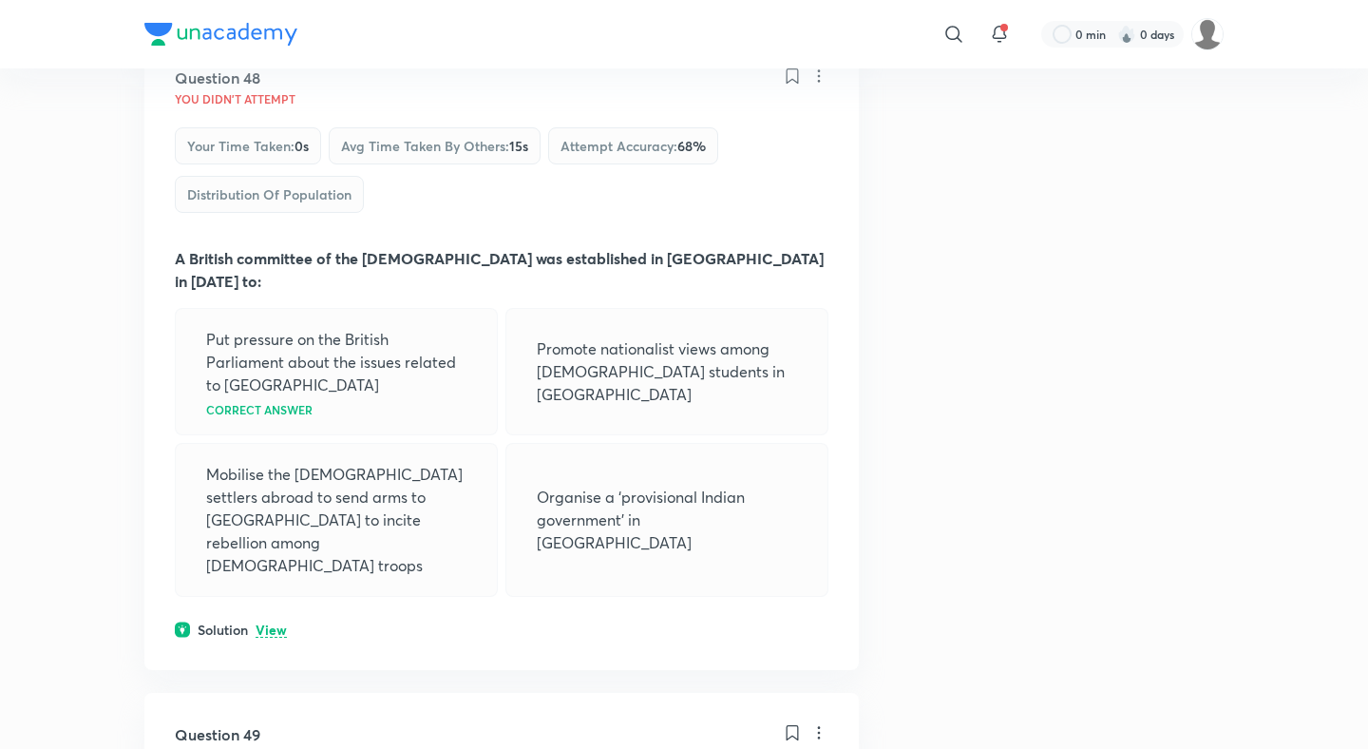
click at [275, 166] on div "Question 48 You didn't Attempt Your time taken : 0s Avg time taken by others : …" at bounding box center [501, 353] width 714 height 634
click at [272, 623] on p "View" at bounding box center [271, 630] width 31 height 14
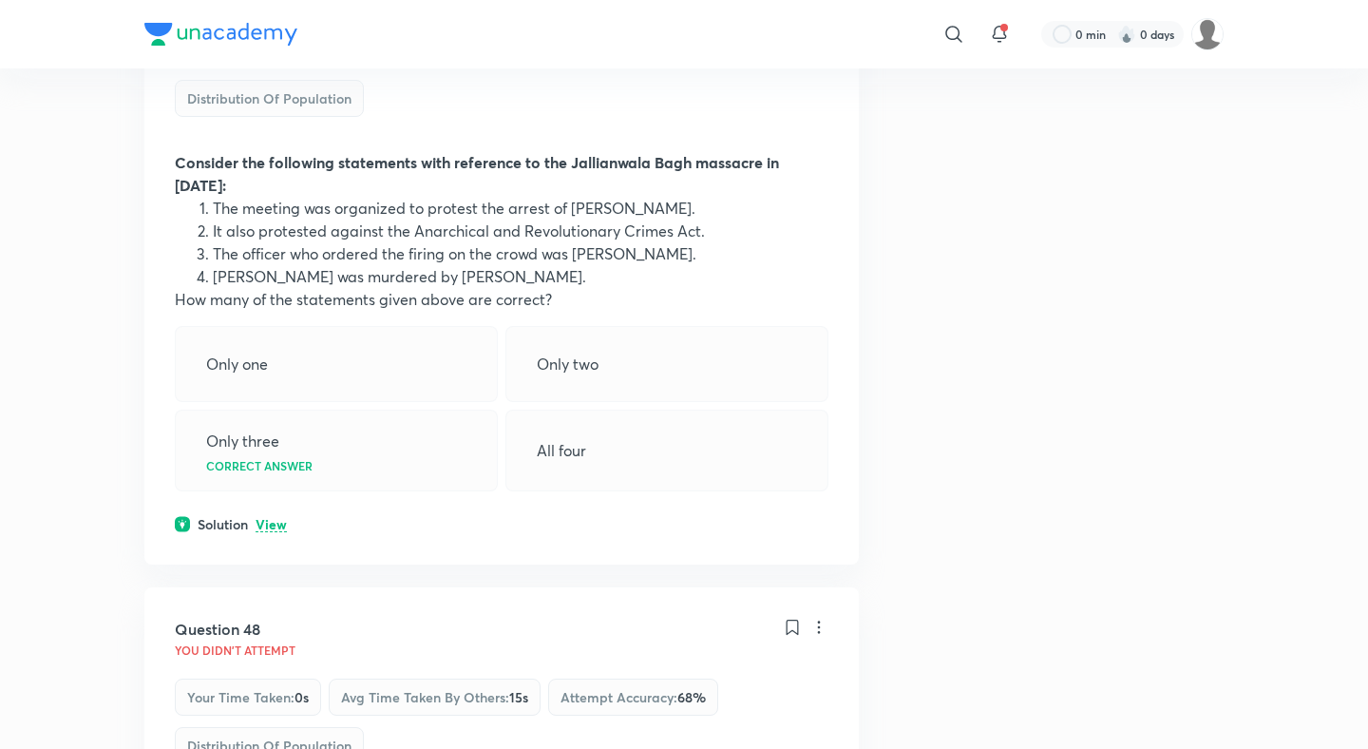
scroll to position [29238, 0]
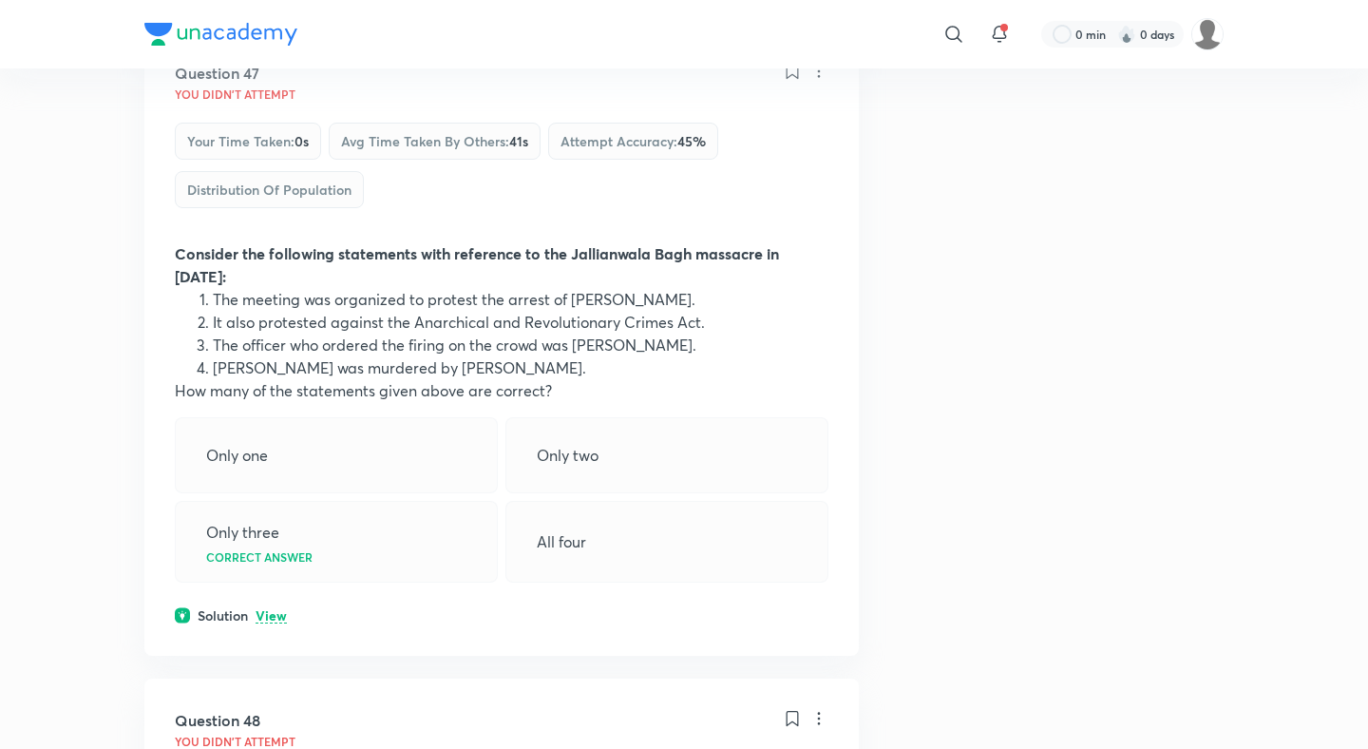
click at [275, 242] on div "Question 47 You didn't Attempt Your time taken : 0s Avg time taken by others : …" at bounding box center [501, 343] width 714 height 624
click at [277, 609] on p "View" at bounding box center [271, 616] width 31 height 14
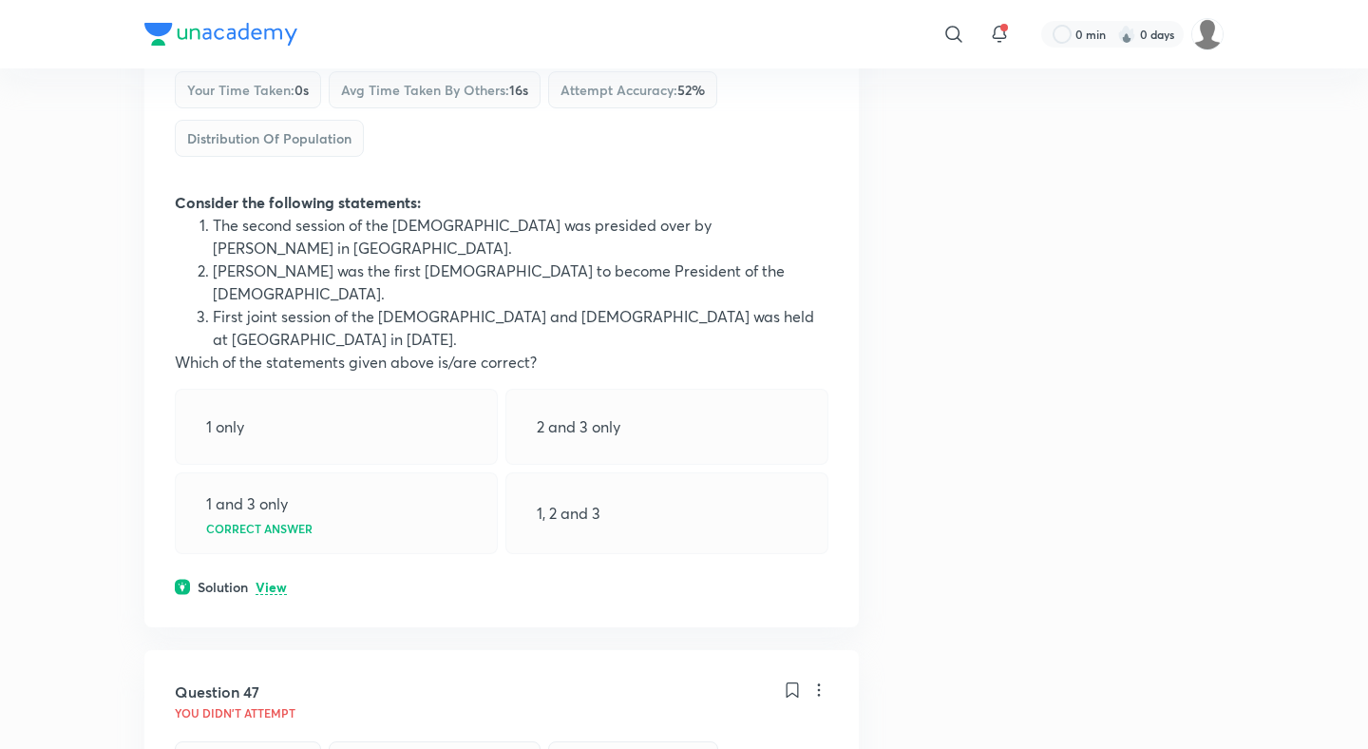
click at [279, 580] on p "View" at bounding box center [271, 587] width 31 height 14
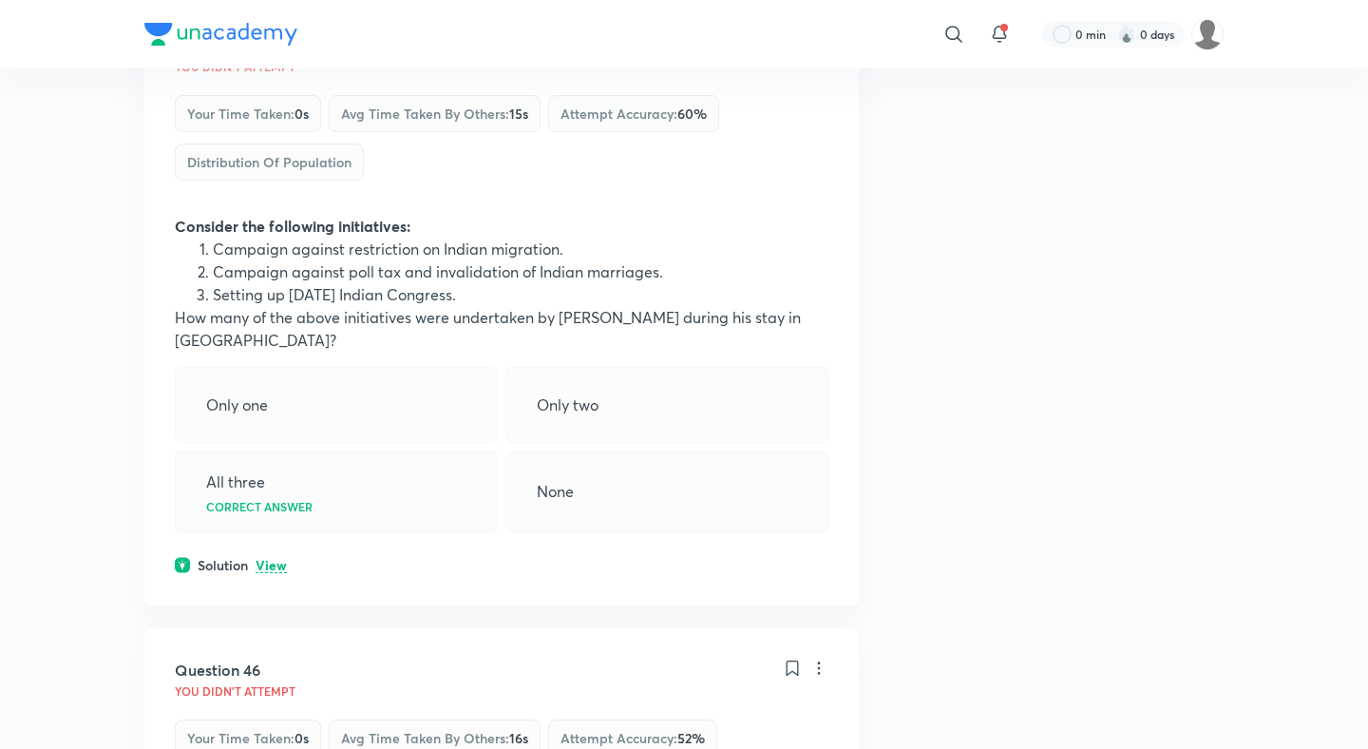
scroll to position [27848, 0]
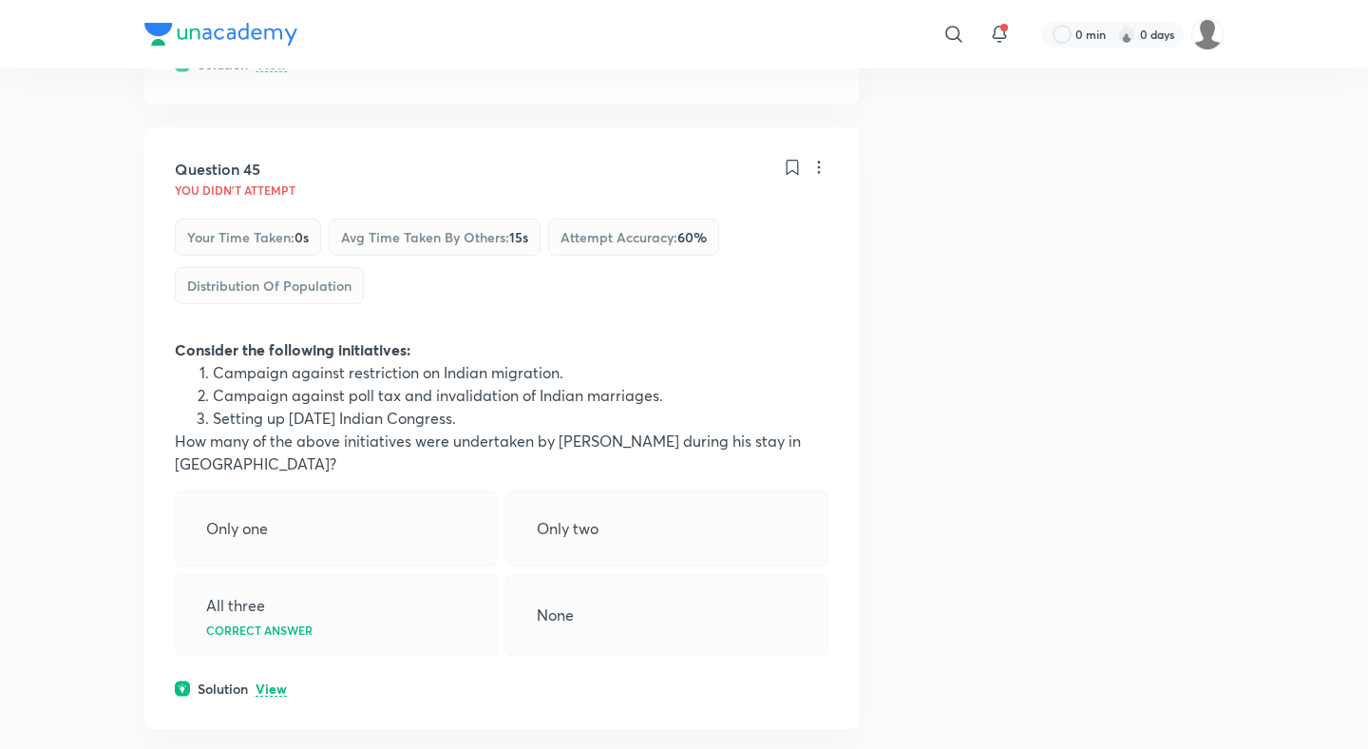
click at [277, 338] on div "Question 45 You didn't Attempt Your time taken : 0s Avg time taken by others : …" at bounding box center [501, 427] width 714 height 601
click at [277, 682] on p "View" at bounding box center [271, 689] width 31 height 14
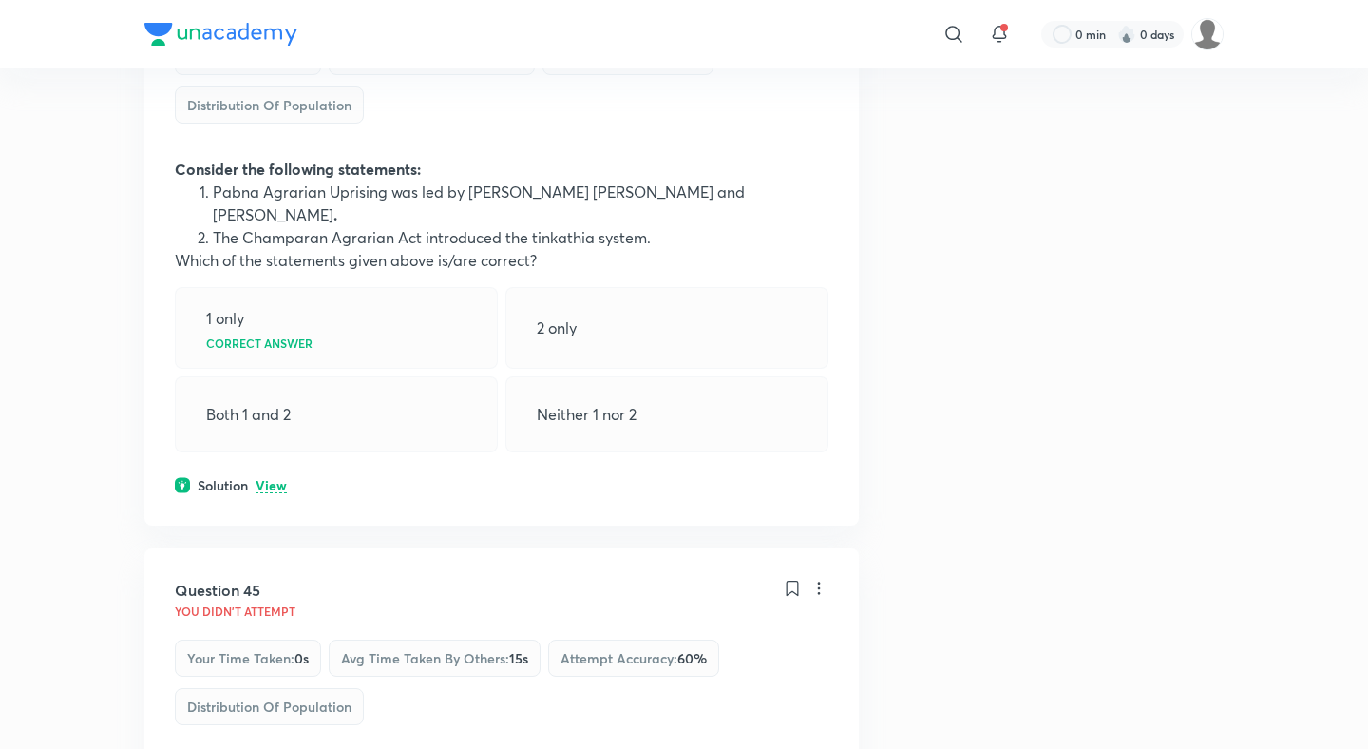
scroll to position [27382, 0]
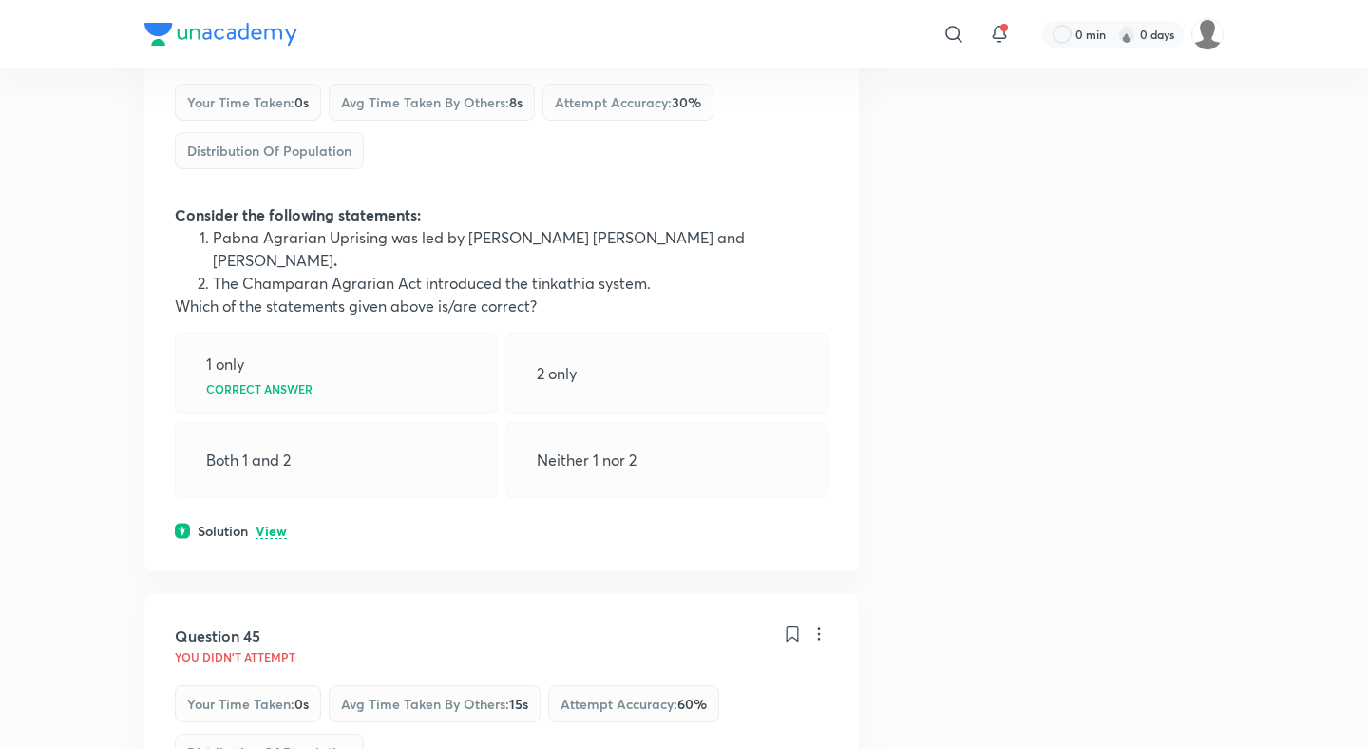
click at [279, 524] on p "View" at bounding box center [271, 531] width 31 height 14
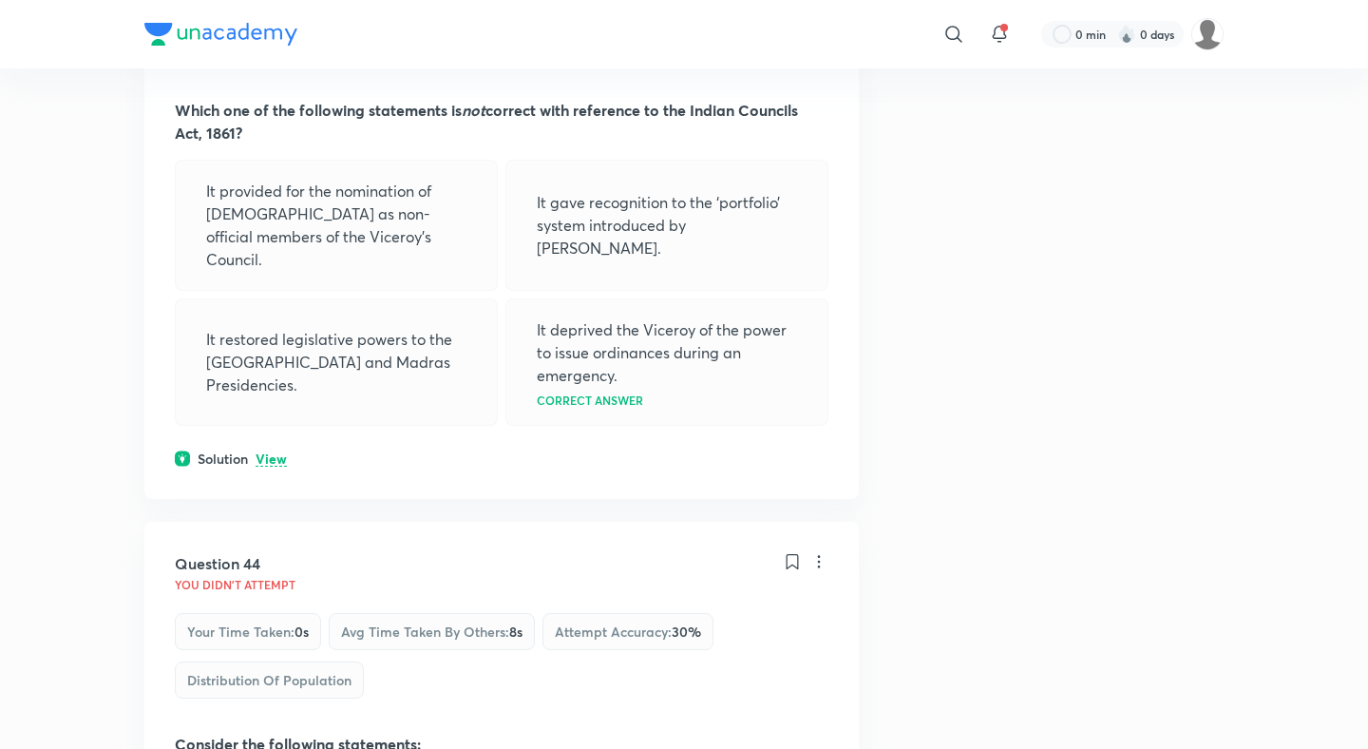
scroll to position [26835, 0]
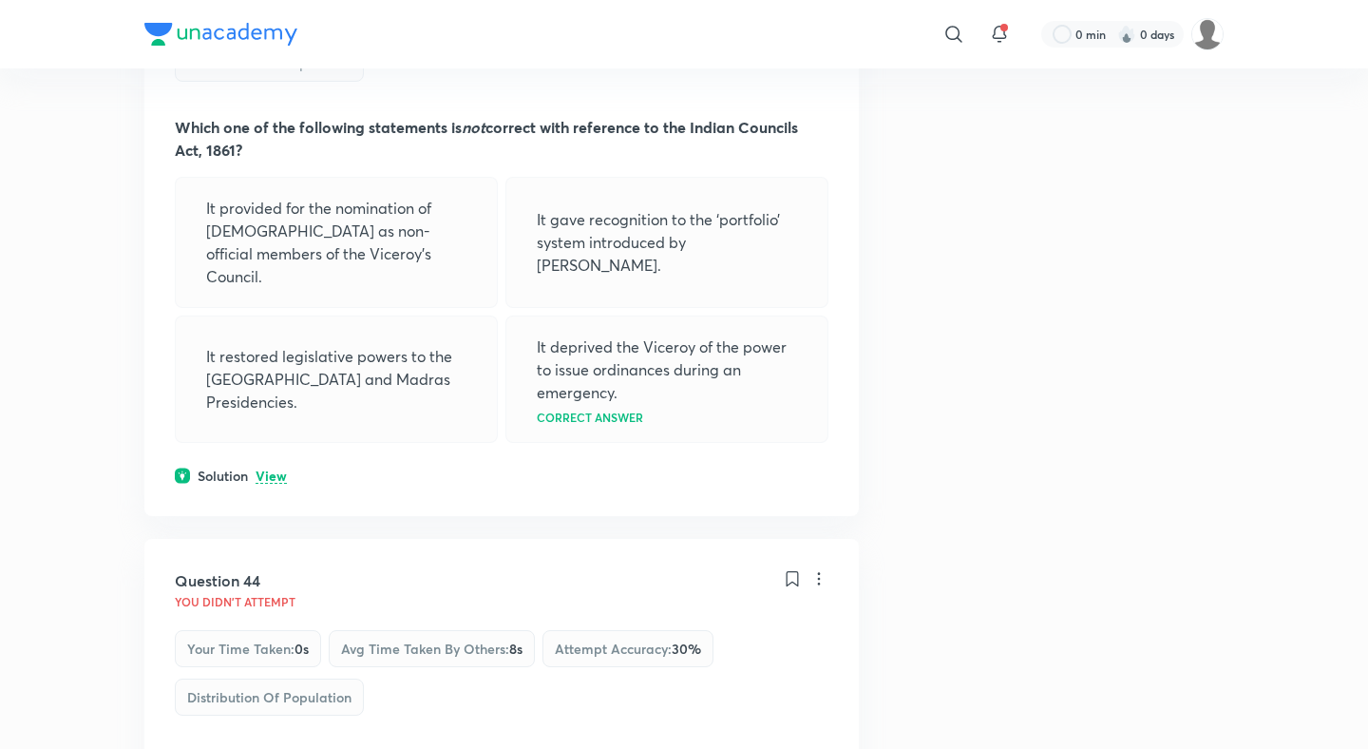
click at [273, 469] on p "View" at bounding box center [271, 476] width 31 height 14
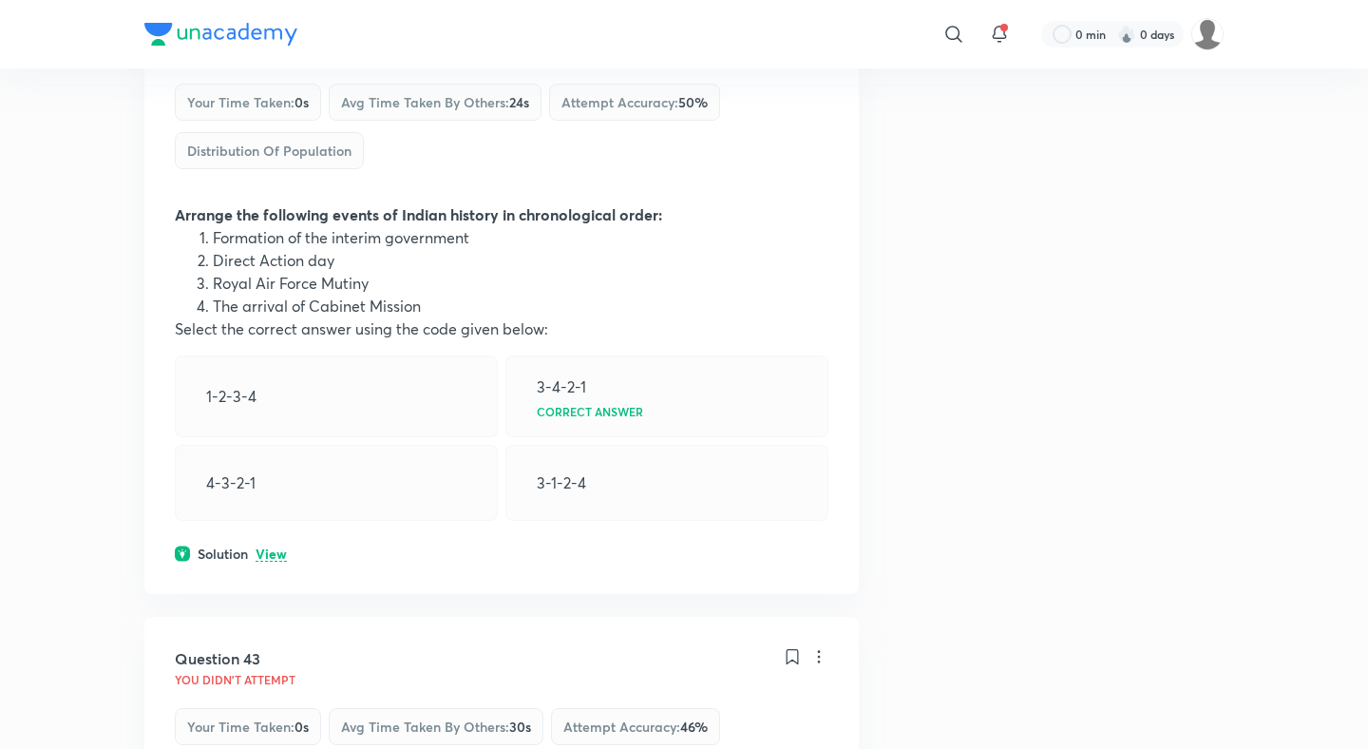
click at [267, 547] on p "View" at bounding box center [271, 554] width 31 height 14
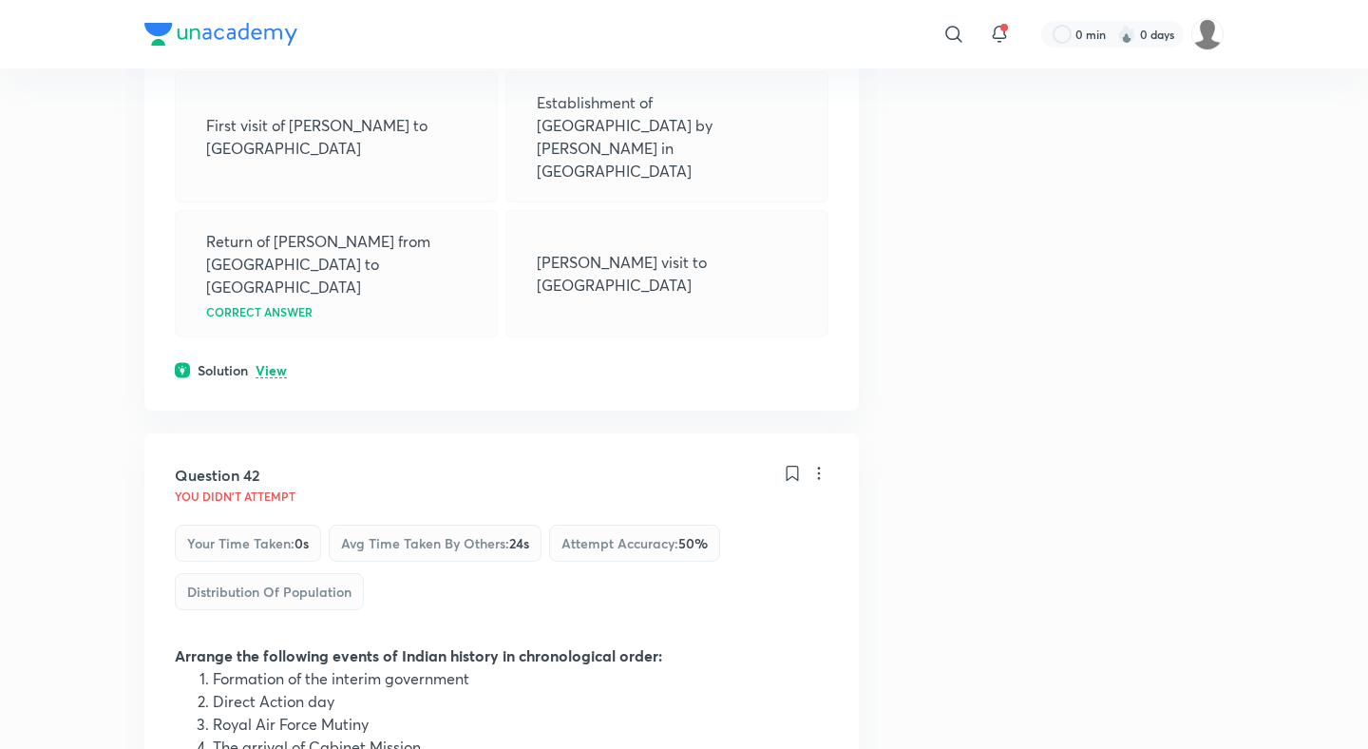
scroll to position [25642, 0]
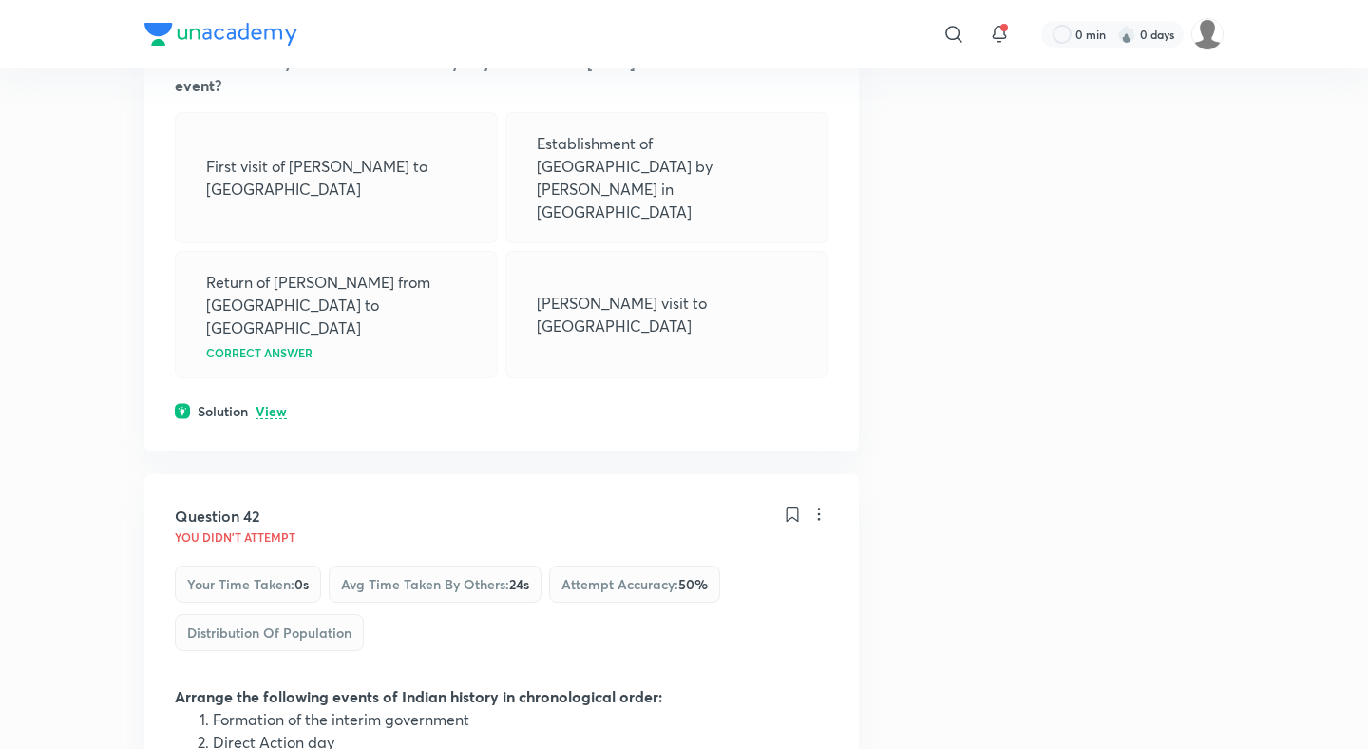
click at [270, 104] on div "Question 41 You didn't Attempt Your time taken : 0s Avg time taken by others : …" at bounding box center [501, 145] width 714 height 611
click at [270, 405] on p "View" at bounding box center [271, 412] width 31 height 14
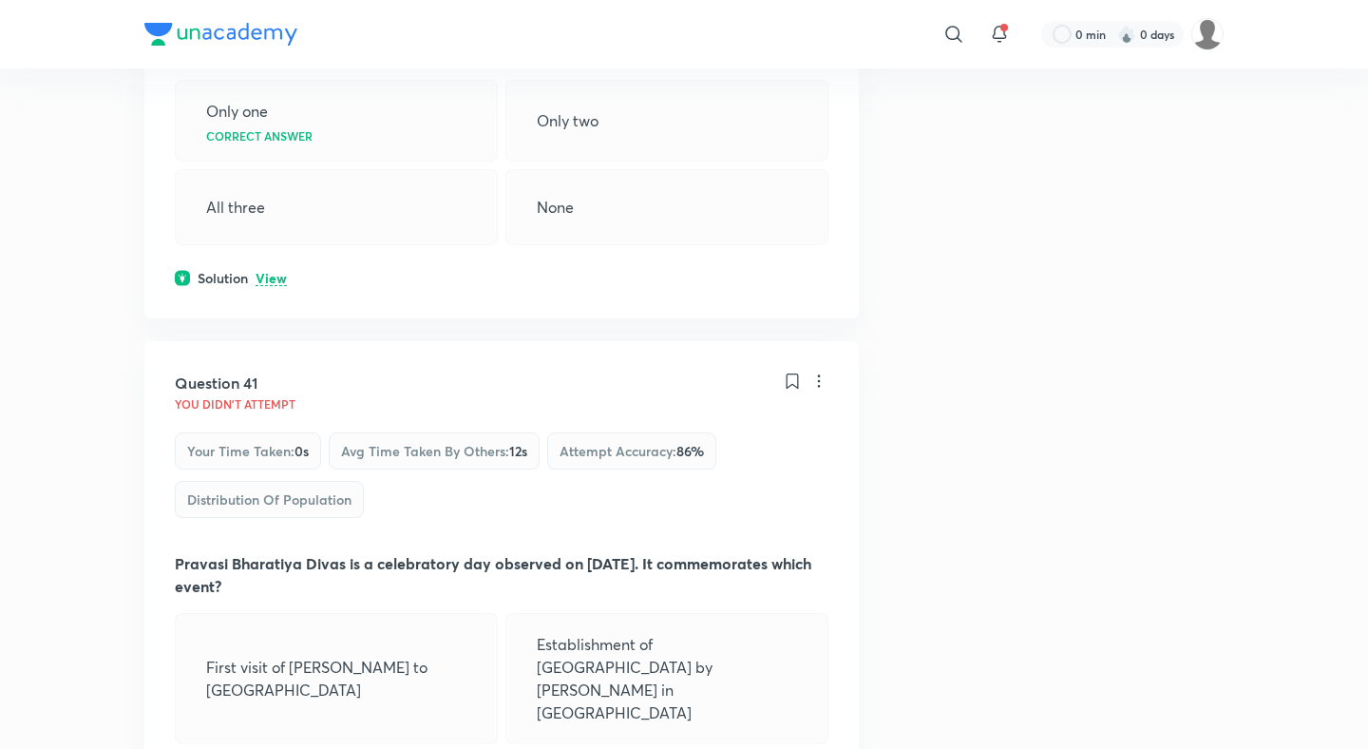
scroll to position [24862, 0]
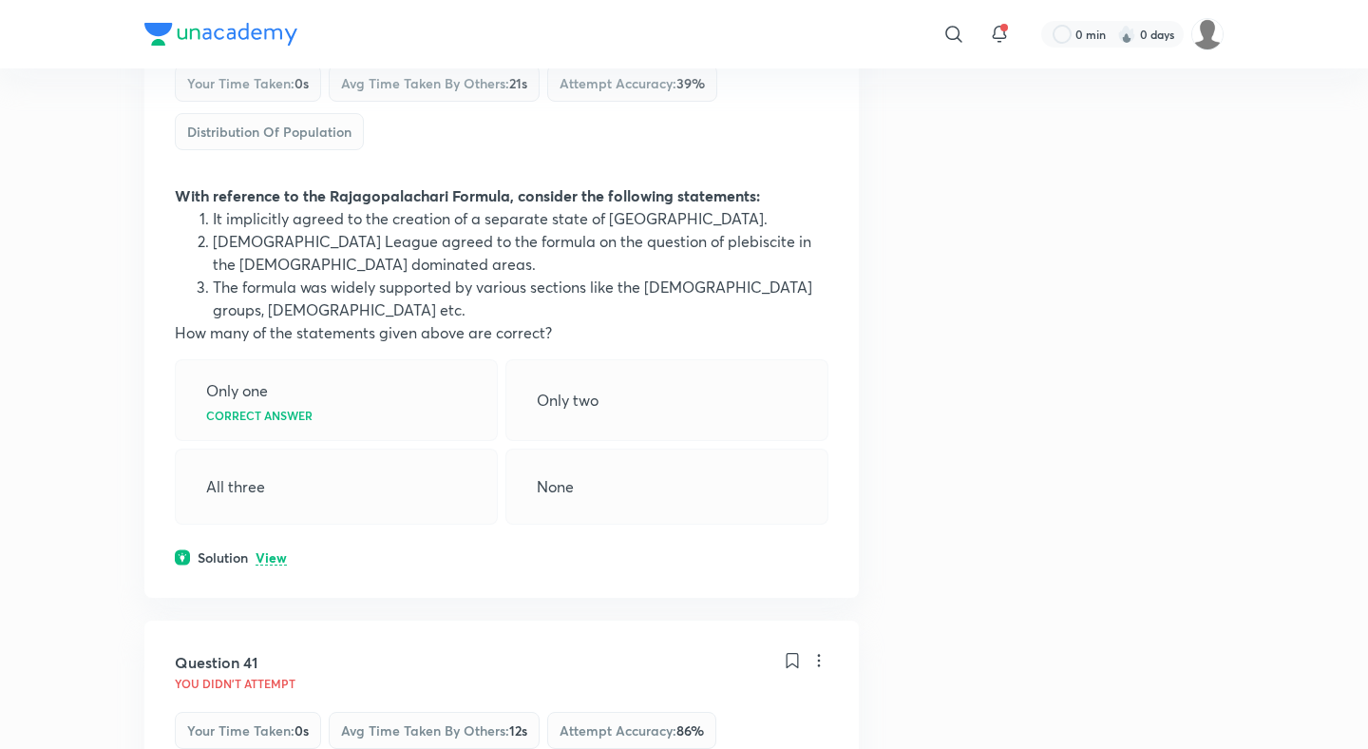
click at [269, 551] on p "View" at bounding box center [271, 558] width 31 height 14
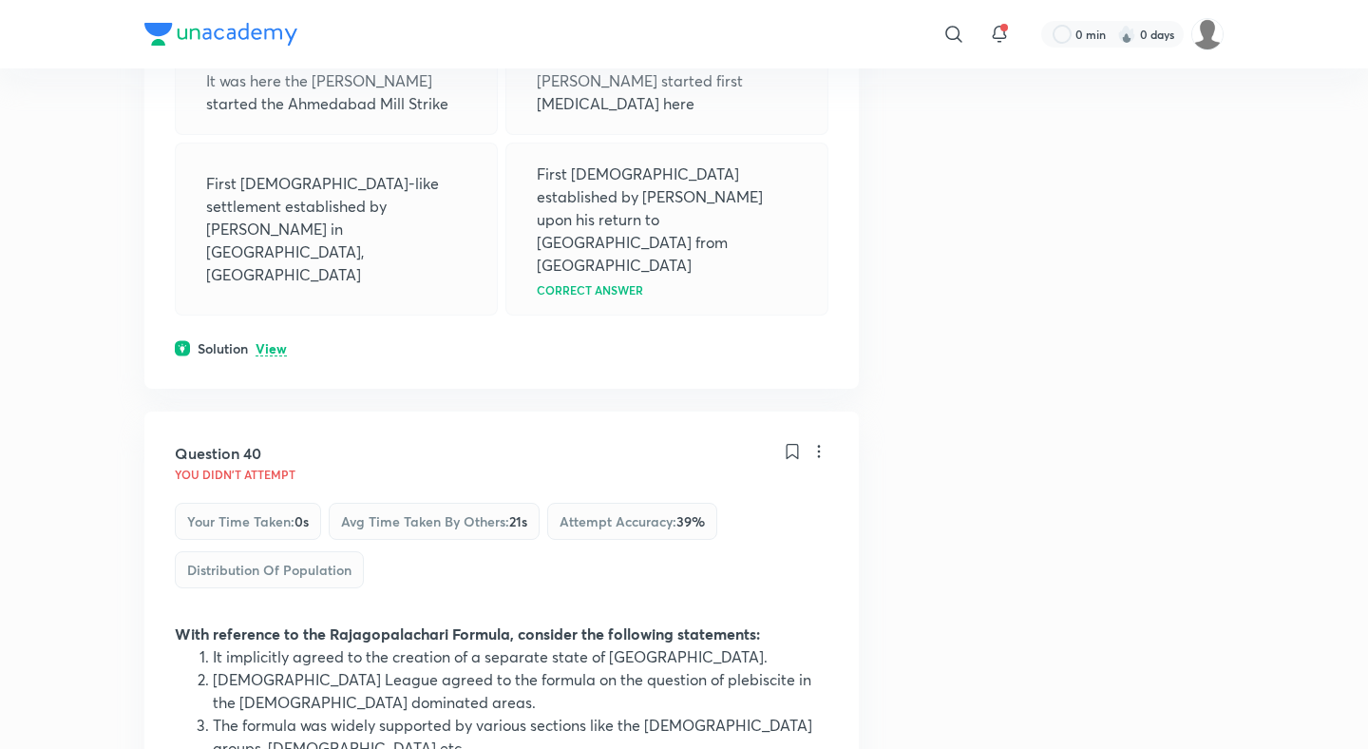
scroll to position [24196, 0]
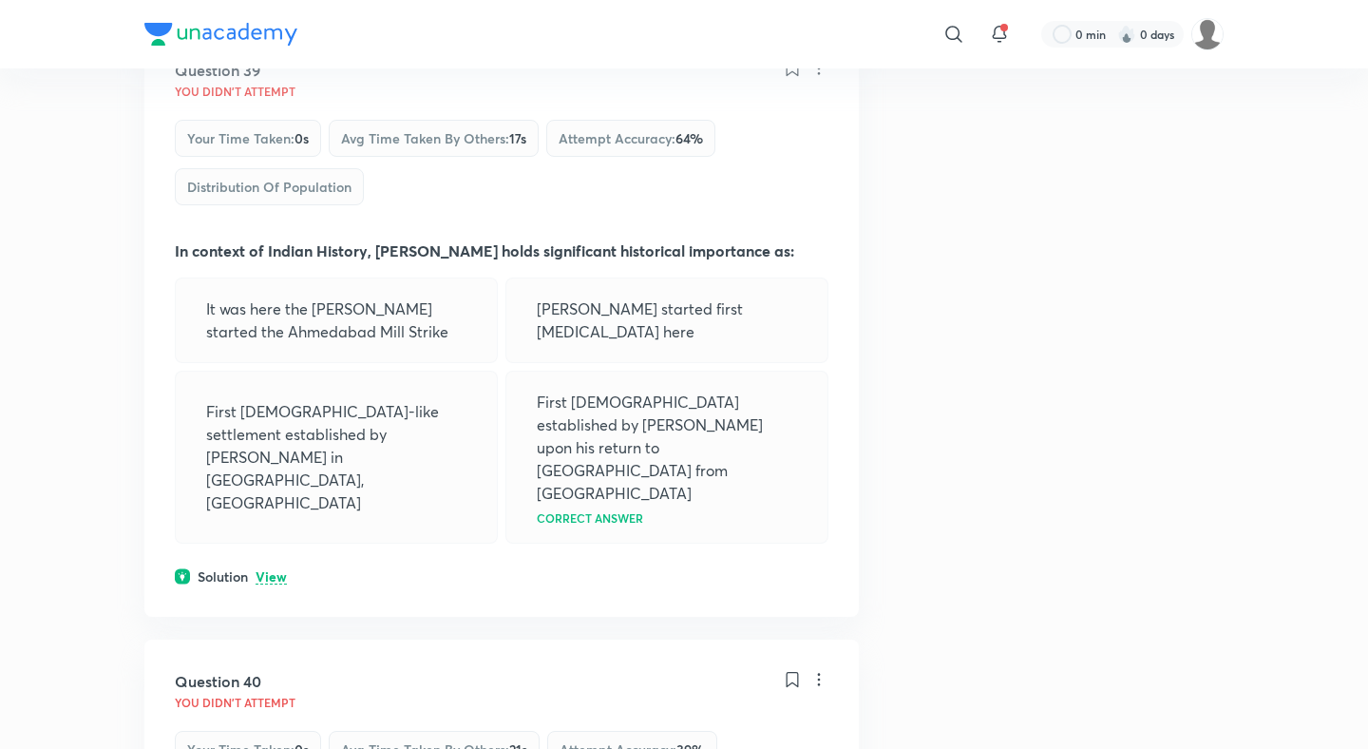
click at [267, 570] on p "View" at bounding box center [271, 577] width 31 height 14
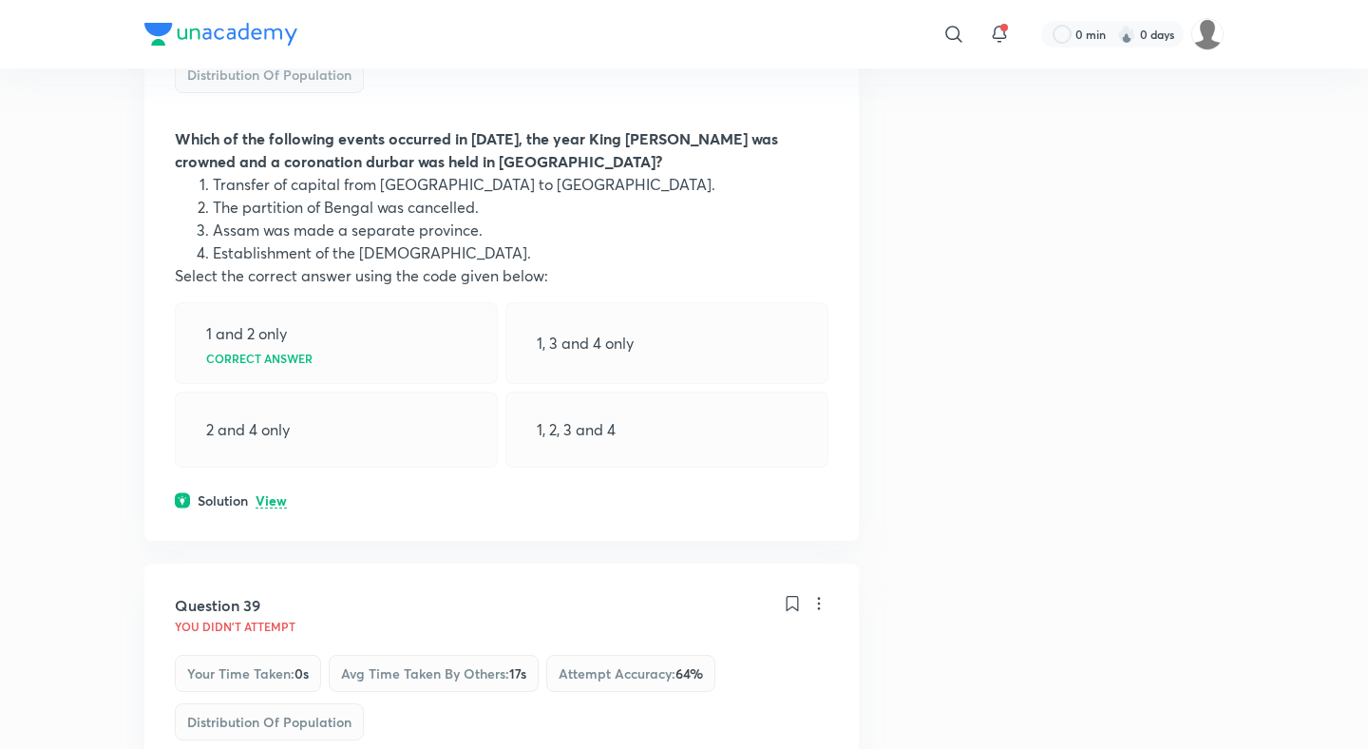
scroll to position [23649, 0]
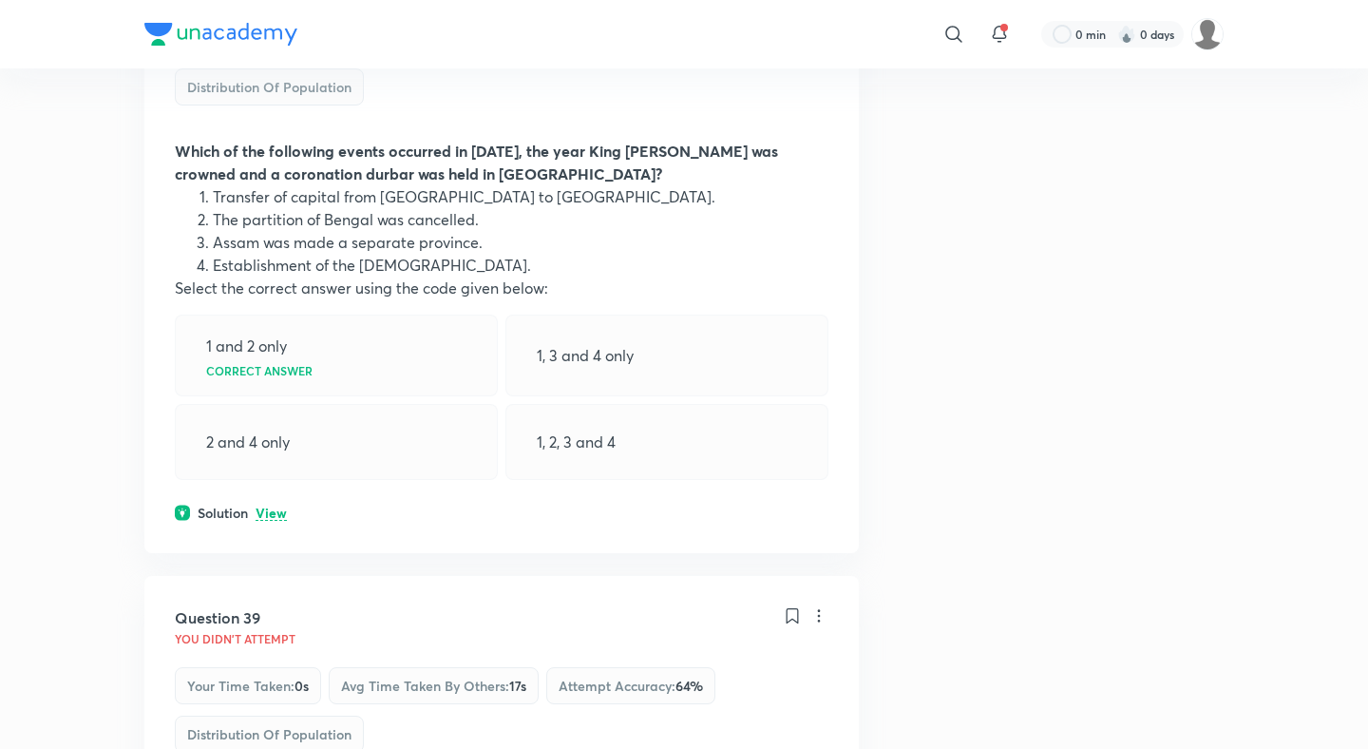
click at [267, 348] on div "Question 38 You didn't Attempt Your time taken : 0s Avg time taken by others : …" at bounding box center [501, 241] width 714 height 624
click at [267, 506] on p "View" at bounding box center [271, 513] width 31 height 14
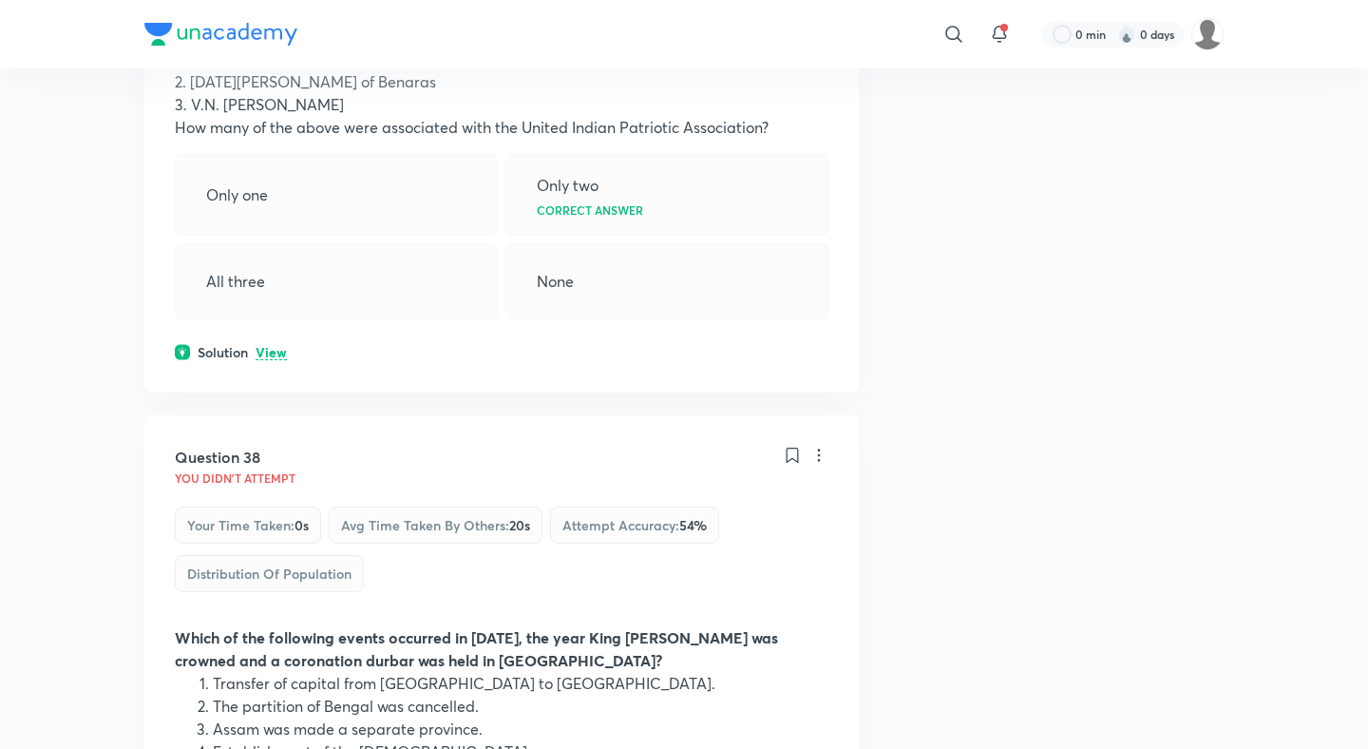
scroll to position [23001, 0]
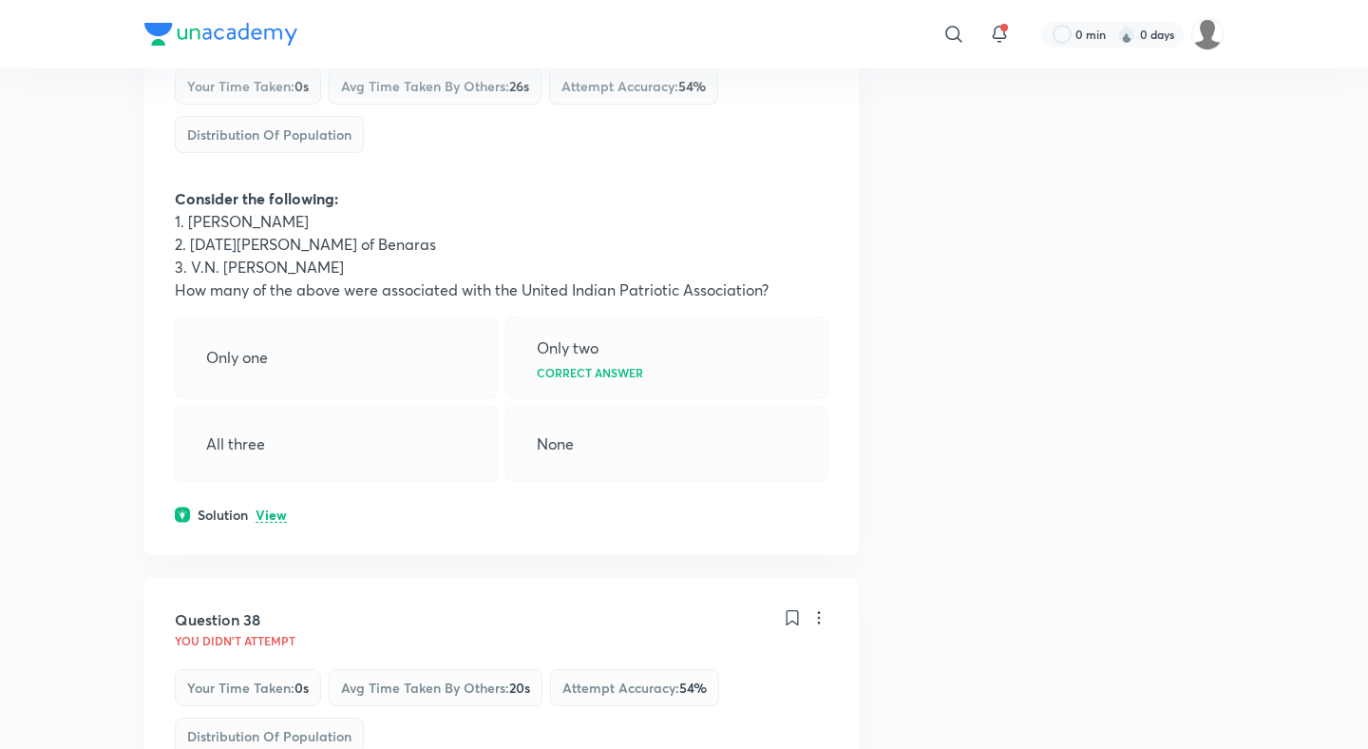
click at [272, 508] on p "View" at bounding box center [271, 515] width 31 height 14
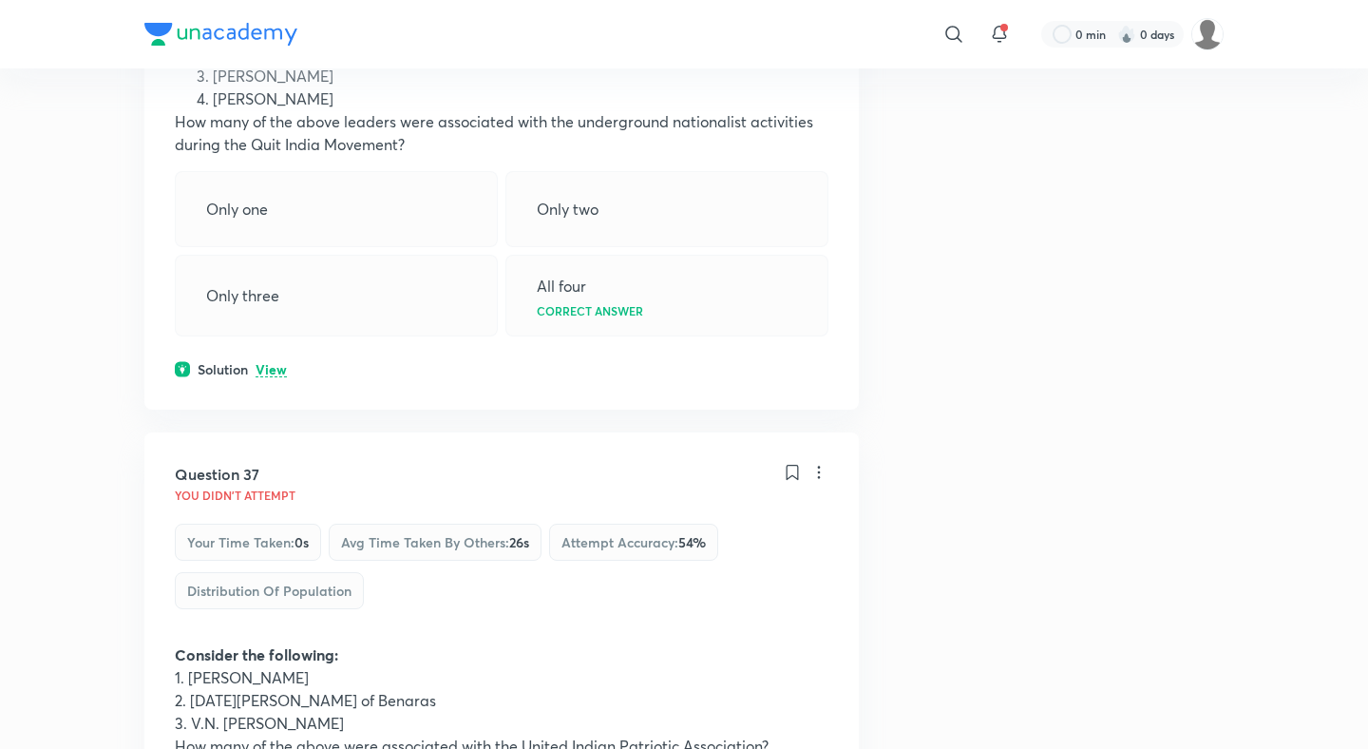
scroll to position [22550, 0]
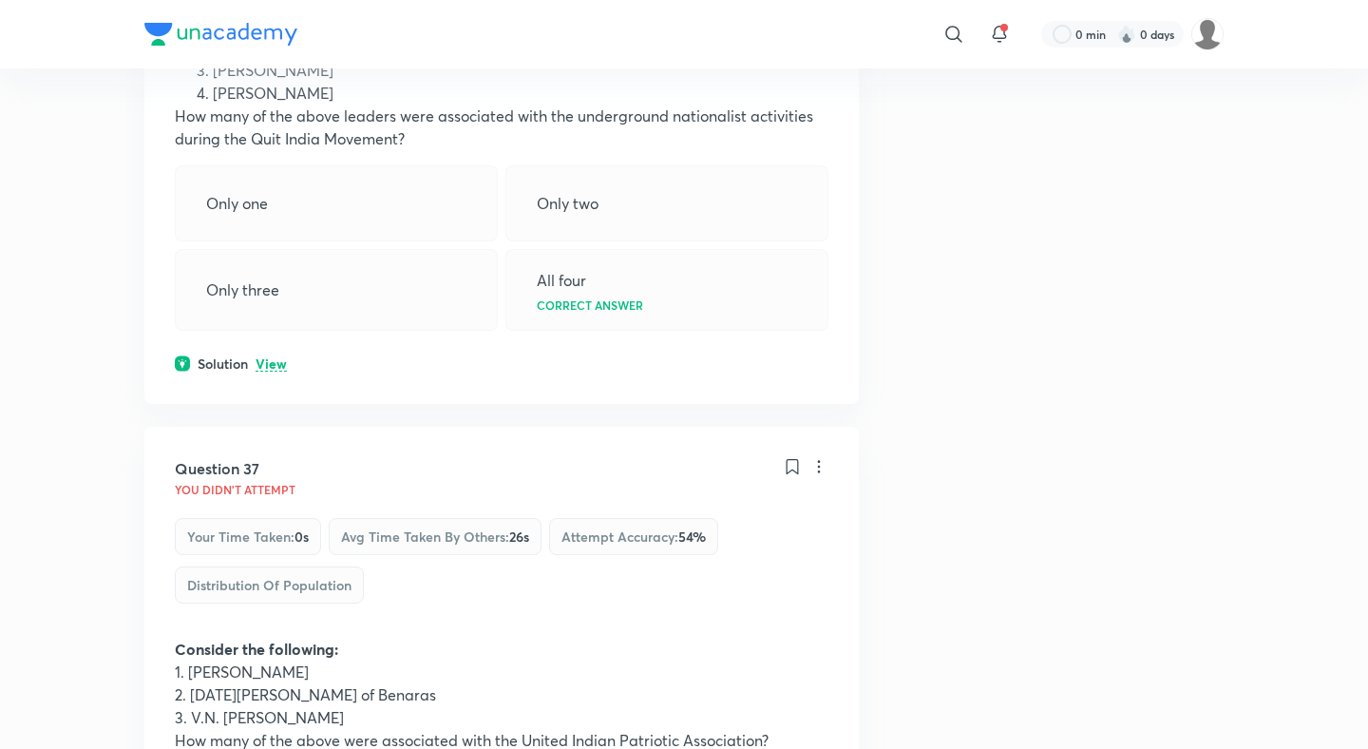
click at [280, 357] on p "View" at bounding box center [271, 364] width 31 height 14
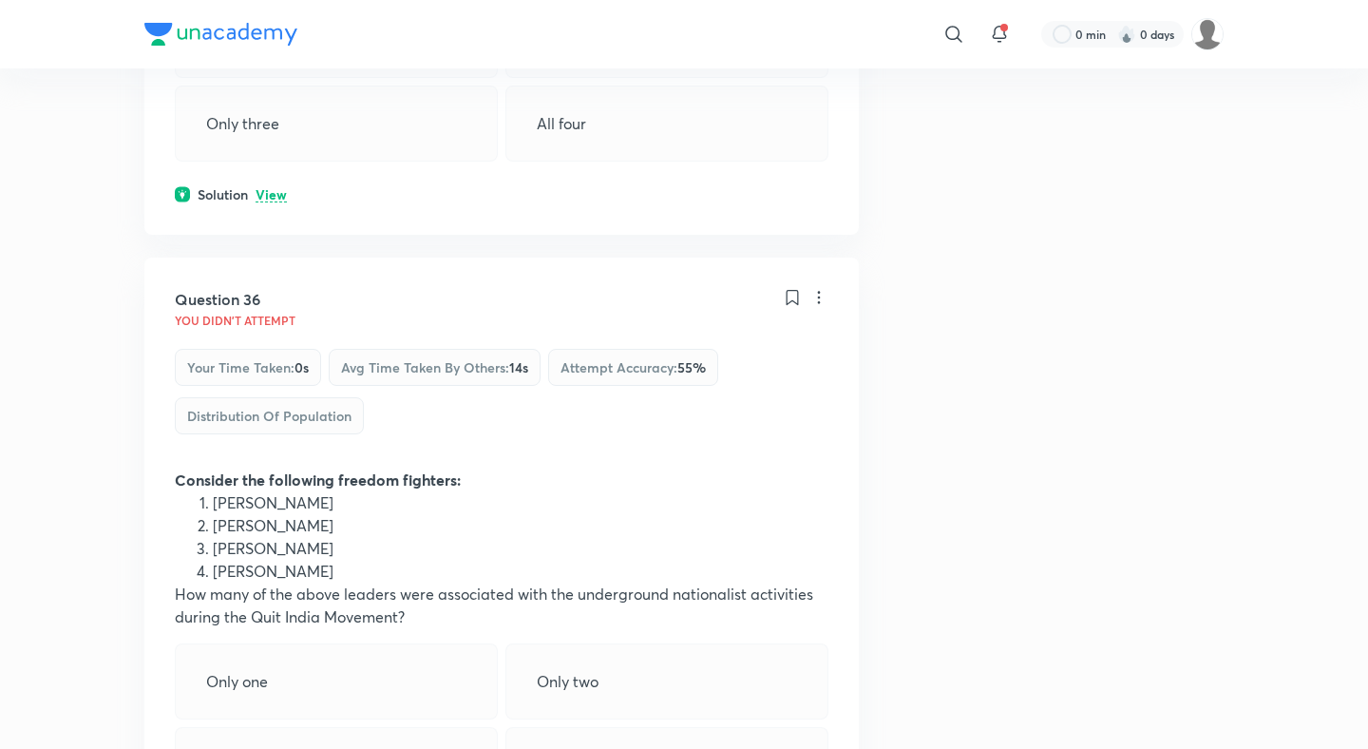
scroll to position [22011, 0]
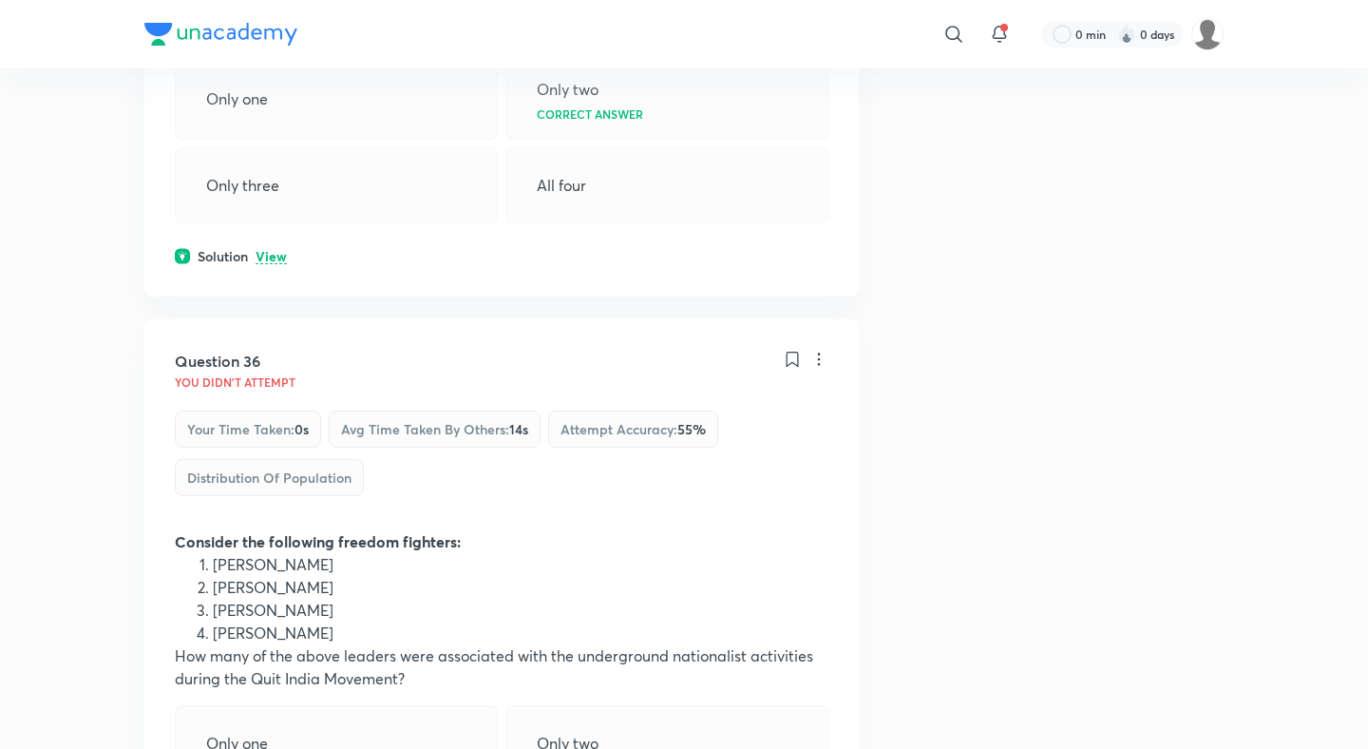
click at [275, 250] on p "View" at bounding box center [271, 257] width 31 height 14
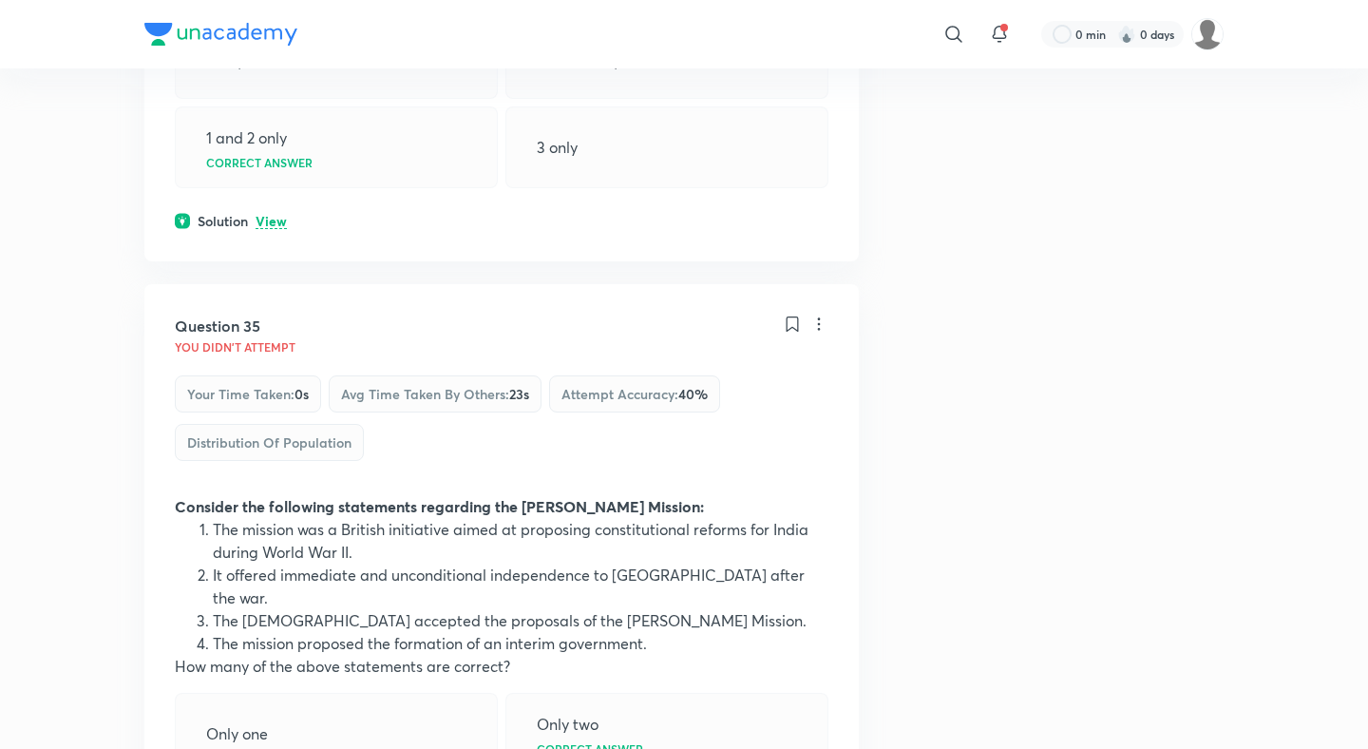
scroll to position [21307, 0]
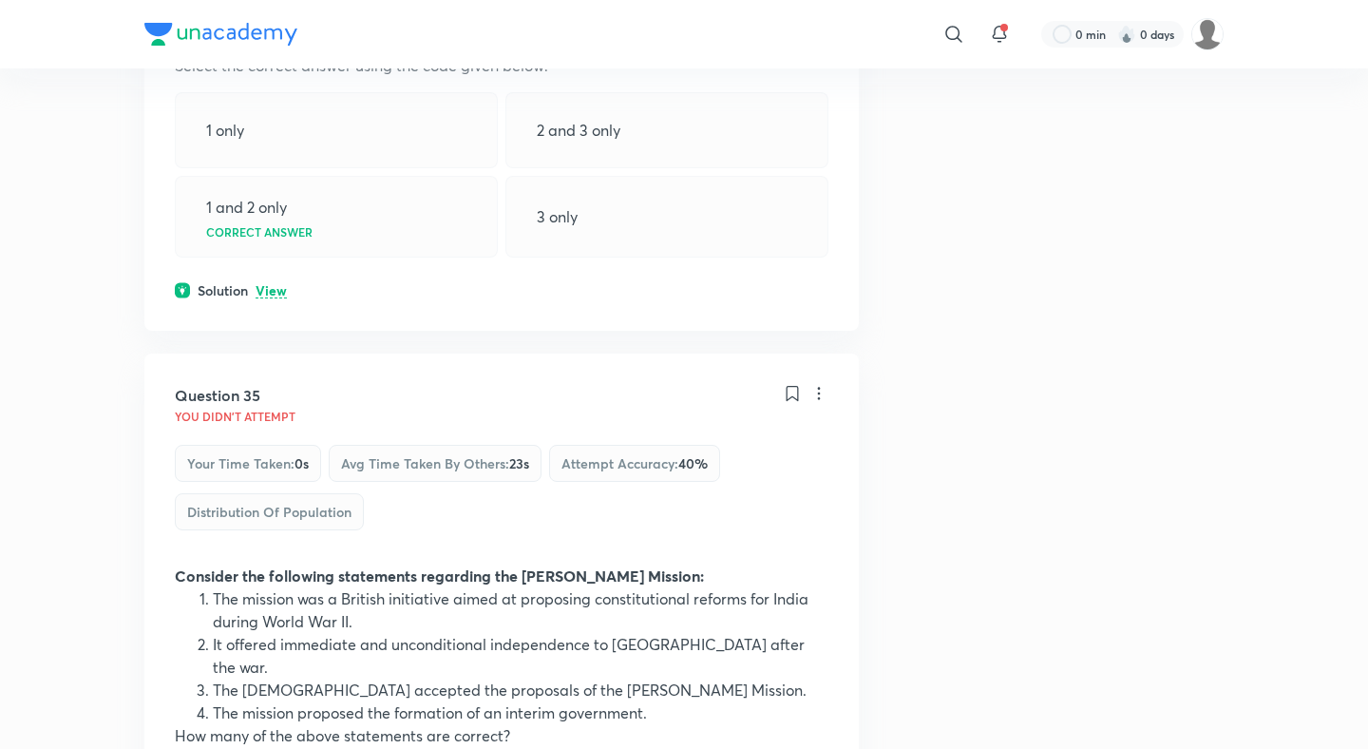
click at [279, 284] on p "View" at bounding box center [271, 291] width 31 height 14
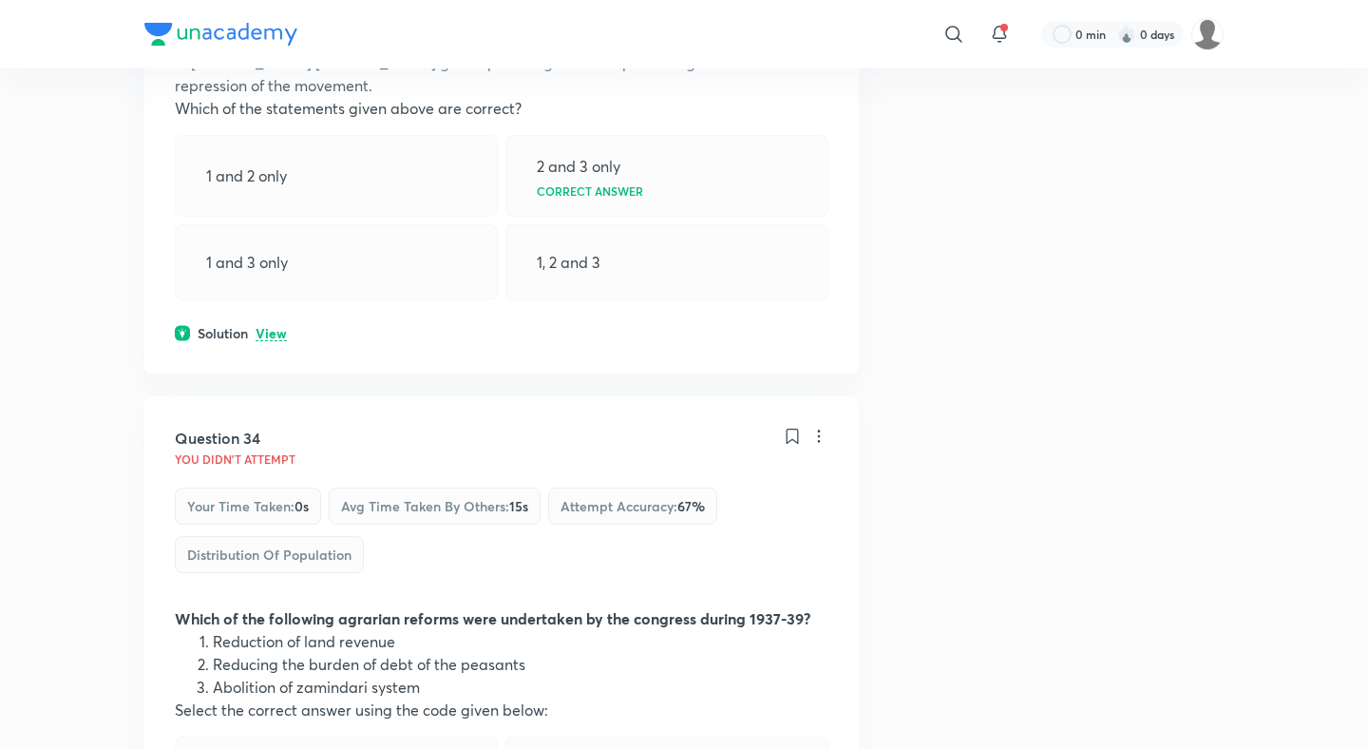
click at [262, 327] on p "View" at bounding box center [271, 334] width 31 height 14
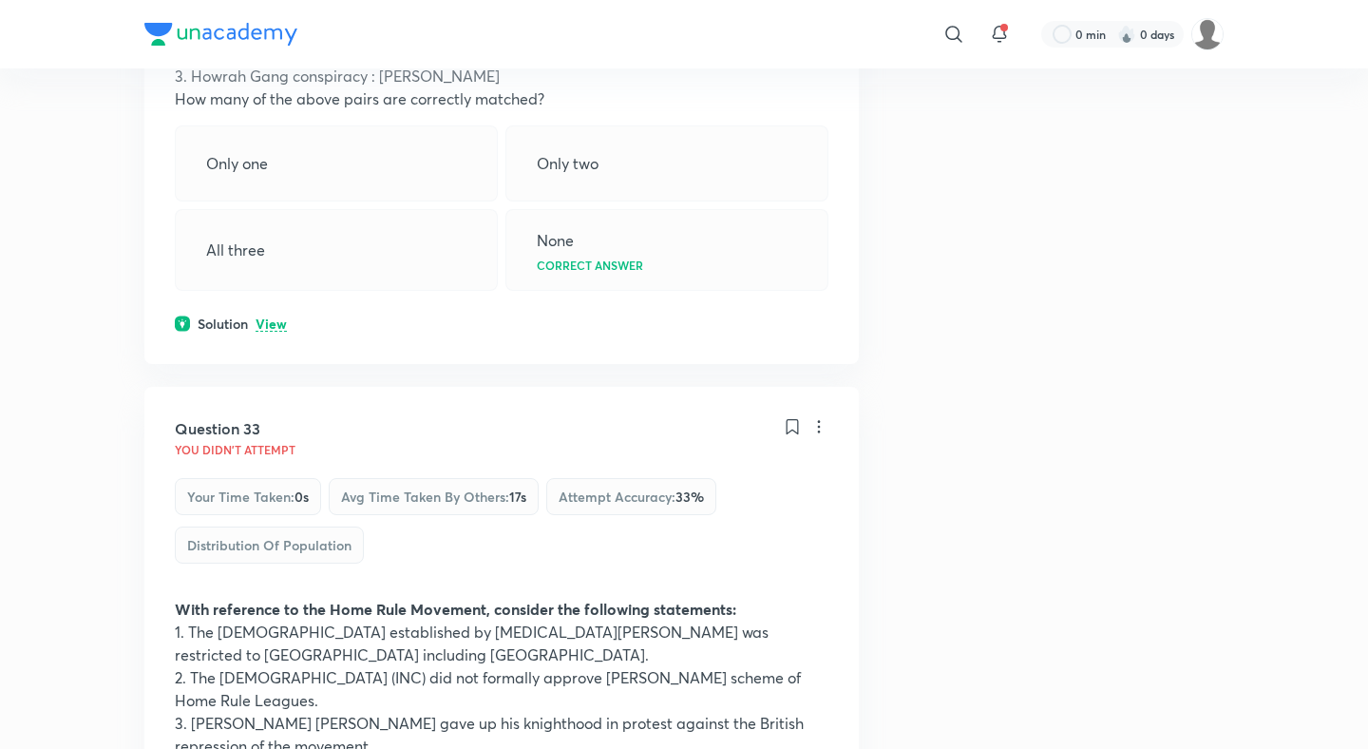
scroll to position [19983, 0]
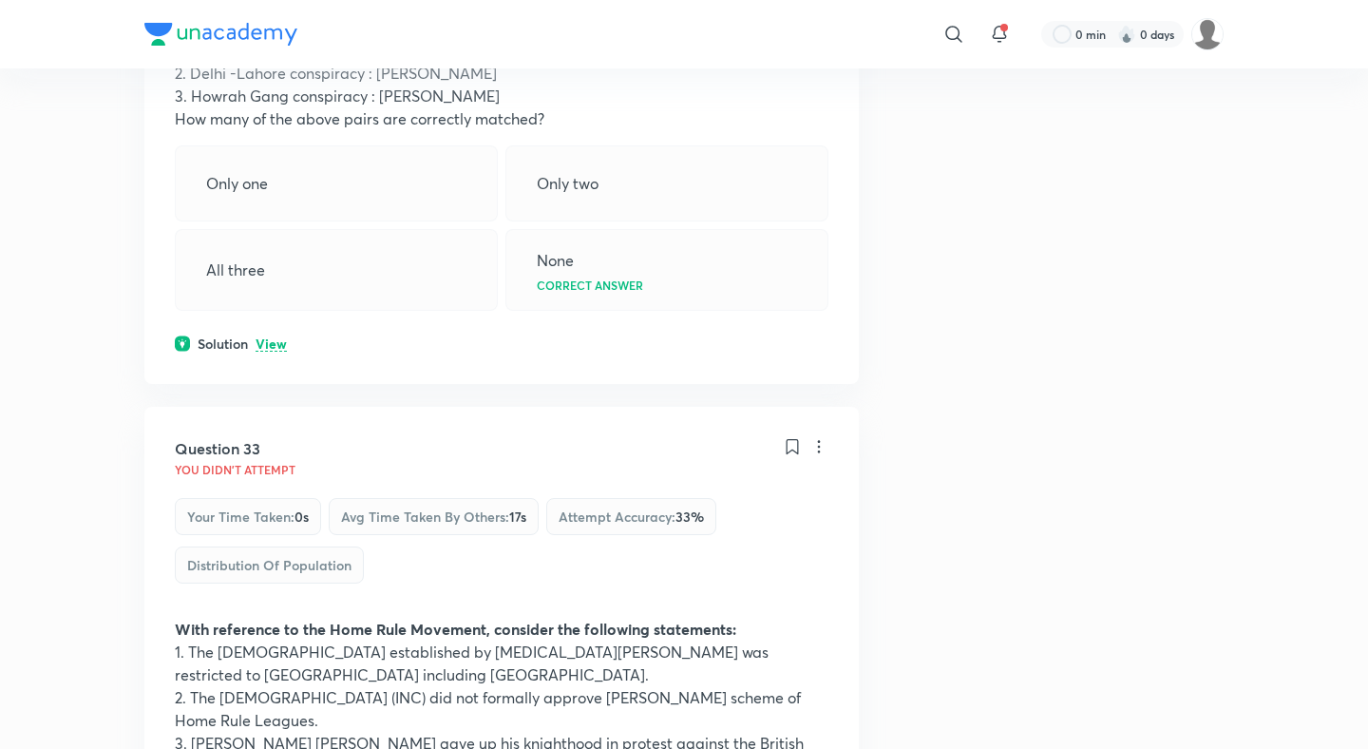
click at [267, 337] on p "View" at bounding box center [271, 344] width 31 height 14
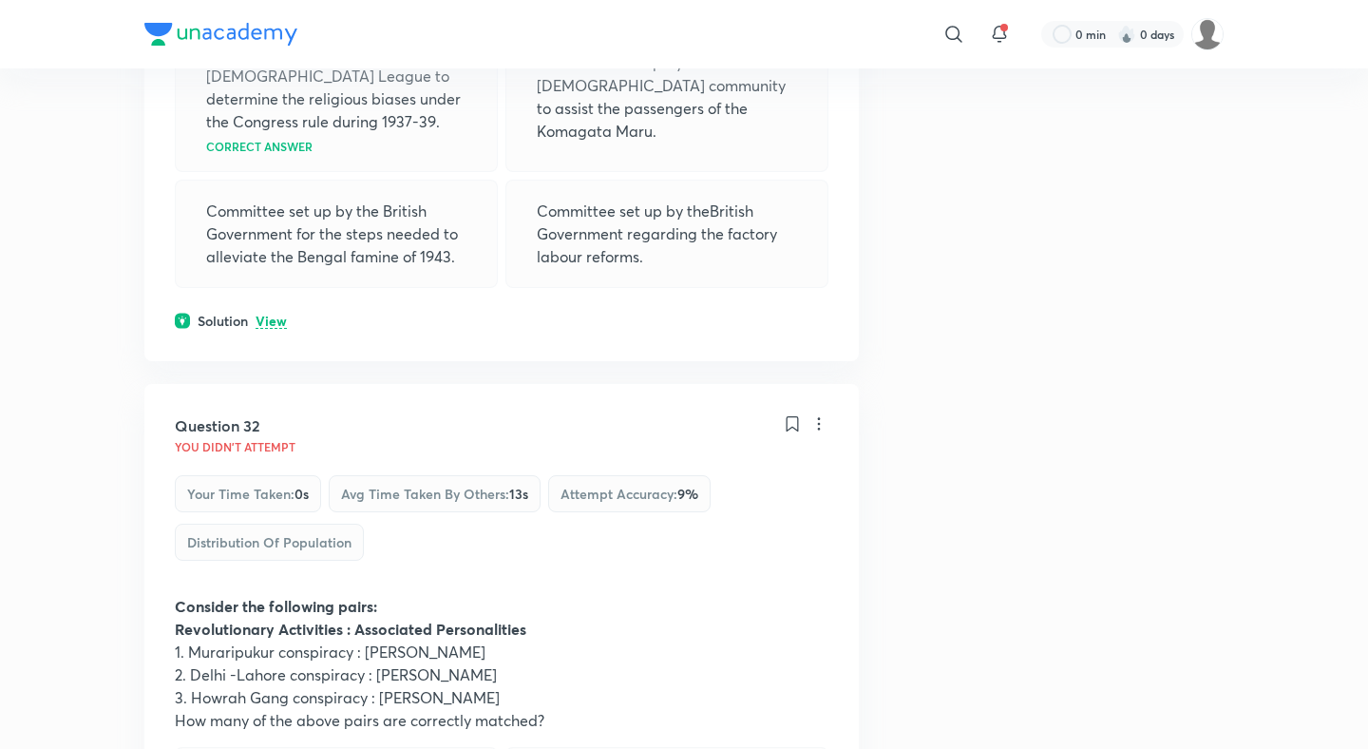
click at [277, 311] on div "Solution View" at bounding box center [502, 321] width 654 height 20
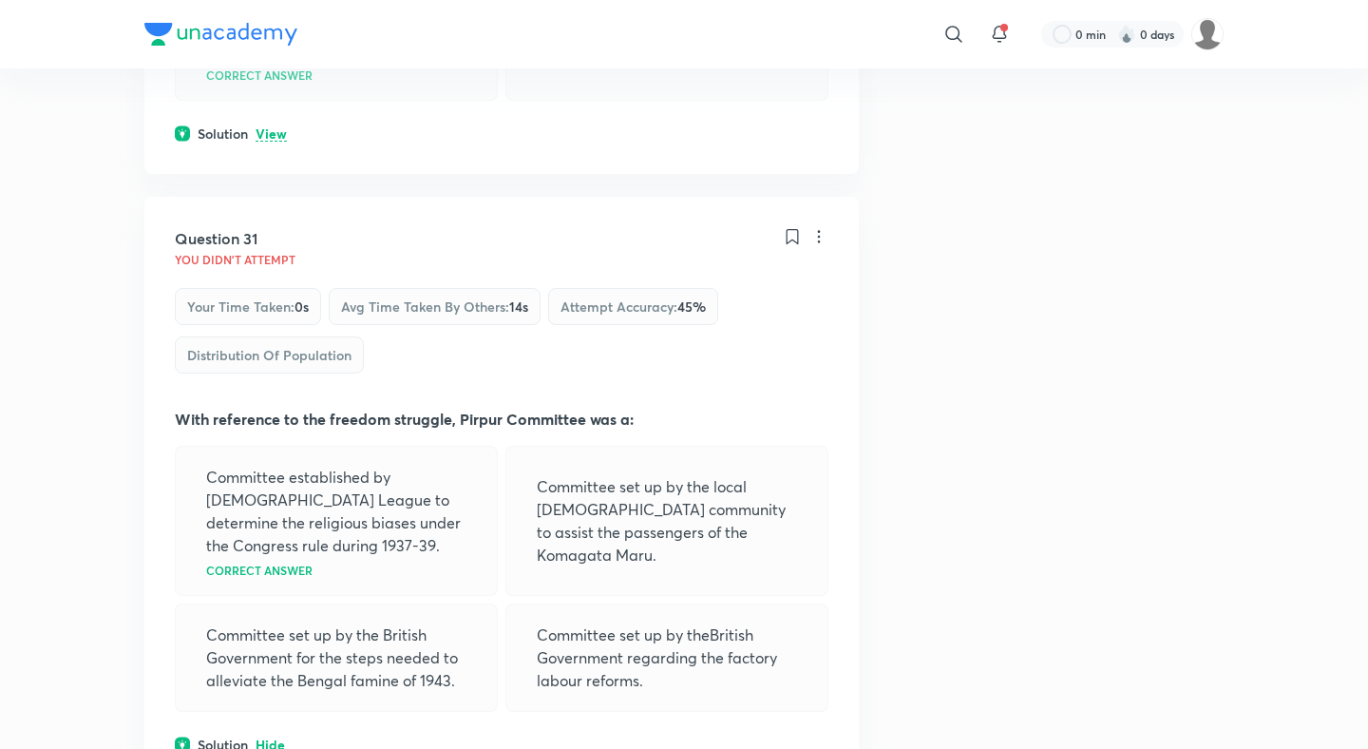
scroll to position [18860, 0]
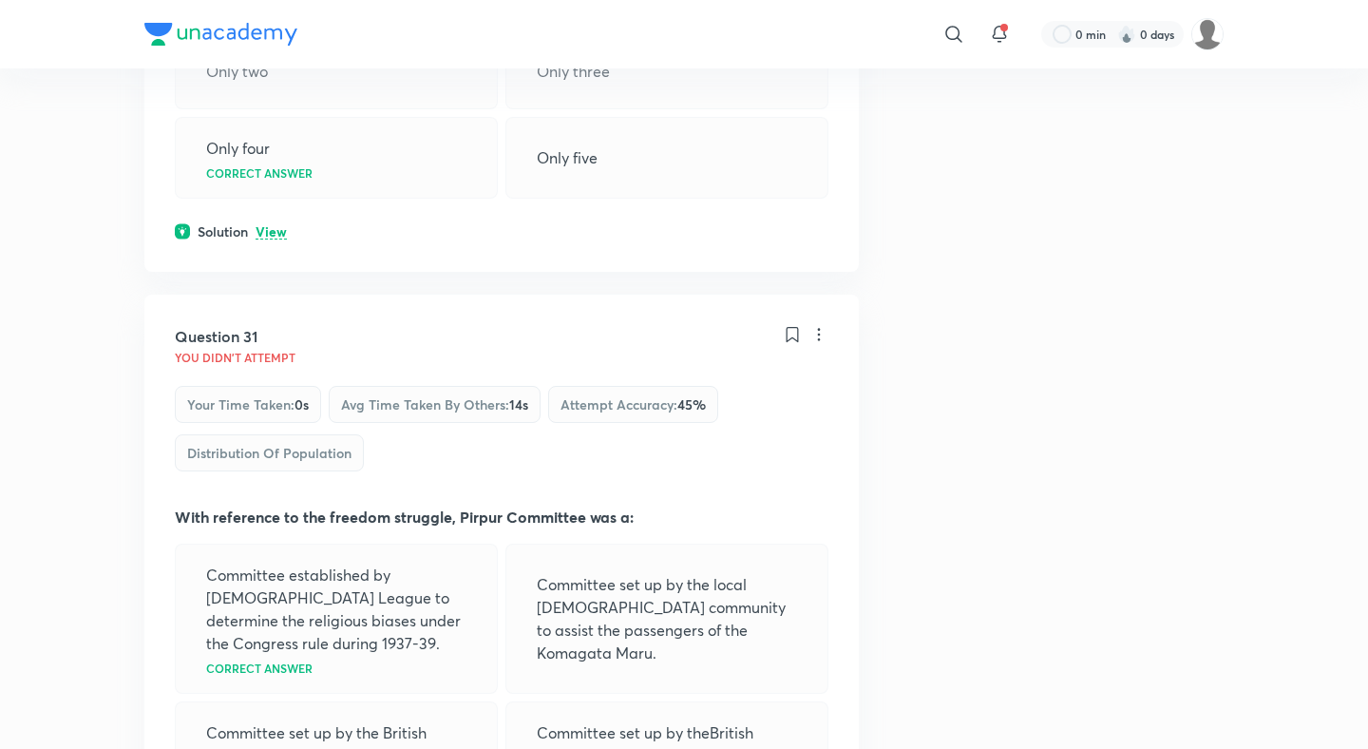
click at [269, 221] on div "Solution View" at bounding box center [502, 231] width 654 height 20
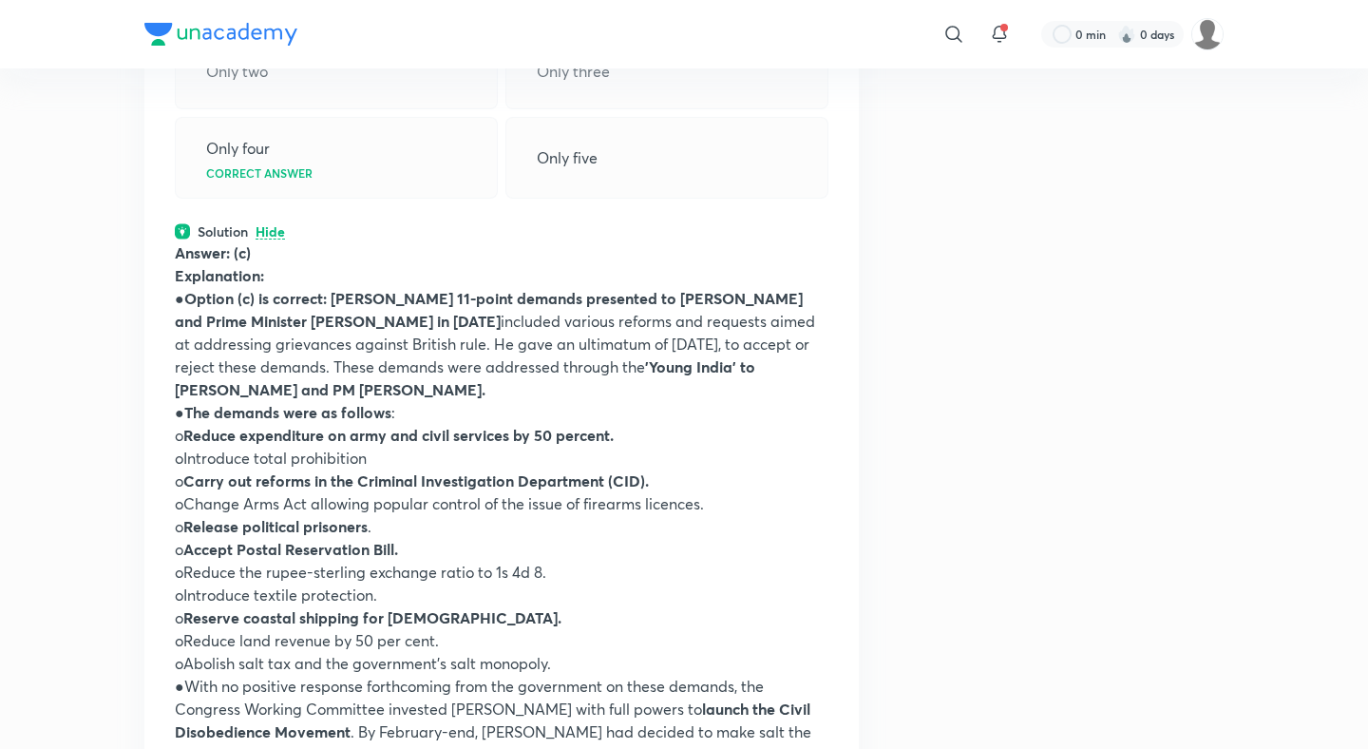
click at [269, 225] on p "Hide" at bounding box center [270, 232] width 29 height 14
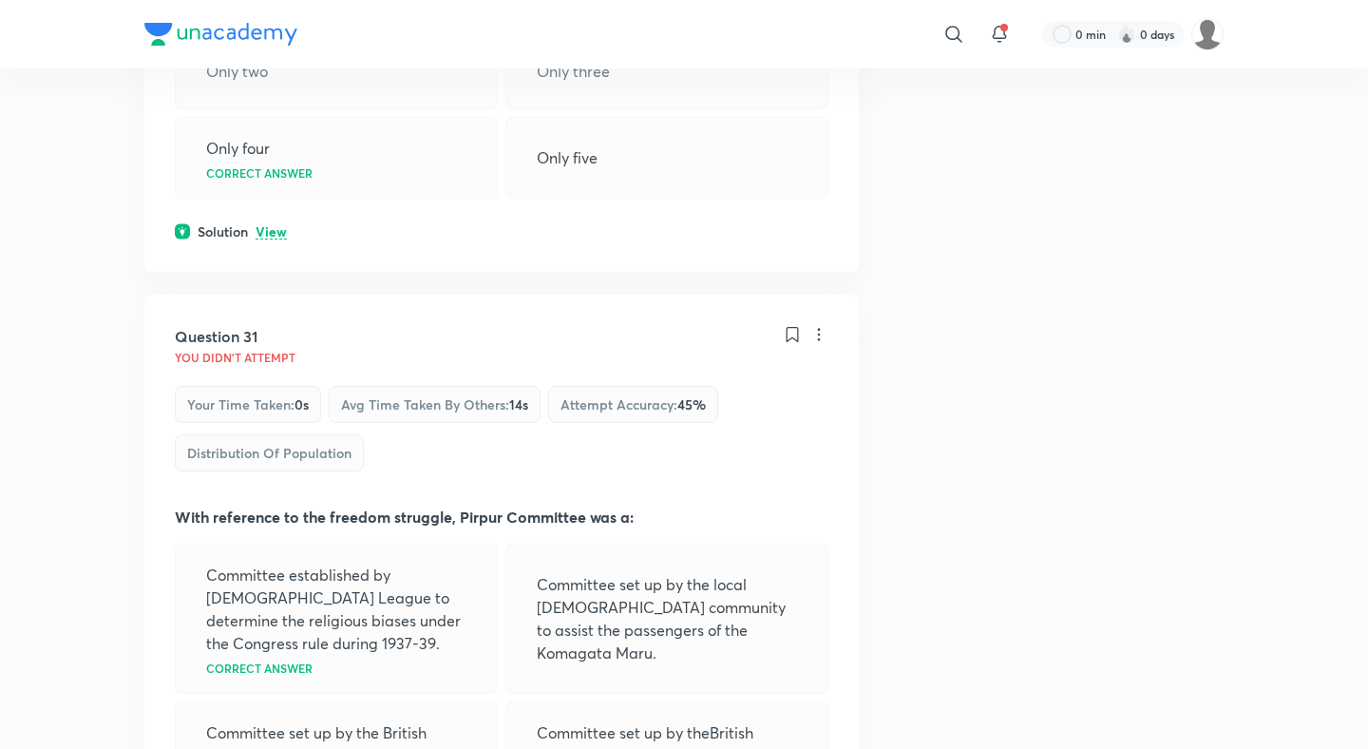
click at [278, 225] on p "View" at bounding box center [271, 232] width 31 height 14
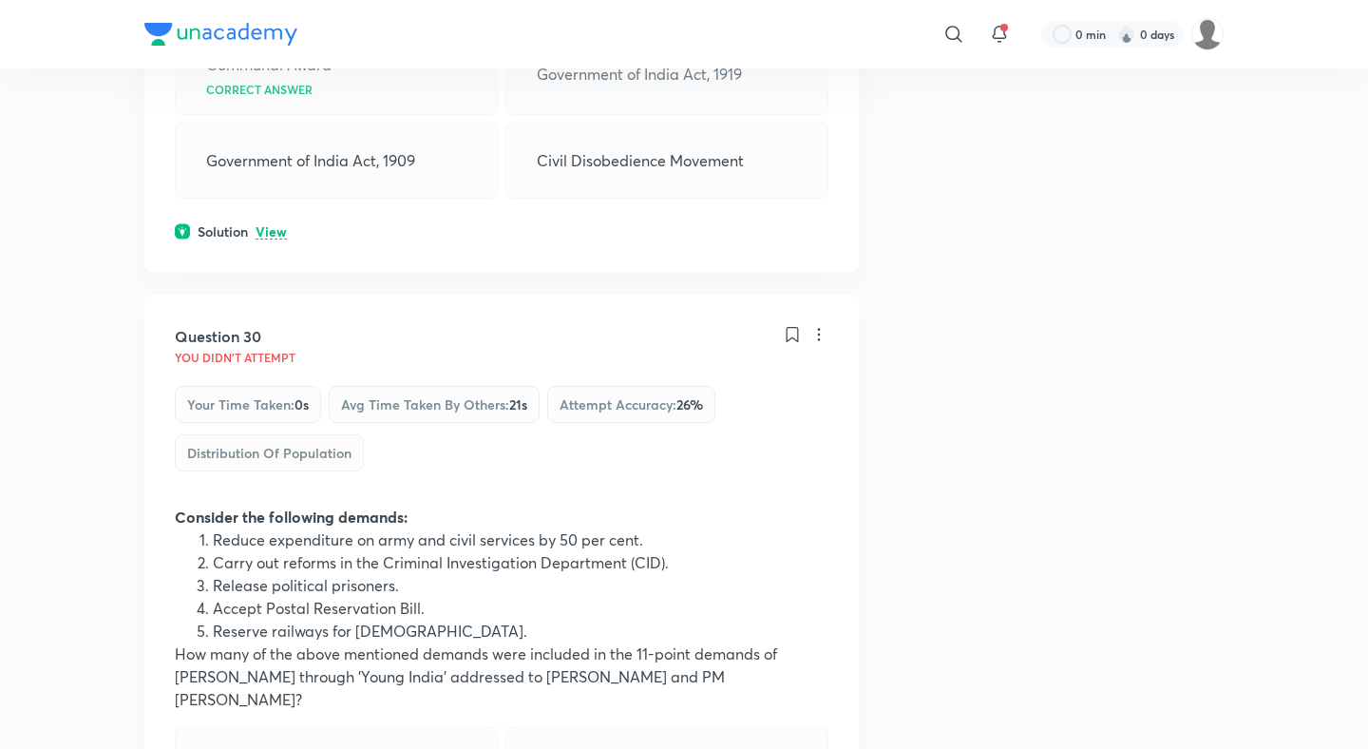
scroll to position [18103, 0]
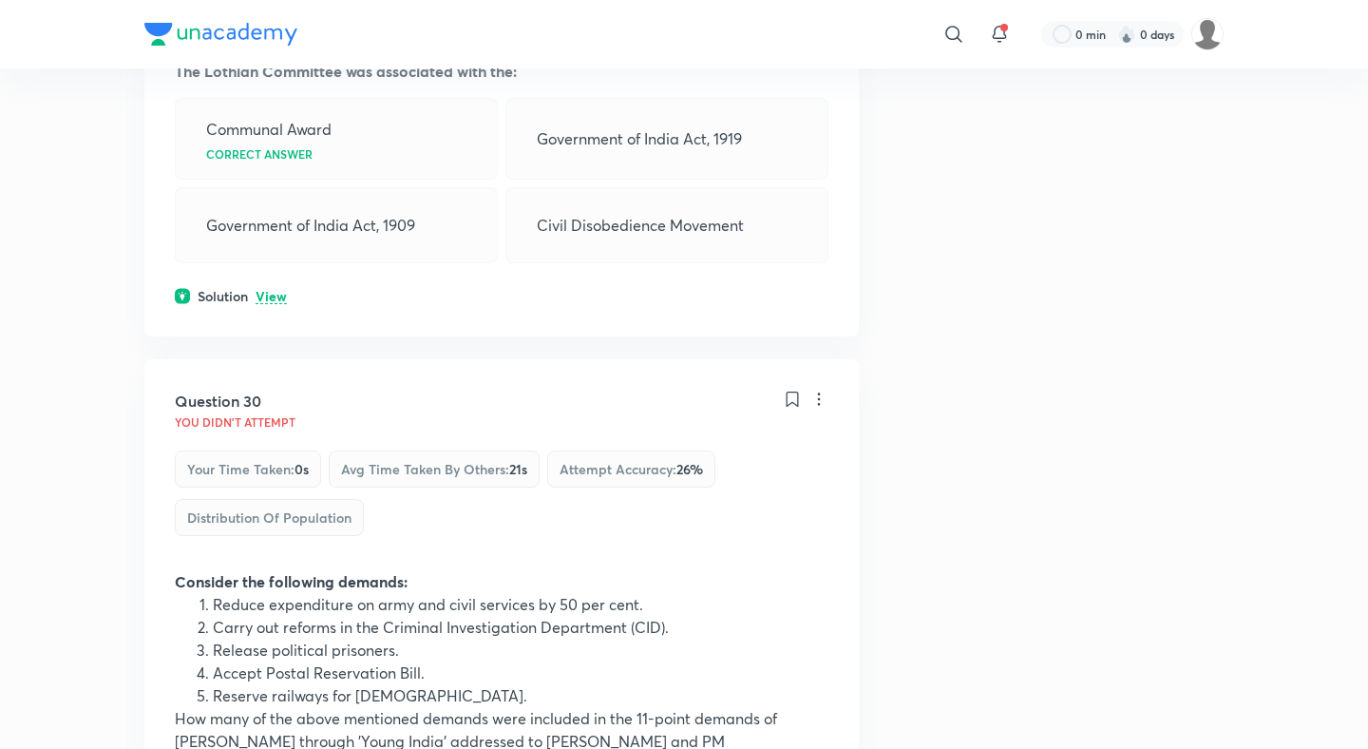
click at [263, 178] on div "Question 29 You didn't Attempt Your time taken : 0s Avg time taken by others : …" at bounding box center [501, 92] width 714 height 487
click at [263, 290] on p "View" at bounding box center [271, 297] width 31 height 14
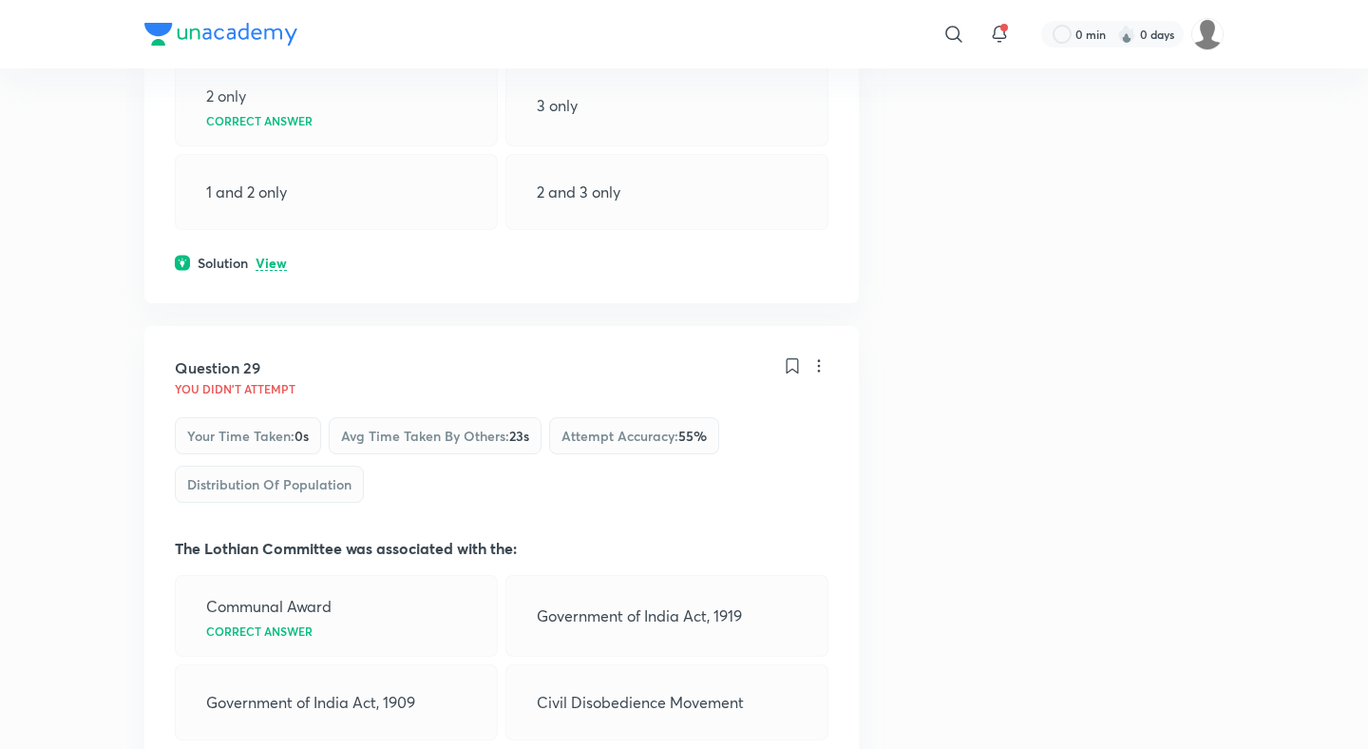
scroll to position [17597, 0]
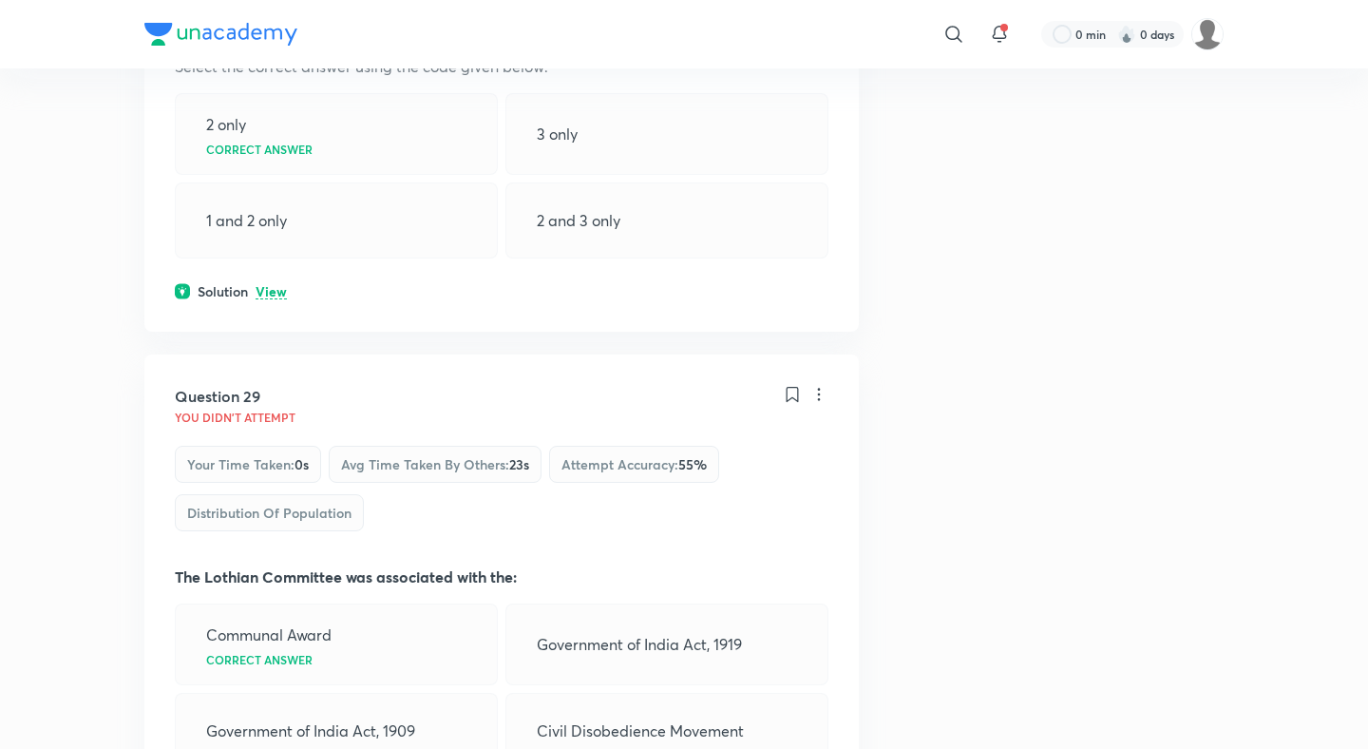
click at [265, 169] on div "Question 28 You didn't Attempt Your time taken : 0s Avg time taken by others : …" at bounding box center [501, 19] width 714 height 624
click at [266, 285] on p "View" at bounding box center [271, 292] width 31 height 14
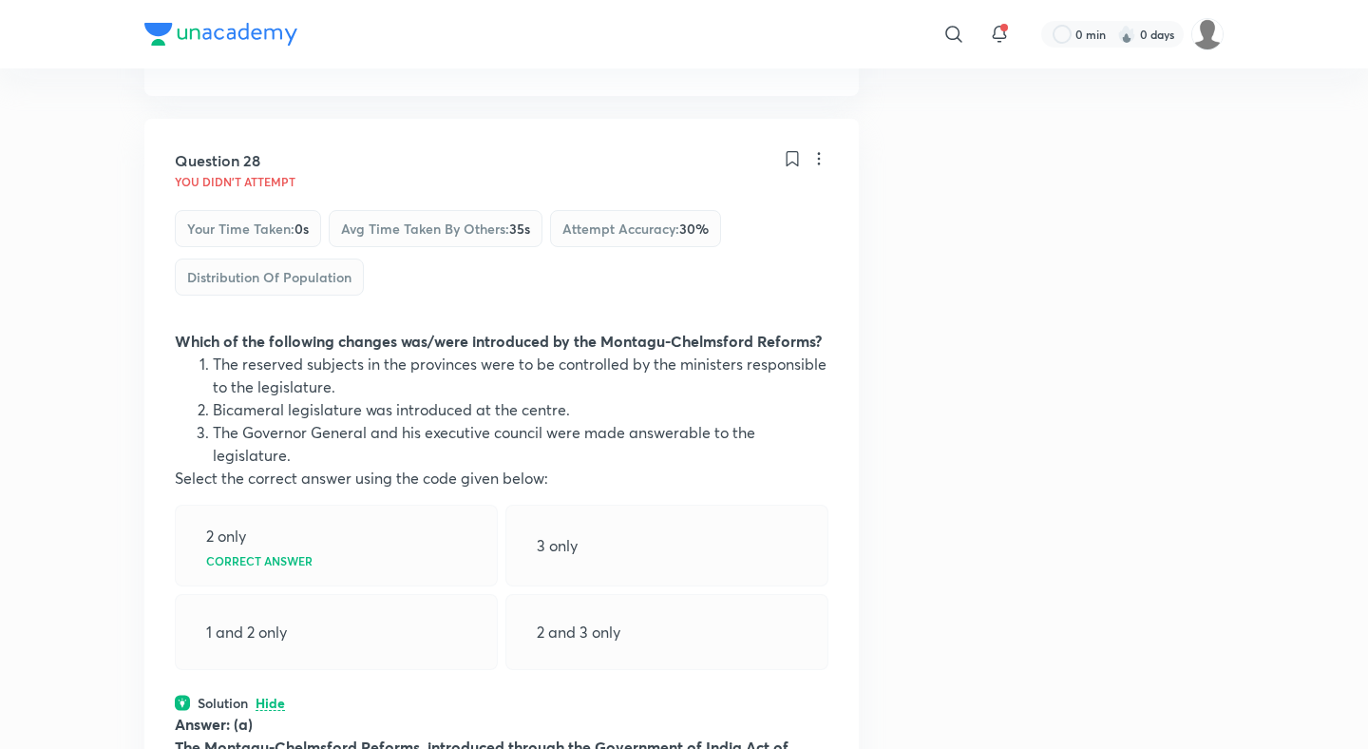
scroll to position [17038, 0]
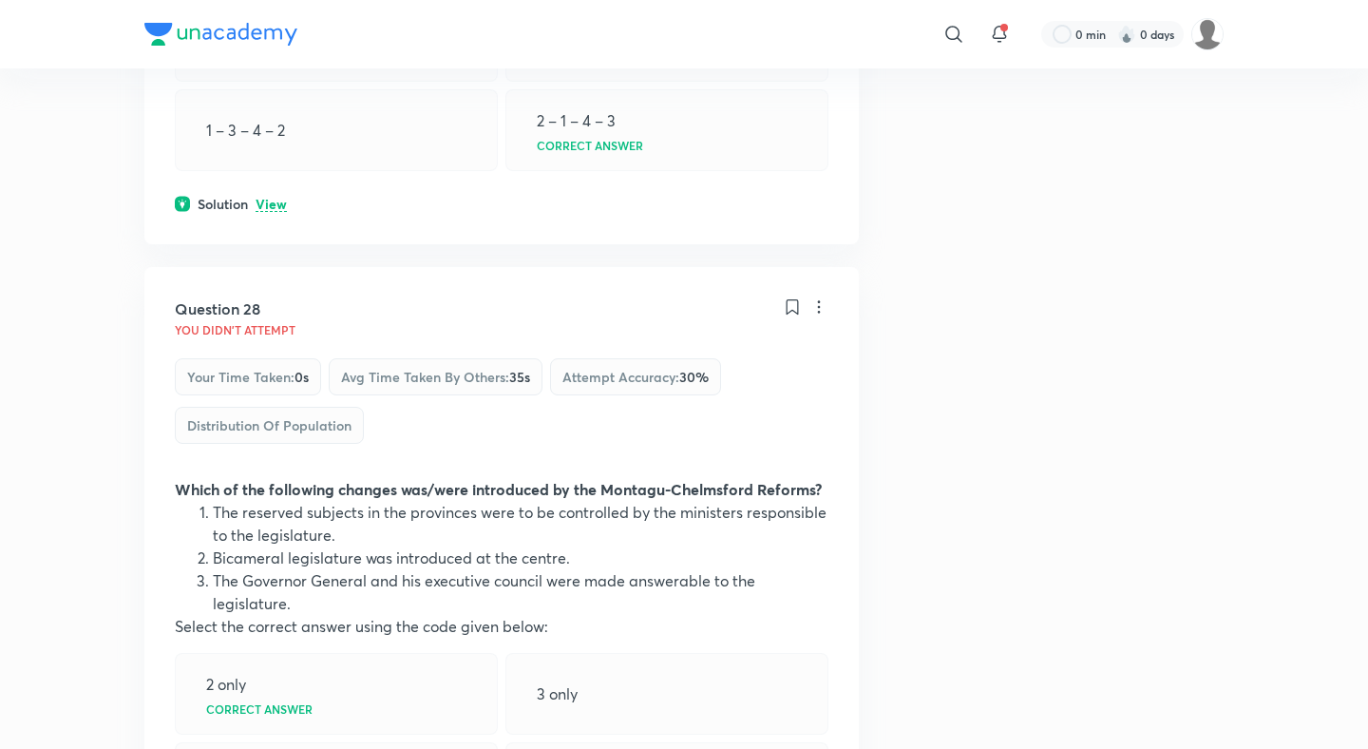
click at [275, 194] on div "Solution View" at bounding box center [502, 204] width 654 height 20
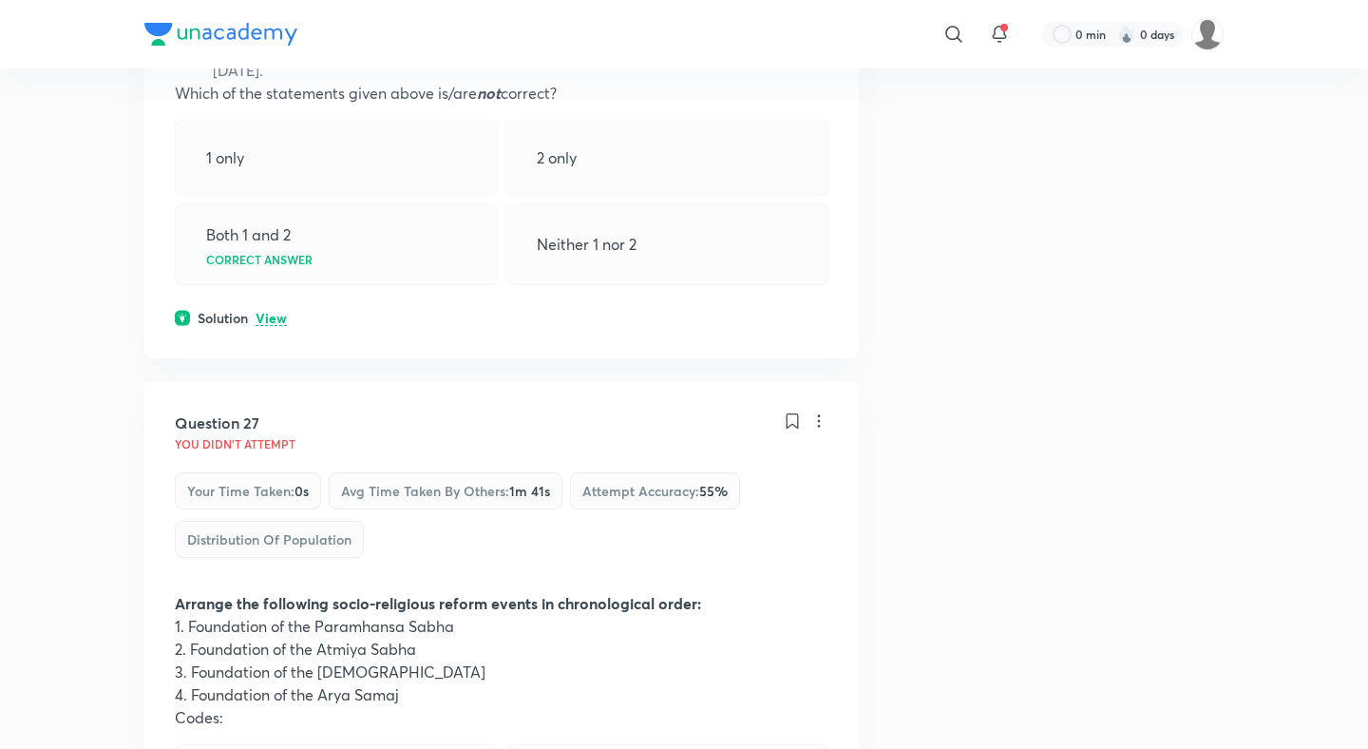
click at [267, 312] on p "View" at bounding box center [271, 319] width 31 height 14
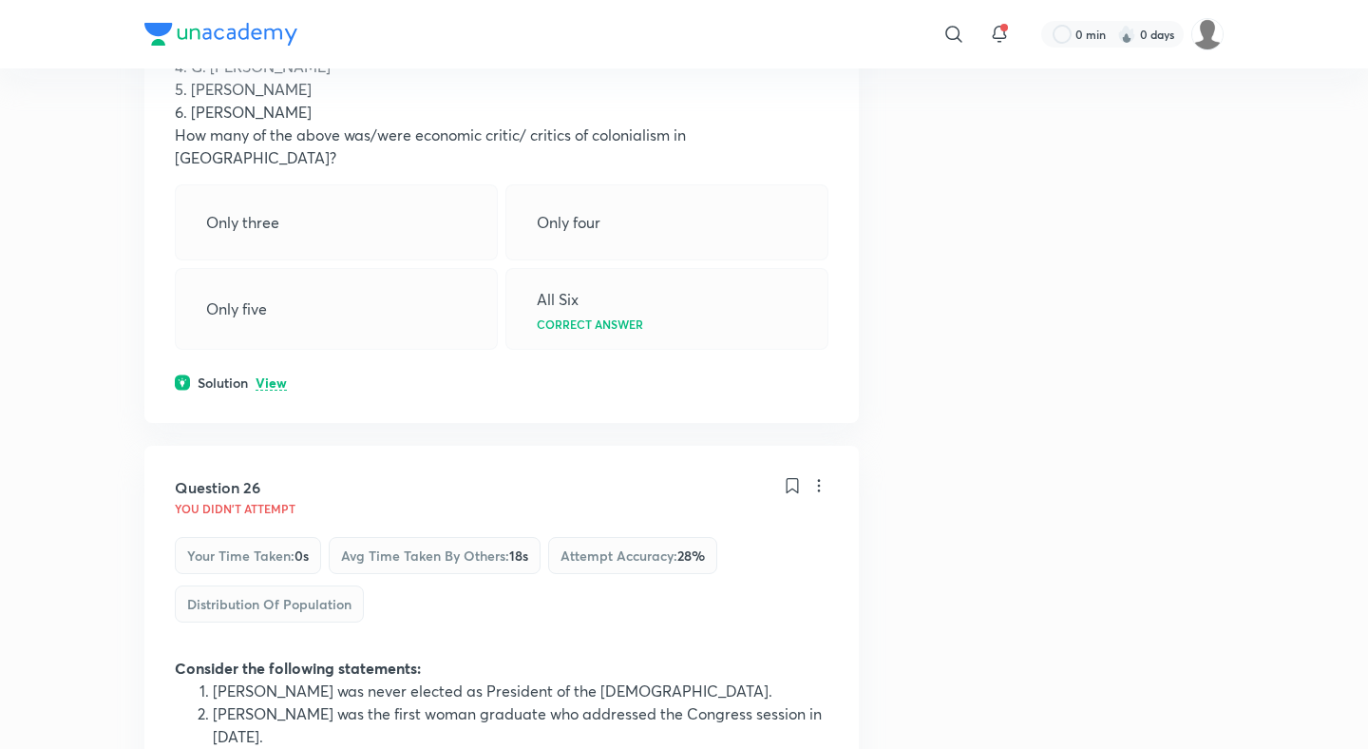
click at [274, 376] on p "View" at bounding box center [271, 383] width 31 height 14
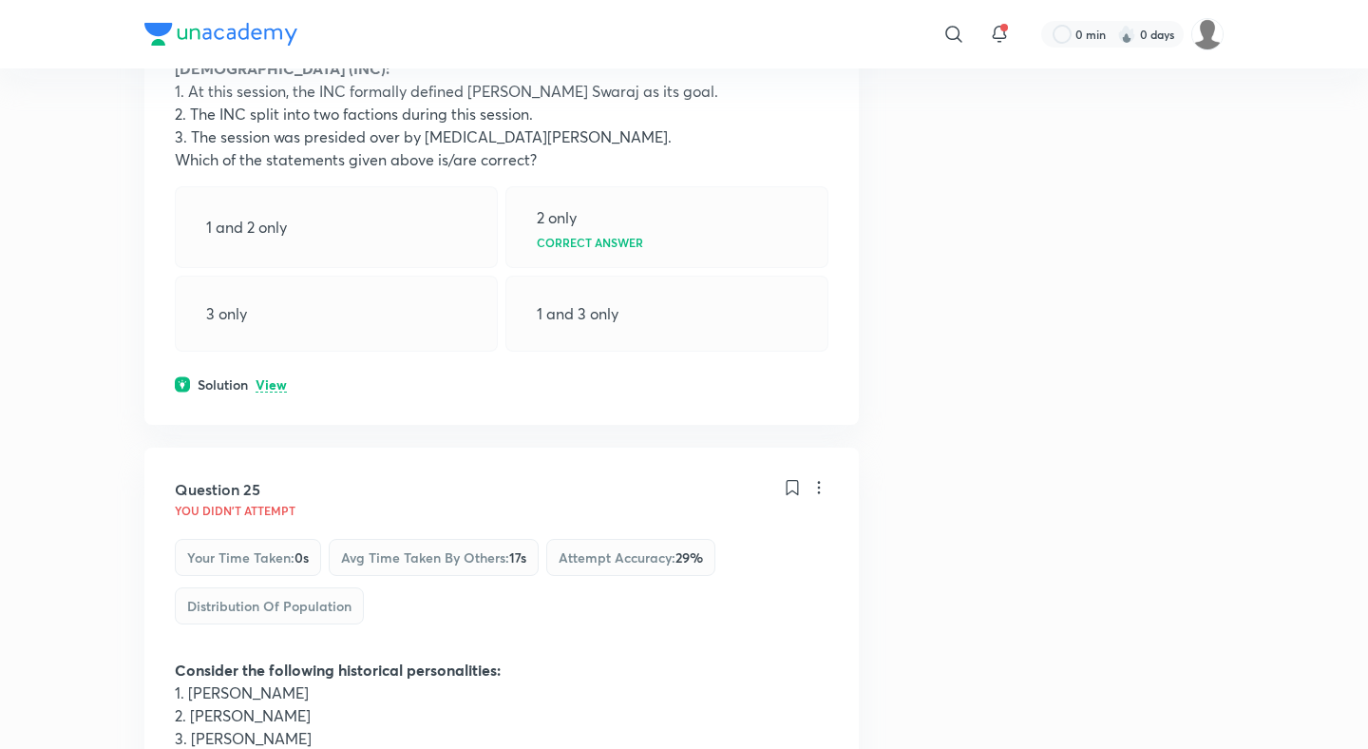
click at [274, 378] on p "View" at bounding box center [271, 385] width 31 height 14
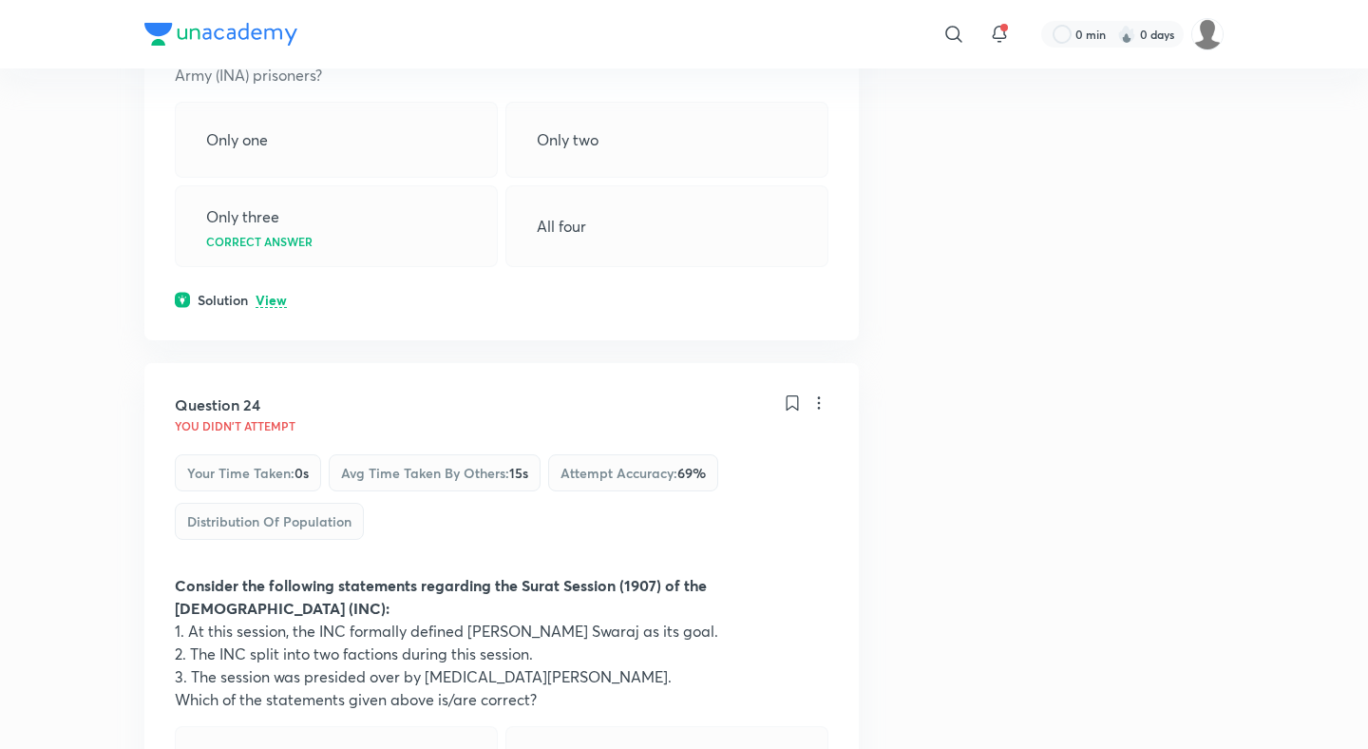
scroll to position [14360, 0]
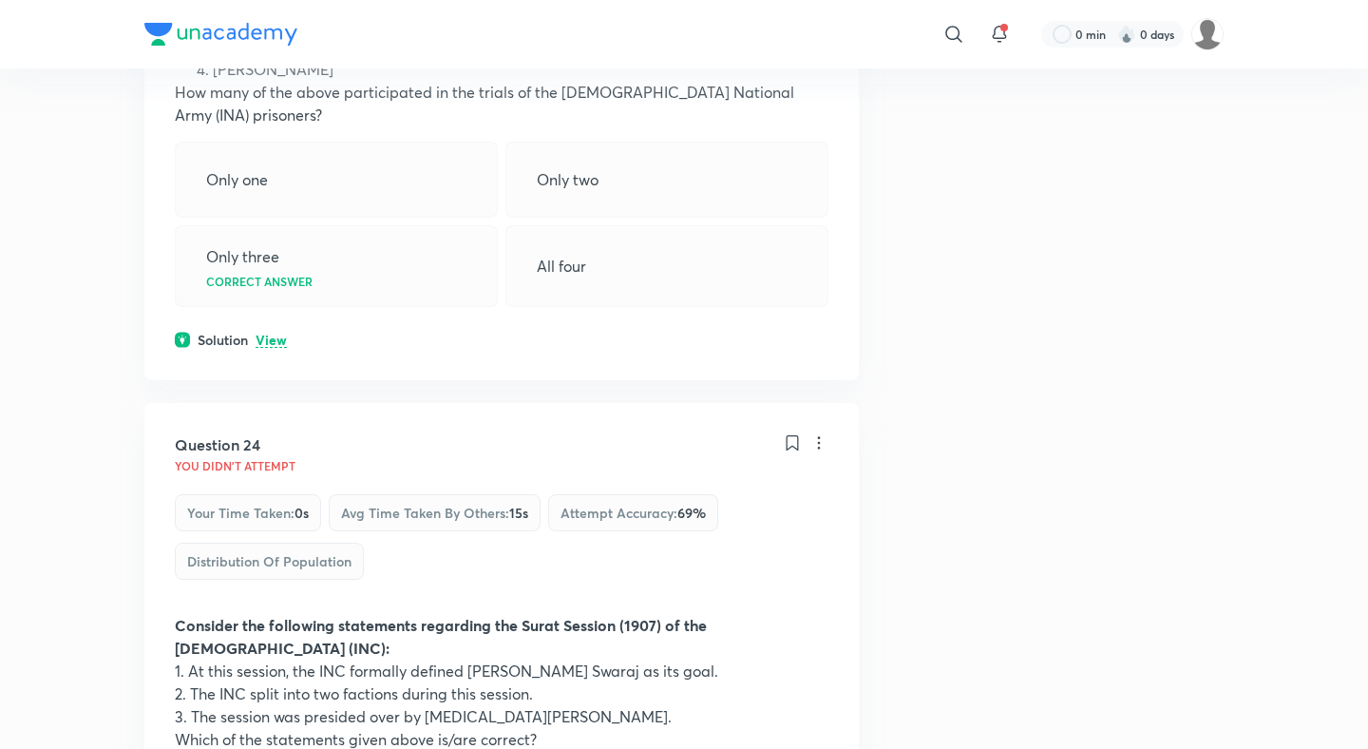
click at [268, 243] on div "Question 23 You didn't Attempt Your time taken : 0s Avg time taken by others : …" at bounding box center [501, 68] width 714 height 624
click at [267, 333] on p "View" at bounding box center [271, 340] width 31 height 14
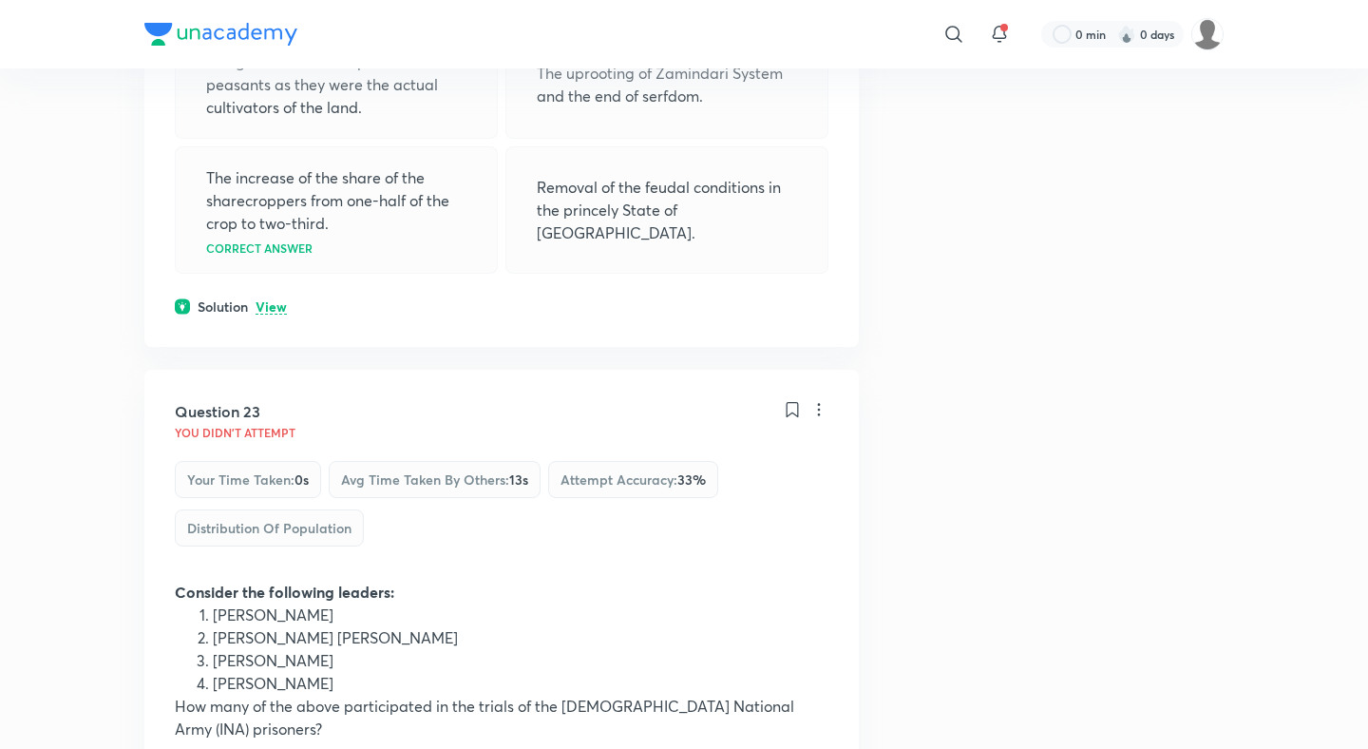
click at [269, 300] on p "View" at bounding box center [271, 307] width 31 height 14
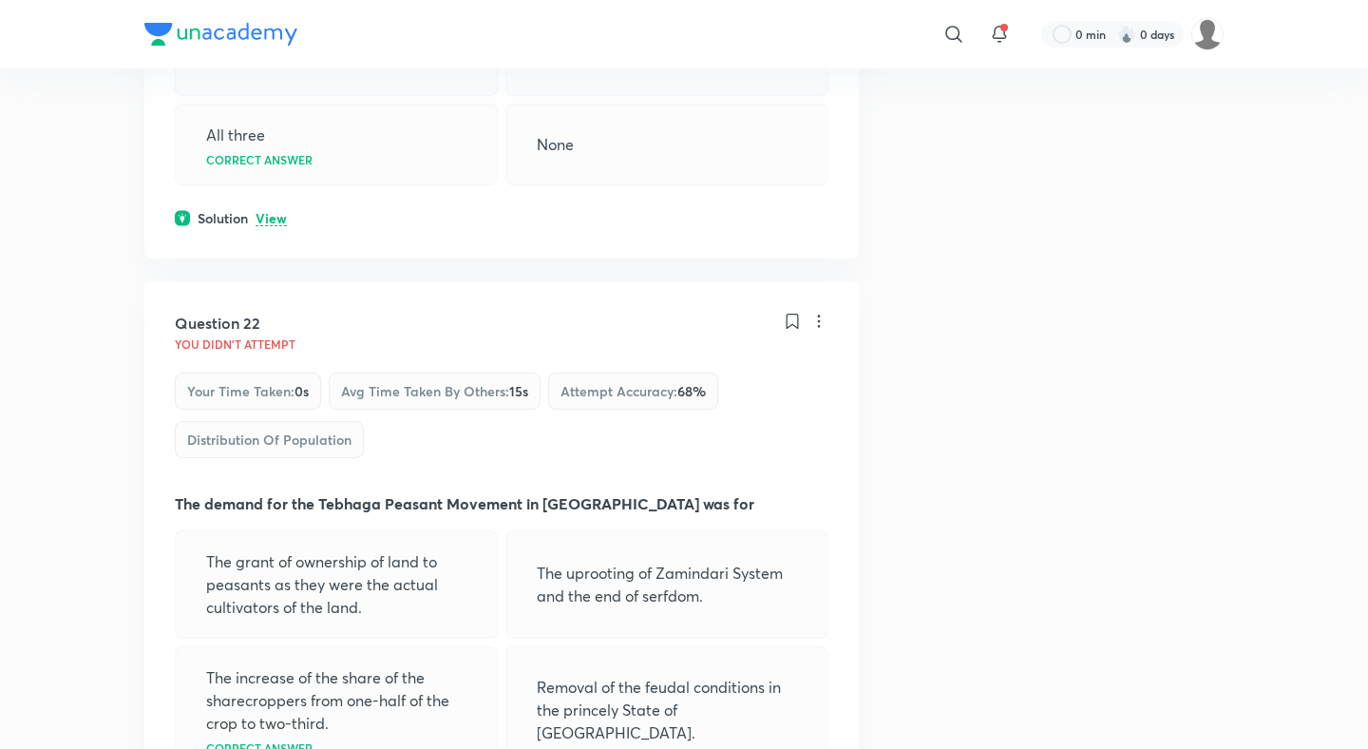
scroll to position [13235, 0]
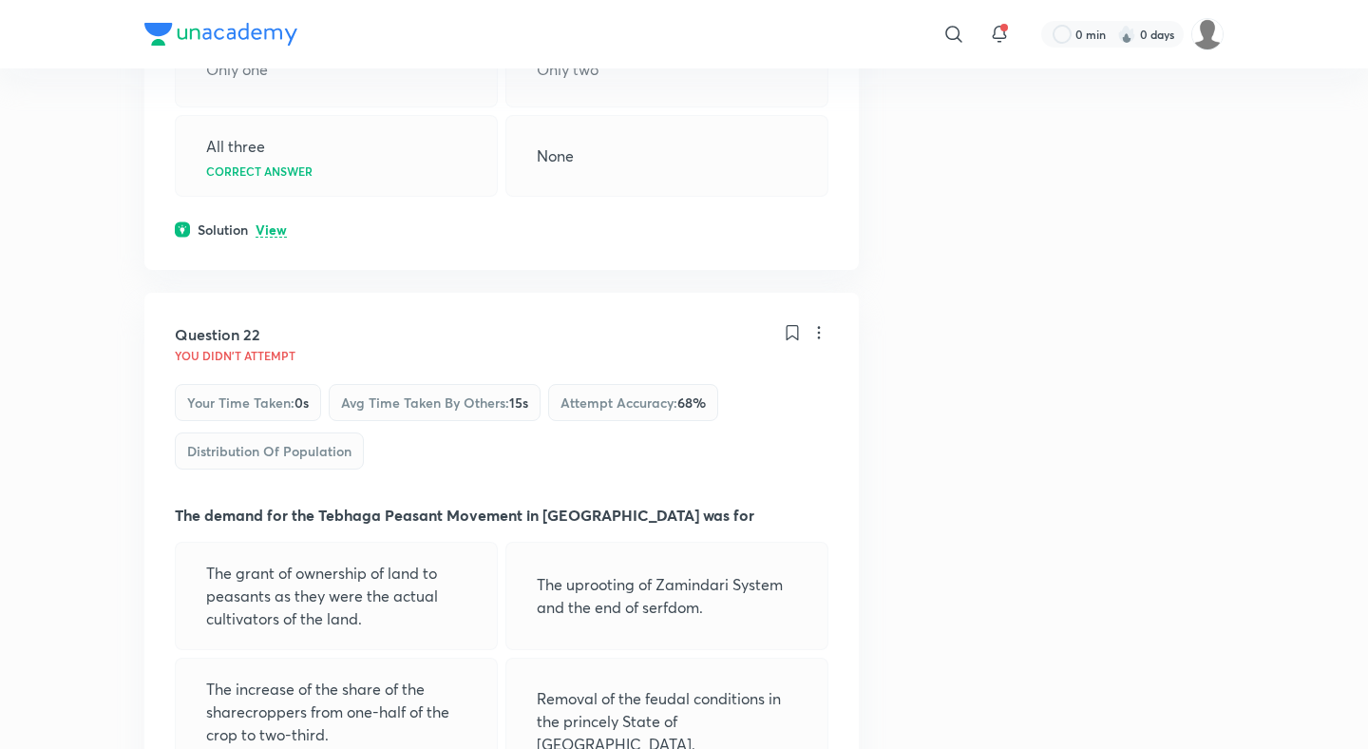
click at [266, 223] on p "View" at bounding box center [271, 230] width 31 height 14
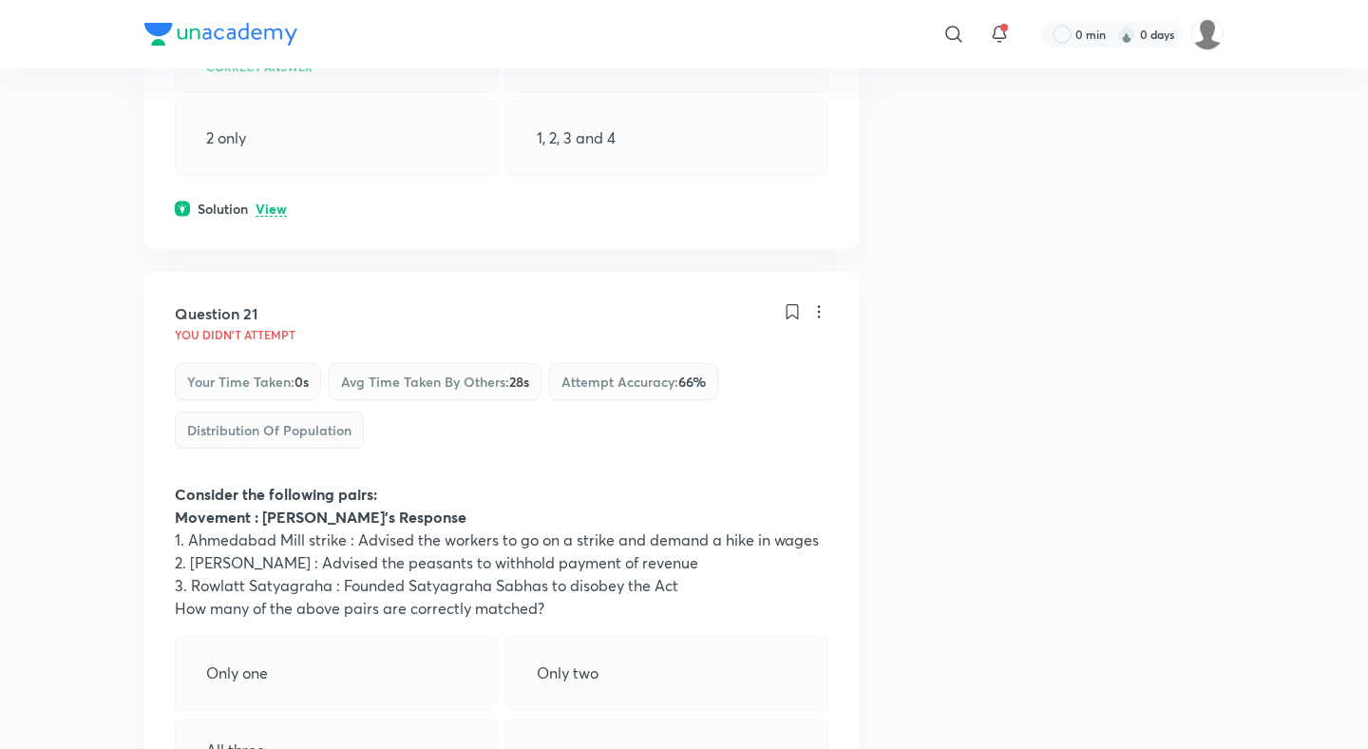
click at [279, 202] on p "View" at bounding box center [271, 209] width 31 height 14
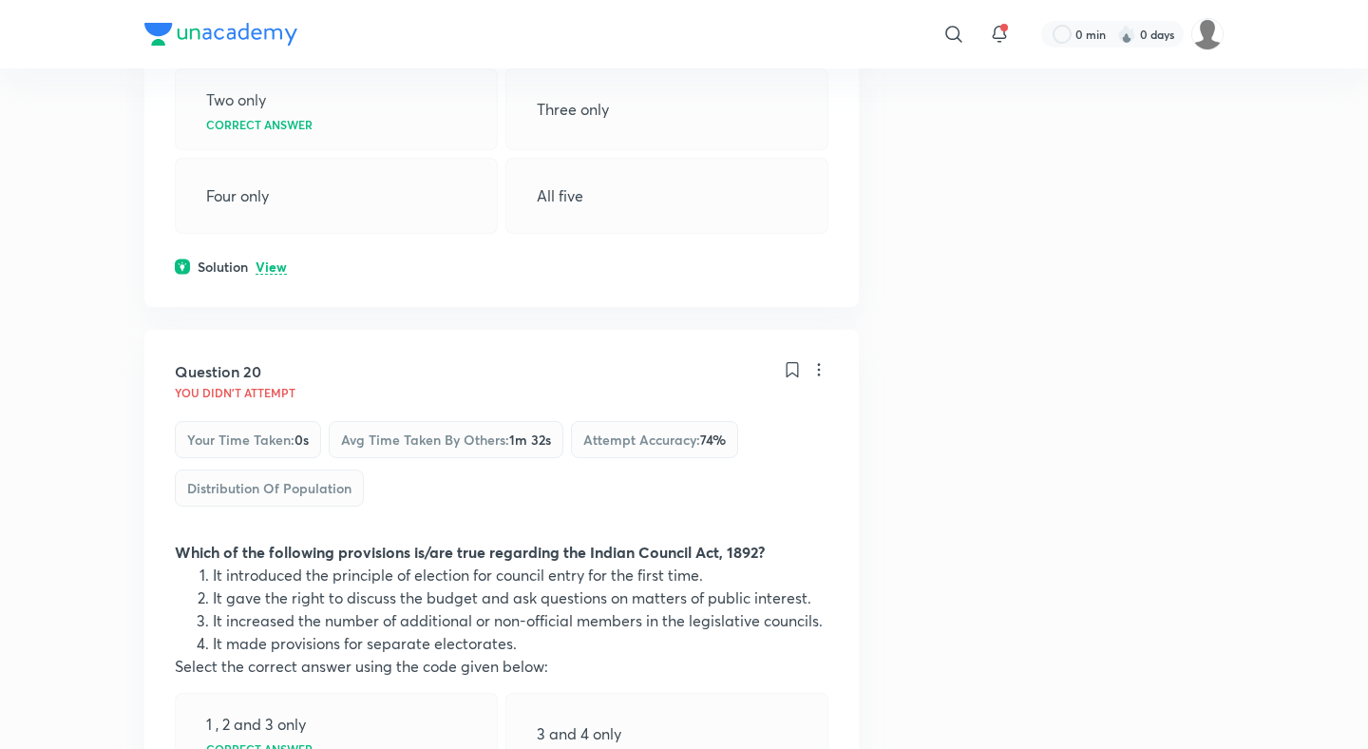
scroll to position [11933, 0]
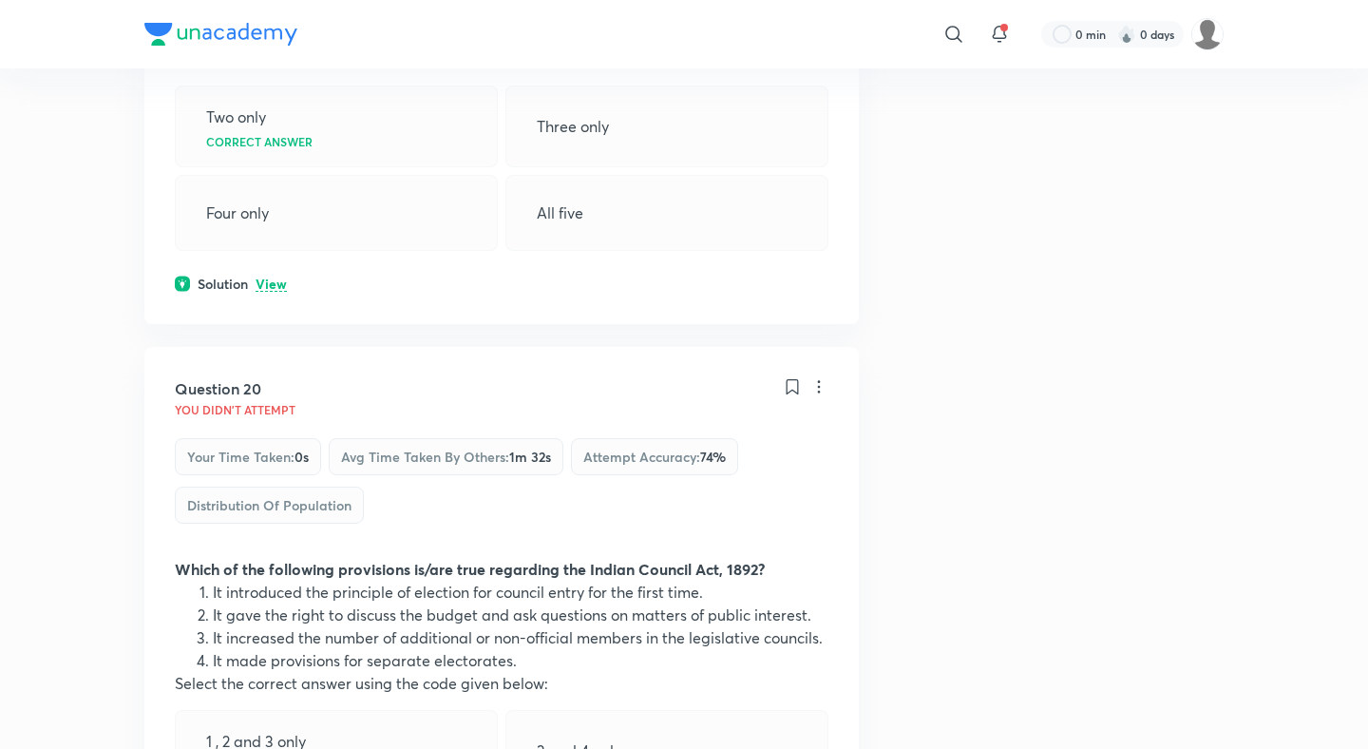
click at [276, 177] on div "Question 19 You didn't Attempt Your time taken : 0s Avg time taken by others : …" at bounding box center [501, 0] width 714 height 647
click at [275, 277] on p "View" at bounding box center [271, 284] width 31 height 14
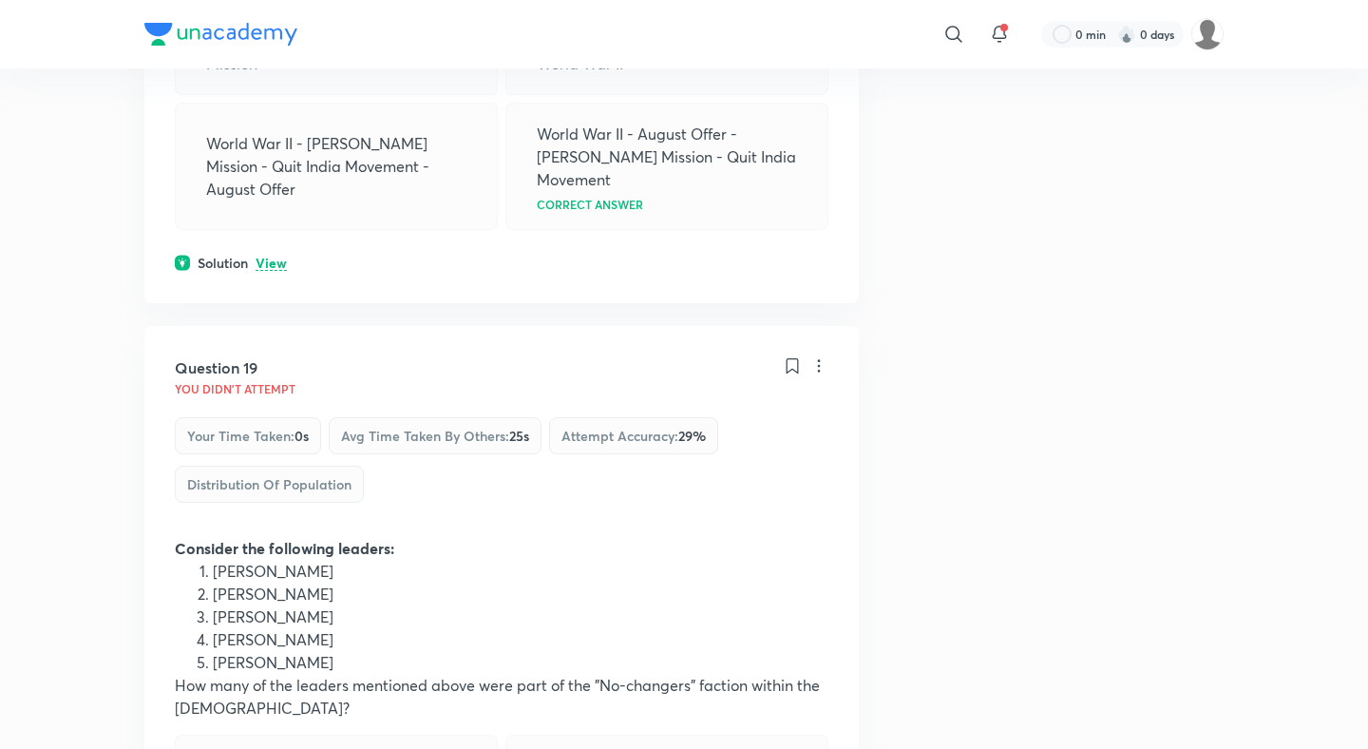
click at [273, 256] on p "View" at bounding box center [271, 263] width 31 height 14
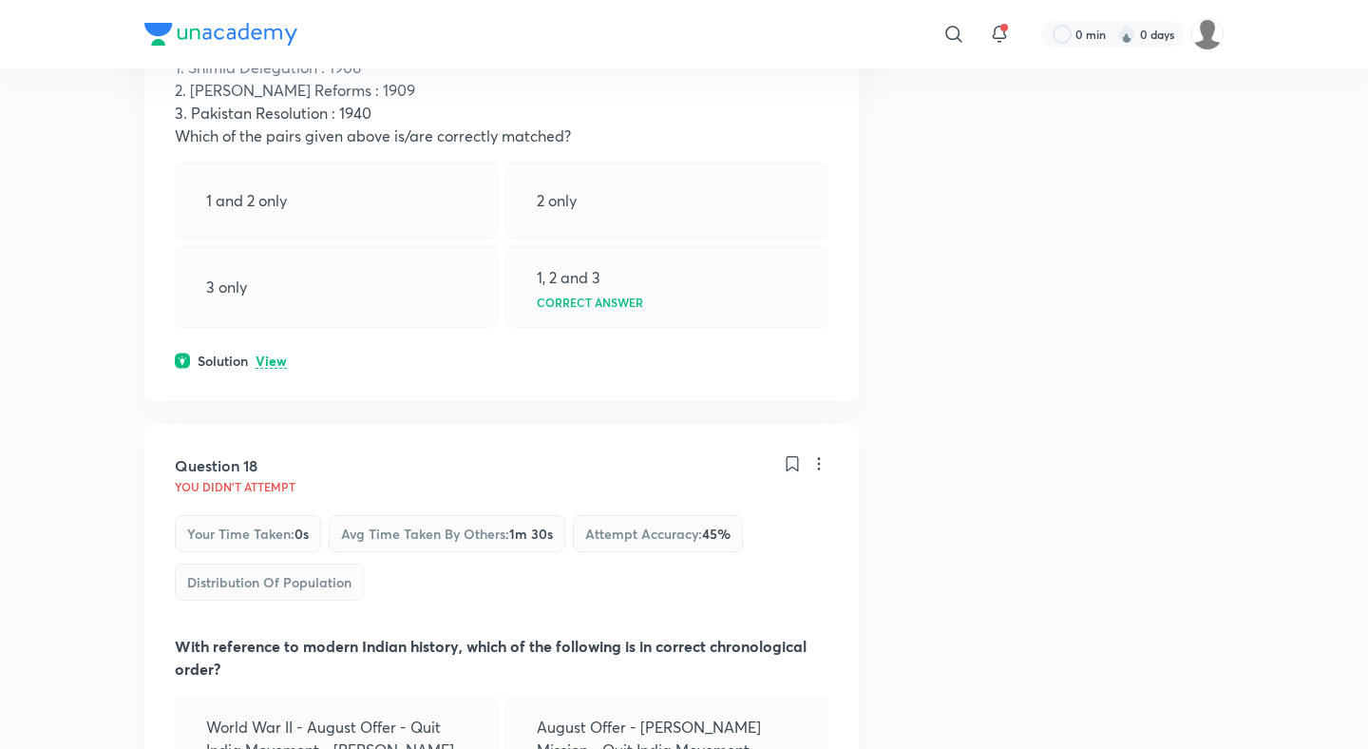
scroll to position [10528, 0]
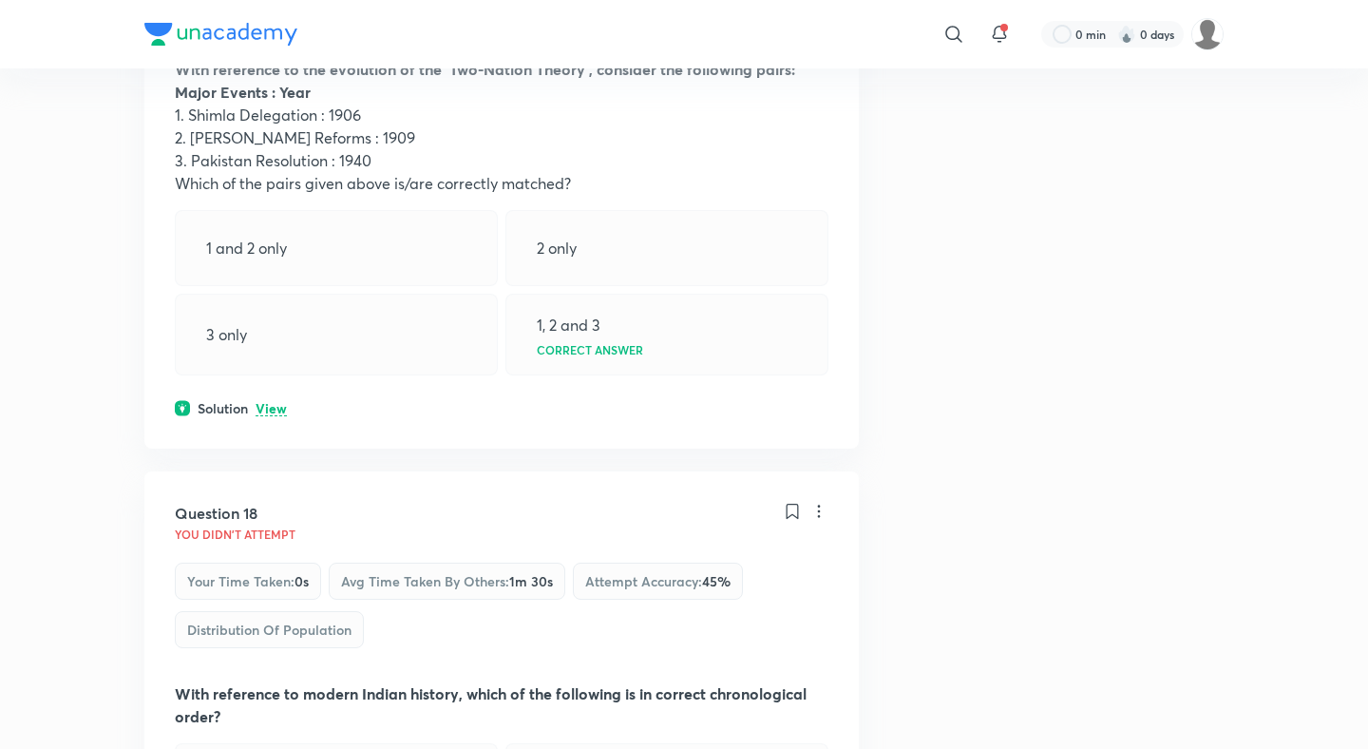
click at [270, 346] on div "Question 17 You didn't Attempt Your time taken : 0s Avg time taken by others : …" at bounding box center [501, 147] width 714 height 601
click at [271, 402] on p "View" at bounding box center [271, 409] width 31 height 14
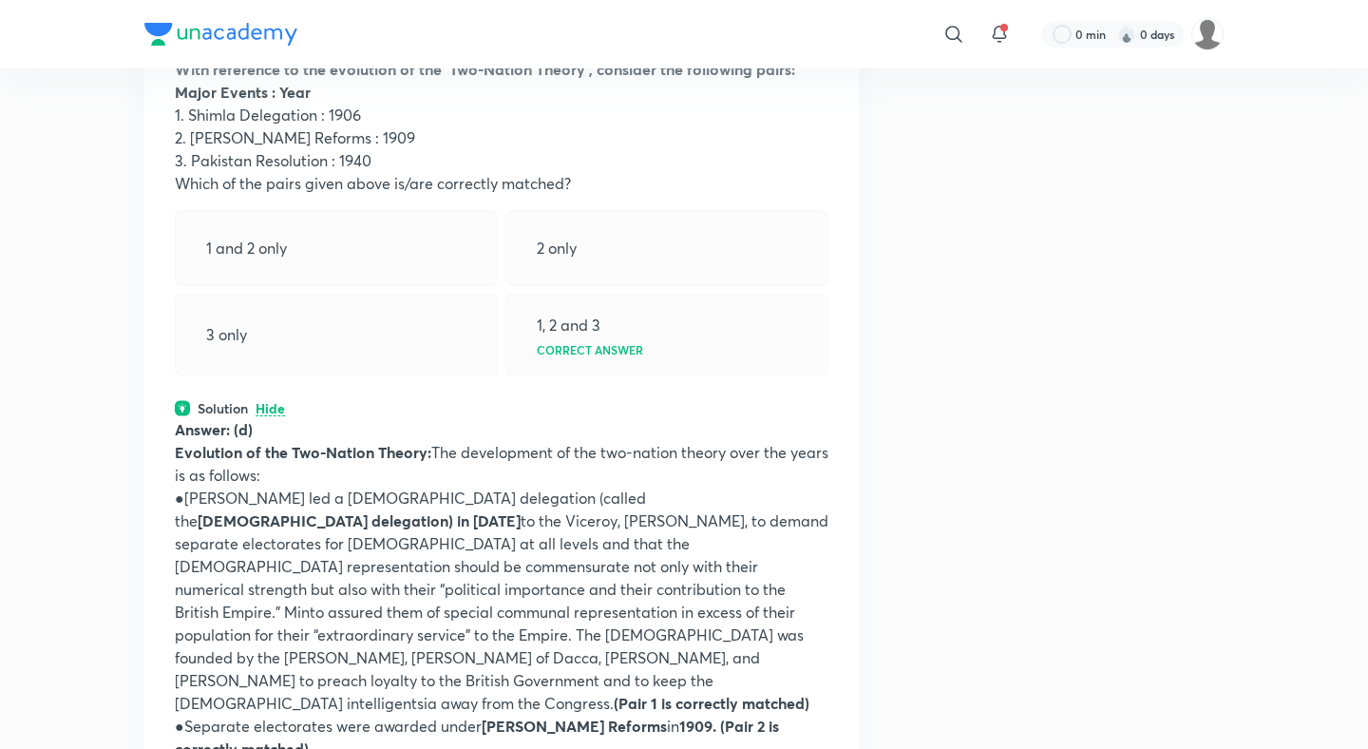
scroll to position [10100, 0]
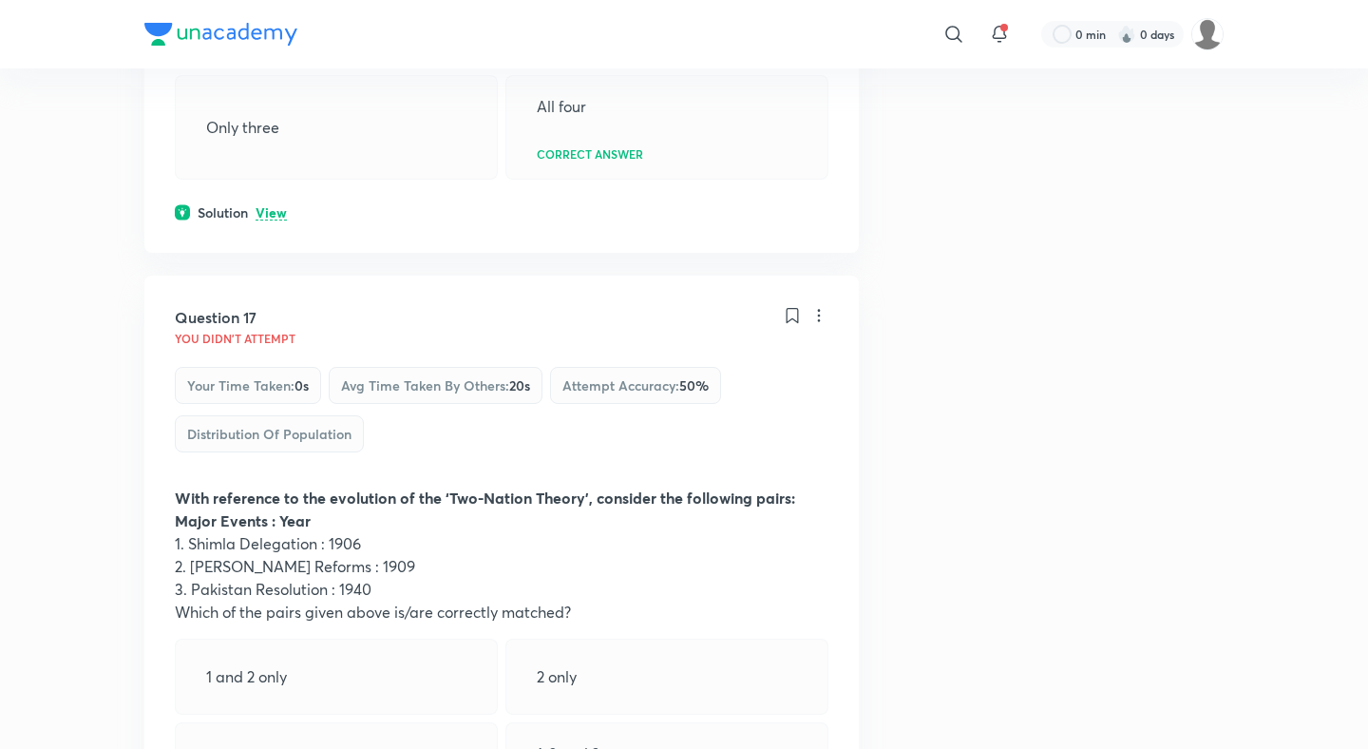
click at [277, 206] on p "View" at bounding box center [271, 213] width 31 height 14
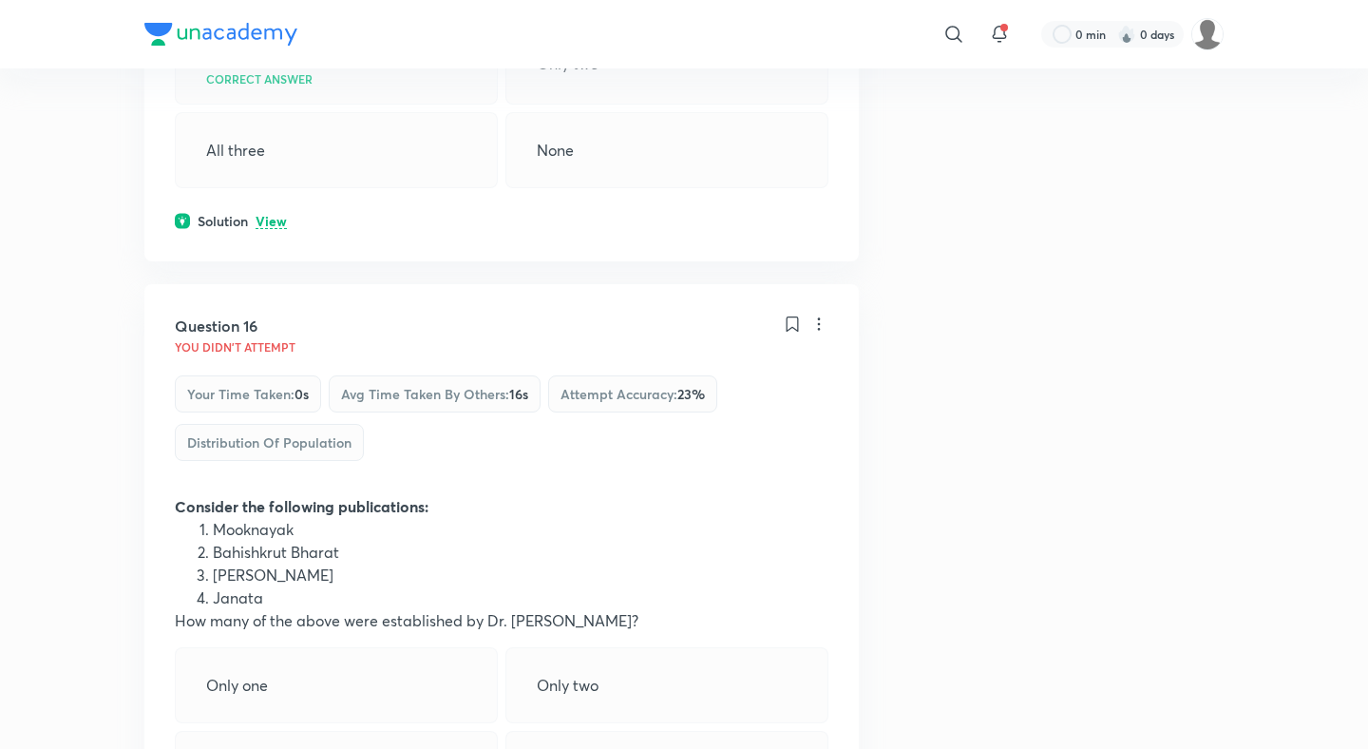
scroll to position [9438, 0]
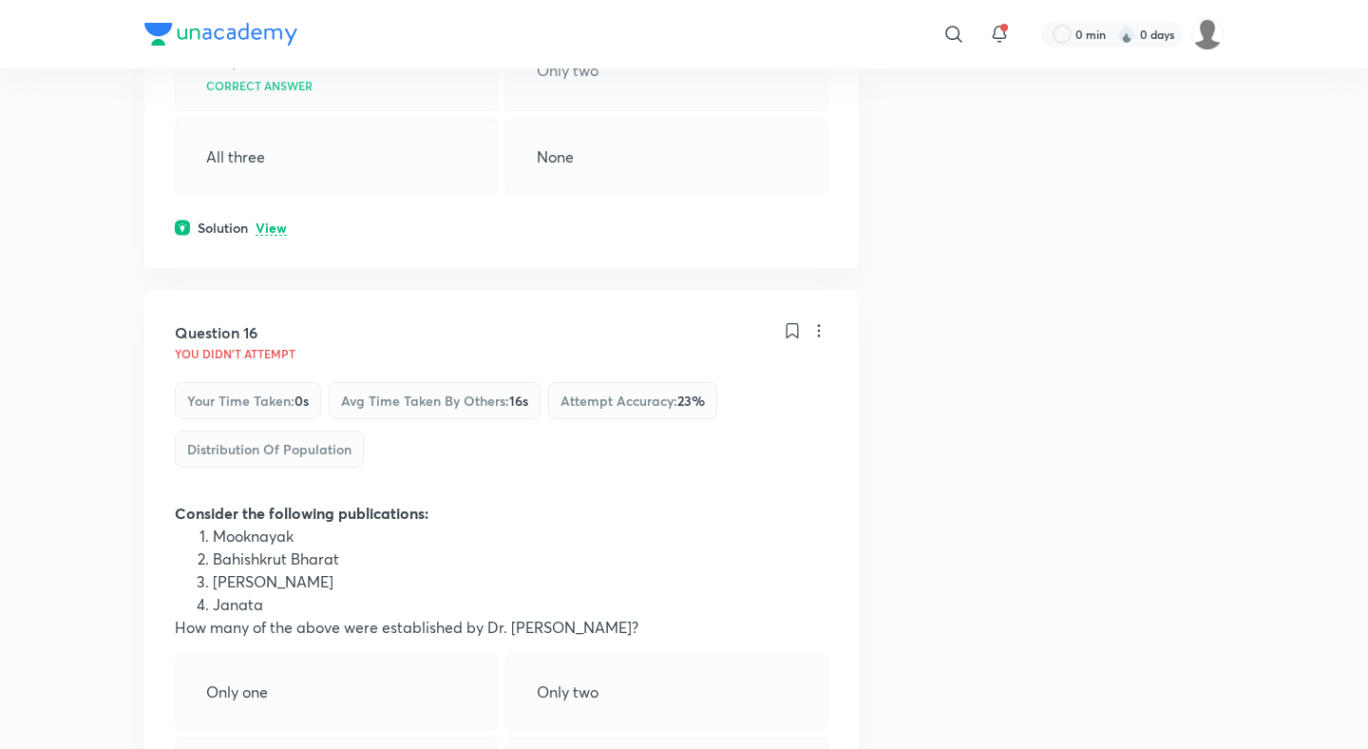
click at [274, 221] on p "View" at bounding box center [271, 228] width 31 height 14
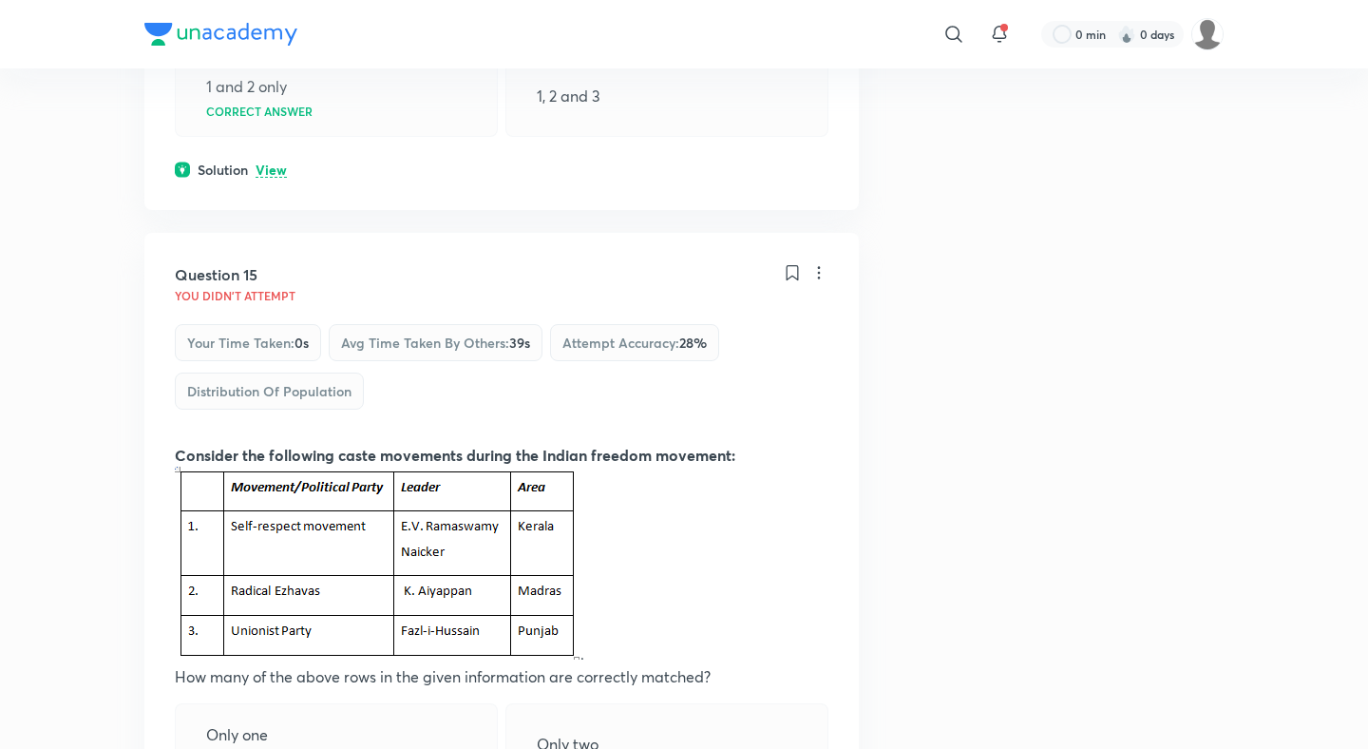
scroll to position [8751, 0]
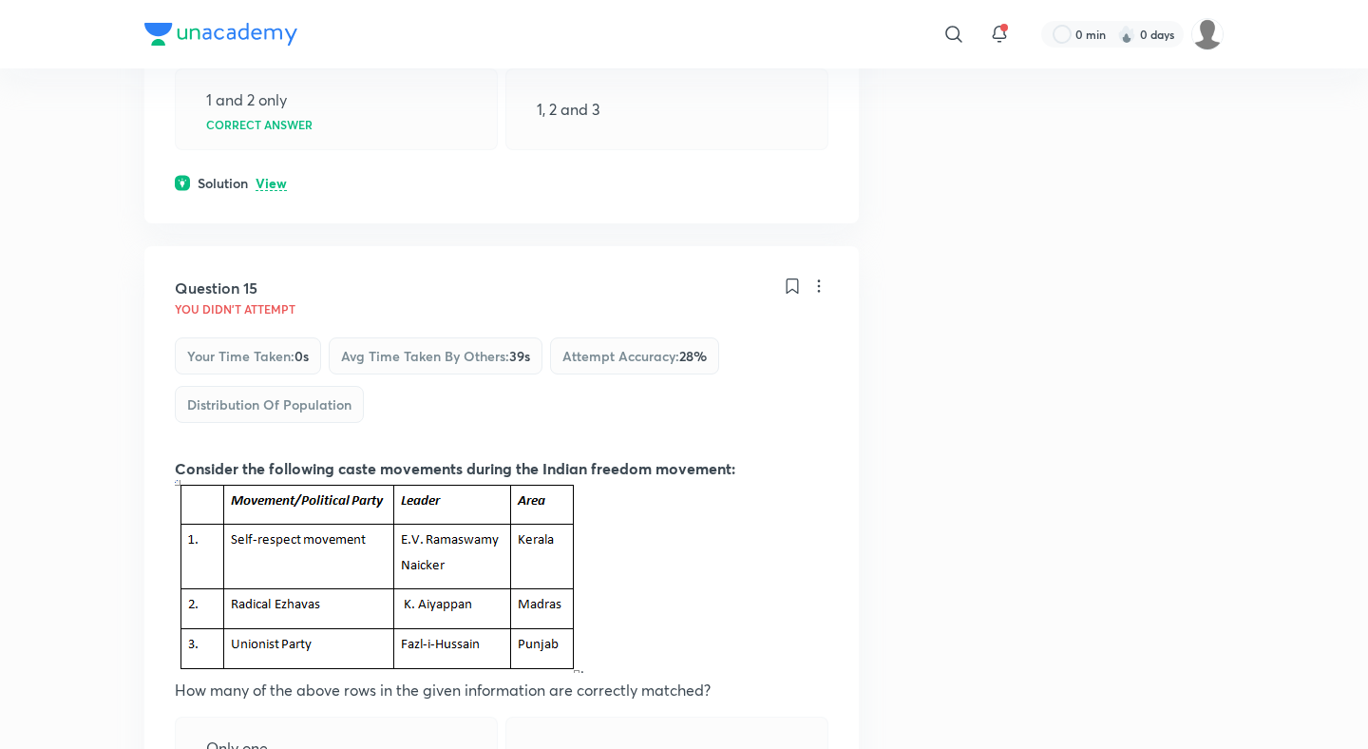
click at [272, 177] on p "View" at bounding box center [271, 184] width 31 height 14
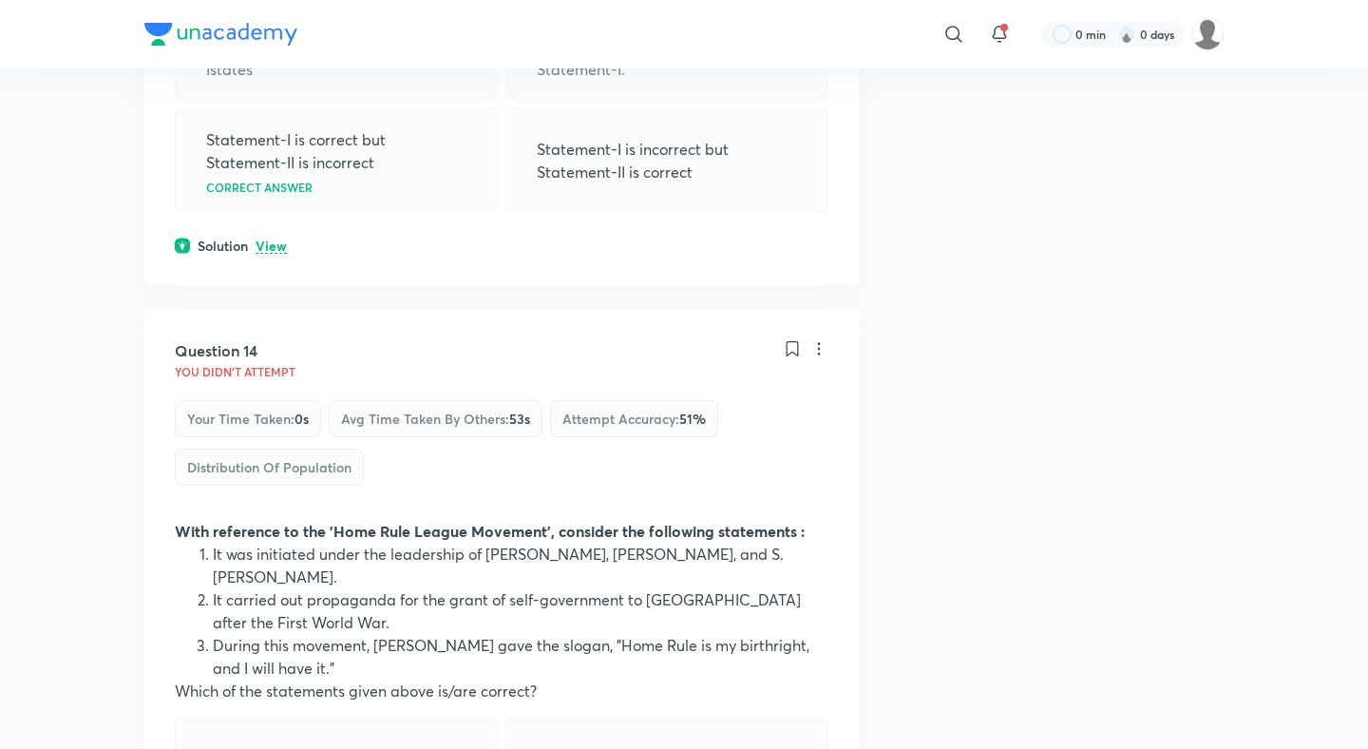
scroll to position [7962, 0]
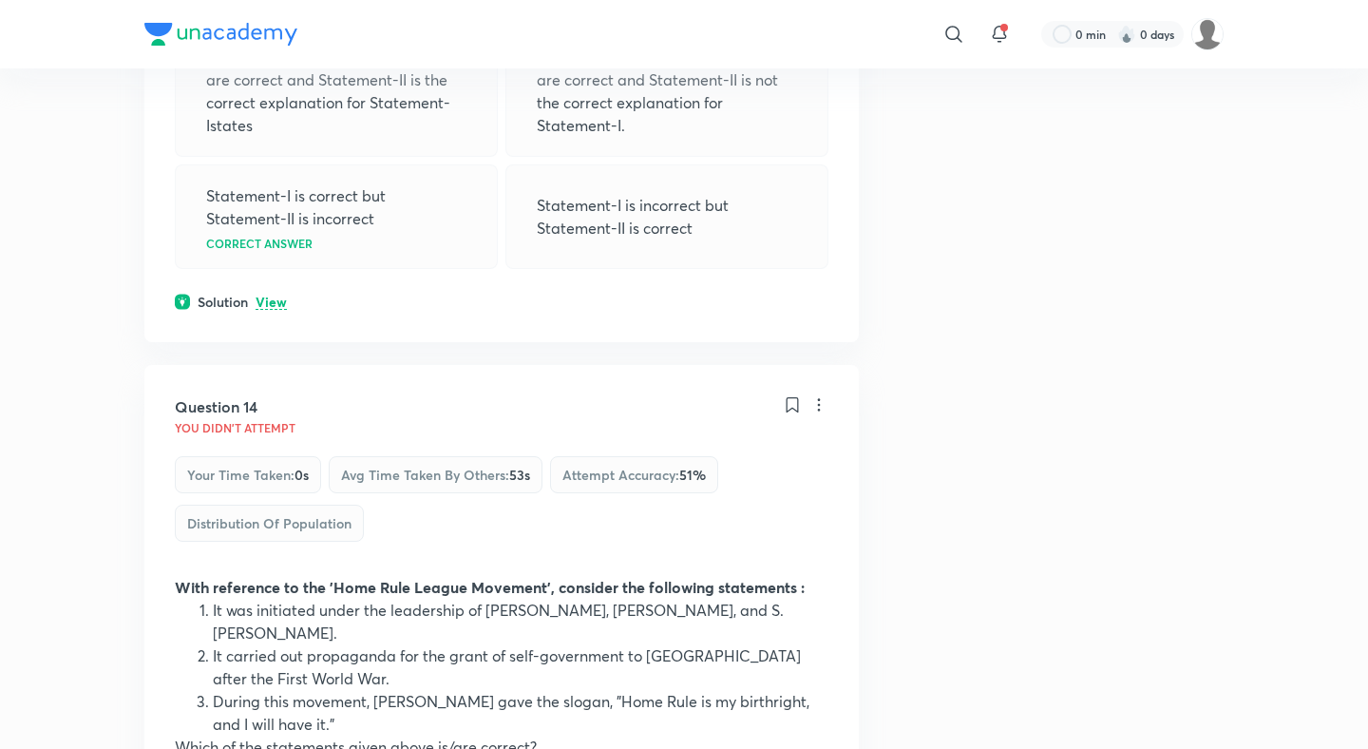
click at [276, 223] on div "Statement-I is correct but Statement-II is incorrect Correct answer" at bounding box center [336, 216] width 323 height 104
click at [270, 295] on p "View" at bounding box center [271, 302] width 31 height 14
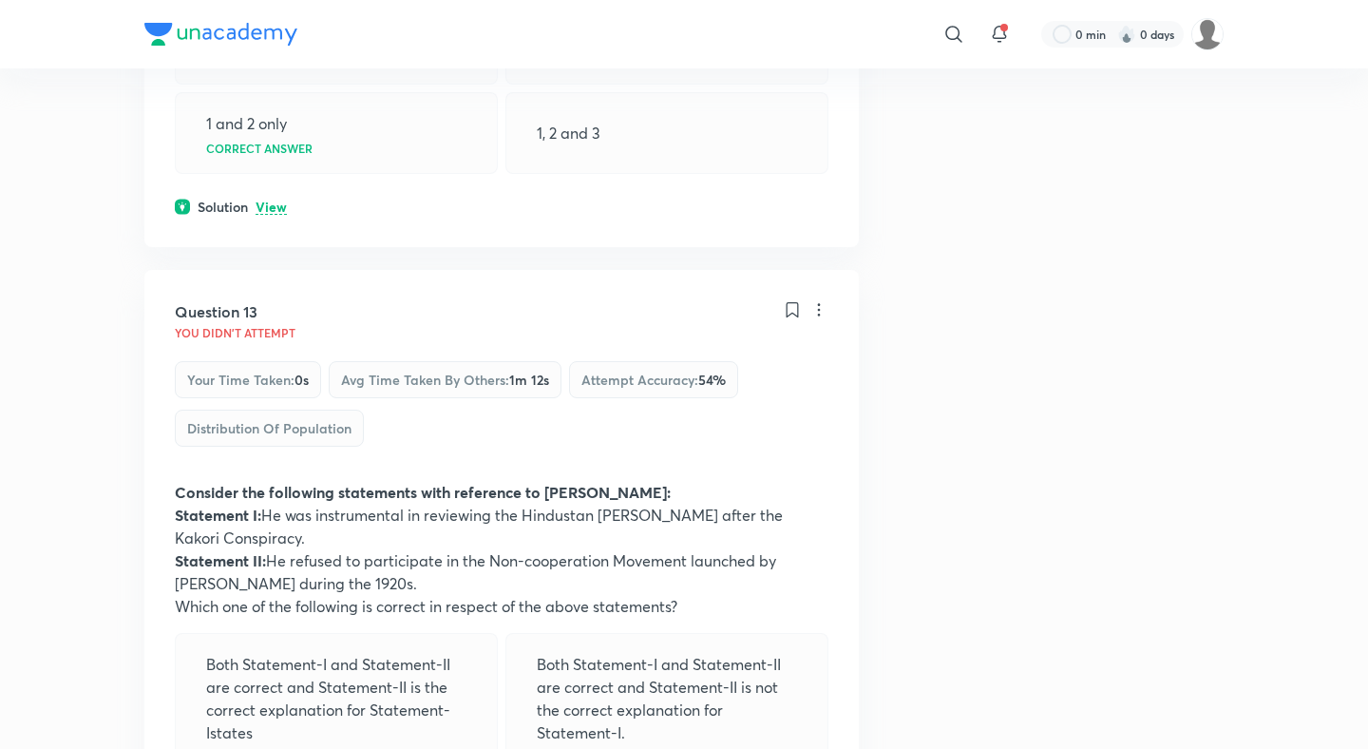
click at [272, 200] on p "View" at bounding box center [271, 207] width 31 height 14
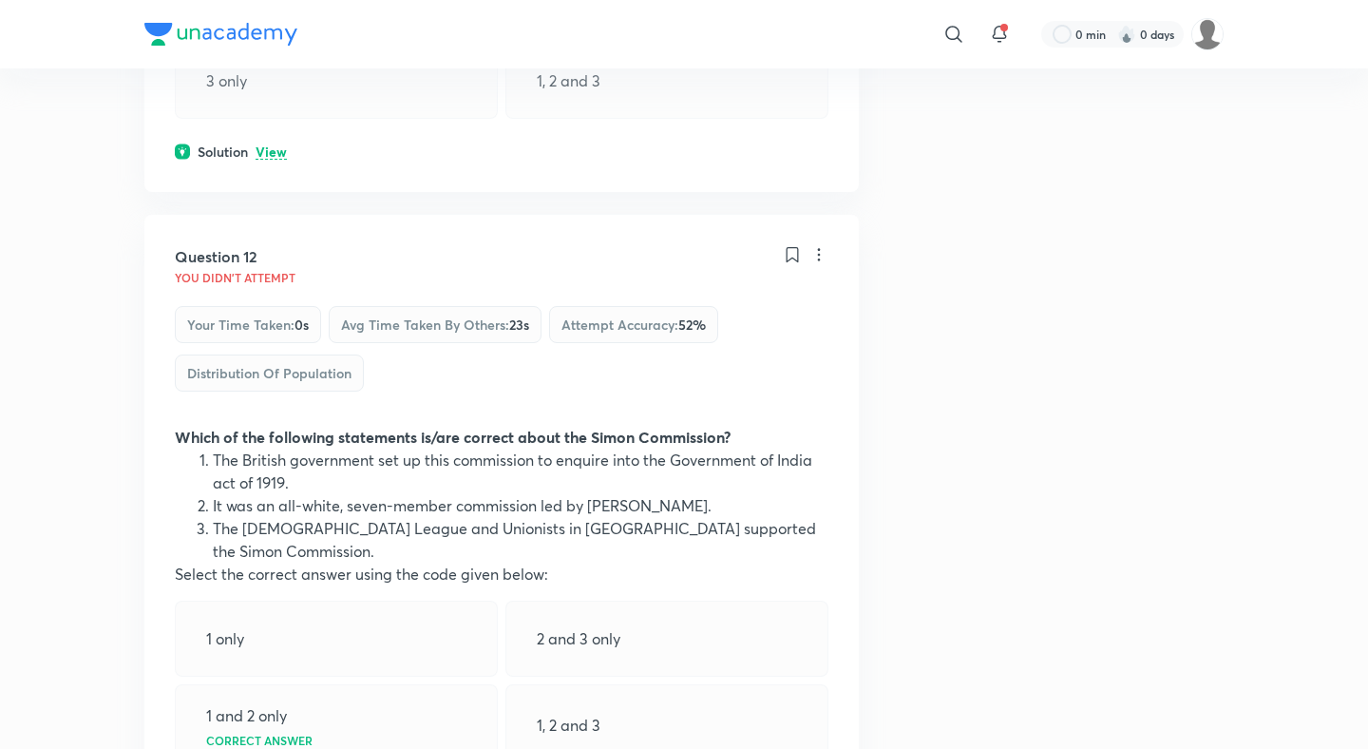
click at [279, 145] on p "View" at bounding box center [271, 152] width 31 height 14
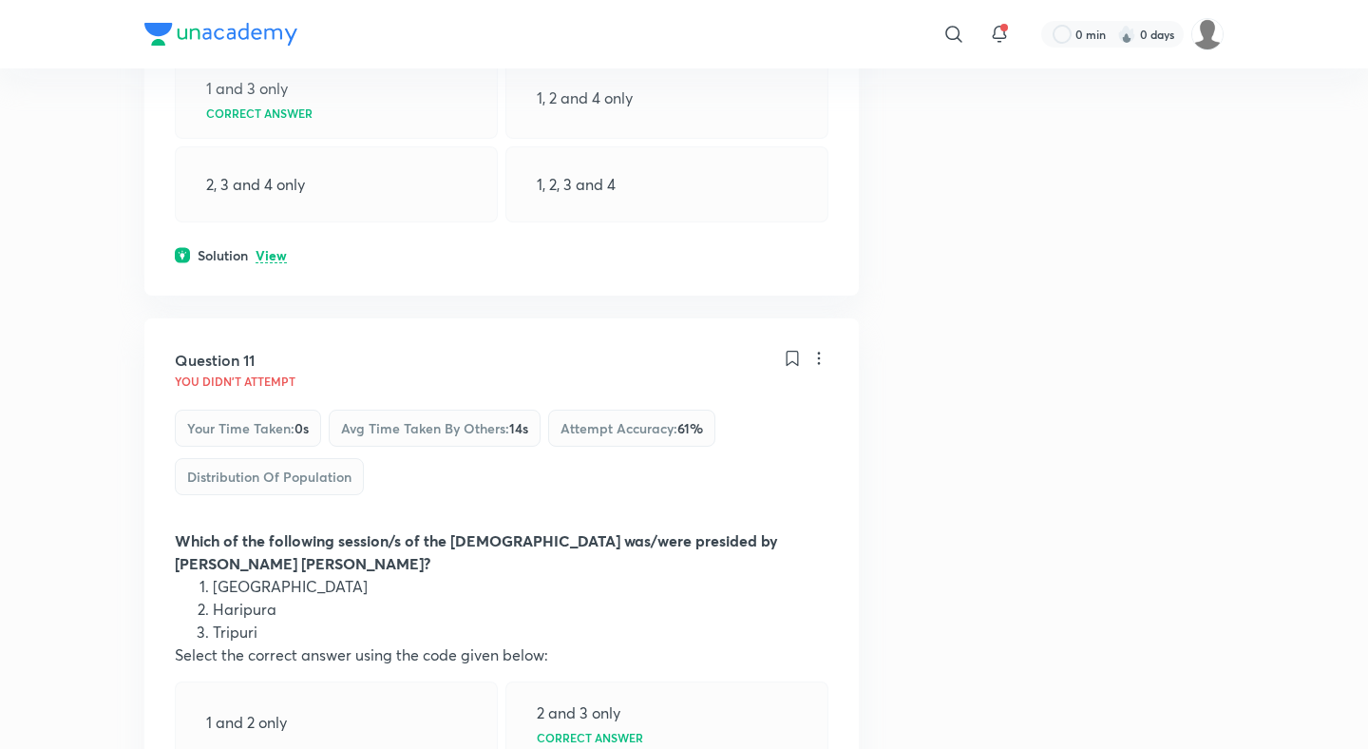
scroll to position [6023, 0]
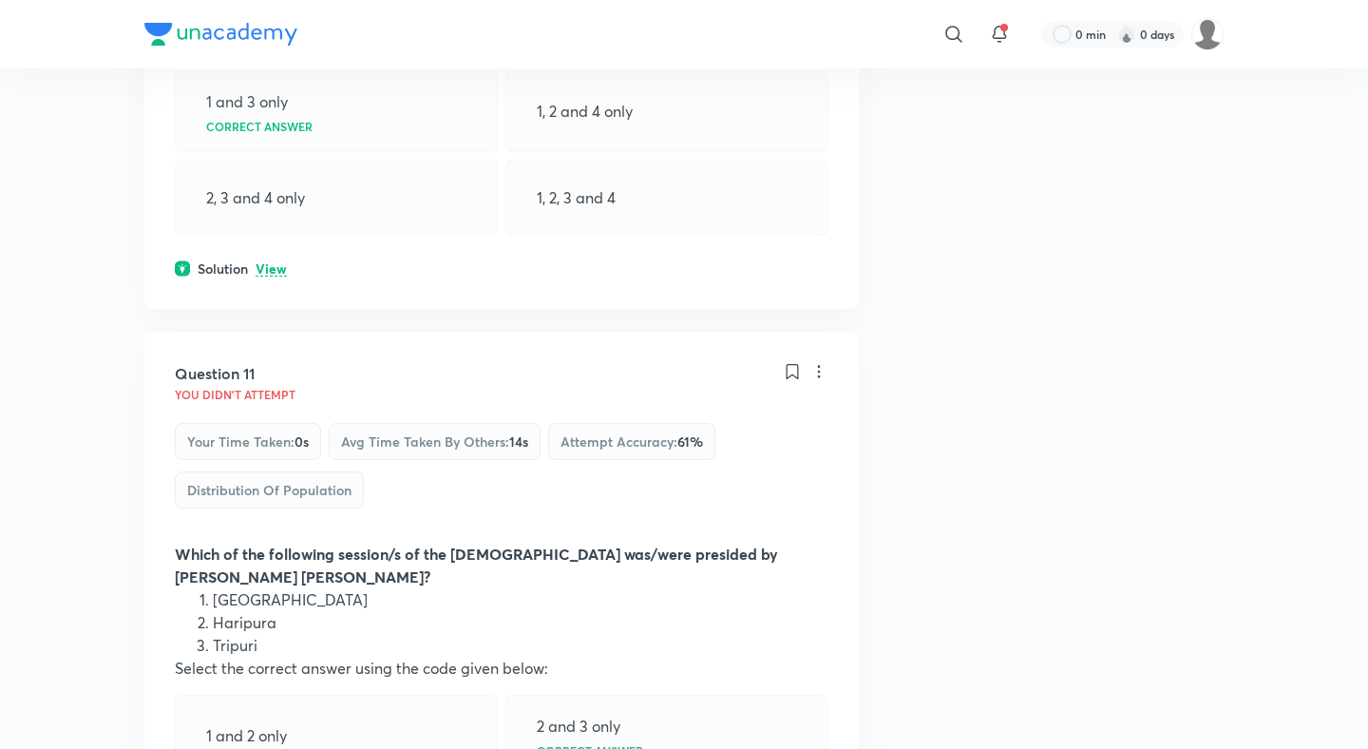
click at [275, 262] on p "View" at bounding box center [271, 269] width 31 height 14
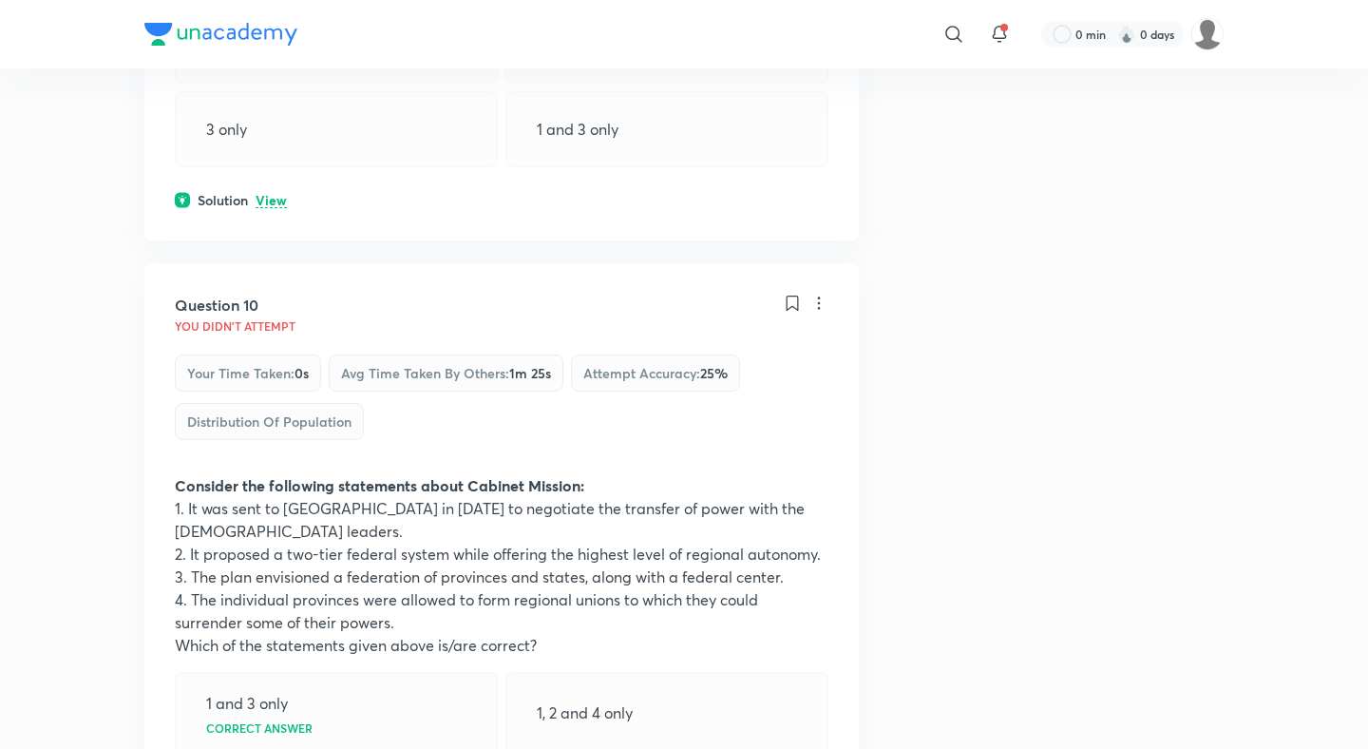
click at [273, 203] on p "View" at bounding box center [271, 201] width 31 height 14
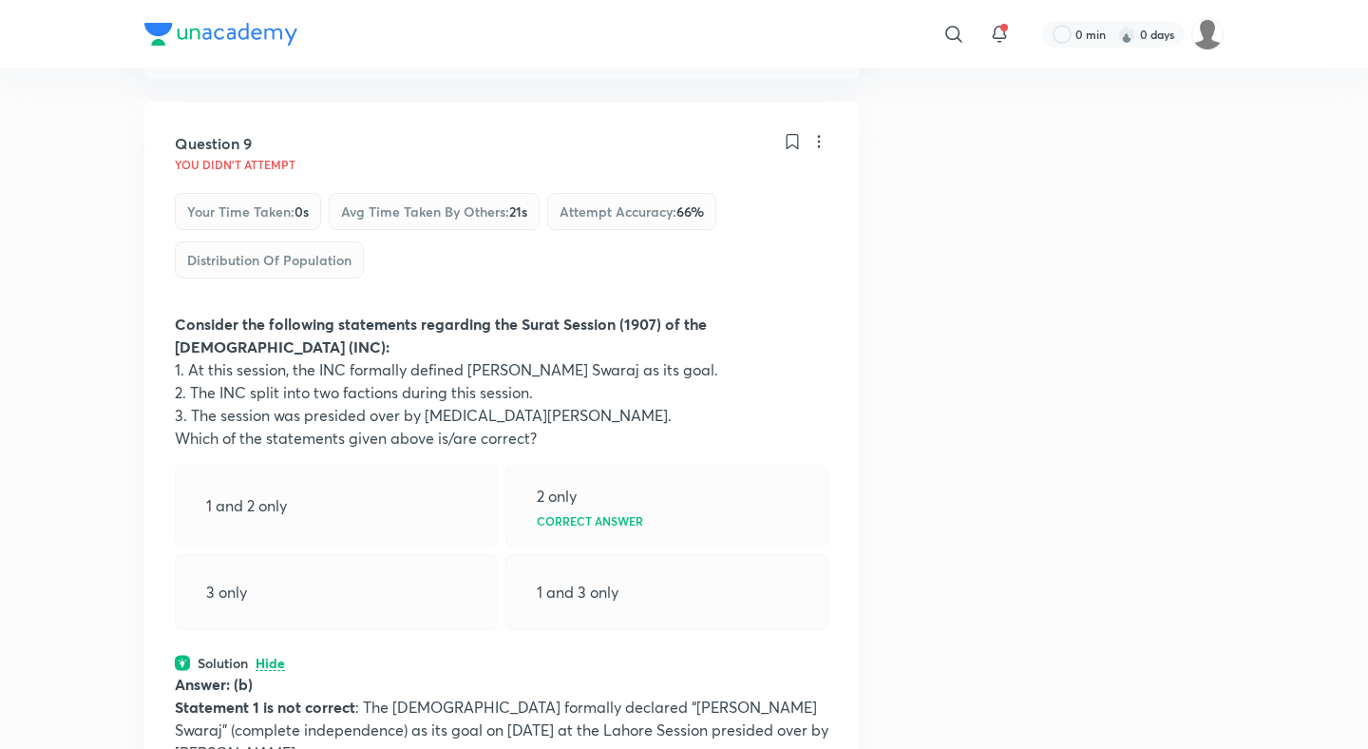
scroll to position [4855, 0]
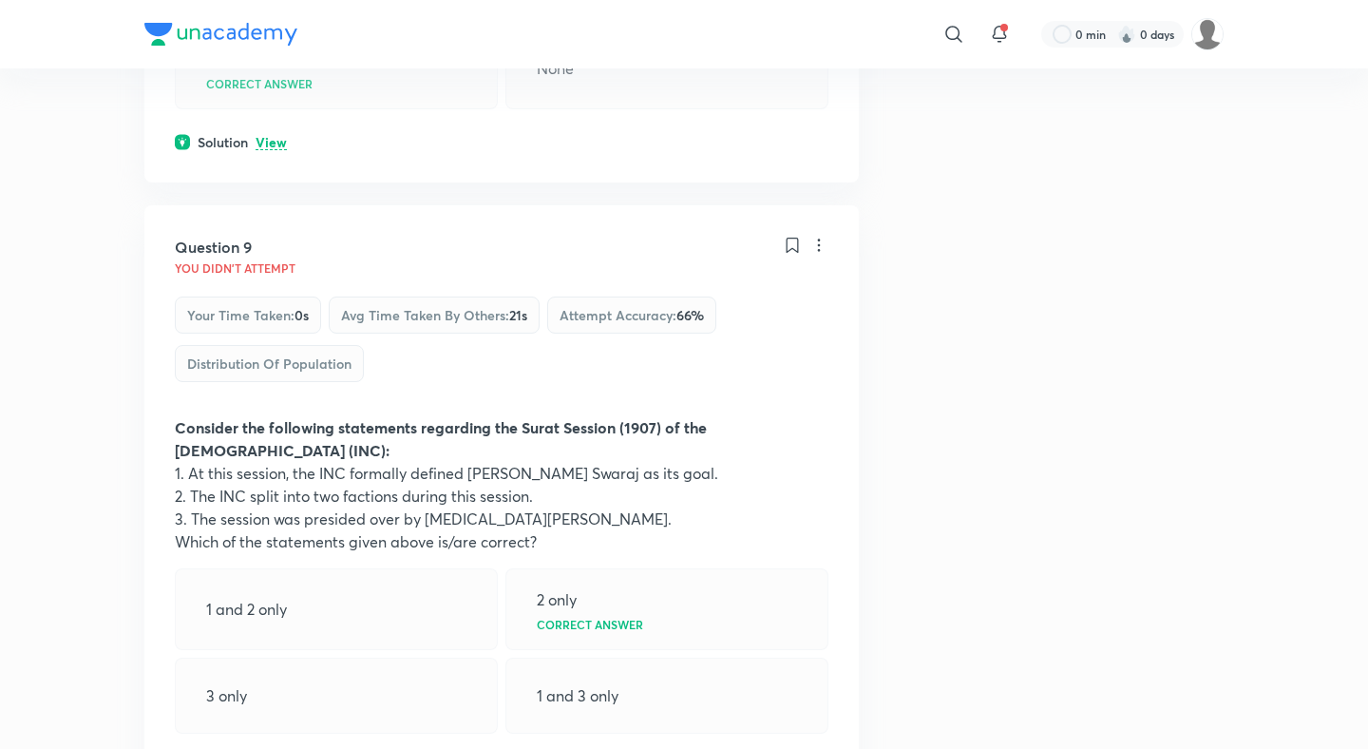
click at [264, 150] on p "View" at bounding box center [271, 143] width 31 height 14
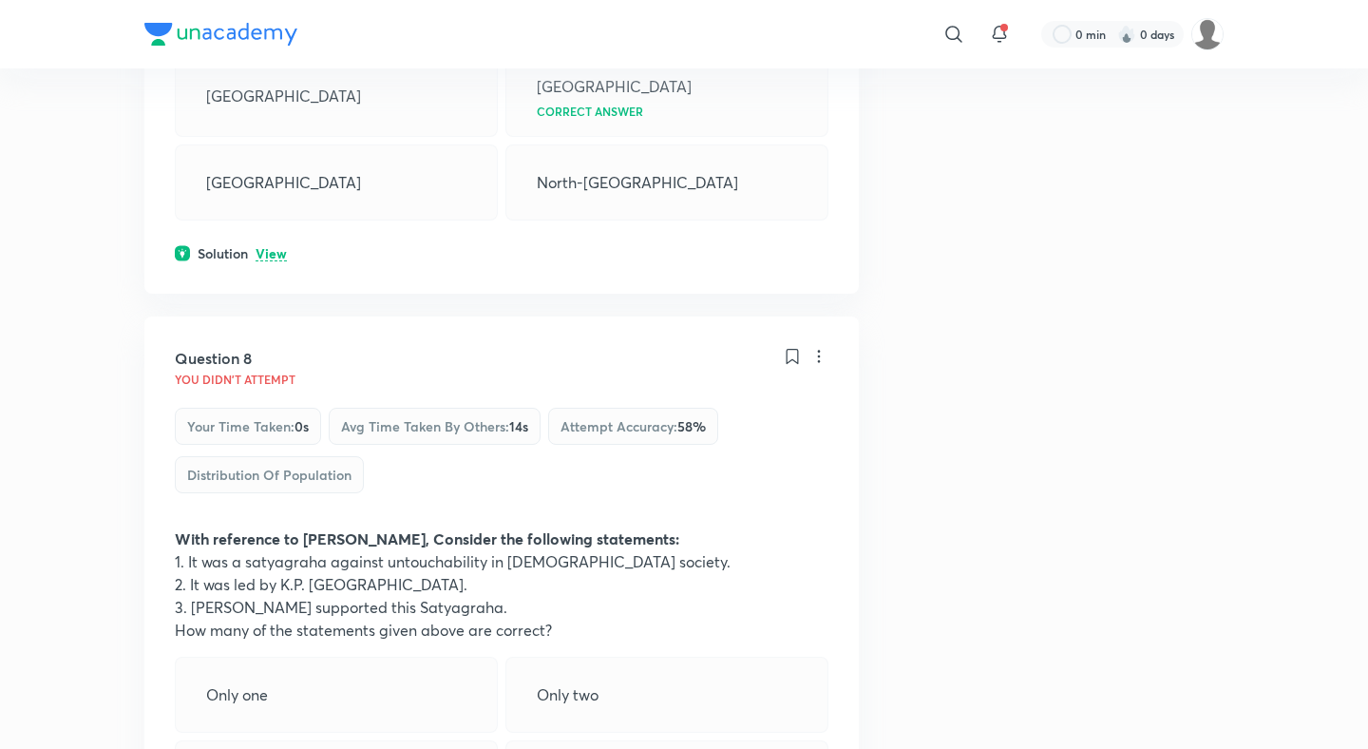
scroll to position [4090, 0]
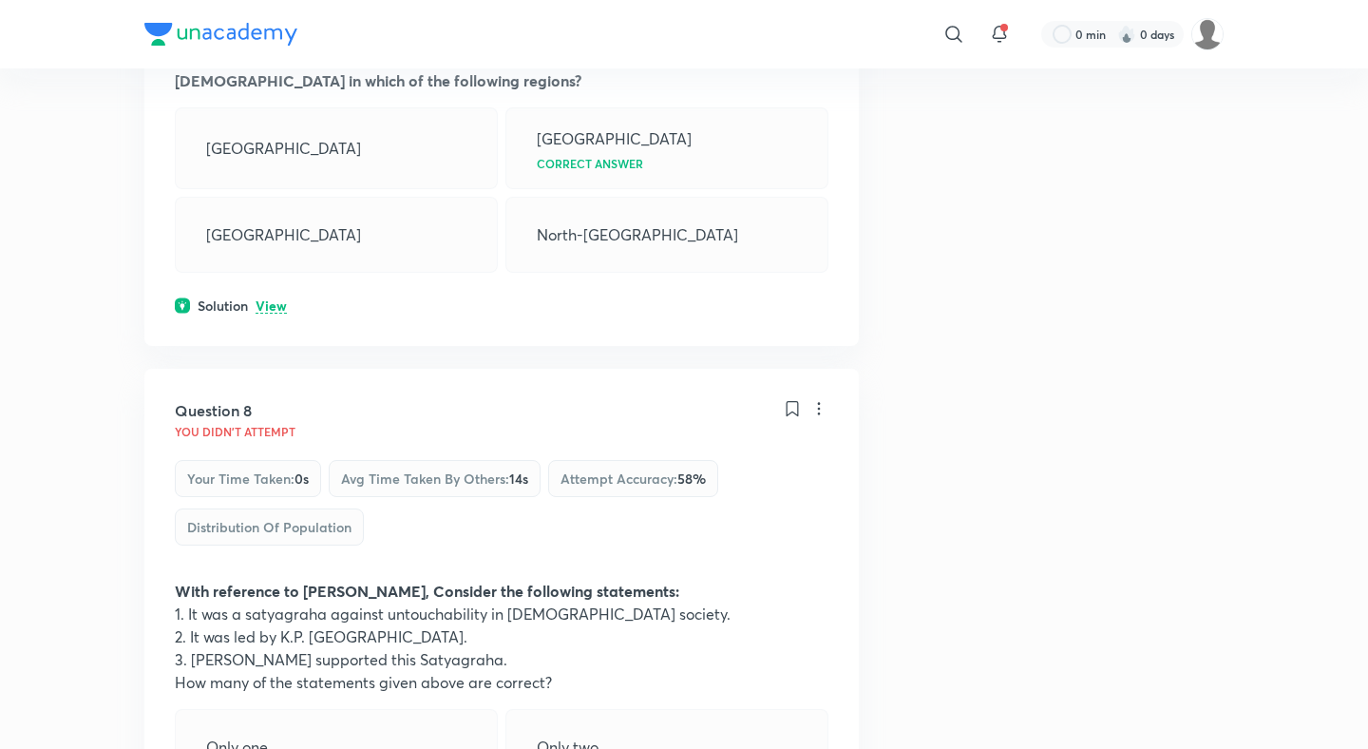
click at [265, 310] on p "View" at bounding box center [271, 306] width 31 height 14
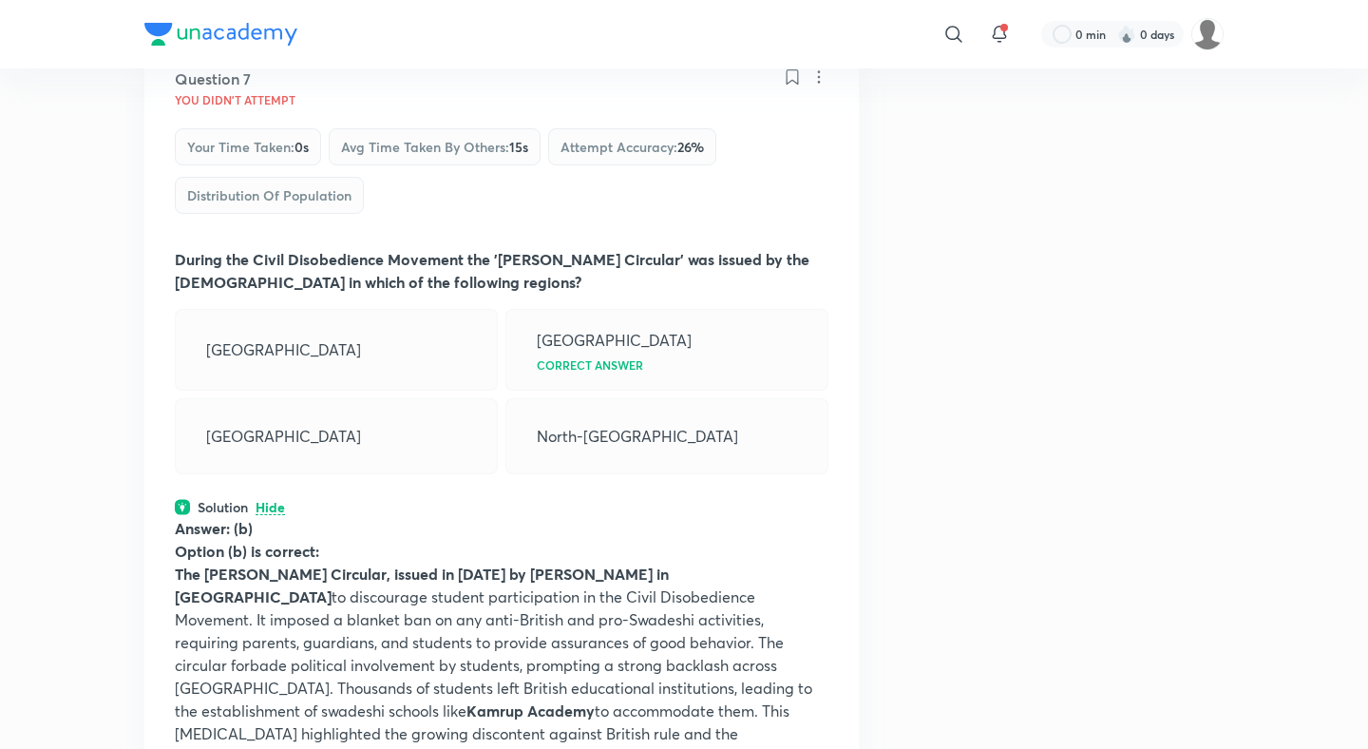
scroll to position [3718, 0]
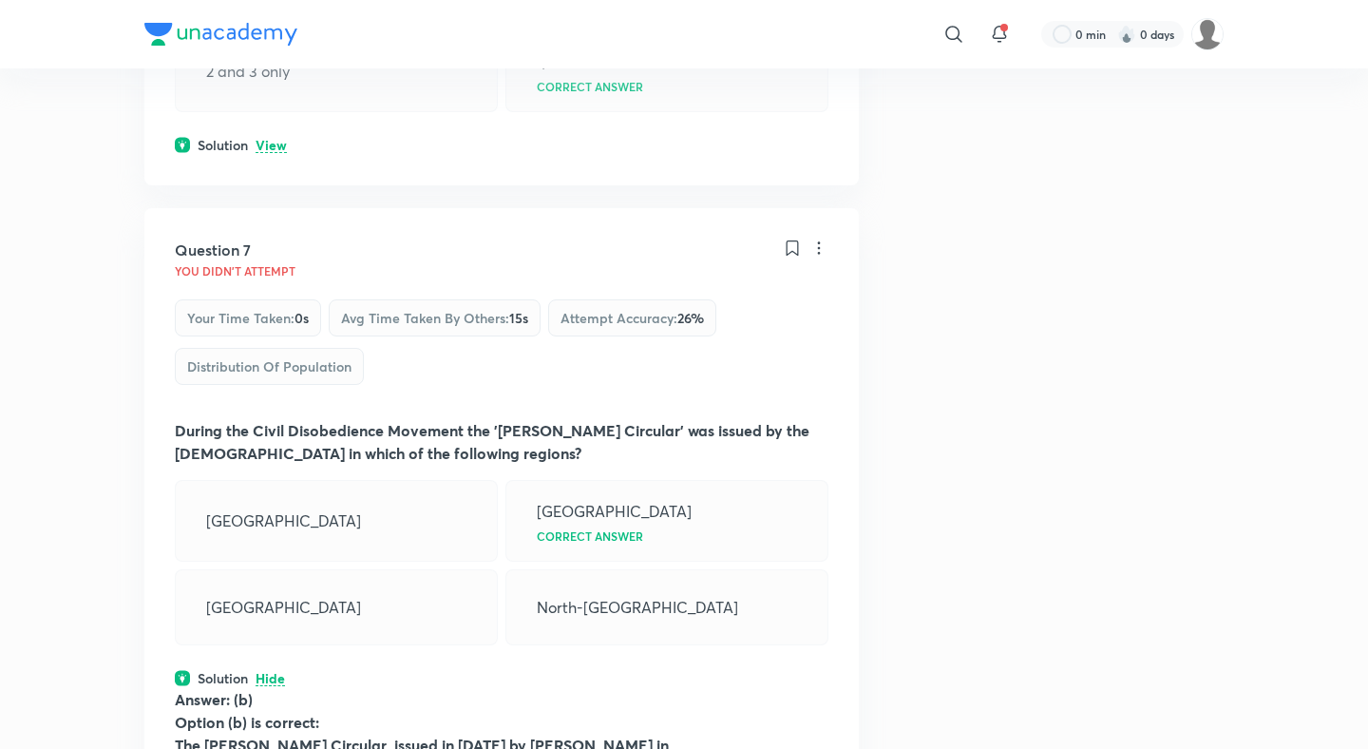
click at [280, 153] on p "View" at bounding box center [271, 146] width 31 height 14
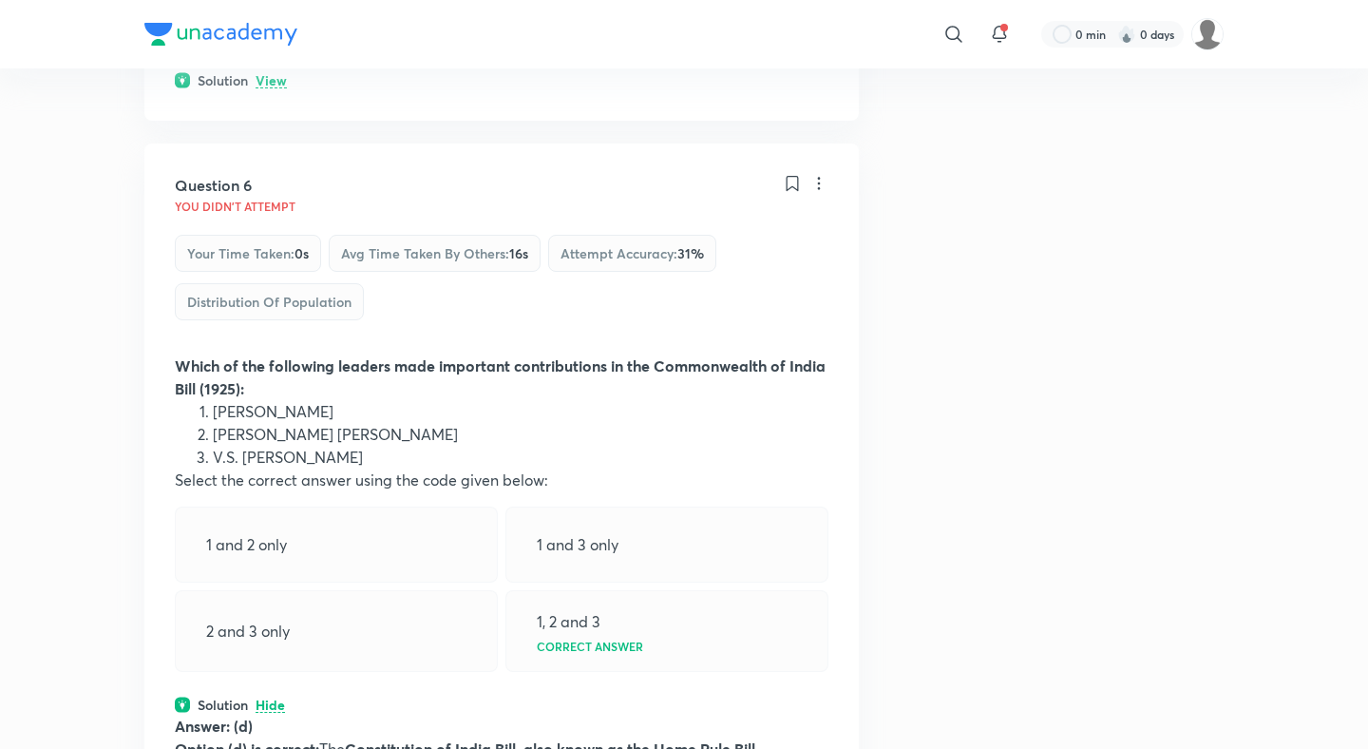
scroll to position [3050, 0]
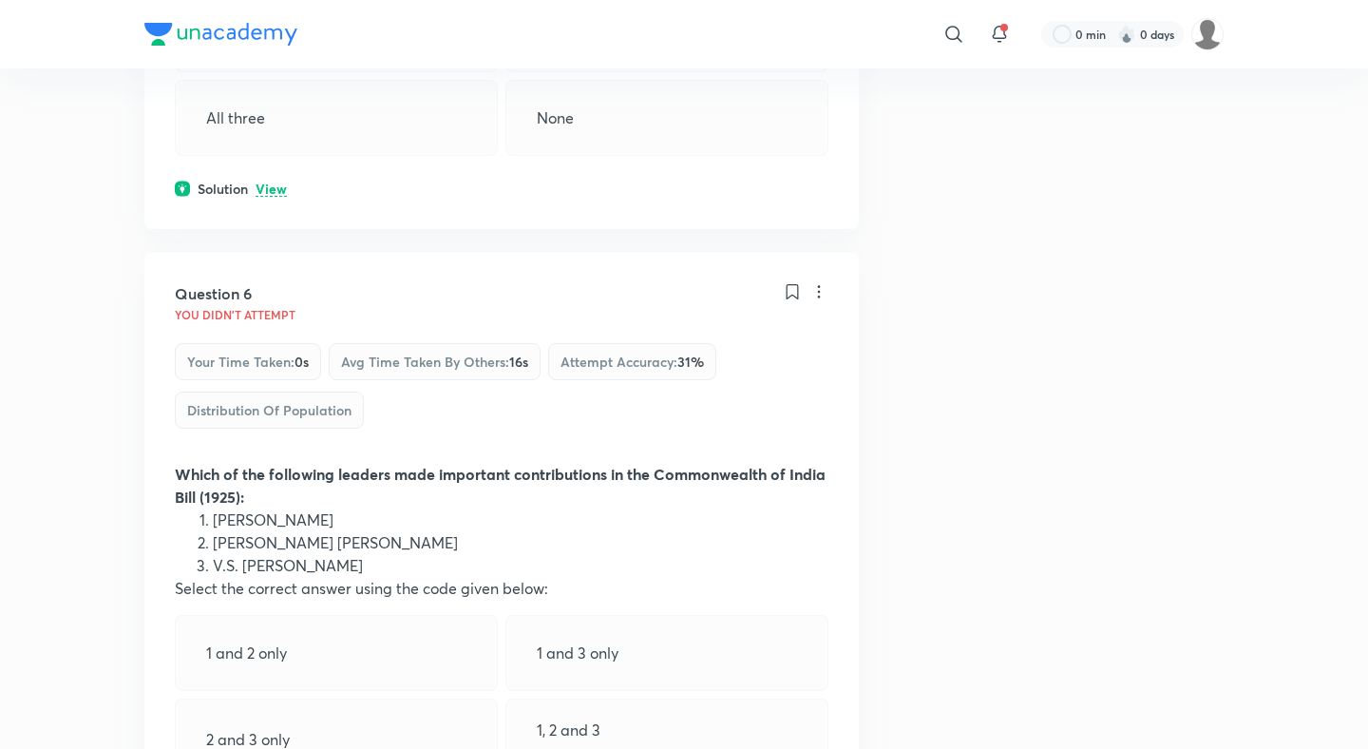
click at [272, 182] on p "View" at bounding box center [271, 189] width 31 height 14
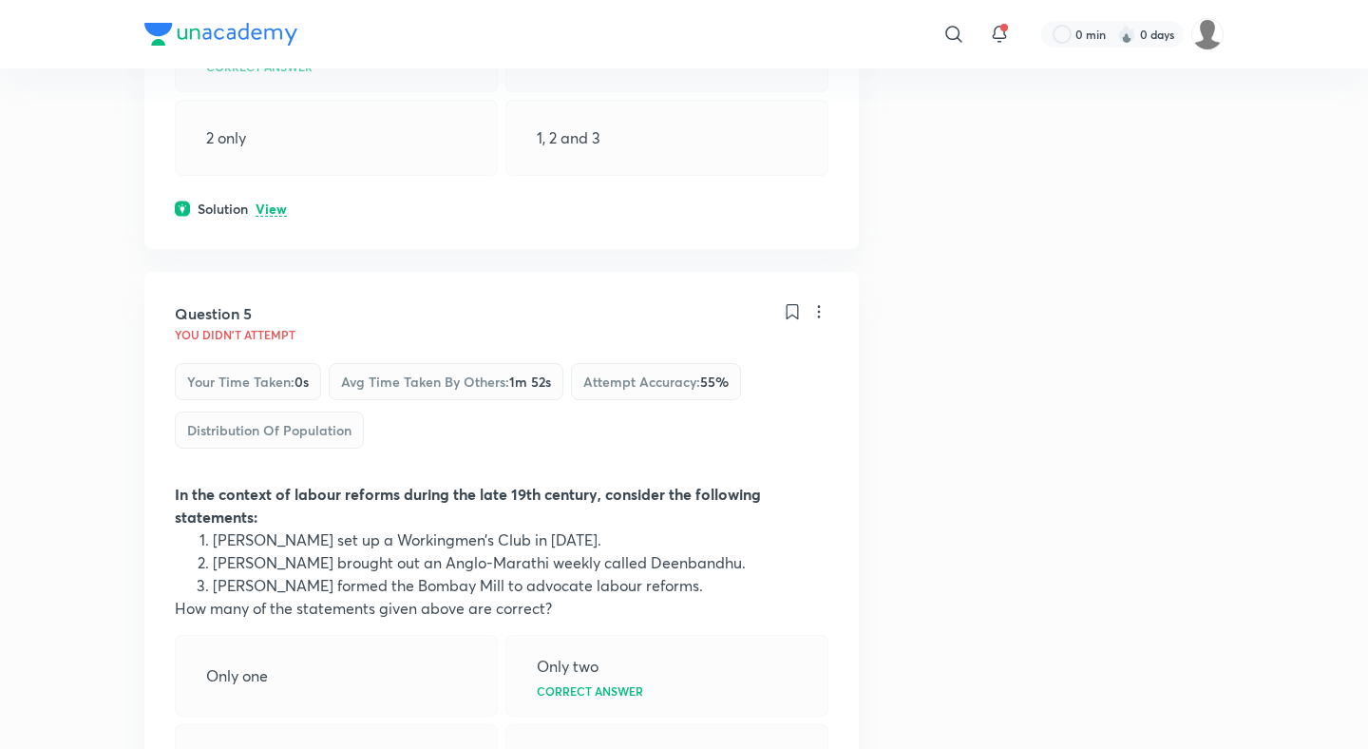
scroll to position [2398, 0]
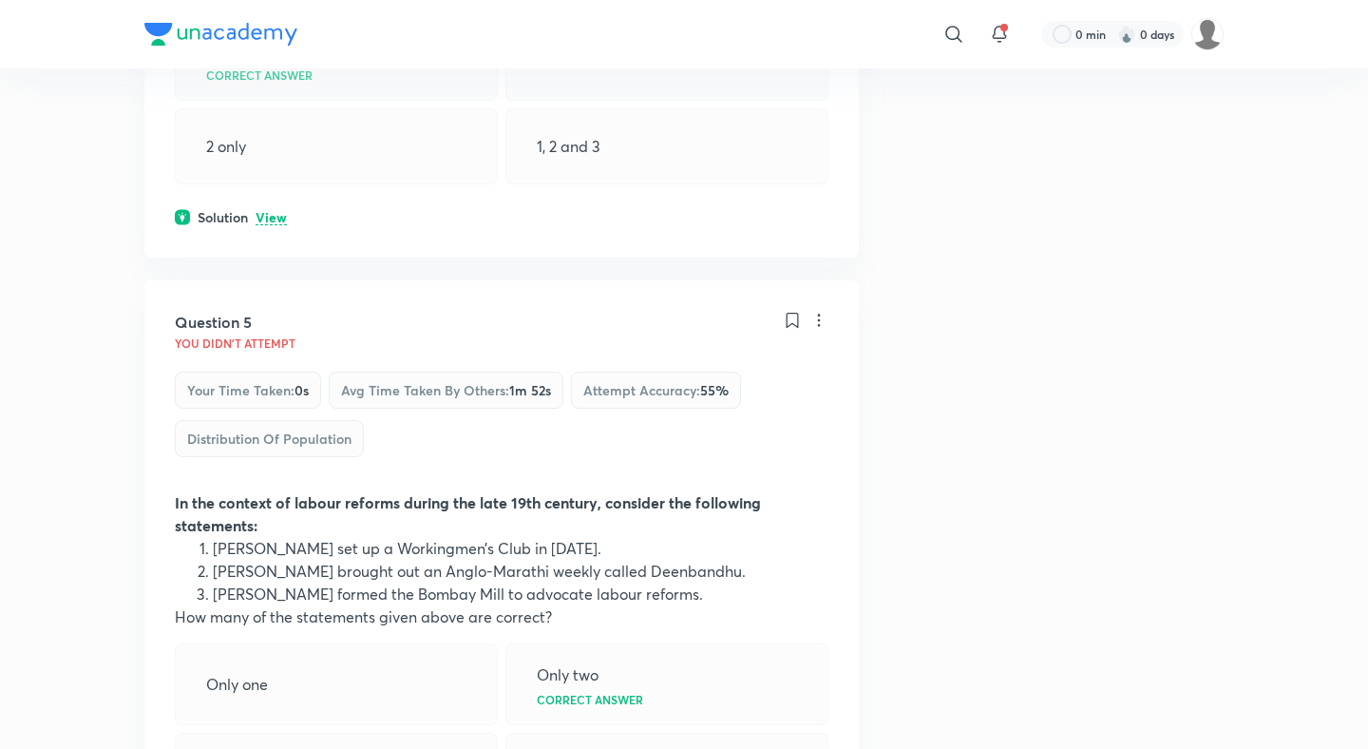
click at [271, 211] on p "View" at bounding box center [271, 218] width 31 height 14
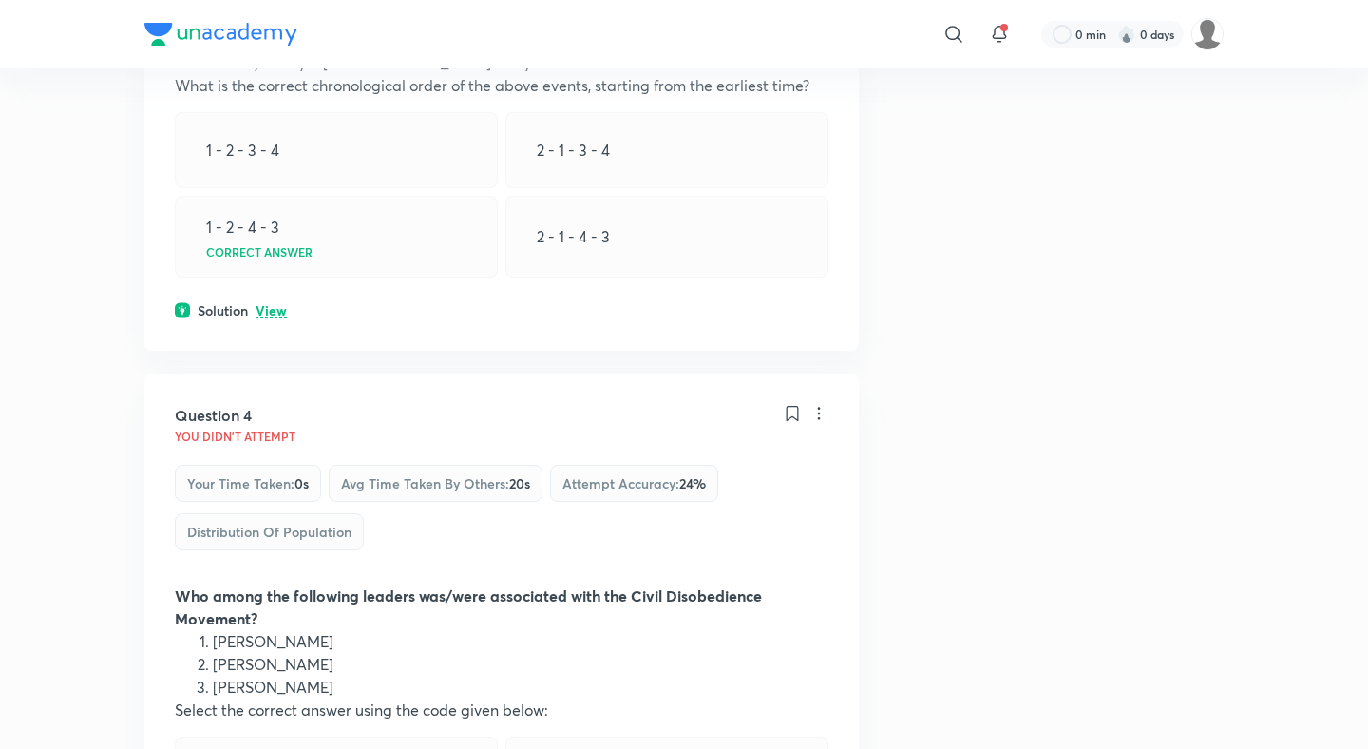
scroll to position [1664, 0]
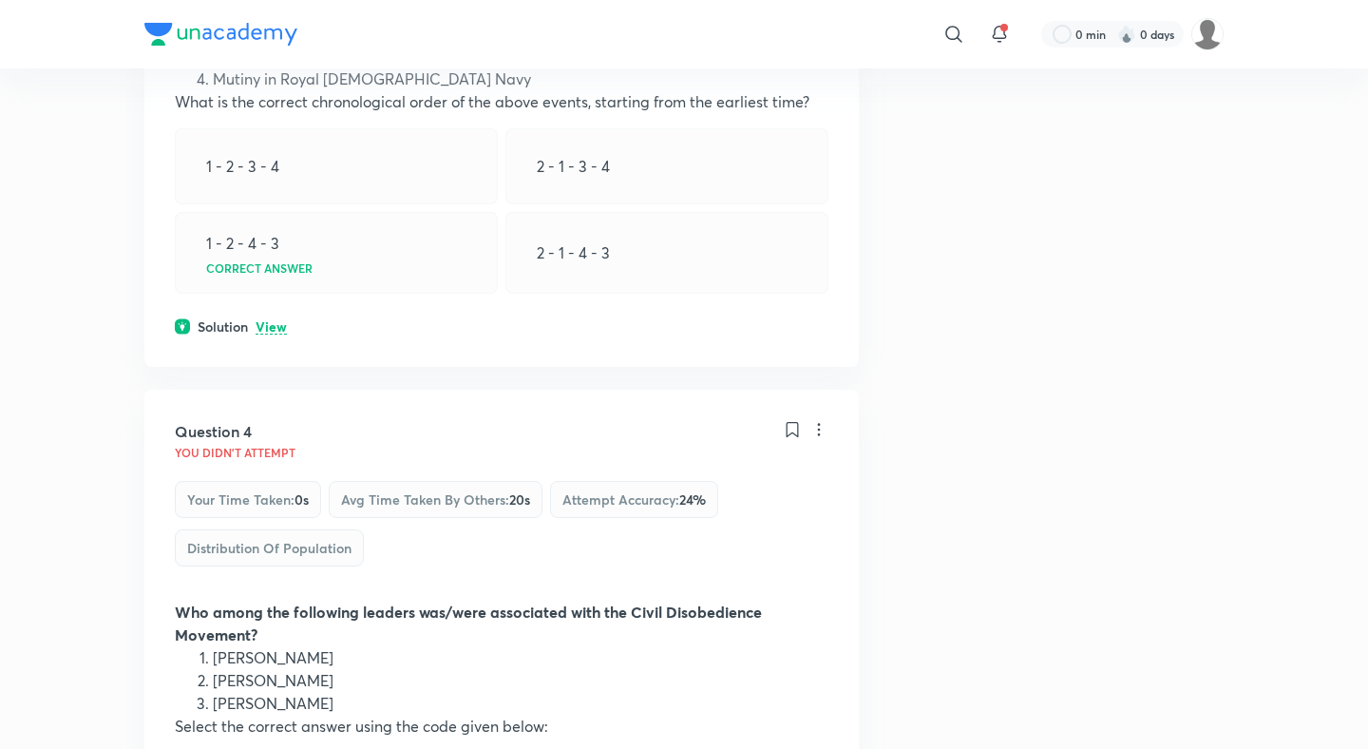
click at [274, 320] on p "View" at bounding box center [271, 327] width 31 height 14
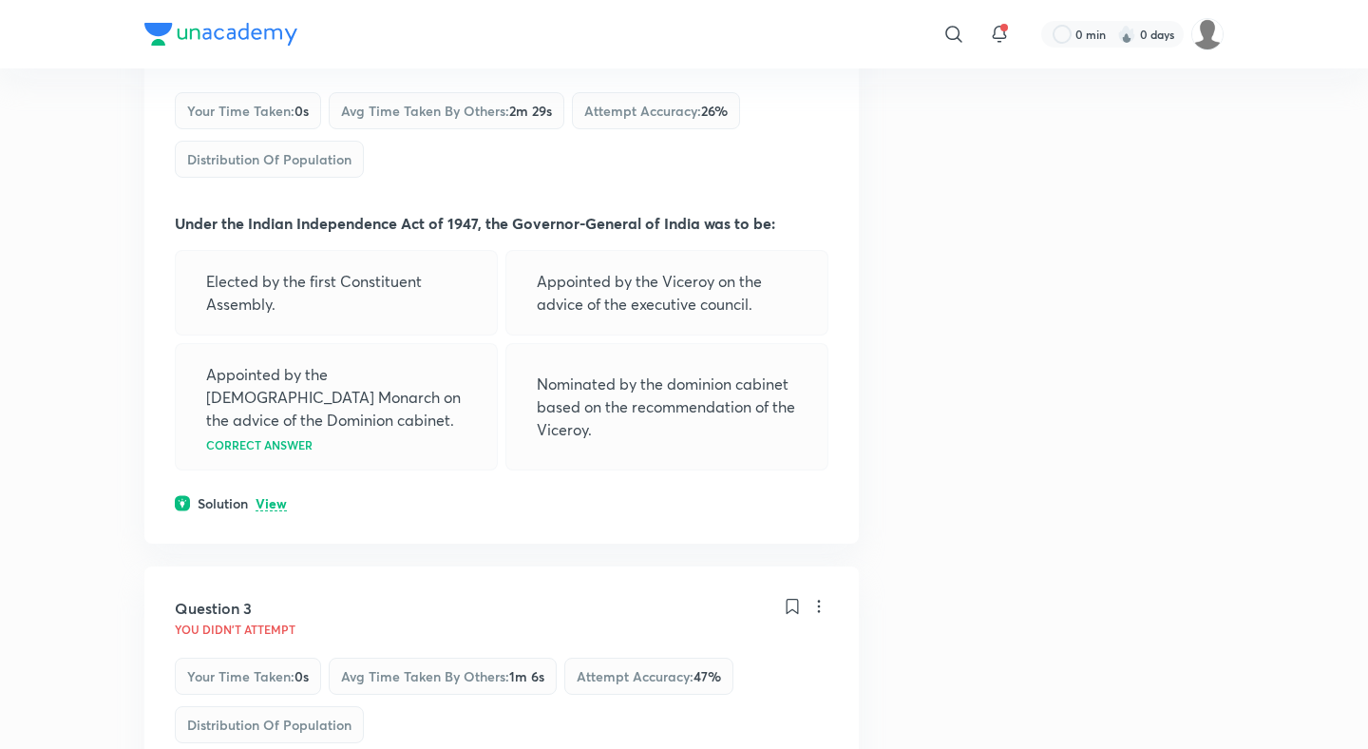
scroll to position [983, 0]
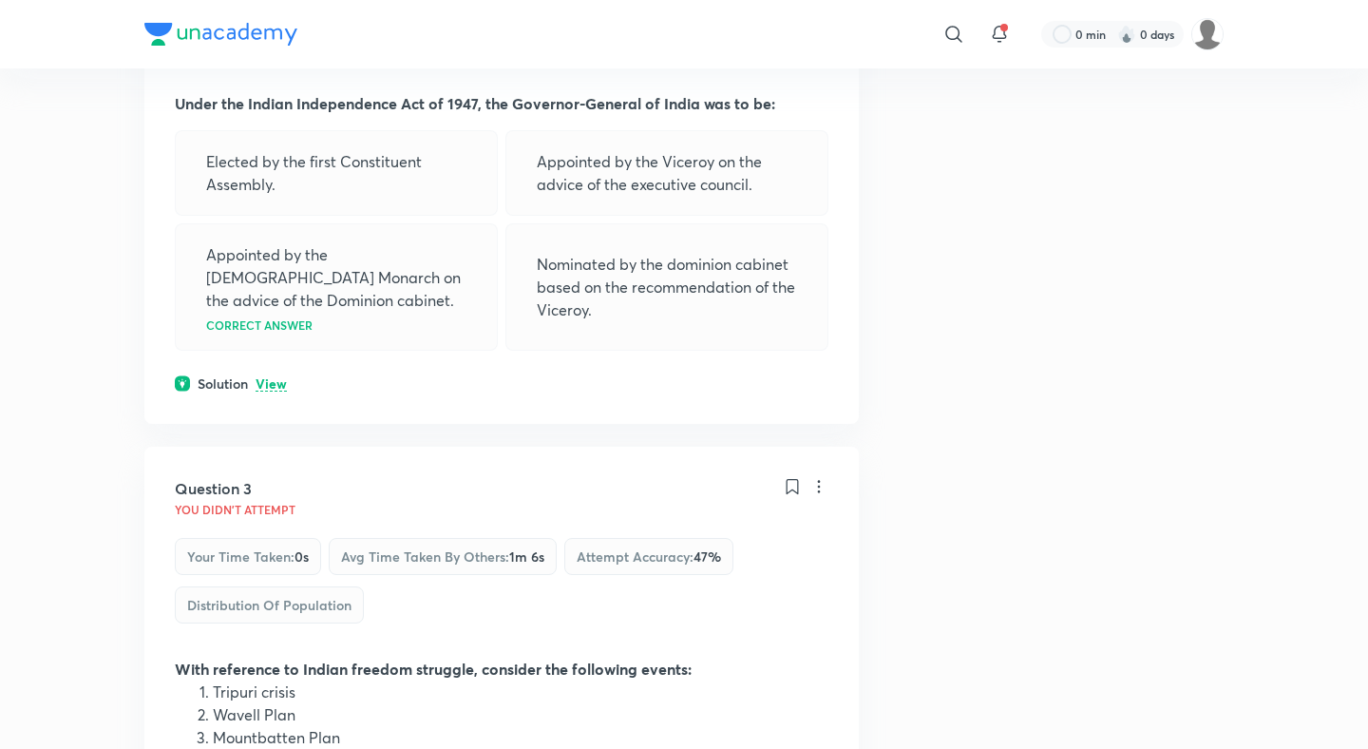
click at [274, 377] on p "View" at bounding box center [271, 384] width 31 height 14
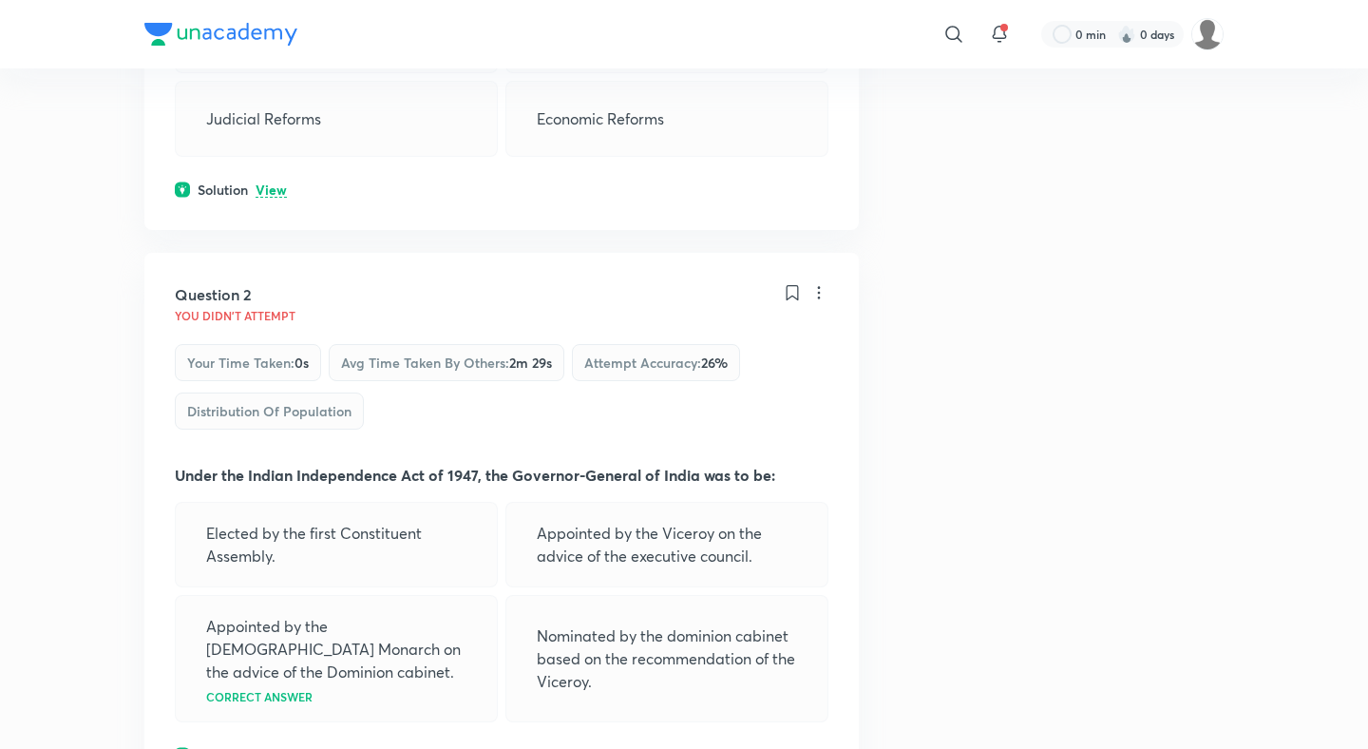
scroll to position [437, 0]
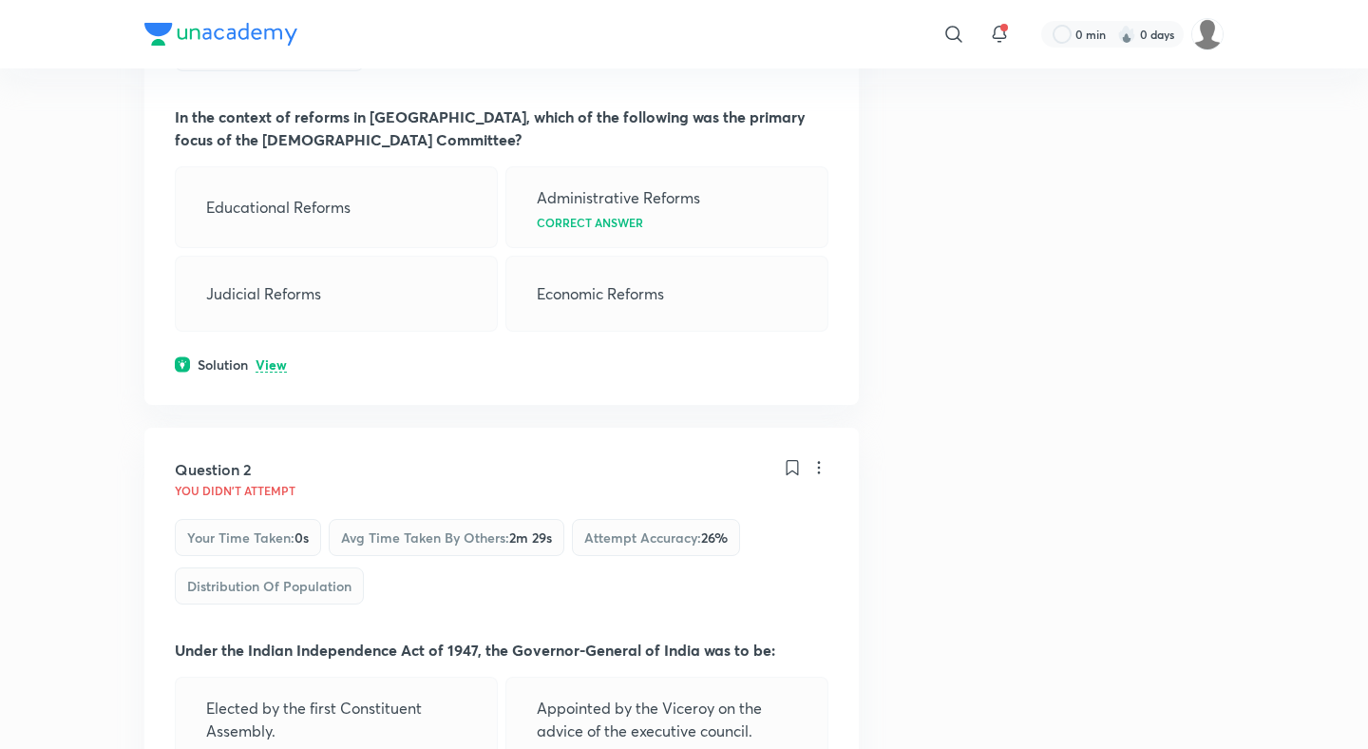
click at [274, 369] on p "View" at bounding box center [271, 365] width 31 height 14
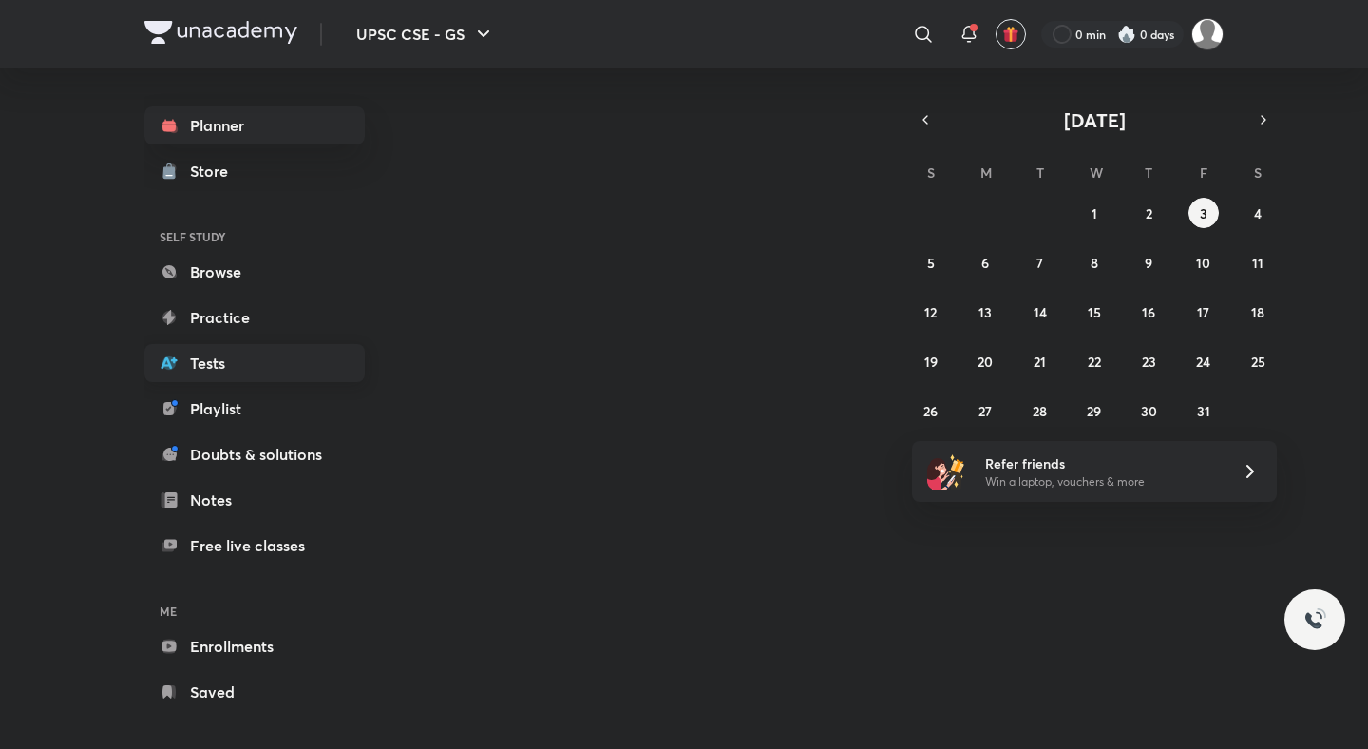
click at [178, 351] on link "Tests" at bounding box center [254, 363] width 220 height 38
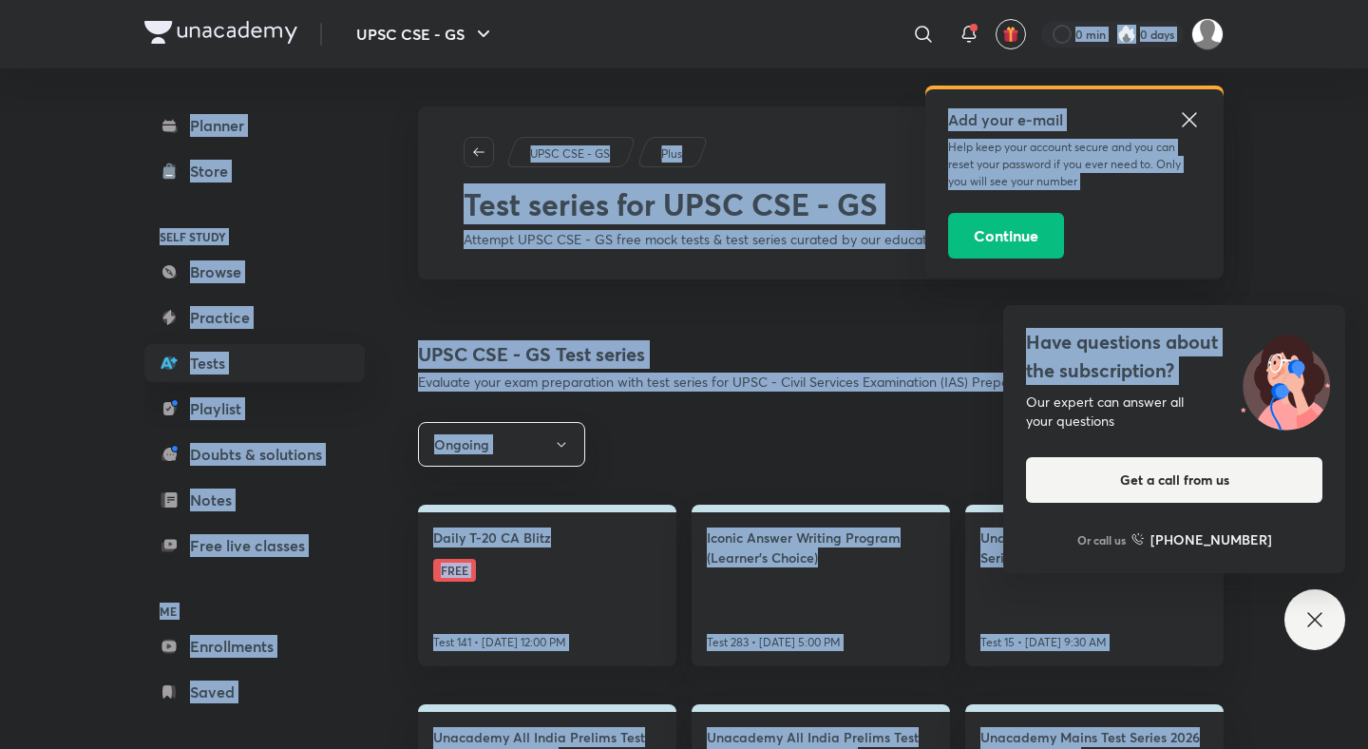
drag, startPoint x: 1003, startPoint y: 398, endPoint x: 892, endPoint y: -67, distance: 478.5
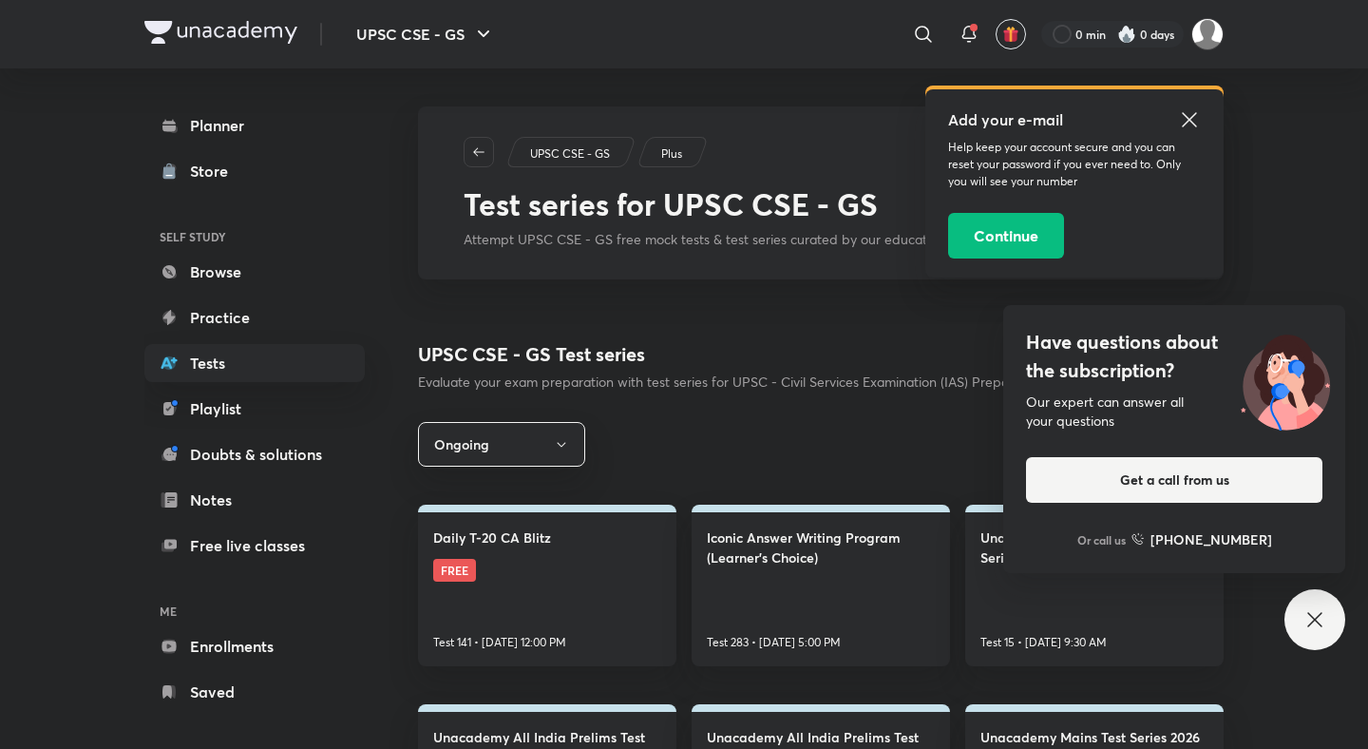
click at [1328, 626] on div "Have questions about the subscription? Our expert can answer all your questions…" at bounding box center [1314, 619] width 61 height 61
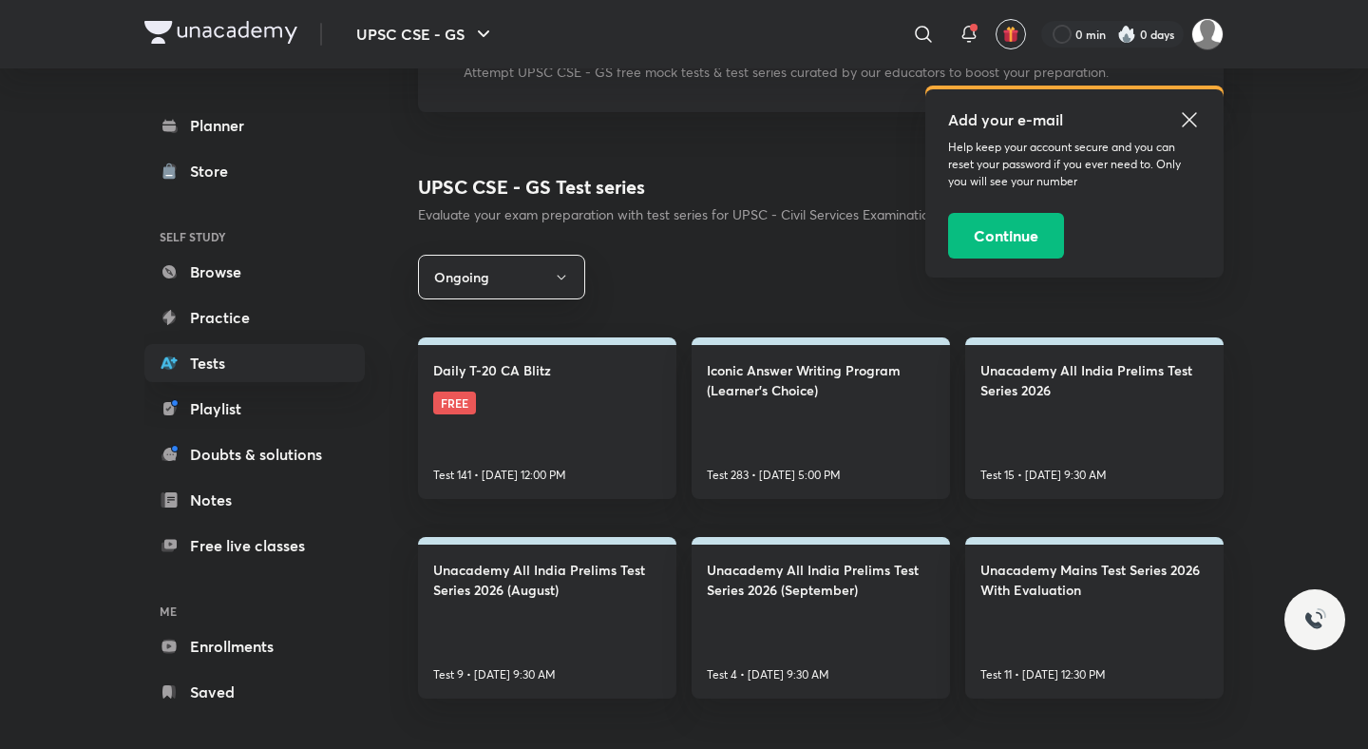
scroll to position [193, 0]
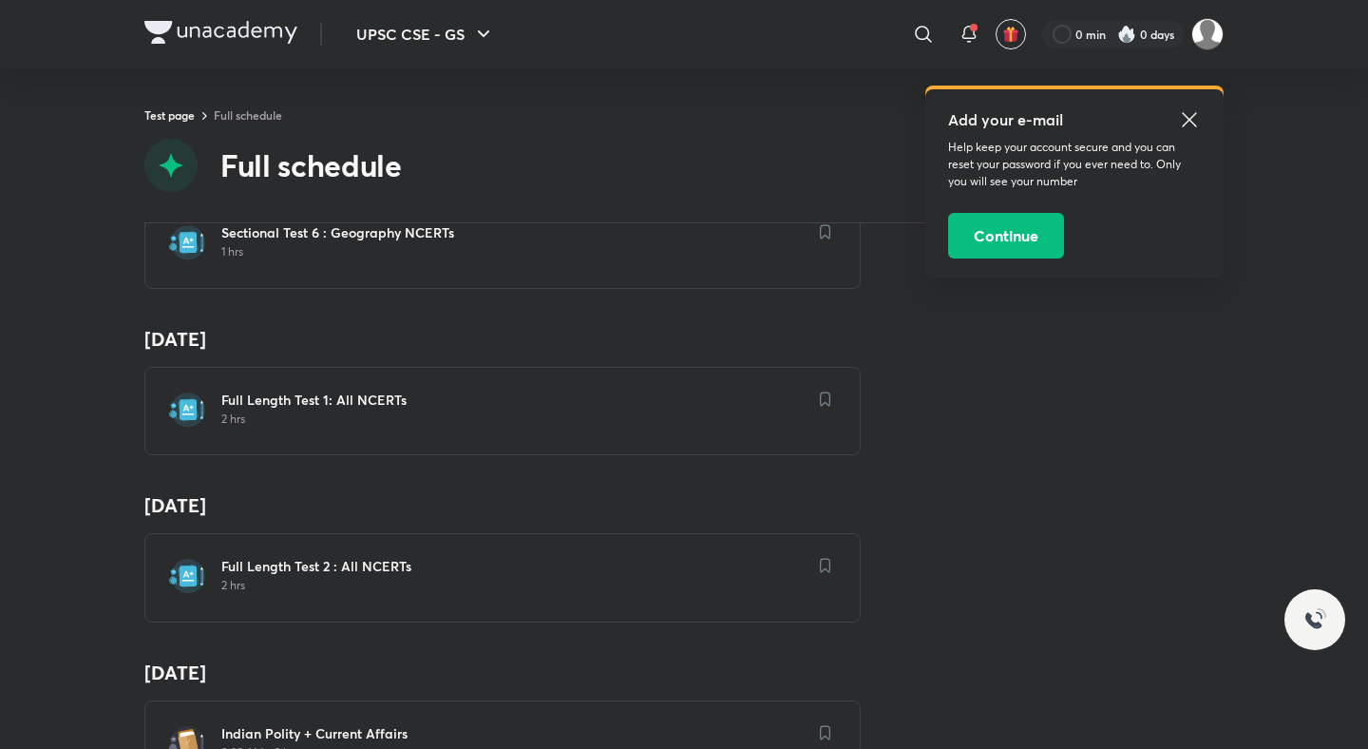
scroll to position [1095, 0]
click at [283, 560] on h6 "Full Length Test 2 : All NCERTs" at bounding box center [513, 564] width 585 height 19
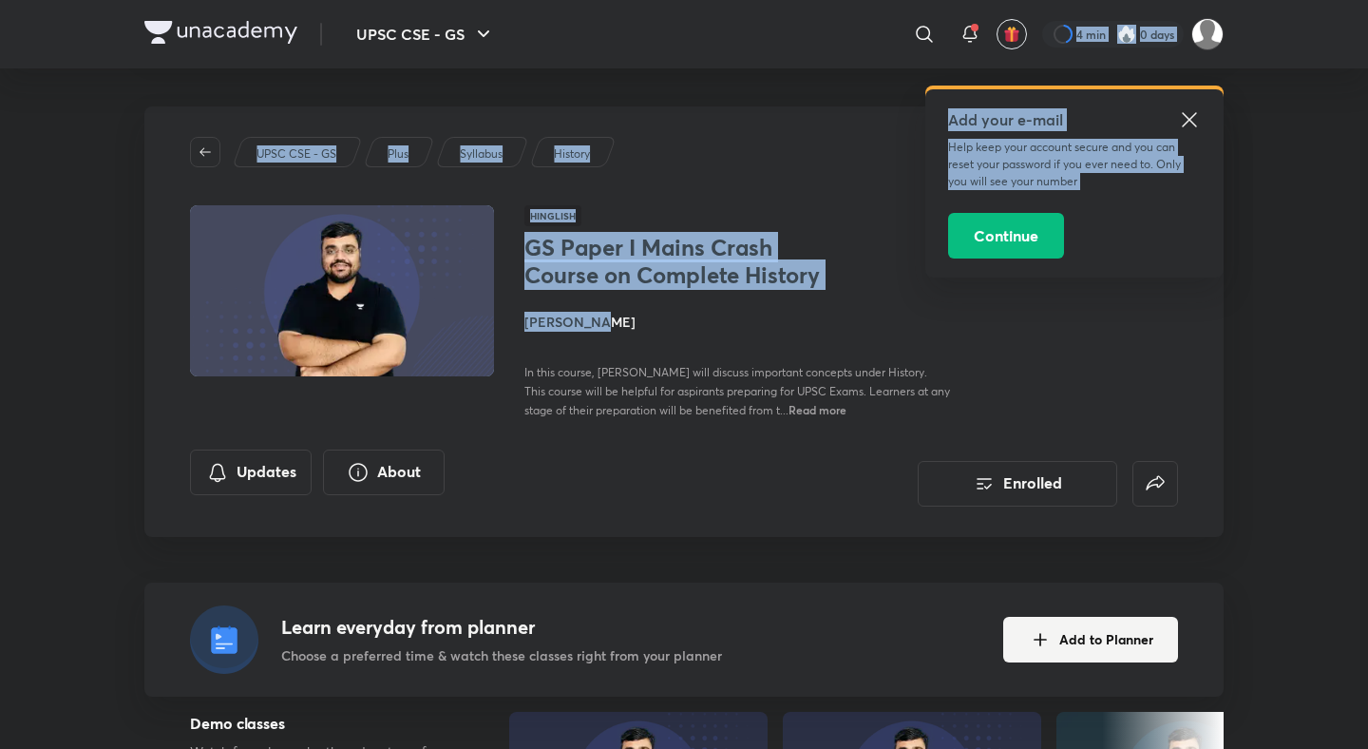
drag, startPoint x: 0, startPoint y: 0, endPoint x: 610, endPoint y: 256, distance: 661.6
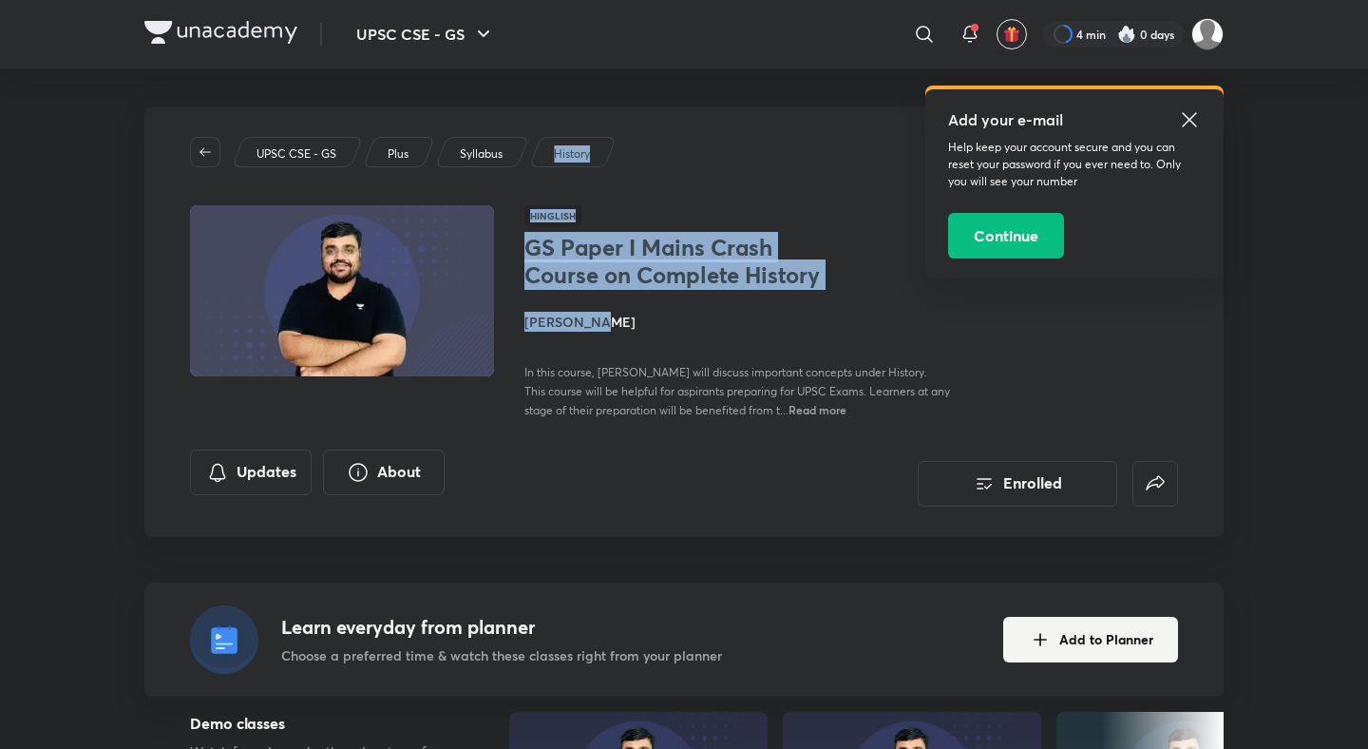
click at [633, 289] on h1 "GS Paper I Mains Crash Course on Complete History" at bounding box center [679, 261] width 311 height 55
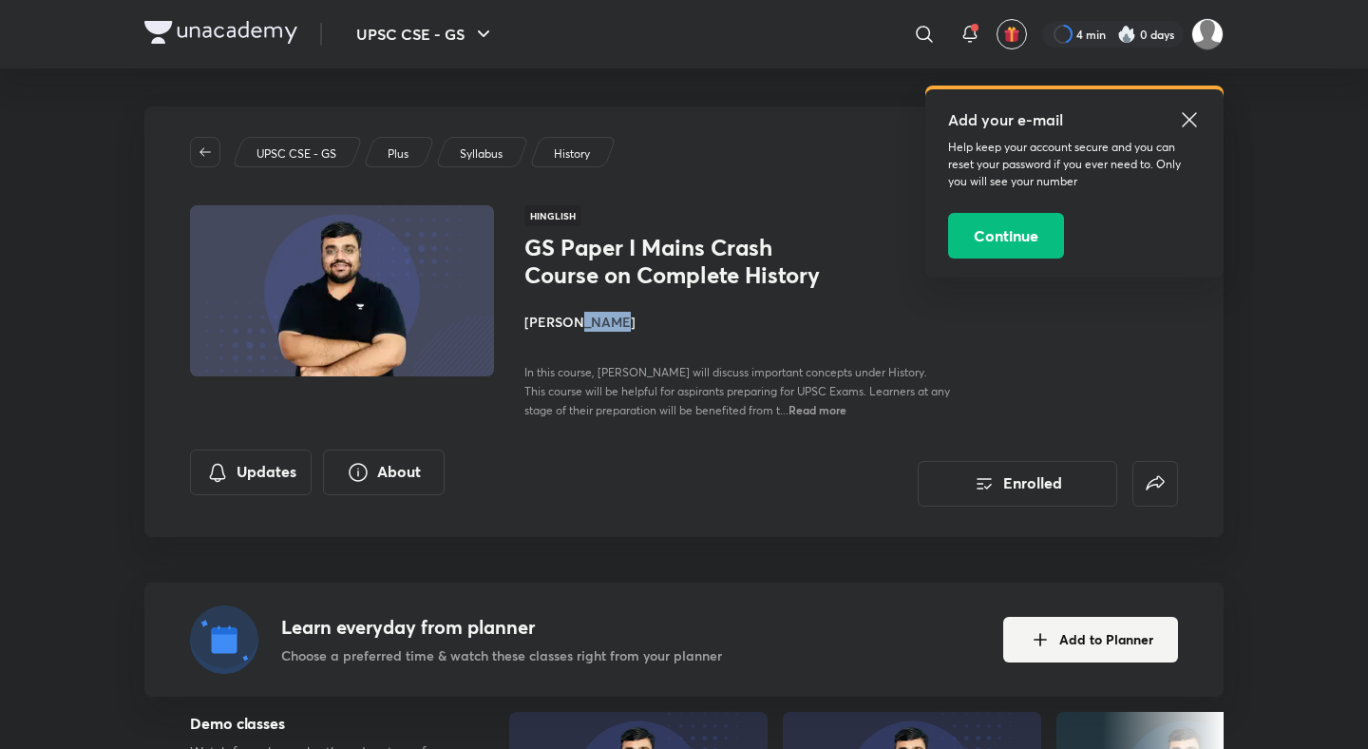
click at [555, 363] on div "In this course, Pratik Nayak will discuss important concepts under History. Thi…" at bounding box center [737, 390] width 426 height 57
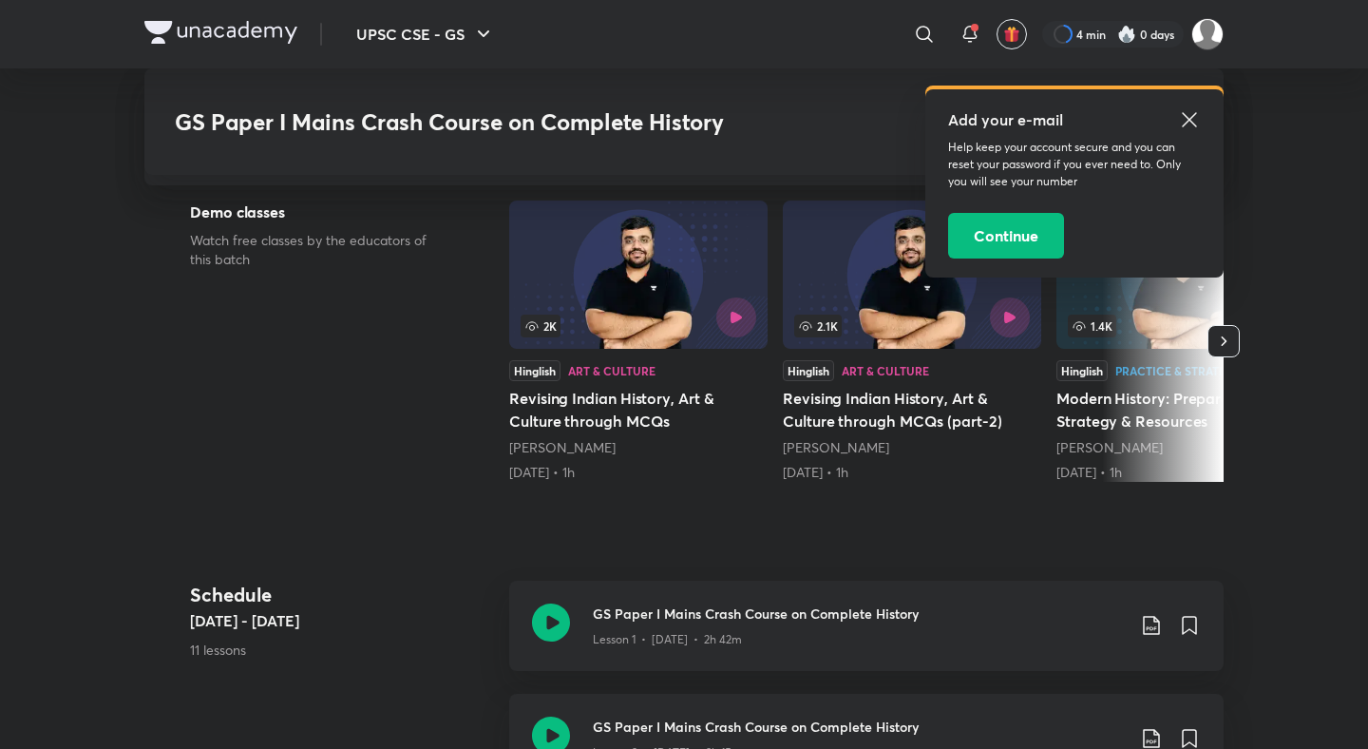
scroll to position [512, 0]
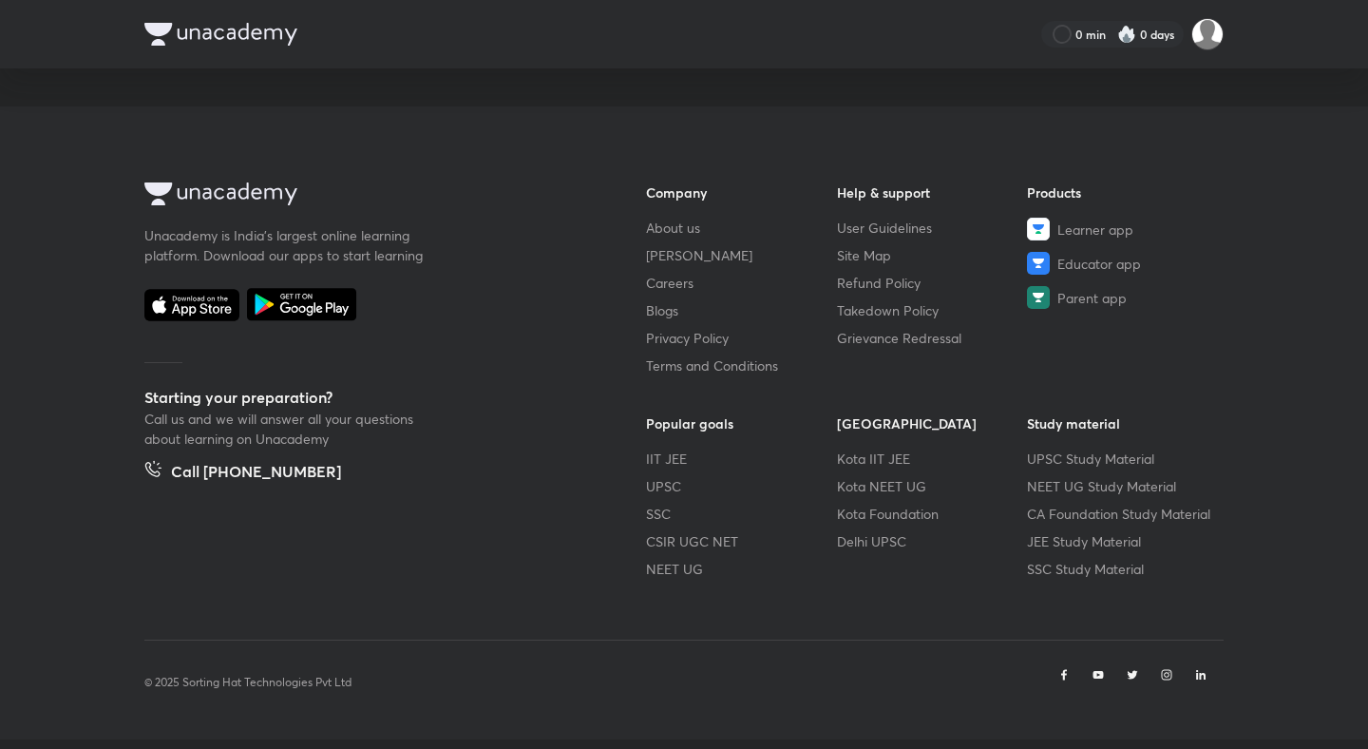
click at [272, 689] on p "© 2025 Sorting Hat Technologies Pvt Ltd" at bounding box center [247, 681] width 207 height 17
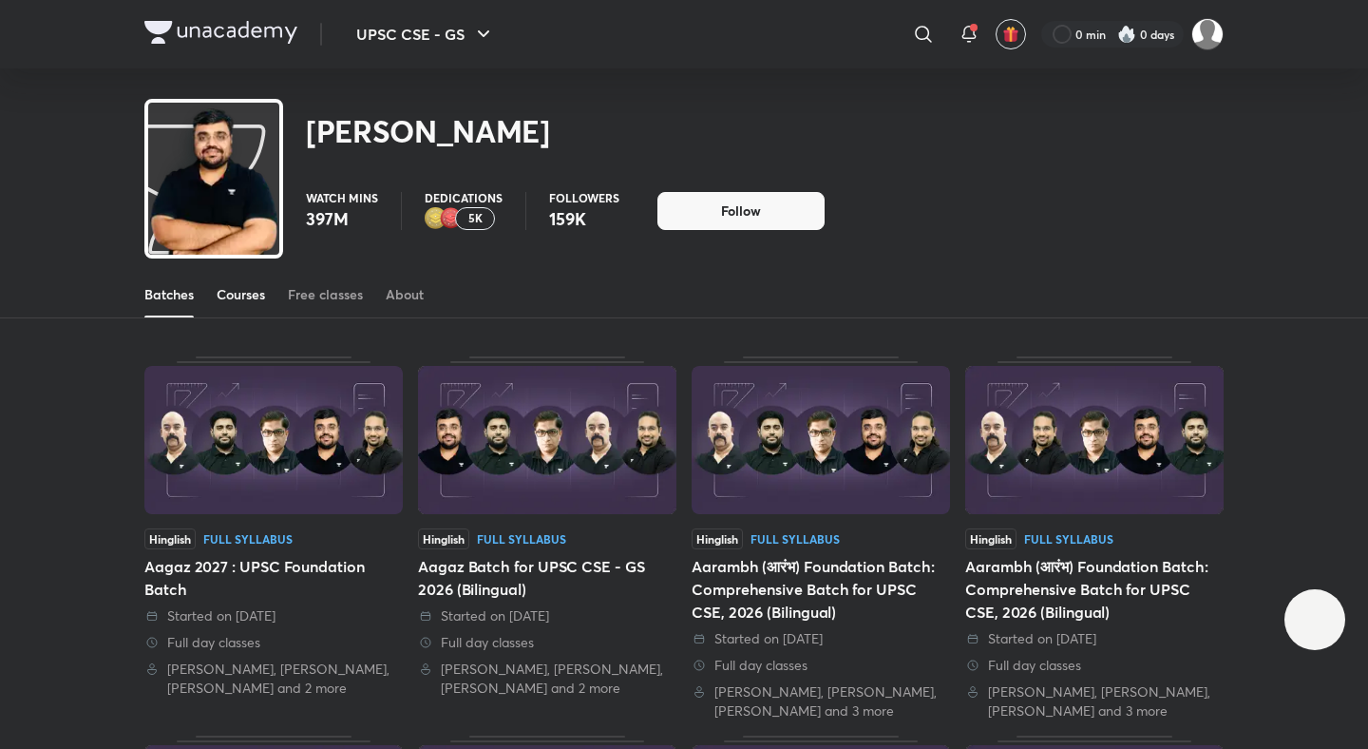
click at [250, 282] on link "Courses" at bounding box center [241, 295] width 48 height 46
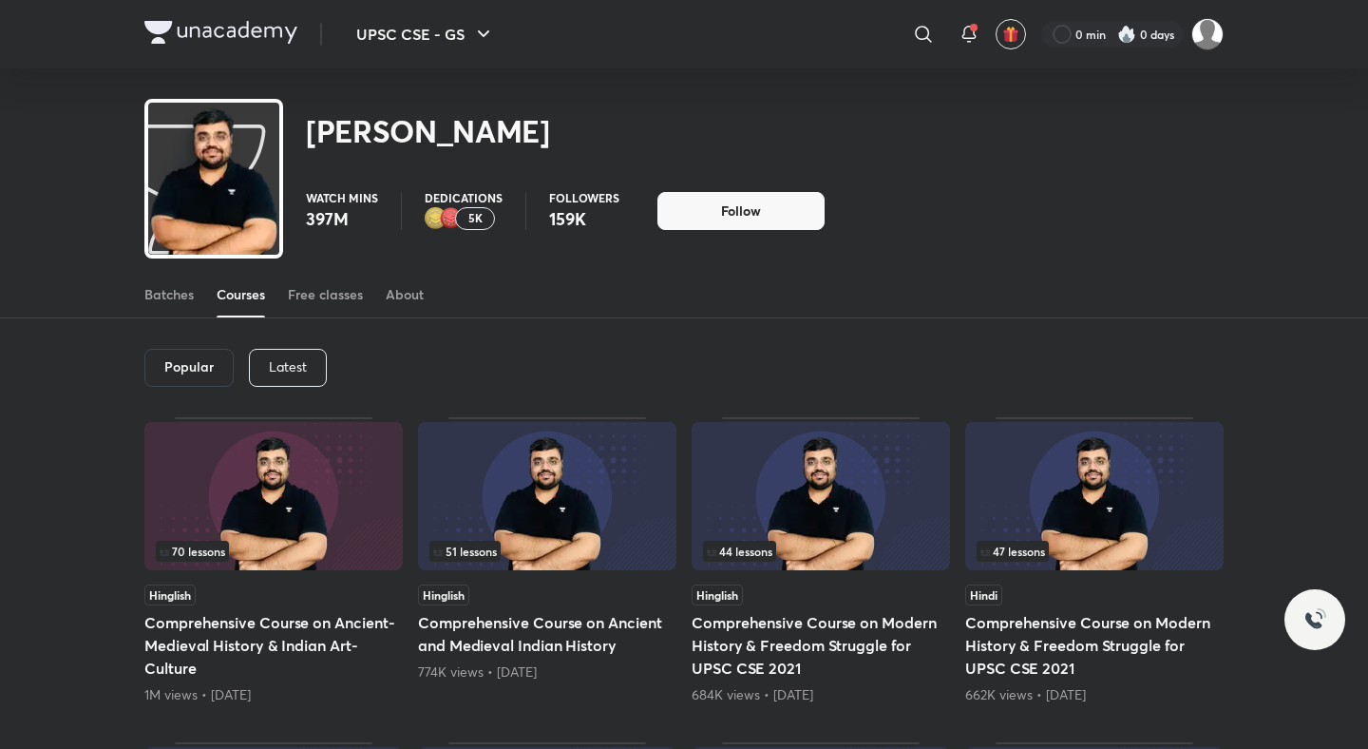
click at [288, 354] on div "Latest" at bounding box center [288, 368] width 78 height 38
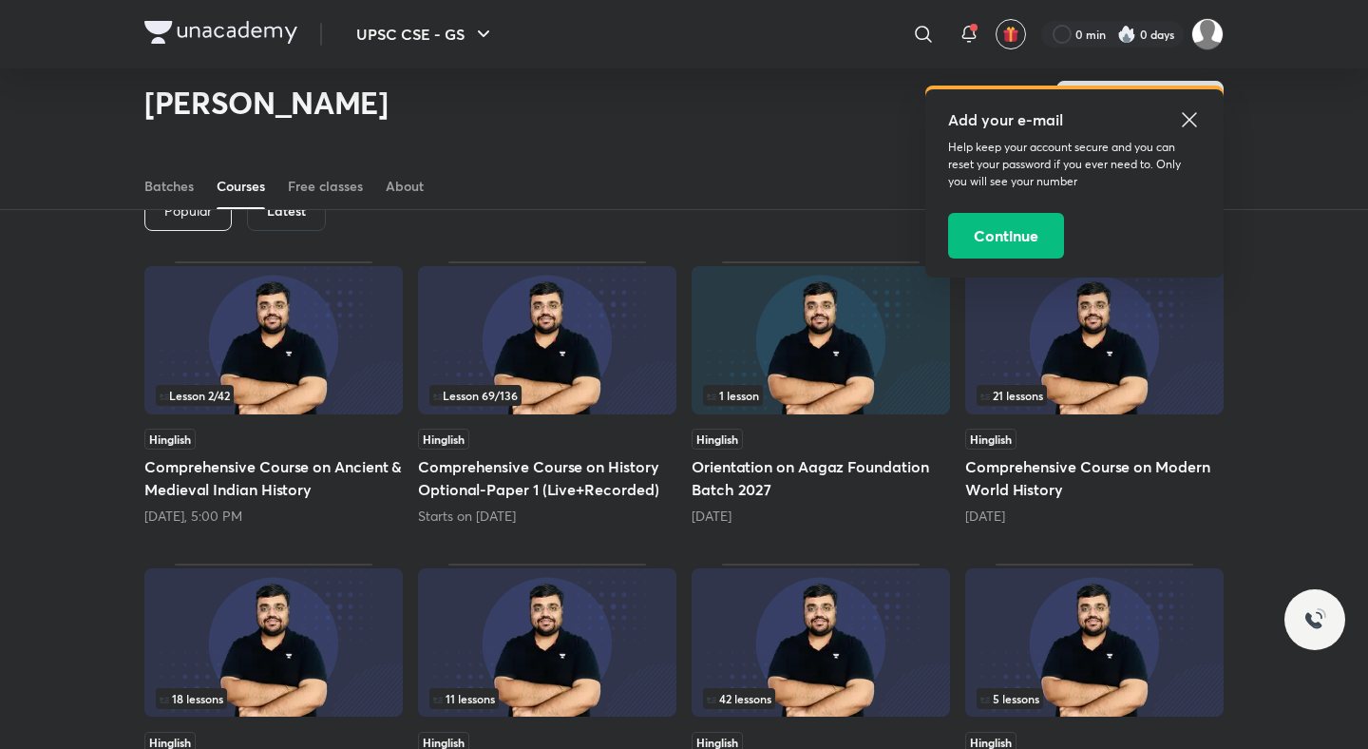
scroll to position [101, 0]
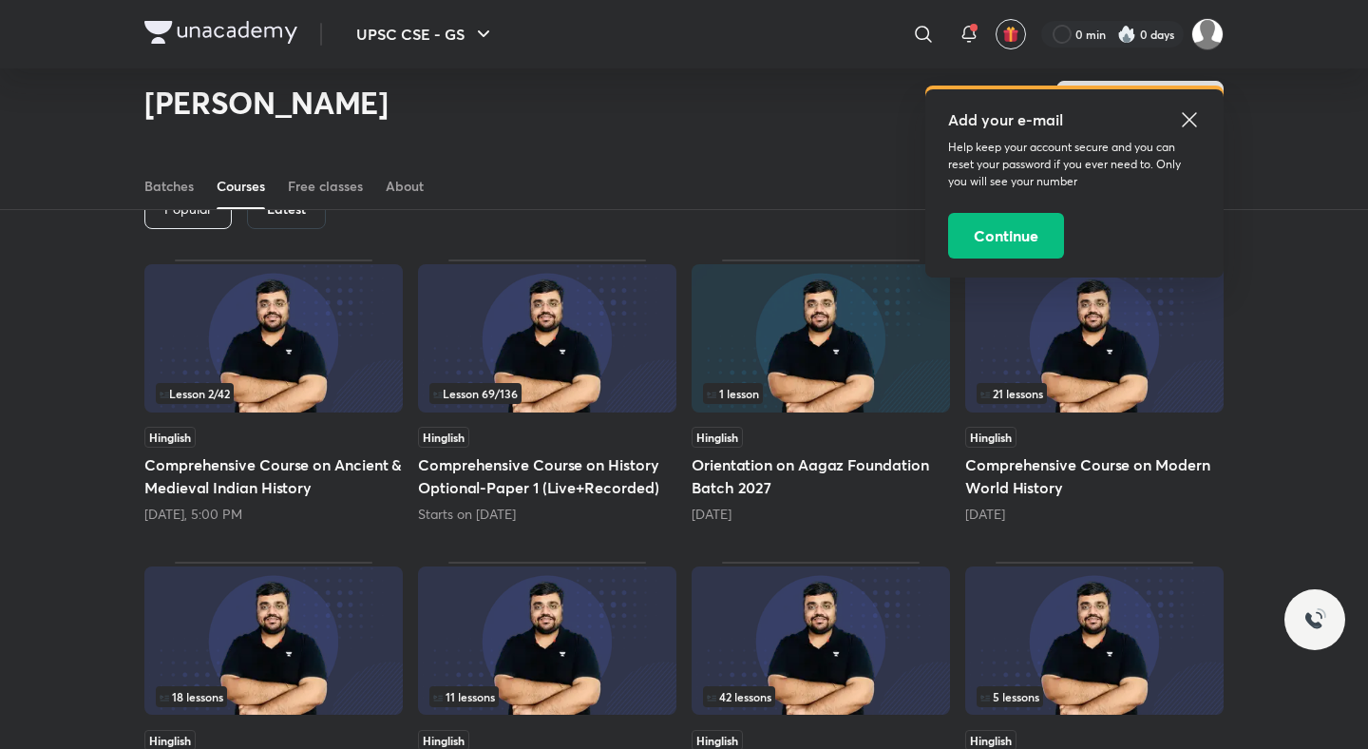
click at [1068, 462] on h5 "Comprehensive Course on Modern World History" at bounding box center [1094, 476] width 258 height 46
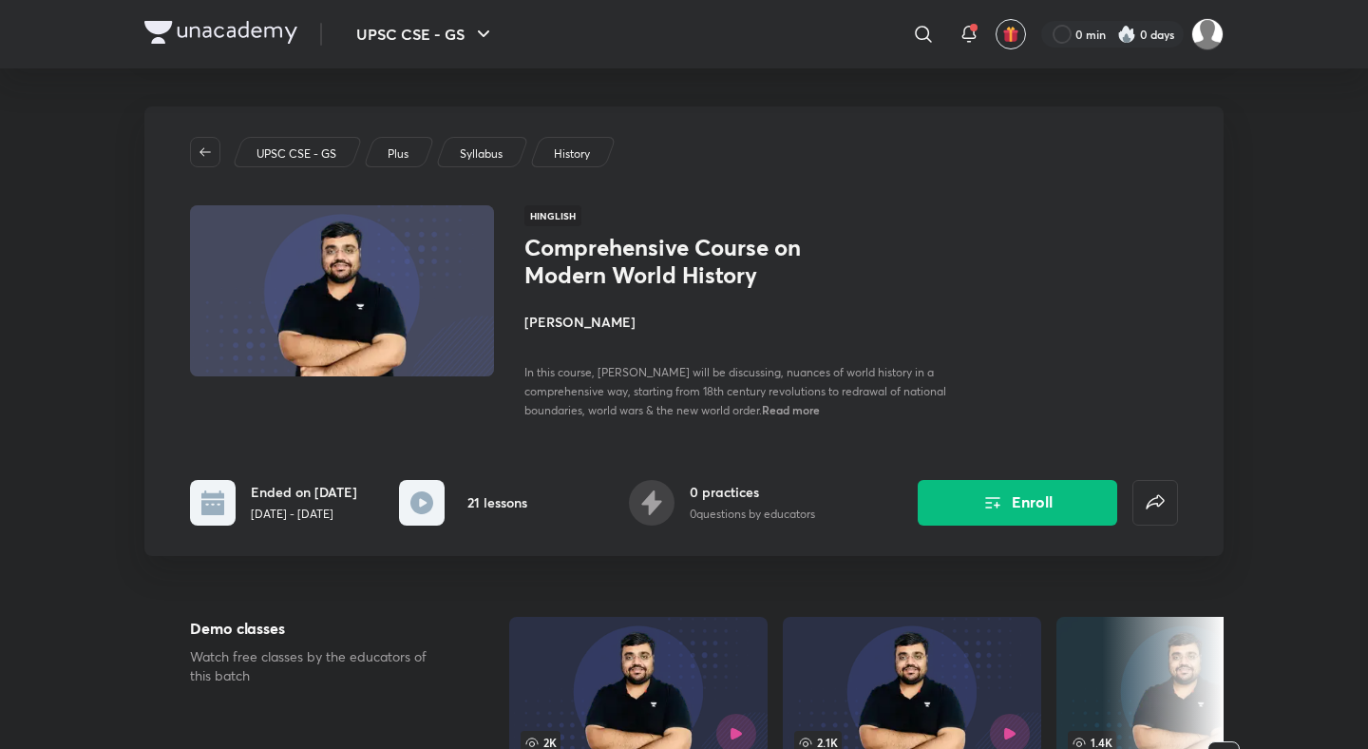
click at [1008, 544] on div "UPSC CSE - GS Plus Syllabus History Hinglish Comprehensive Course on Modern Wor…" at bounding box center [683, 330] width 1079 height 449
click at [1004, 523] on button "Enroll" at bounding box center [1017, 501] width 199 height 46
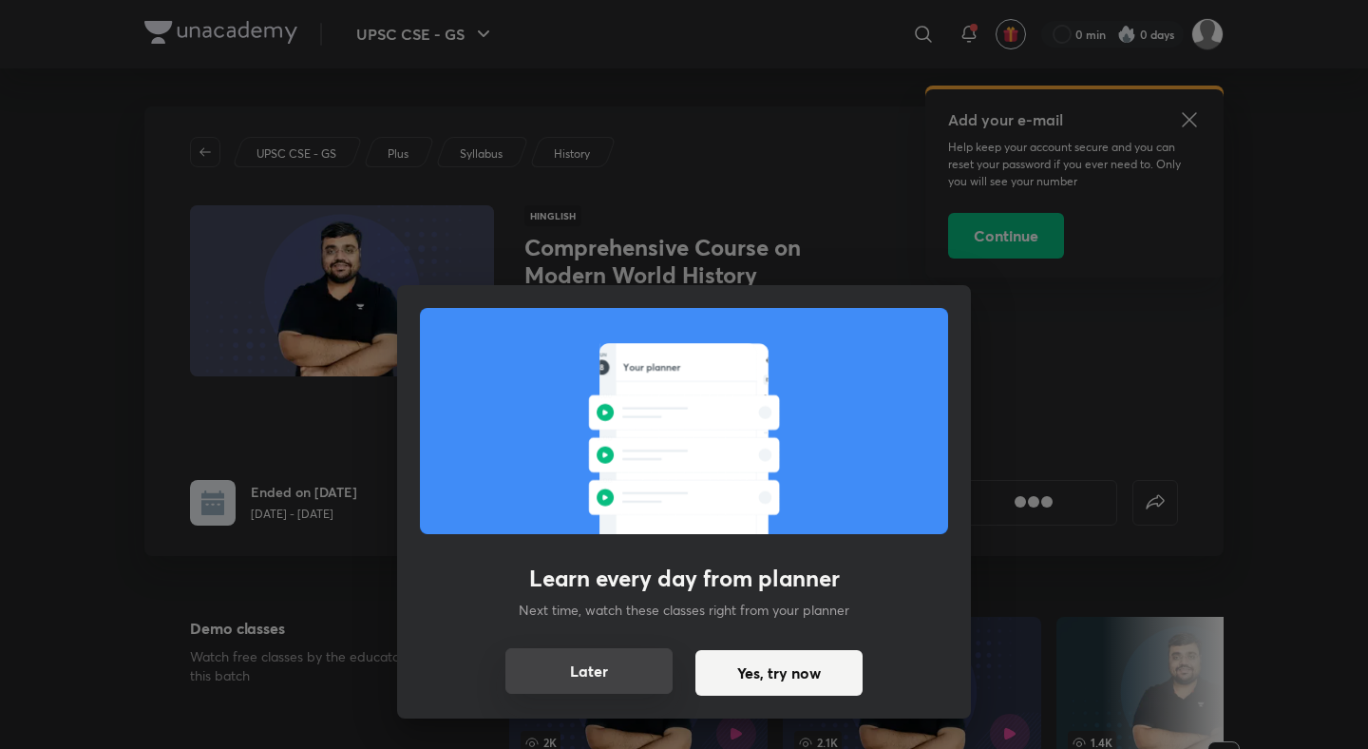
click at [635, 662] on button "Later" at bounding box center [588, 671] width 167 height 46
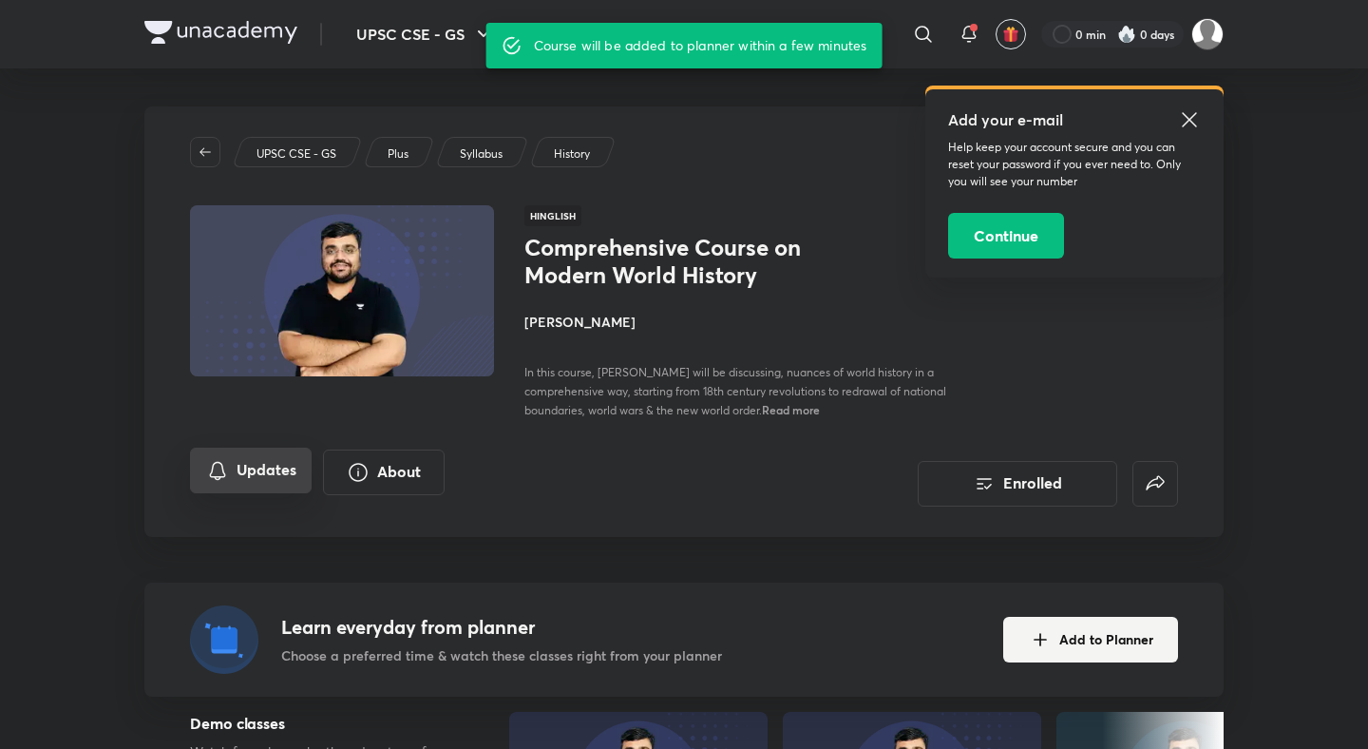
click at [249, 484] on button "Updates" at bounding box center [251, 470] width 122 height 46
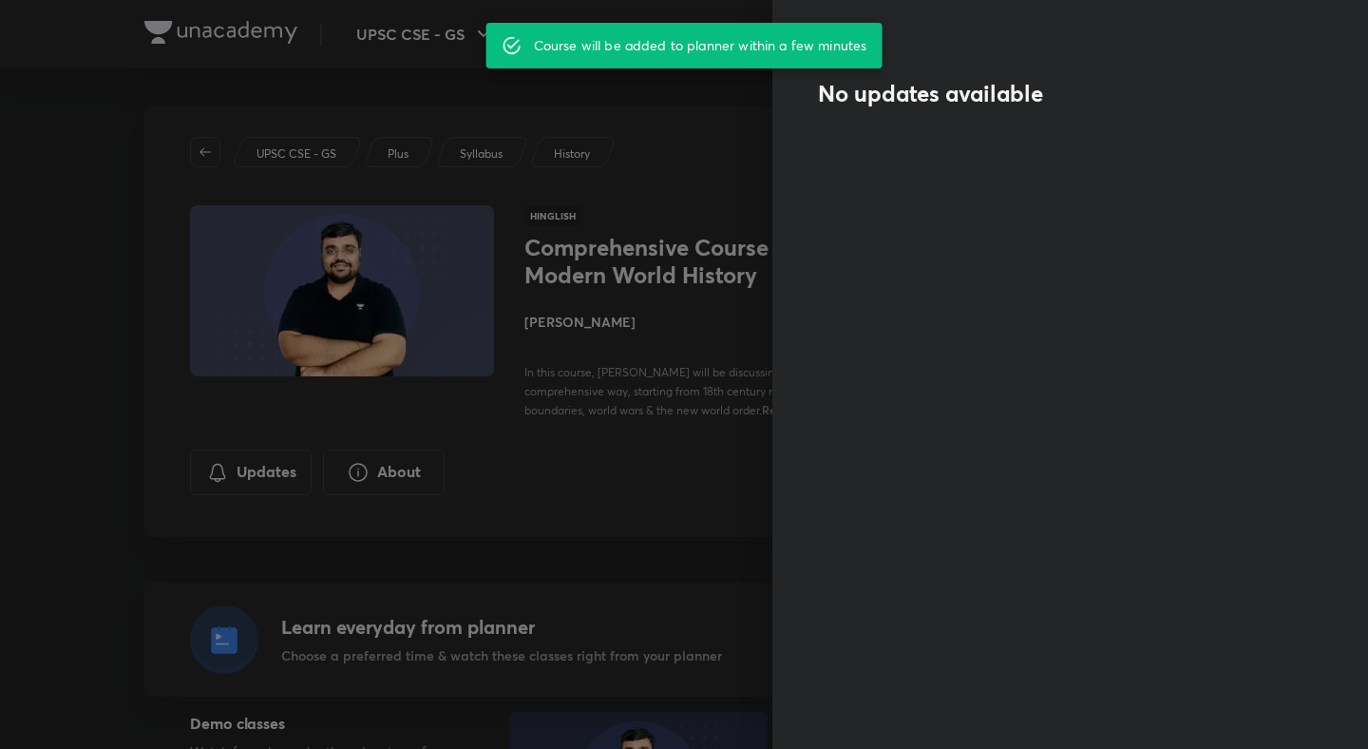
click at [733, 216] on div at bounding box center [684, 374] width 1368 height 749
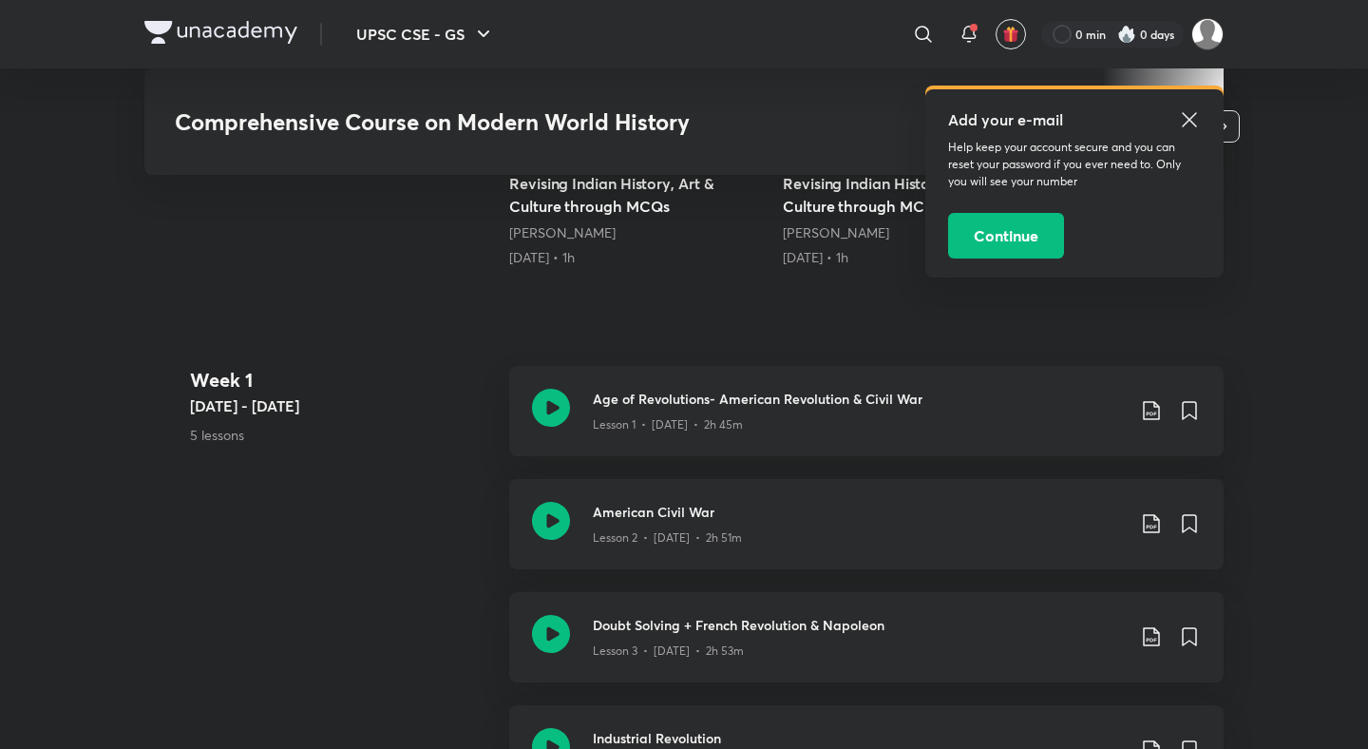
scroll to position [641, 0]
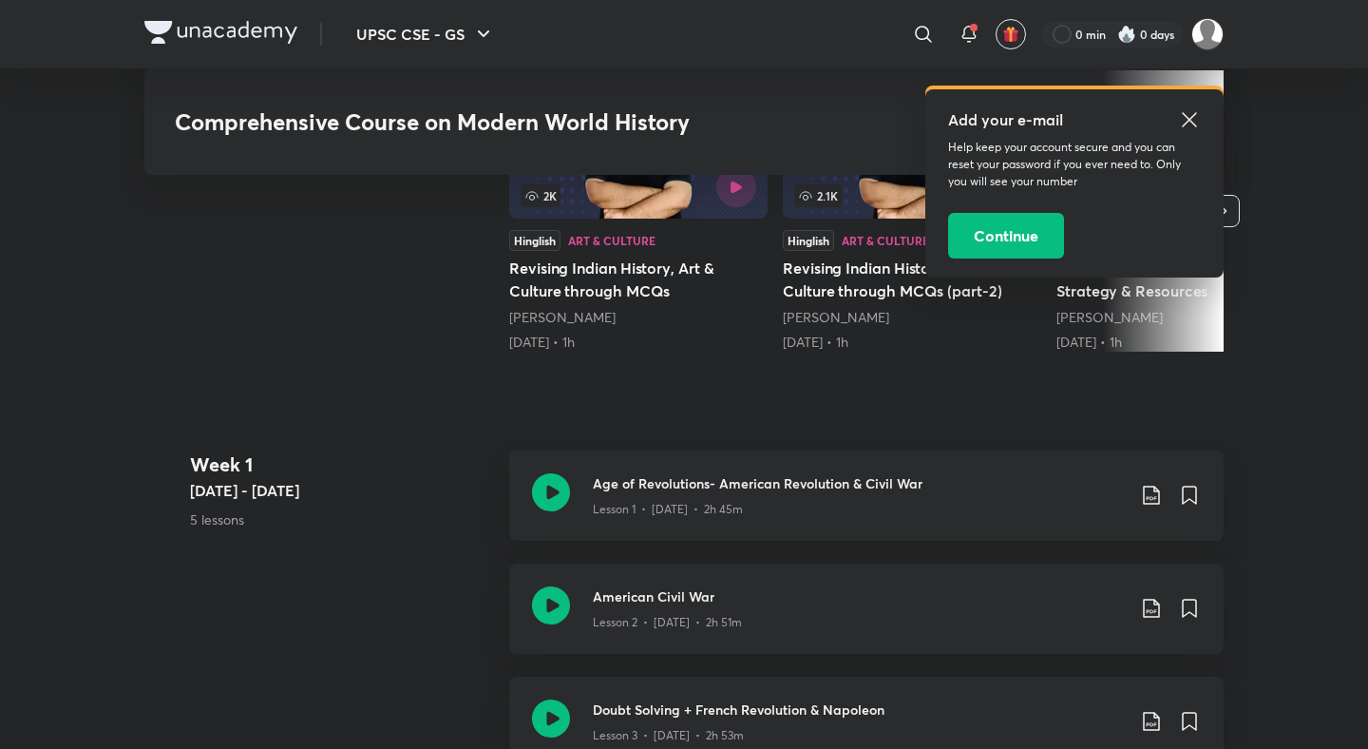
click at [1184, 117] on icon at bounding box center [1189, 119] width 23 height 23
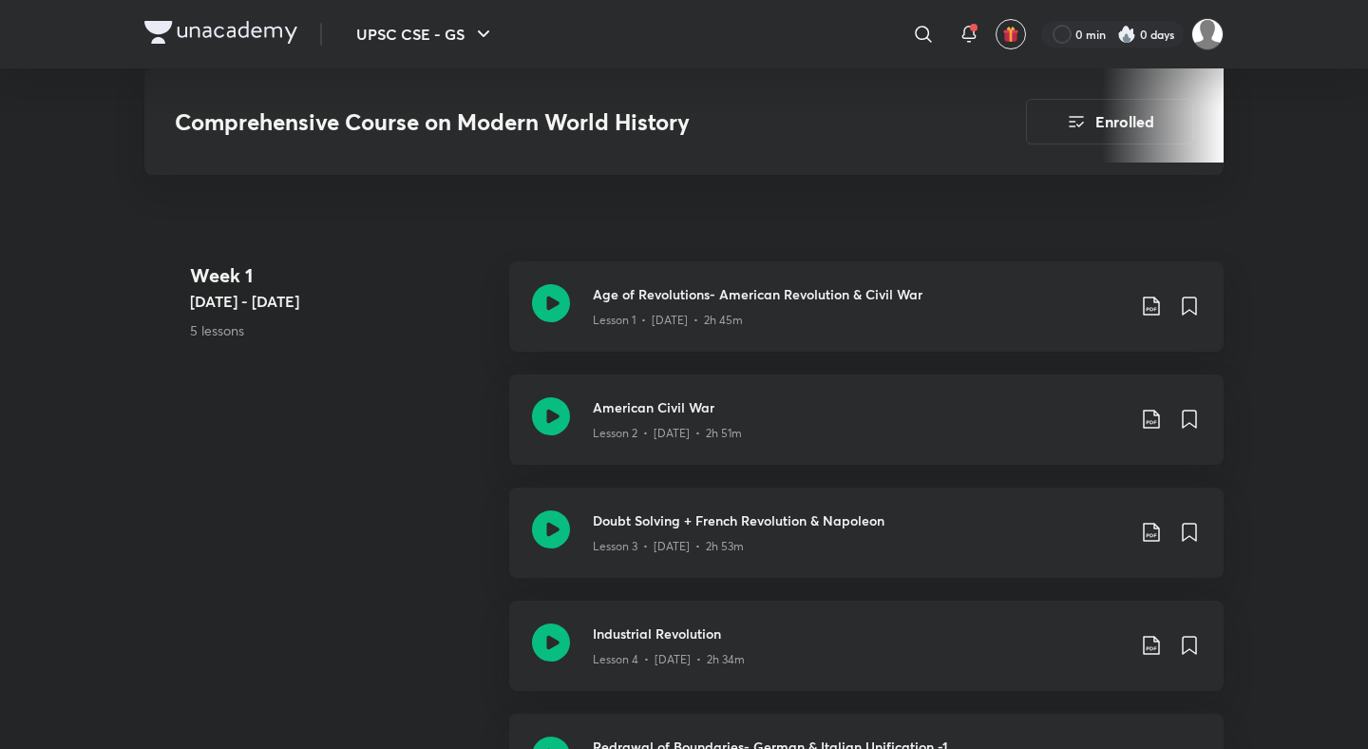
scroll to position [832, 0]
click at [1157, 301] on icon at bounding box center [1151, 304] width 23 height 23
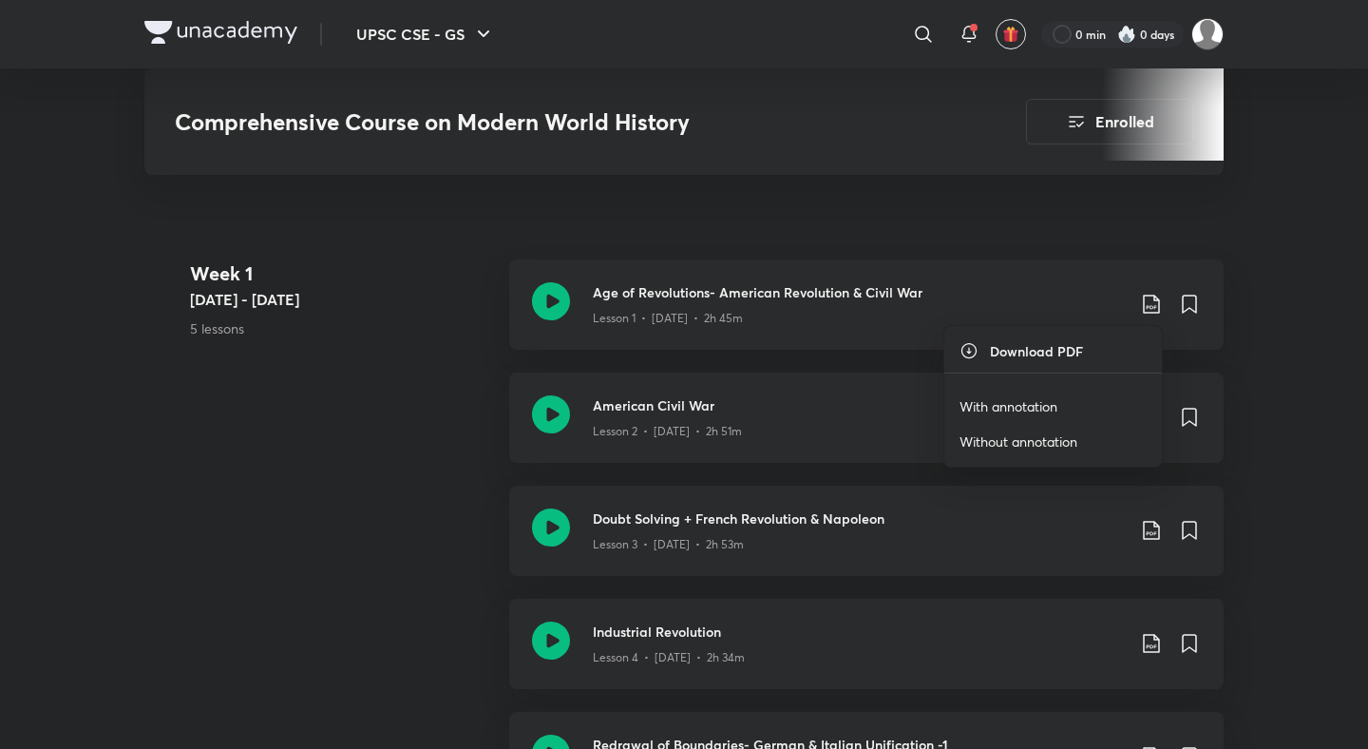
click at [1034, 400] on p "With annotation" at bounding box center [1008, 406] width 98 height 20
click at [1146, 413] on icon at bounding box center [1151, 417] width 23 height 23
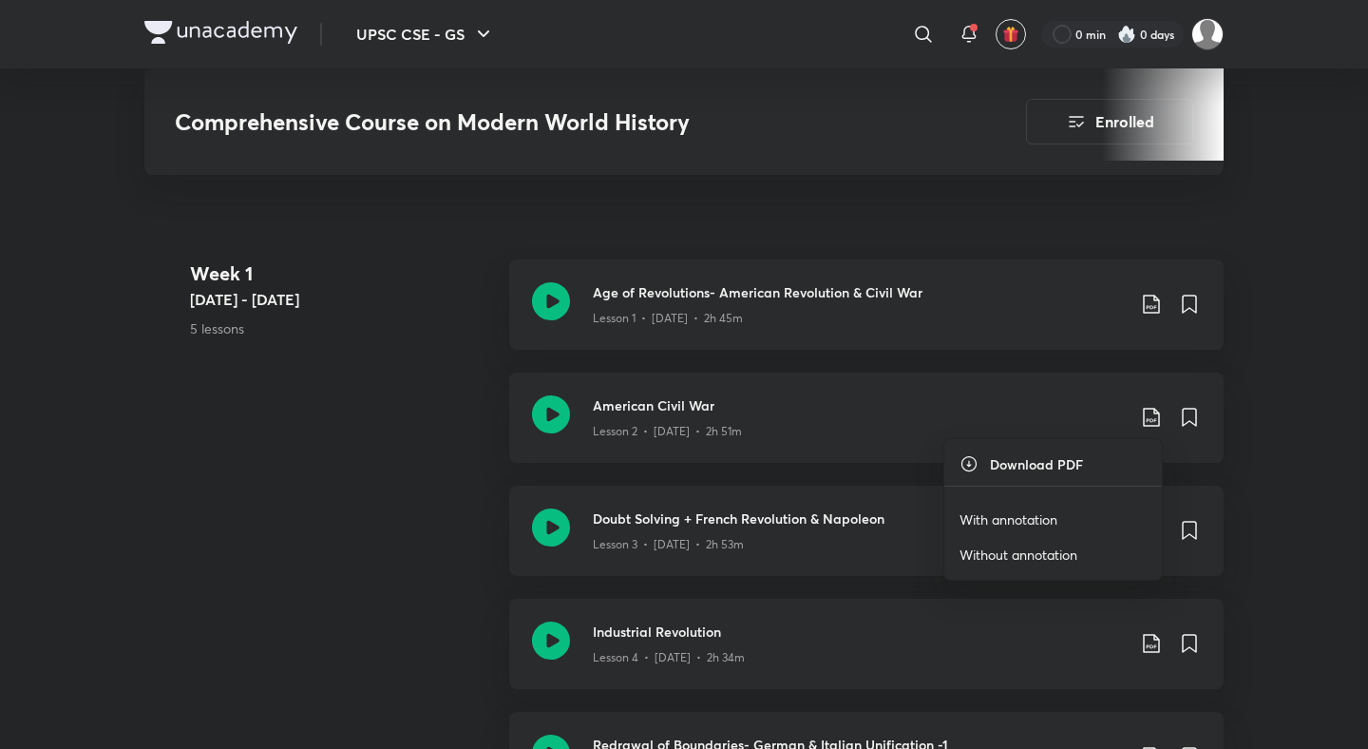
click at [1050, 516] on p "With annotation" at bounding box center [1008, 519] width 98 height 20
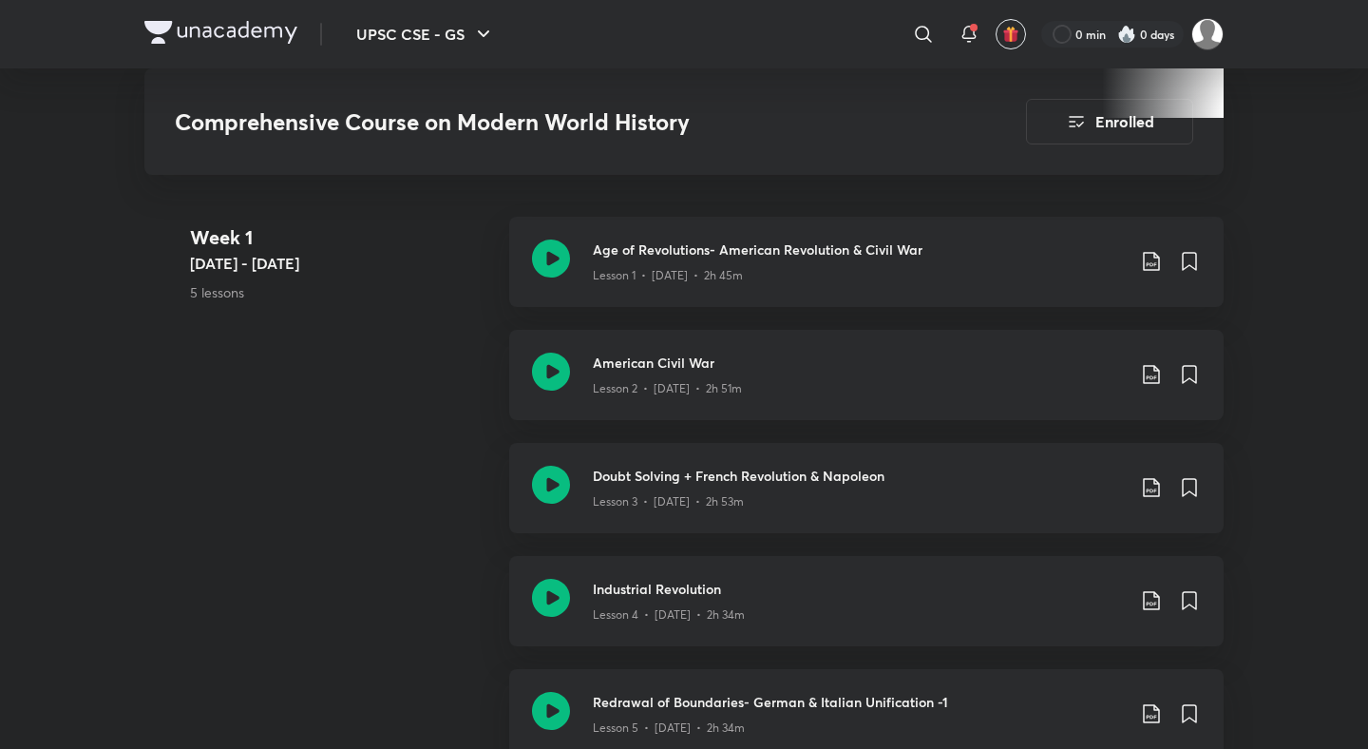
scroll to position [709, 0]
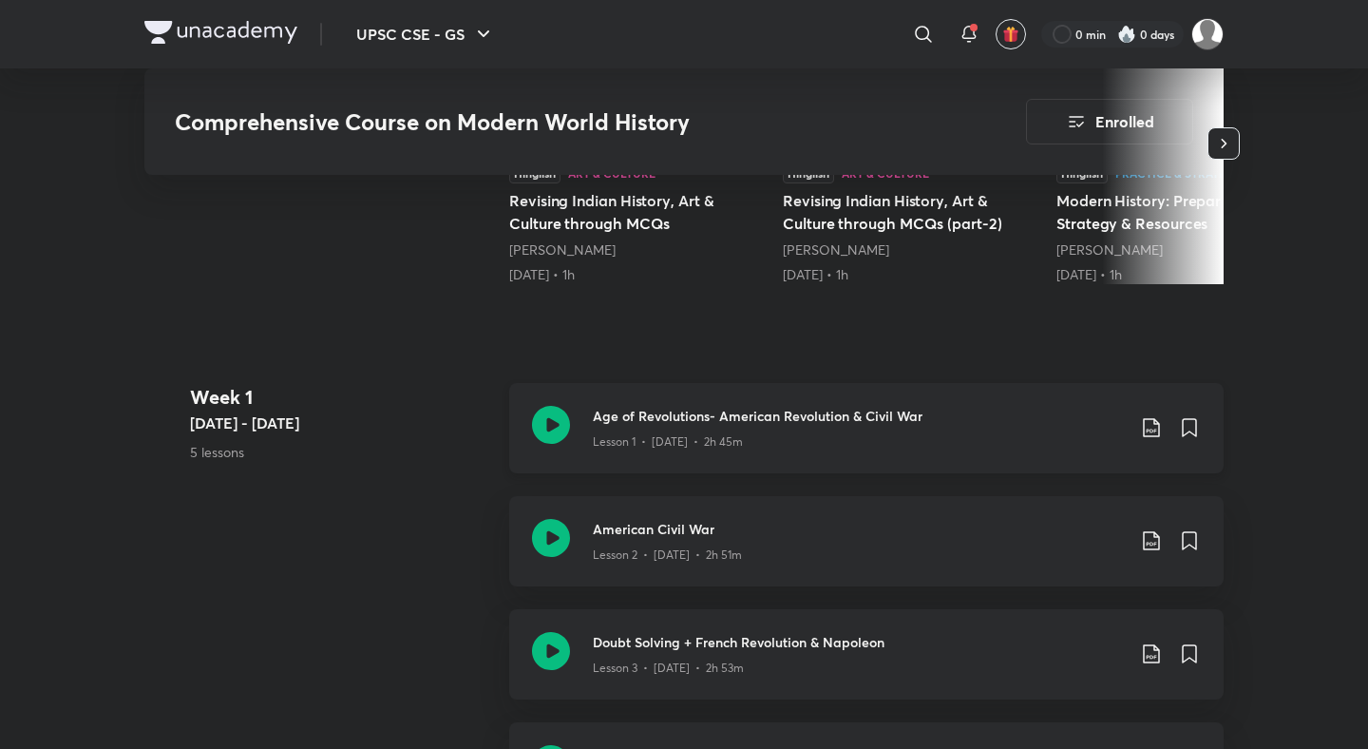
click at [1147, 428] on icon at bounding box center [1151, 427] width 16 height 19
click at [1049, 561] on p "Without annotation" at bounding box center [1018, 565] width 118 height 20
click at [1146, 543] on icon at bounding box center [1151, 540] width 16 height 19
click at [1054, 671] on p "Without annotation" at bounding box center [1018, 678] width 118 height 20
click at [1140, 658] on icon at bounding box center [1151, 653] width 23 height 23
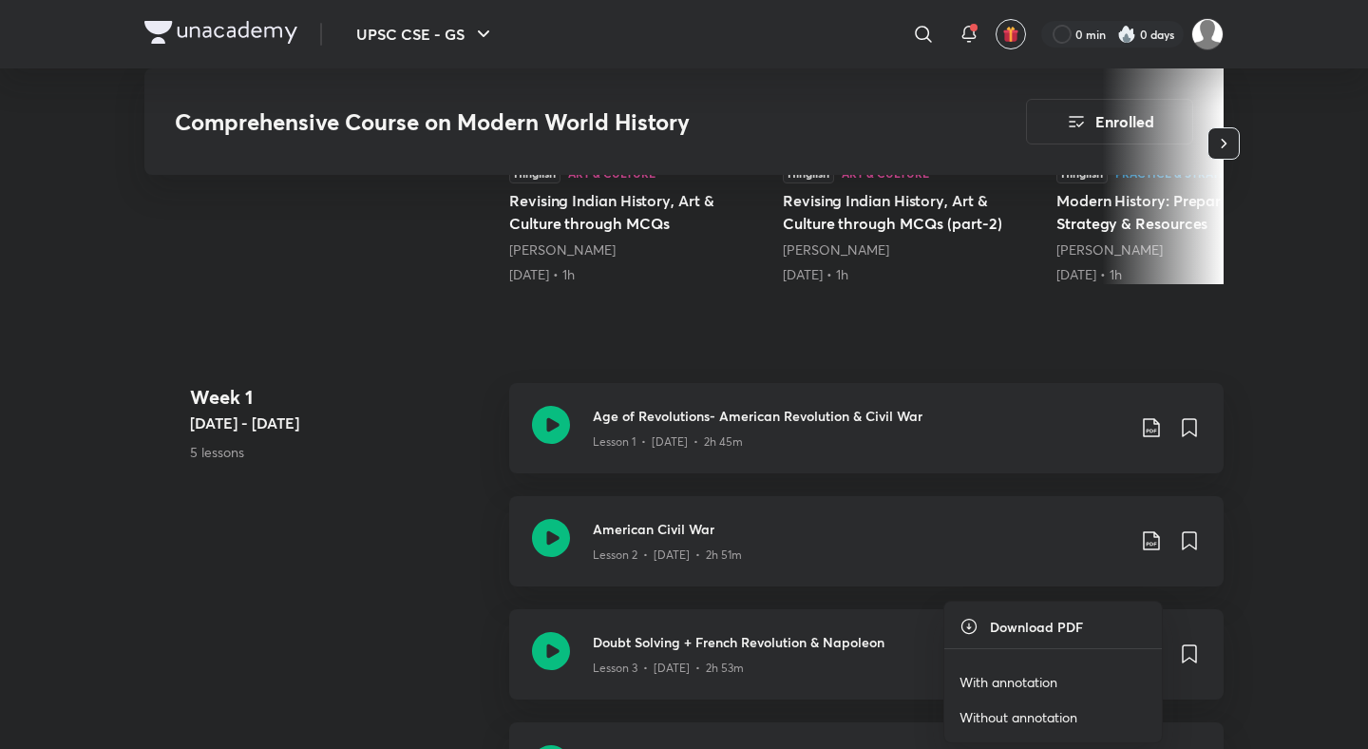
click at [1086, 712] on li "Without annotation" at bounding box center [1053, 716] width 218 height 35
click at [1072, 713] on p "Without annotation" at bounding box center [1018, 717] width 118 height 20
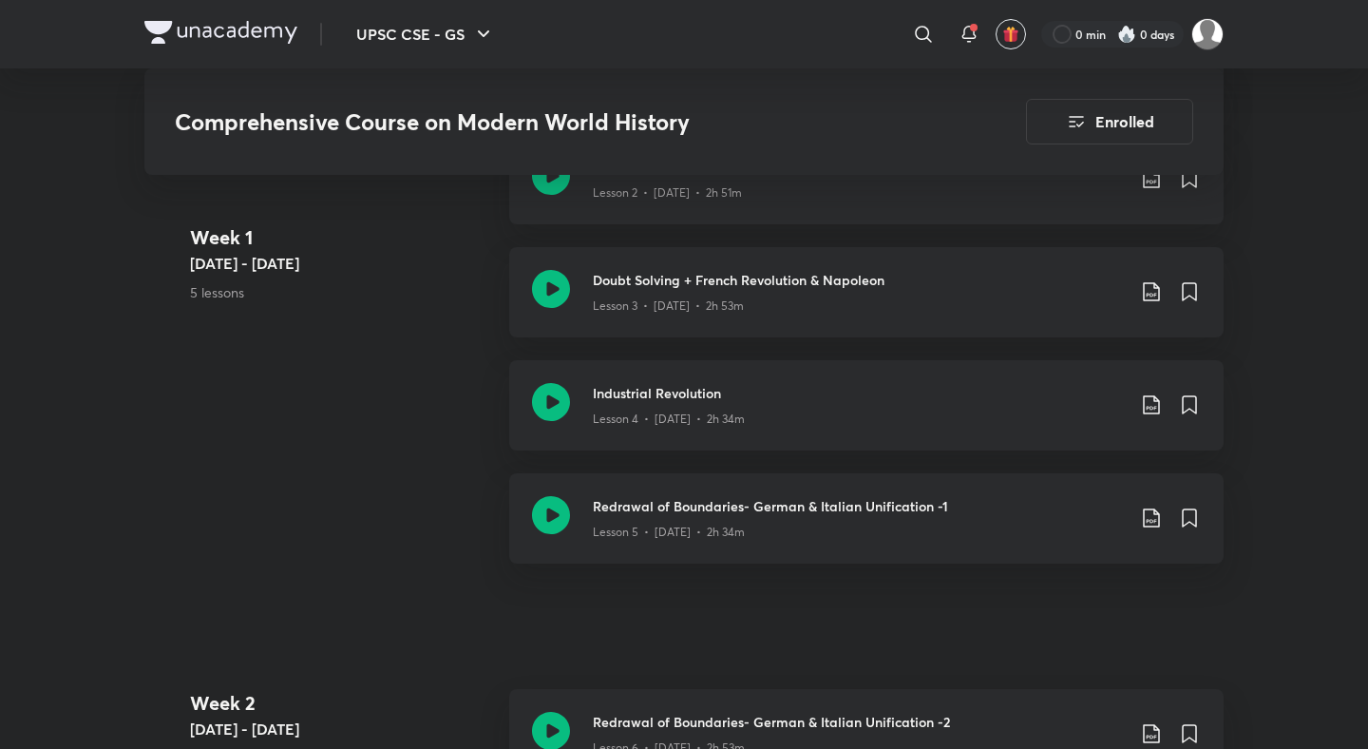
scroll to position [1100, 0]
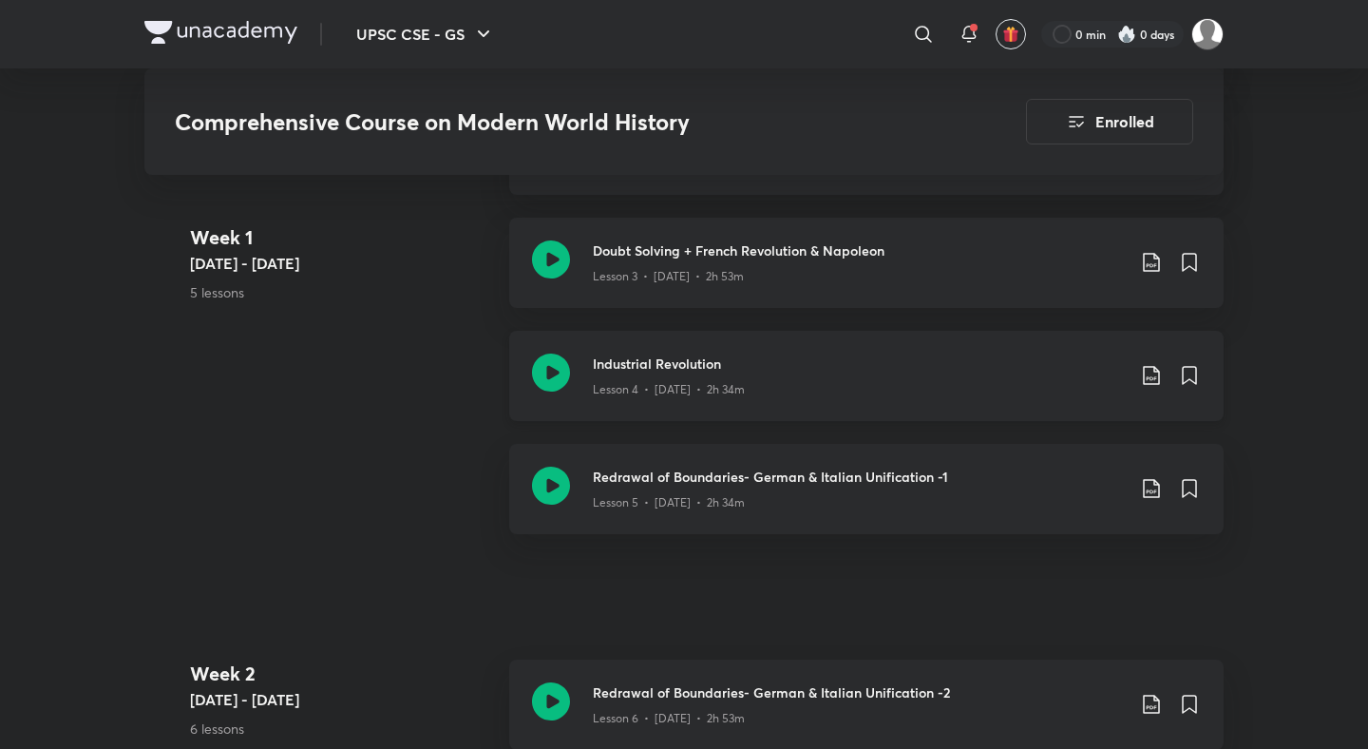
click at [1148, 370] on icon at bounding box center [1151, 375] width 23 height 23
click at [1003, 509] on p "Without annotation" at bounding box center [1018, 513] width 118 height 20
click at [1145, 494] on icon at bounding box center [1151, 488] width 23 height 23
click at [1040, 622] on p "Without annotation" at bounding box center [1018, 626] width 118 height 20
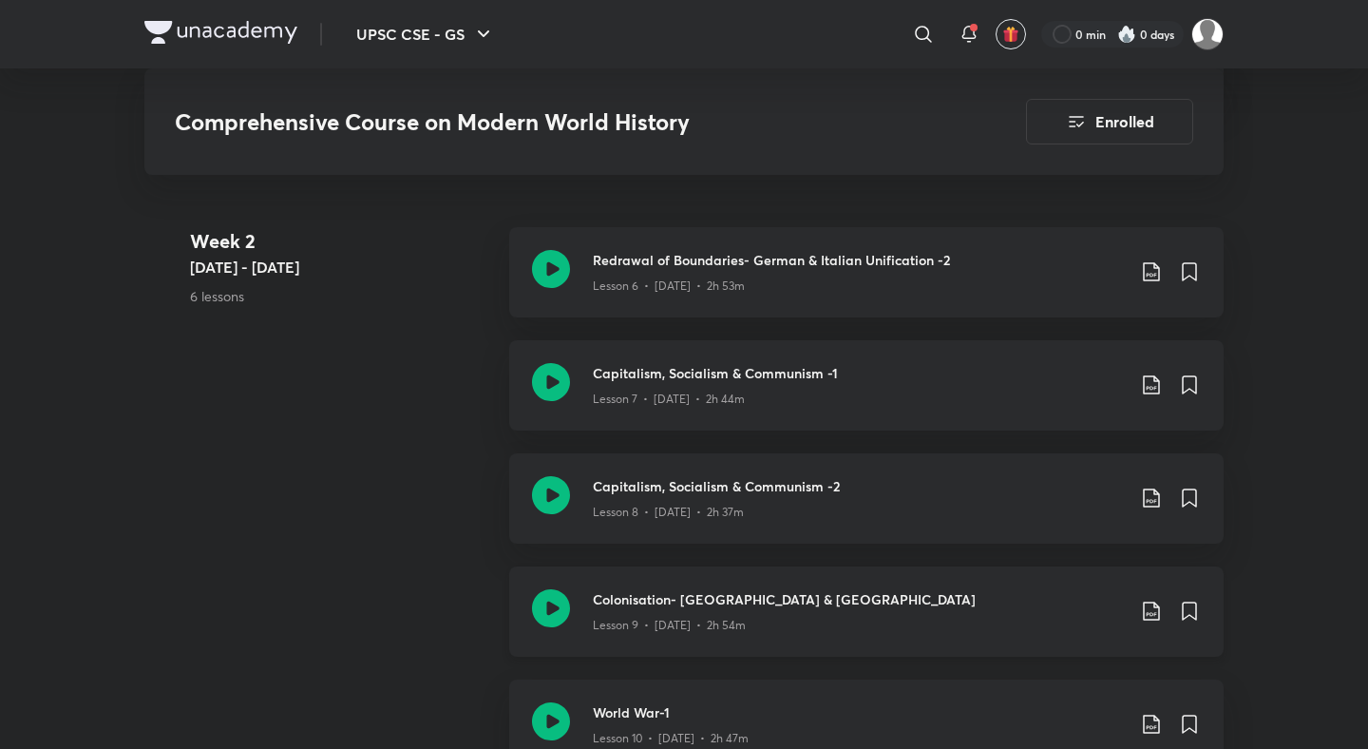
scroll to position [1495, 0]
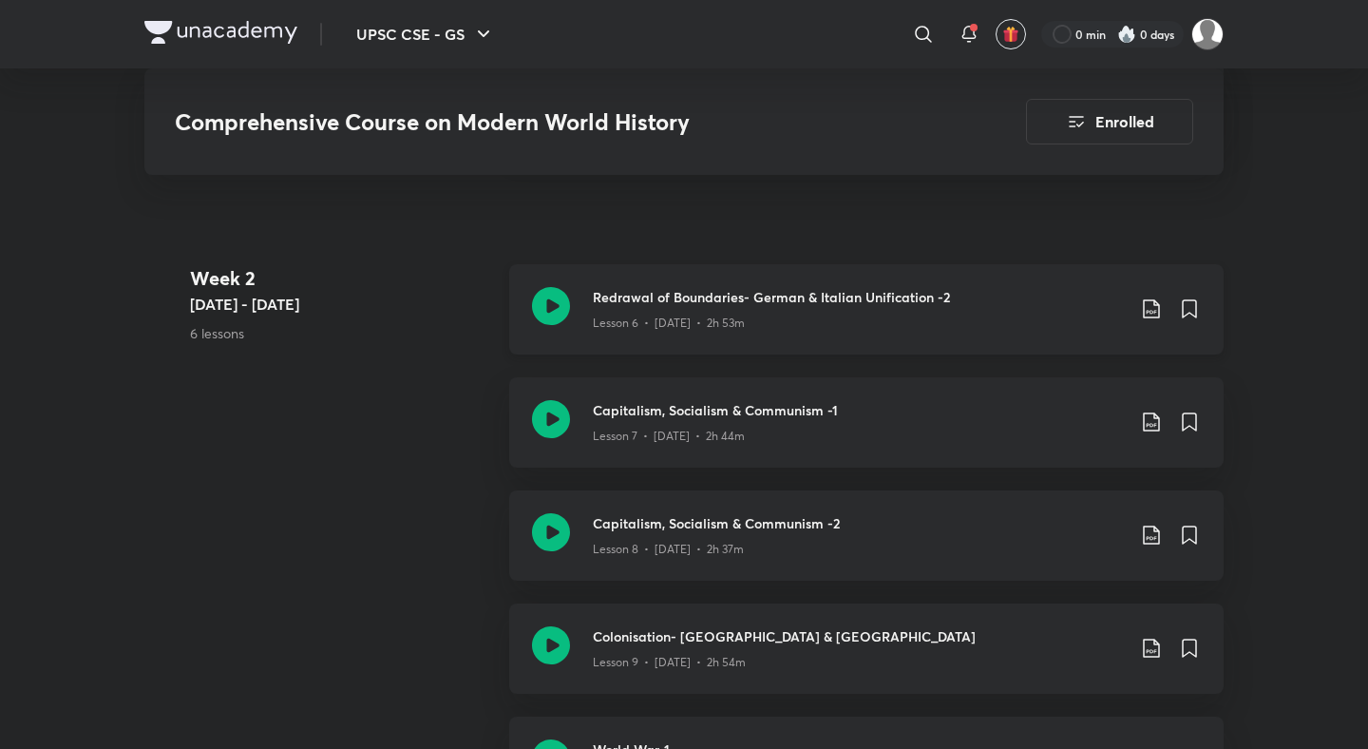
click at [1151, 304] on icon at bounding box center [1151, 308] width 23 height 23
click at [1016, 450] on p "Without annotation" at bounding box center [1018, 446] width 118 height 20
click at [1152, 422] on icon at bounding box center [1151, 421] width 23 height 23
click at [1030, 560] on p "Without annotation" at bounding box center [1018, 559] width 118 height 20
click at [1145, 535] on icon at bounding box center [1151, 534] width 23 height 23
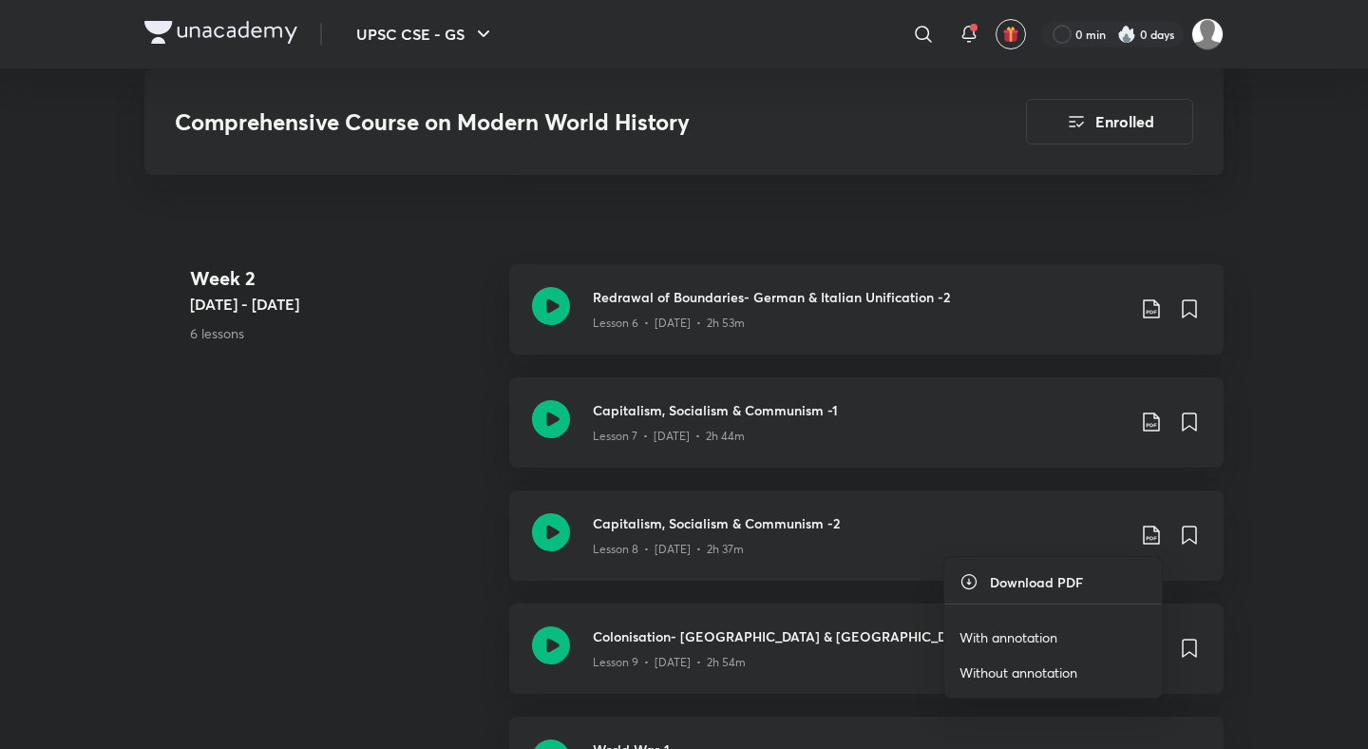
click at [1043, 670] on p "Without annotation" at bounding box center [1018, 672] width 118 height 20
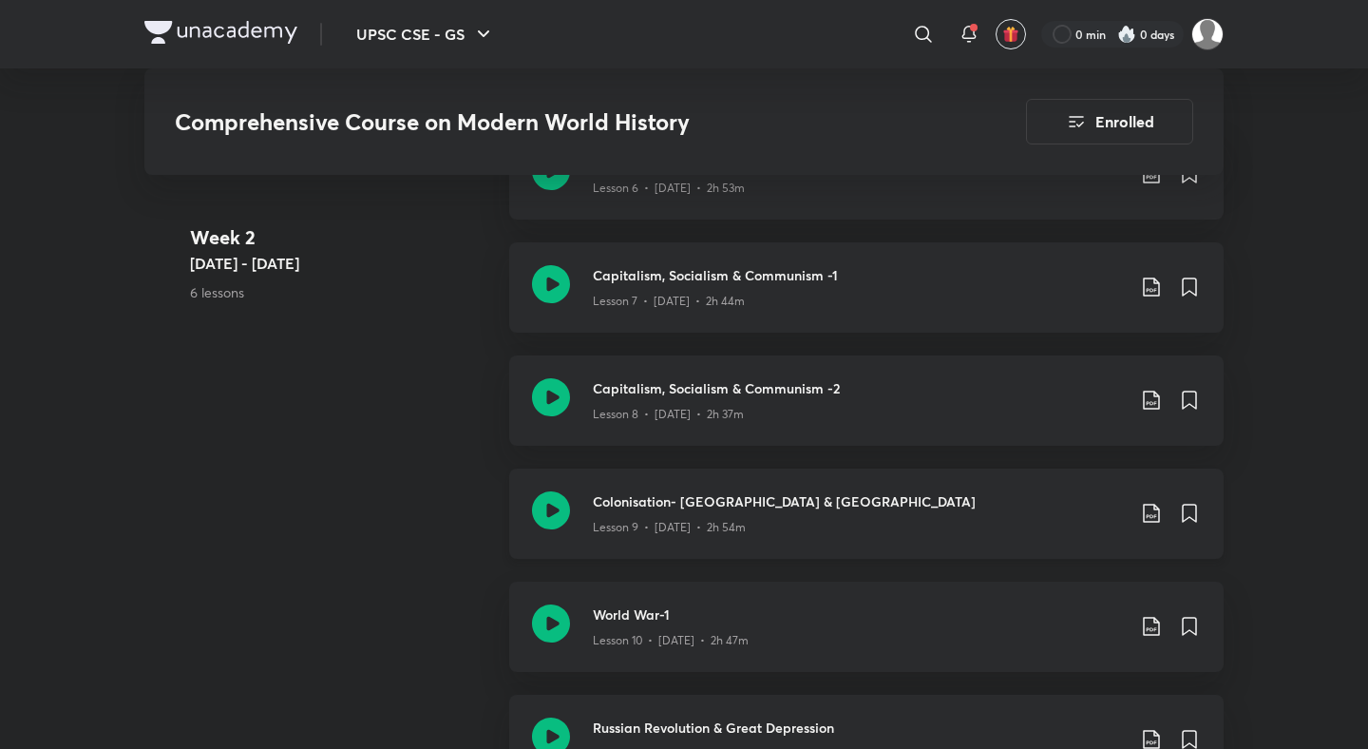
scroll to position [1635, 0]
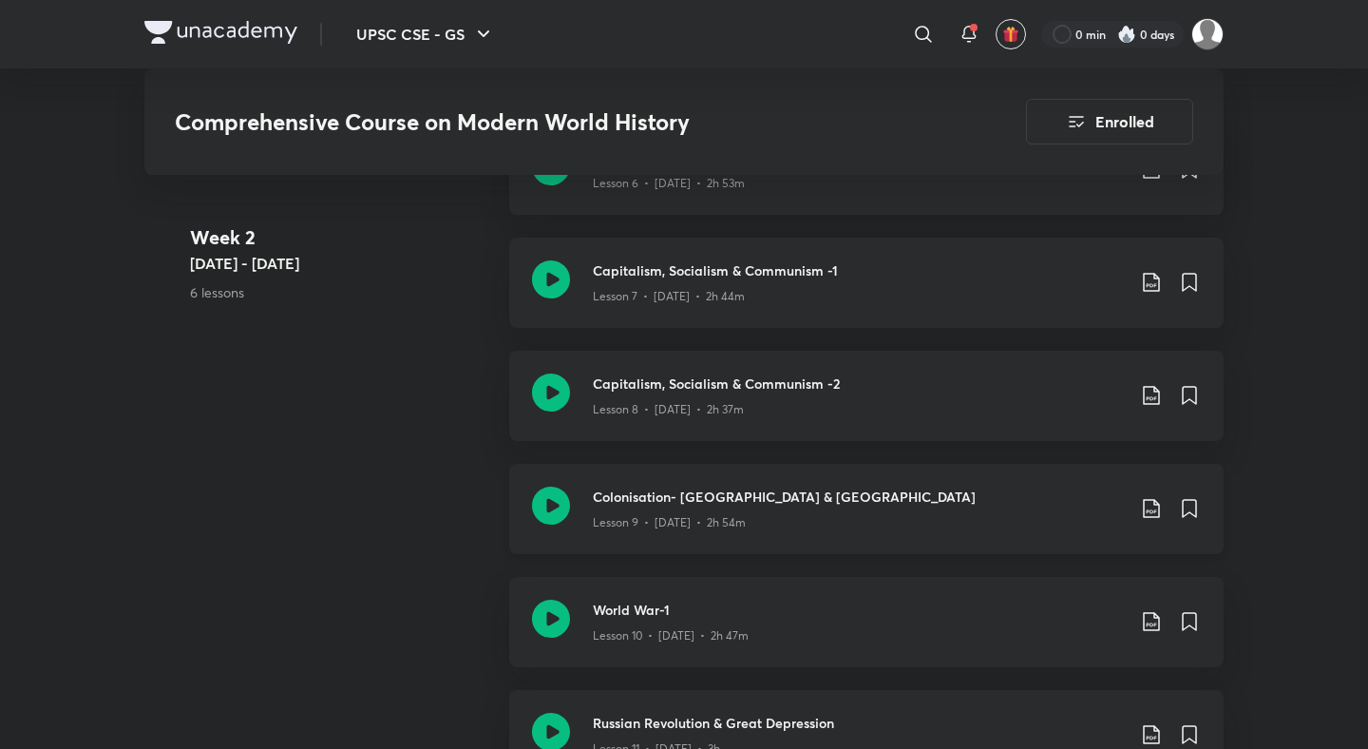
click at [1156, 503] on icon at bounding box center [1151, 508] width 23 height 23
click at [1053, 648] on p "Without annotation" at bounding box center [1018, 645] width 118 height 20
click at [1148, 620] on icon at bounding box center [1151, 621] width 23 height 23
click at [1050, 715] on p "Without annotation" at bounding box center [1018, 717] width 118 height 20
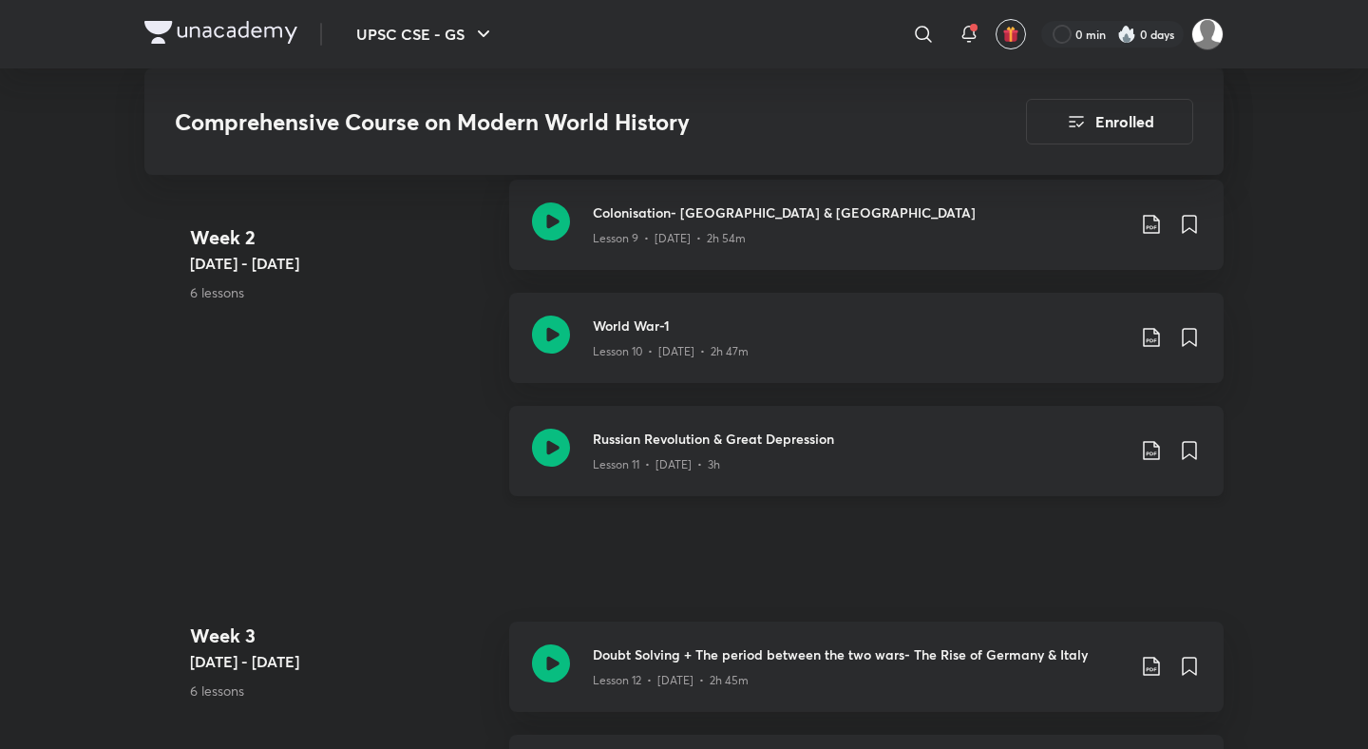
scroll to position [1925, 0]
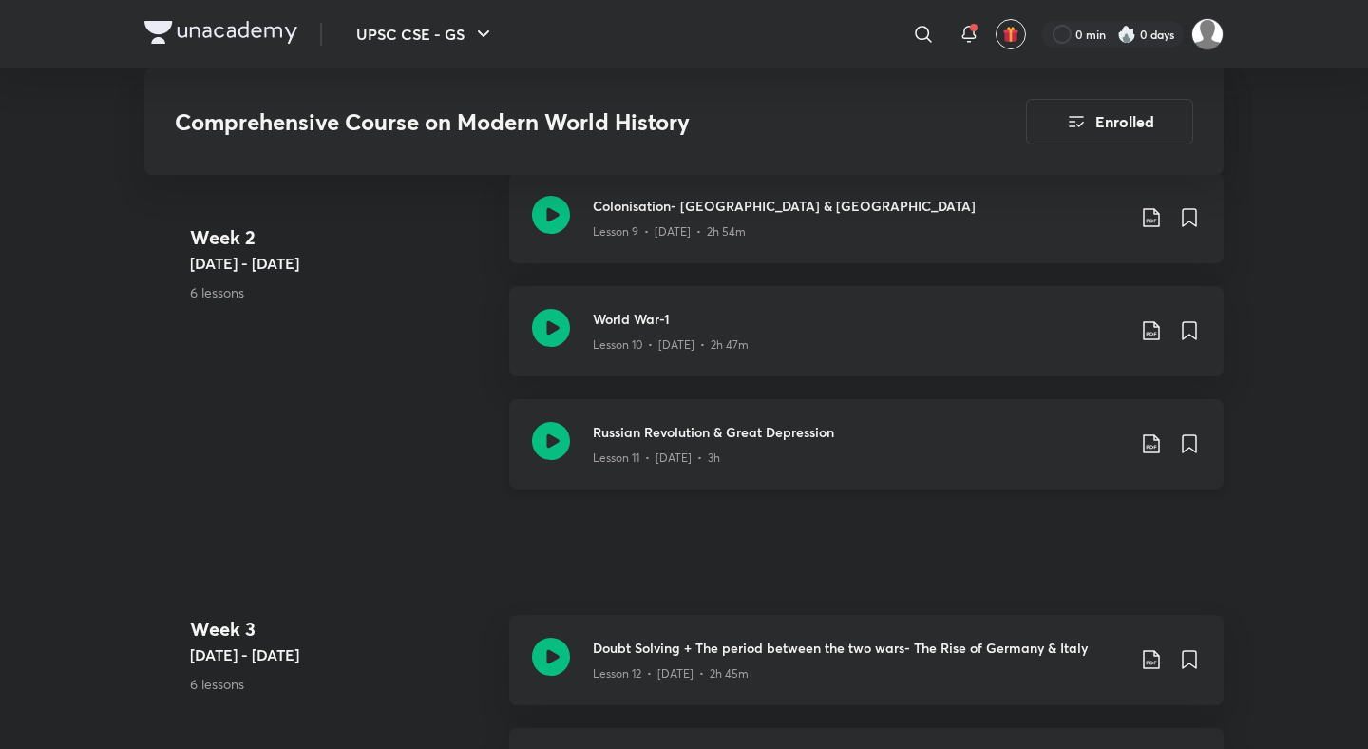
click at [1151, 451] on icon at bounding box center [1151, 443] width 16 height 19
click at [1037, 579] on p "Without annotation" at bounding box center [1018, 581] width 118 height 20
click at [1144, 662] on icon at bounding box center [1151, 659] width 16 height 19
click at [1051, 710] on p "Without annotation" at bounding box center [1018, 717] width 118 height 20
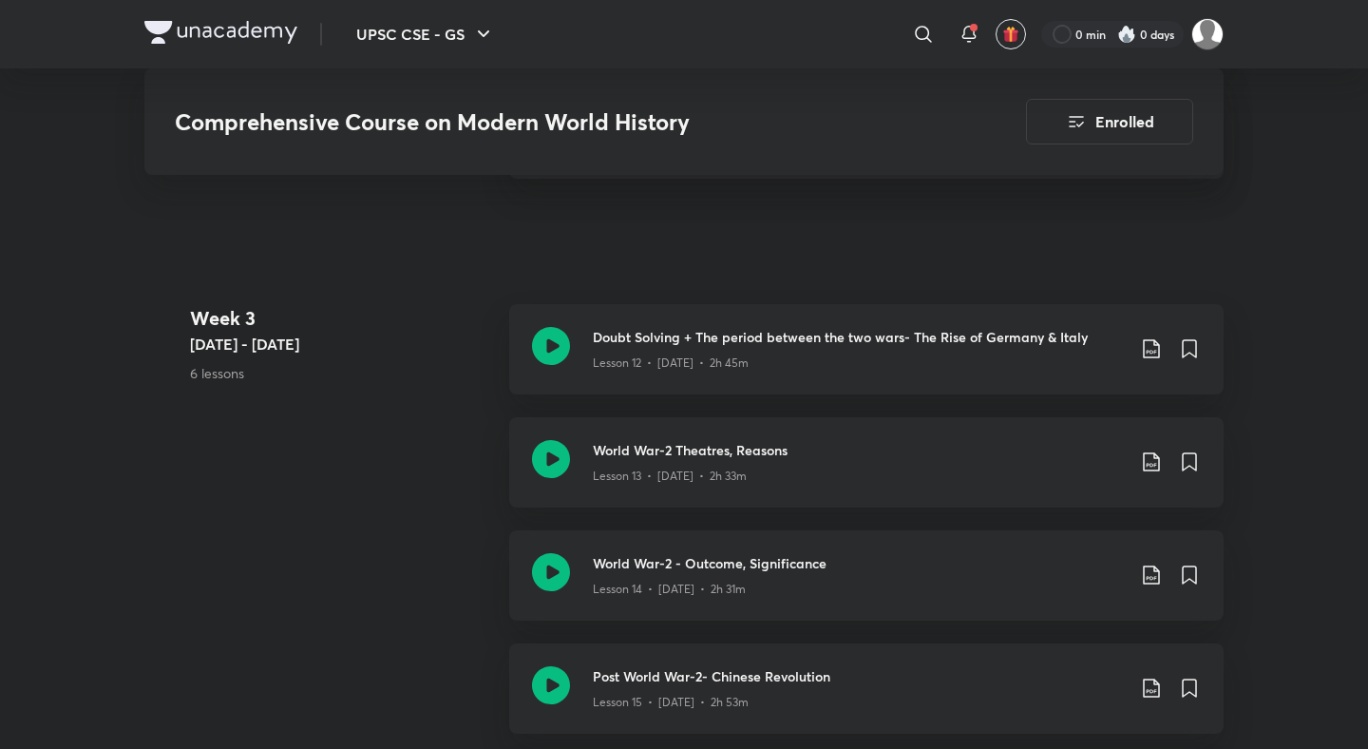
scroll to position [2323, 0]
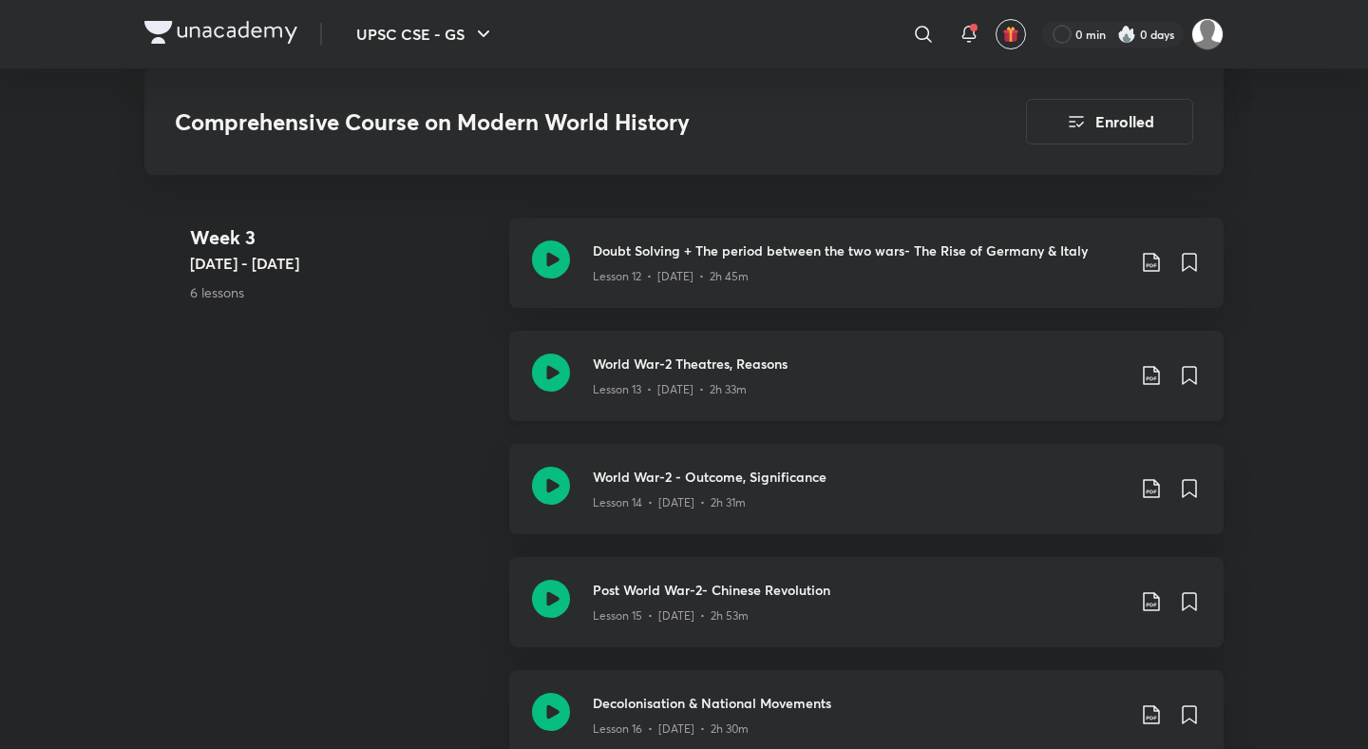
click at [1145, 377] on icon at bounding box center [1151, 375] width 23 height 23
click at [1021, 517] on p "Without annotation" at bounding box center [1018, 513] width 118 height 20
click at [1151, 482] on icon at bounding box center [1151, 488] width 23 height 23
click at [1044, 626] on p "Without annotation" at bounding box center [1018, 626] width 118 height 20
click at [1152, 602] on icon at bounding box center [1151, 601] width 23 height 23
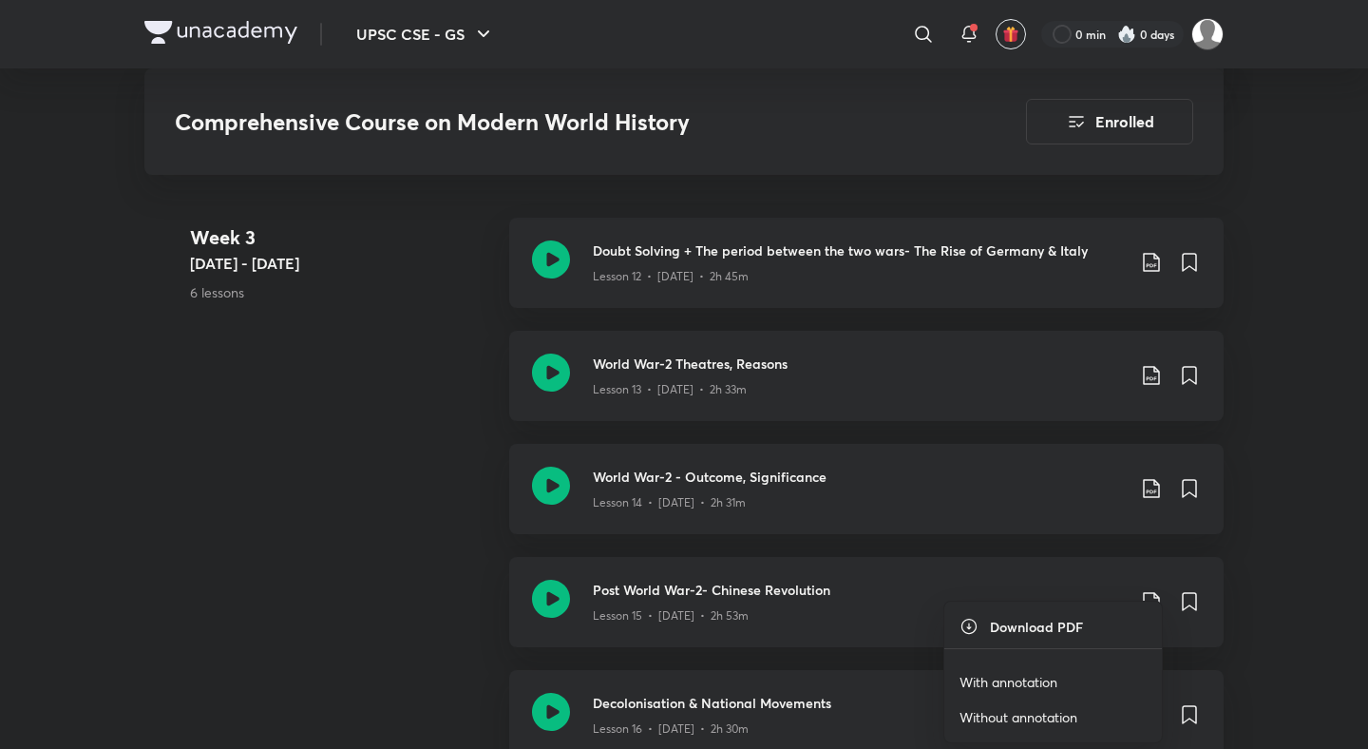
click at [1052, 717] on p "Without annotation" at bounding box center [1018, 717] width 118 height 20
click at [1147, 707] on icon at bounding box center [1151, 714] width 23 height 23
click at [1024, 715] on p "Without annotation" at bounding box center [1018, 717] width 118 height 20
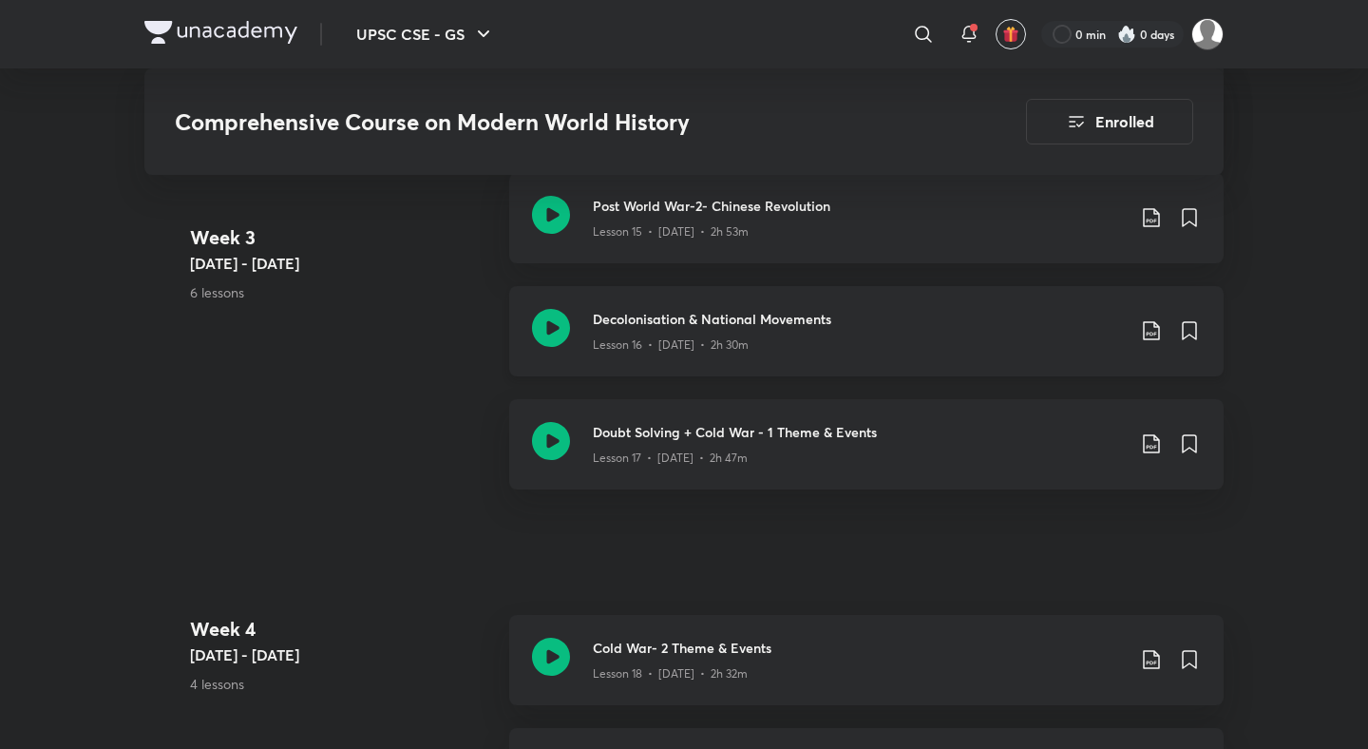
scroll to position [2736, 0]
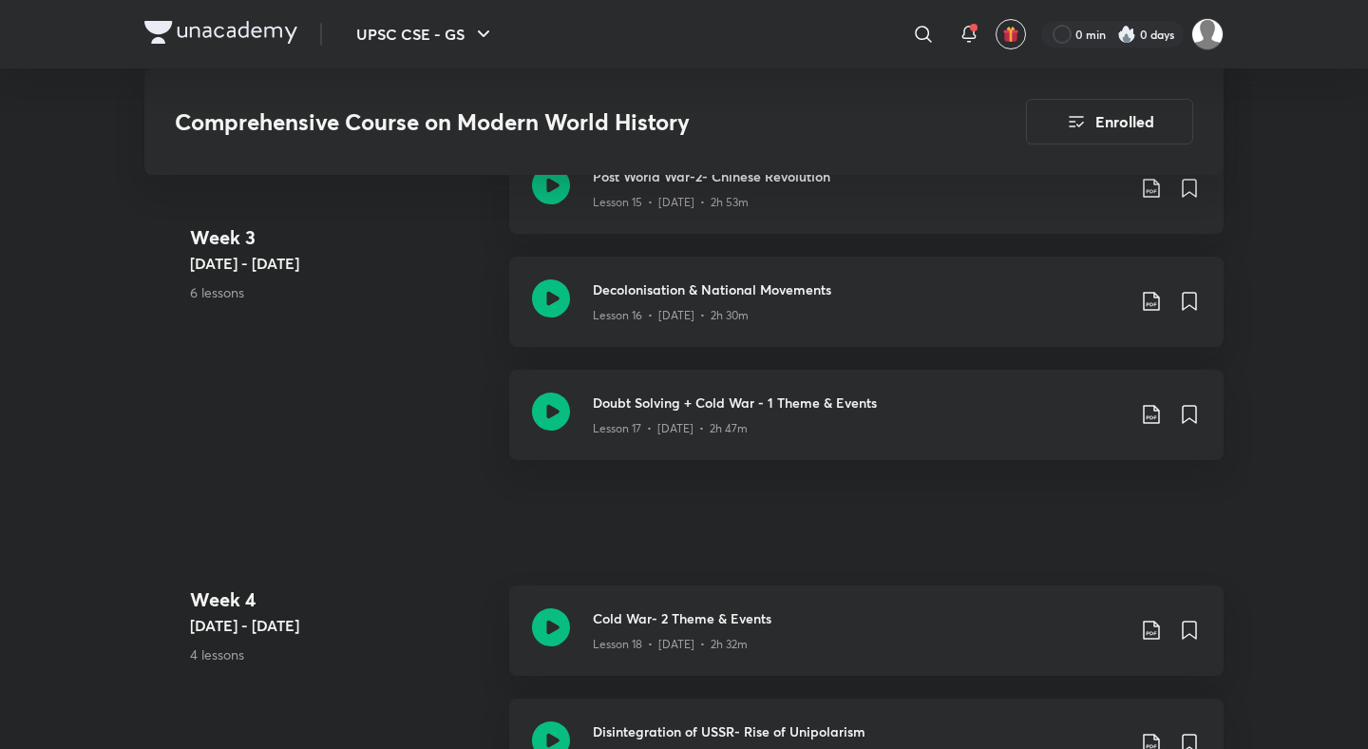
click at [1149, 414] on icon at bounding box center [1151, 414] width 23 height 23
click at [1058, 555] on p "Without annotation" at bounding box center [1018, 551] width 118 height 20
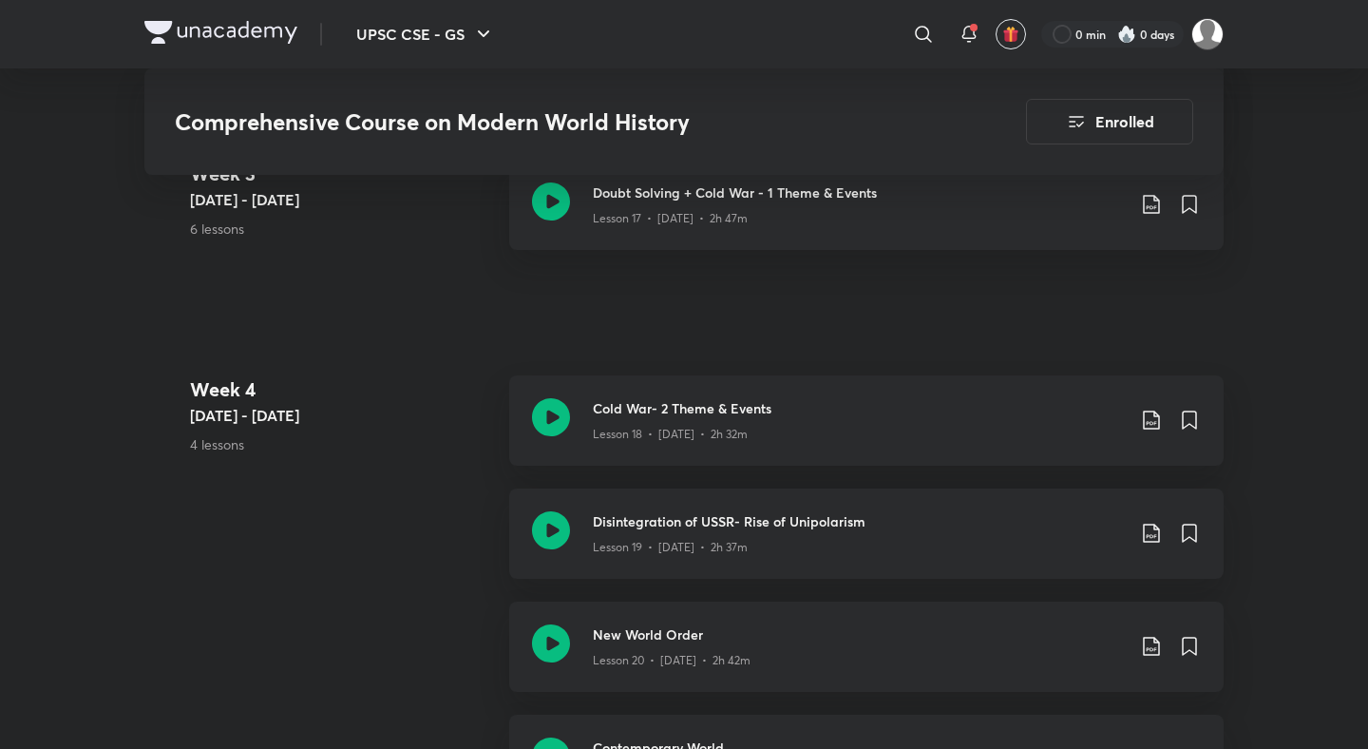
scroll to position [3011, 0]
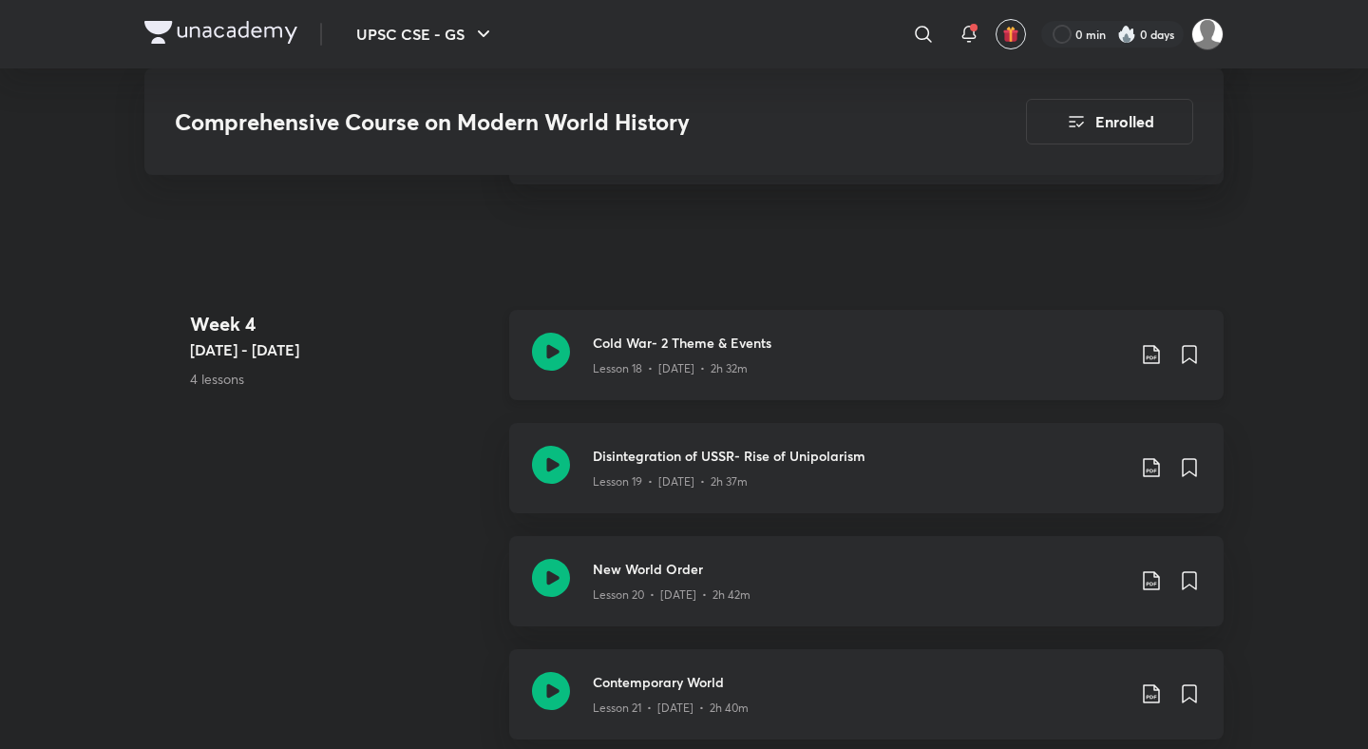
click at [1149, 352] on icon at bounding box center [1151, 354] width 23 height 23
click at [1033, 499] on p "Without annotation" at bounding box center [1018, 492] width 118 height 20
click at [1153, 458] on icon at bounding box center [1151, 467] width 16 height 19
click at [1002, 598] on p "Without annotation" at bounding box center [1018, 605] width 118 height 20
click at [1148, 575] on icon at bounding box center [1151, 580] width 23 height 23
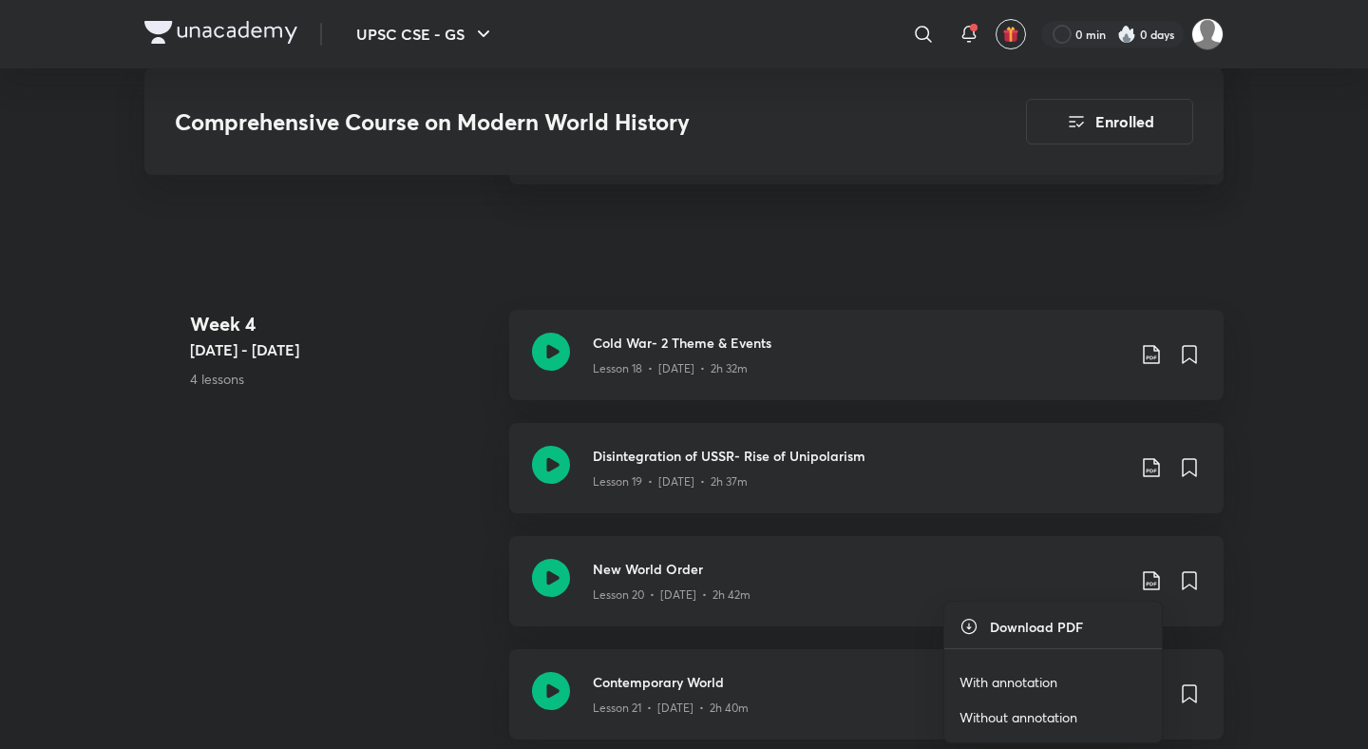
click at [1015, 718] on p "Without annotation" at bounding box center [1018, 717] width 118 height 20
click at [1149, 683] on icon at bounding box center [1151, 693] width 23 height 23
click at [1011, 716] on p "Without annotation" at bounding box center [1018, 717] width 118 height 20
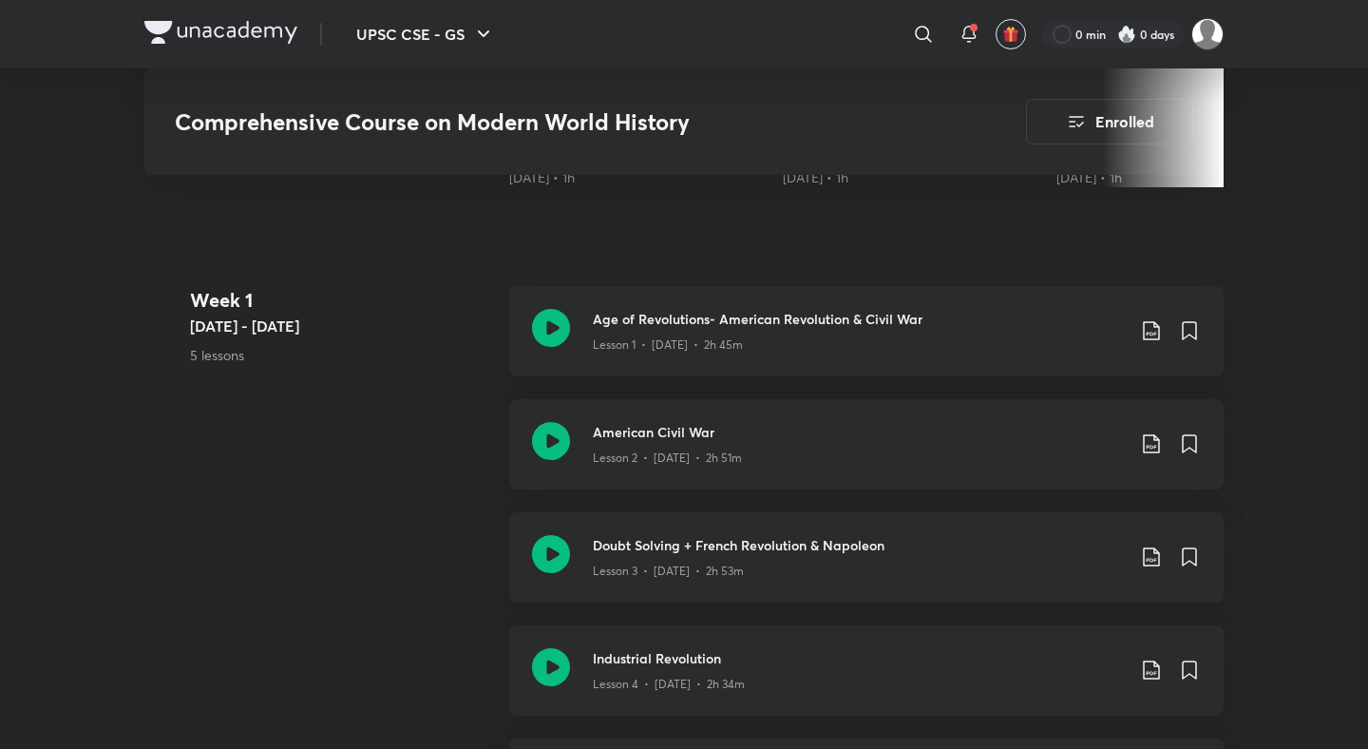
scroll to position [784, 0]
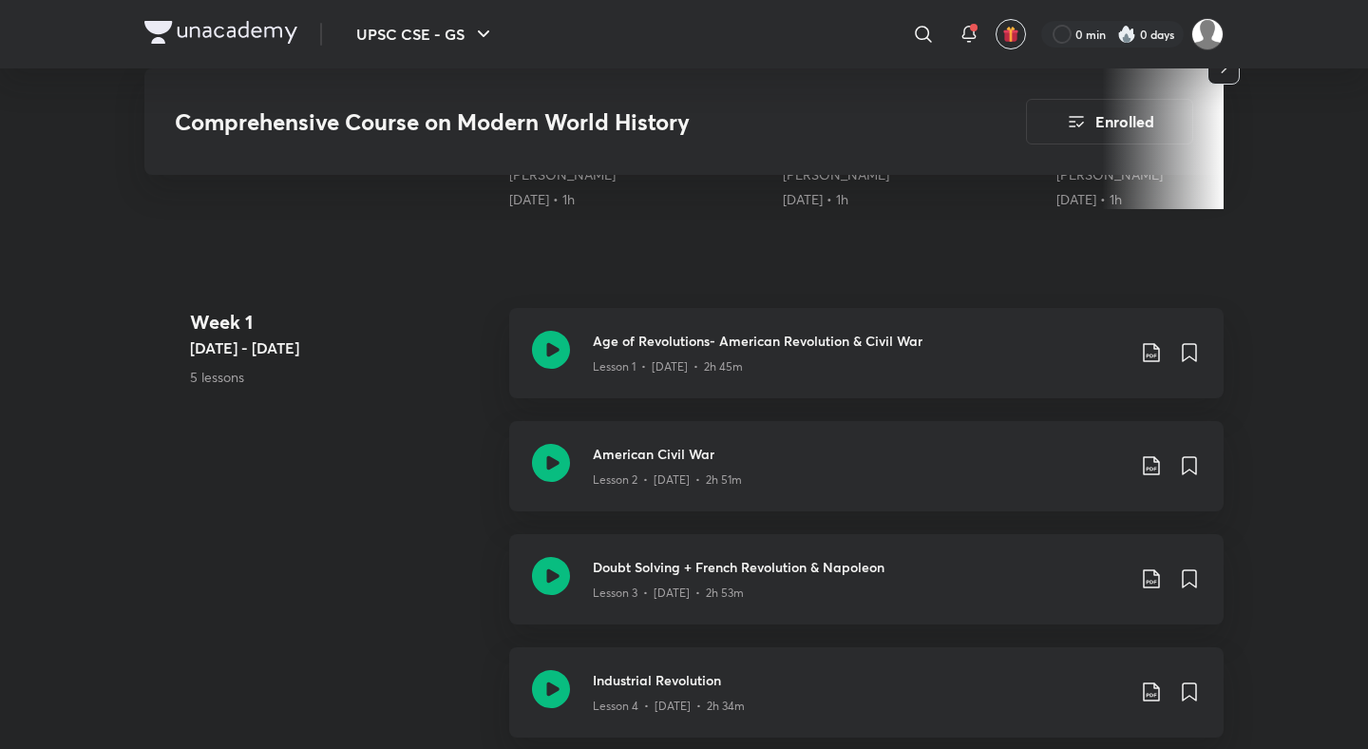
click at [321, 604] on div "Week 1 Sept 1 - 7 5 lessons Age of Revolutions- American Revolution & Civil War…" at bounding box center [683, 590] width 1079 height 565
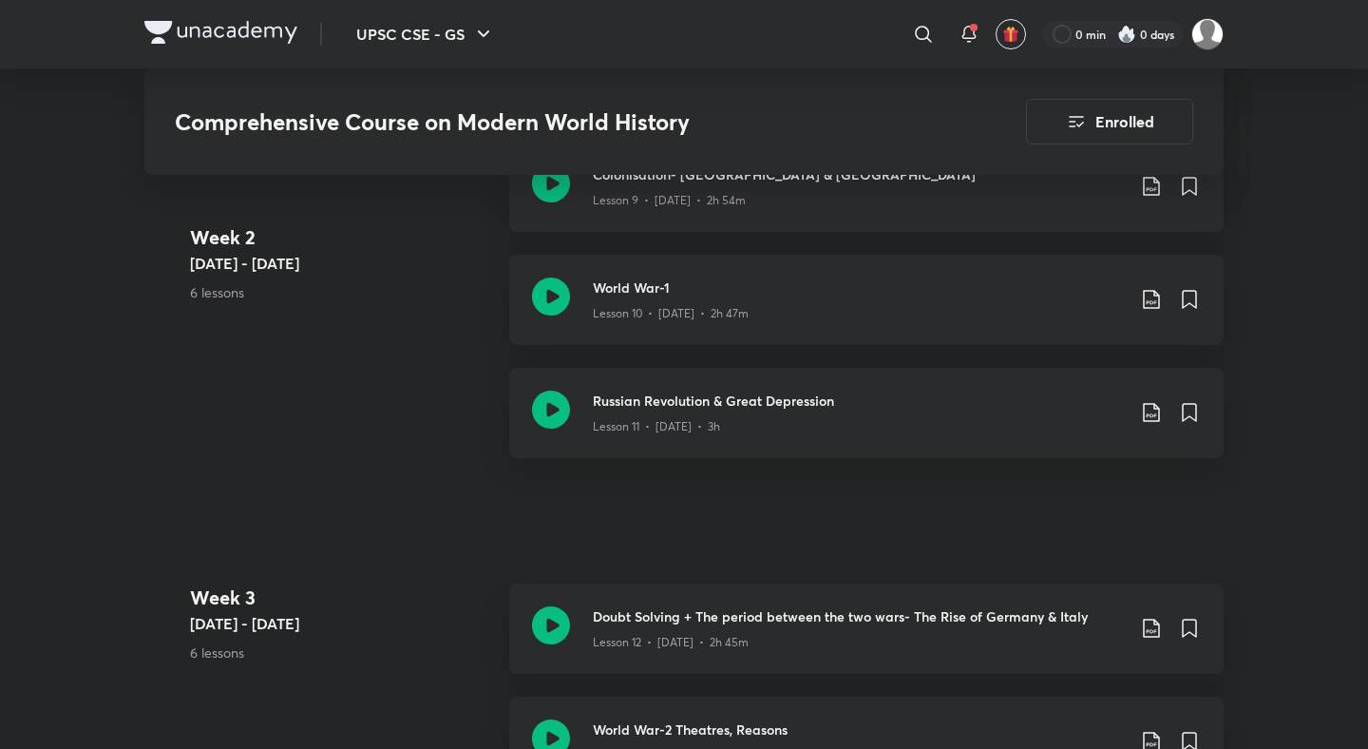
scroll to position [1023, 0]
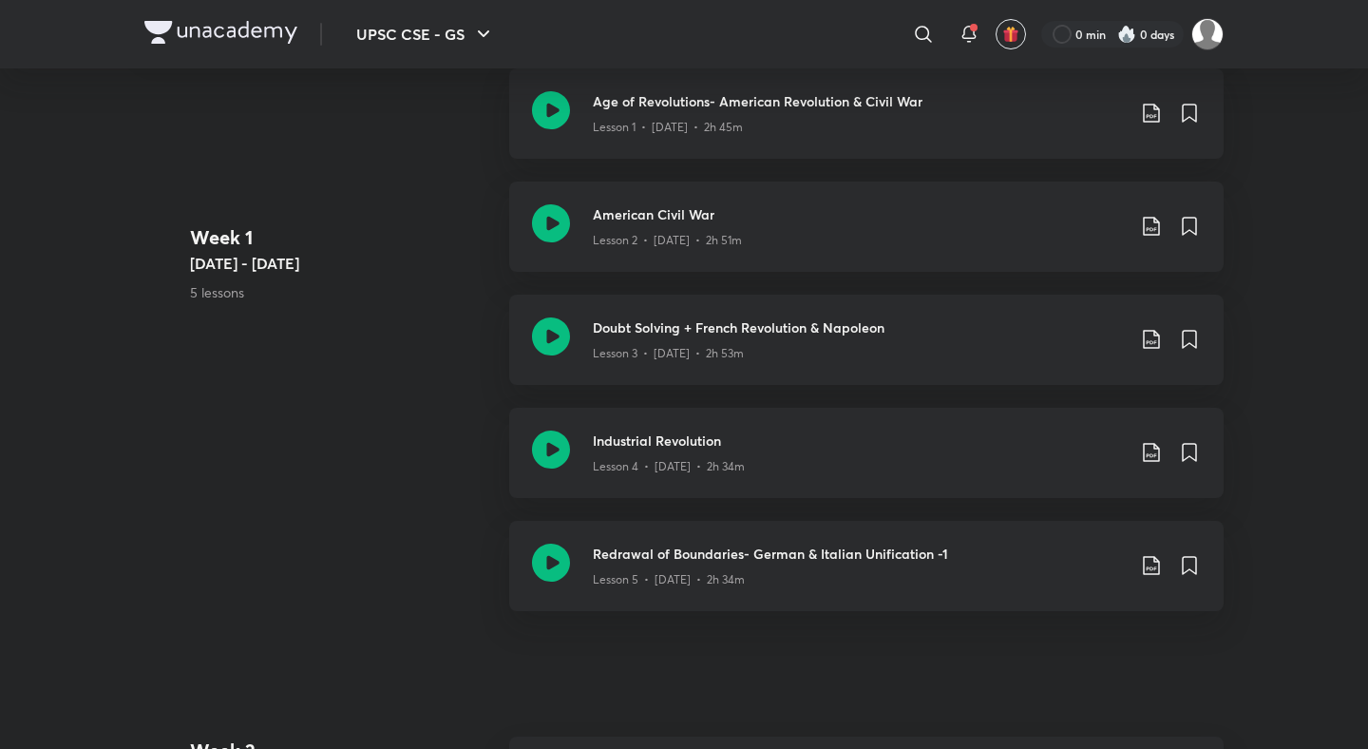
scroll to position [101, 0]
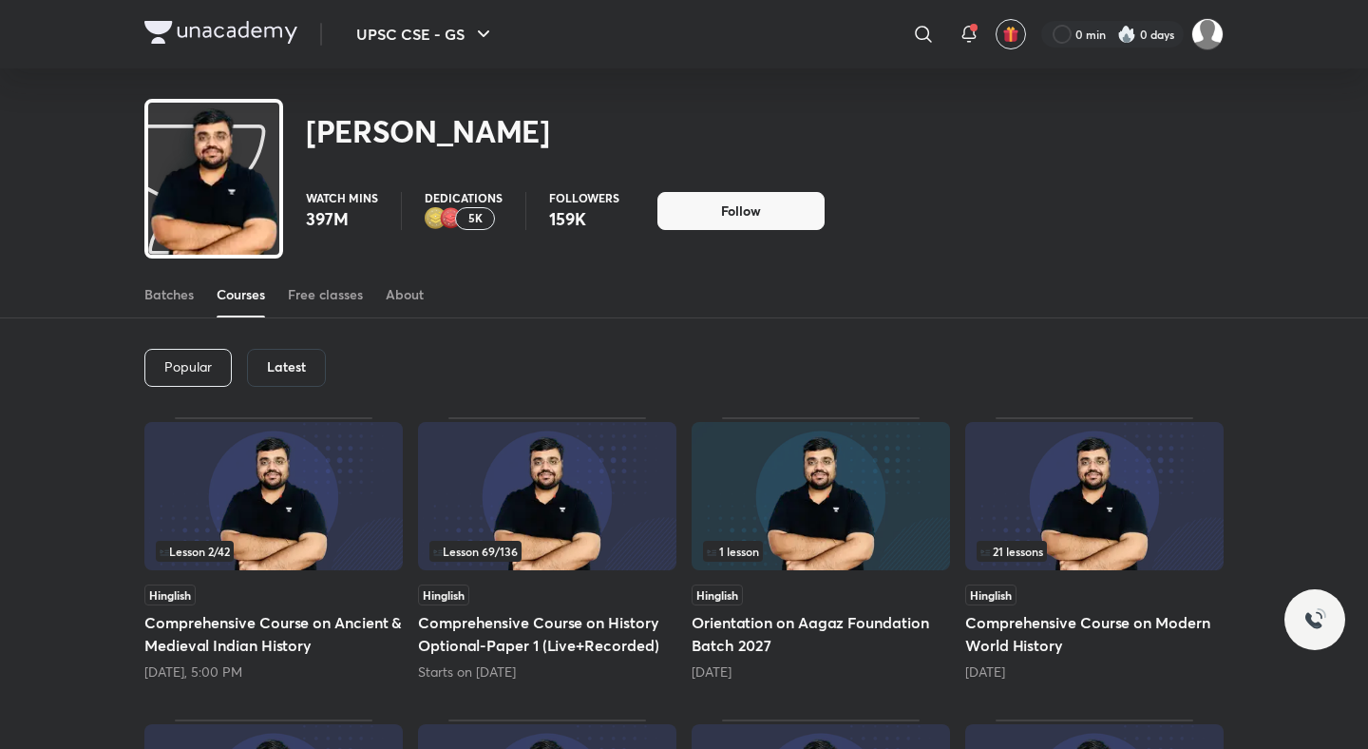
click at [308, 361] on div "Latest" at bounding box center [286, 368] width 79 height 38
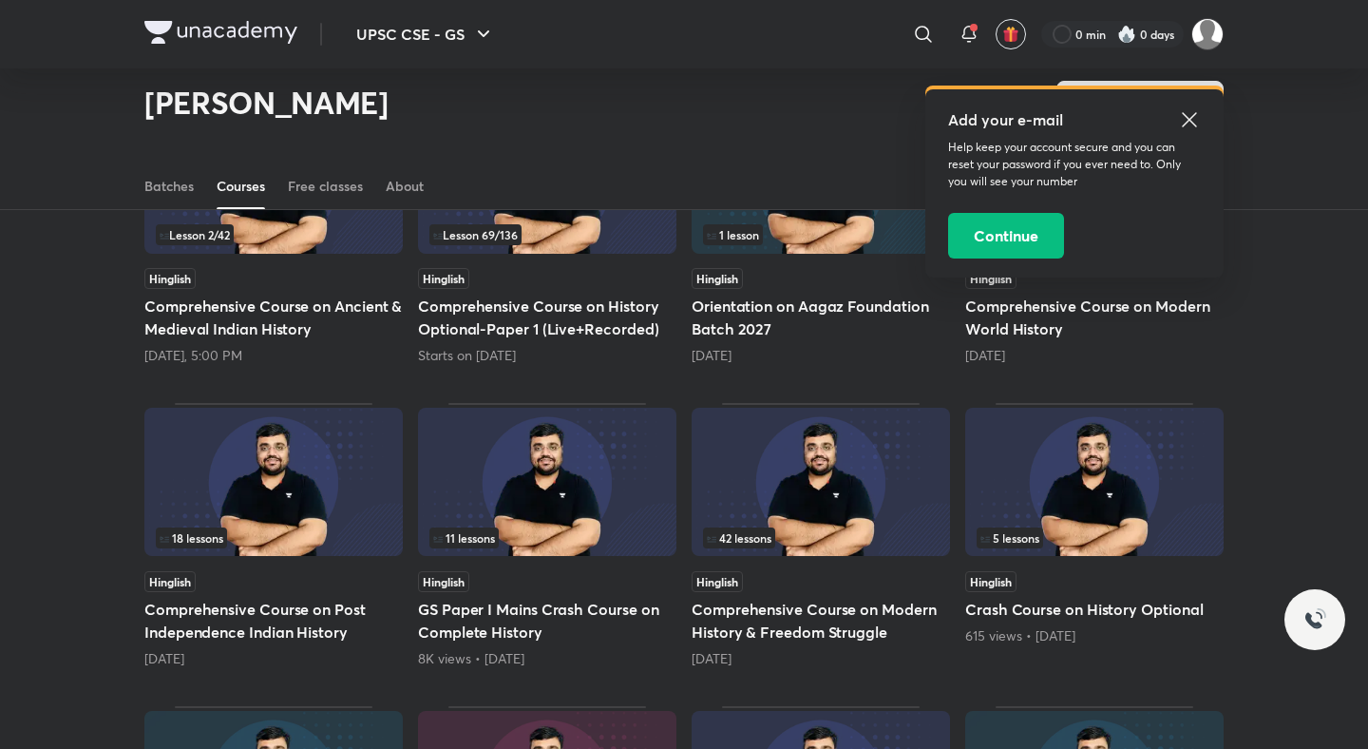
scroll to position [300, 0]
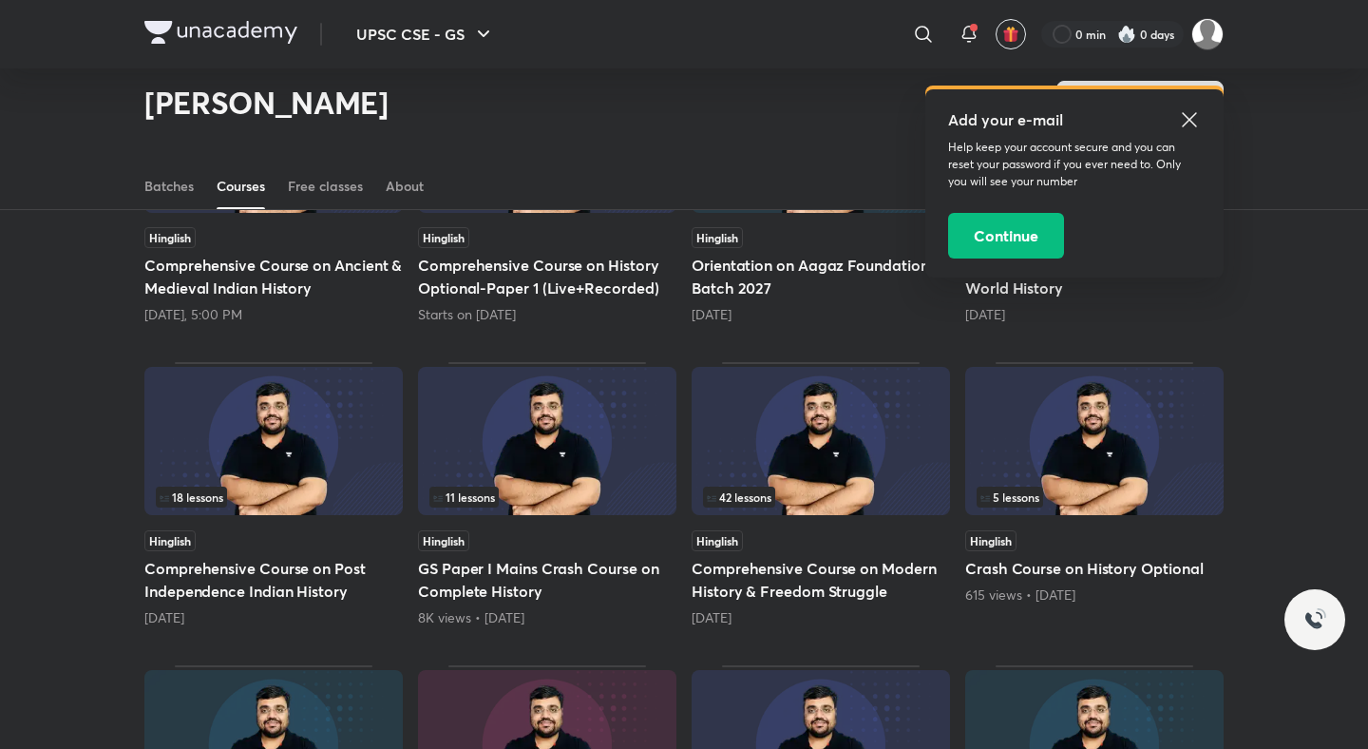
click at [351, 564] on h5 "Comprehensive Course on Post Independence Indian History" at bounding box center [273, 580] width 258 height 46
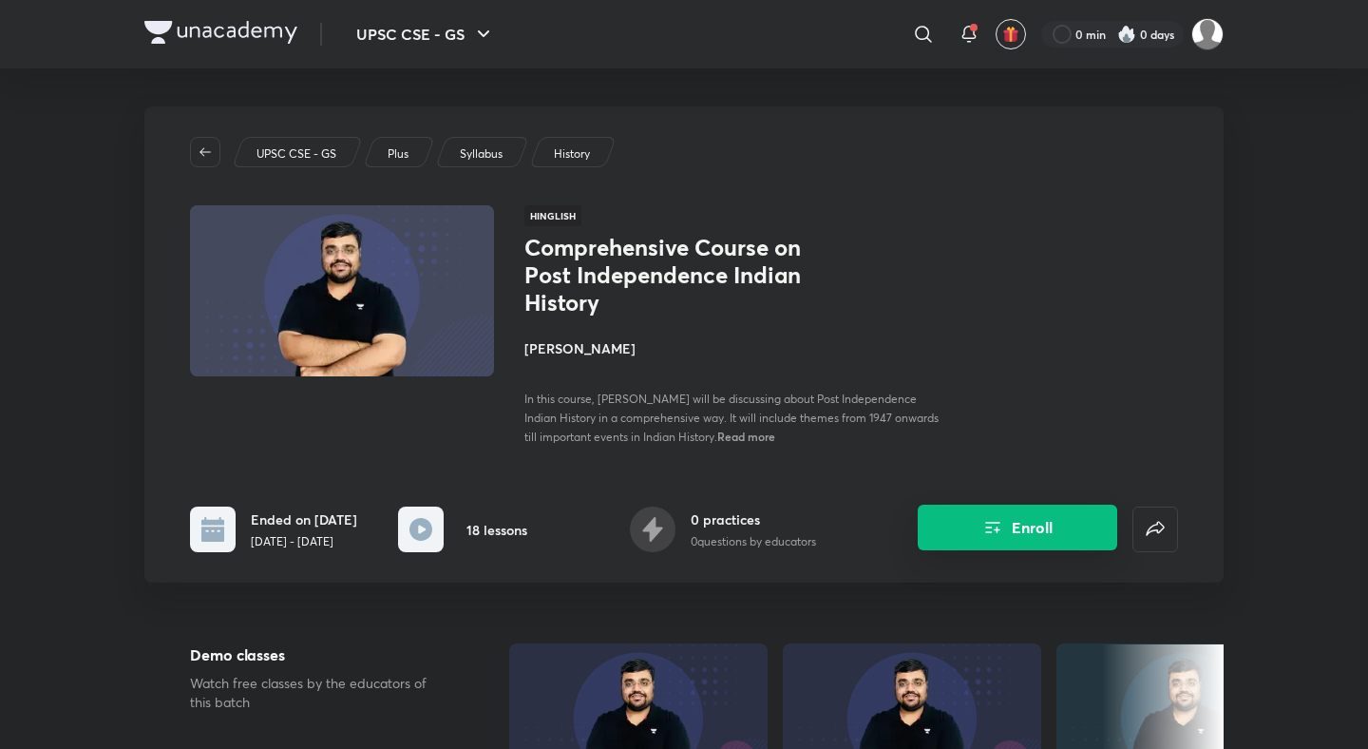
click at [979, 511] on button "Enroll" at bounding box center [1017, 527] width 199 height 46
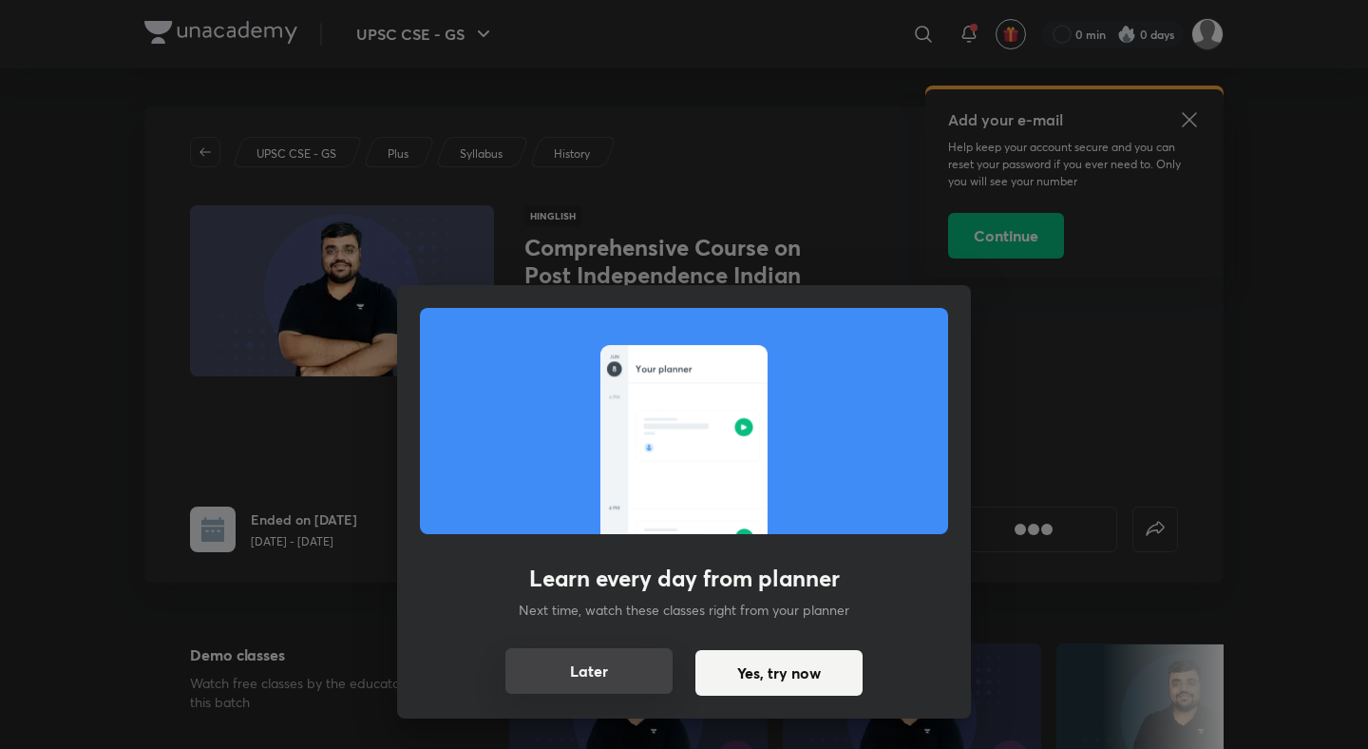
click at [602, 669] on button "Later" at bounding box center [588, 671] width 167 height 46
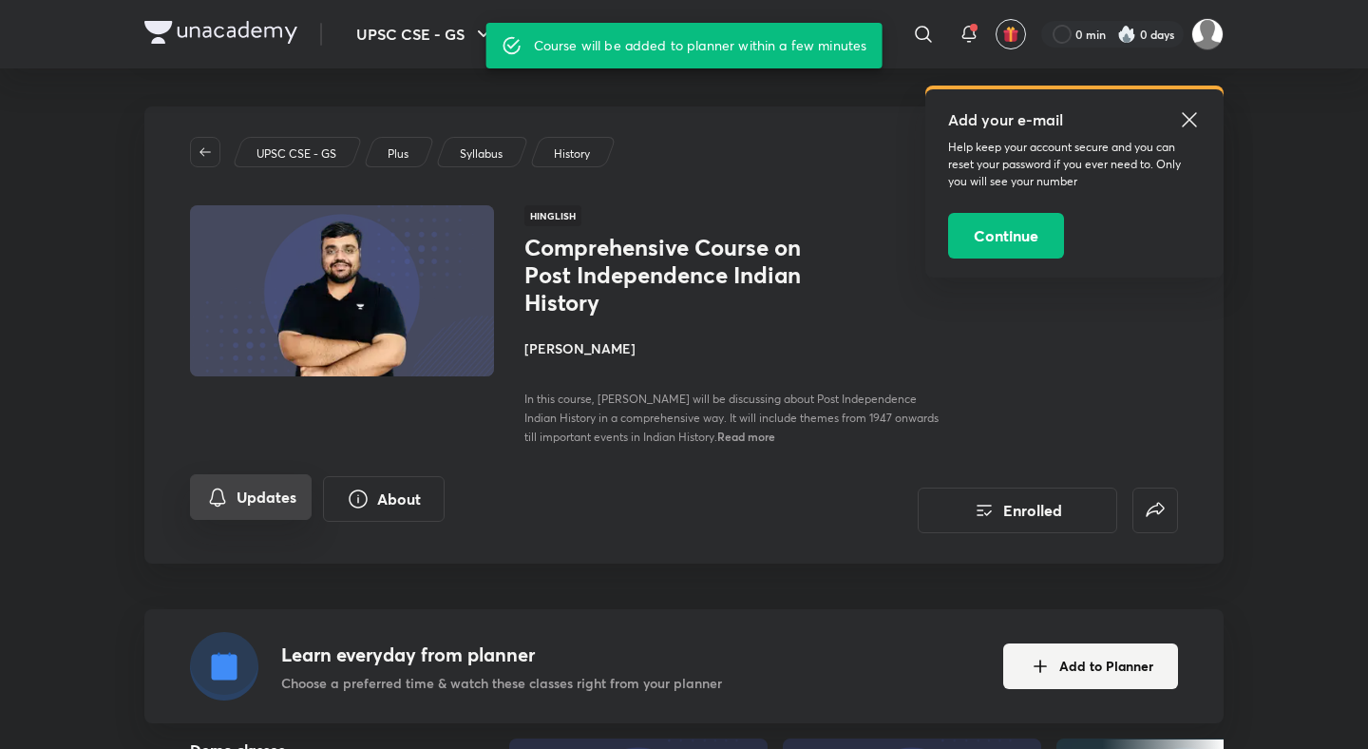
click at [246, 491] on button "Updates" at bounding box center [251, 497] width 122 height 46
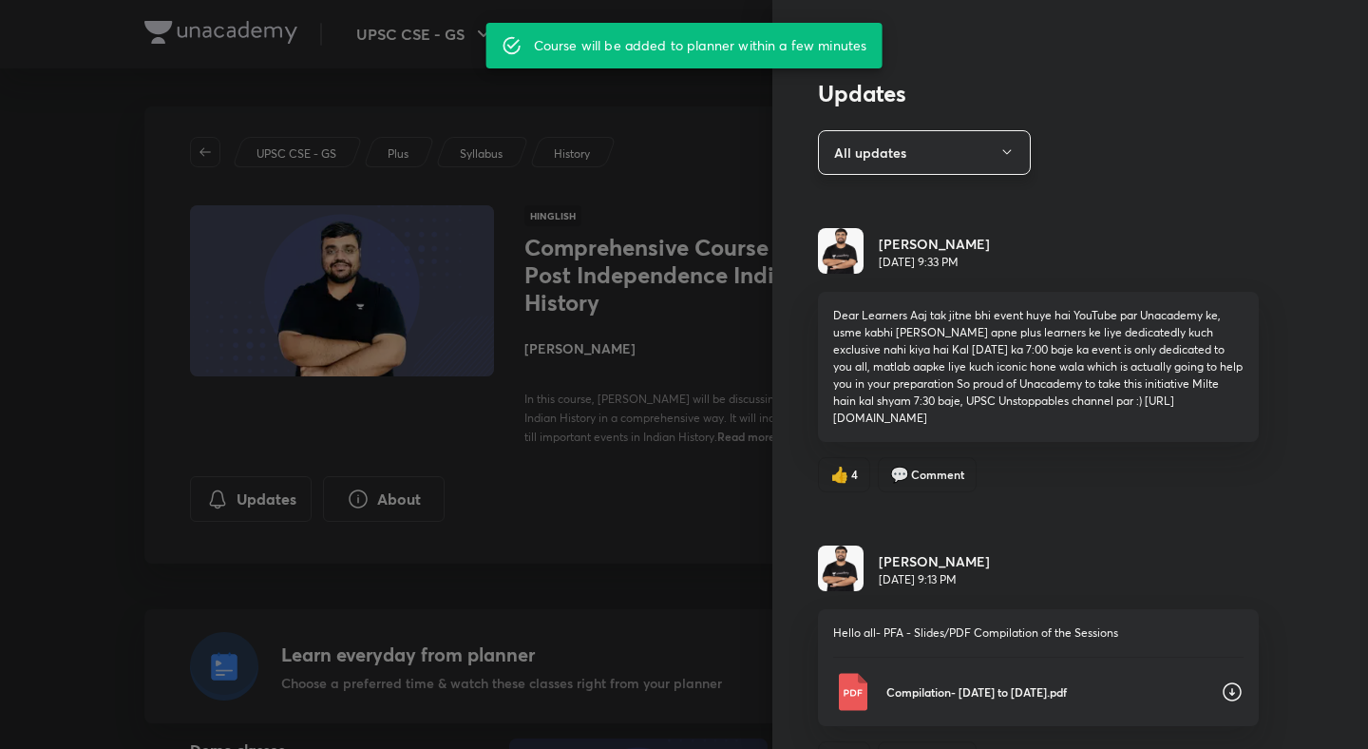
click at [967, 147] on button "All updates" at bounding box center [924, 152] width 213 height 45
click at [872, 275] on span "Attachments" at bounding box center [928, 281] width 197 height 20
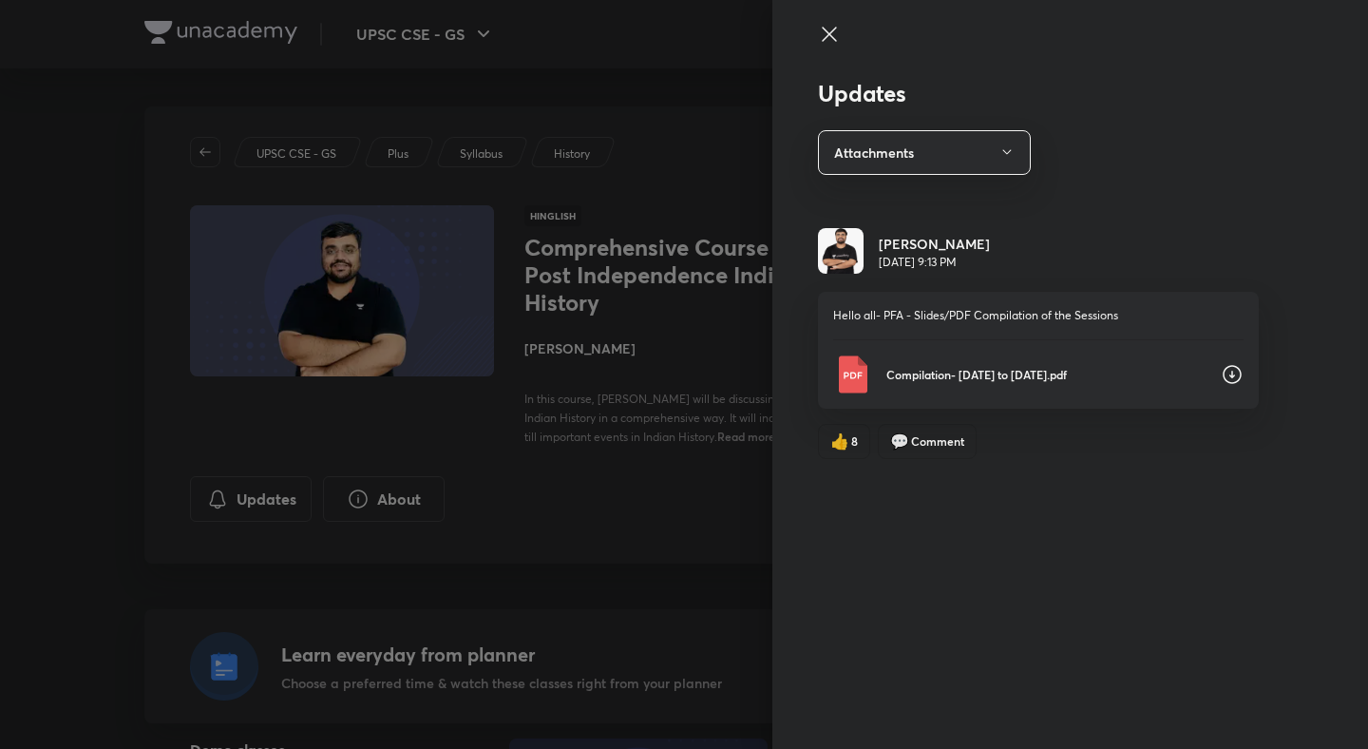
click at [1238, 377] on icon at bounding box center [1232, 374] width 23 height 23
click at [706, 515] on div at bounding box center [684, 374] width 1368 height 749
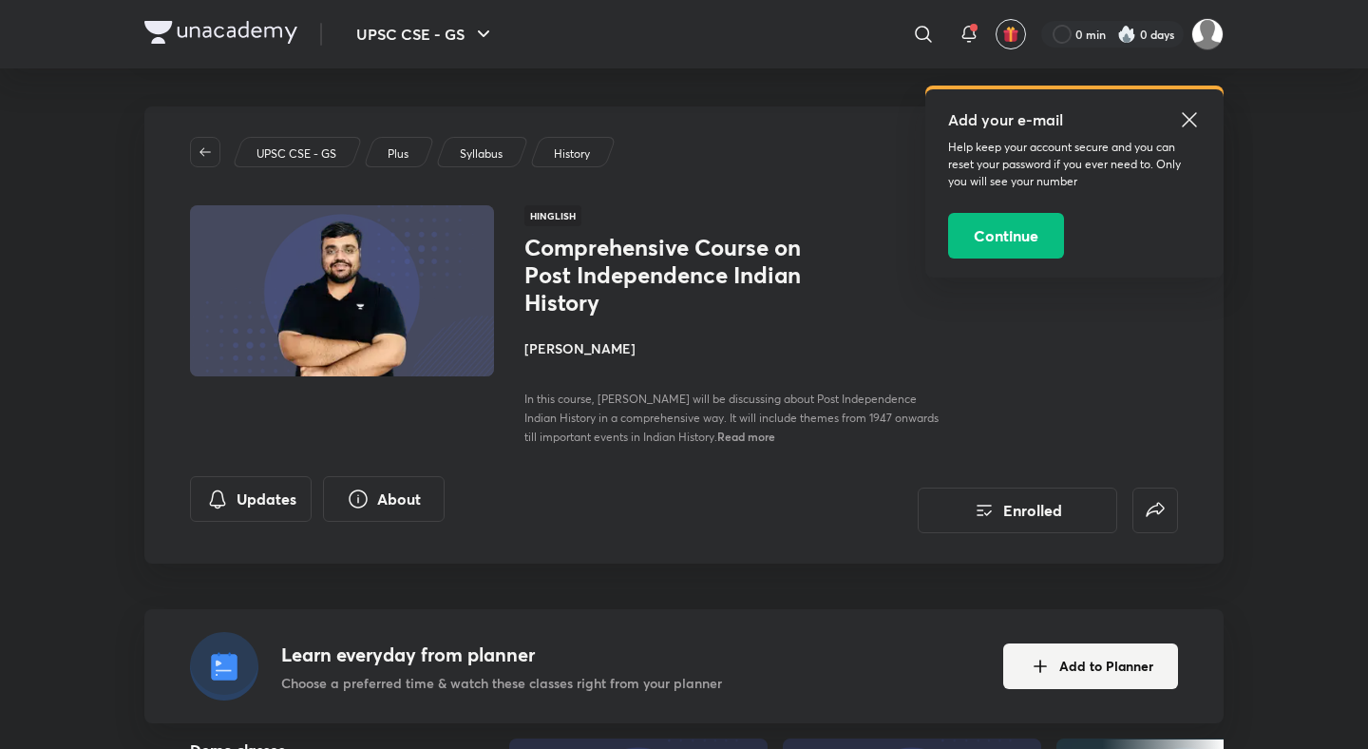
scroll to position [300, 0]
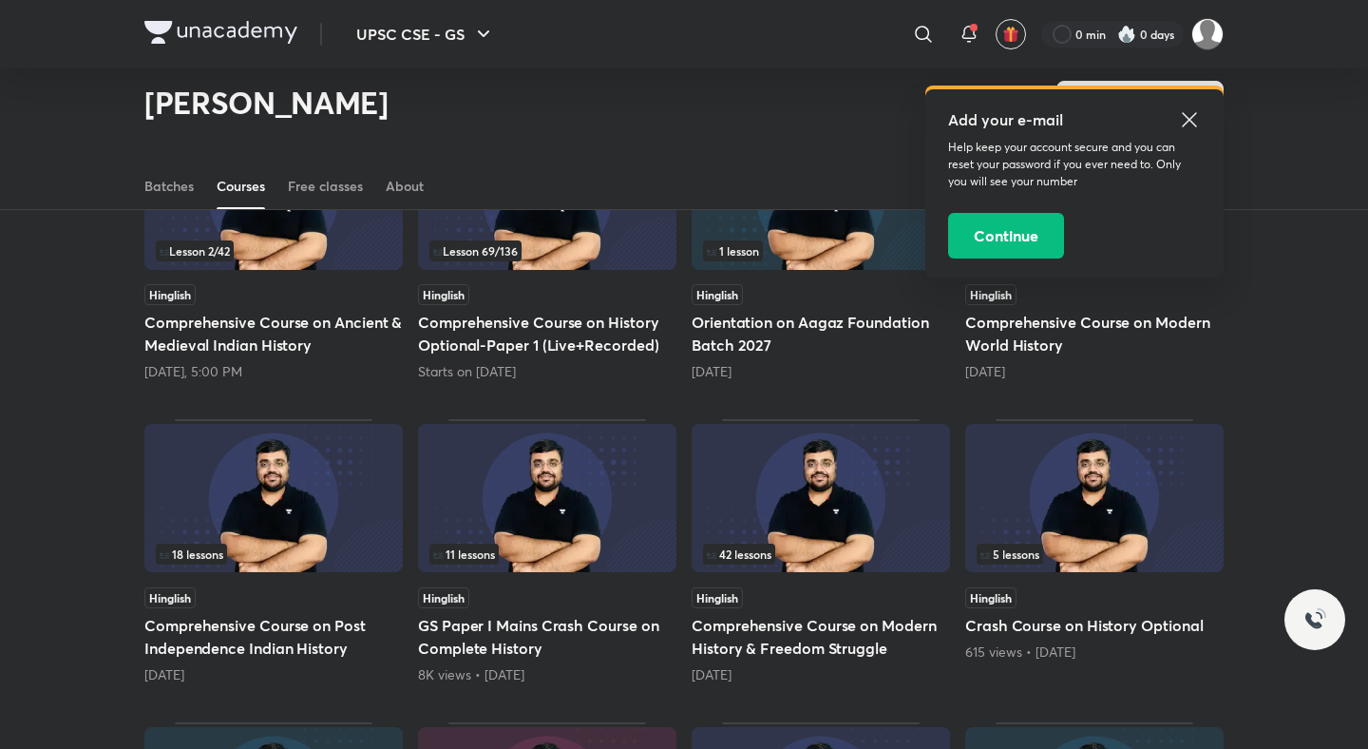
scroll to position [244, 0]
click at [806, 619] on h5 "Comprehensive Course on Modern History & Freedom Struggle" at bounding box center [821, 636] width 258 height 46
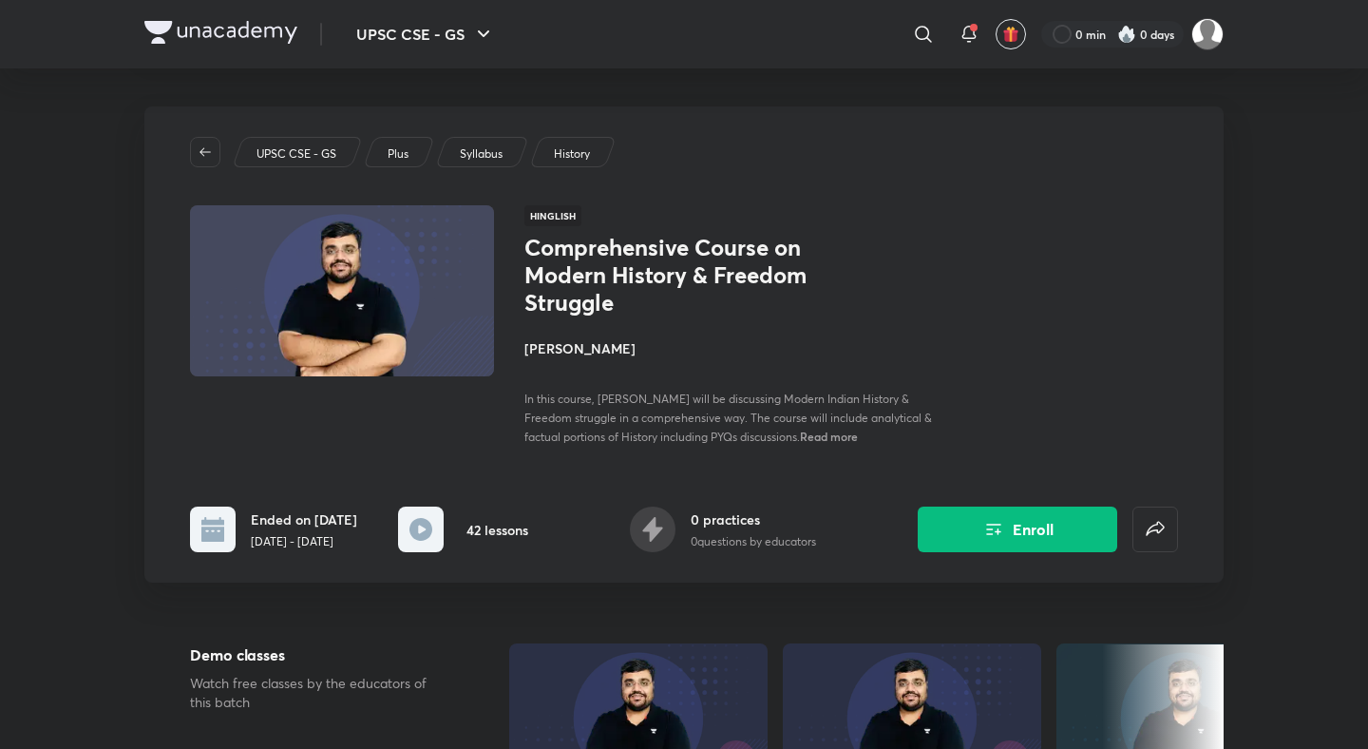
click at [1013, 537] on button "Enroll" at bounding box center [1017, 529] width 199 height 46
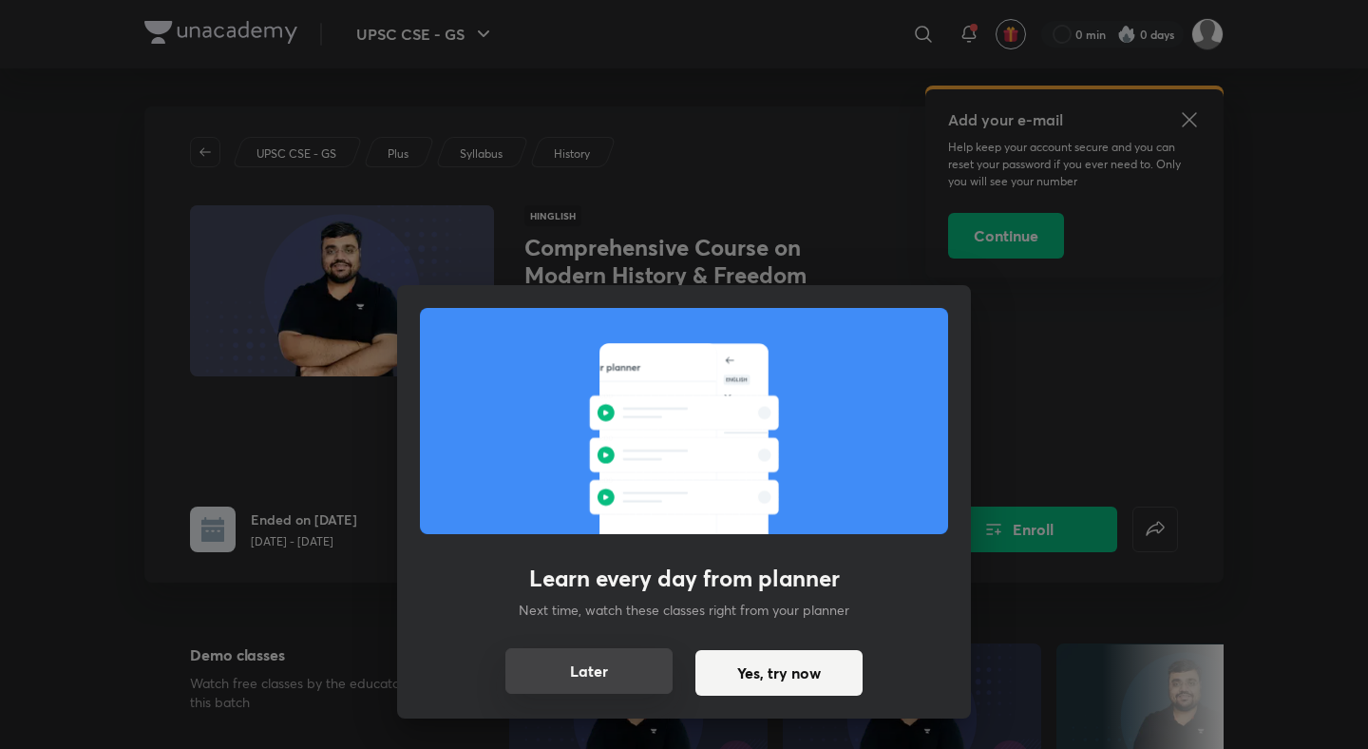
click at [629, 652] on button "Later" at bounding box center [588, 671] width 167 height 46
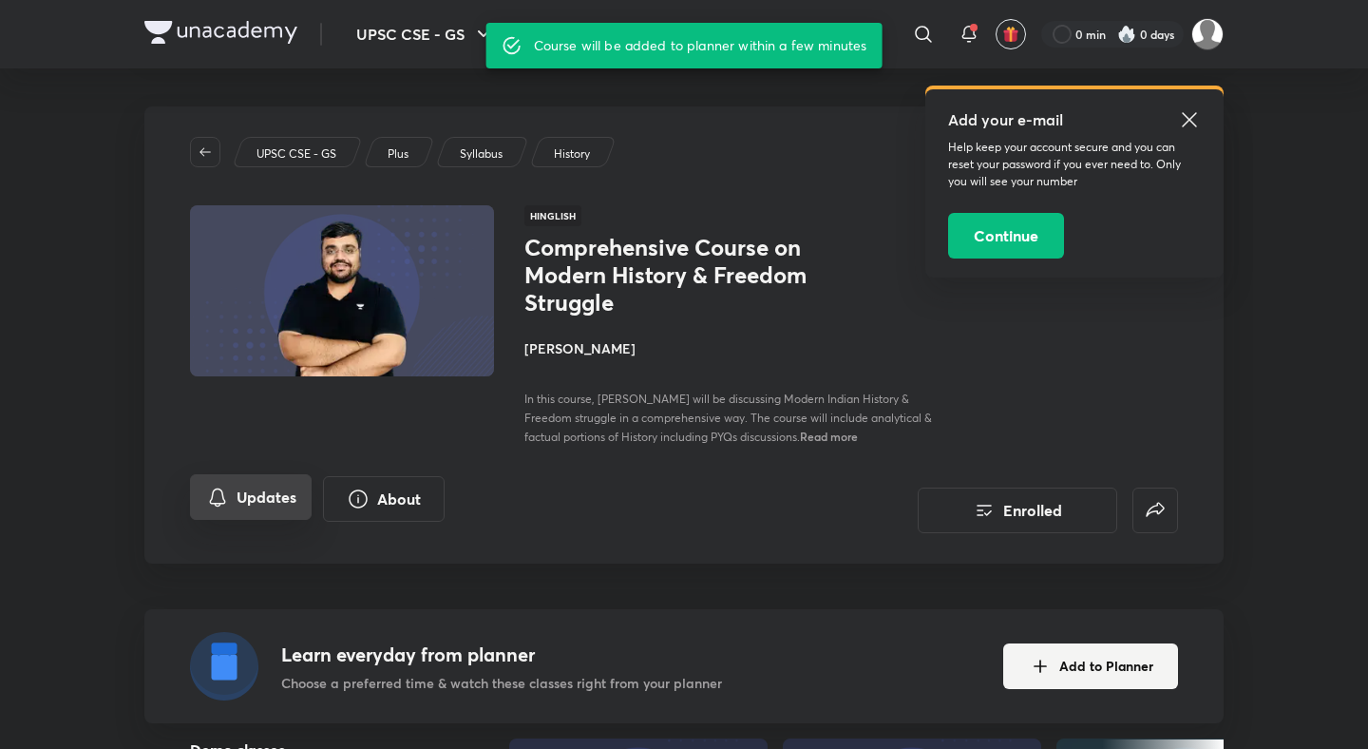
click at [276, 506] on button "Updates" at bounding box center [251, 497] width 122 height 46
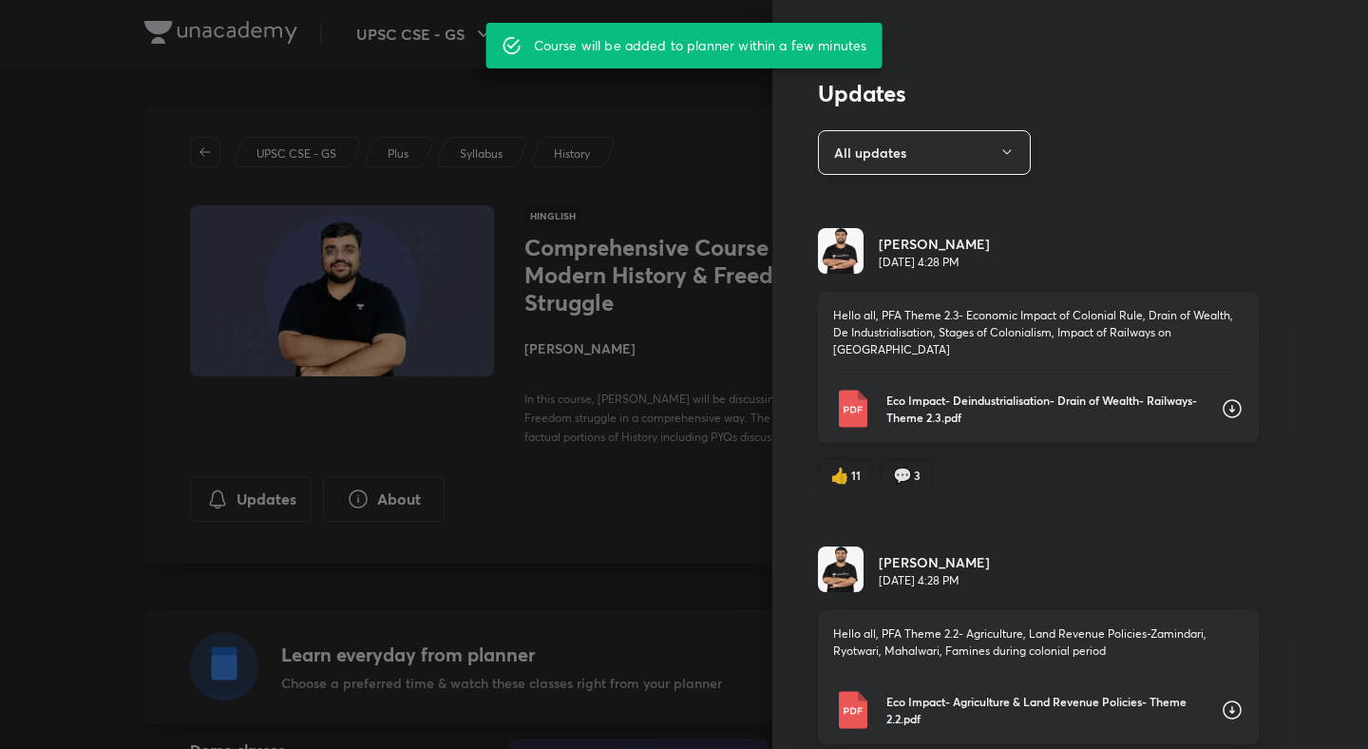
click at [991, 150] on button "All updates" at bounding box center [924, 152] width 213 height 45
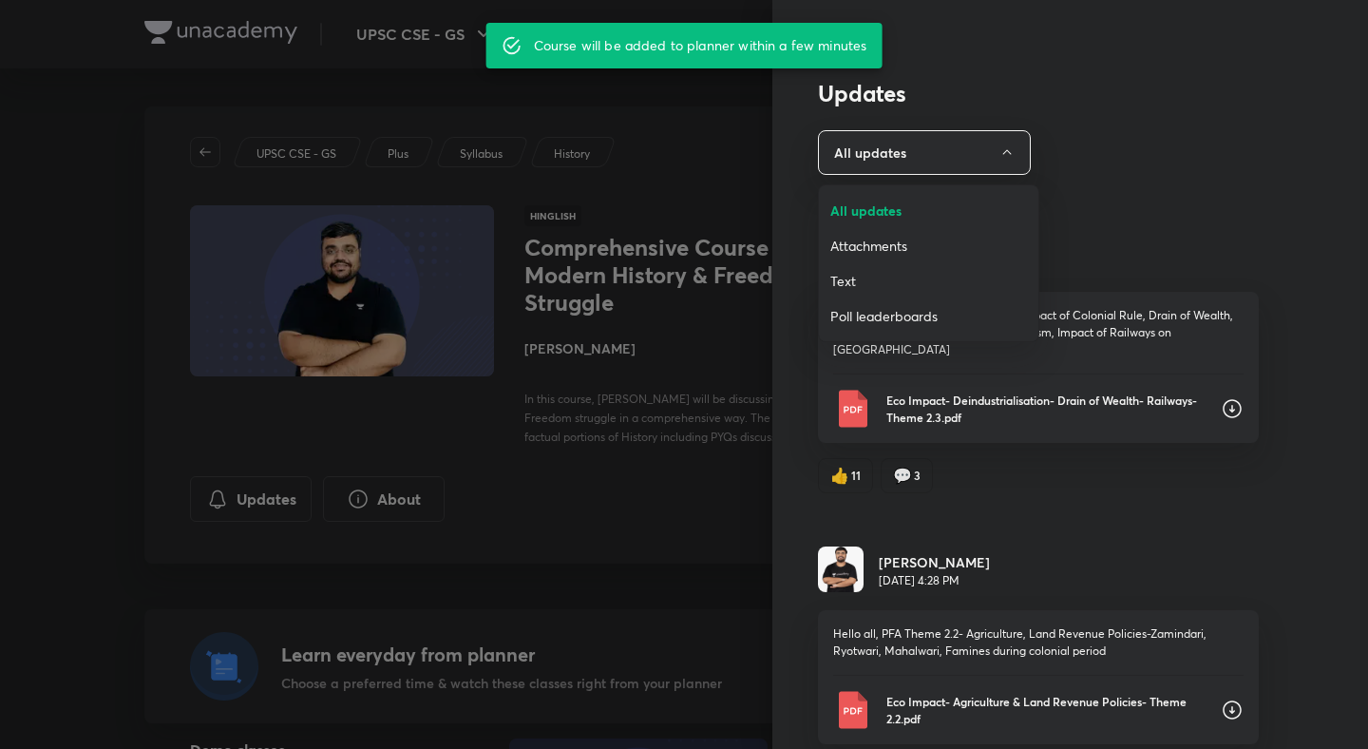
click at [885, 247] on span "Attachments" at bounding box center [928, 246] width 197 height 20
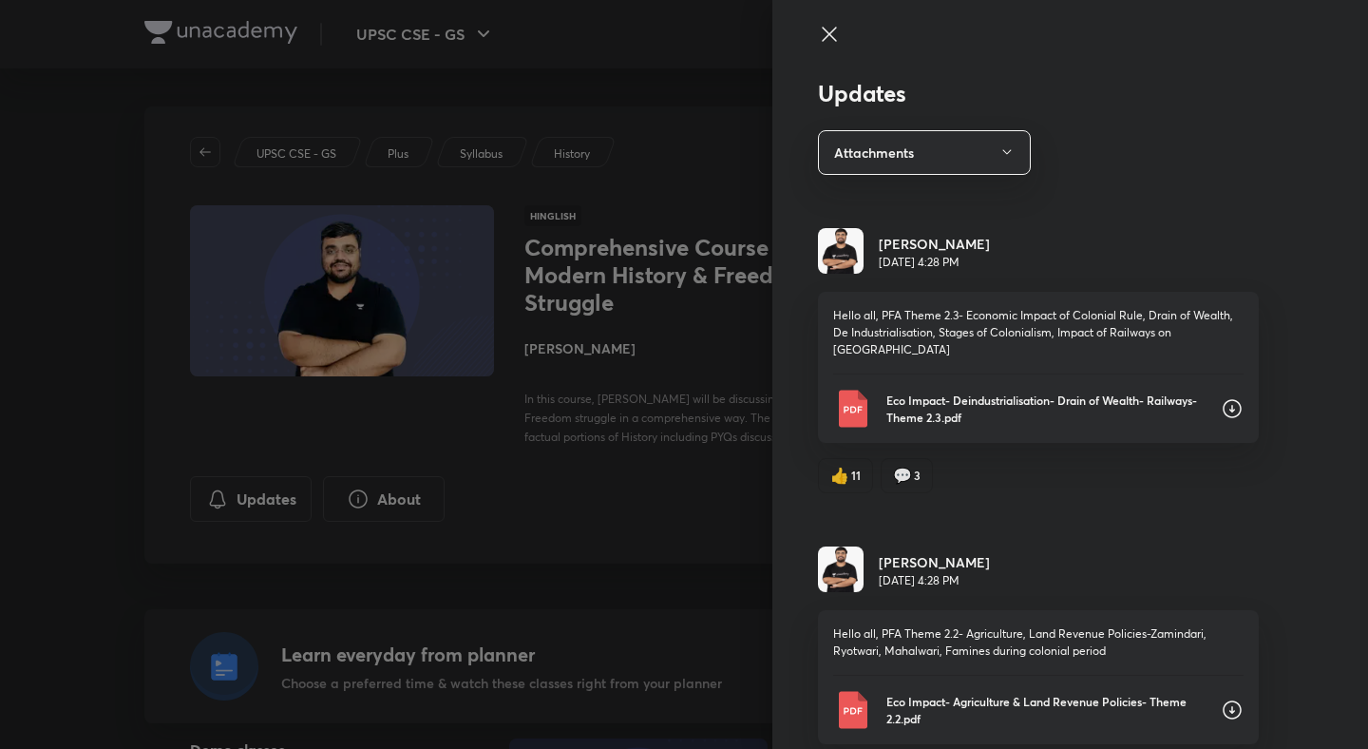
click at [1218, 396] on div "Eco Impact- Deindustrialisation- Drain of Wealth- Railways- Theme 2.3.pdf" at bounding box center [1038, 408] width 410 height 38
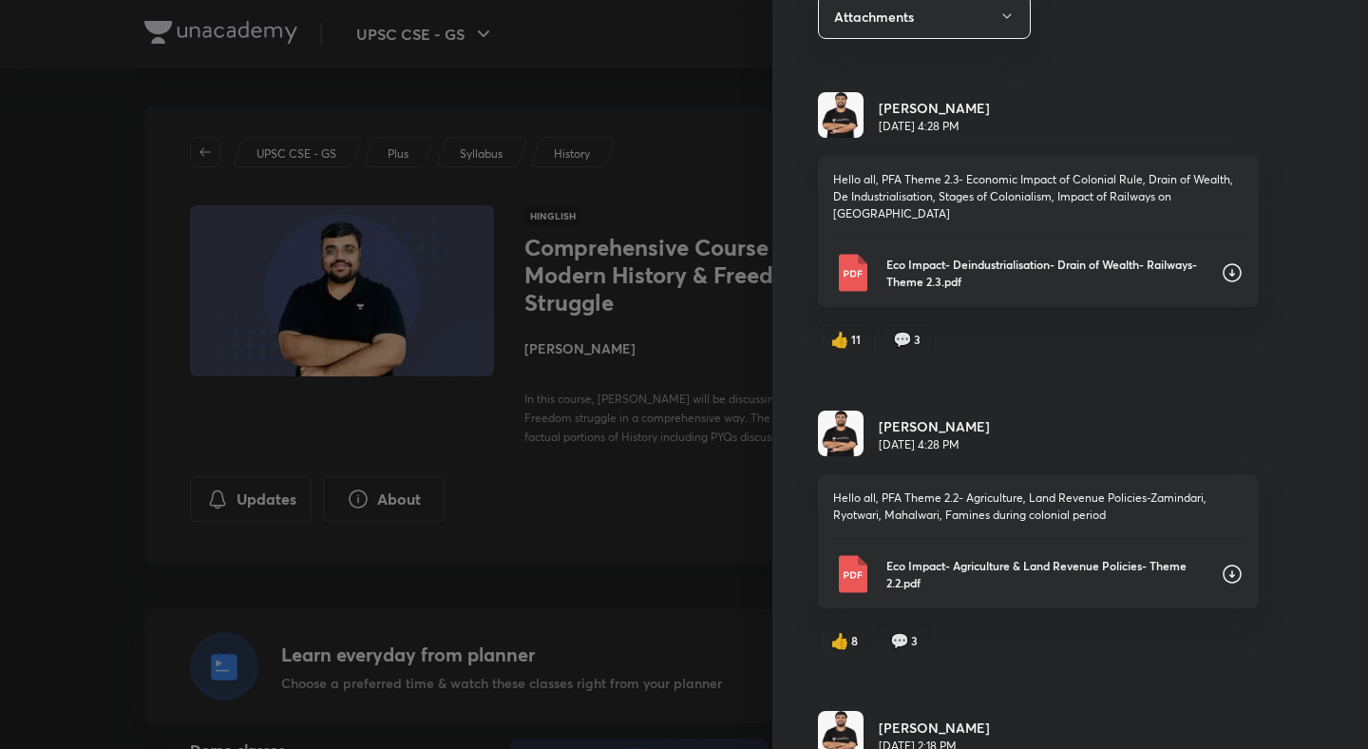
scroll to position [184, 0]
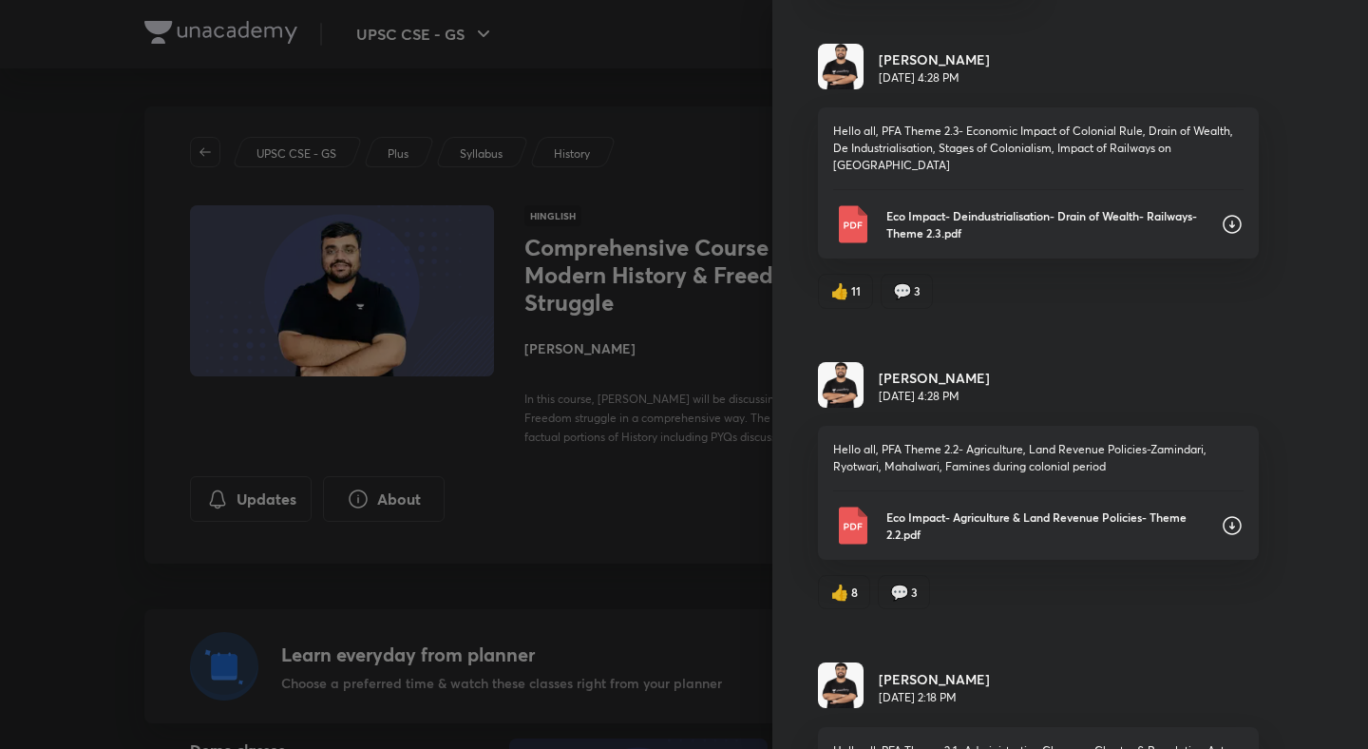
click at [720, 217] on div at bounding box center [684, 374] width 1368 height 749
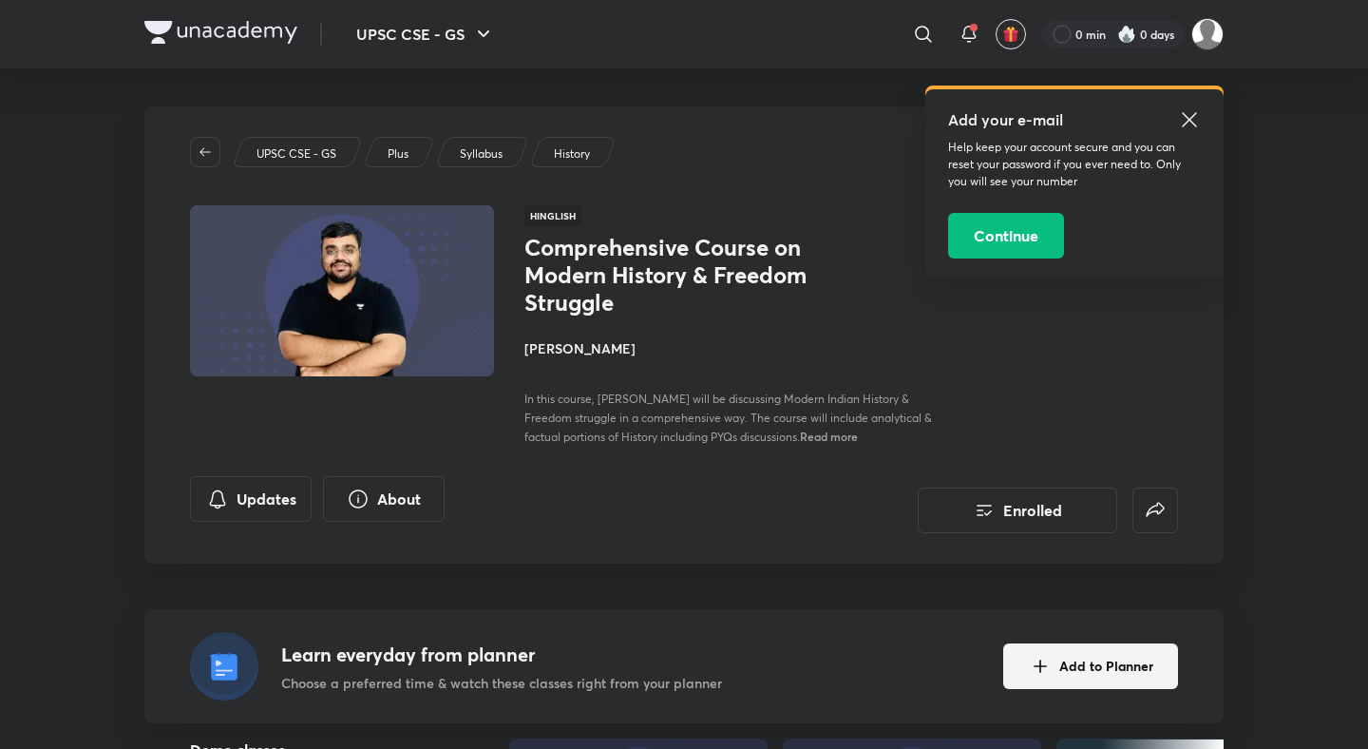
scroll to position [244, 0]
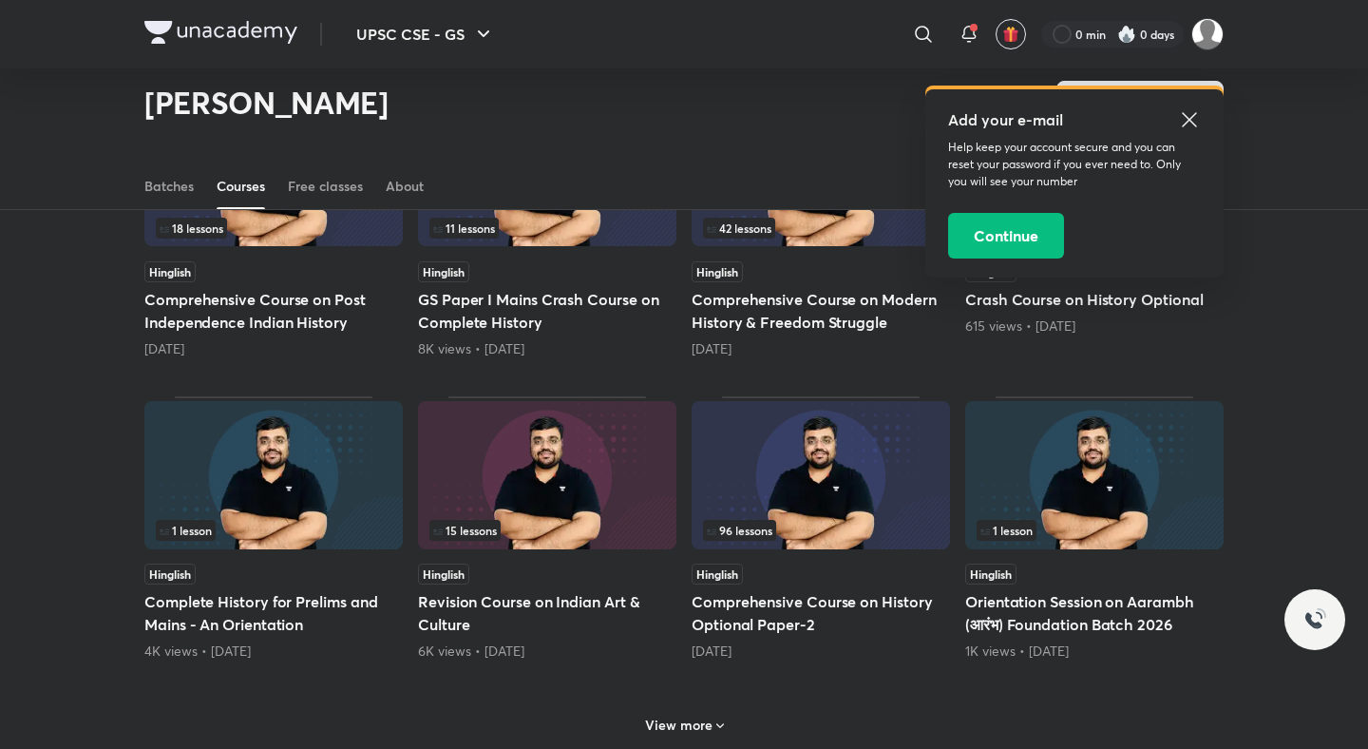
scroll to position [570, 0]
click at [605, 599] on h5 "Revision Course on Indian Art & Culture" at bounding box center [547, 612] width 258 height 46
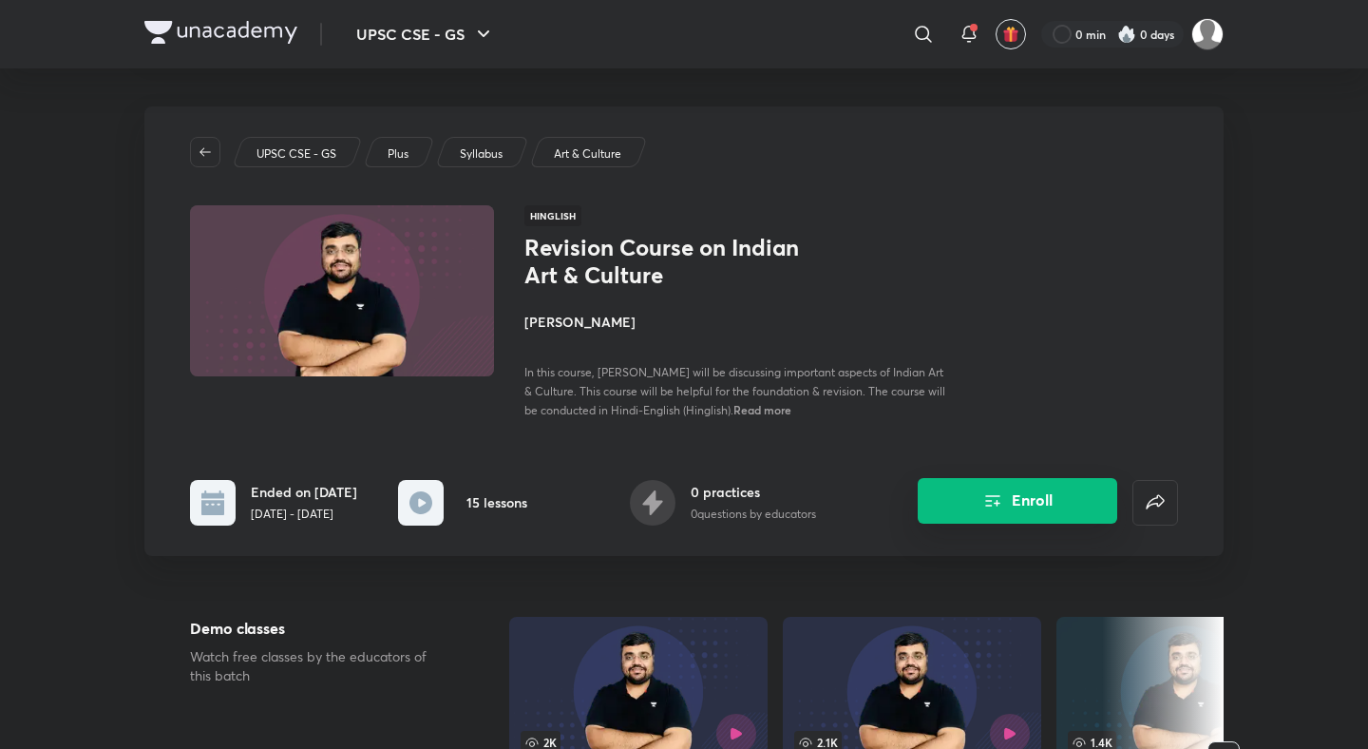
click at [941, 488] on button "Enroll" at bounding box center [1017, 501] width 199 height 46
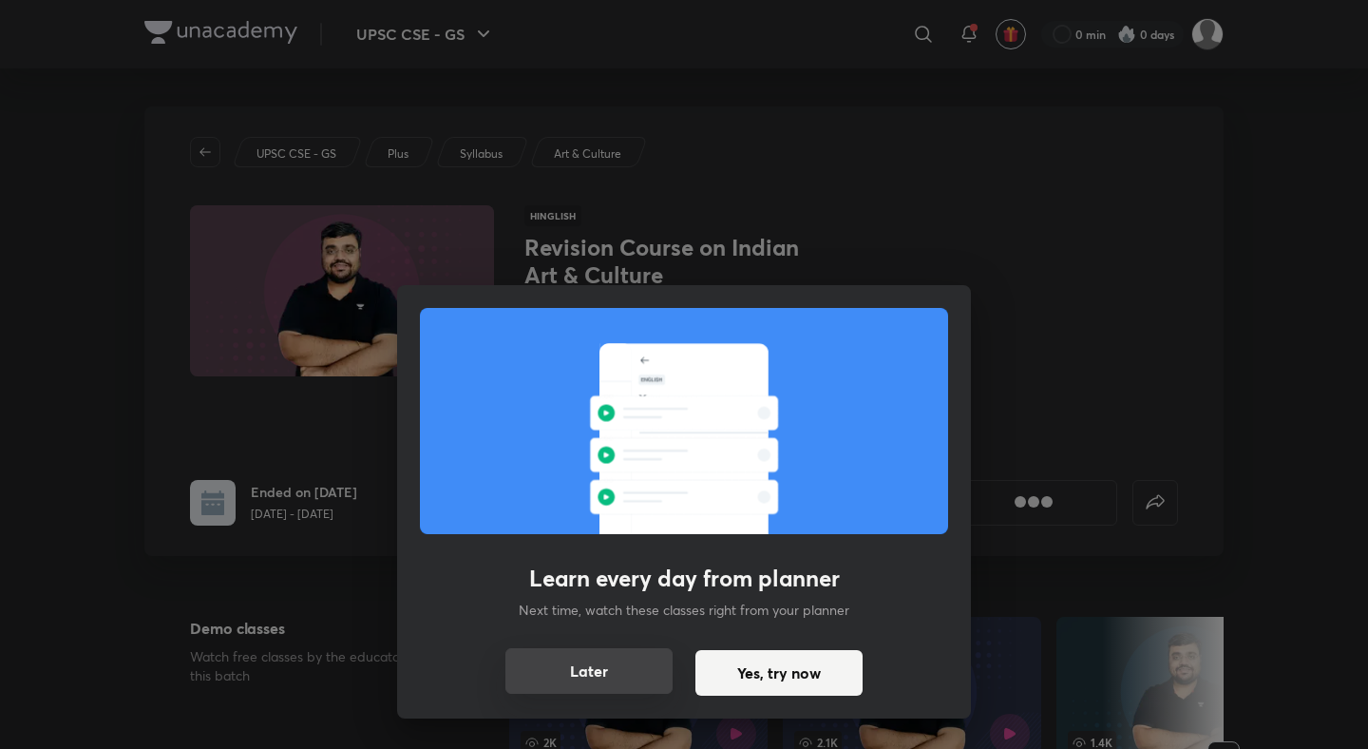
click at [540, 682] on button "Later" at bounding box center [588, 671] width 167 height 46
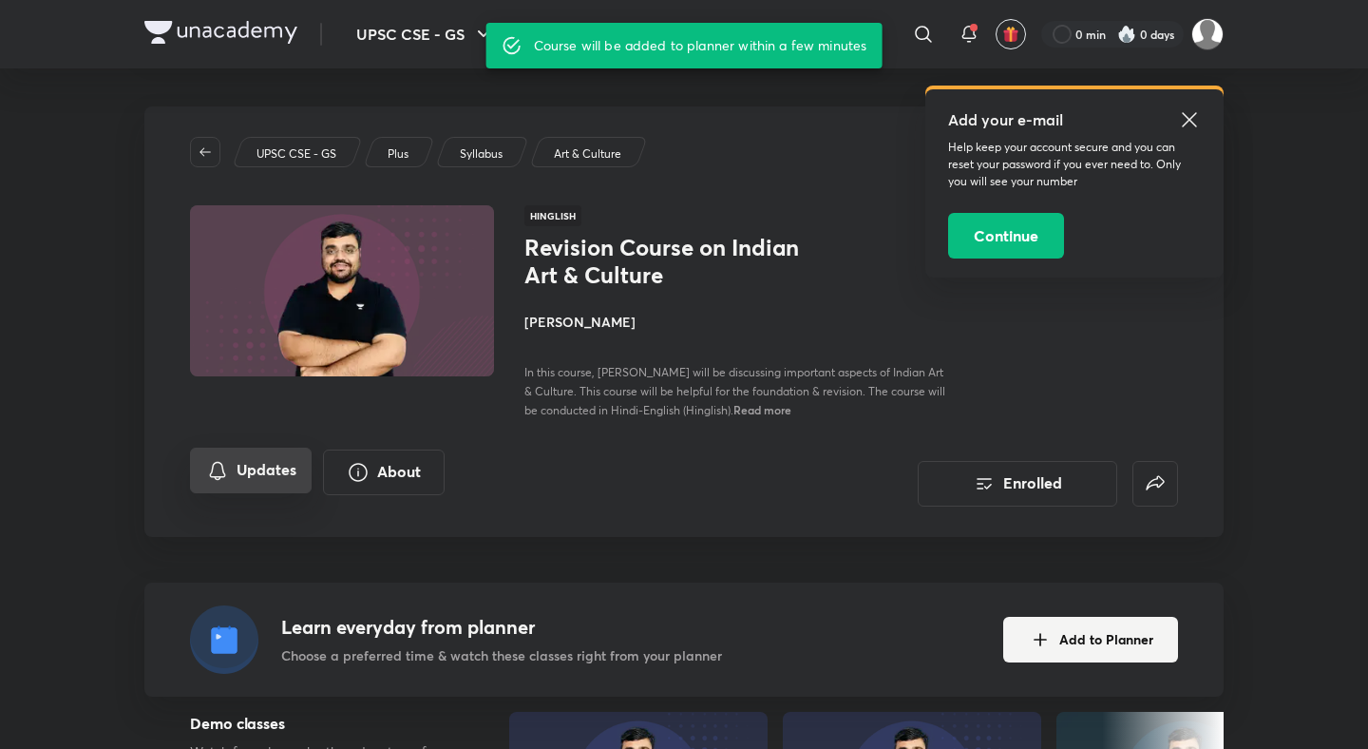
click at [249, 487] on button "Updates" at bounding box center [251, 470] width 122 height 46
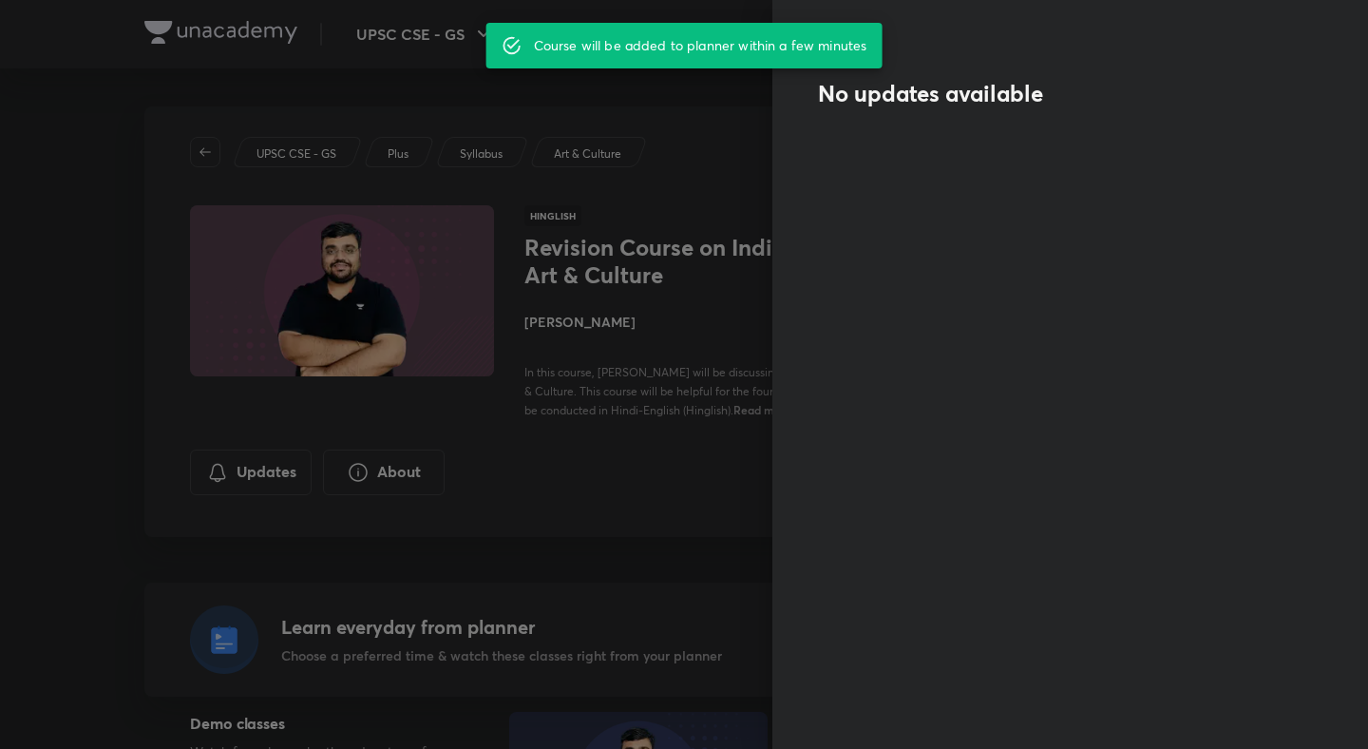
click at [682, 347] on div at bounding box center [684, 374] width 1368 height 749
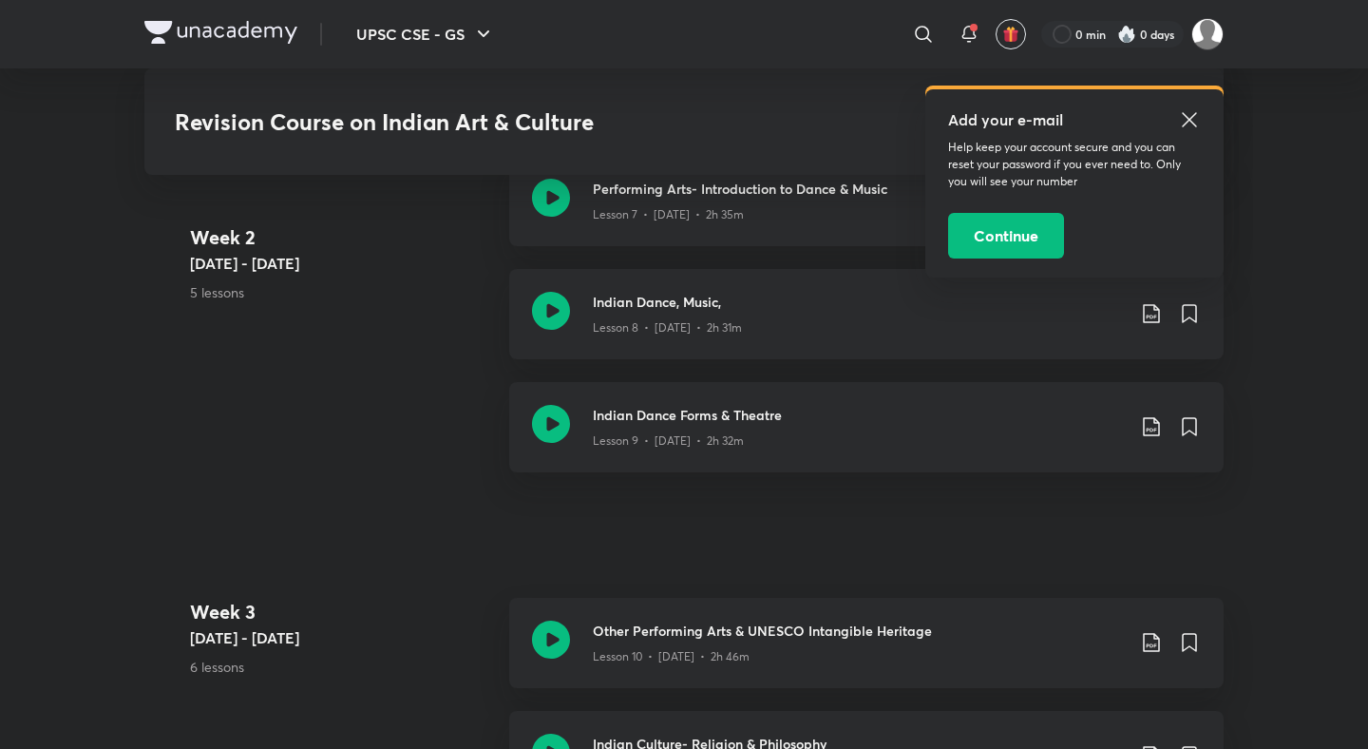
scroll to position [1599, 0]
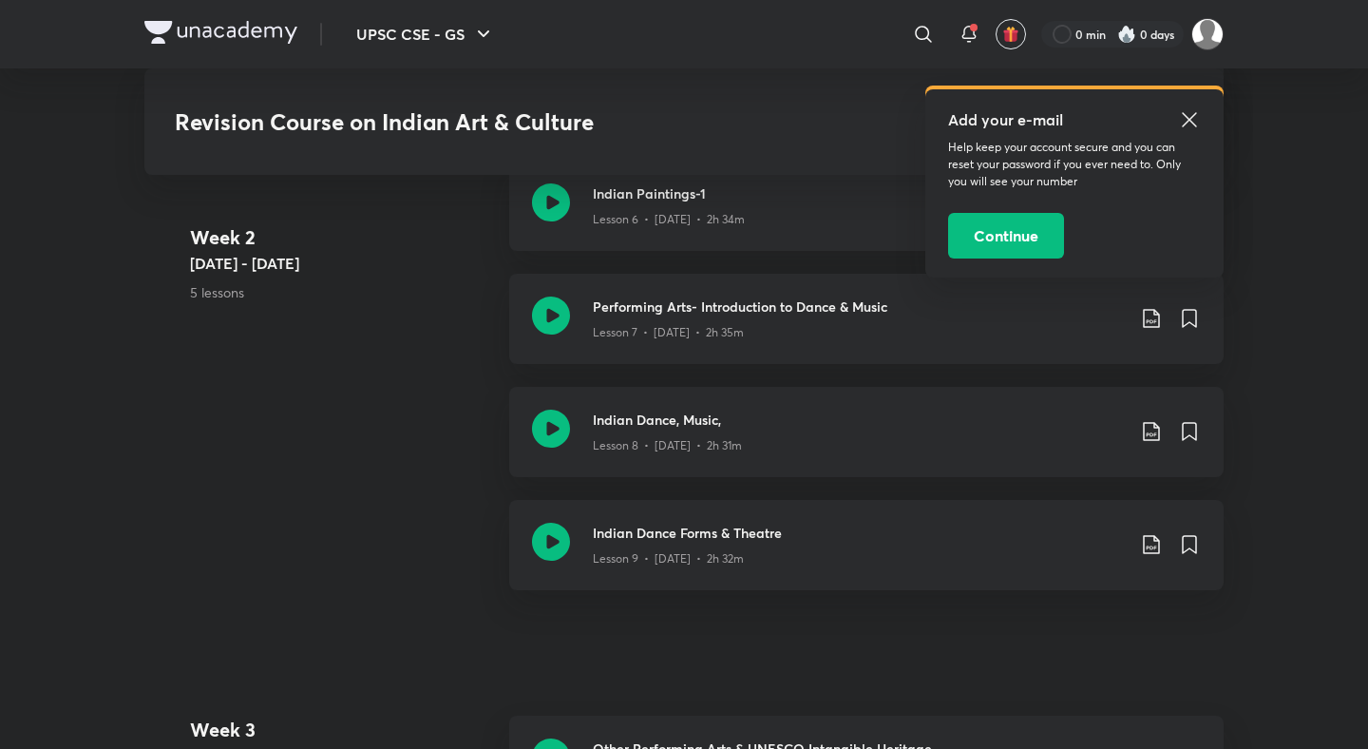
scroll to position [570, 0]
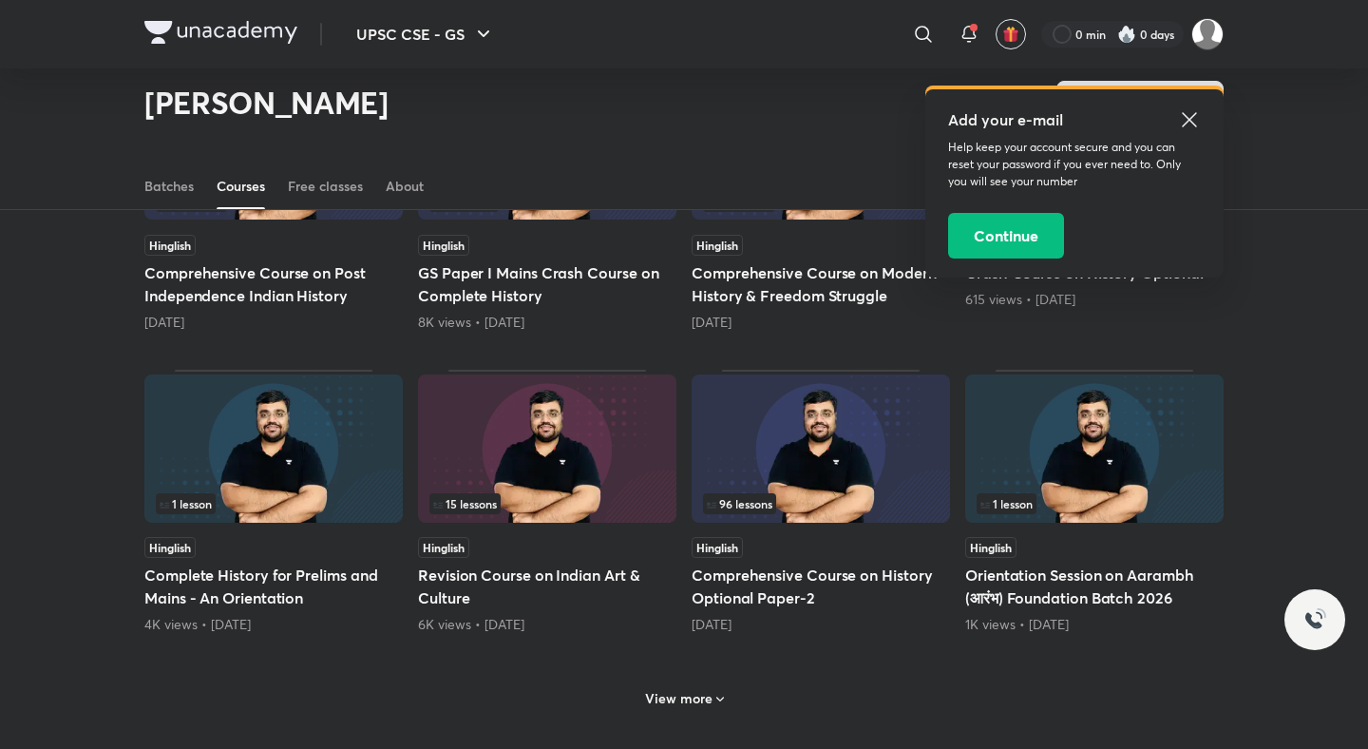
scroll to position [658, 0]
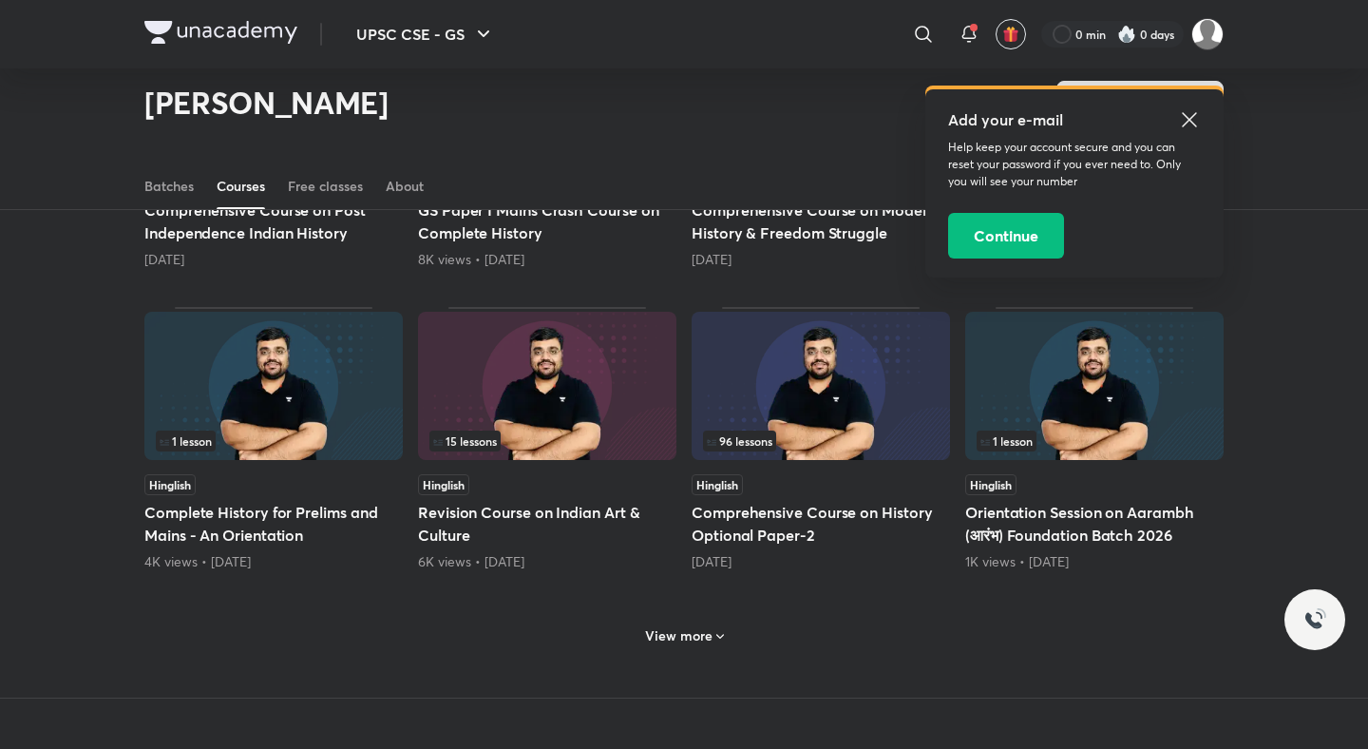
click at [692, 642] on h6 "View more" at bounding box center [678, 635] width 67 height 19
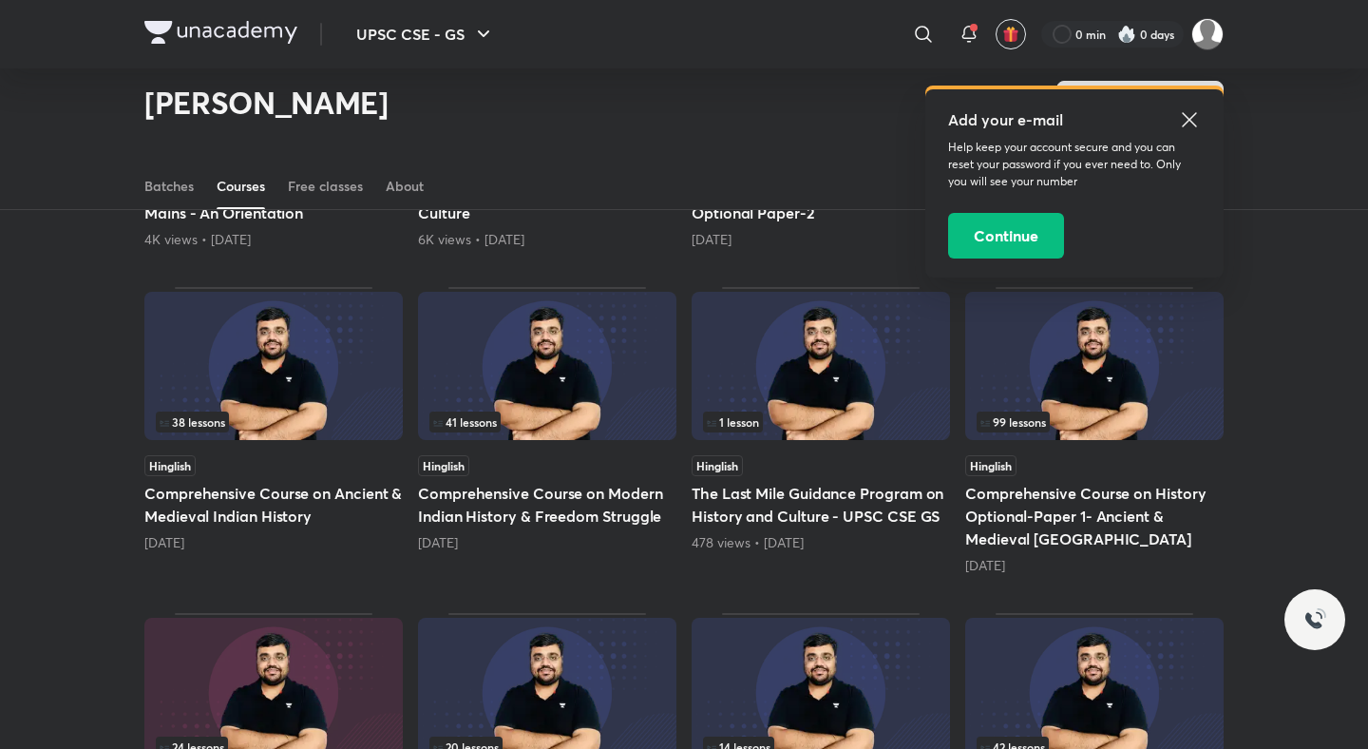
scroll to position [1017, 0]
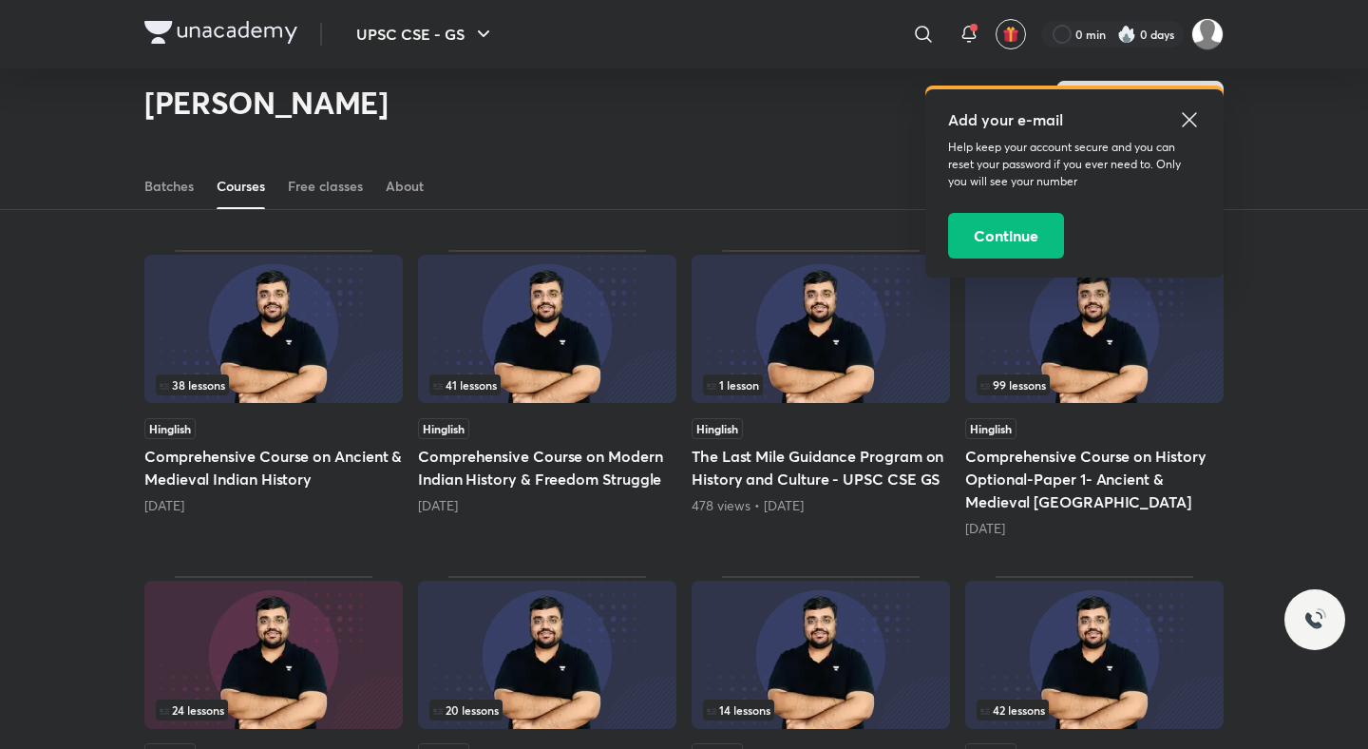
click at [244, 475] on h5 "Comprehensive Course on Ancient & Medieval Indian History" at bounding box center [273, 468] width 258 height 46
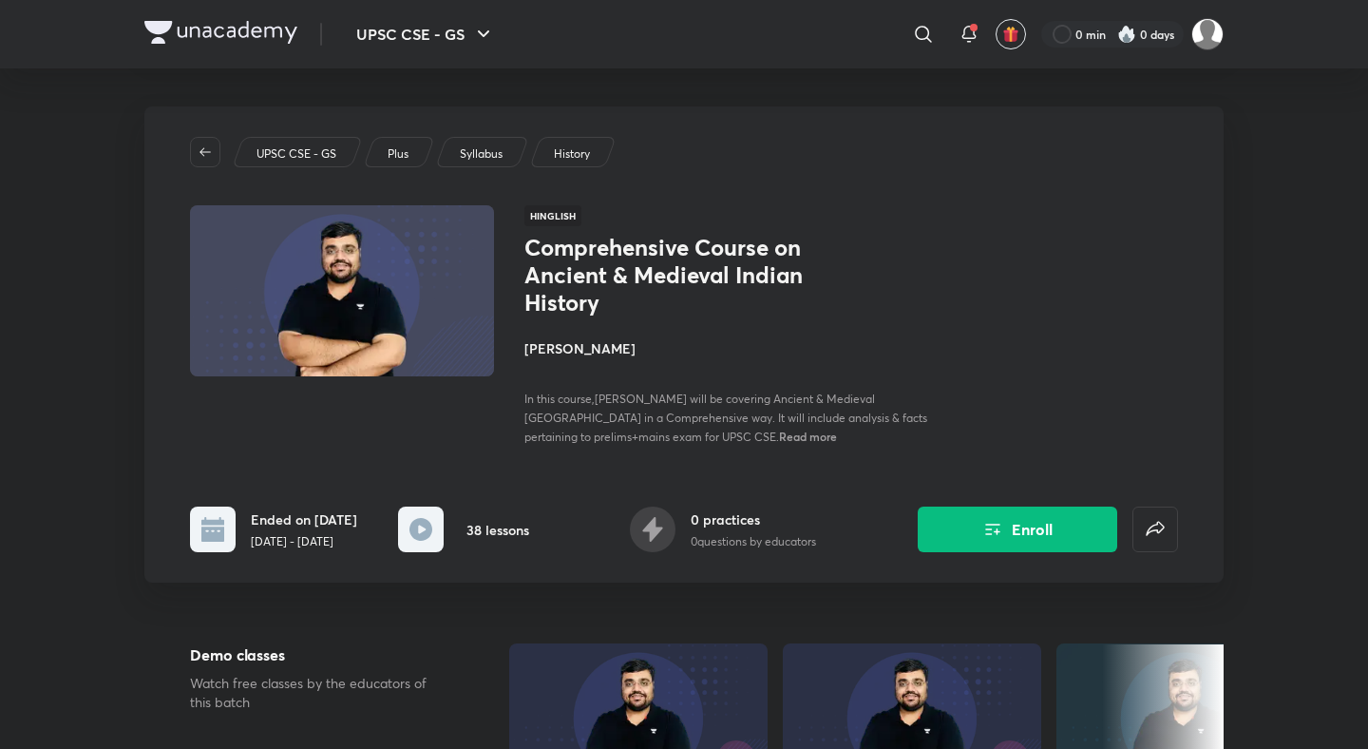
click at [1077, 518] on button "Enroll" at bounding box center [1017, 529] width 199 height 46
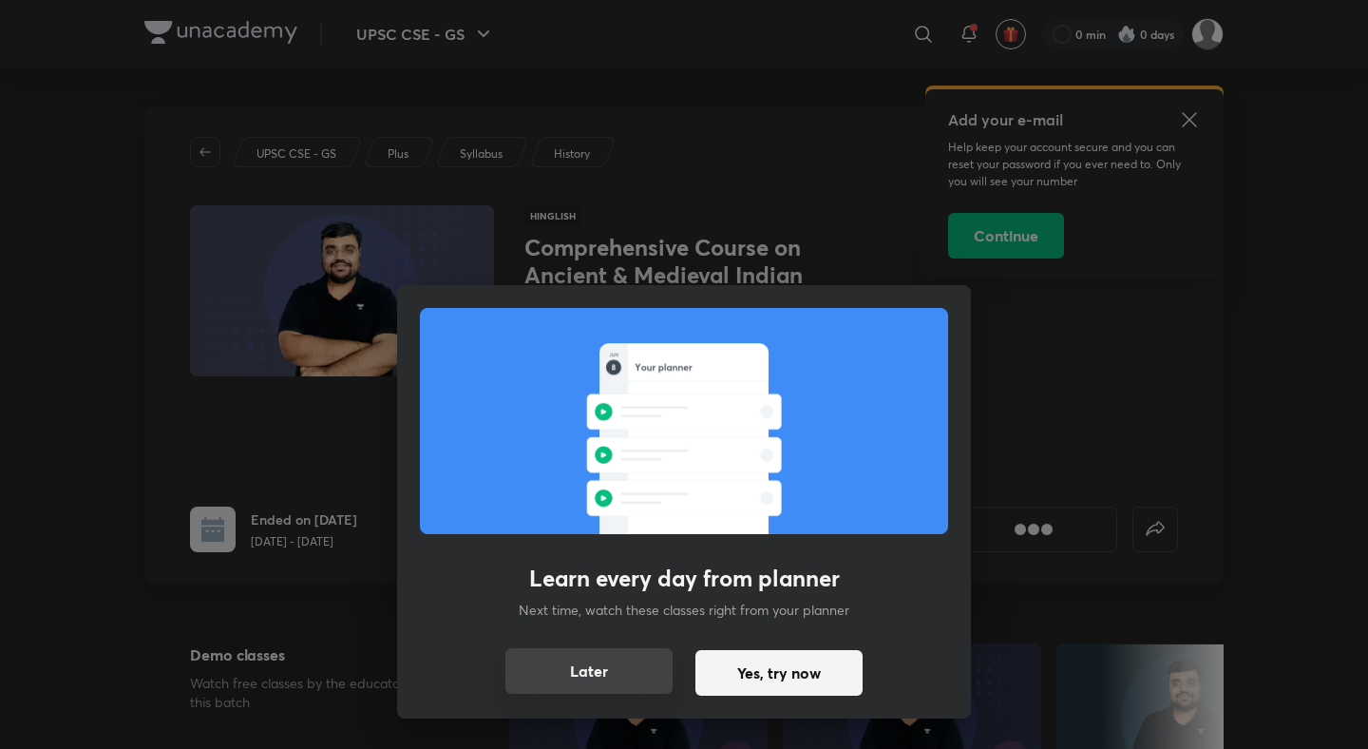
click at [569, 664] on button "Later" at bounding box center [588, 671] width 167 height 46
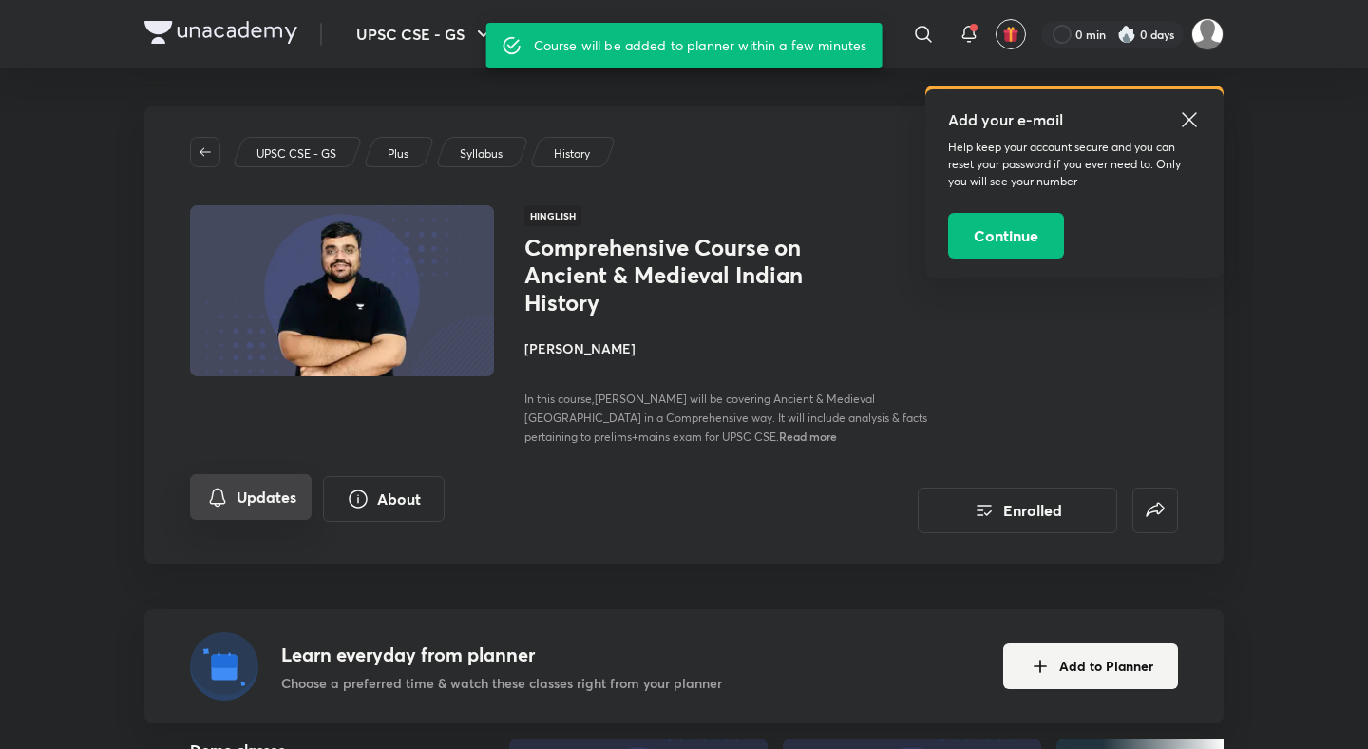
click at [264, 514] on button "Updates" at bounding box center [251, 497] width 122 height 46
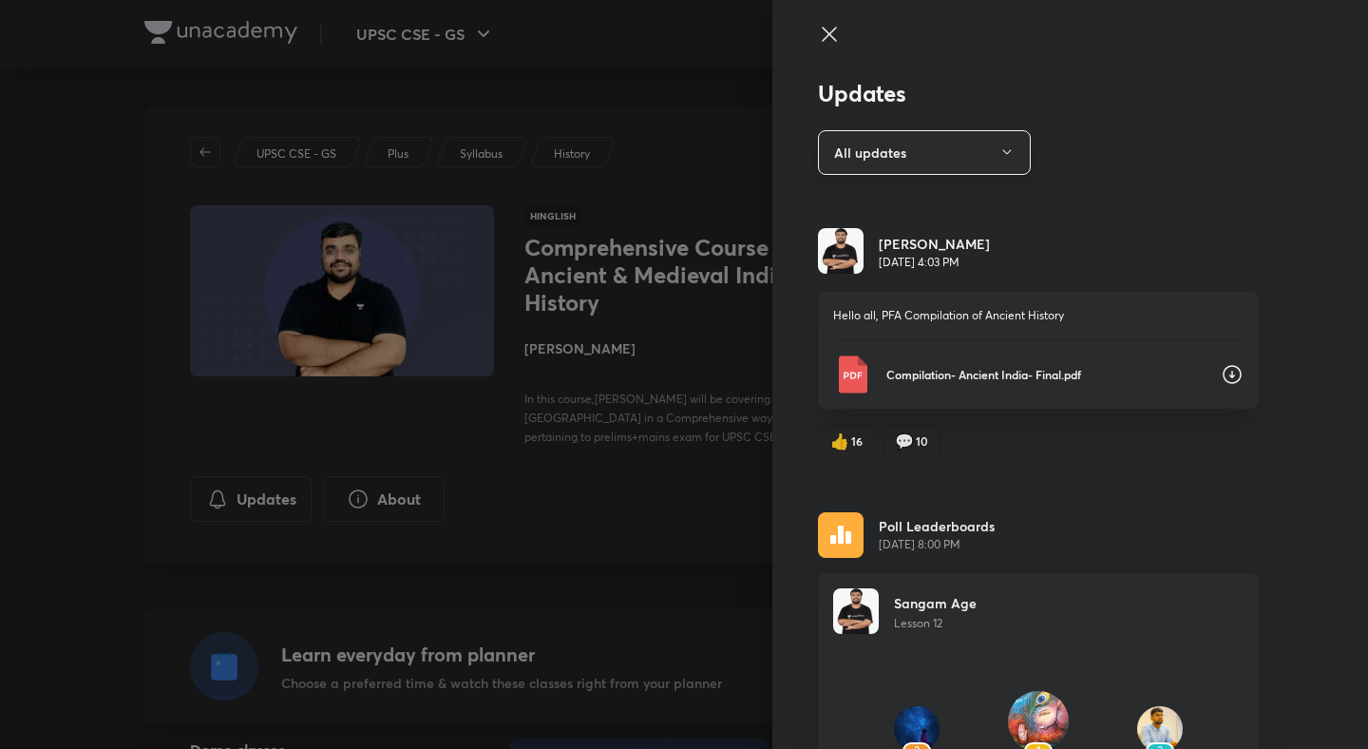
click at [960, 146] on button "All updates" at bounding box center [924, 152] width 213 height 45
click at [882, 280] on span "Attachments" at bounding box center [928, 281] width 197 height 20
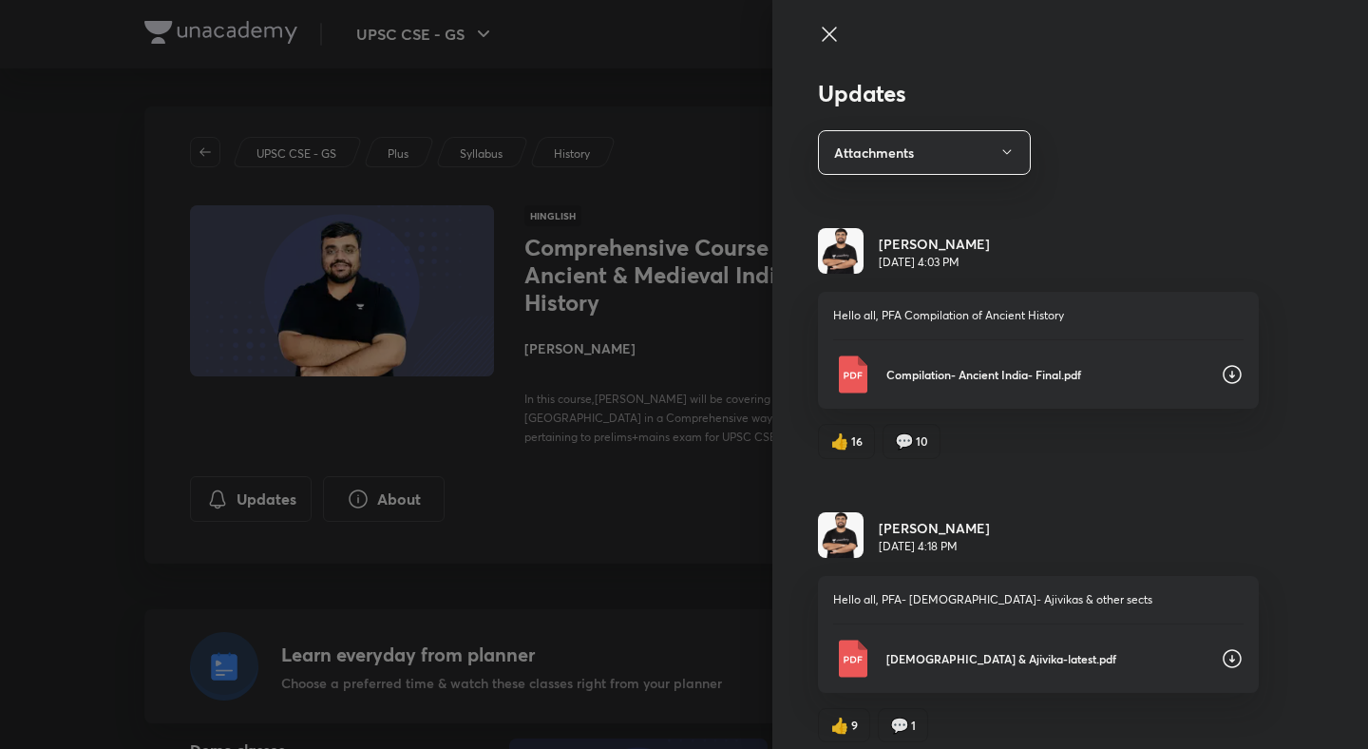
click at [1234, 371] on icon at bounding box center [1232, 374] width 23 height 23
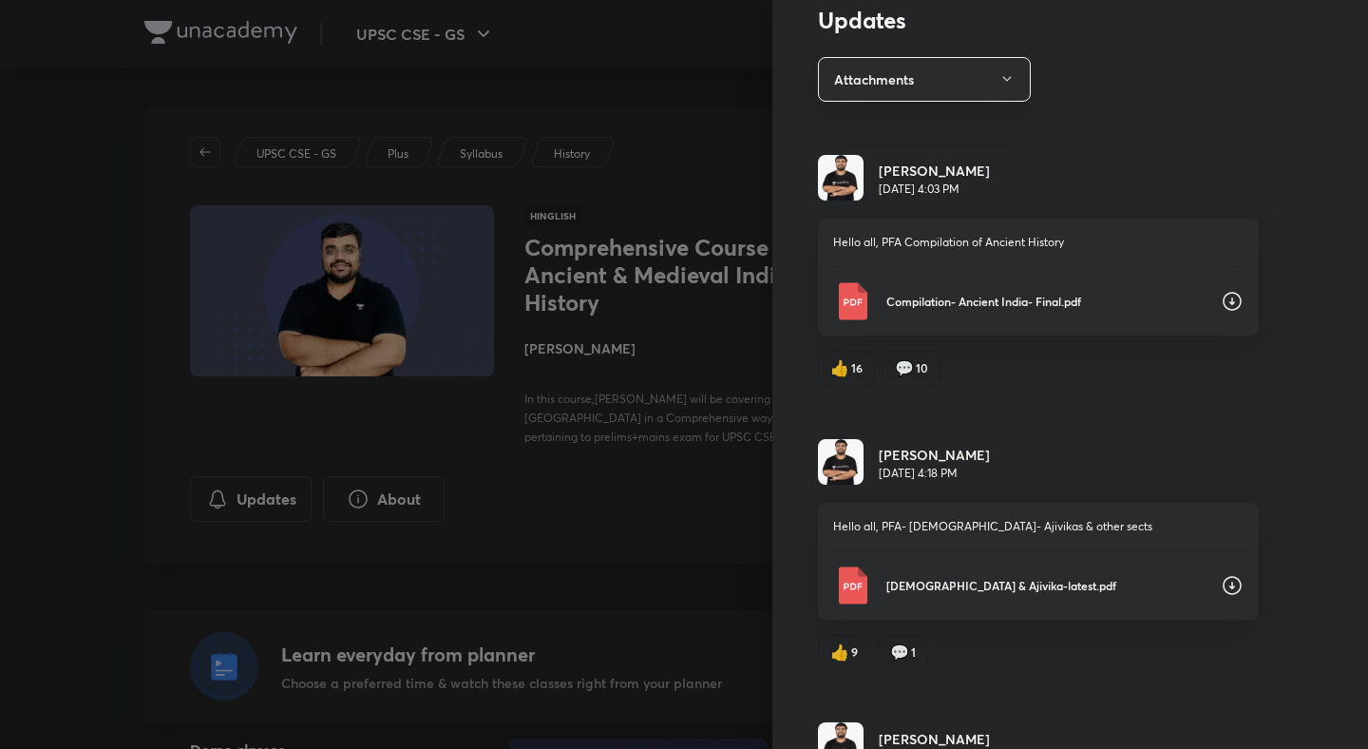
scroll to position [5, 0]
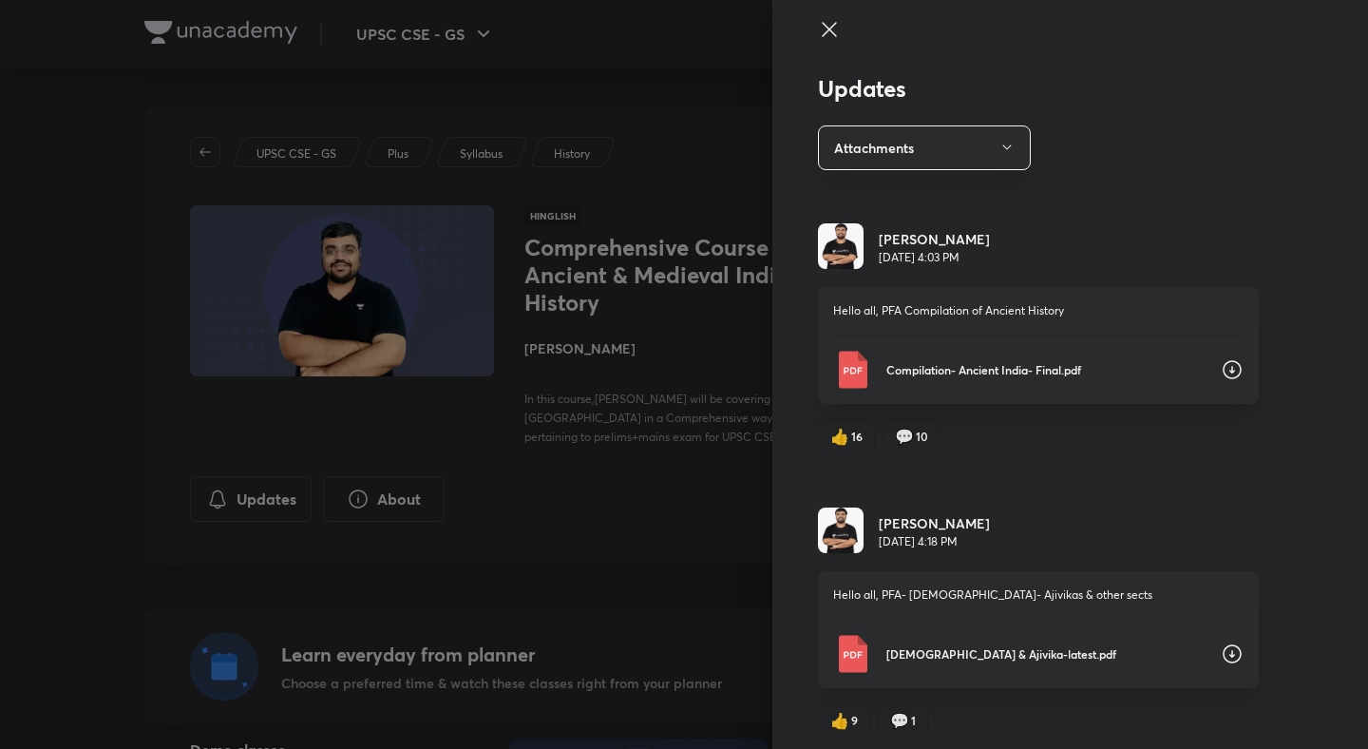
click at [743, 489] on div at bounding box center [684, 374] width 1368 height 749
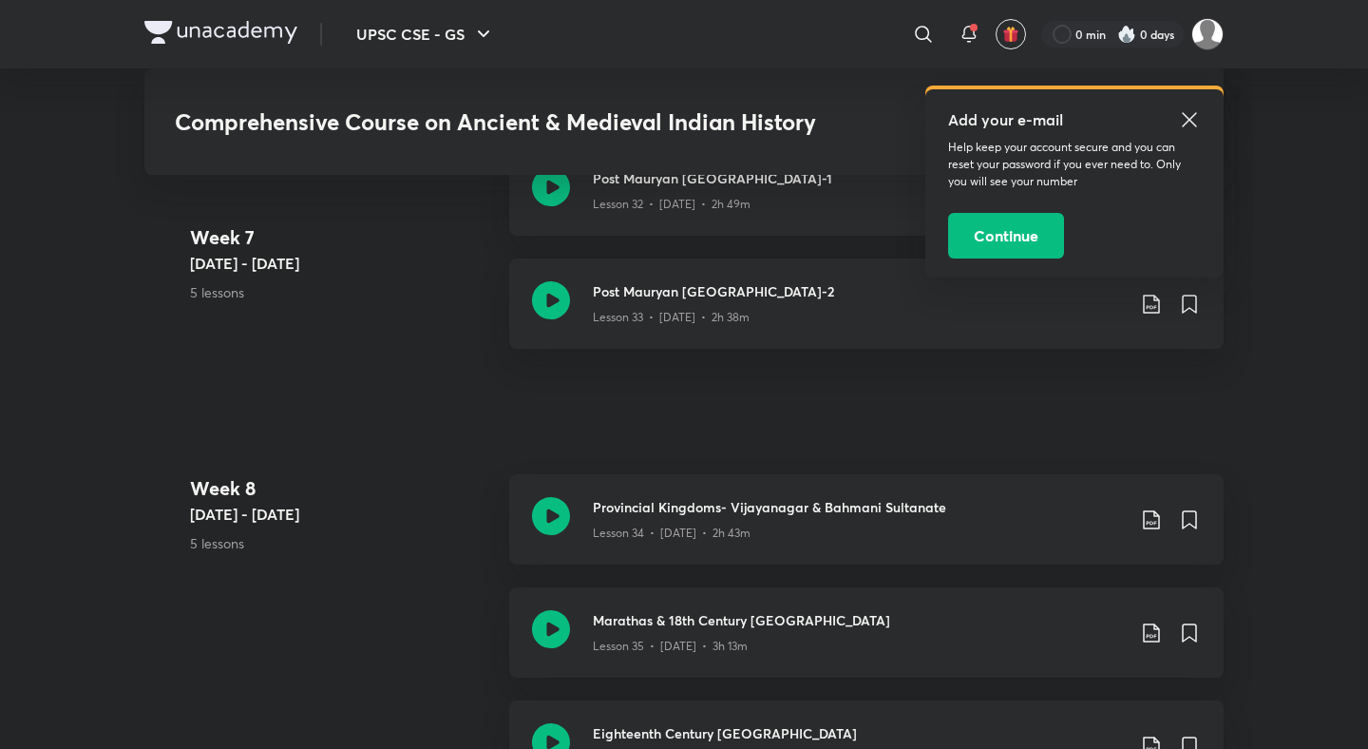
scroll to position [5006, 0]
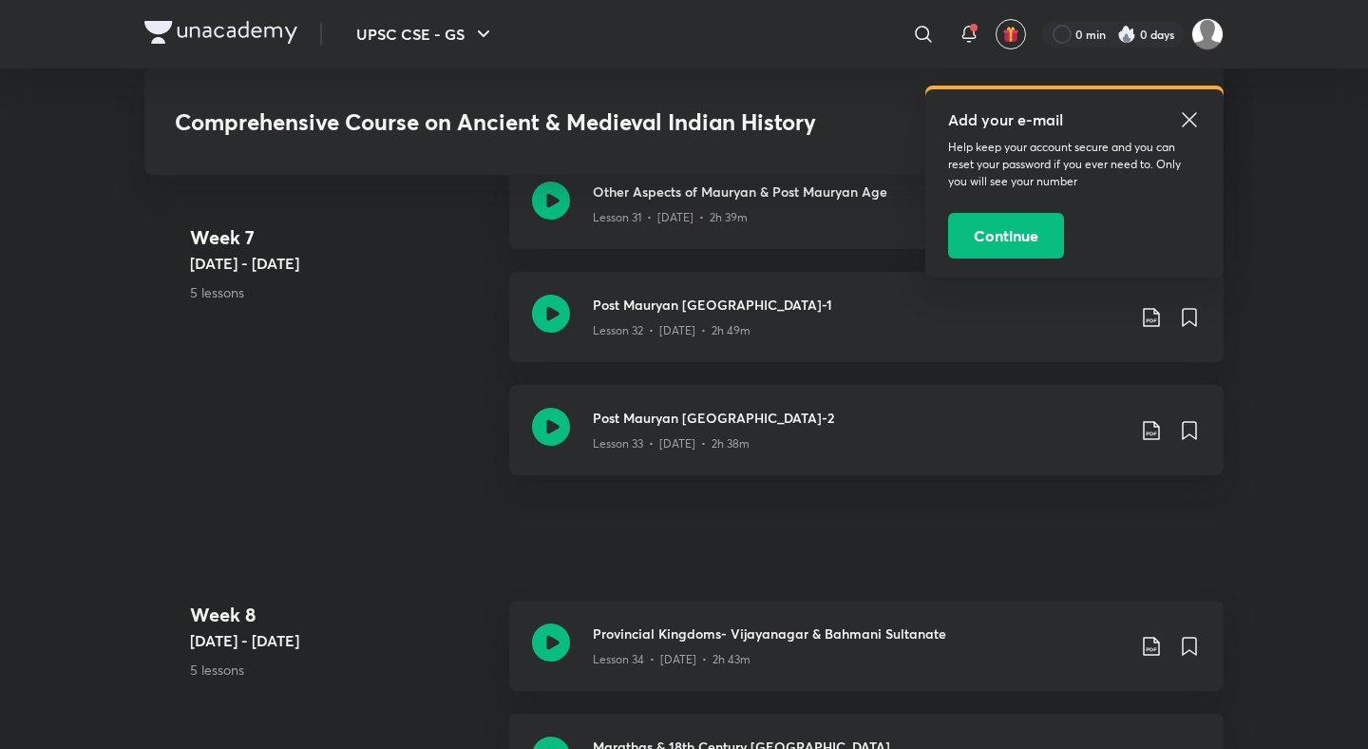
scroll to position [1017, 0]
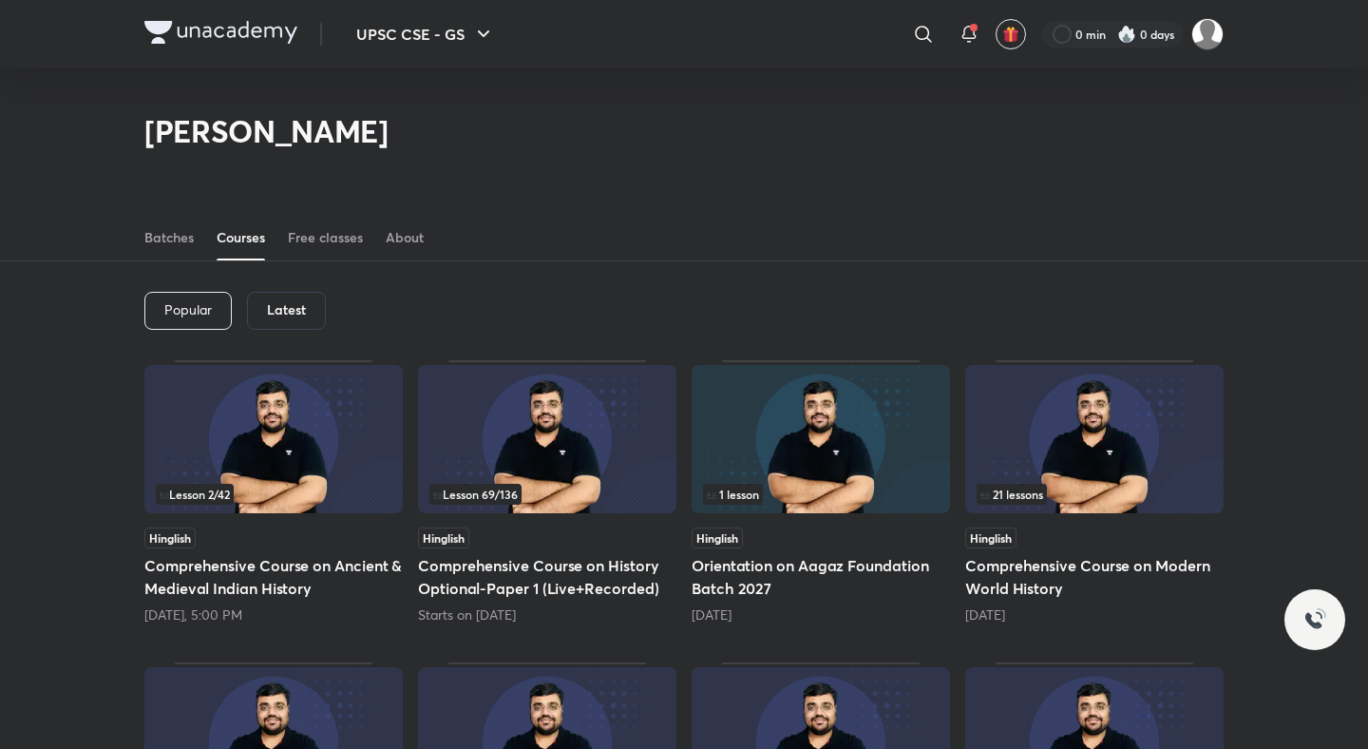
scroll to position [669, 0]
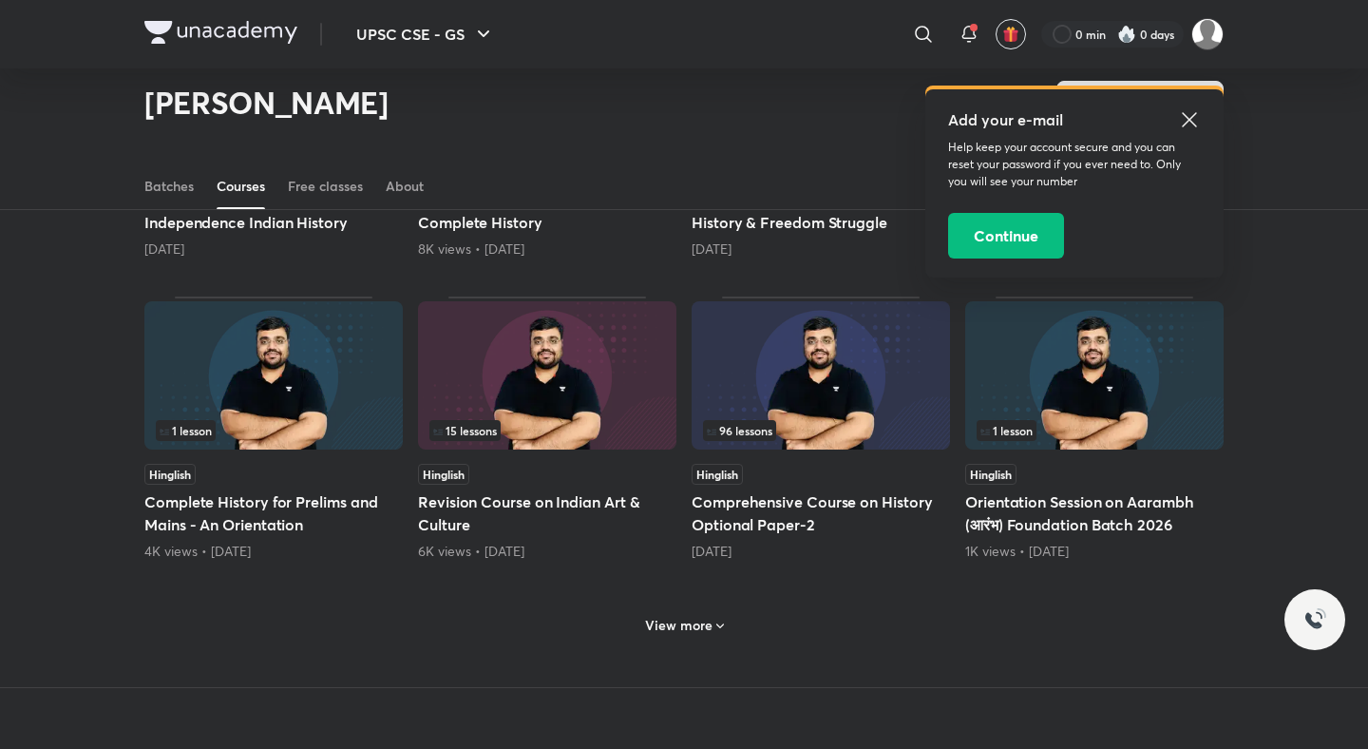
click at [708, 629] on h6 "View more" at bounding box center [678, 625] width 67 height 19
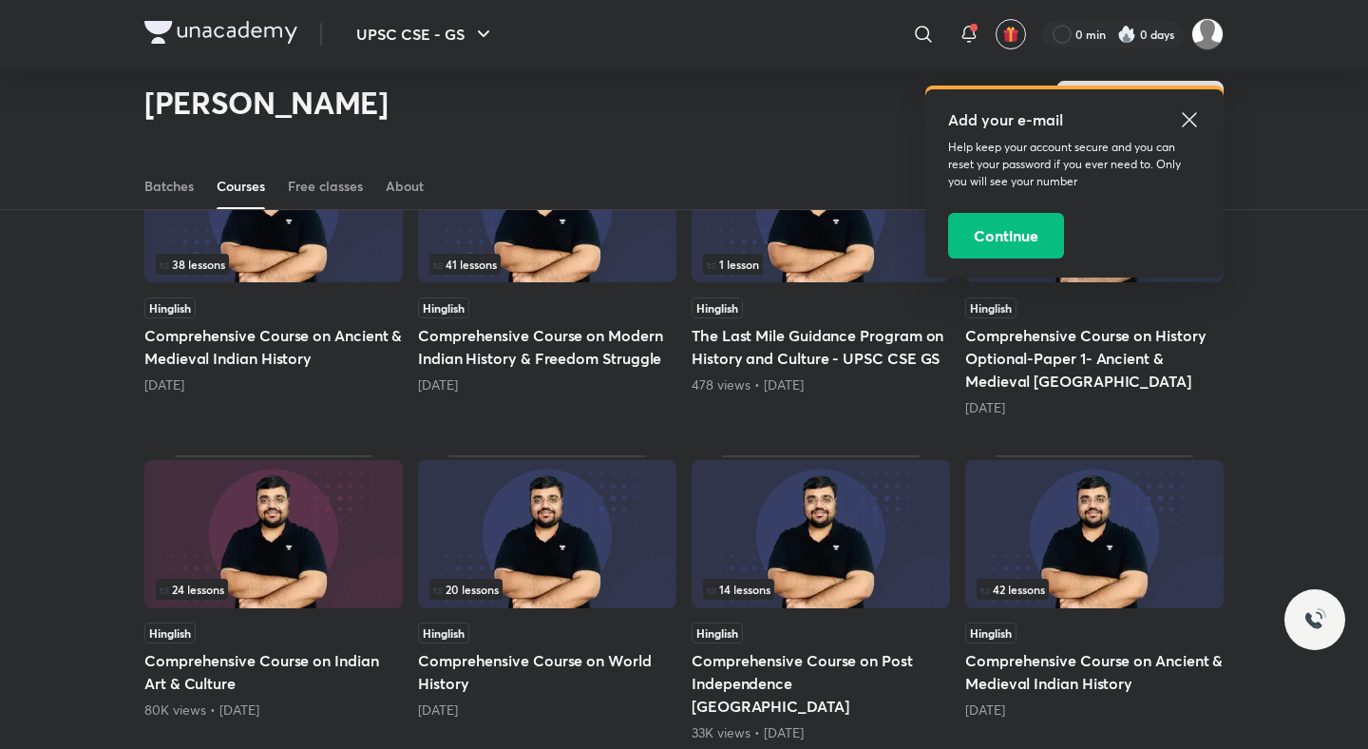
scroll to position [1183, 0]
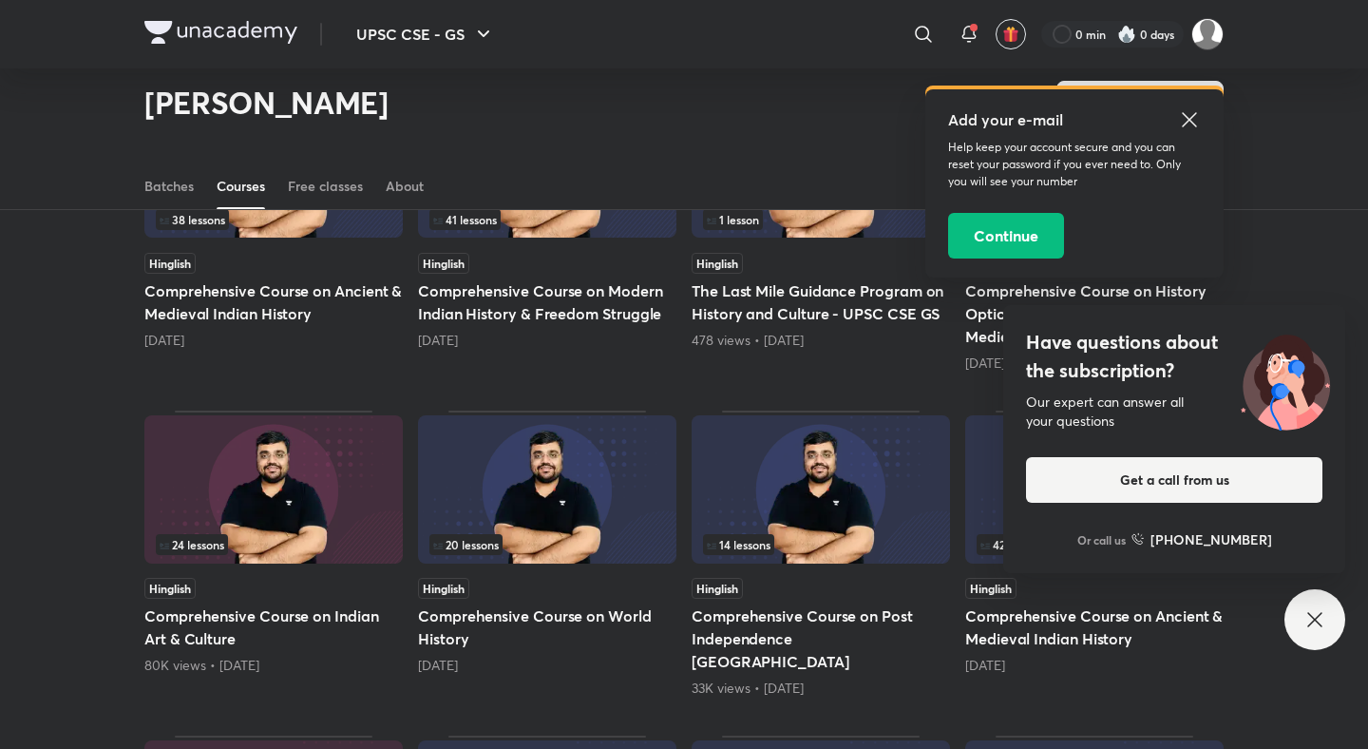
click at [363, 614] on h5 "Comprehensive Course on Indian Art & Culture" at bounding box center [273, 627] width 258 height 46
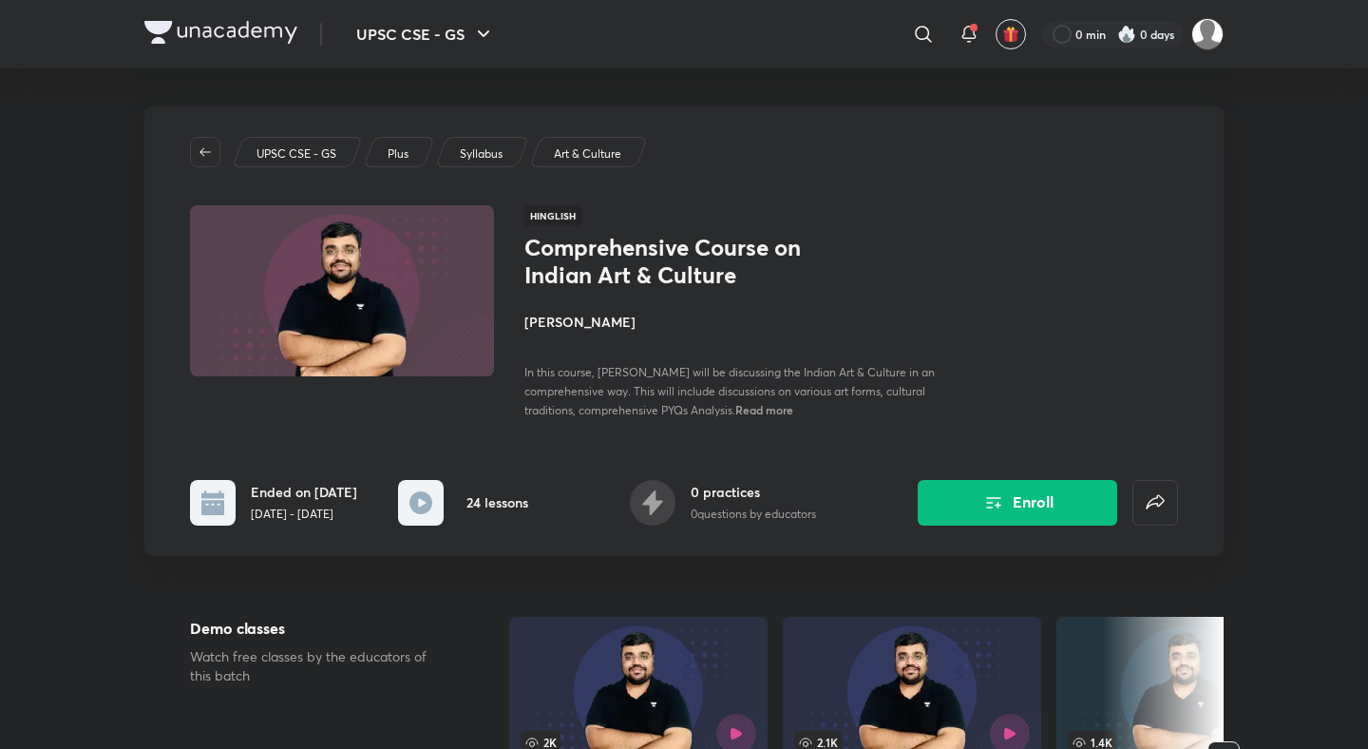
click at [1010, 499] on button "Enroll" at bounding box center [1017, 503] width 199 height 46
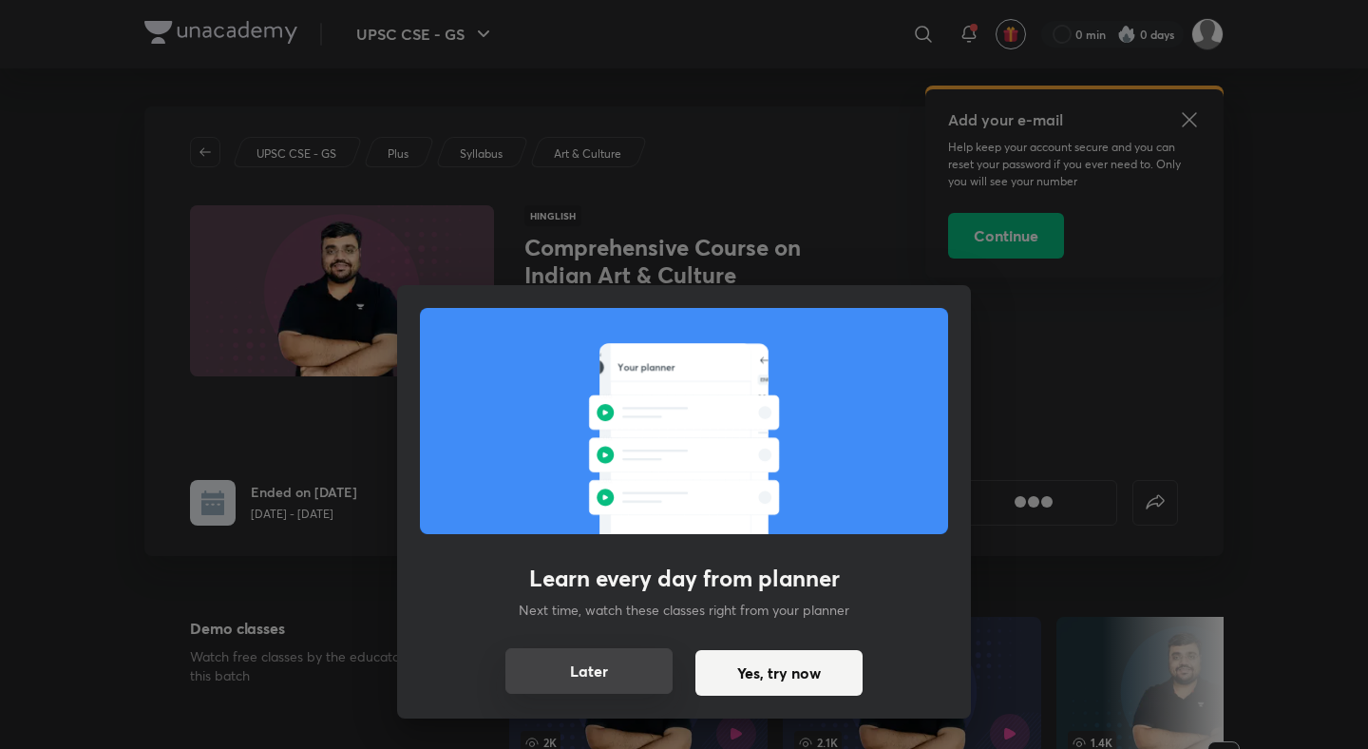
click at [650, 669] on button "Later" at bounding box center [588, 671] width 167 height 46
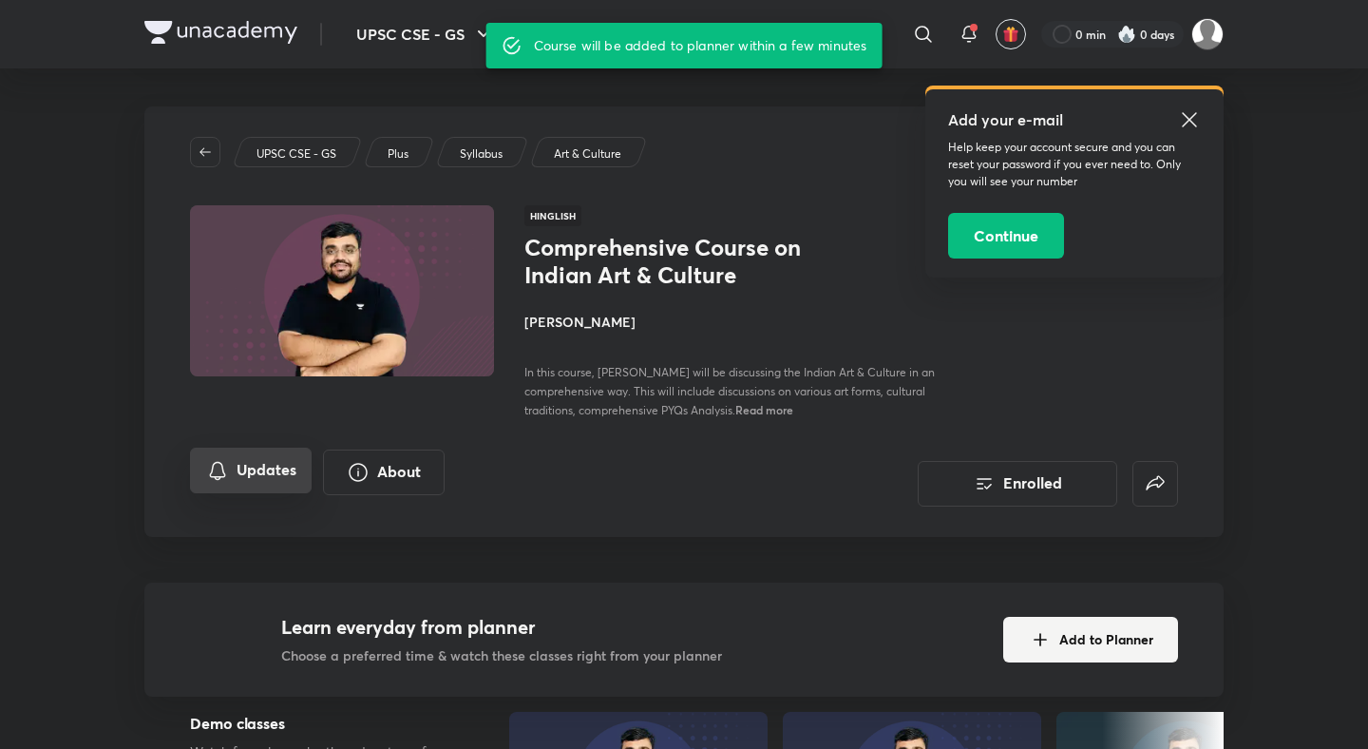
click at [292, 467] on button "Updates" at bounding box center [251, 470] width 122 height 46
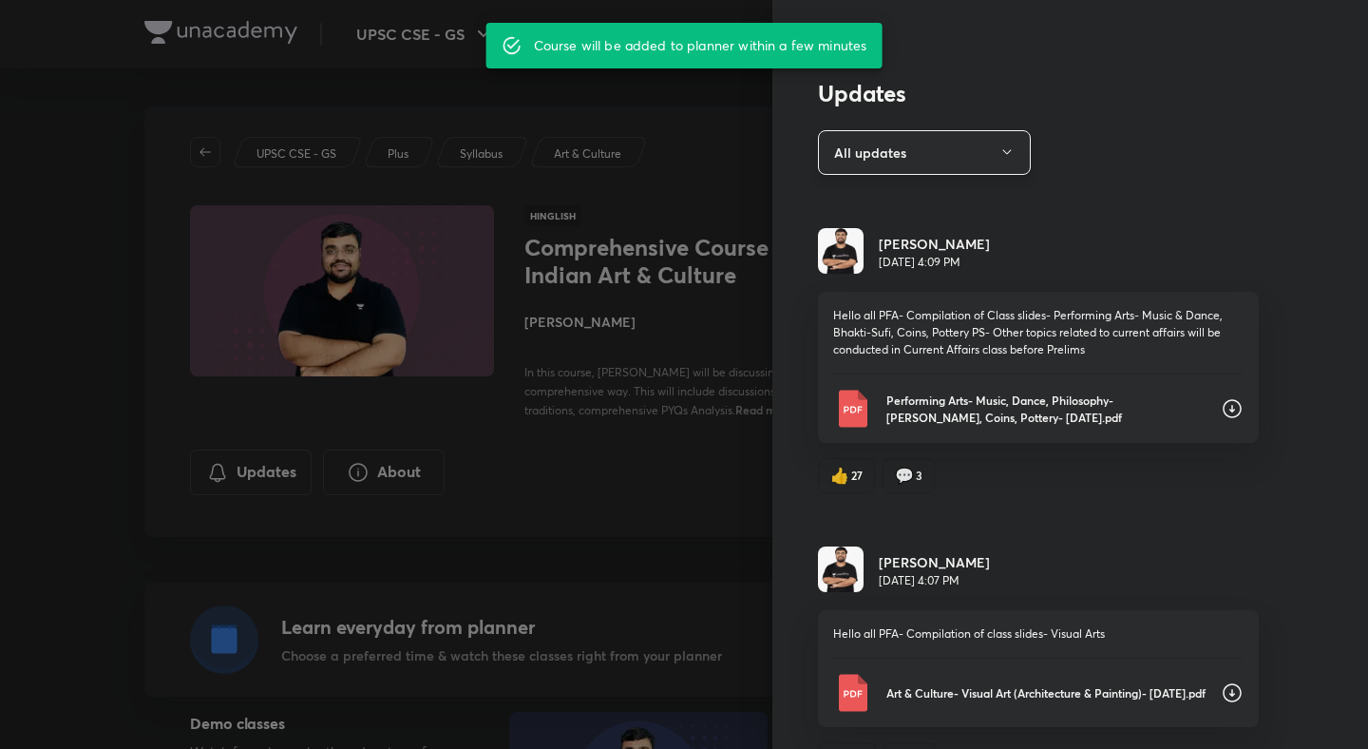
click at [883, 156] on button "All updates" at bounding box center [924, 152] width 213 height 45
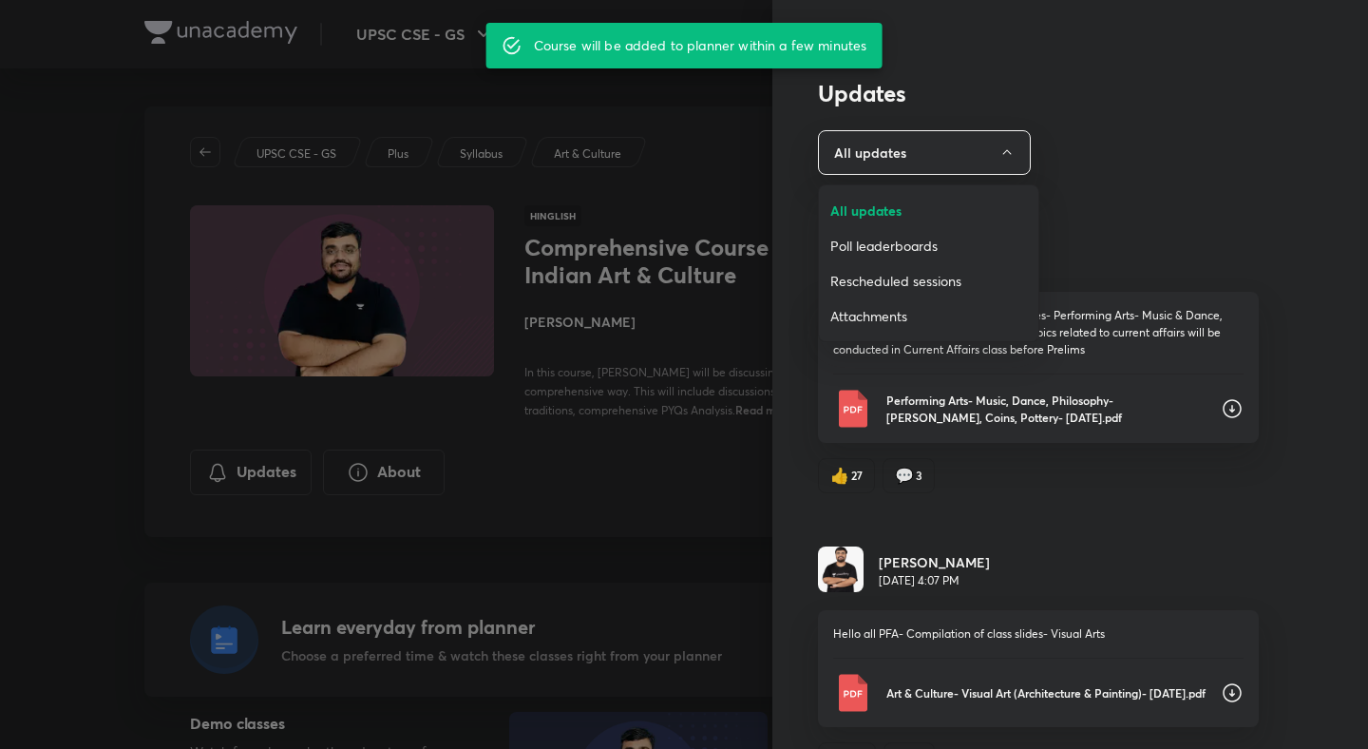
click at [891, 314] on span "Attachments" at bounding box center [928, 316] width 197 height 20
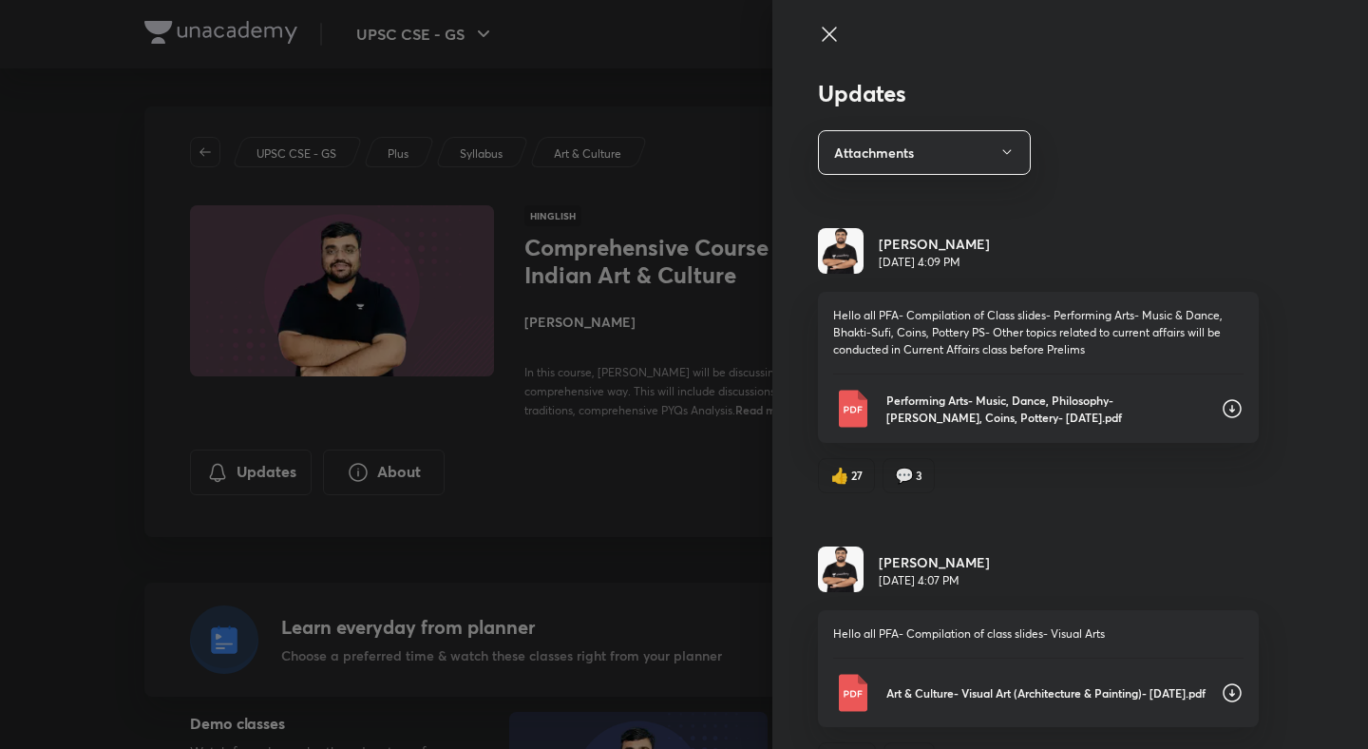
scroll to position [50, 0]
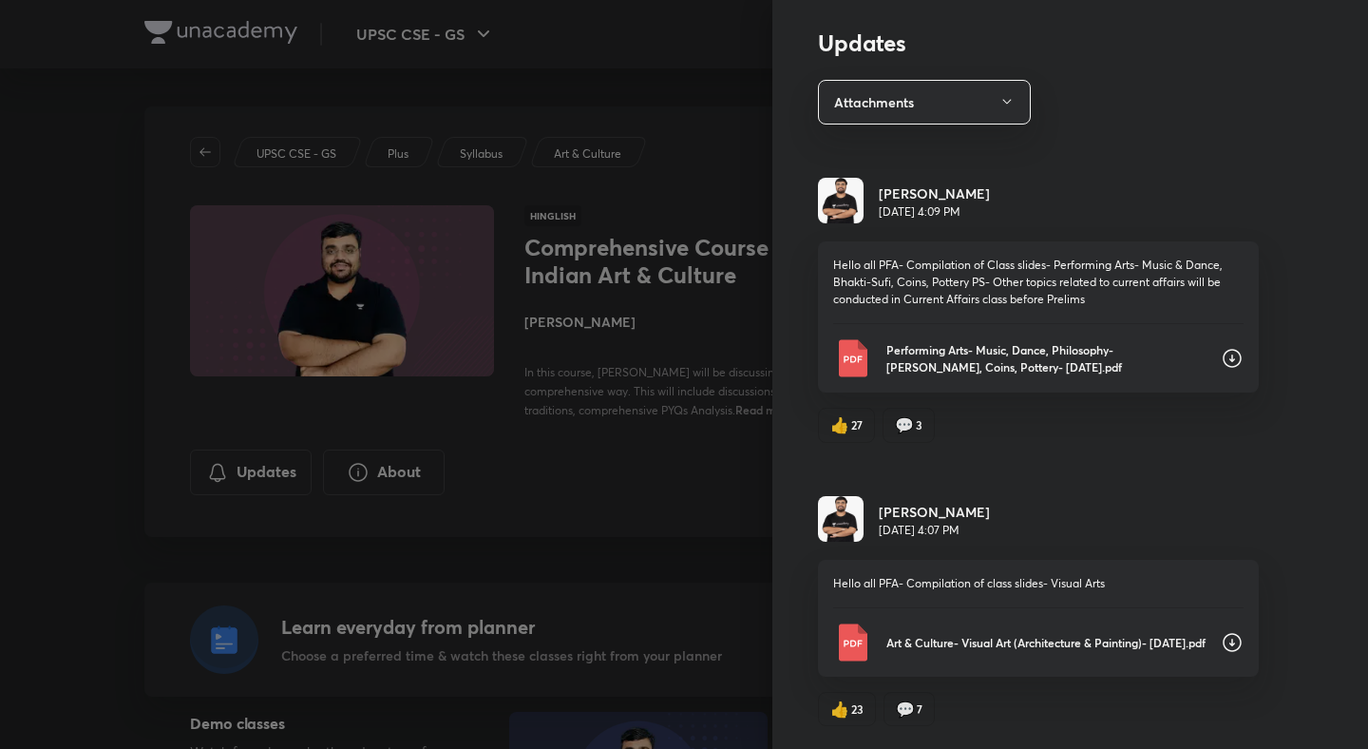
click at [1236, 646] on icon at bounding box center [1232, 642] width 23 height 23
click at [1229, 353] on icon at bounding box center [1232, 358] width 23 height 23
click at [681, 521] on div at bounding box center [684, 374] width 1368 height 749
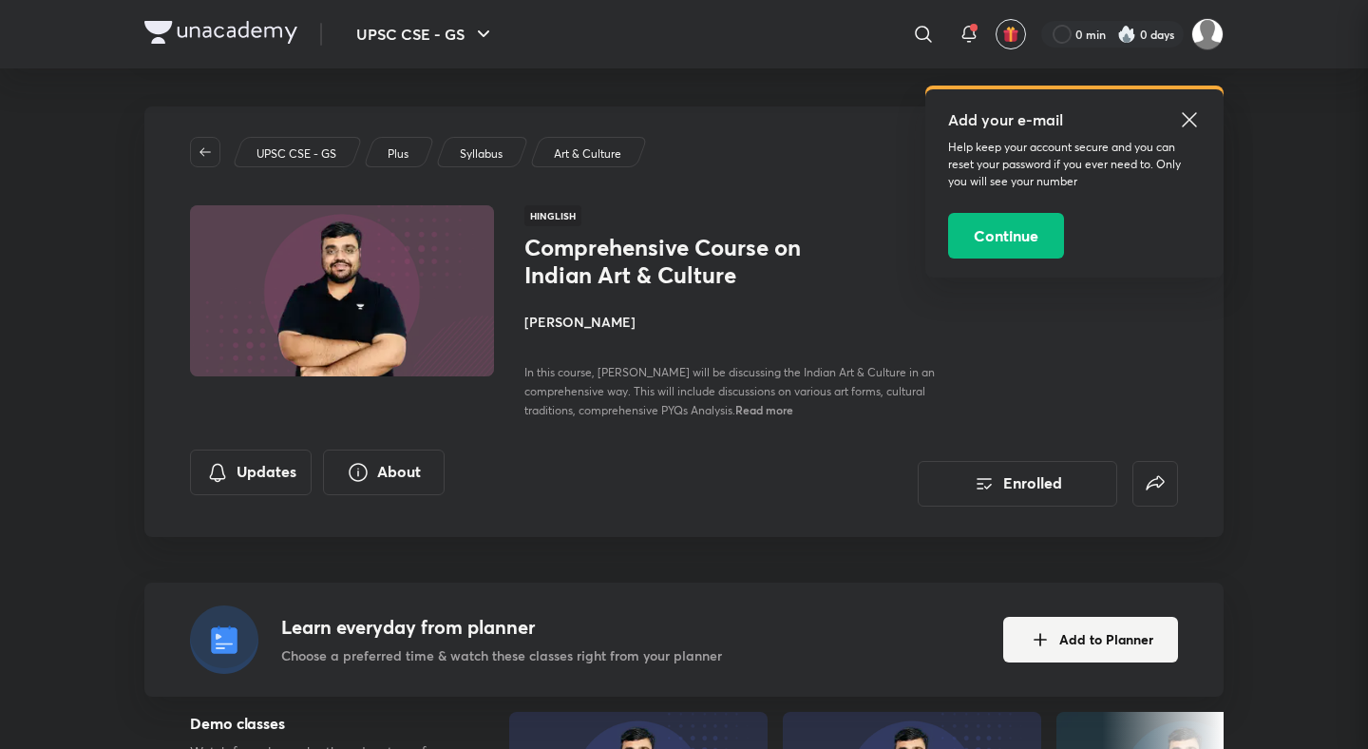
scroll to position [0, 0]
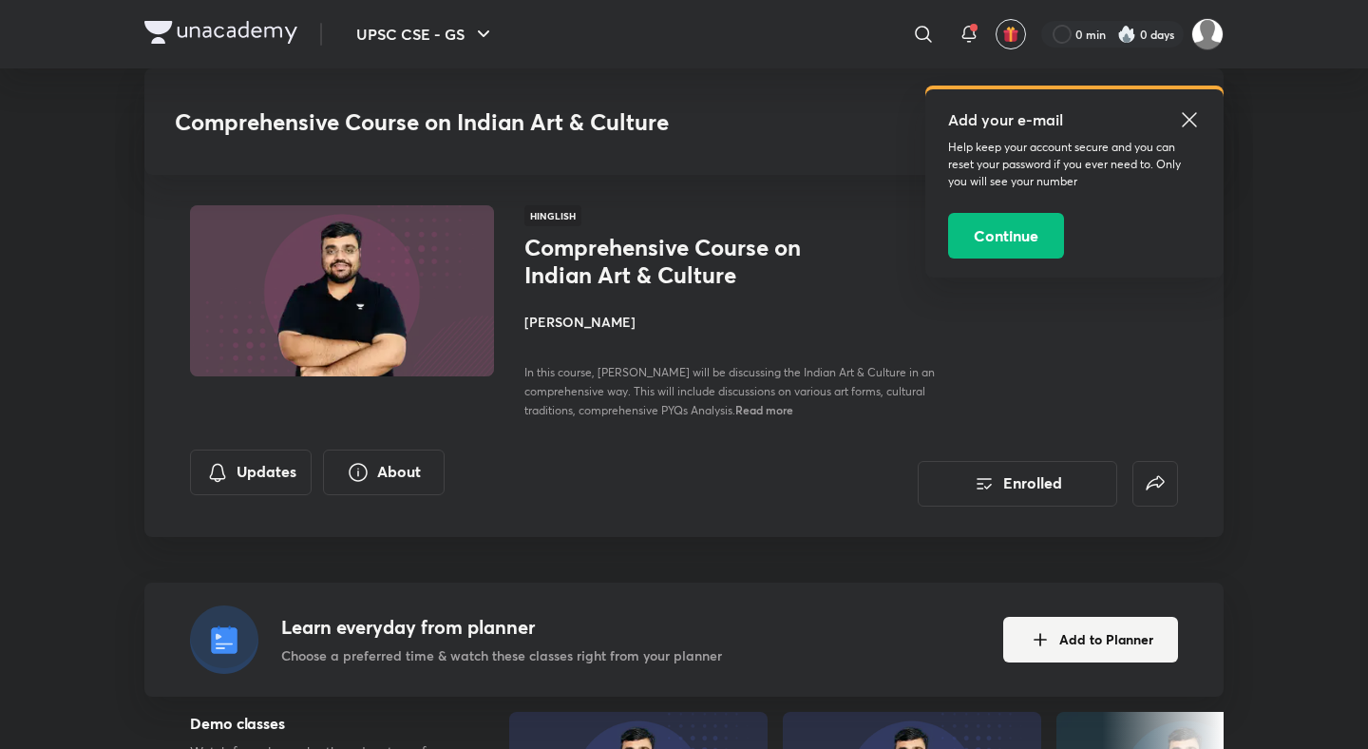
scroll to position [1183, 0]
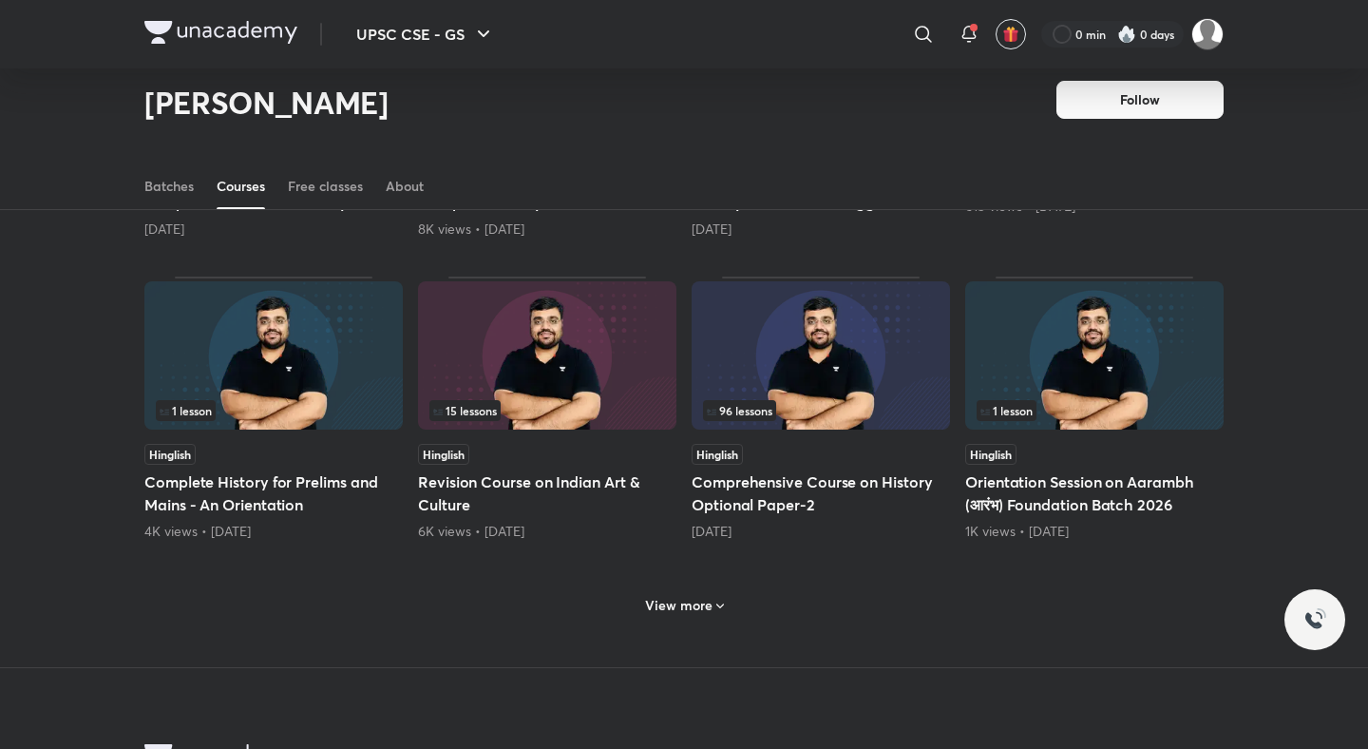
scroll to position [692, 0]
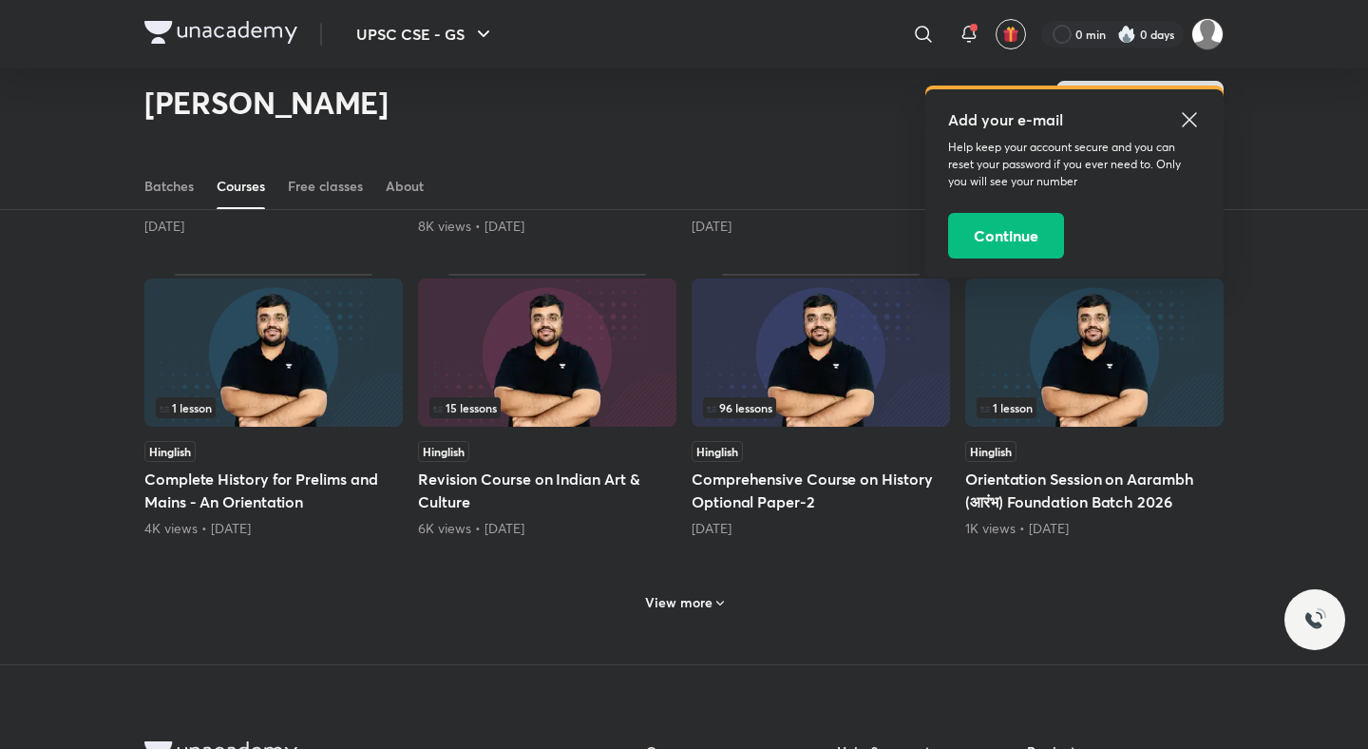
click at [687, 606] on h6 "View more" at bounding box center [678, 602] width 67 height 19
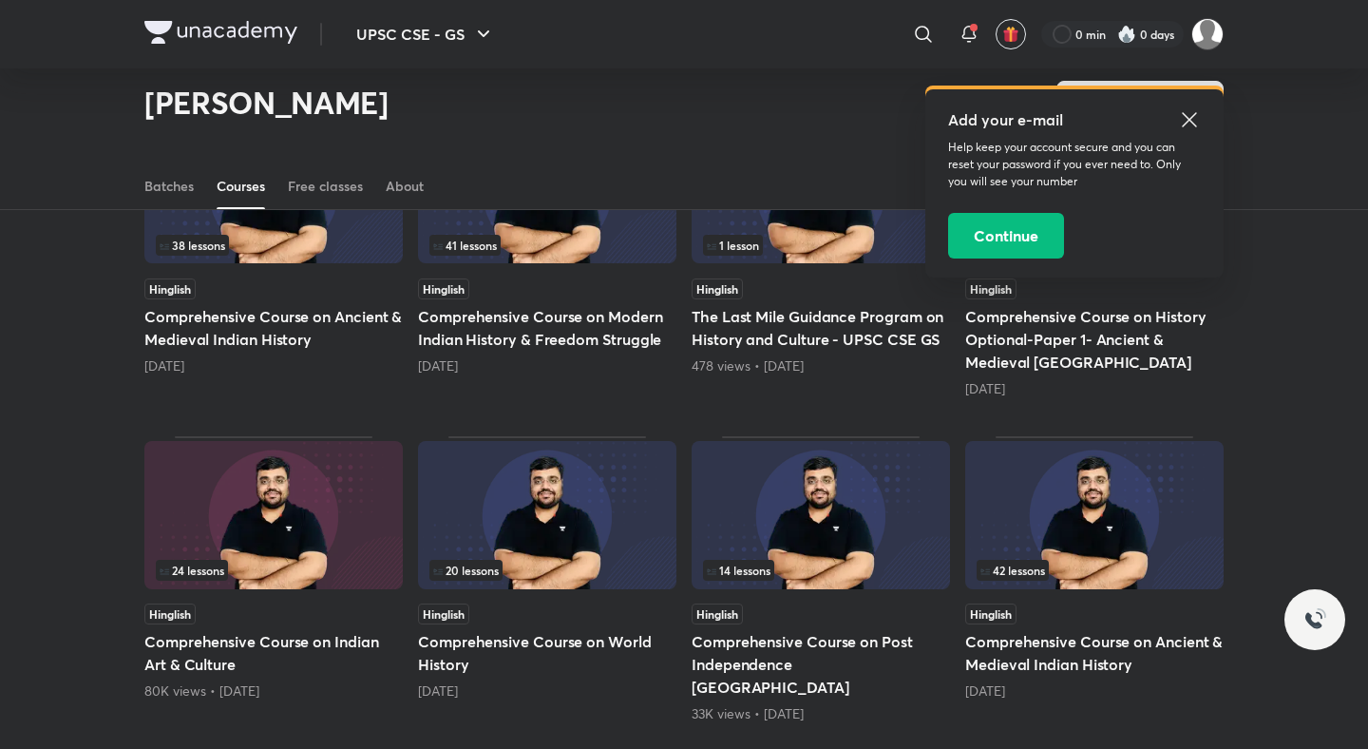
scroll to position [1172, 0]
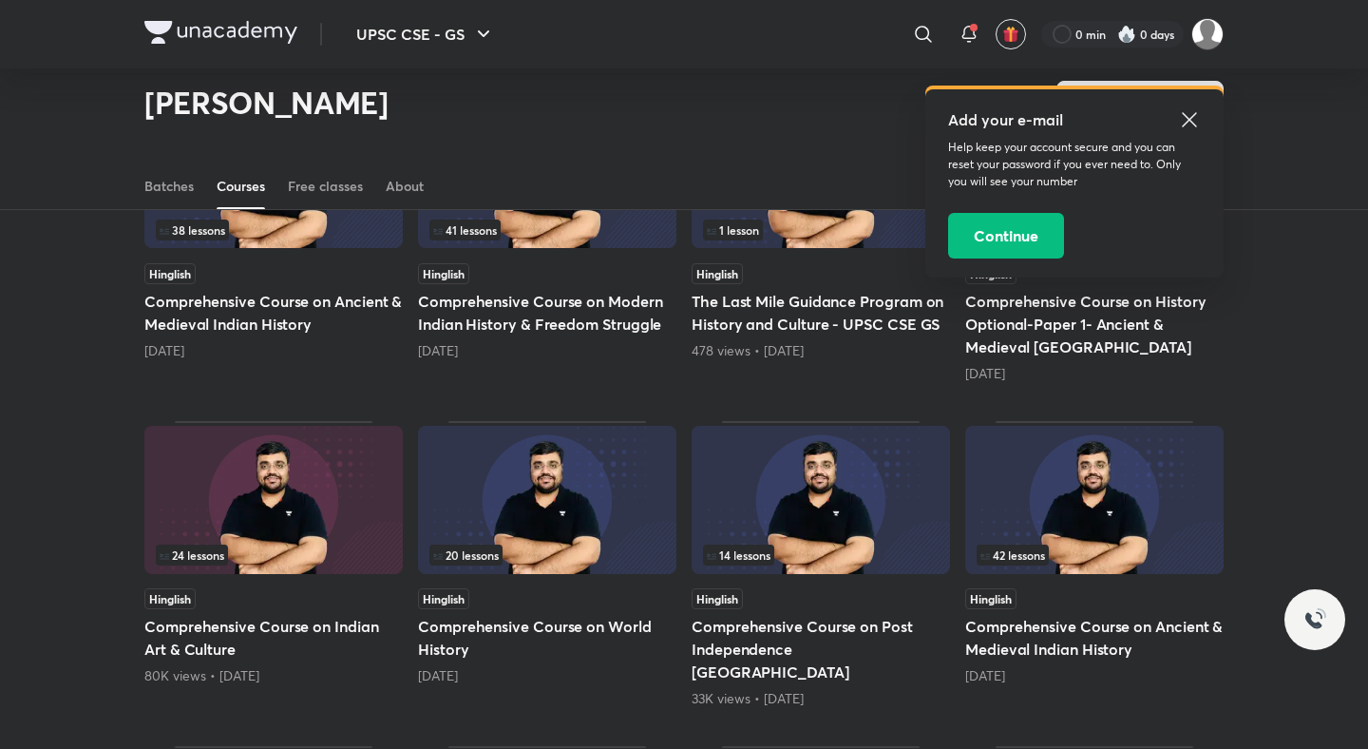
click at [1032, 651] on h5 "Comprehensive Course on Ancient & Medieval Indian History" at bounding box center [1094, 638] width 258 height 46
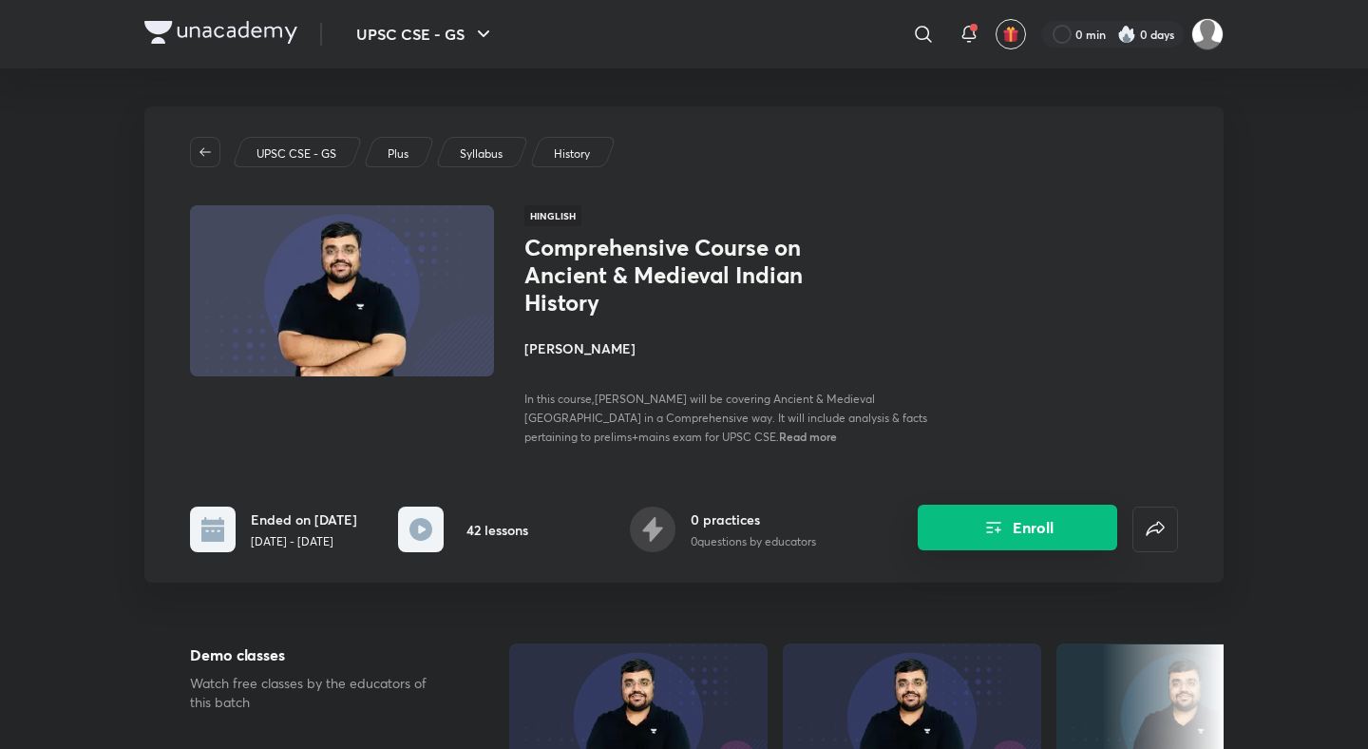
click at [980, 510] on button "Enroll" at bounding box center [1017, 527] width 199 height 46
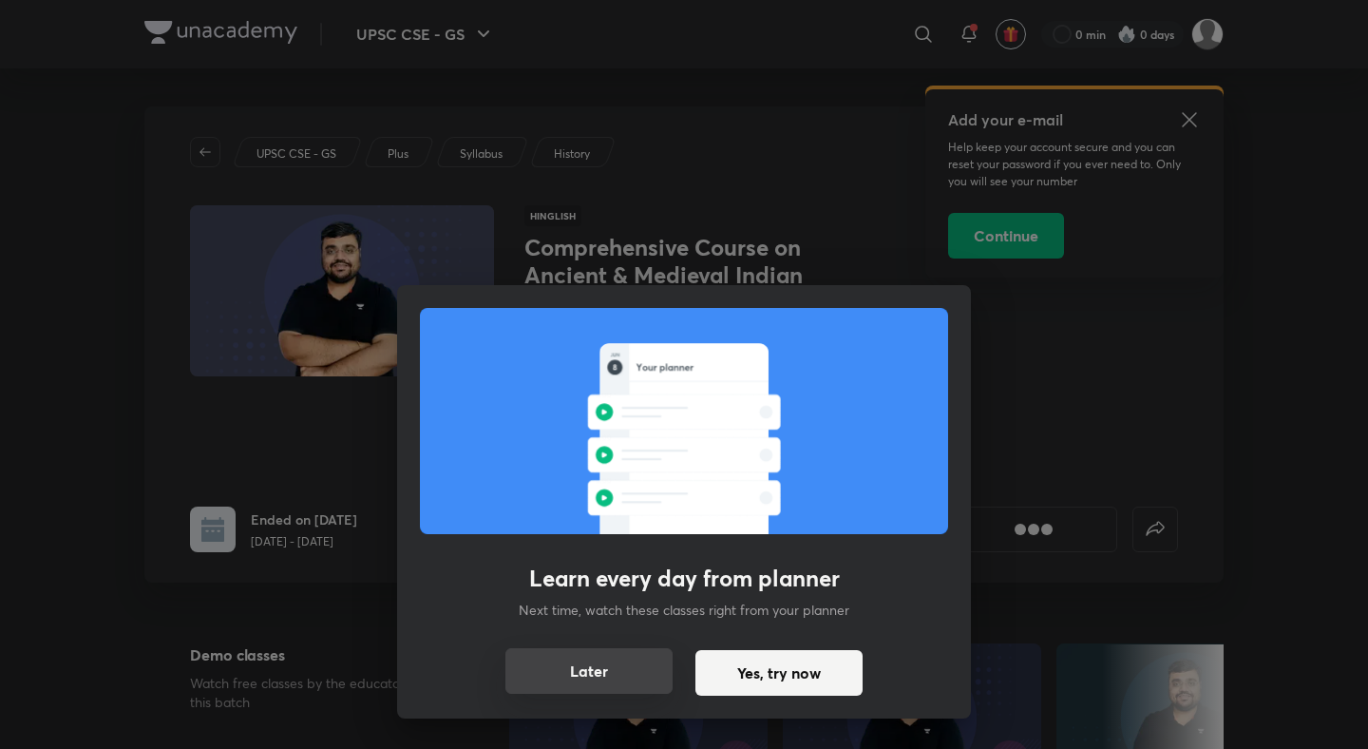
click at [585, 687] on button "Later" at bounding box center [588, 671] width 167 height 46
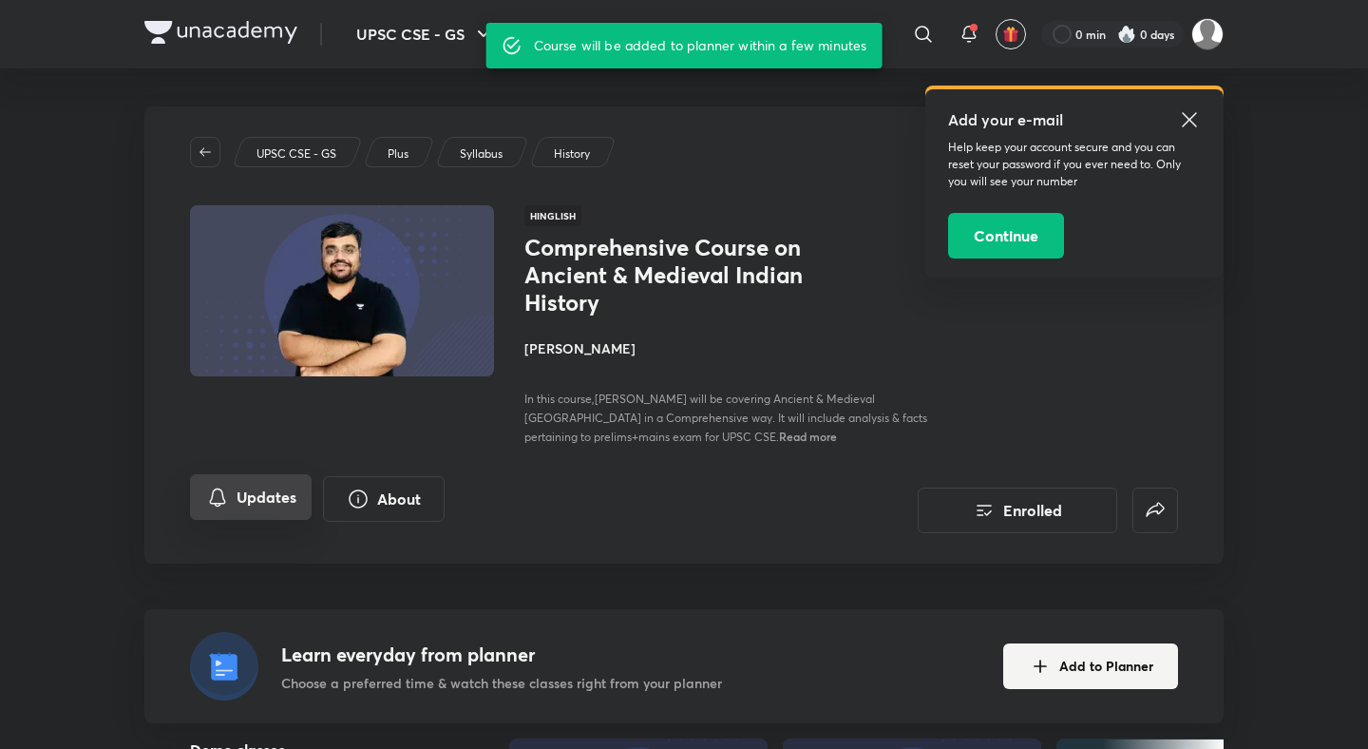
click at [254, 507] on button "Updates" at bounding box center [251, 497] width 122 height 46
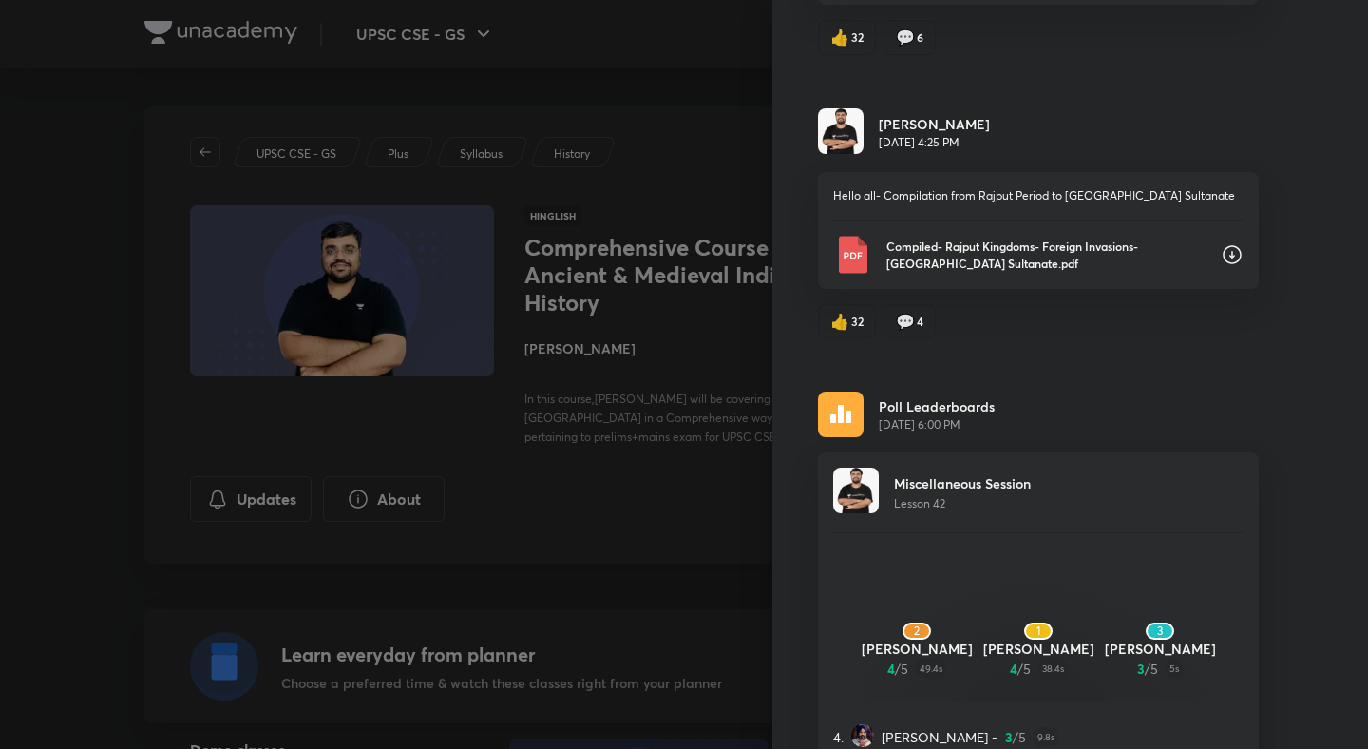
scroll to position [378, 0]
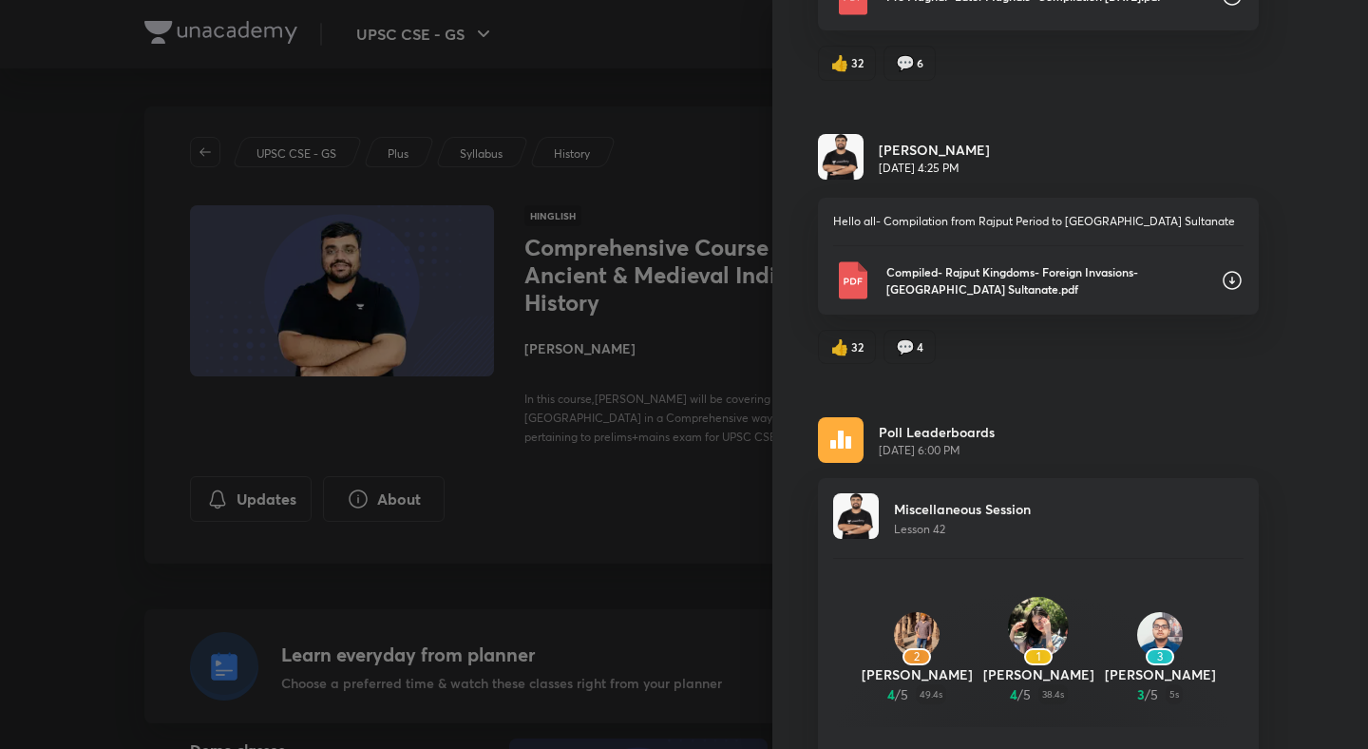
click at [1223, 282] on icon at bounding box center [1232, 280] width 19 height 19
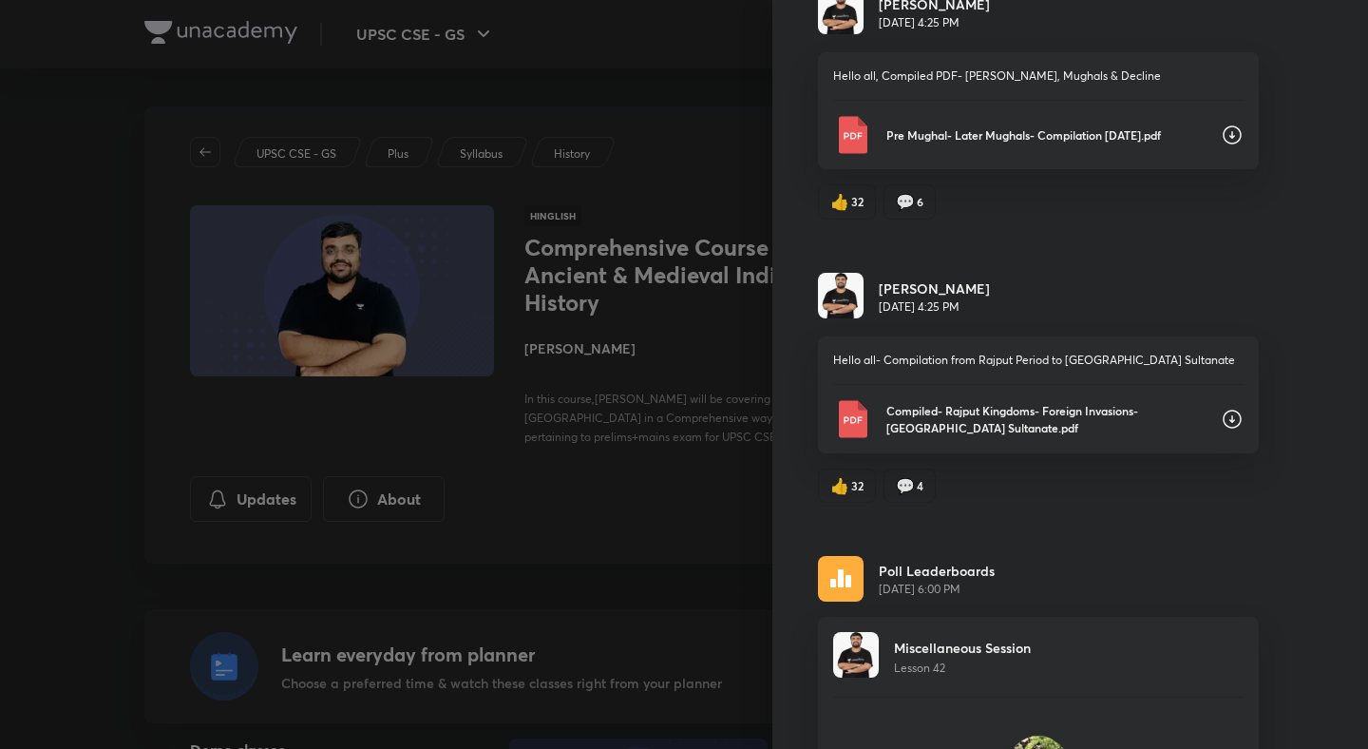
scroll to position [128, 0]
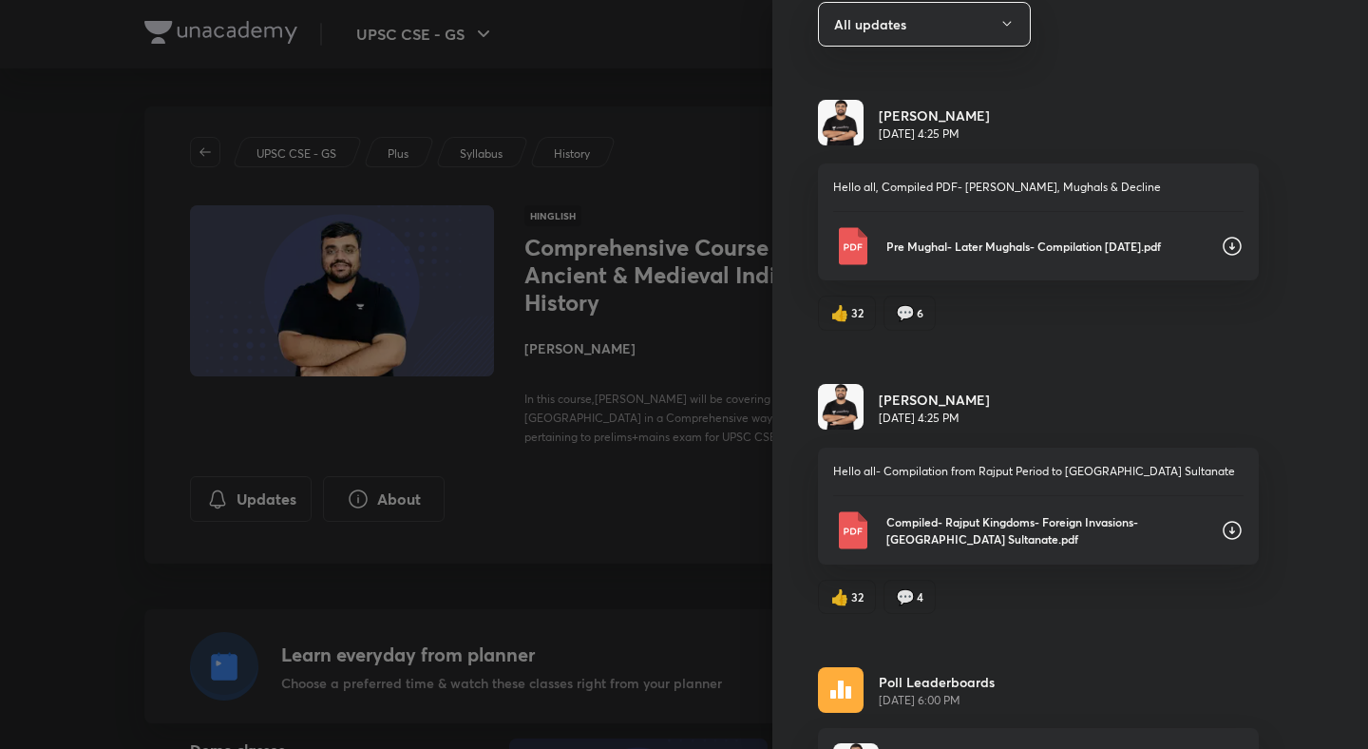
click at [1243, 312] on div "👍 32 💬 6" at bounding box center [1038, 312] width 441 height 34
click at [1230, 244] on icon at bounding box center [1232, 246] width 23 height 23
click at [744, 337] on div at bounding box center [684, 374] width 1368 height 749
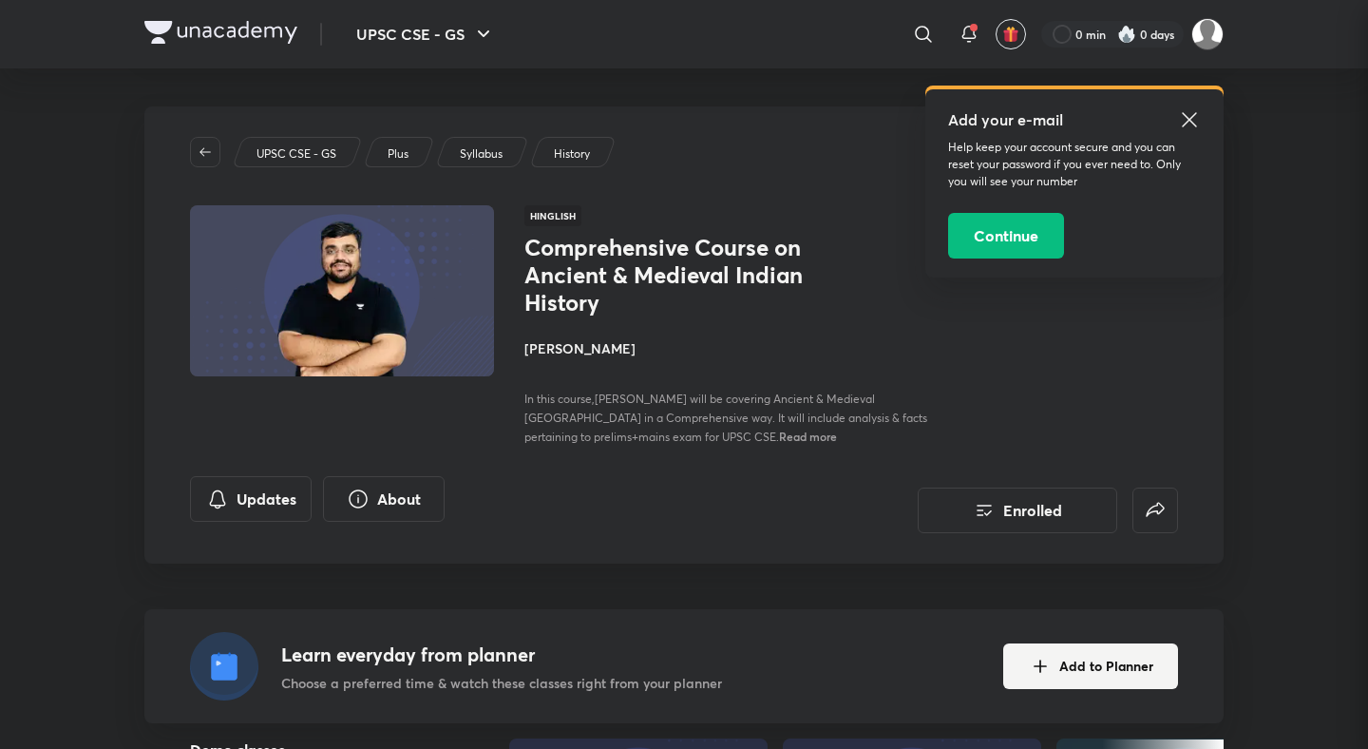
scroll to position [0, 0]
click at [583, 346] on h4 "[PERSON_NAME]" at bounding box center [737, 348] width 426 height 20
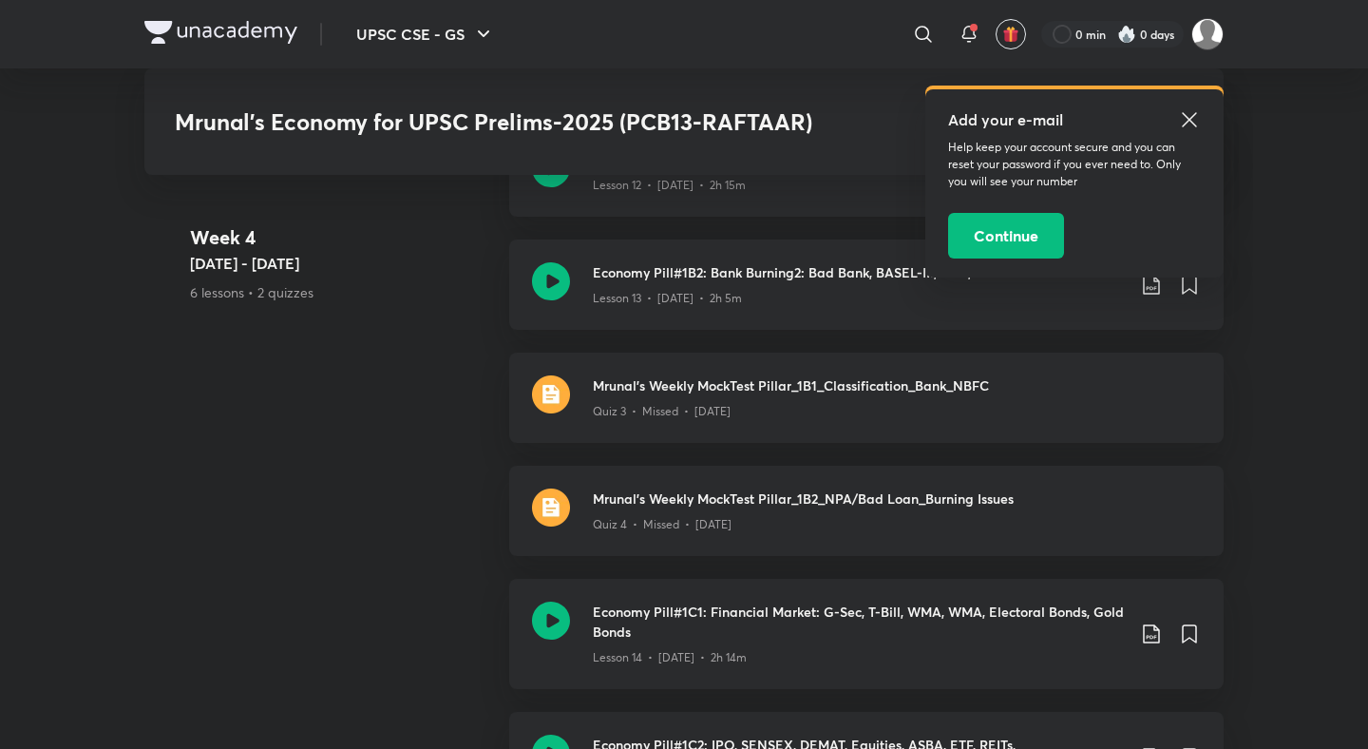
scroll to position [3700, 0]
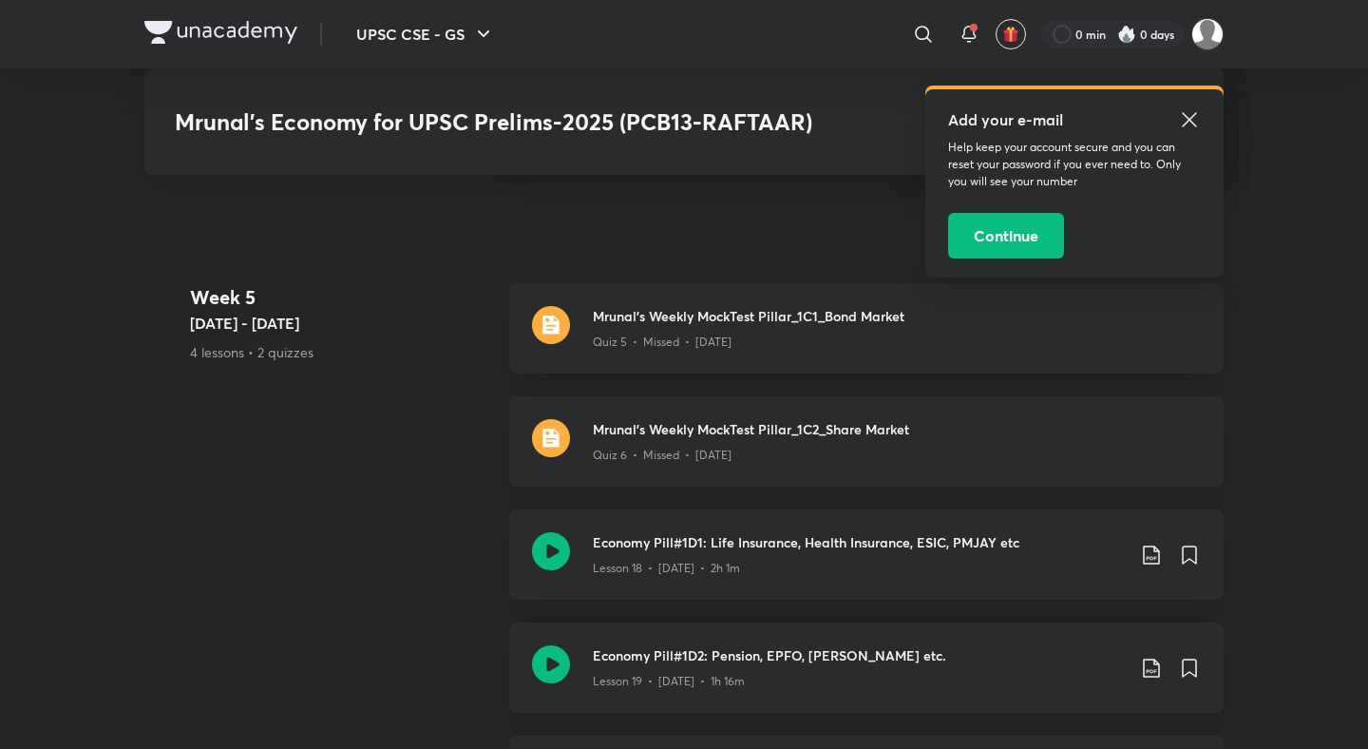
click at [1190, 122] on icon at bounding box center [1189, 119] width 23 height 23
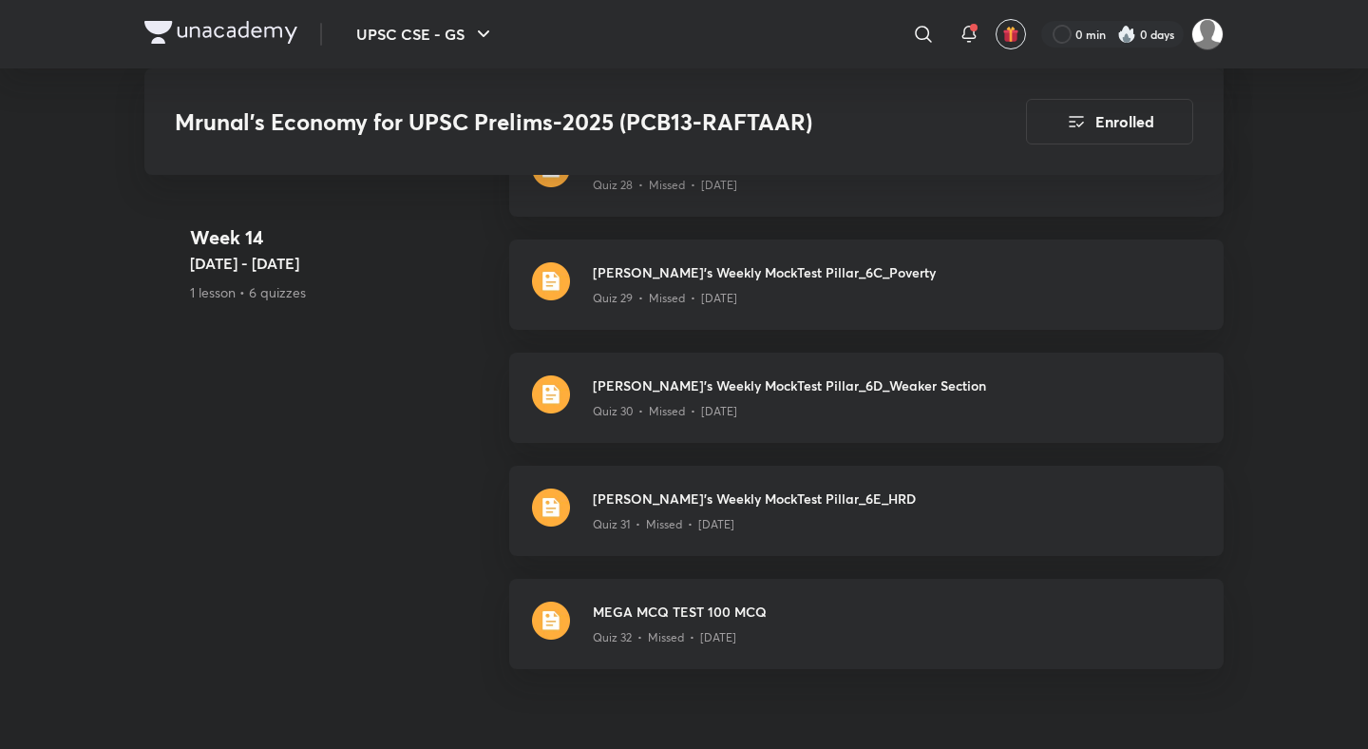
scroll to position [12305, 0]
